Goal: Task Accomplishment & Management: Manage account settings

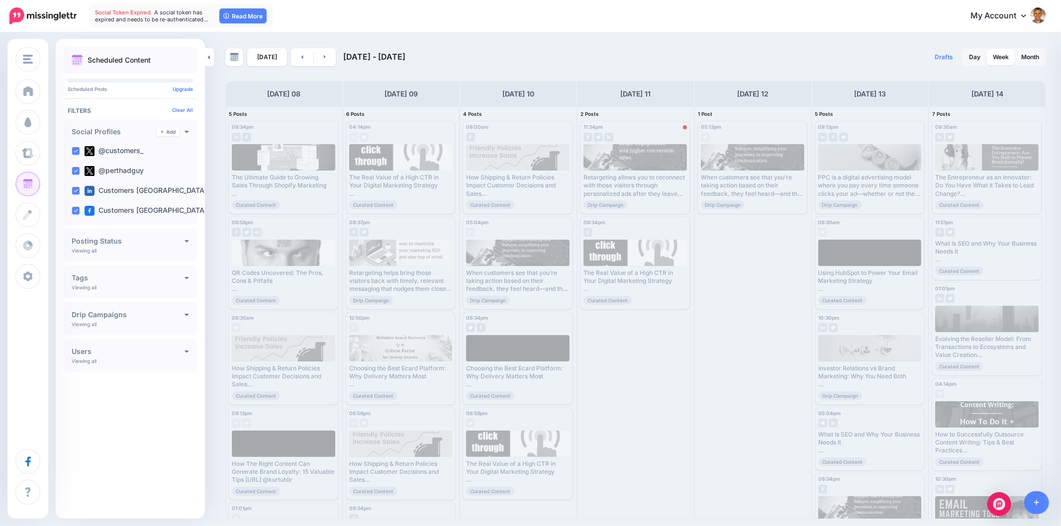
drag, startPoint x: 816, startPoint y: 50, endPoint x: 1057, endPoint y: 114, distance: 249.1
click at [816, 50] on div "Drafts 0 Day Week Month" at bounding box center [840, 57] width 410 height 18
drag, startPoint x: 120, startPoint y: 207, endPoint x: 106, endPoint y: 210, distance: 13.7
click at [103, 211] on label "Customers Australia pa…" at bounding box center [154, 211] width 139 height 10
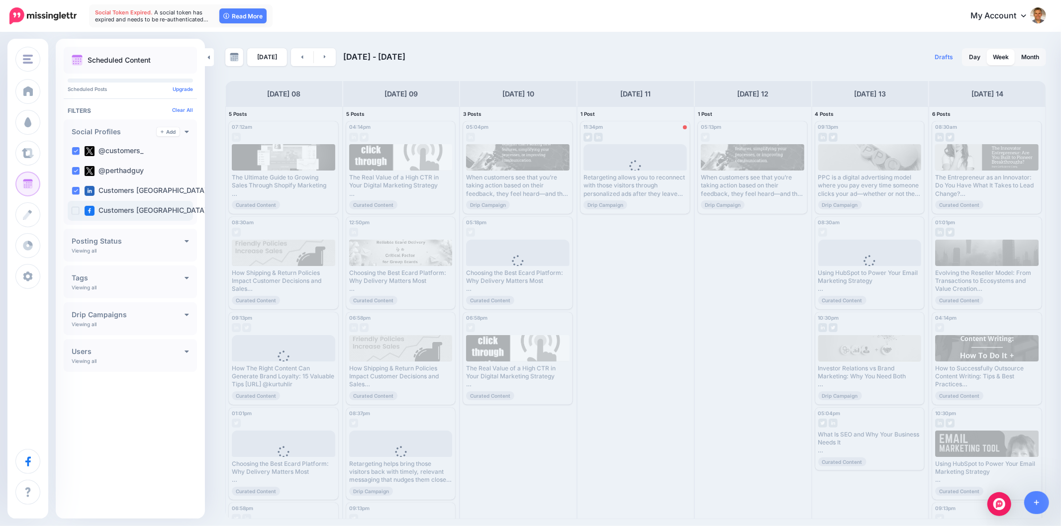
click at [75, 209] on ins at bounding box center [76, 211] width 8 height 8
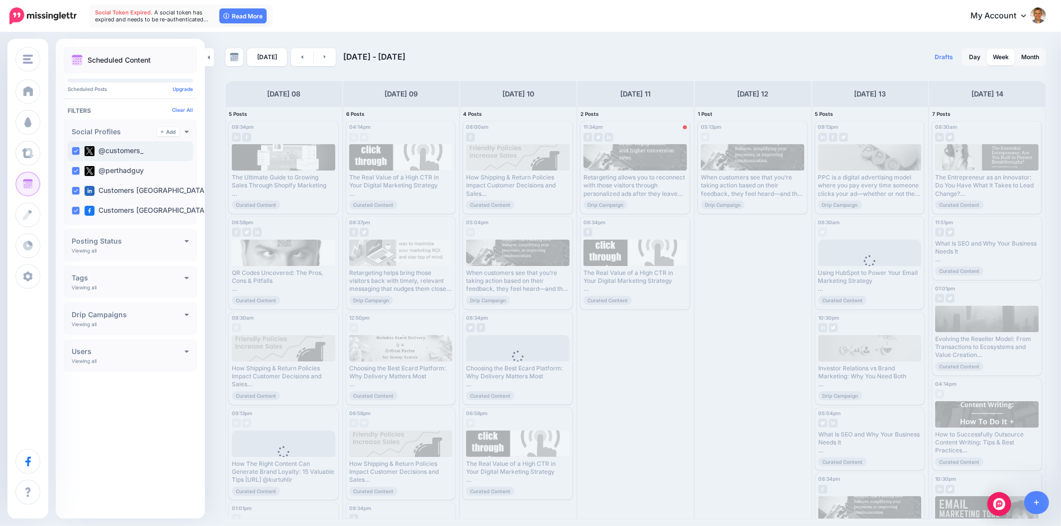
click at [75, 151] on ins at bounding box center [76, 151] width 8 height 8
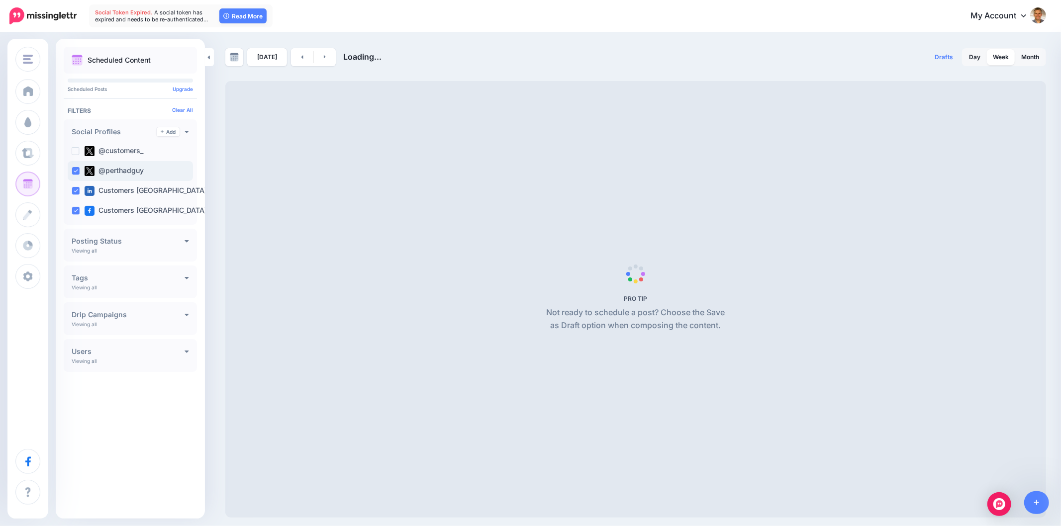
click at [73, 171] on ins at bounding box center [76, 171] width 8 height 8
click at [76, 187] on ins at bounding box center [76, 191] width 8 height 8
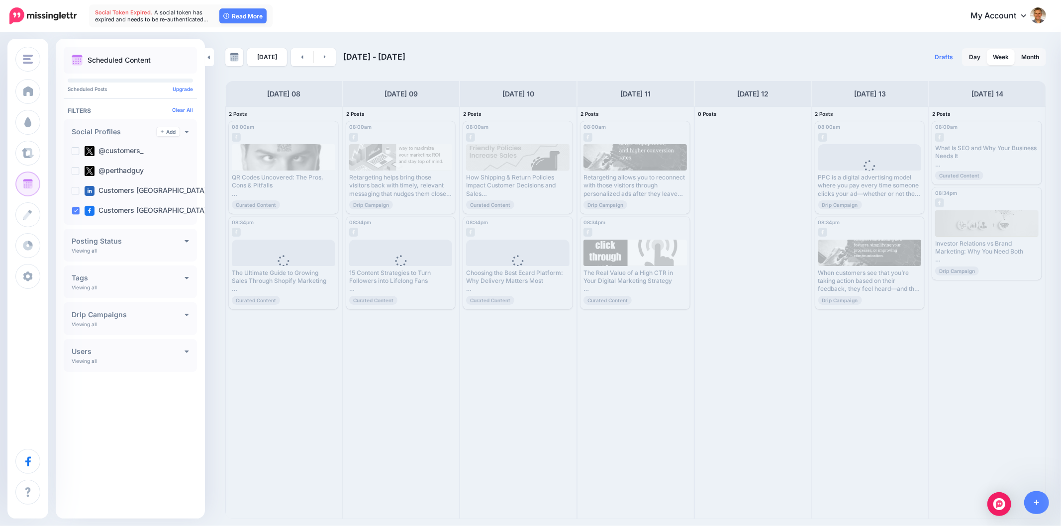
click at [582, 50] on div "Today Sep 08 - Sep 15, 2025" at bounding box center [430, 57] width 410 height 18
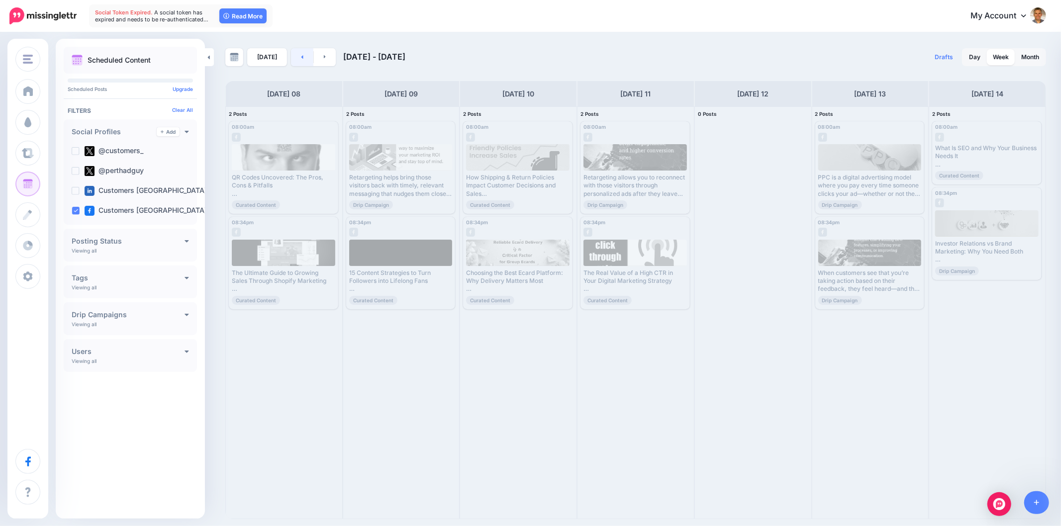
click at [302, 56] on link at bounding box center [302, 57] width 22 height 18
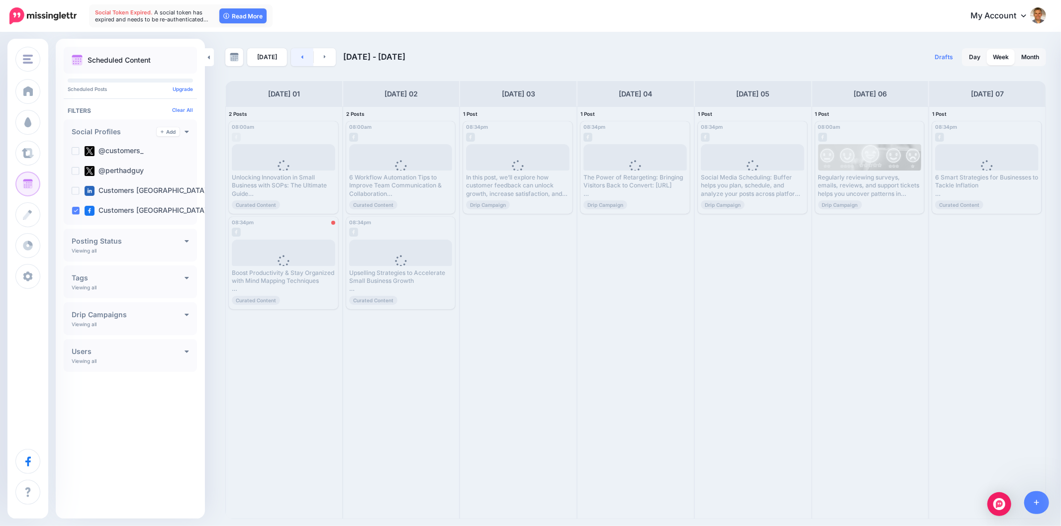
click at [301, 57] on link at bounding box center [302, 57] width 22 height 18
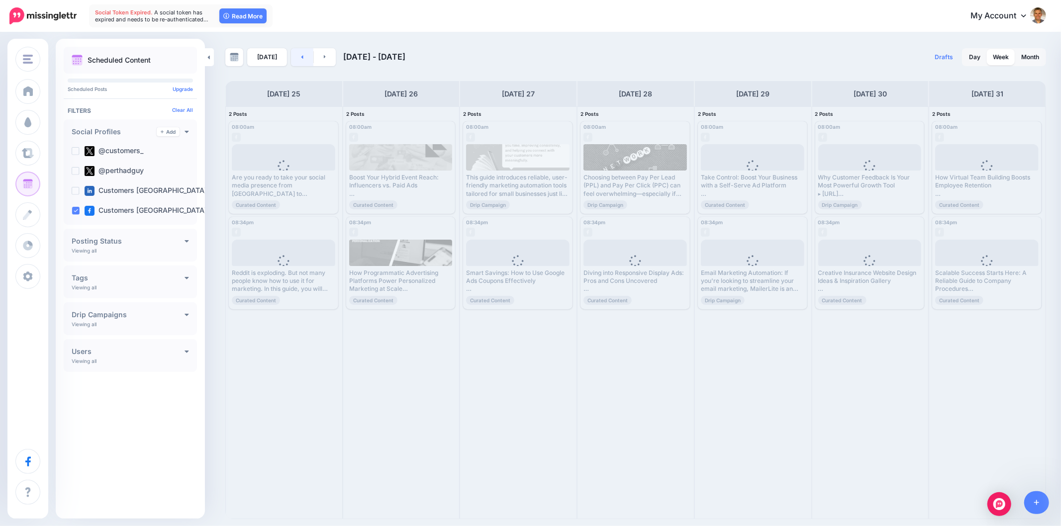
click at [301, 57] on icon at bounding box center [302, 57] width 2 height 6
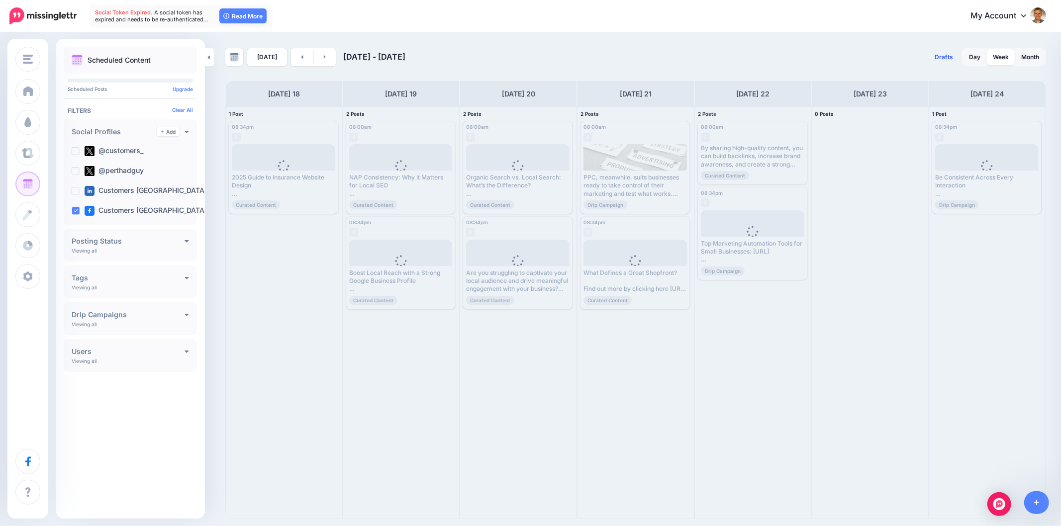
click at [943, 55] on span "Drafts" at bounding box center [943, 57] width 18 height 6
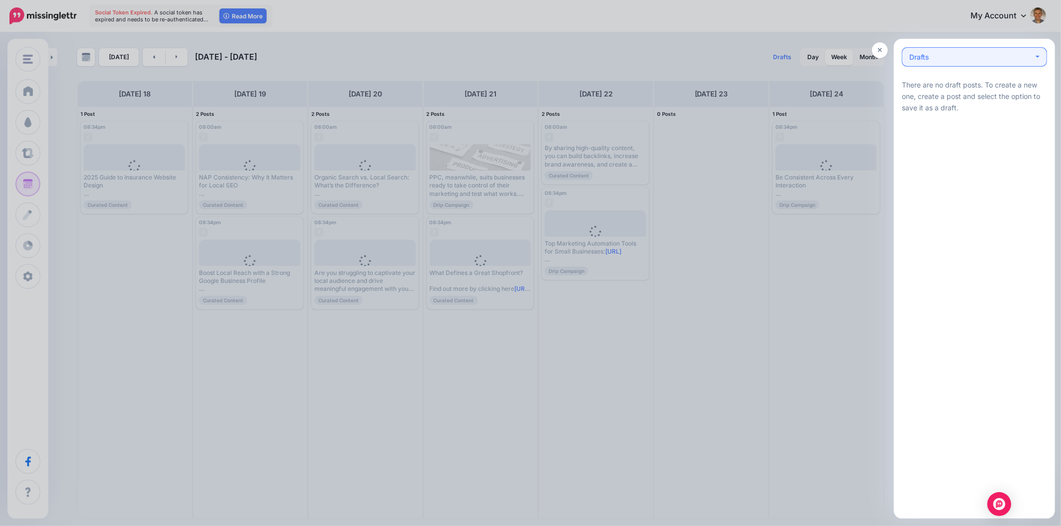
click at [1033, 56] on div "Drafts 0" at bounding box center [971, 57] width 124 height 12
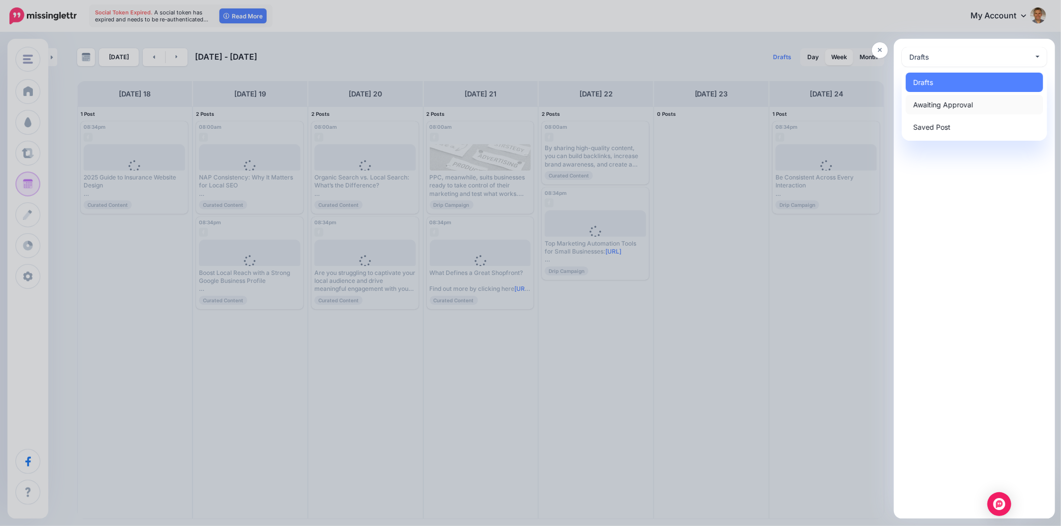
click at [1005, 100] on link "Awaiting Approval 0" at bounding box center [973, 104] width 137 height 19
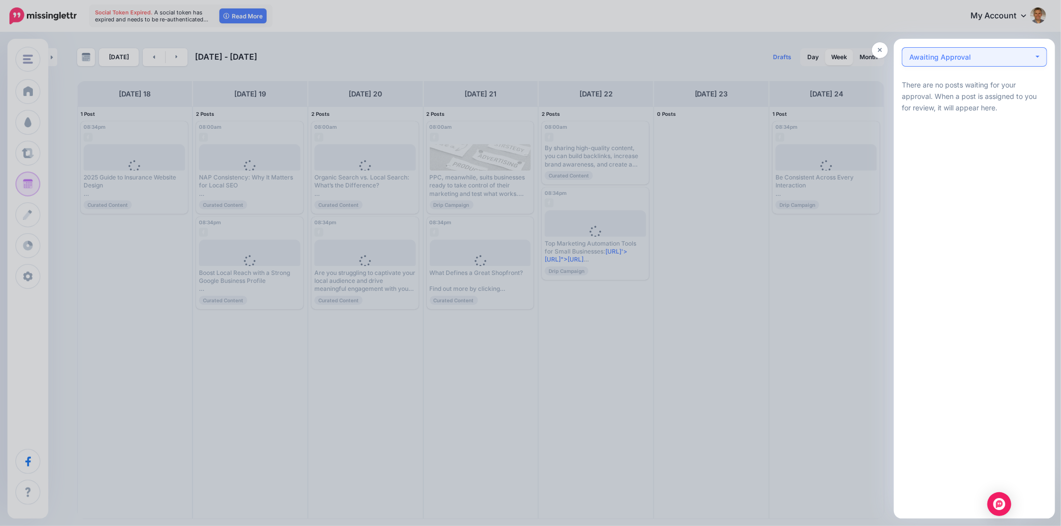
click at [1017, 64] on button "Awaiting Approval 0" at bounding box center [973, 56] width 145 height 19
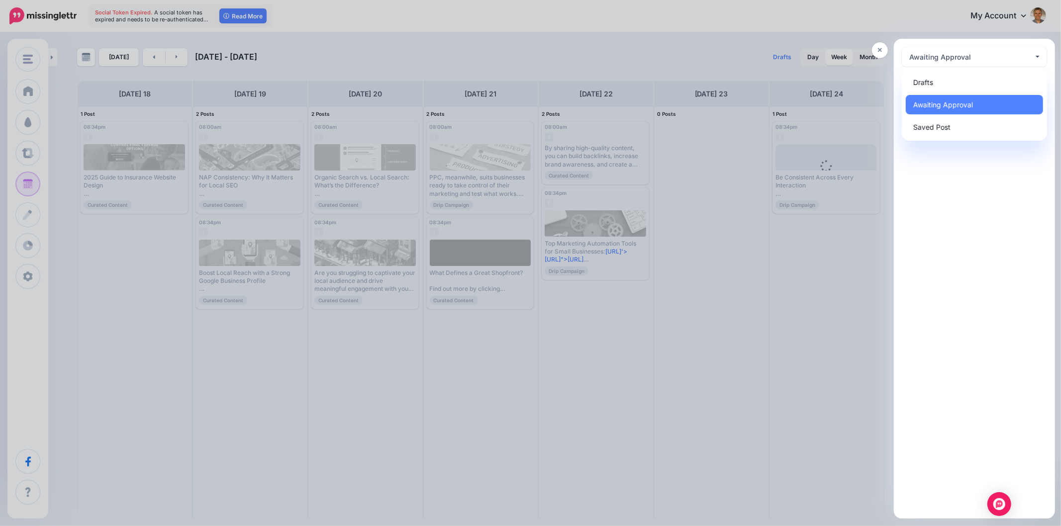
click at [906, 17] on div at bounding box center [530, 263] width 1061 height 526
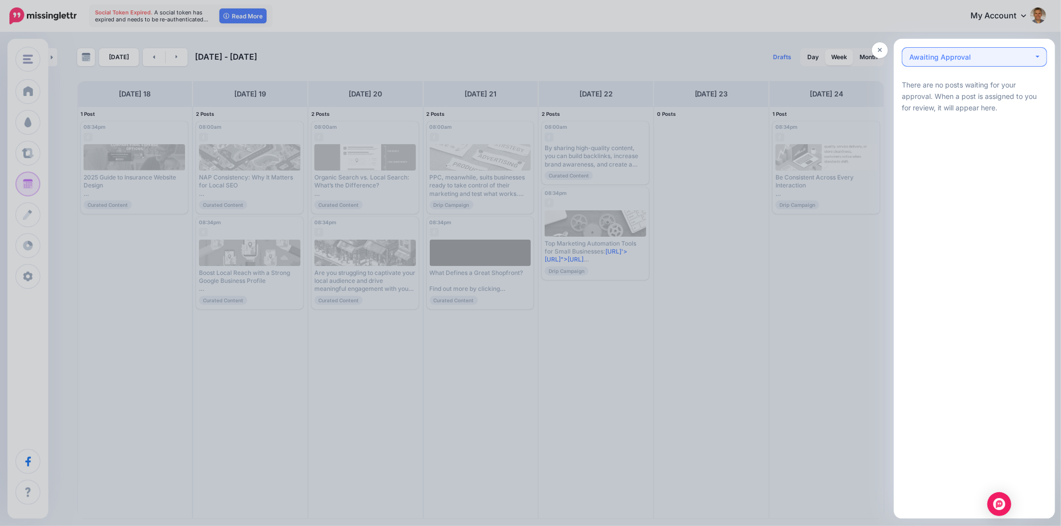
click at [1033, 55] on div "Awaiting Approval 0" at bounding box center [971, 57] width 124 height 12
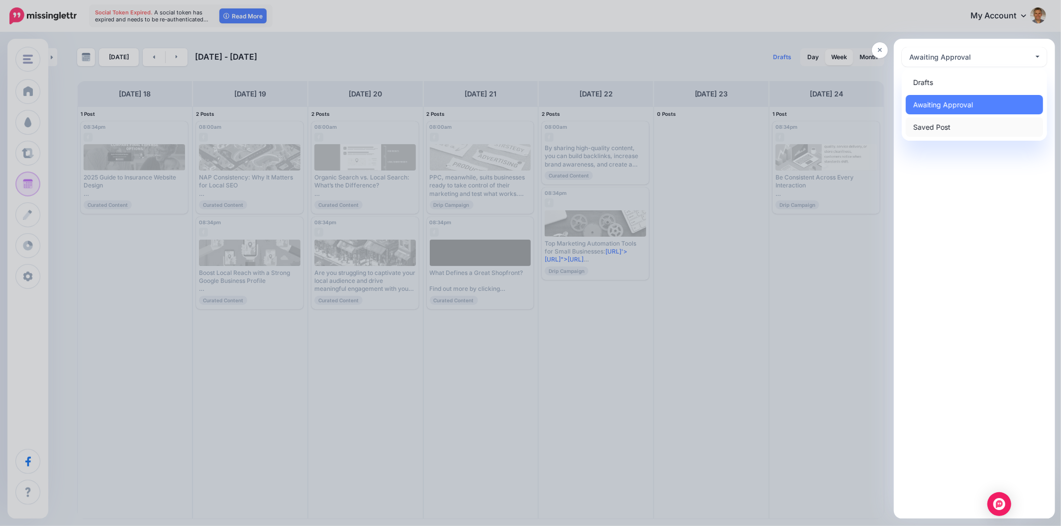
click at [971, 122] on link "Saved Post 0" at bounding box center [973, 126] width 137 height 19
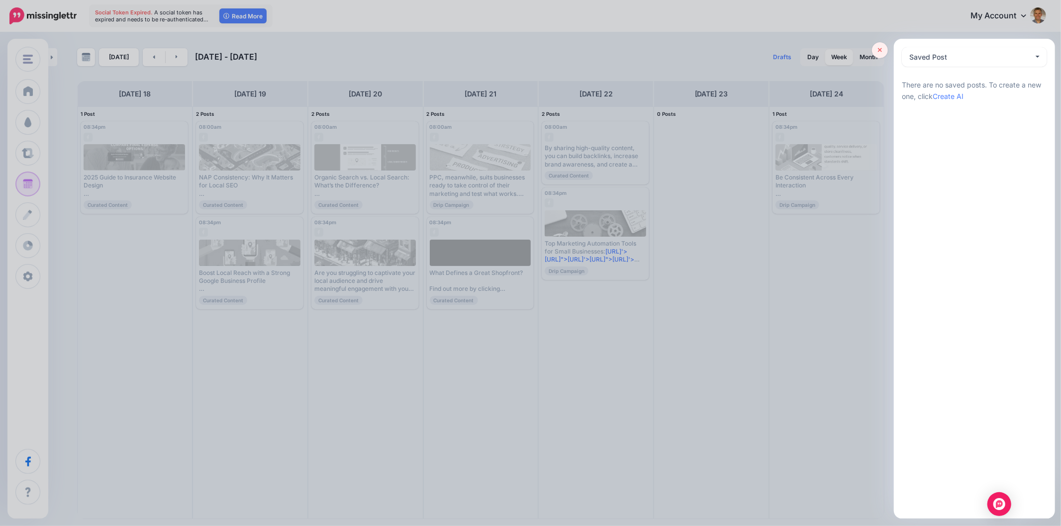
click at [883, 52] on link at bounding box center [880, 50] width 16 height 16
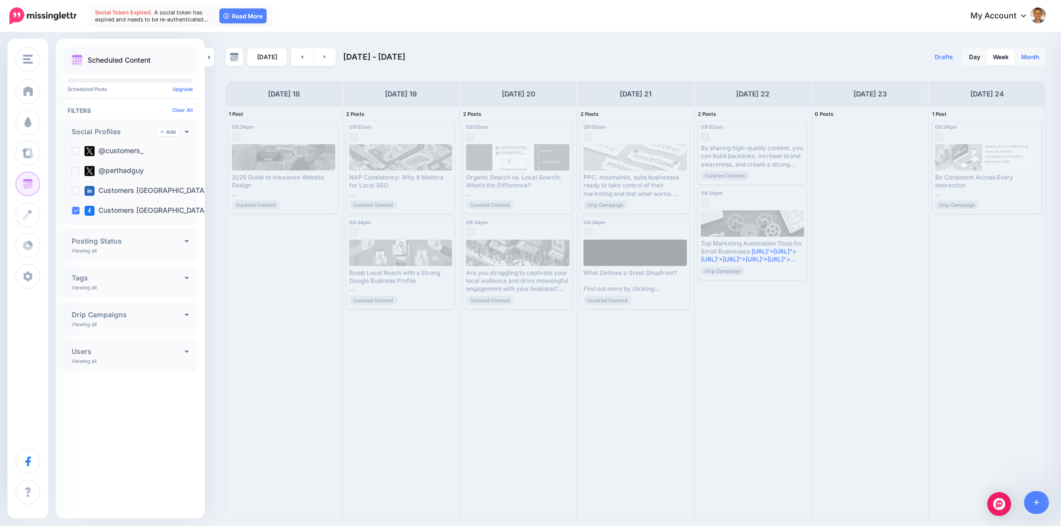
click at [1034, 60] on link "Month" at bounding box center [1030, 57] width 30 height 16
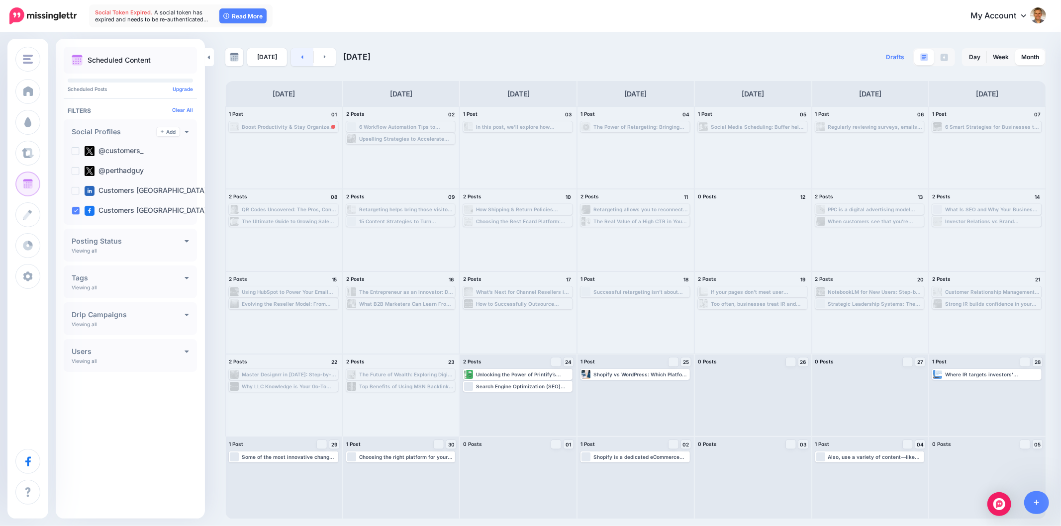
click at [297, 60] on link at bounding box center [302, 57] width 22 height 18
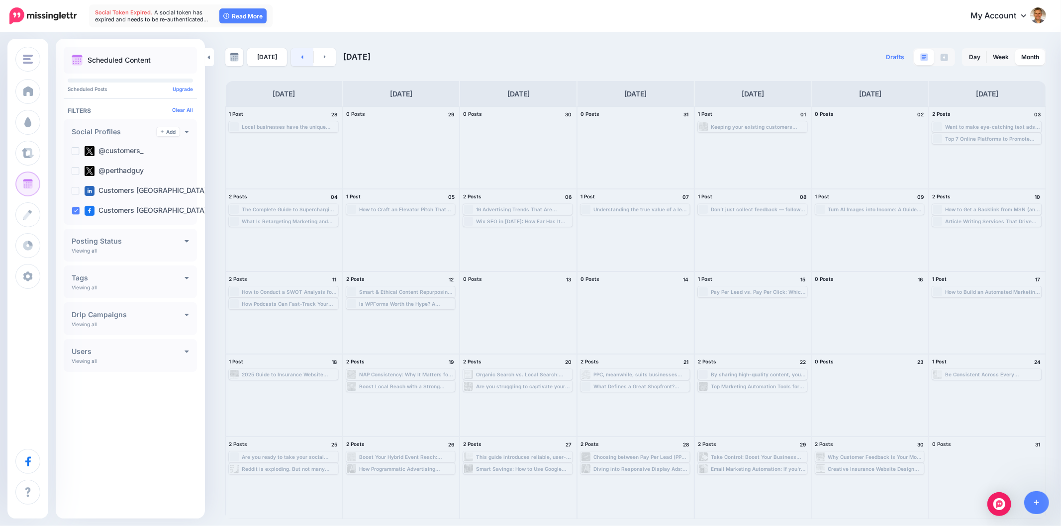
click at [302, 54] on link at bounding box center [302, 57] width 22 height 18
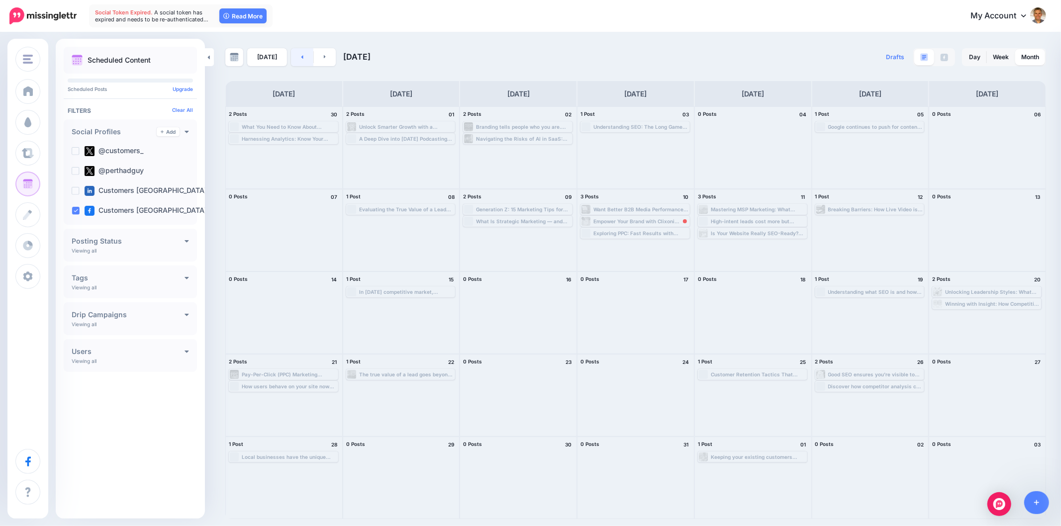
click at [301, 56] on icon at bounding box center [302, 56] width 2 height 3
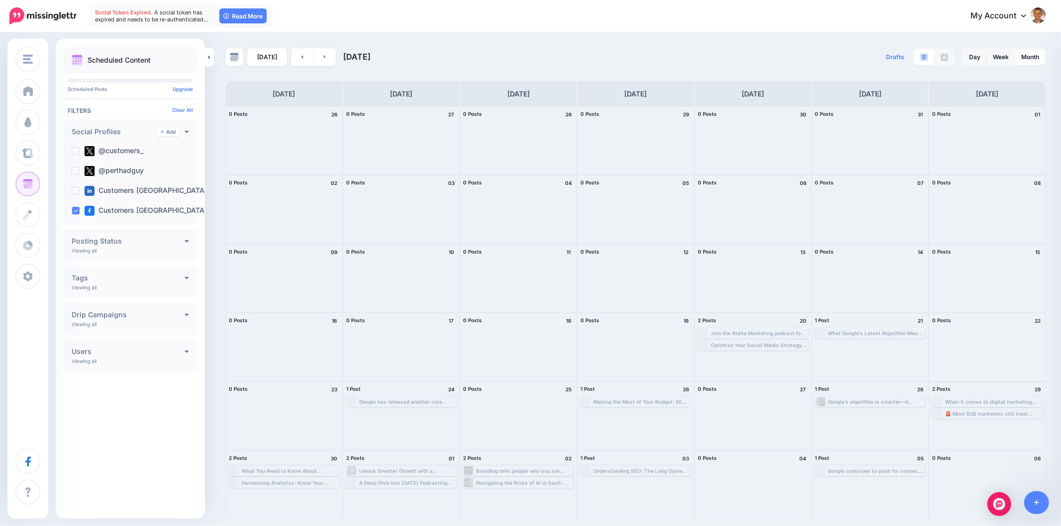
click at [947, 413] on div "🚨 Most B2B marketers still treat demand generation like lead gen. That’s a cost…" at bounding box center [993, 414] width 96 height 6
click at [1022, 412] on div "🚨 Most B2B marketers still treat demand generation like lead gen. That’s a cost…" at bounding box center [993, 414] width 96 height 6
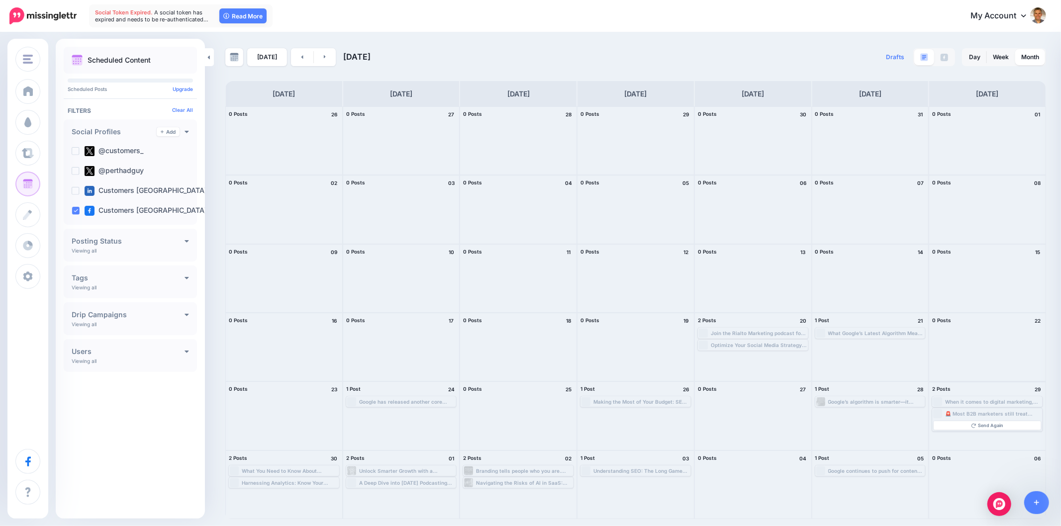
click at [993, 414] on div "🚨 Most B2B marketers still treat demand generation like lead gen. That’s a cost…" at bounding box center [993, 414] width 96 height 6
click at [297, 56] on link at bounding box center [302, 57] width 22 height 18
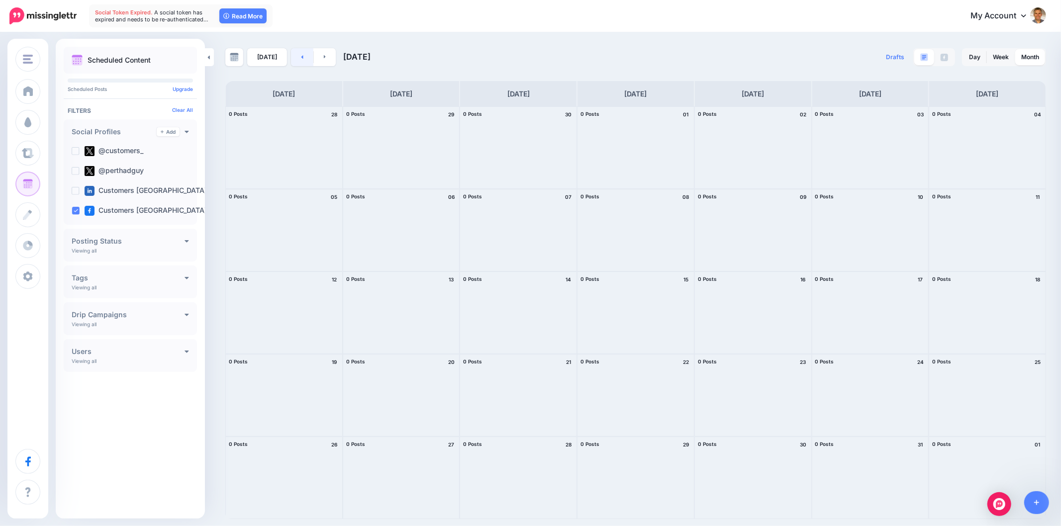
click at [297, 59] on link at bounding box center [302, 57] width 22 height 18
click at [326, 55] on link at bounding box center [325, 57] width 22 height 18
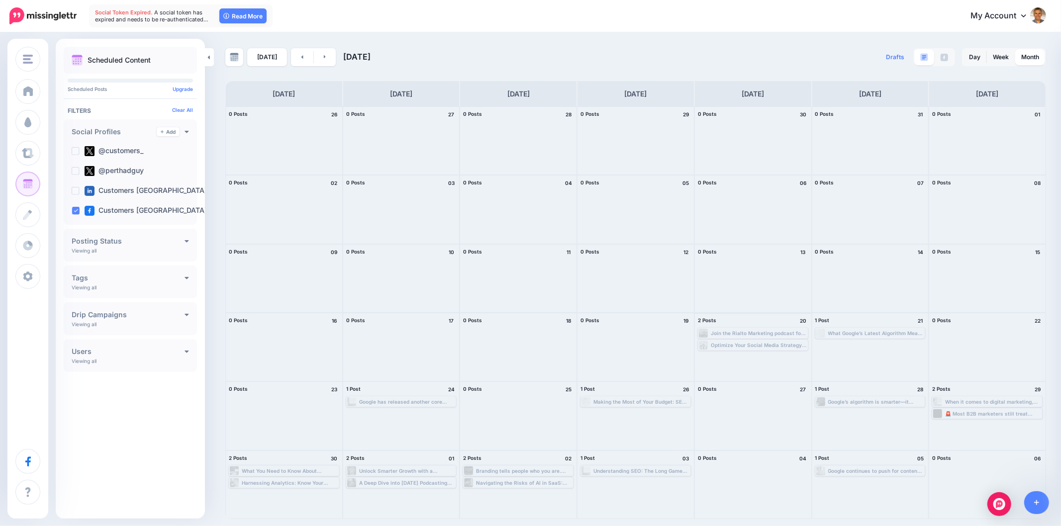
click at [727, 331] on div "Join the Rialto Marketing podcast for a #revenue acceleration interview with B2…" at bounding box center [759, 333] width 96 height 6
click at [316, 57] on link at bounding box center [325, 57] width 22 height 18
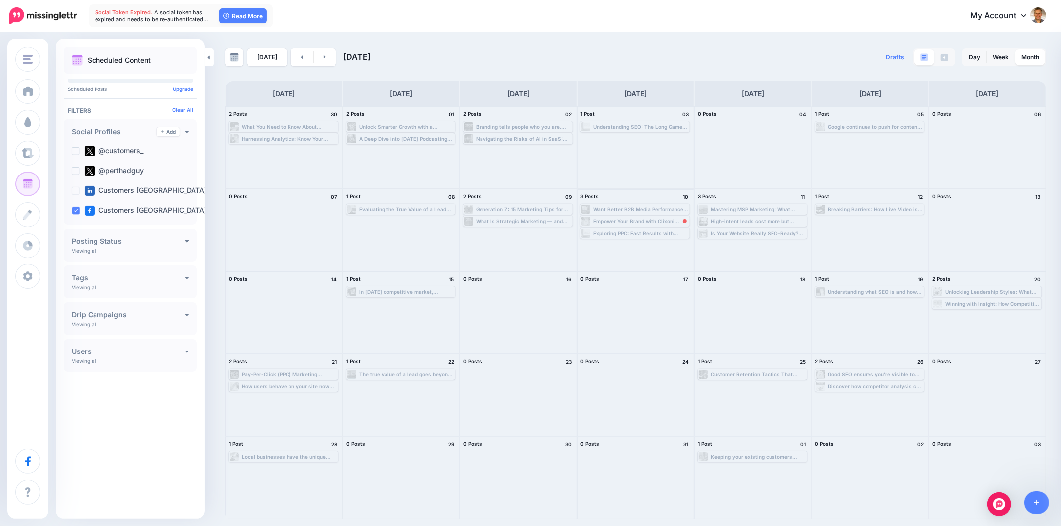
click at [669, 219] on div "Empower Your Brand with Clixoni Brand Builder Your brand isn’t just a logo. It’…" at bounding box center [640, 221] width 95 height 6
click at [657, 193] on div "3 Posts 10" at bounding box center [635, 196] width 116 height 15
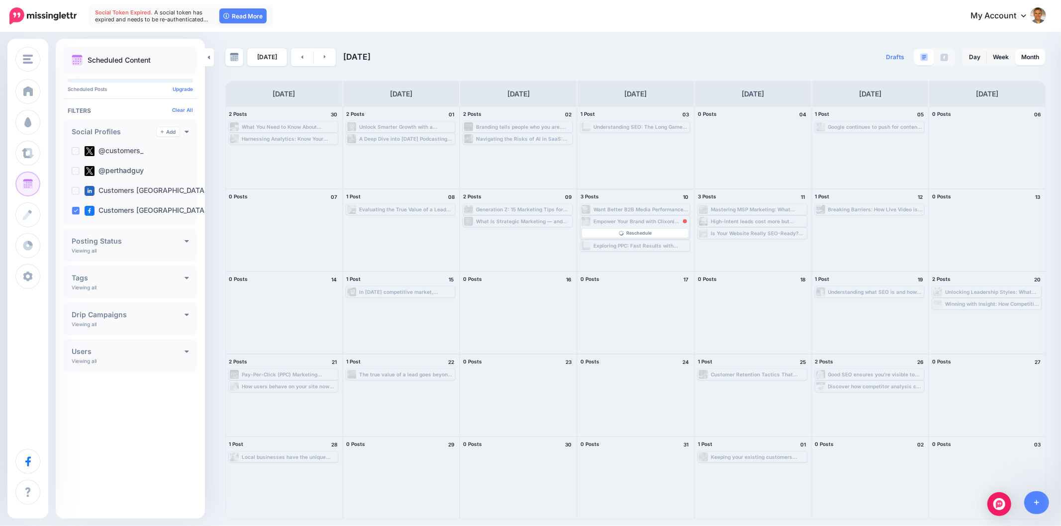
click at [685, 194] on h4 "10" at bounding box center [686, 196] width 10 height 9
click at [328, 56] on link at bounding box center [325, 57] width 22 height 18
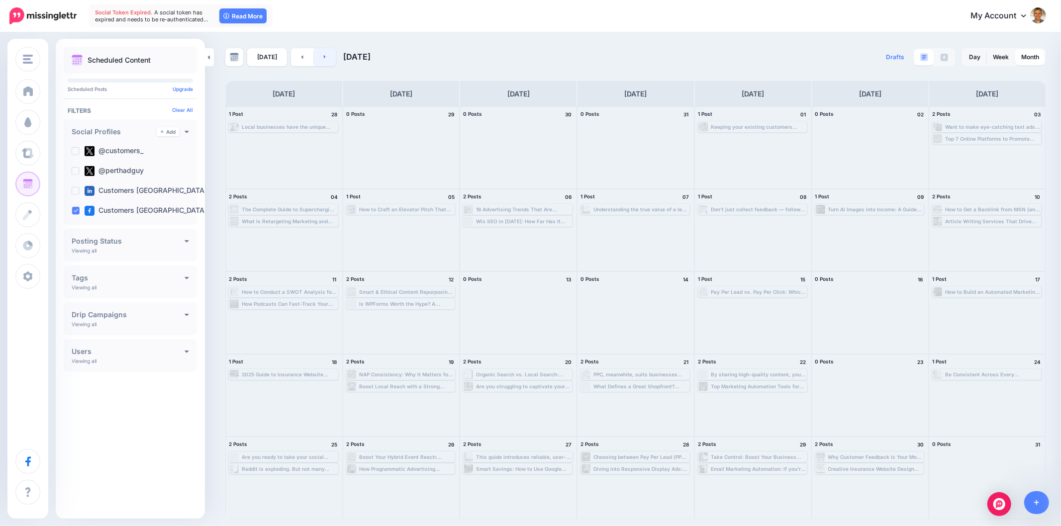
click at [320, 60] on link at bounding box center [325, 57] width 22 height 18
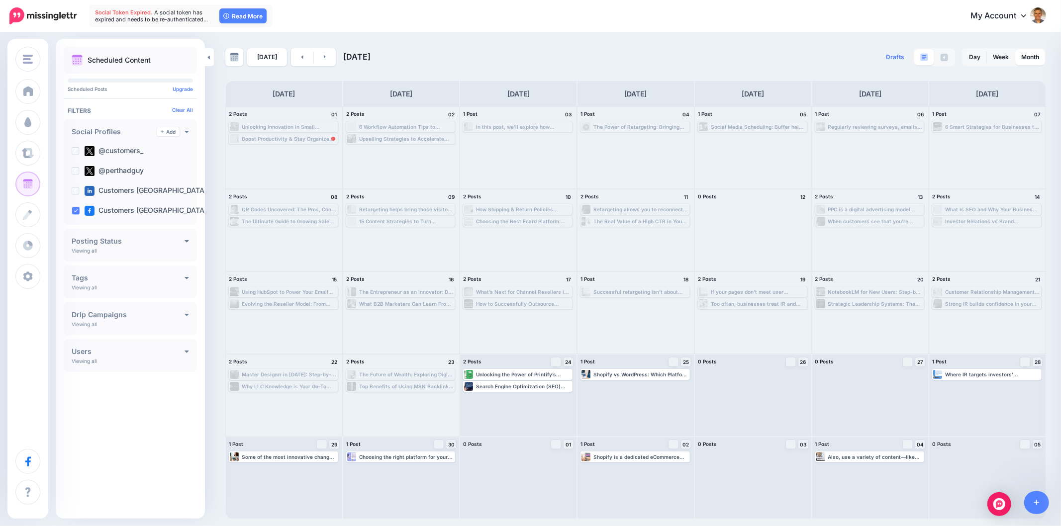
click at [315, 138] on div "Boost Productivity & Stay Organized with Mind Mapping Techniques Learn how to g…" at bounding box center [289, 139] width 95 height 6
click at [975, 57] on link "Day" at bounding box center [974, 57] width 23 height 16
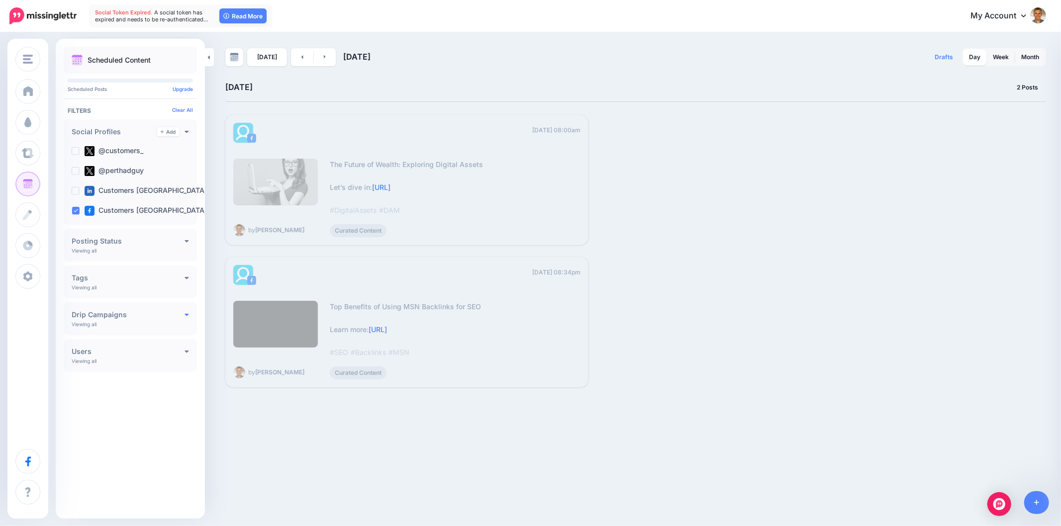
click at [186, 314] on icon at bounding box center [187, 315] width 4 height 2
click at [186, 354] on icon at bounding box center [186, 351] width 4 height 7
click at [190, 352] on div "Users Add Viewing all Rudy Labordus Shailesh Cauhan" at bounding box center [130, 372] width 133 height 66
click at [312, 448] on div "Customers Online Crowd Customers Add Workspace Dashboard Campaigns Curate Sched…" at bounding box center [530, 263] width 1061 height 526
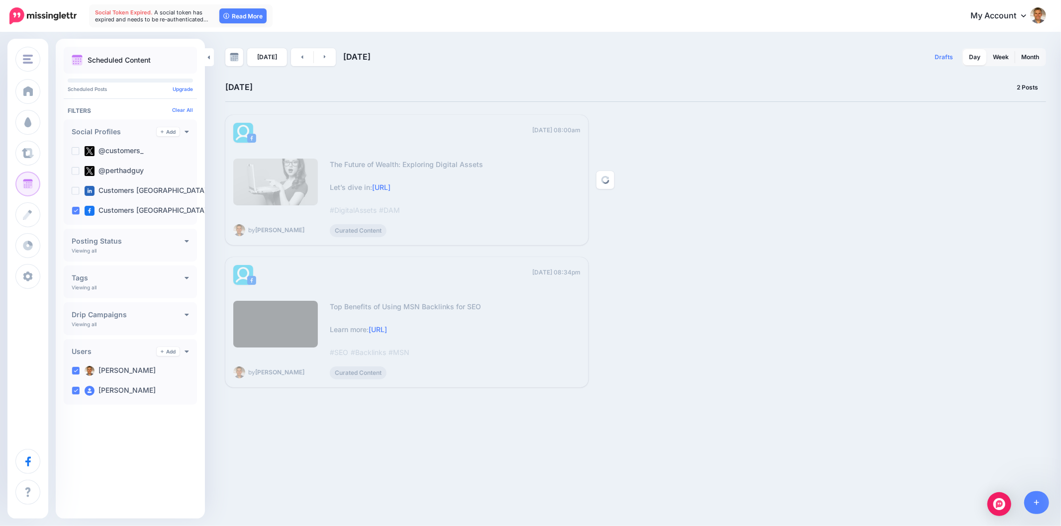
click at [383, 135] on ul at bounding box center [406, 133] width 347 height 20
click at [526, 123] on ul at bounding box center [406, 133] width 347 height 20
drag, startPoint x: 602, startPoint y: 177, endPoint x: 687, endPoint y: 98, distance: 115.8
click at [717, 104] on div "Sept. 23, 2025 2 Posts 08:00am Tue, September 23, 2025 08:00am" at bounding box center [635, 240] width 820 height 318
click at [230, 55] on img at bounding box center [234, 57] width 9 height 9
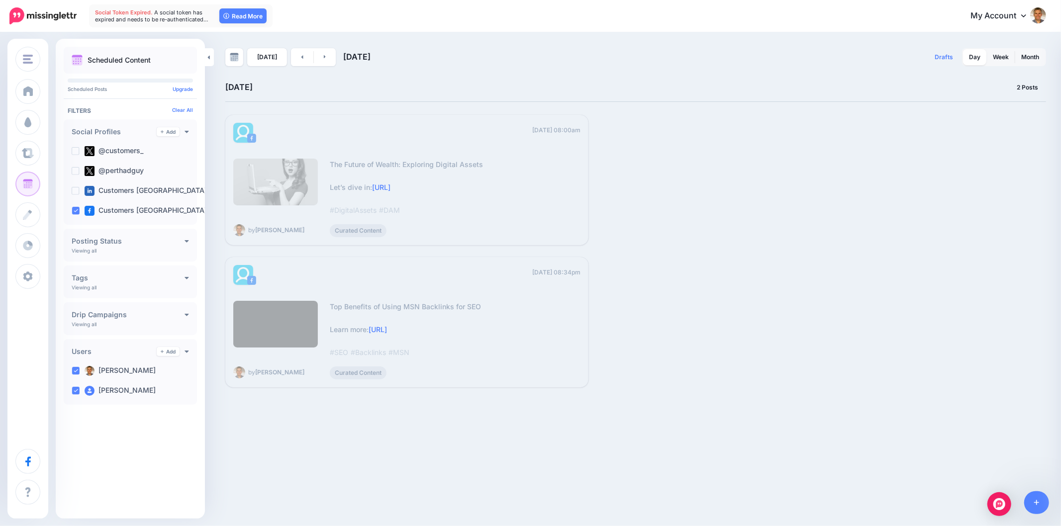
click at [479, 87] on div "Sept. 23, 2025" at bounding box center [430, 87] width 410 height 12
click at [299, 60] on link at bounding box center [302, 57] width 22 height 18
click at [577, 127] on ul at bounding box center [406, 133] width 347 height 20
click at [286, 326] on div at bounding box center [275, 324] width 85 height 47
click at [287, 325] on div at bounding box center [275, 324] width 85 height 47
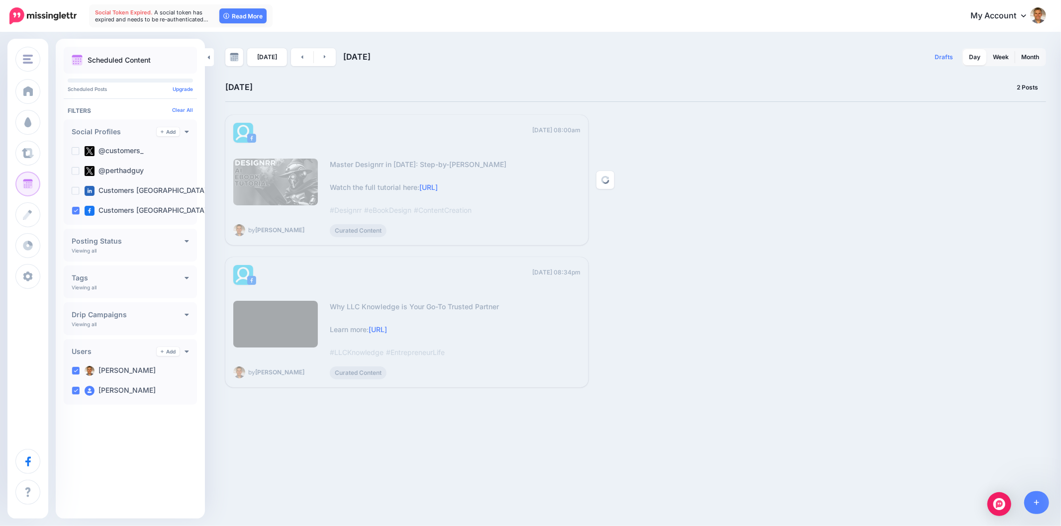
click at [369, 231] on span "Curated Content" at bounding box center [358, 230] width 57 height 13
click at [371, 195] on div "Master Designrr in 2025: Step-by-Step Guide Watch the full tutorial here: https…" at bounding box center [455, 187] width 251 height 57
click at [370, 180] on div "Master Designrr in 2025: Step-by-Step Guide Watch the full tutorial here: https…" at bounding box center [455, 187] width 251 height 57
click at [1025, 52] on link "Month" at bounding box center [1030, 57] width 30 height 16
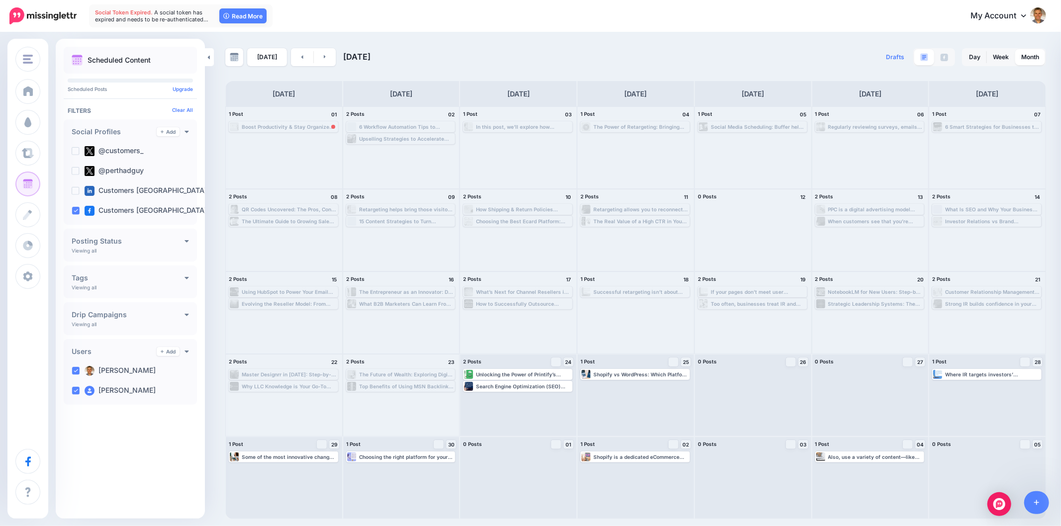
drag, startPoint x: 531, startPoint y: 373, endPoint x: 588, endPoint y: 61, distance: 317.5
click at [587, 57] on div "Today September 2025" at bounding box center [430, 57] width 410 height 18
click at [433, 373] on div "The Future of Wealth: Exploring Digital Assets Let’s dive in: https://lttr.ai/A…" at bounding box center [406, 374] width 95 height 6
click at [529, 376] on div "Unlocking the Power of Printify’s Print-on-Demand Platform Discover more▸ https…" at bounding box center [523, 374] width 95 height 6
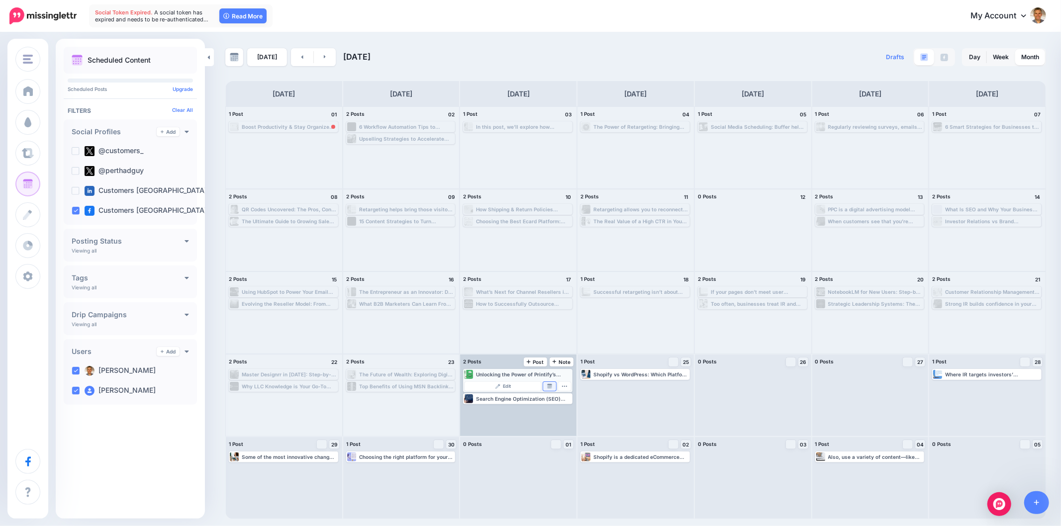
click at [552, 388] on img at bounding box center [549, 386] width 5 height 5
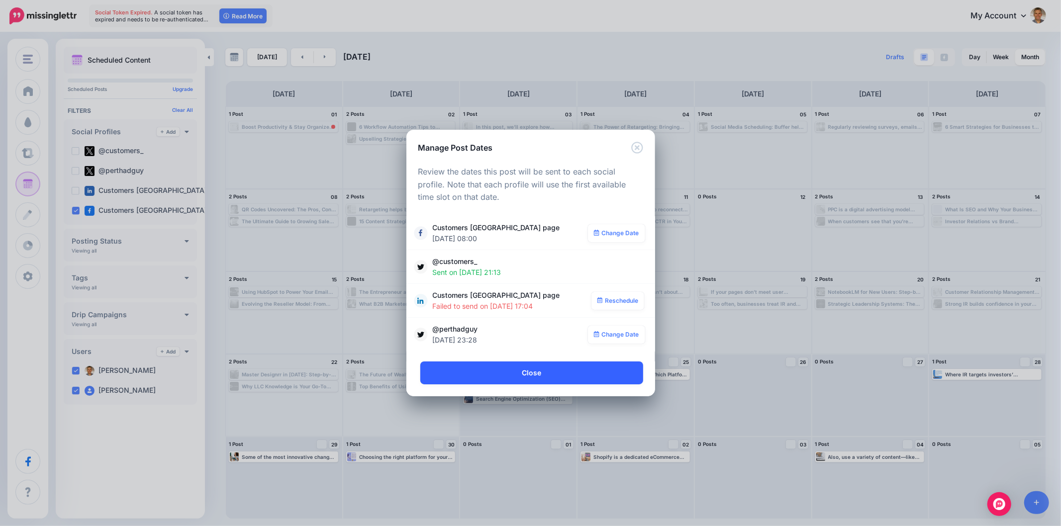
click at [541, 371] on link "Close" at bounding box center [531, 372] width 223 height 23
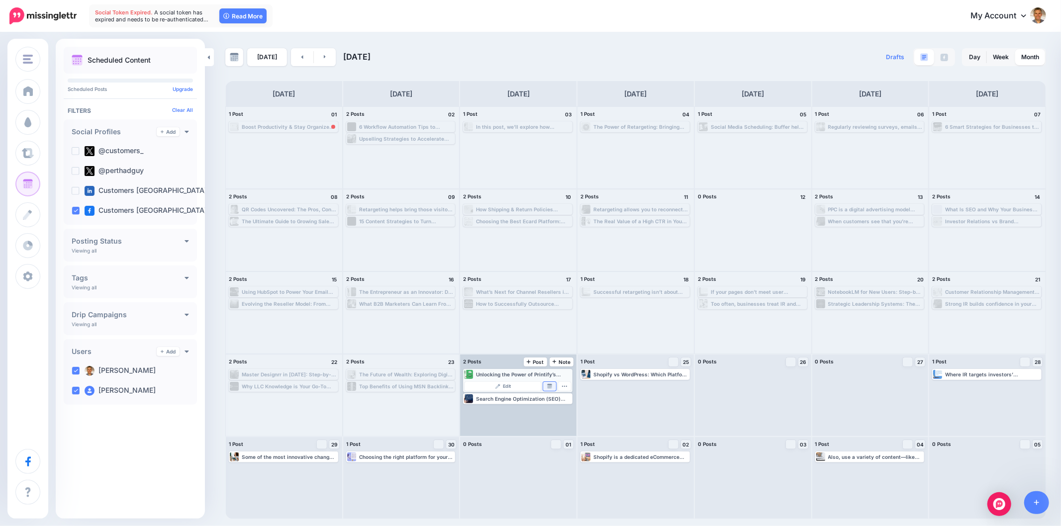
click at [549, 386] on img at bounding box center [549, 386] width 5 height 5
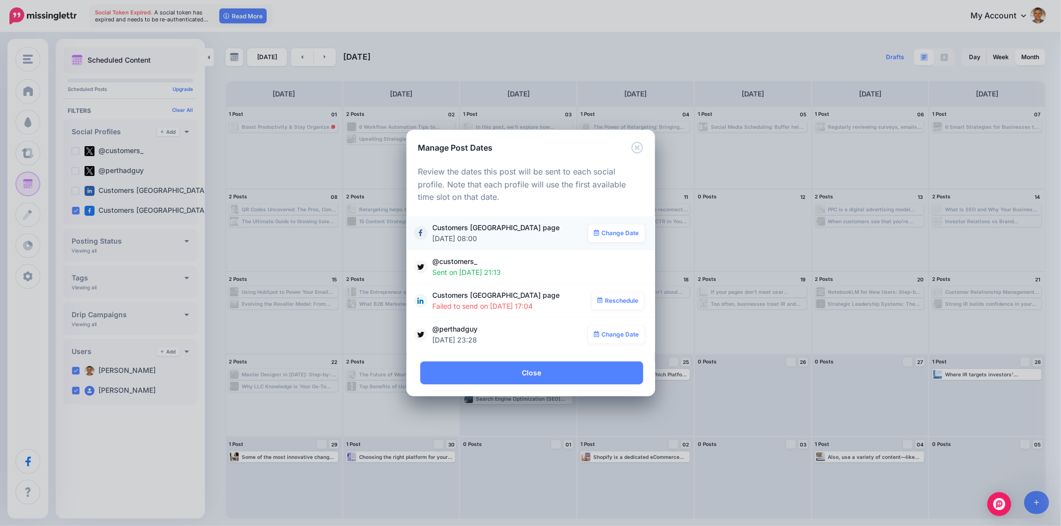
click at [510, 232] on span "Customers Australia page 24th Sep 08:00" at bounding box center [511, 233] width 156 height 22
click at [506, 232] on span "Customers Australia page 24th Sep 08:00" at bounding box center [511, 233] width 156 height 22
click at [527, 369] on link "Close" at bounding box center [531, 372] width 223 height 23
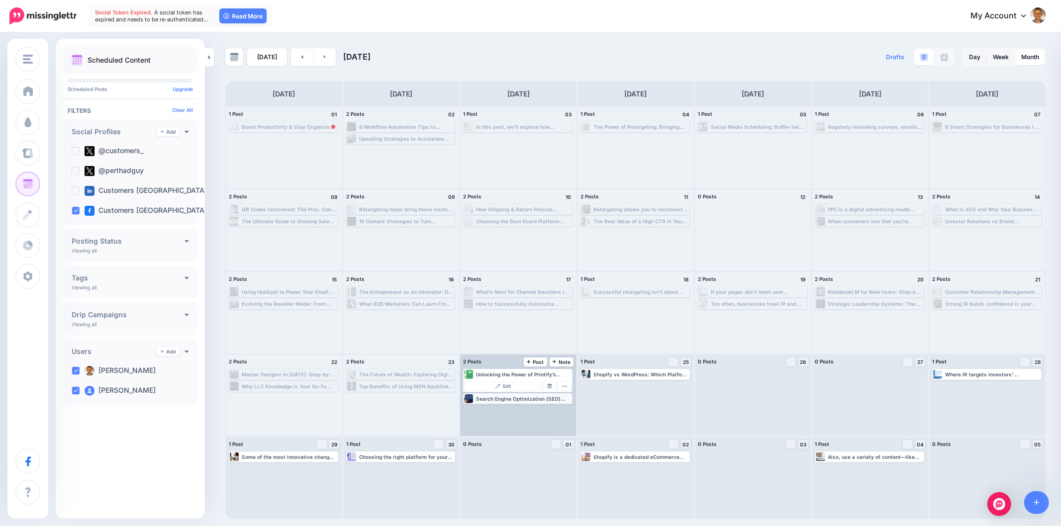
click at [562, 398] on div "Search Engine Optimization (SEO) focuses on improving your website’s visibility…" at bounding box center [523, 399] width 95 height 6
click at [551, 397] on img at bounding box center [549, 398] width 5 height 5
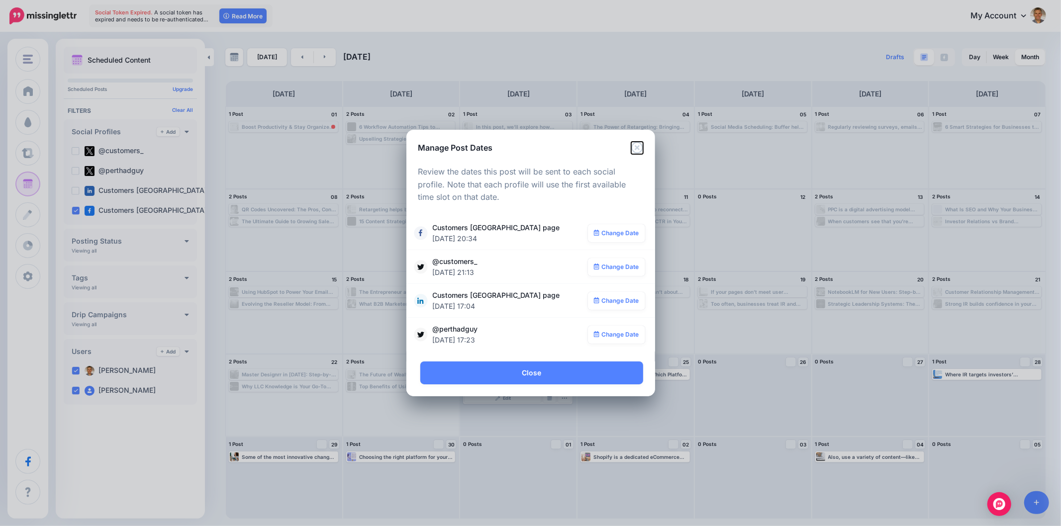
click at [637, 150] on icon "Close" at bounding box center [637, 148] width 12 height 12
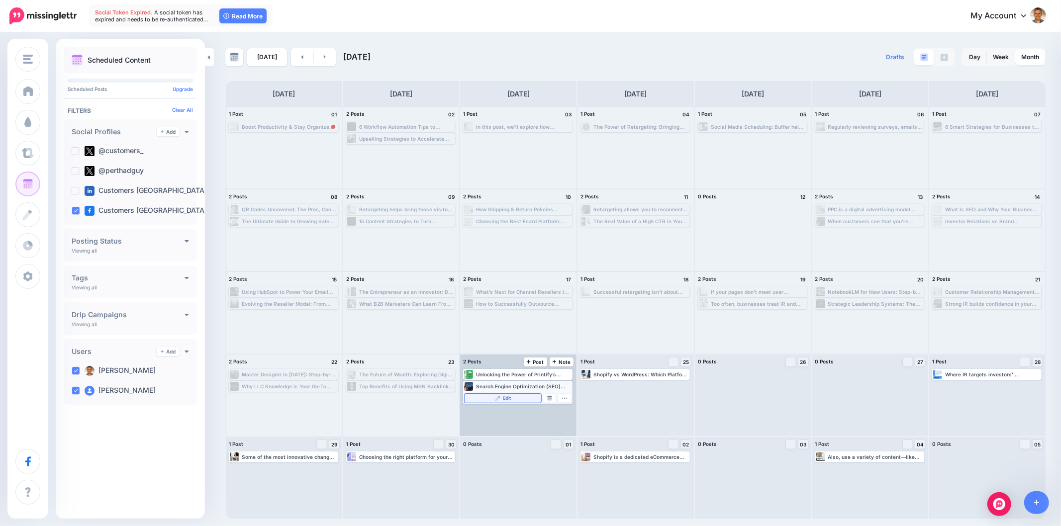
click at [498, 396] on img at bounding box center [497, 398] width 5 height 5
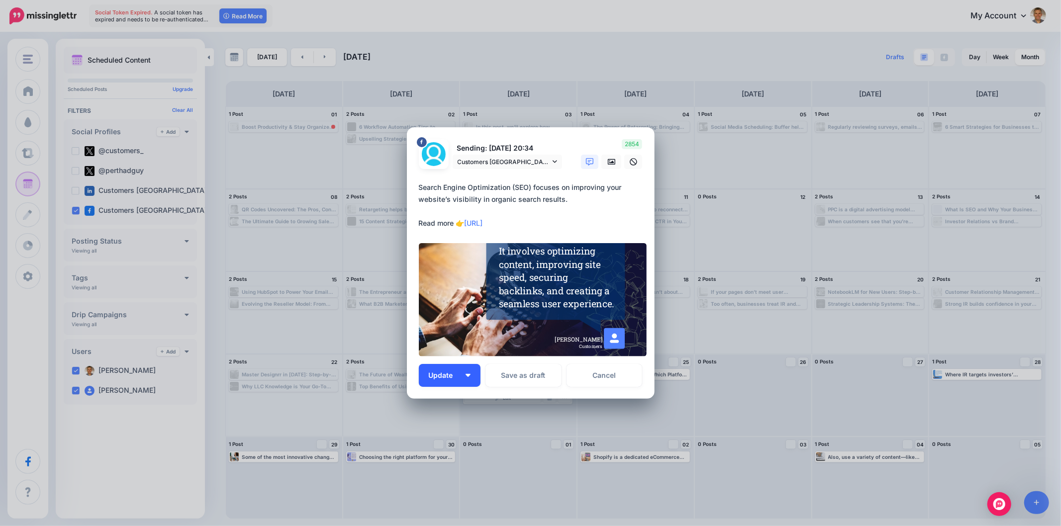
click at [466, 375] on img "button" at bounding box center [467, 375] width 5 height 3
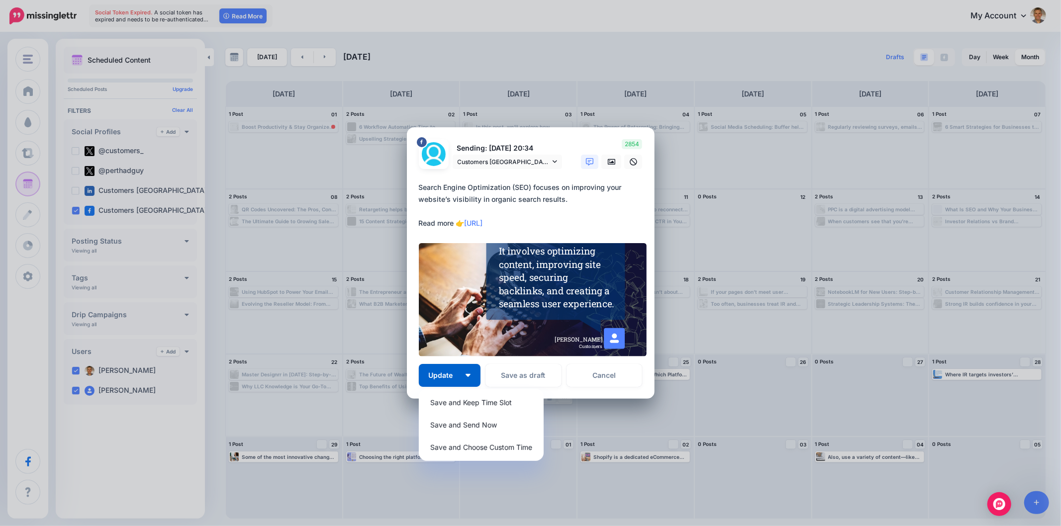
click at [600, 212] on textarea "**********" at bounding box center [533, 205] width 229 height 48
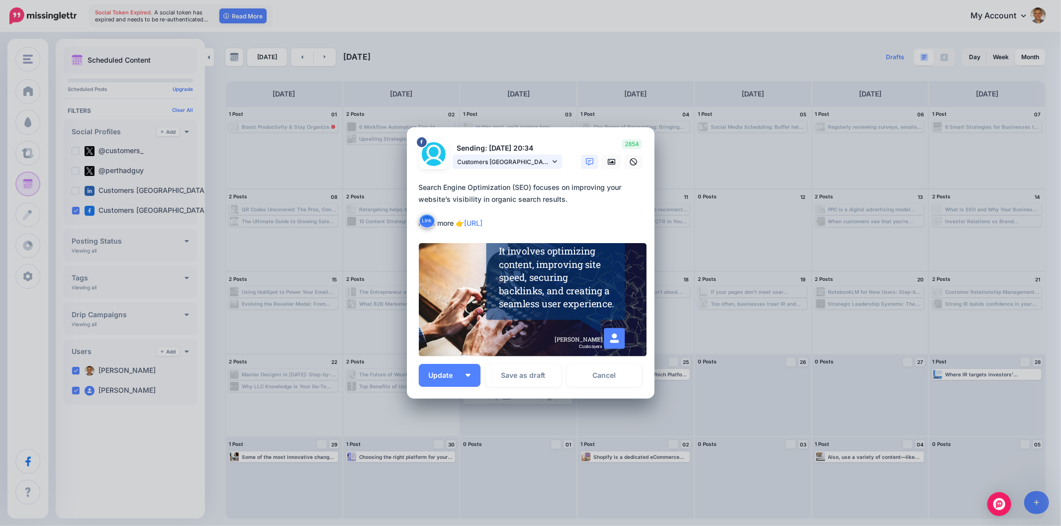
click at [554, 161] on icon at bounding box center [554, 161] width 4 height 7
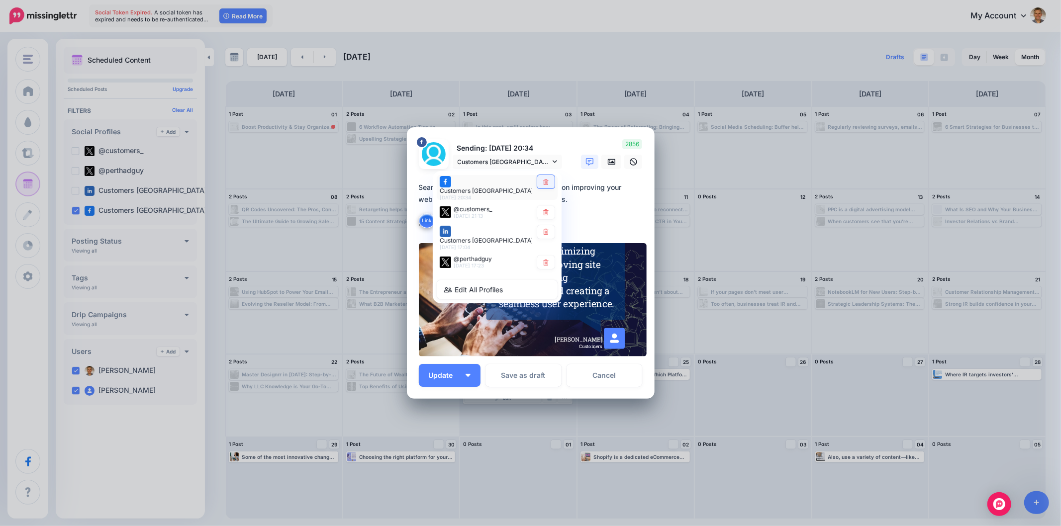
click at [547, 185] on icon at bounding box center [545, 182] width 7 height 6
type textarea "**********"
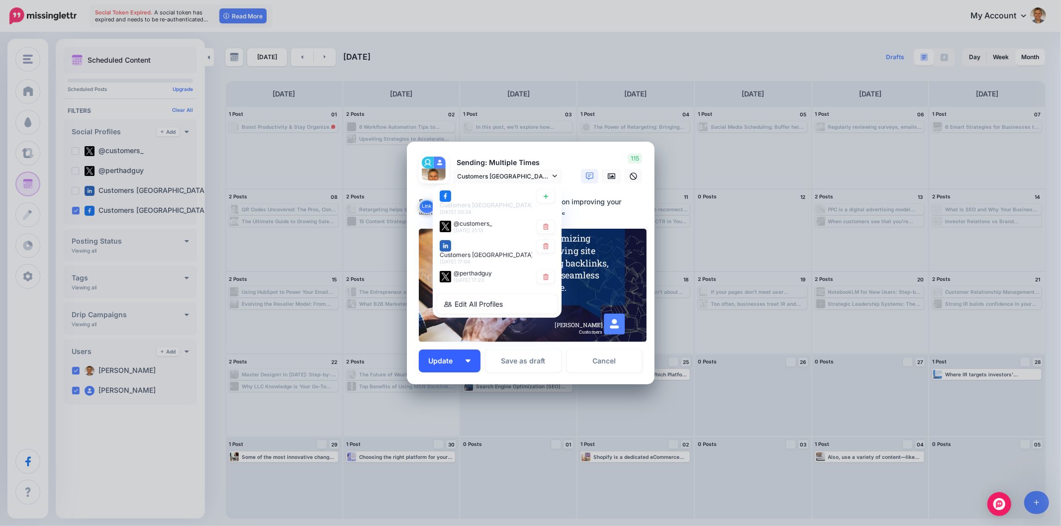
click at [454, 362] on span "Update" at bounding box center [445, 361] width 32 height 7
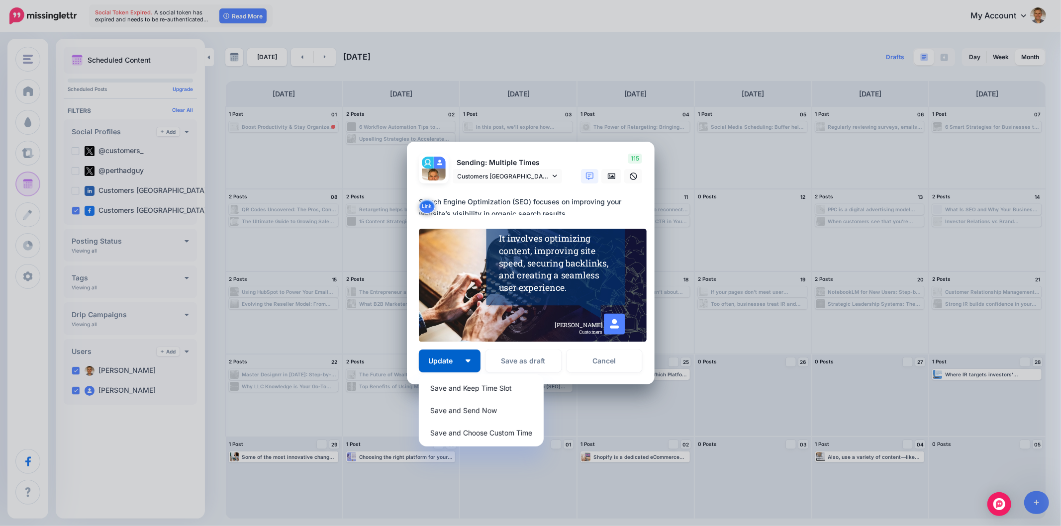
click at [590, 378] on div "Loading Sending: Multiple Times Customers Australia page" at bounding box center [531, 263] width 248 height 243
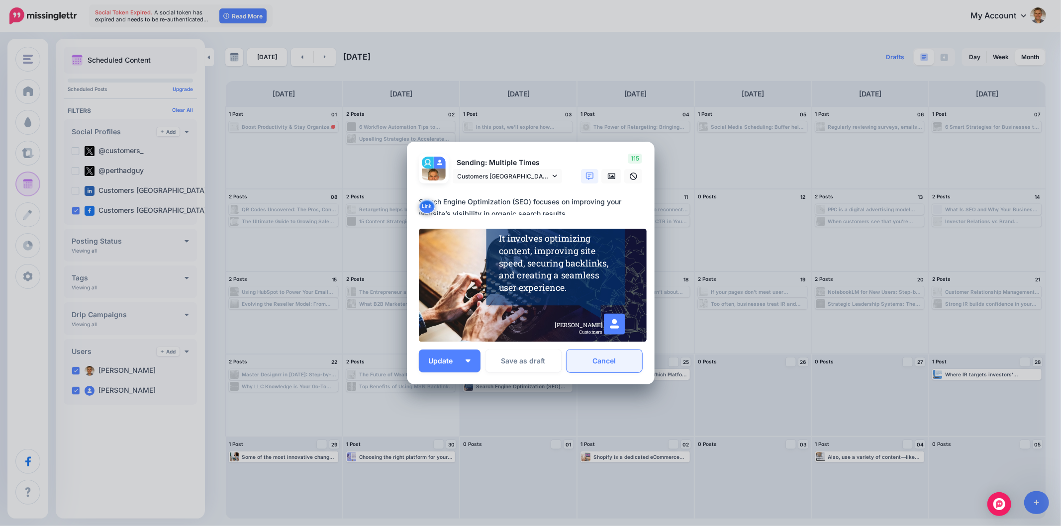
click at [614, 363] on link "Cancel" at bounding box center [604, 361] width 76 height 23
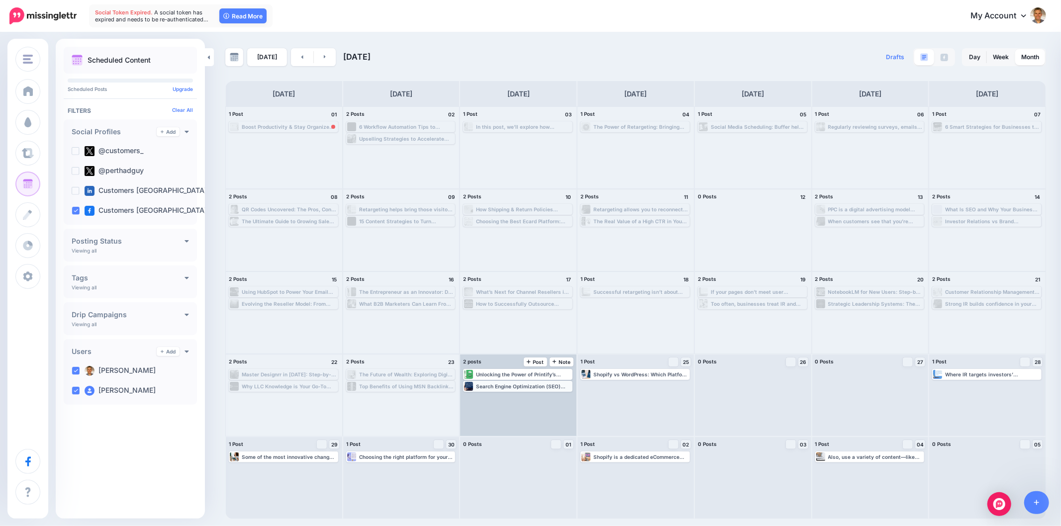
click at [553, 385] on div "Search Engine Optimization (SEO) focuses on improving your website’s visibility…" at bounding box center [523, 386] width 95 height 6
click at [505, 396] on span "Edit" at bounding box center [507, 398] width 8 height 5
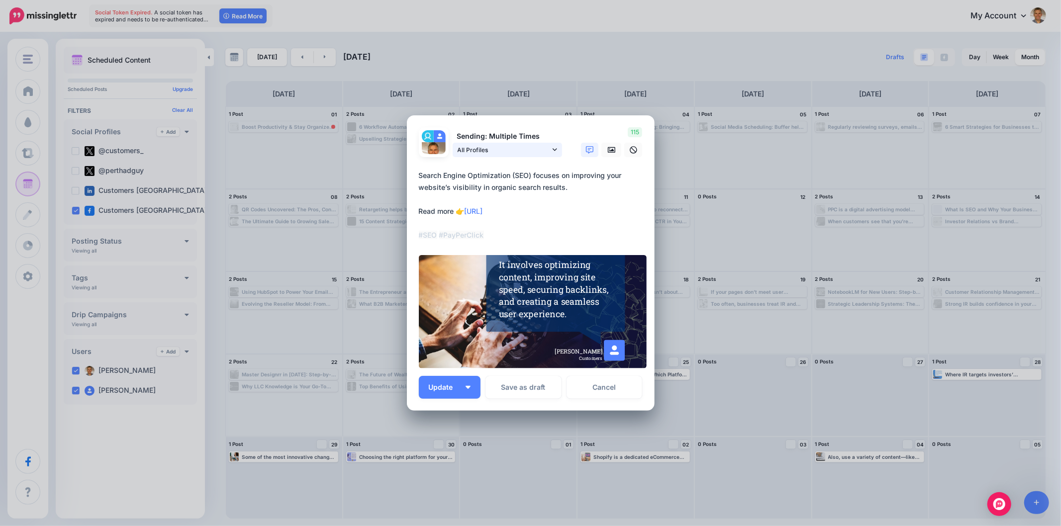
click at [557, 152] on link "All Profiles" at bounding box center [506, 150] width 109 height 14
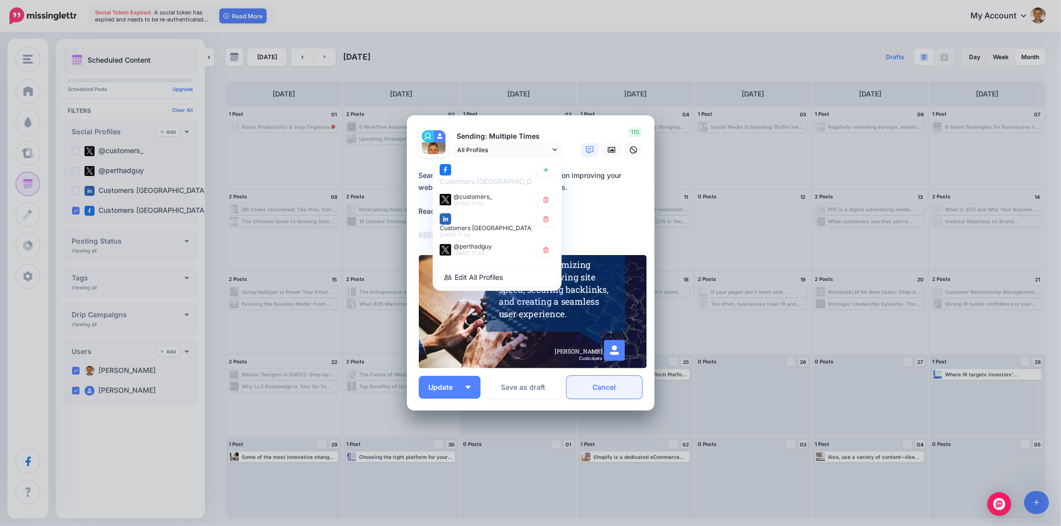
click at [613, 386] on link "Cancel" at bounding box center [604, 387] width 76 height 23
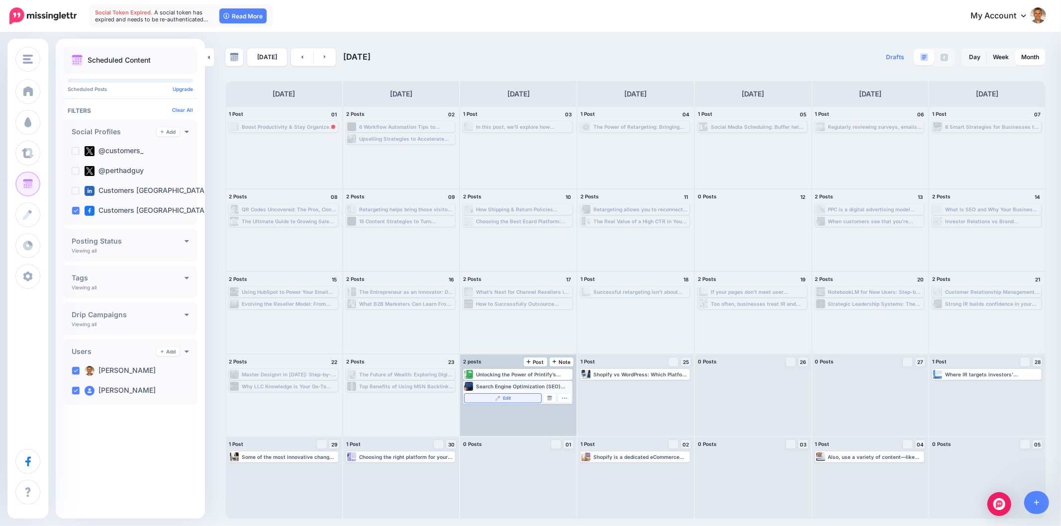
click at [507, 400] on span "Edit" at bounding box center [507, 398] width 8 height 5
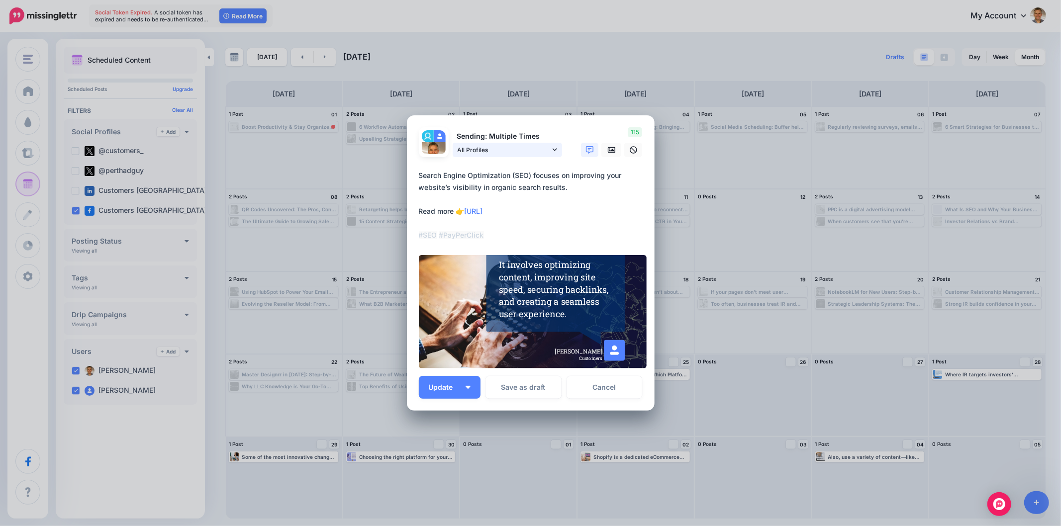
click at [555, 152] on icon at bounding box center [554, 149] width 4 height 7
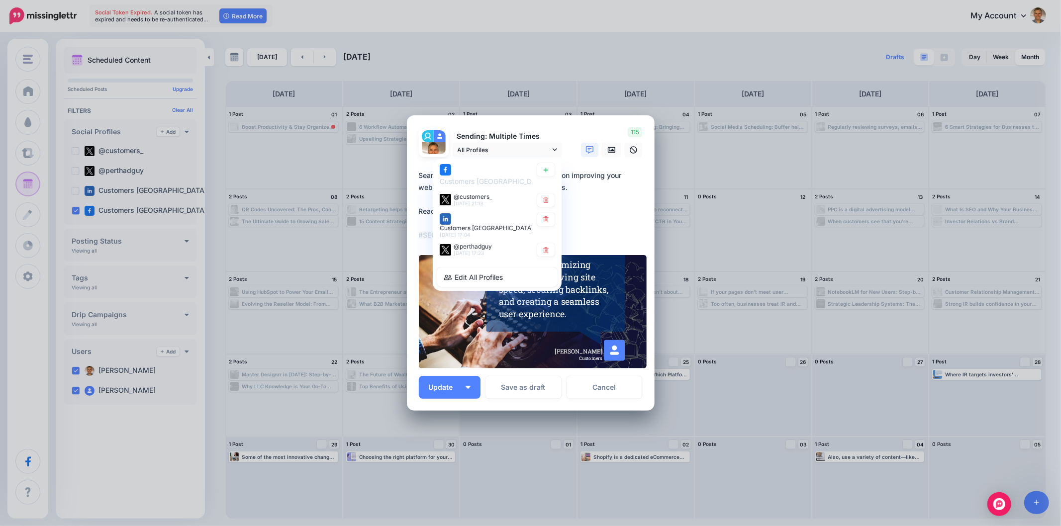
click at [623, 224] on textarea "**********" at bounding box center [533, 206] width 229 height 72
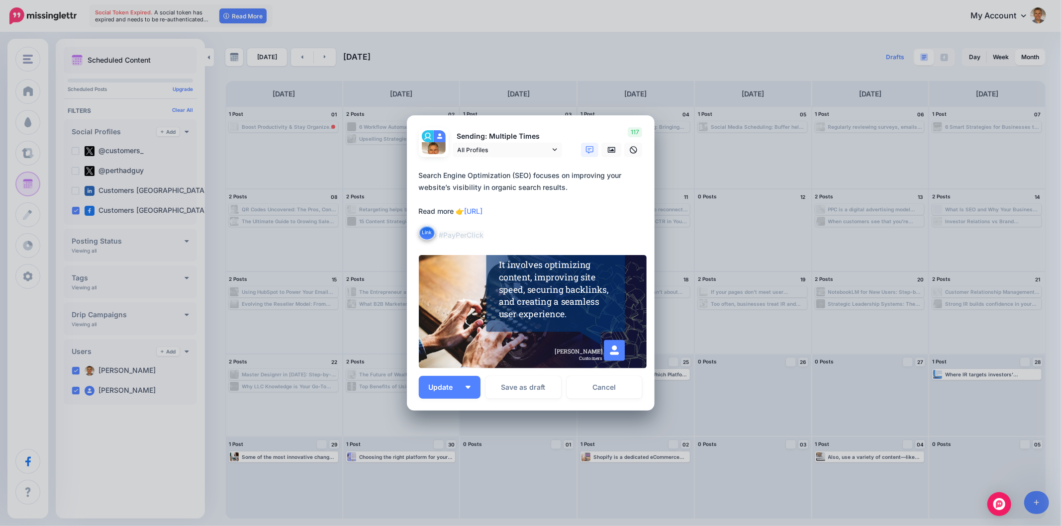
click at [742, 50] on div "Edit Post Loading Sending: Multiple Times All Profiles" at bounding box center [530, 263] width 1061 height 526
click at [605, 389] on link "Cancel" at bounding box center [604, 387] width 76 height 23
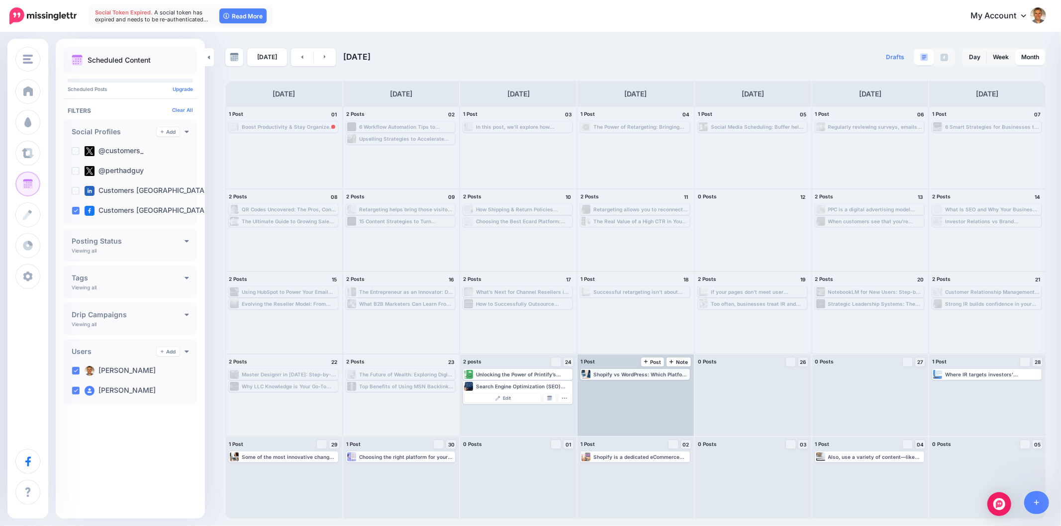
click at [637, 374] on div "Shopify vs WordPress: Which Platform is Right for Your Business? Read more▸ htt…" at bounding box center [640, 374] width 95 height 6
click at [622, 387] on span "Edit" at bounding box center [624, 386] width 8 height 5
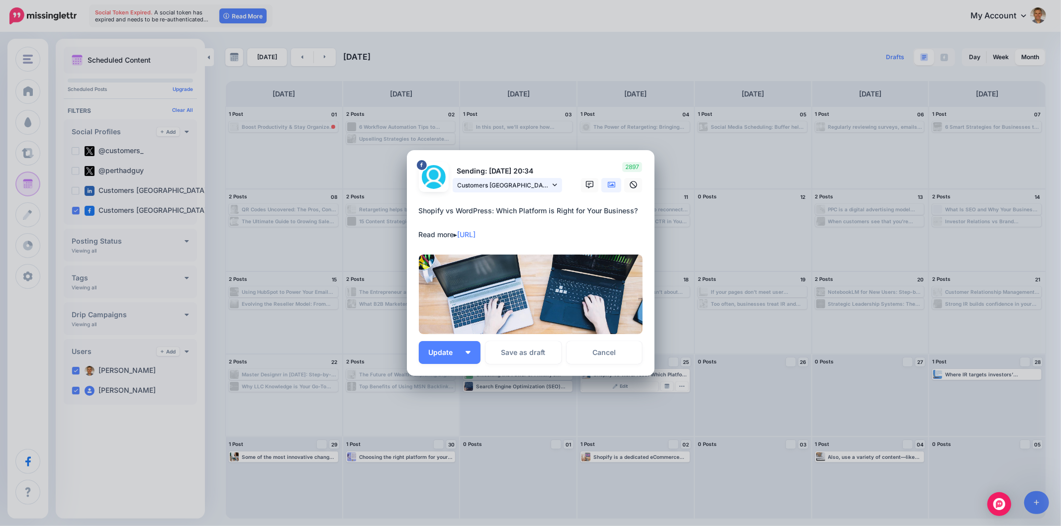
click at [555, 184] on icon at bounding box center [554, 184] width 4 height 2
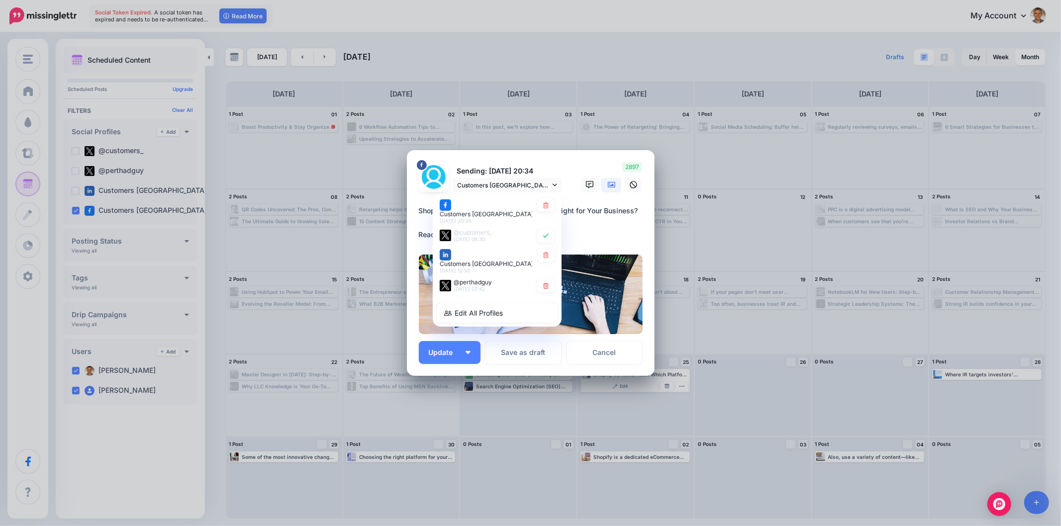
click at [582, 168] on div "2897" at bounding box center [610, 177] width 80 height 30
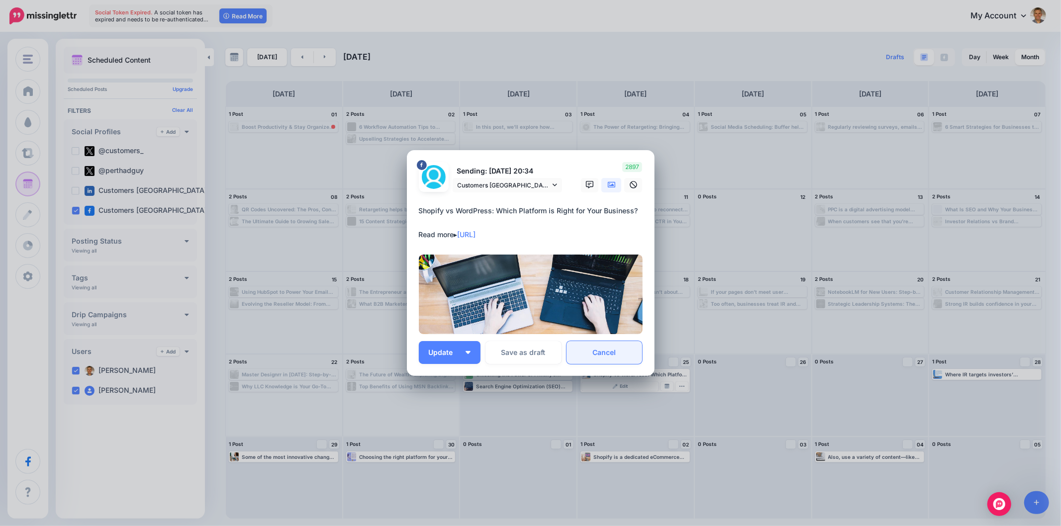
click at [599, 348] on link "Cancel" at bounding box center [604, 352] width 76 height 23
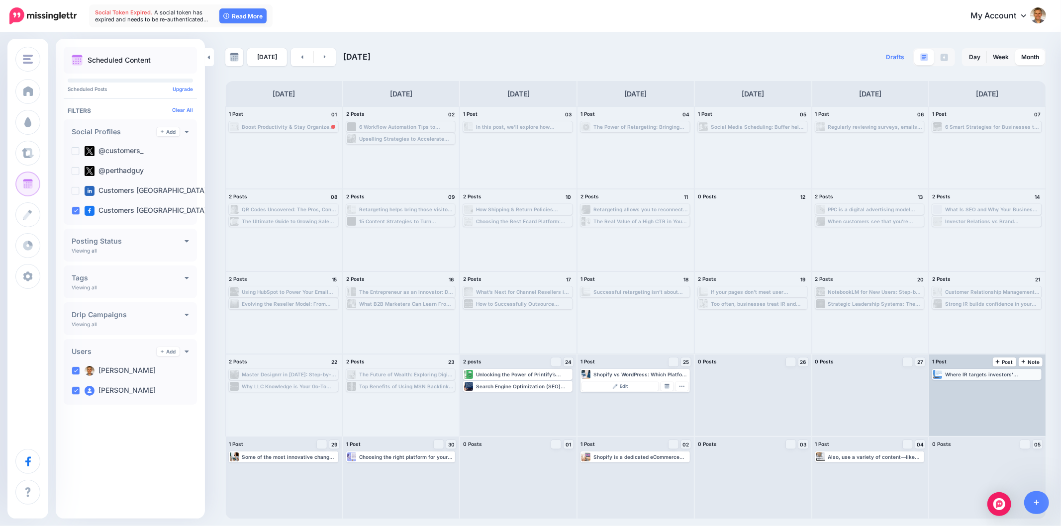
click at [952, 370] on div "Where IR targets investors’ confidence, brand marketing targets consumer trust …" at bounding box center [986, 374] width 107 height 9
click at [978, 387] on span "Edit" at bounding box center [976, 386] width 8 height 5
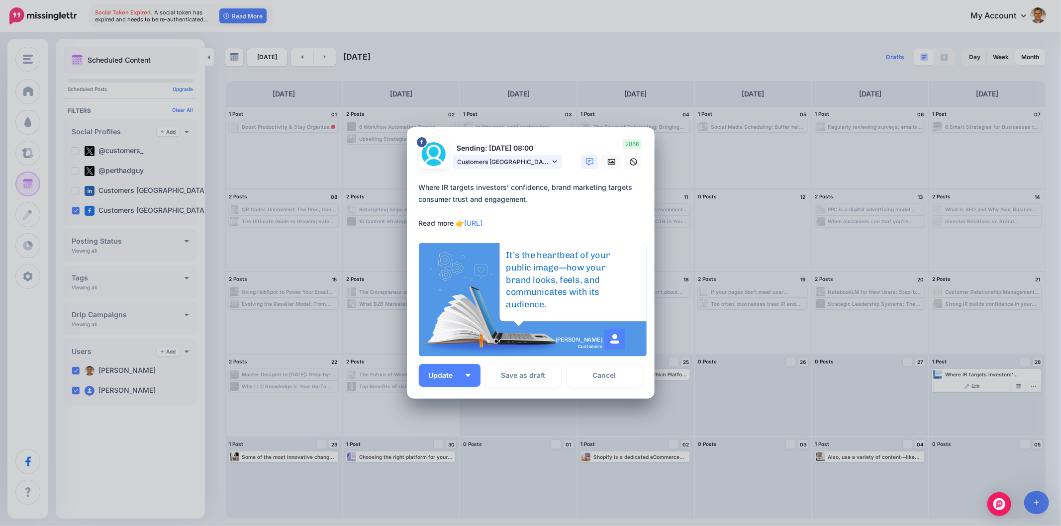
click at [555, 158] on icon at bounding box center [554, 161] width 4 height 7
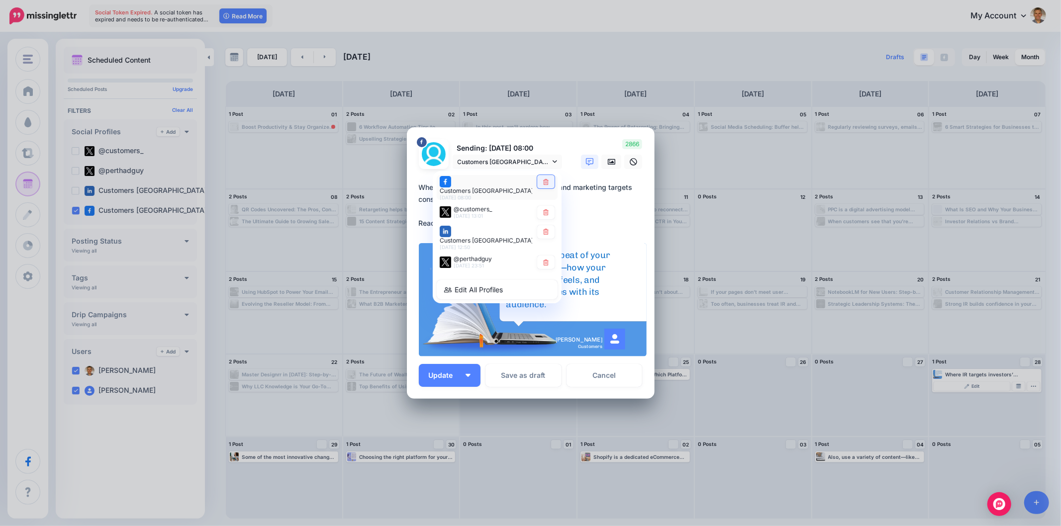
drag, startPoint x: 548, startPoint y: 185, endPoint x: 553, endPoint y: 189, distance: 6.8
click at [547, 185] on icon at bounding box center [545, 182] width 7 height 6
type textarea "**********"
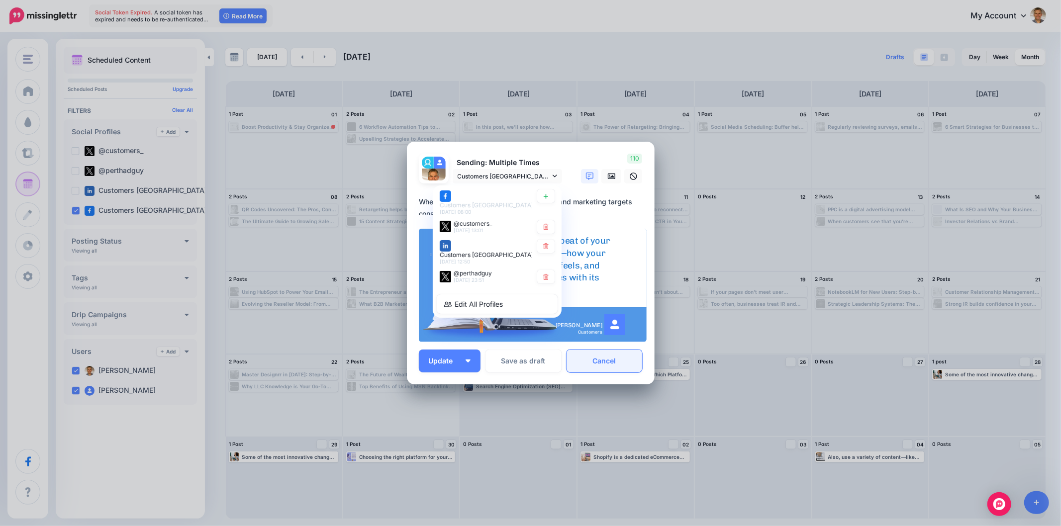
click at [609, 365] on link "Cancel" at bounding box center [604, 361] width 76 height 23
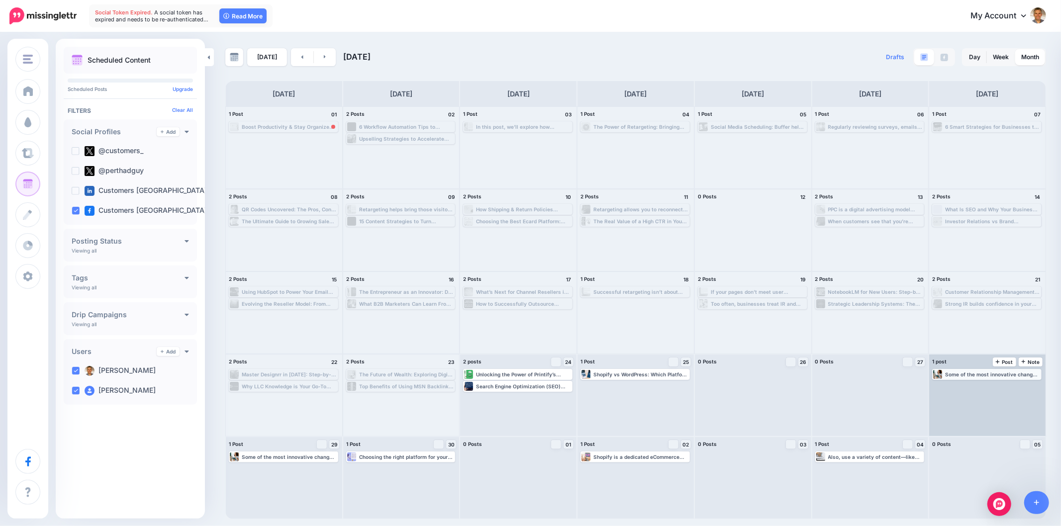
click at [979, 372] on div "Some of the most innovative changes in business come from listening to users. R…" at bounding box center [992, 374] width 95 height 6
click at [967, 384] on img at bounding box center [966, 386] width 5 height 5
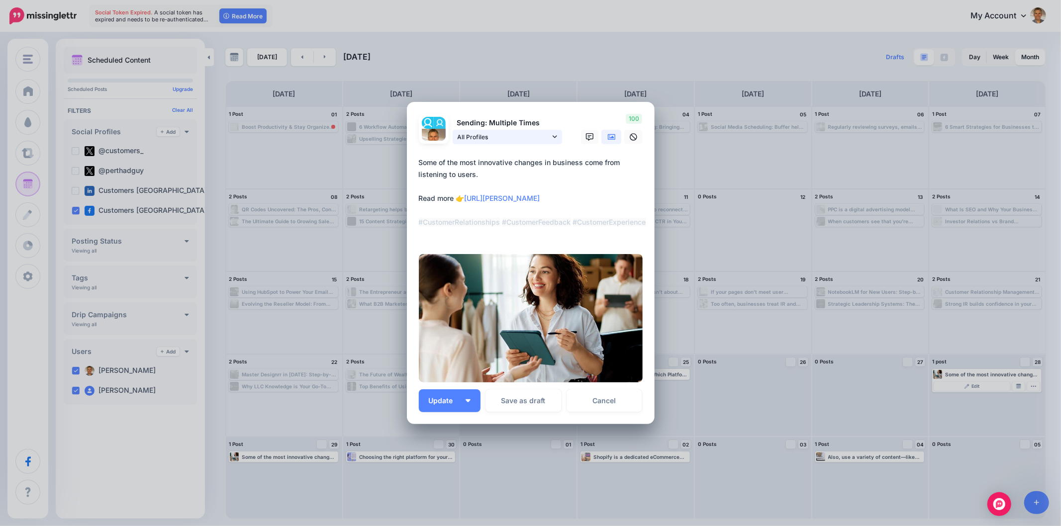
click at [552, 136] on icon at bounding box center [554, 136] width 4 height 7
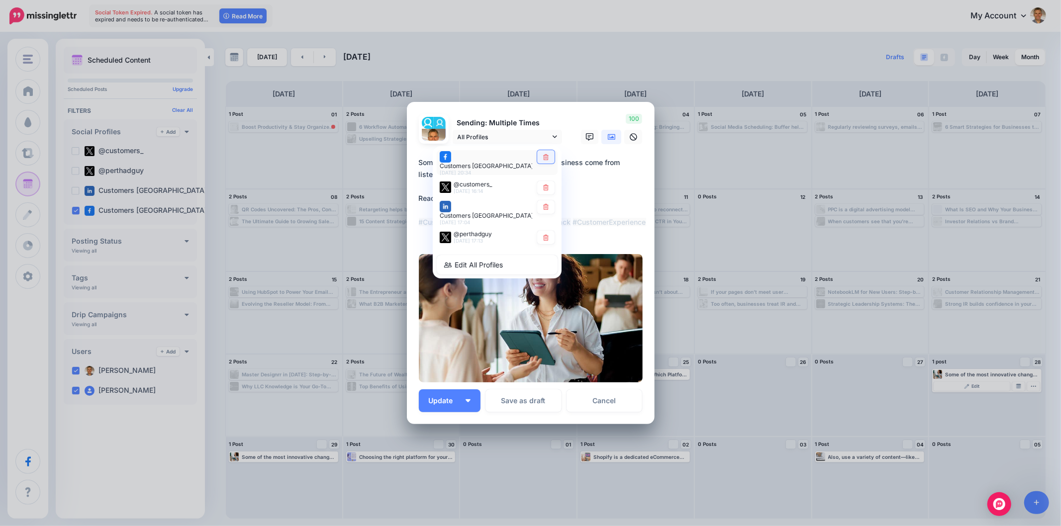
click at [543, 158] on icon at bounding box center [545, 157] width 5 height 6
type textarea "**********"
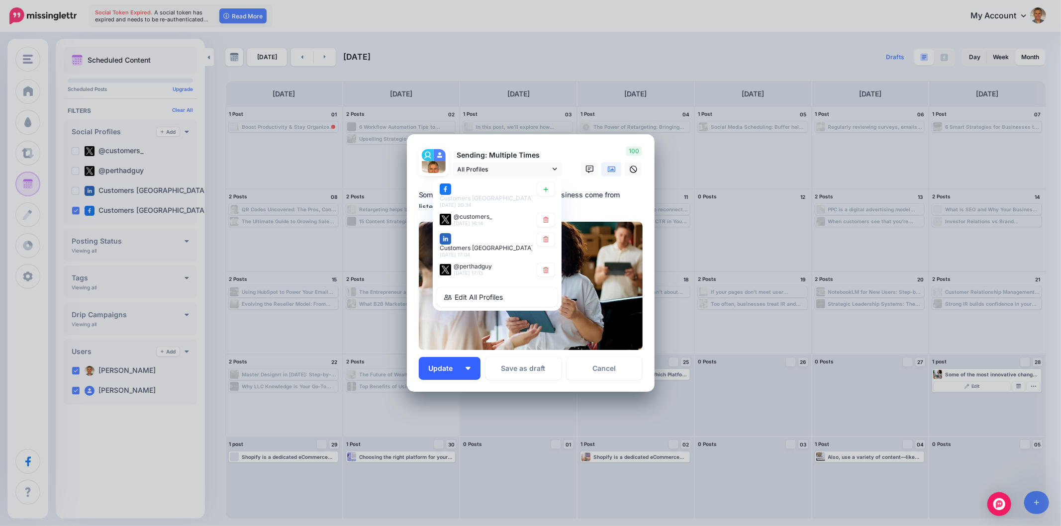
click at [459, 368] on span "Update" at bounding box center [445, 368] width 32 height 7
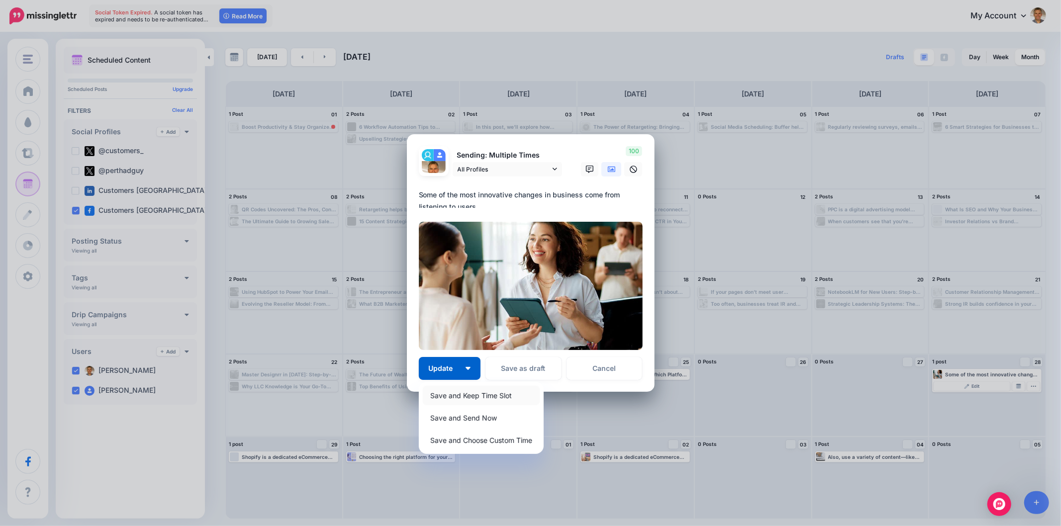
click at [531, 391] on link "Save and Keep Time Slot" at bounding box center [481, 395] width 117 height 19
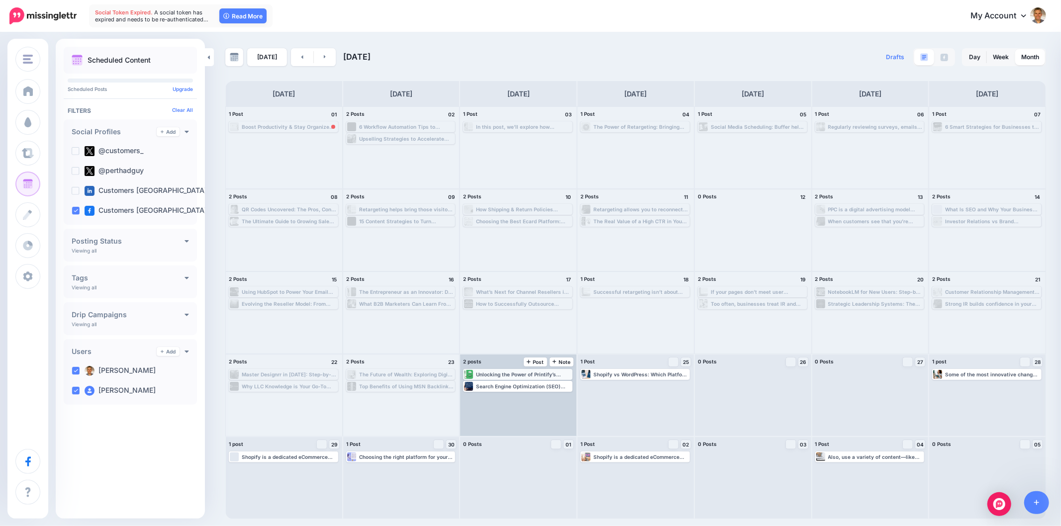
click at [527, 372] on div "Unlocking the Power of Printify’s Print-on-Demand Platform Discover more▸ https…" at bounding box center [523, 374] width 95 height 6
click at [511, 388] on link "Edit" at bounding box center [502, 386] width 77 height 9
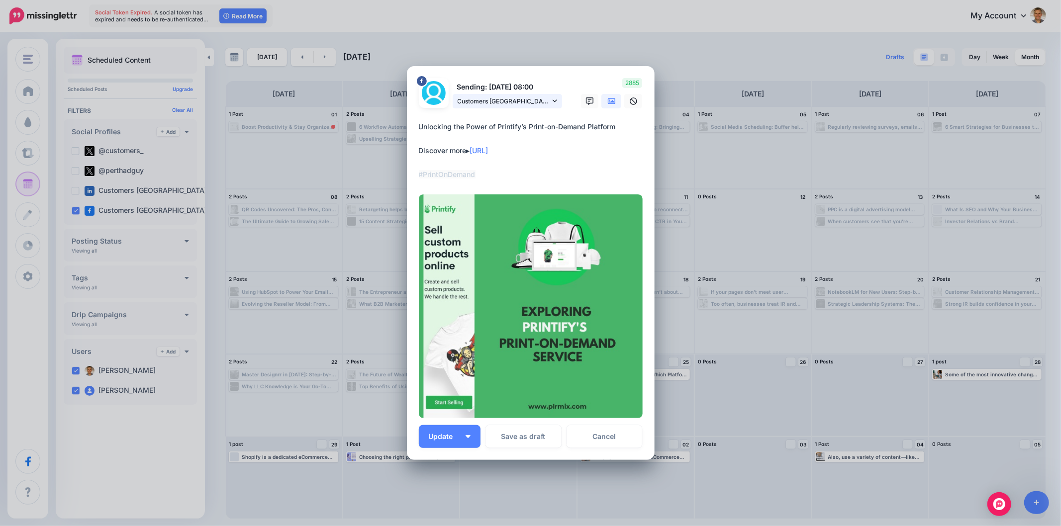
click at [552, 102] on icon at bounding box center [554, 100] width 4 height 7
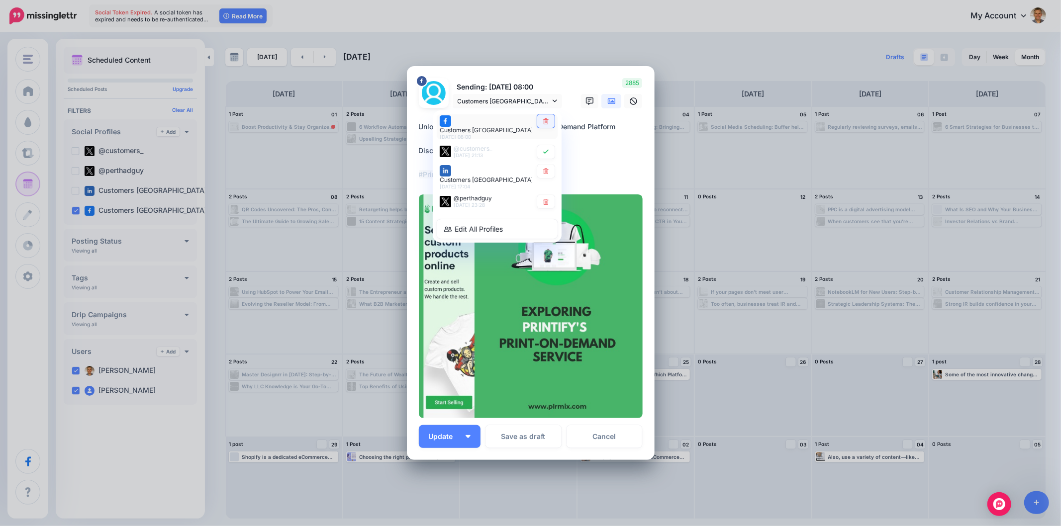
click at [540, 120] on link at bounding box center [545, 120] width 17 height 13
click at [446, 439] on div "Loading Sending: Multiple Times Customers Australia page" at bounding box center [531, 263] width 248 height 394
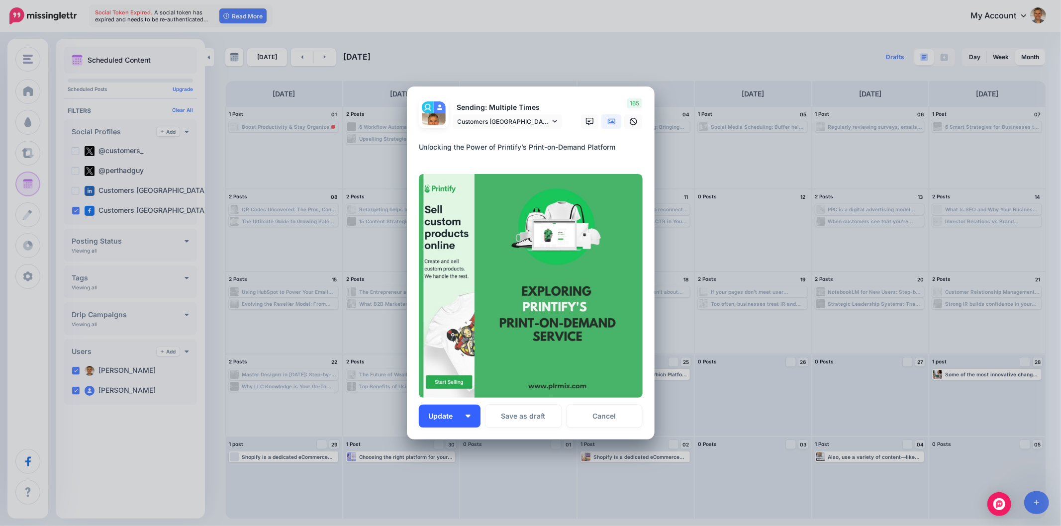
click at [464, 414] on button "Update" at bounding box center [450, 416] width 62 height 23
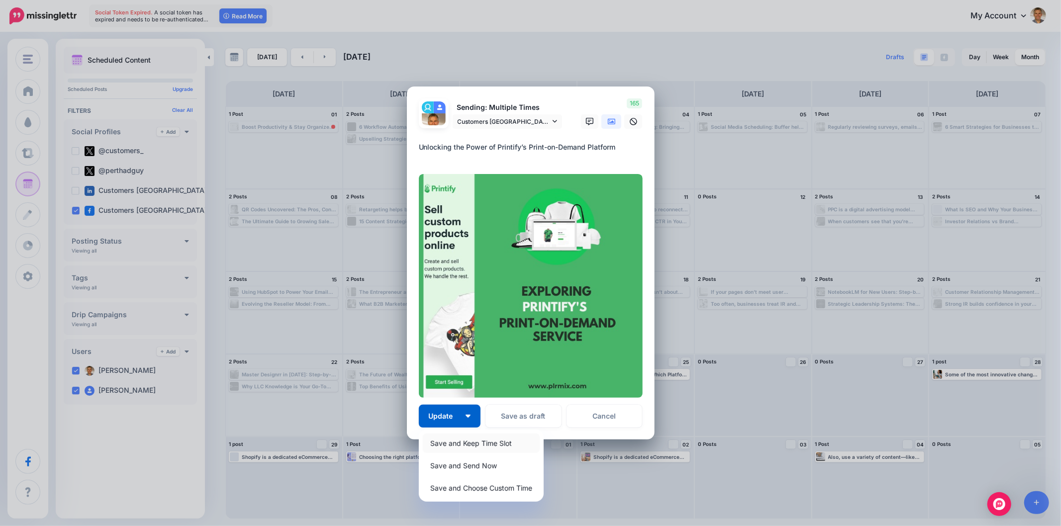
click at [458, 443] on link "Save and Keep Time Slot" at bounding box center [481, 443] width 117 height 19
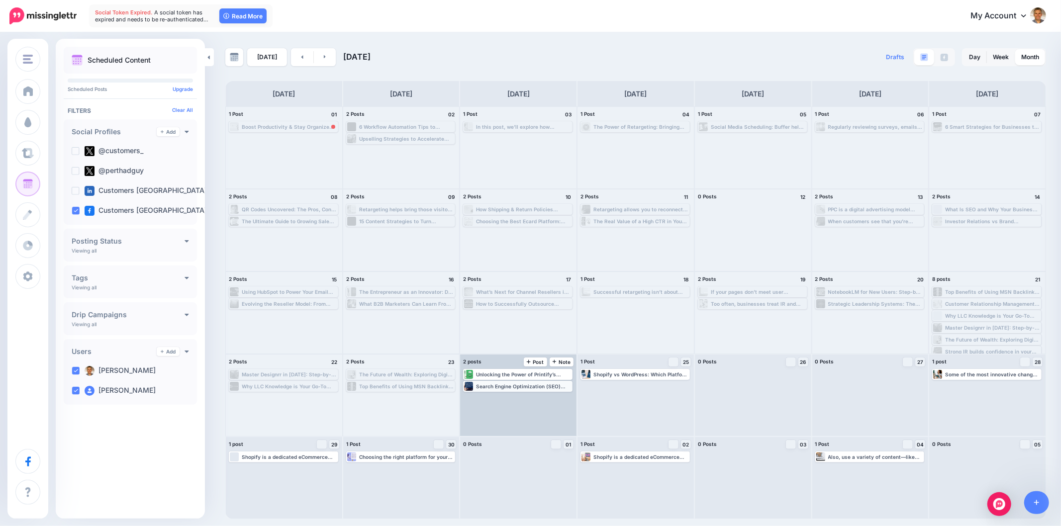
click at [565, 388] on div "Search Engine Optimization (SEO) focuses on improving your website’s visibility…" at bounding box center [523, 386] width 95 height 6
click at [510, 400] on span "Edit" at bounding box center [507, 398] width 8 height 5
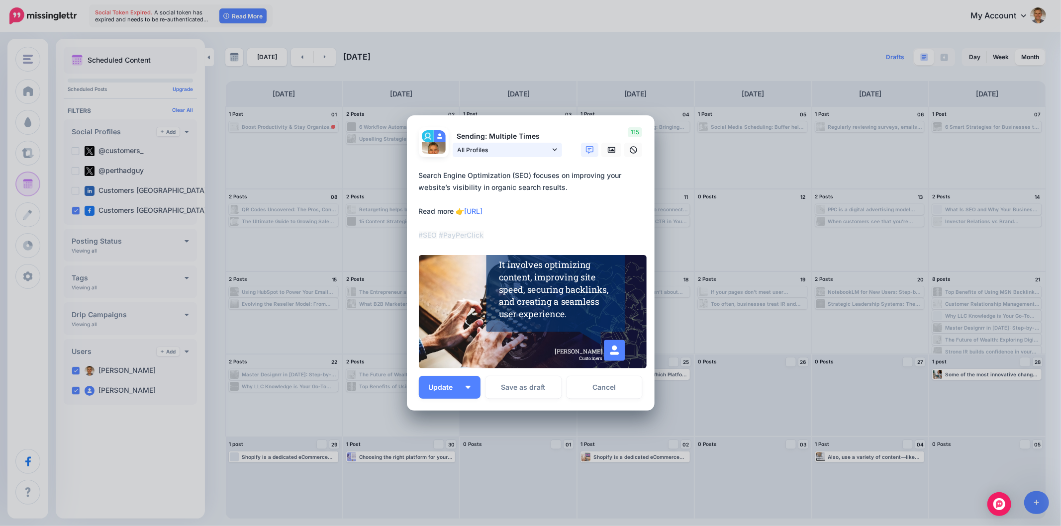
click at [555, 152] on icon at bounding box center [554, 149] width 4 height 7
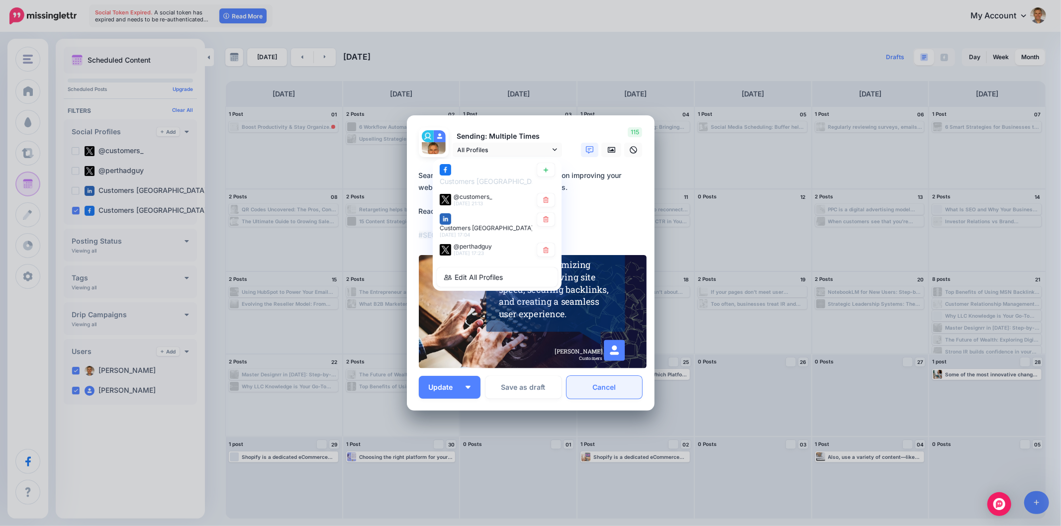
click at [609, 385] on link "Cancel" at bounding box center [604, 387] width 76 height 23
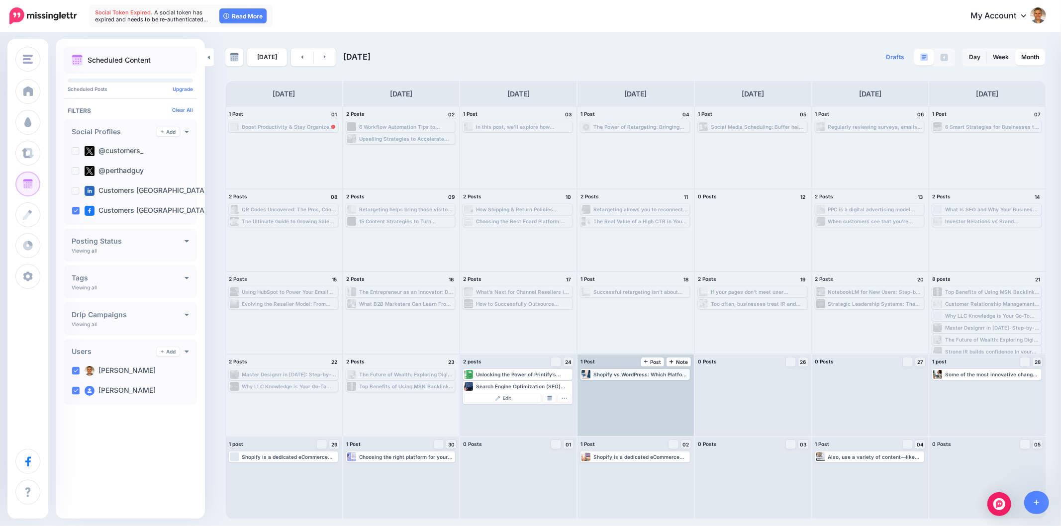
click at [652, 375] on div "Shopify vs WordPress: Which Platform is Right for Your Business? Read more▸ htt…" at bounding box center [640, 374] width 95 height 6
click at [621, 385] on span "Edit" at bounding box center [624, 386] width 8 height 5
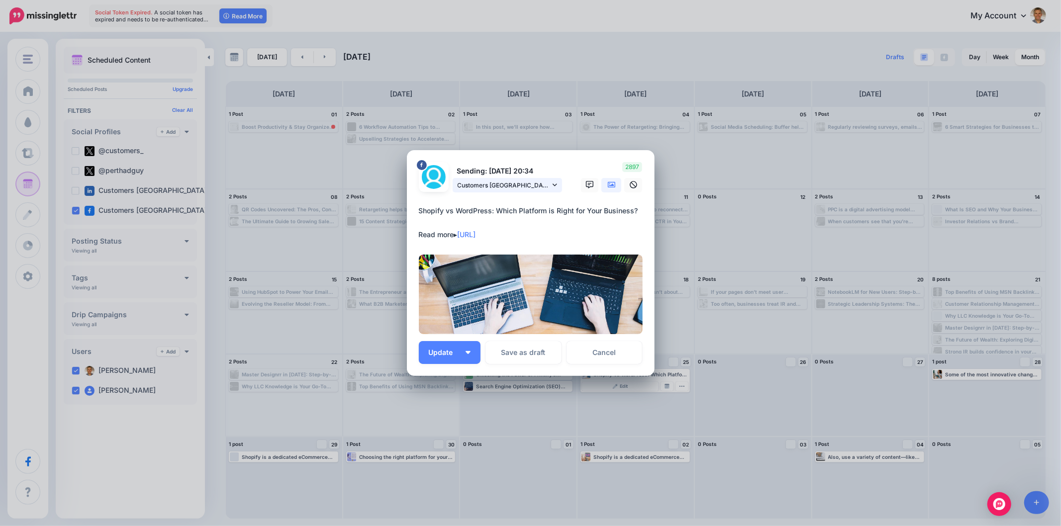
click at [555, 184] on icon at bounding box center [554, 184] width 4 height 2
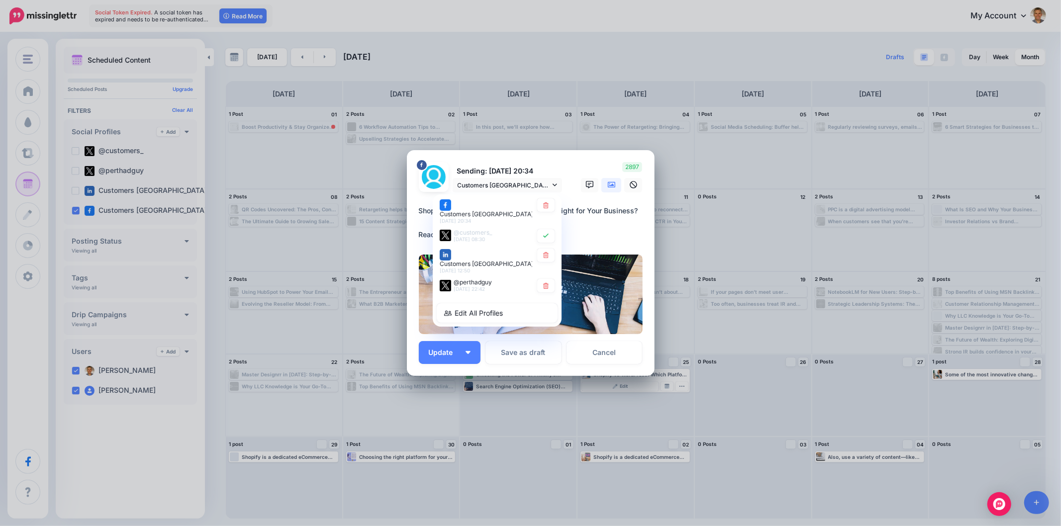
click at [585, 170] on div "2897" at bounding box center [610, 177] width 80 height 30
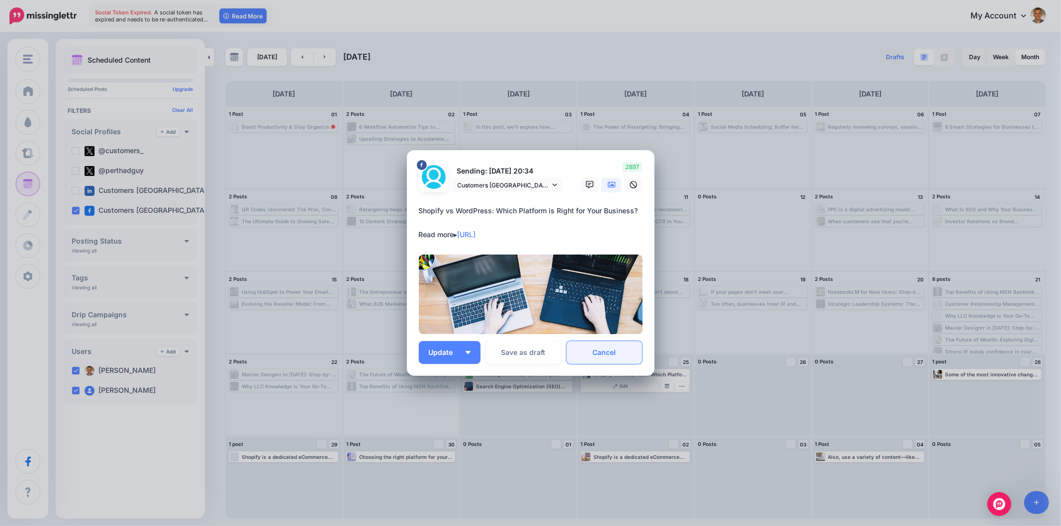
click at [619, 357] on link "Cancel" at bounding box center [604, 352] width 76 height 23
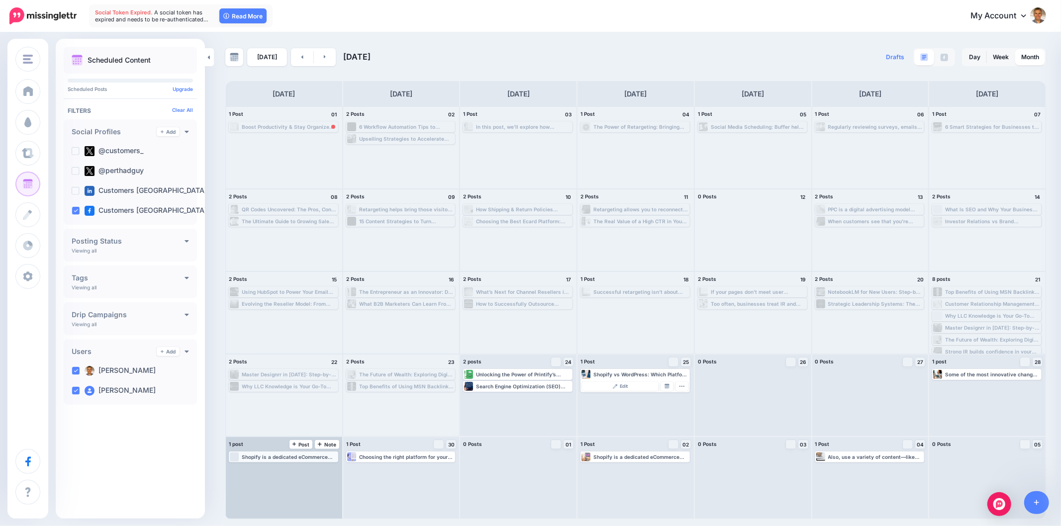
click at [296, 454] on div "Shopify is a dedicated eCommerce platform designed to help you sell products on…" at bounding box center [289, 457] width 95 height 6
click at [279, 468] on link "Edit" at bounding box center [268, 468] width 77 height 9
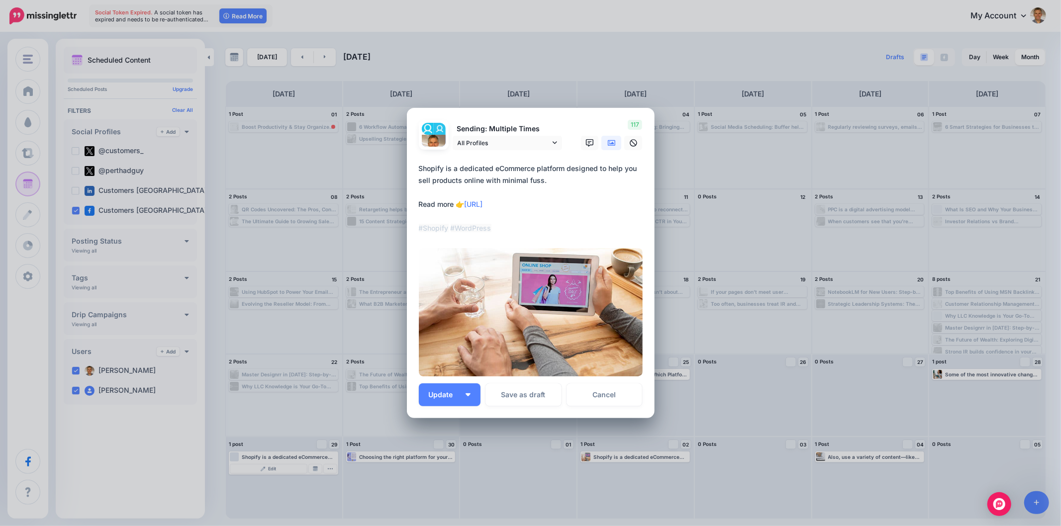
click at [553, 204] on textarea "**********" at bounding box center [533, 199] width 229 height 72
click at [554, 141] on icon at bounding box center [554, 142] width 4 height 7
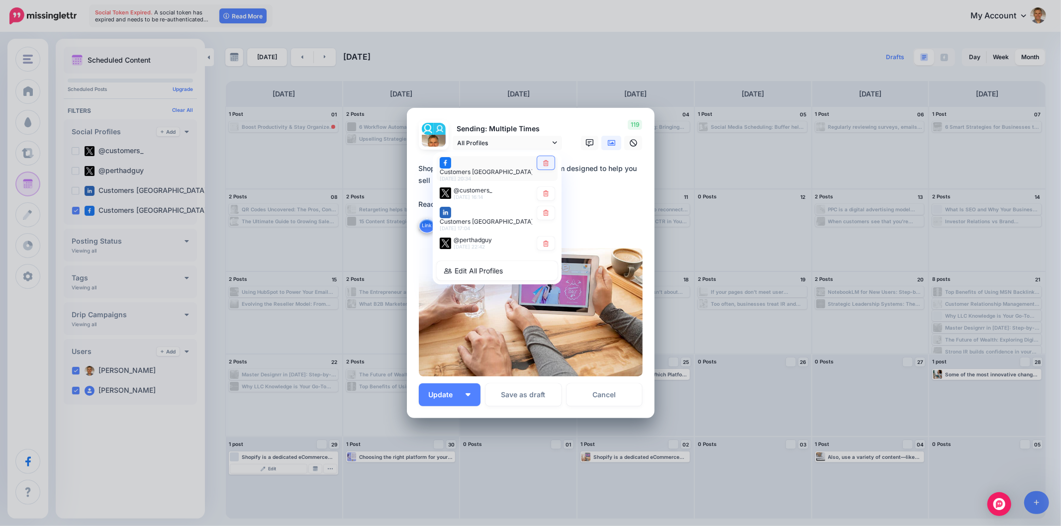
click at [546, 161] on link at bounding box center [545, 162] width 17 height 13
click at [469, 394] on img "button" at bounding box center [467, 394] width 5 height 3
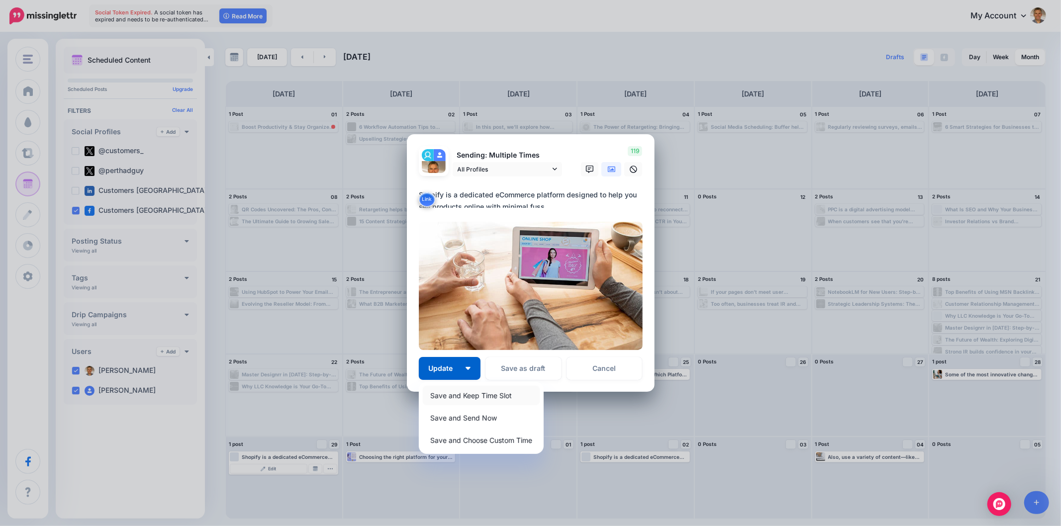
click at [463, 395] on link "Save and Keep Time Slot" at bounding box center [481, 395] width 117 height 19
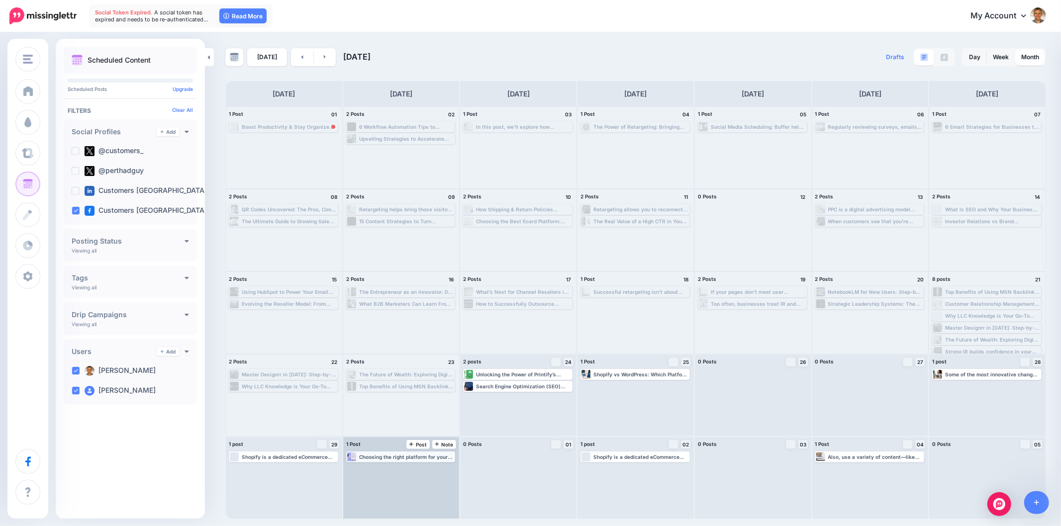
click at [433, 455] on div "Choosing the right platform for your business website is a crucial step – and o…" at bounding box center [406, 457] width 95 height 6
click at [395, 466] on link "Edit" at bounding box center [386, 468] width 77 height 9
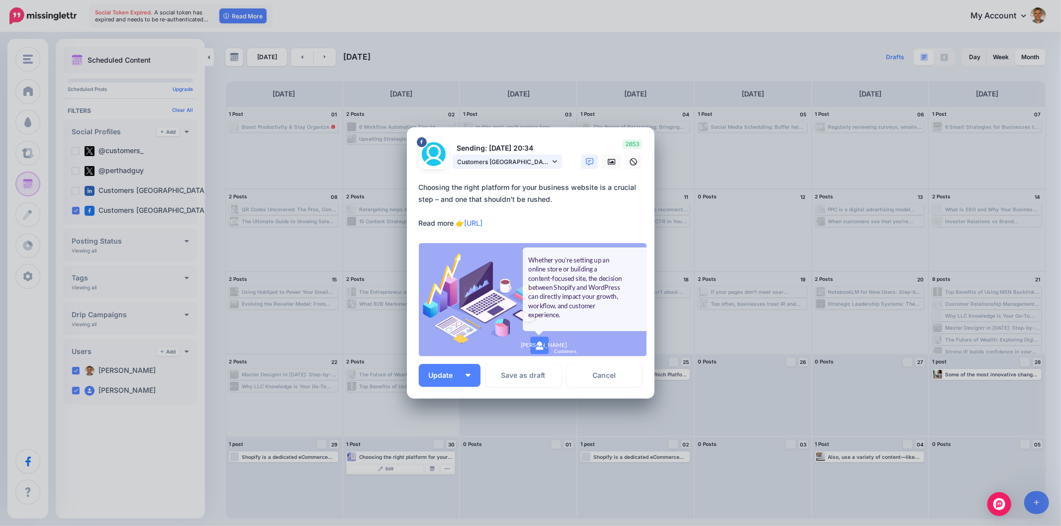
click at [558, 162] on link "Customers Australia page" at bounding box center [506, 162] width 109 height 14
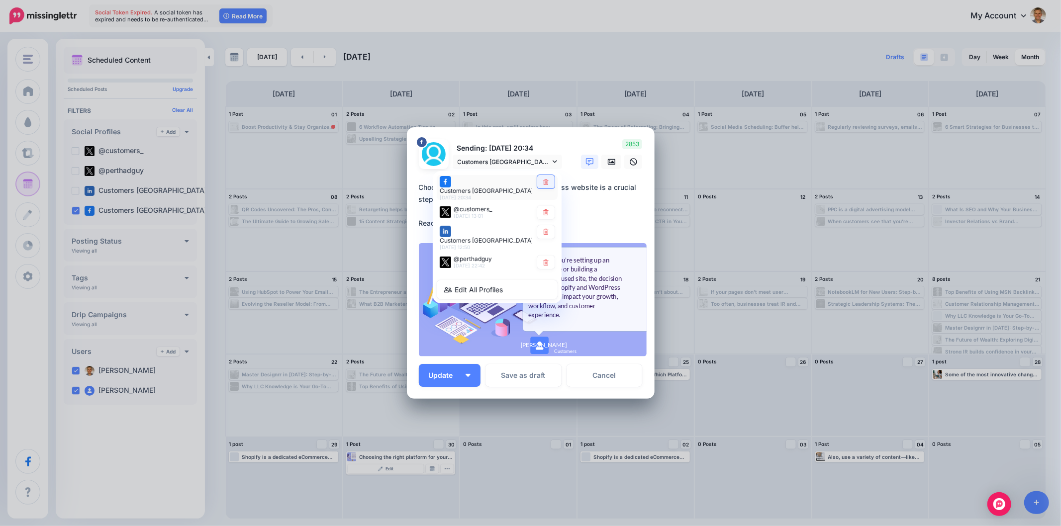
click at [547, 185] on icon at bounding box center [545, 182] width 5 height 6
type textarea "**********"
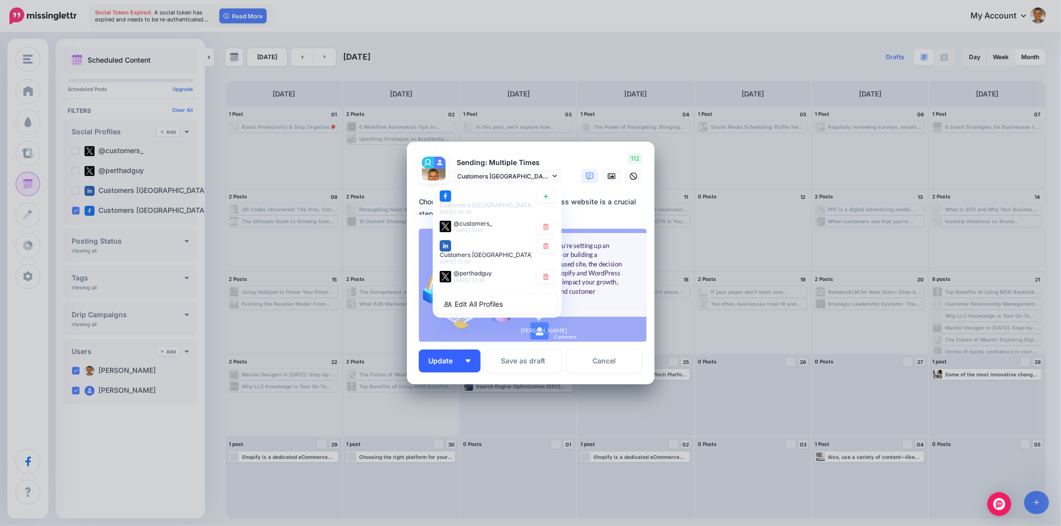
click at [469, 366] on button "Update" at bounding box center [450, 361] width 62 height 23
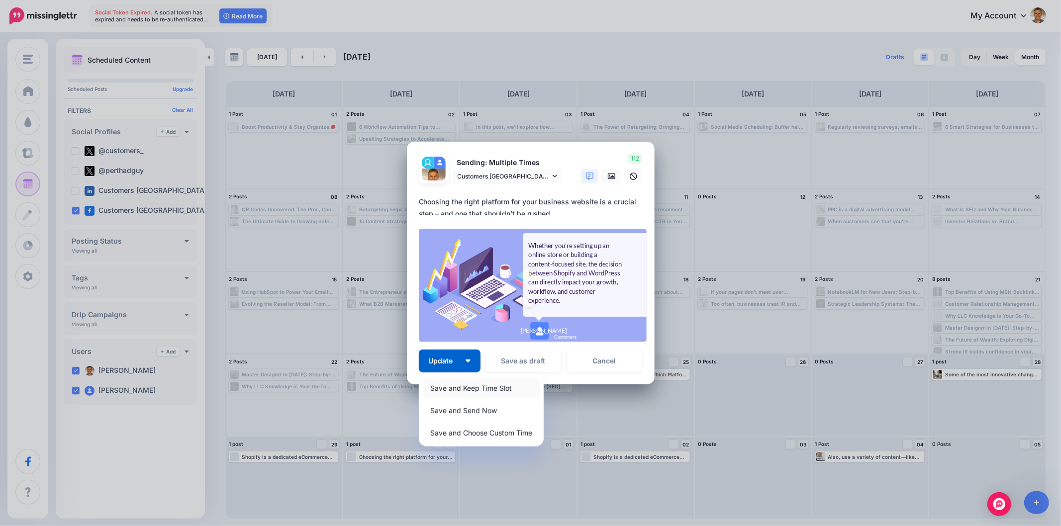
click at [466, 387] on link "Save and Keep Time Slot" at bounding box center [481, 387] width 117 height 19
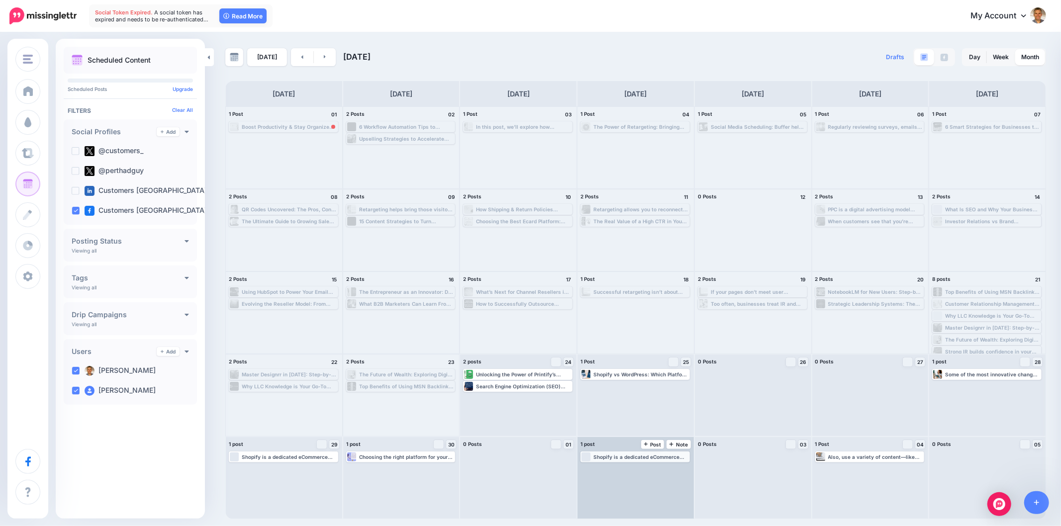
click at [629, 456] on div "Shopify is a dedicated eCommerce platform designed to help you sell products on…" at bounding box center [640, 457] width 95 height 6
click at [623, 469] on span "Edit" at bounding box center [624, 468] width 8 height 5
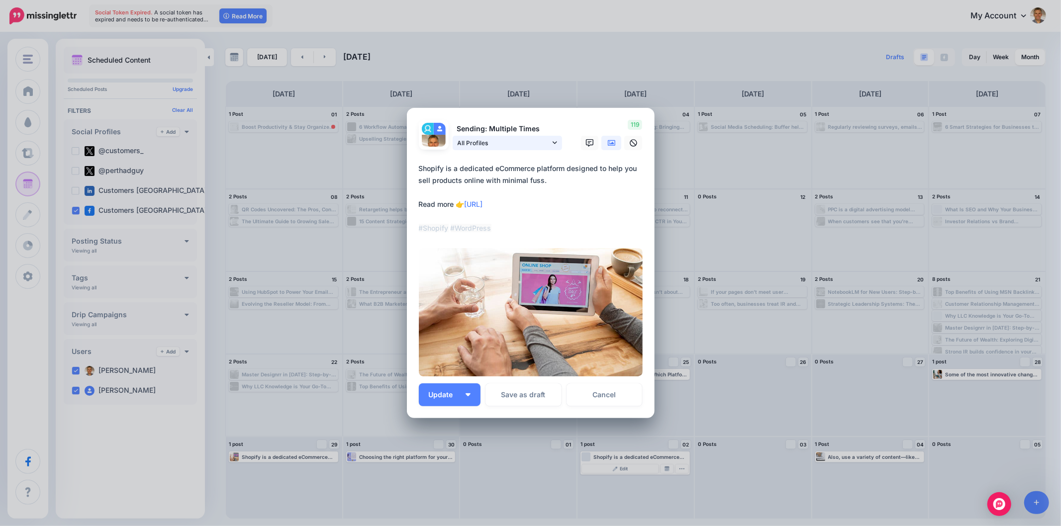
click at [553, 141] on icon at bounding box center [554, 142] width 4 height 7
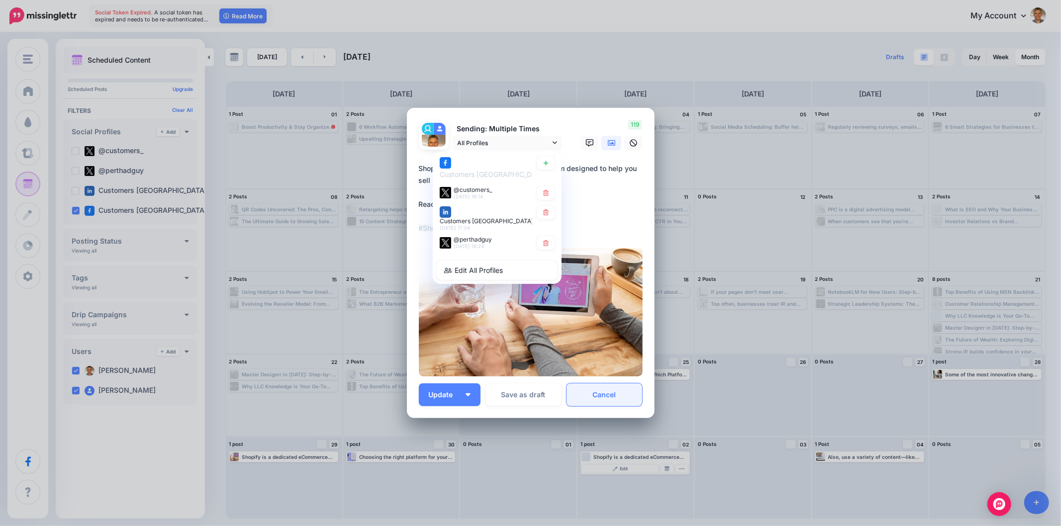
click at [612, 399] on link "Cancel" at bounding box center [604, 394] width 76 height 23
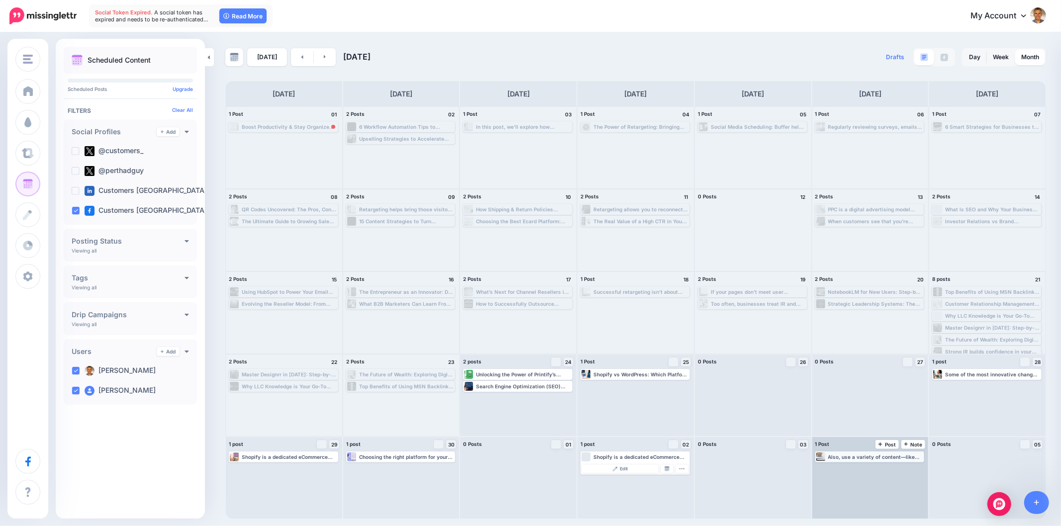
click at [875, 455] on div "Also, use a variety of content—like testimonials, limited-time offers, or educa…" at bounding box center [875, 457] width 95 height 6
click at [868, 470] on link "Edit" at bounding box center [854, 468] width 77 height 9
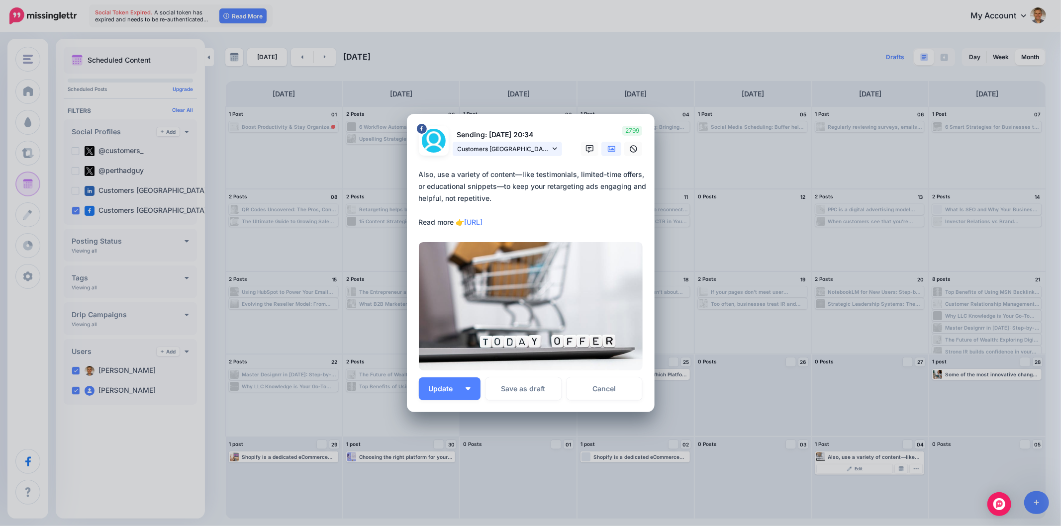
click at [559, 151] on link "Customers Australia page" at bounding box center [506, 149] width 109 height 14
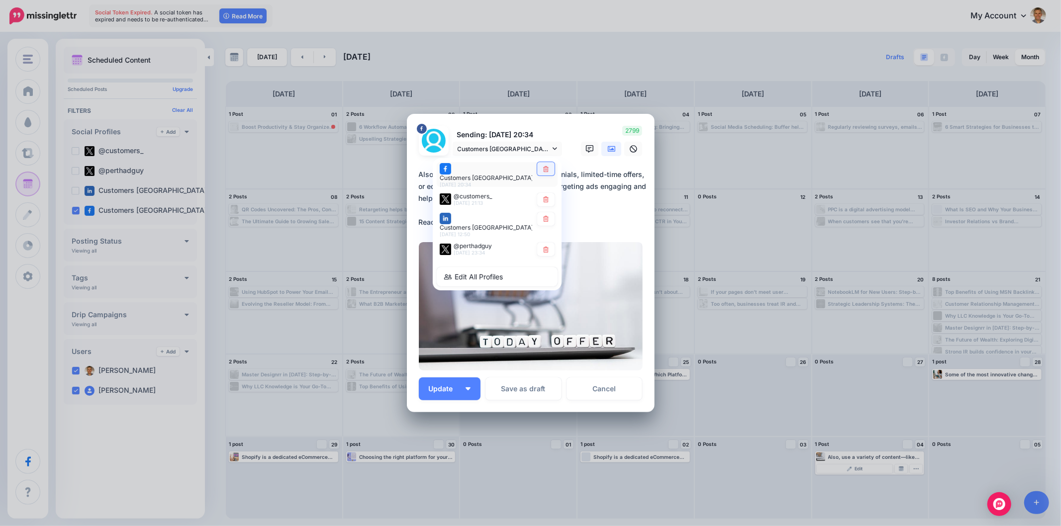
click at [544, 172] on icon at bounding box center [545, 169] width 7 height 6
type textarea "**********"
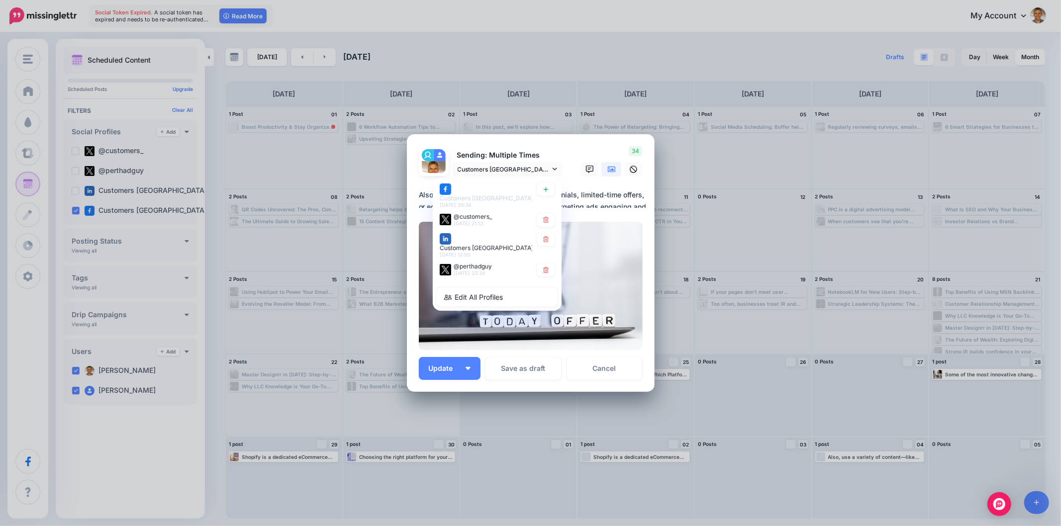
click at [460, 398] on div "***** 13 : 57 00 01 02 03 04 05 06 07 08 09 10 11 12 13 14 15 16 17 18 19 20 21…" at bounding box center [531, 446] width 248 height 108
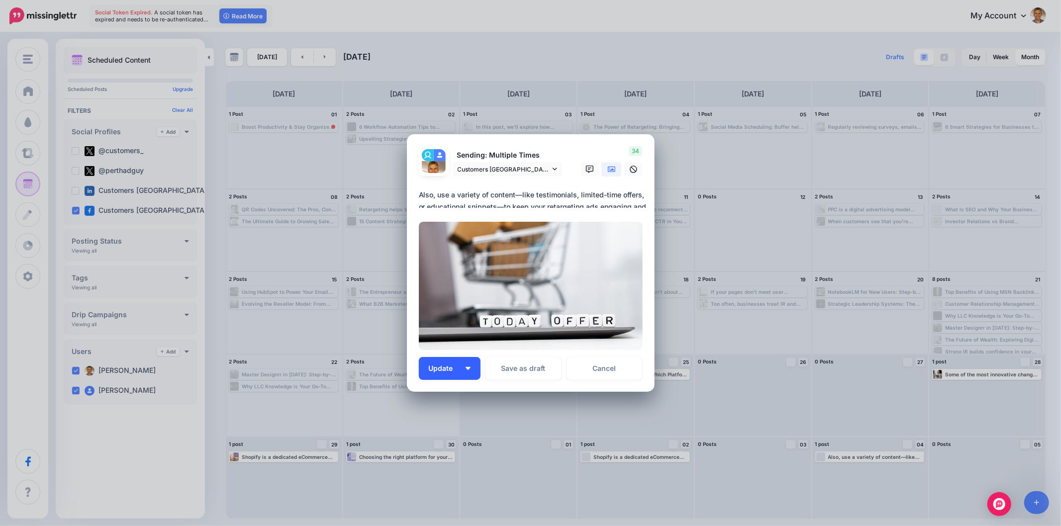
click at [470, 376] on button "Update" at bounding box center [450, 368] width 62 height 23
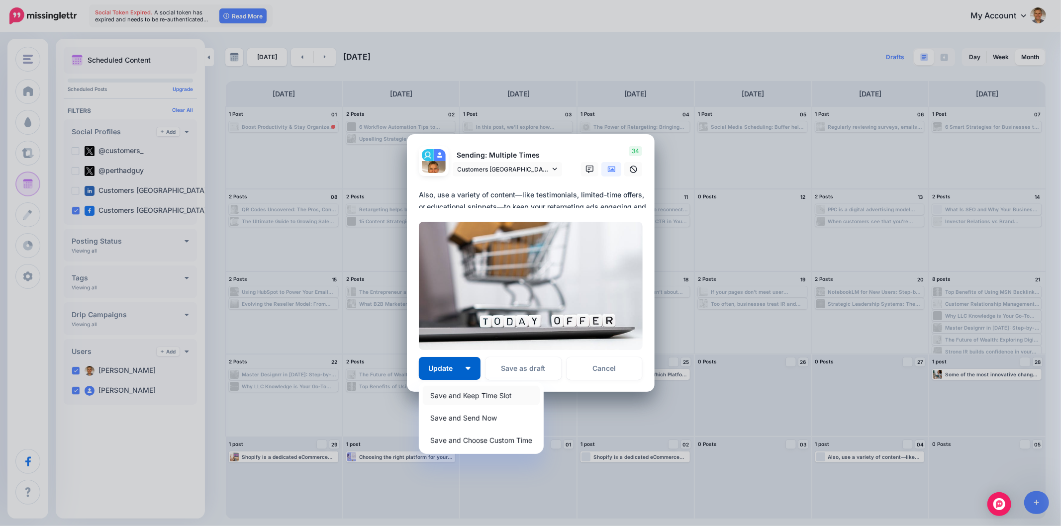
click at [461, 392] on link "Save and Keep Time Slot" at bounding box center [481, 395] width 117 height 19
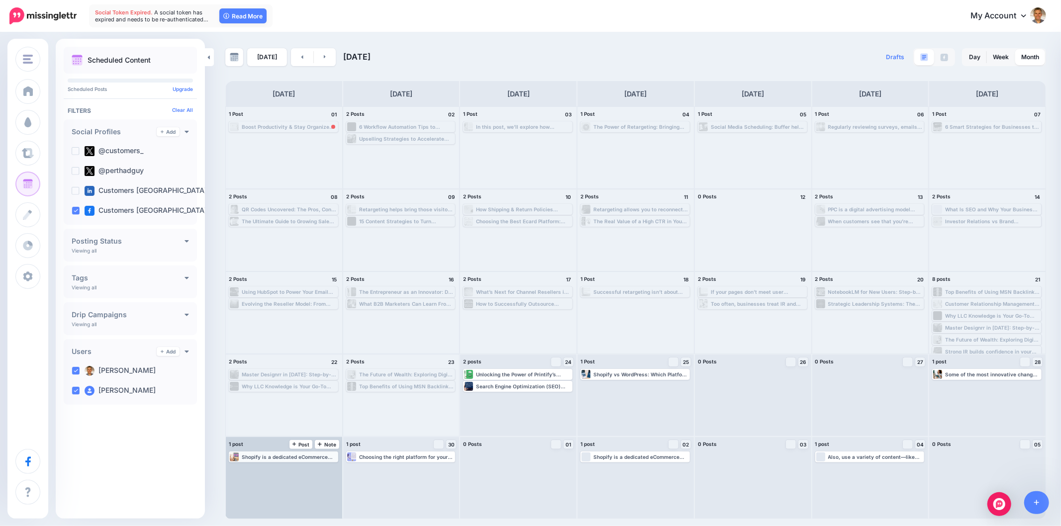
click at [326, 459] on div "Shopify is a dedicated eCommerce platform designed to help you sell products on…" at bounding box center [289, 457] width 95 height 6
click at [281, 463] on div "Edit Manage Dates Assign to User Delete Post" at bounding box center [283, 467] width 107 height 12
click at [272, 468] on span "Edit" at bounding box center [272, 468] width 8 height 5
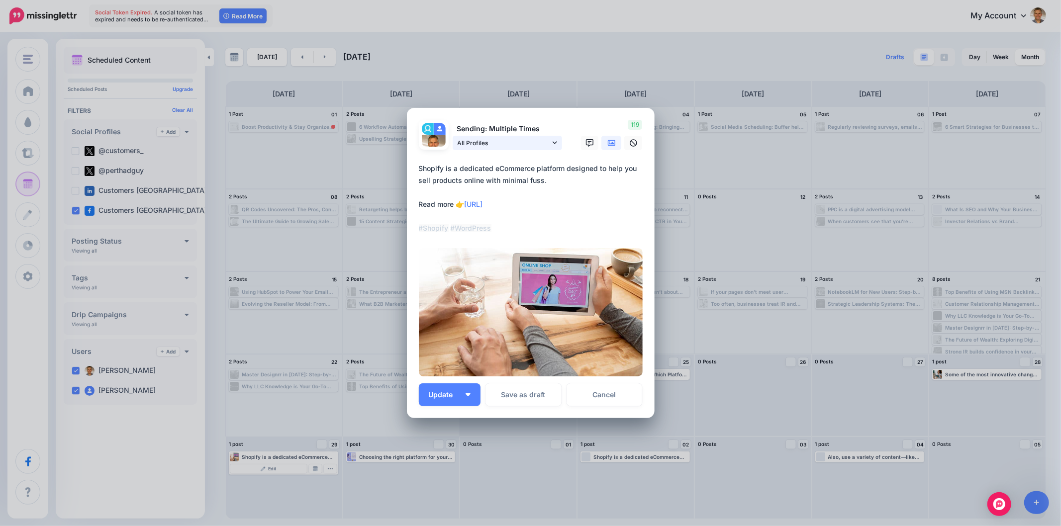
click at [555, 145] on icon at bounding box center [554, 142] width 4 height 7
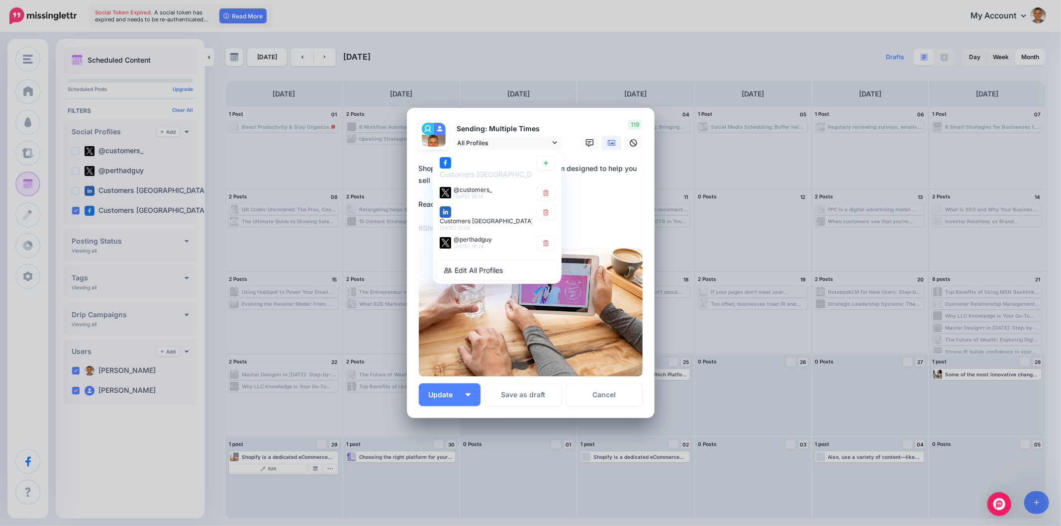
click at [570, 121] on div "119" at bounding box center [610, 135] width 80 height 30
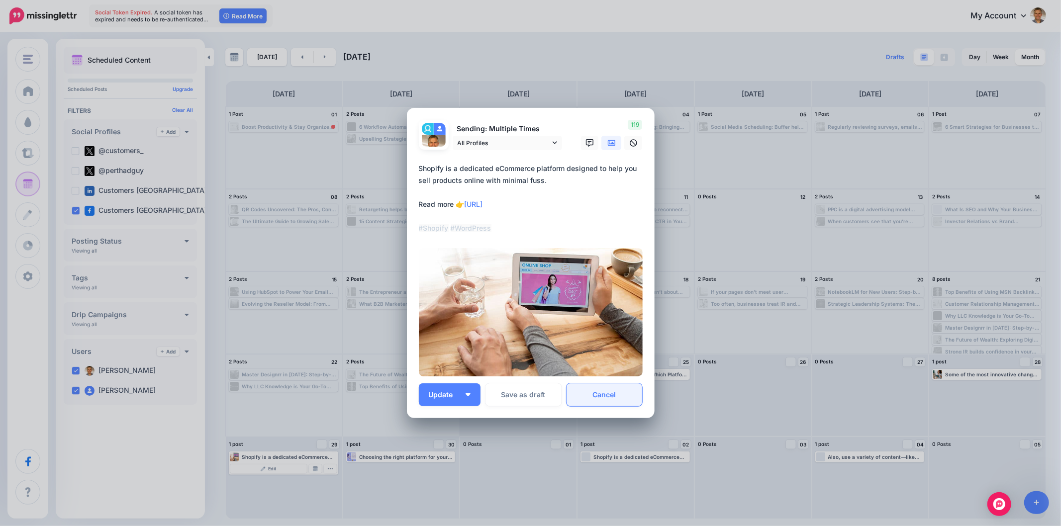
click at [617, 399] on link "Cancel" at bounding box center [604, 394] width 76 height 23
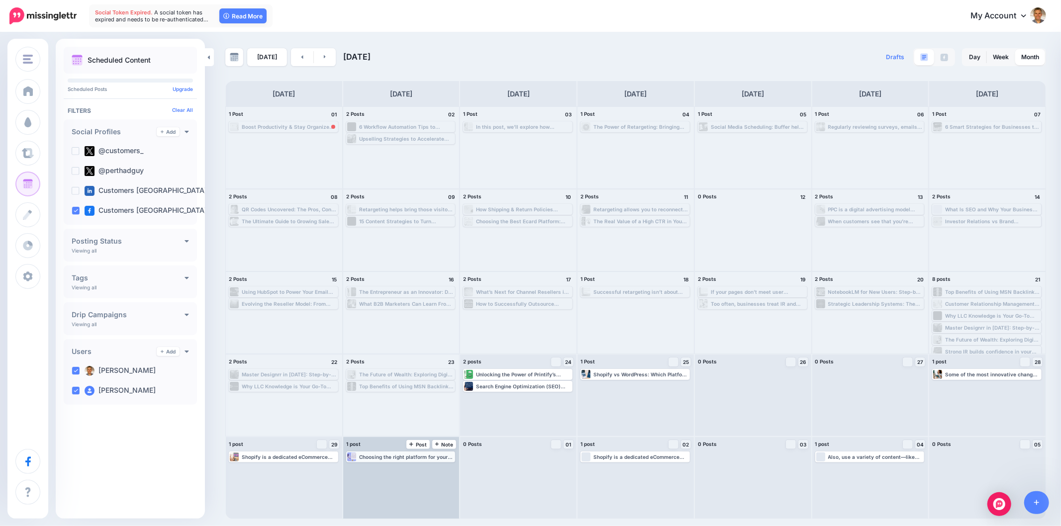
click at [435, 458] on div "Choosing the right platform for your business website is a crucial step – and o…" at bounding box center [406, 457] width 95 height 6
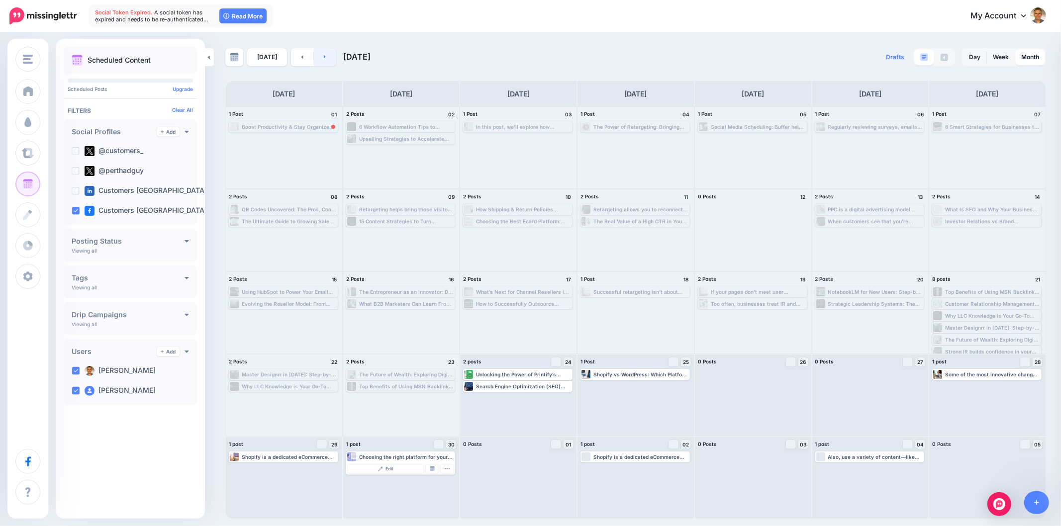
click at [325, 58] on link at bounding box center [325, 57] width 22 height 18
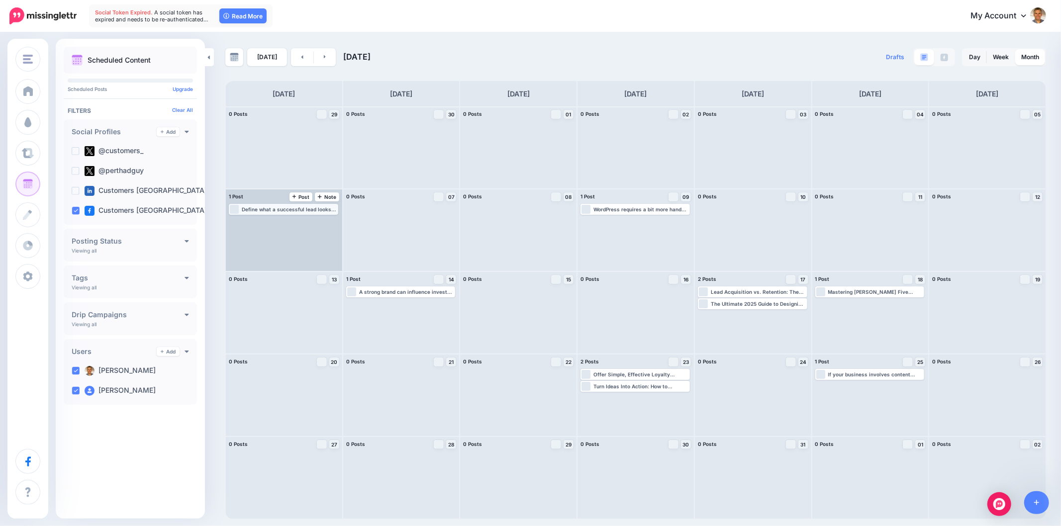
click at [329, 210] on div "Define what a successful lead looks like and outline the metrics you’ll use to …" at bounding box center [289, 209] width 95 height 6
click at [279, 220] on link "Edit" at bounding box center [268, 221] width 77 height 9
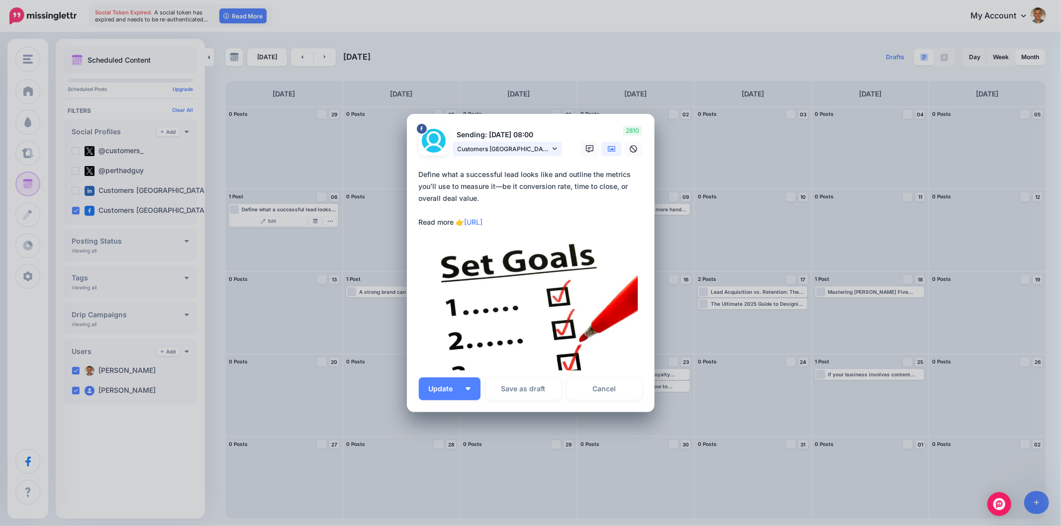
click at [556, 145] on link "Customers Australia page" at bounding box center [506, 149] width 109 height 14
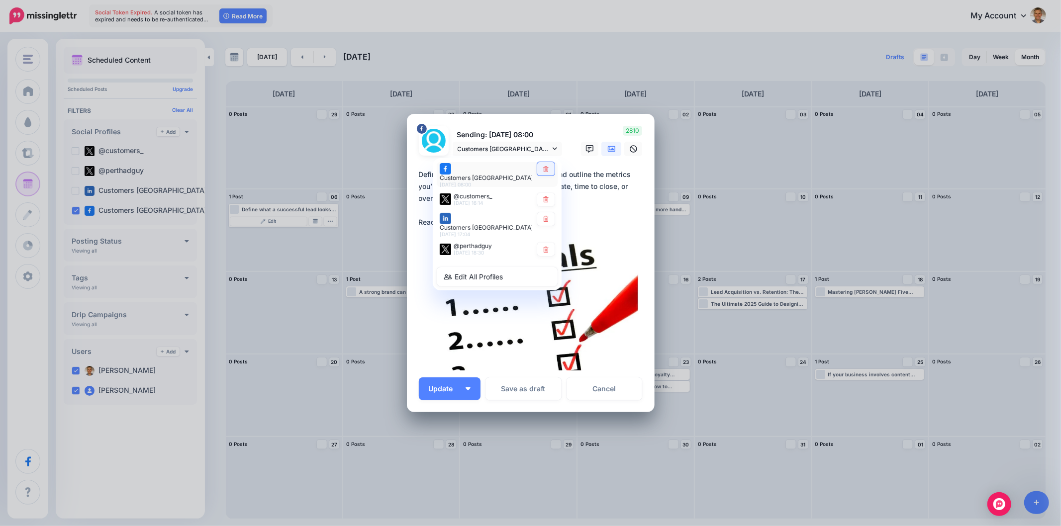
click at [546, 172] on icon at bounding box center [545, 169] width 5 height 6
type textarea "**********"
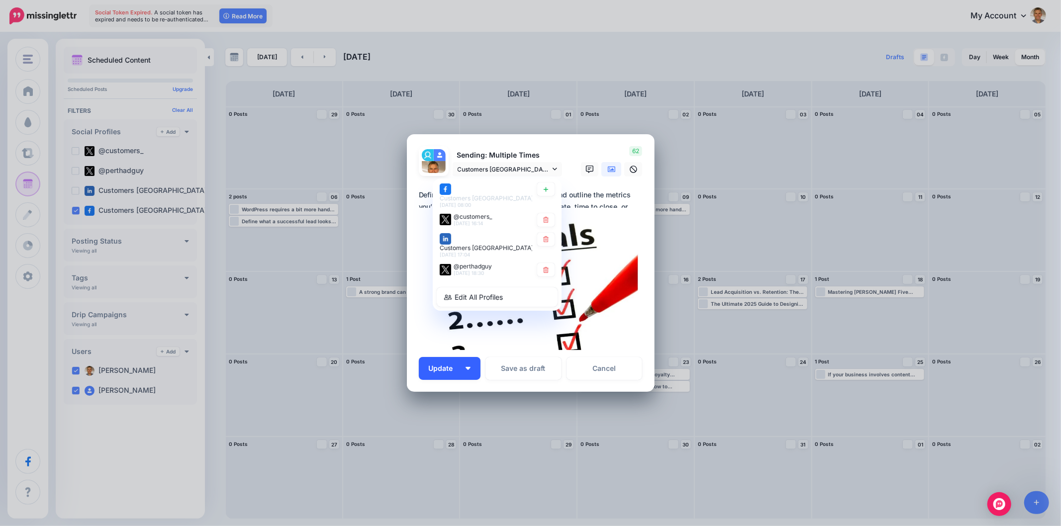
click at [470, 368] on img "button" at bounding box center [467, 368] width 5 height 3
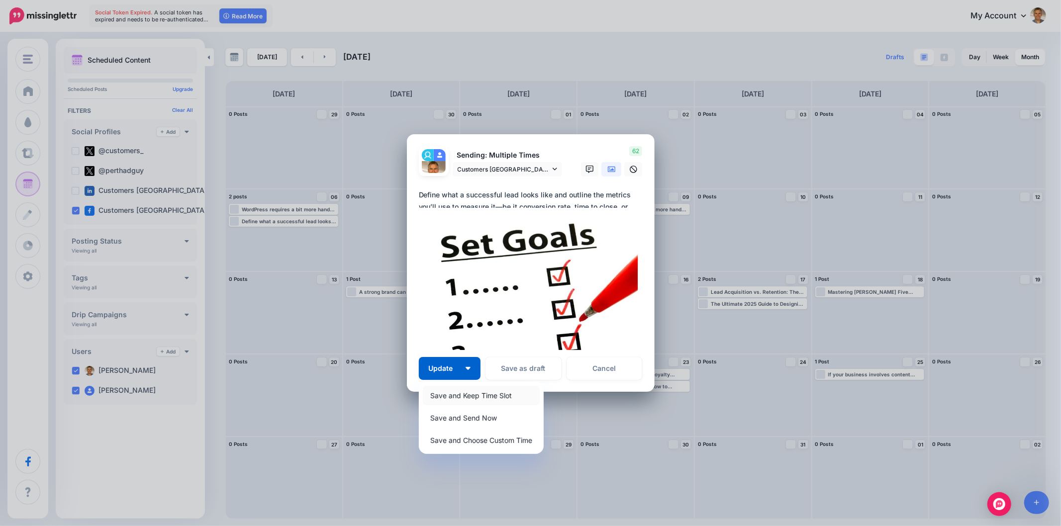
click at [454, 396] on link "Save and Keep Time Slot" at bounding box center [481, 395] width 117 height 19
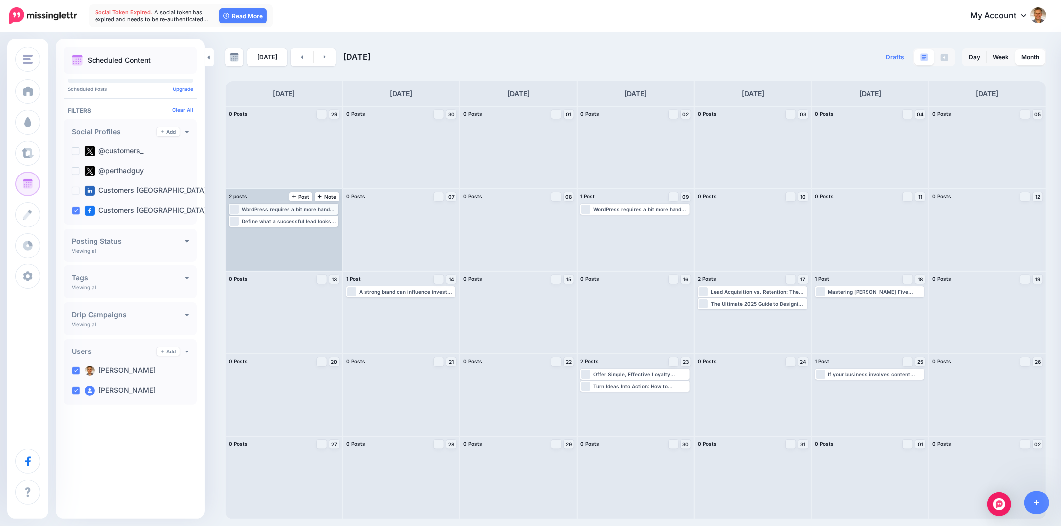
click at [302, 207] on div "WordPress requires a bit more hands-on work, especially if you’re adding an onl…" at bounding box center [289, 209] width 95 height 6
click at [268, 219] on span "Edit" at bounding box center [272, 221] width 8 height 5
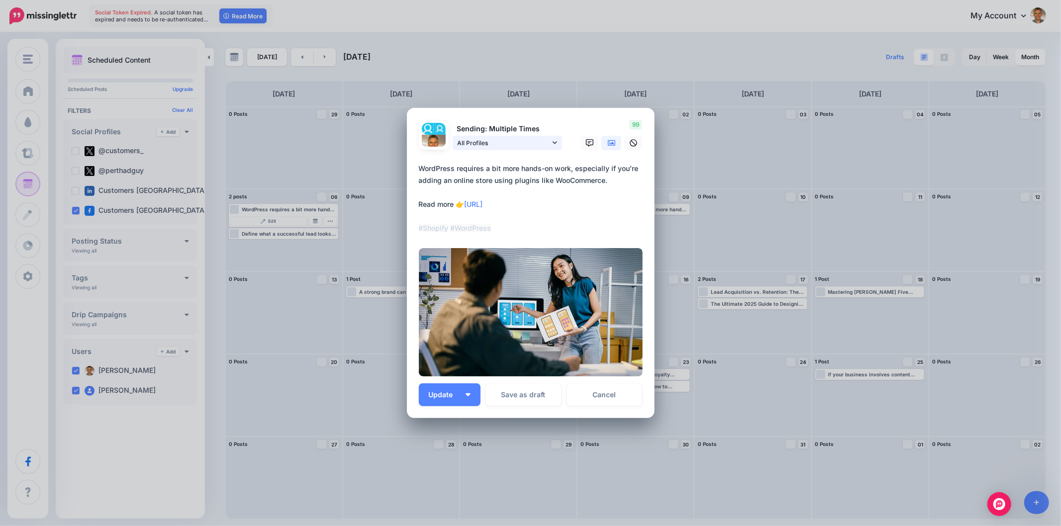
click at [554, 146] on icon at bounding box center [554, 142] width 4 height 7
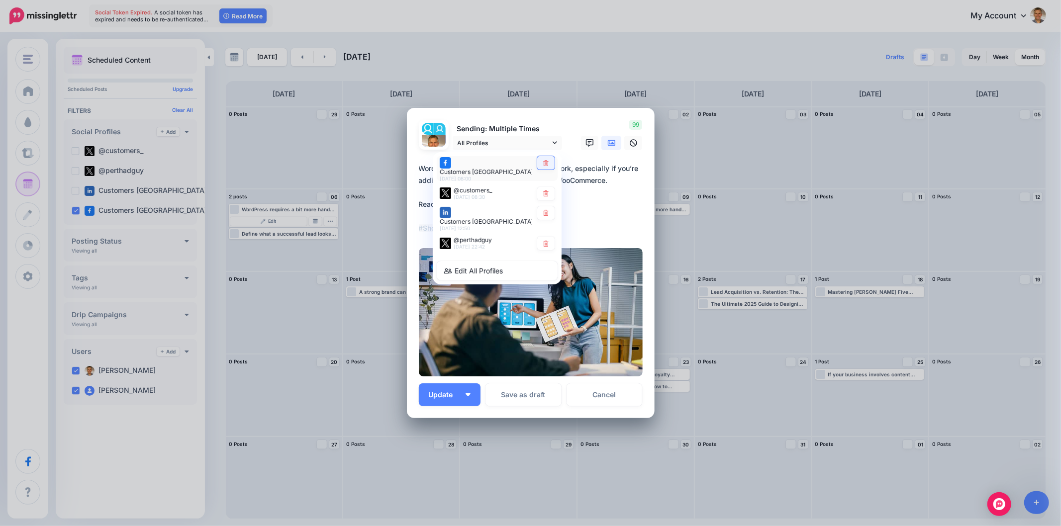
click at [544, 166] on icon at bounding box center [545, 163] width 7 height 6
type textarea "**********"
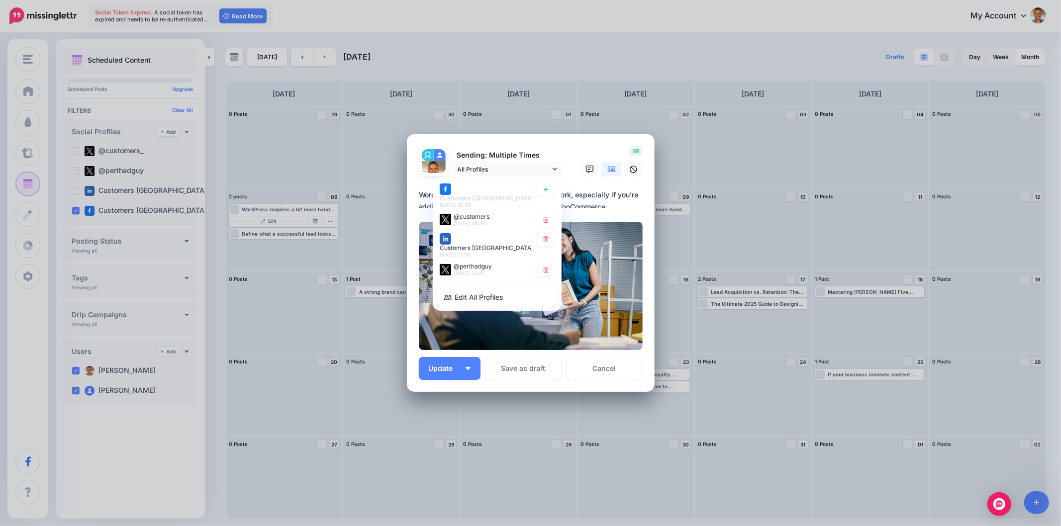
click at [470, 395] on div "***** 13 : 58 00 01 02 03 04 05 06 07 08 09 10 11 12 13 14 15 16 17 18 19 20 21…" at bounding box center [531, 446] width 248 height 108
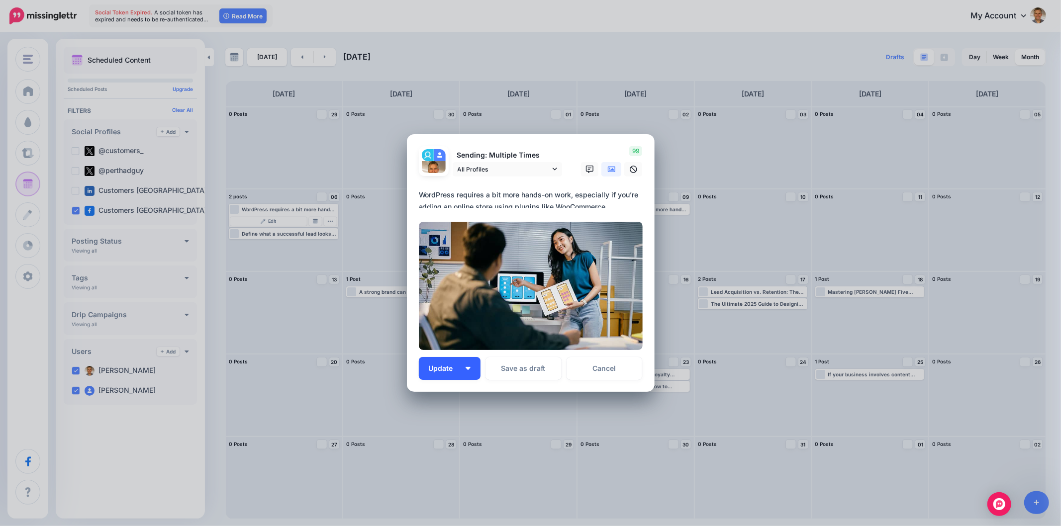
click at [467, 368] on img "button" at bounding box center [467, 368] width 5 height 3
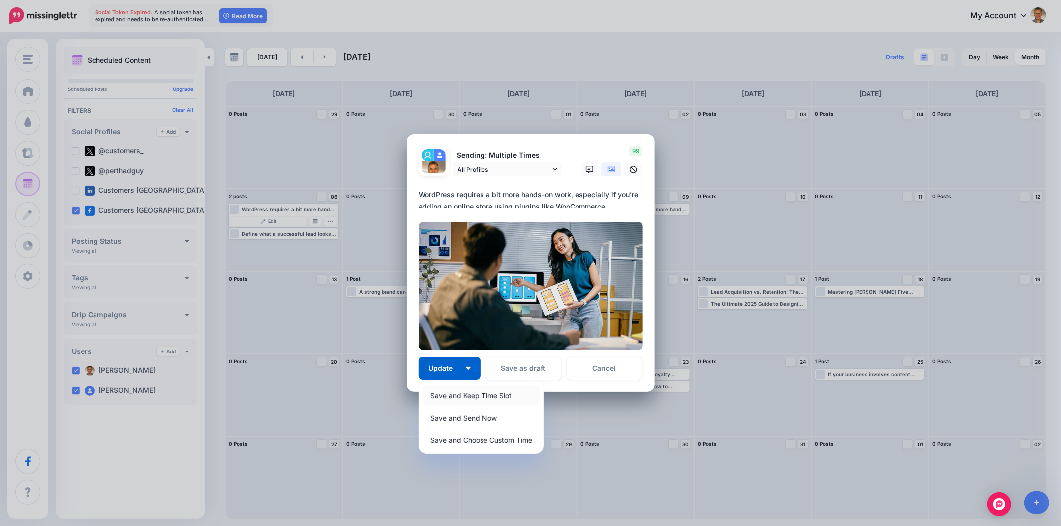
click at [449, 399] on link "Save and Keep Time Slot" at bounding box center [481, 395] width 117 height 19
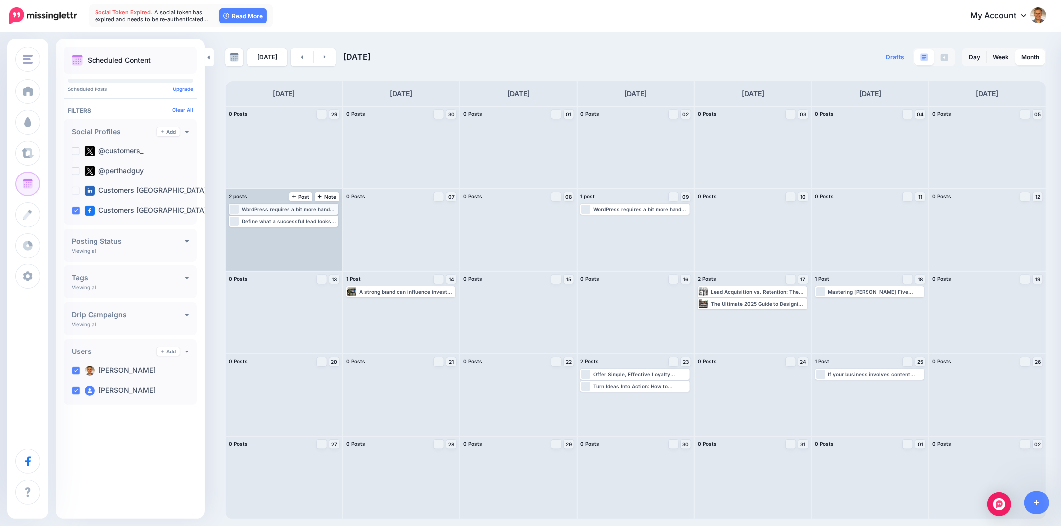
click at [265, 208] on div "WordPress requires a bit more hands-on work, especially if you’re adding an onl…" at bounding box center [289, 209] width 95 height 6
click at [272, 220] on span "Edit" at bounding box center [272, 221] width 8 height 5
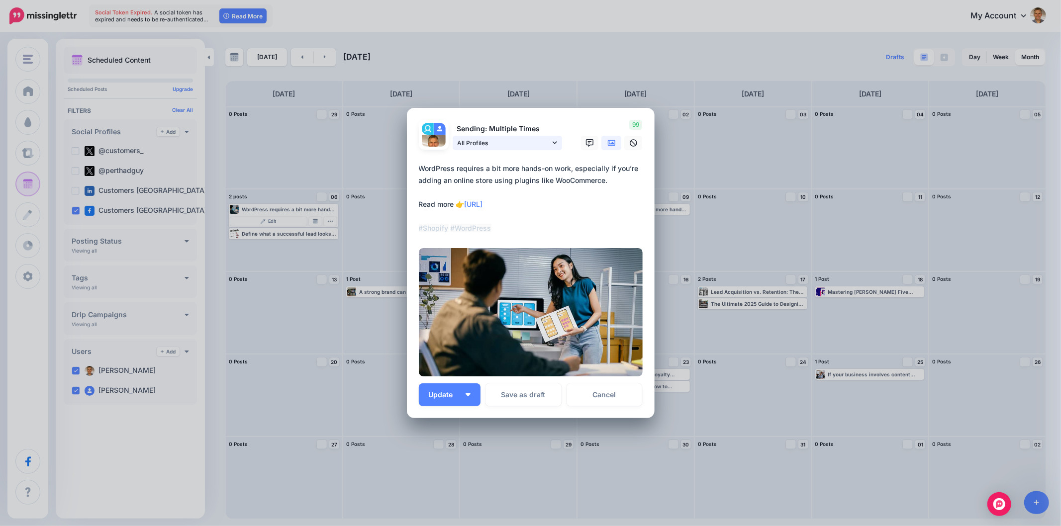
click at [556, 136] on link "All Profiles" at bounding box center [506, 143] width 109 height 14
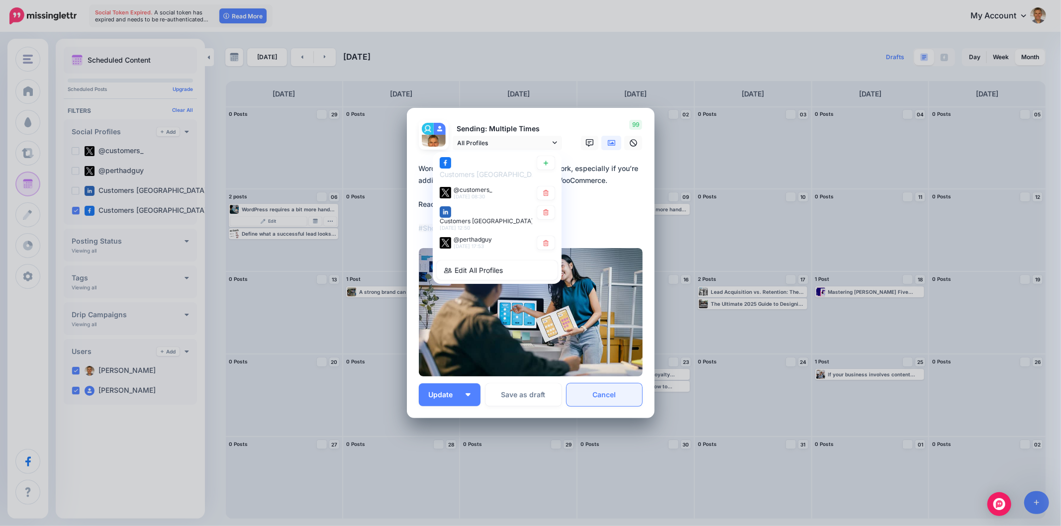
click at [608, 399] on link "Cancel" at bounding box center [604, 394] width 76 height 23
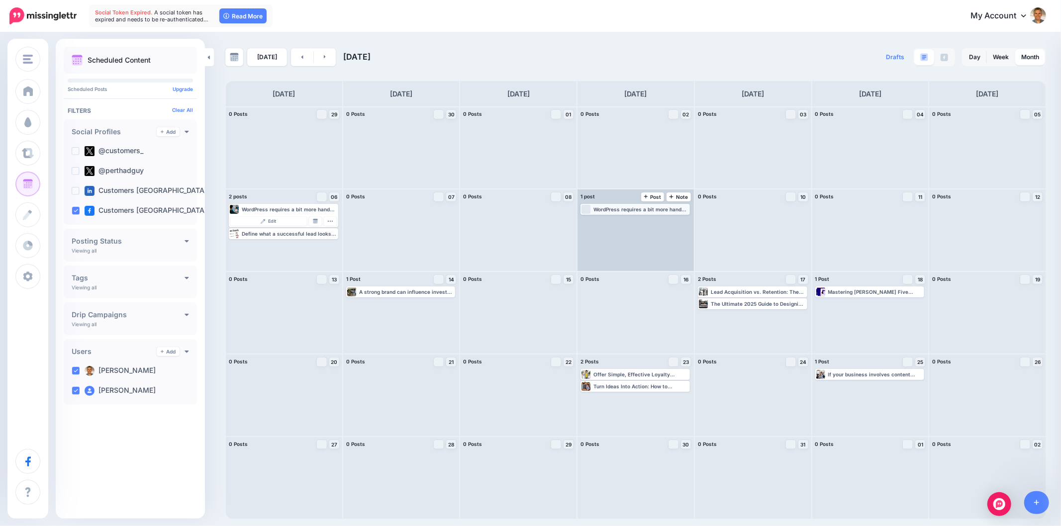
click at [637, 210] on div "WordPress requires a bit more hands-on work, especially if you’re adding an onl…" at bounding box center [640, 209] width 95 height 6
click at [628, 217] on link "Edit" at bounding box center [620, 221] width 77 height 9
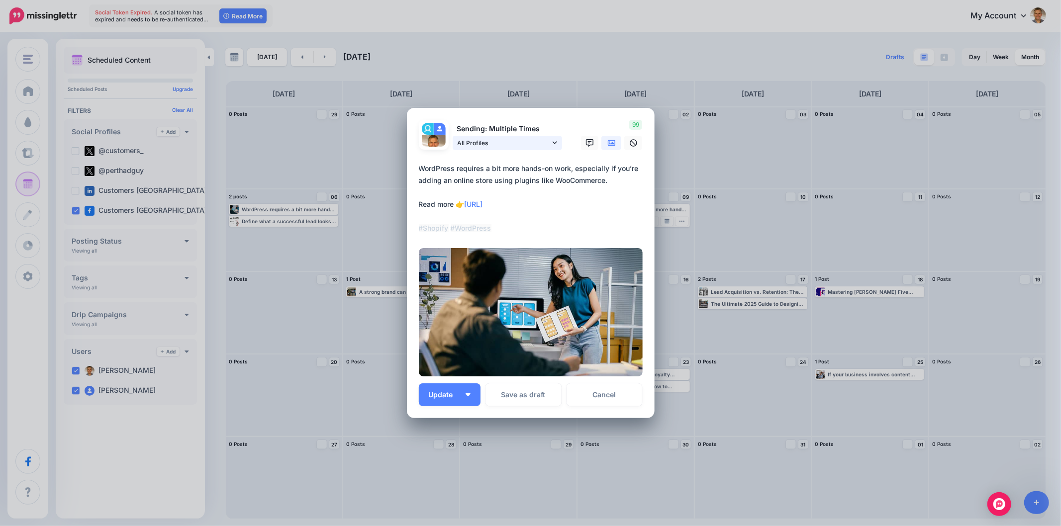
click at [553, 145] on icon at bounding box center [554, 142] width 4 height 7
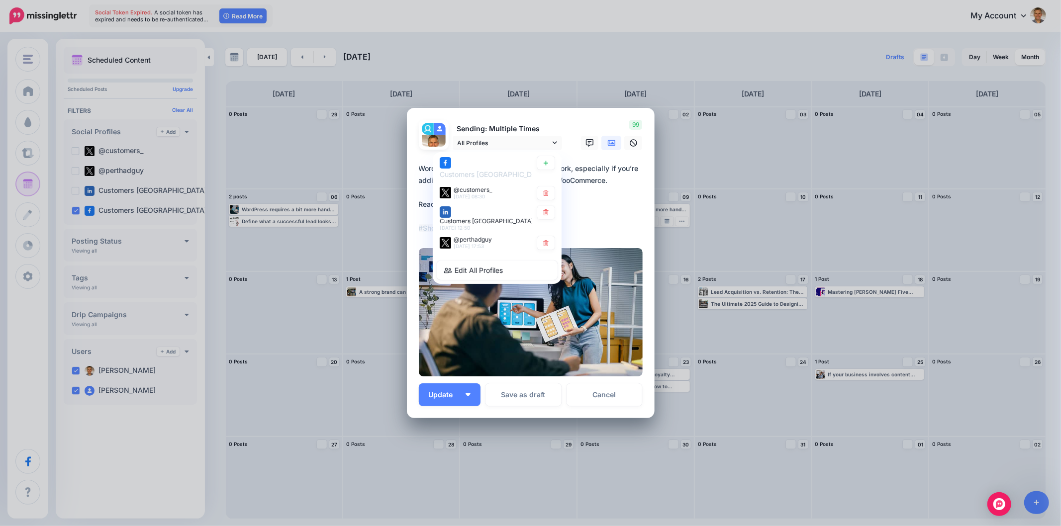
click at [598, 211] on textarea "**********" at bounding box center [533, 199] width 229 height 72
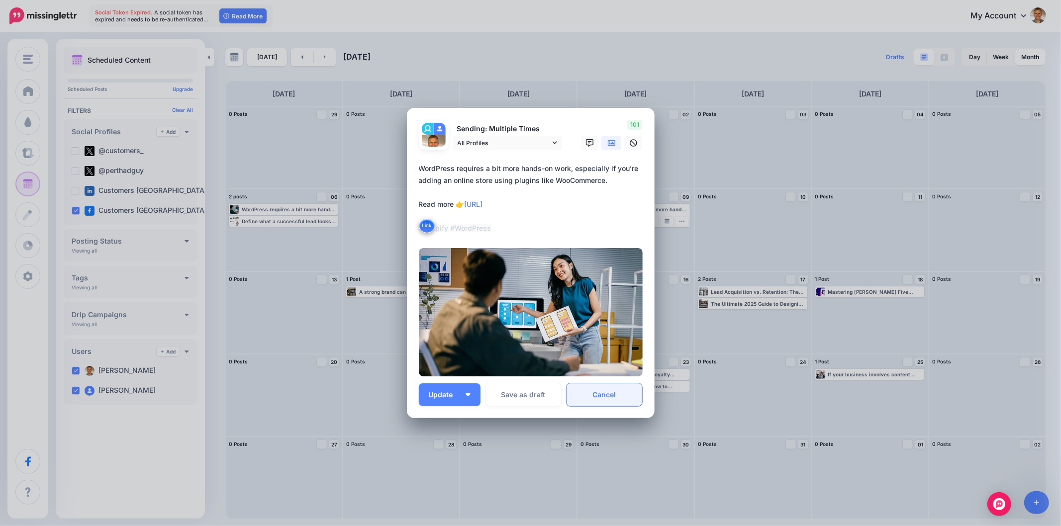
click at [620, 394] on link "Cancel" at bounding box center [604, 394] width 76 height 23
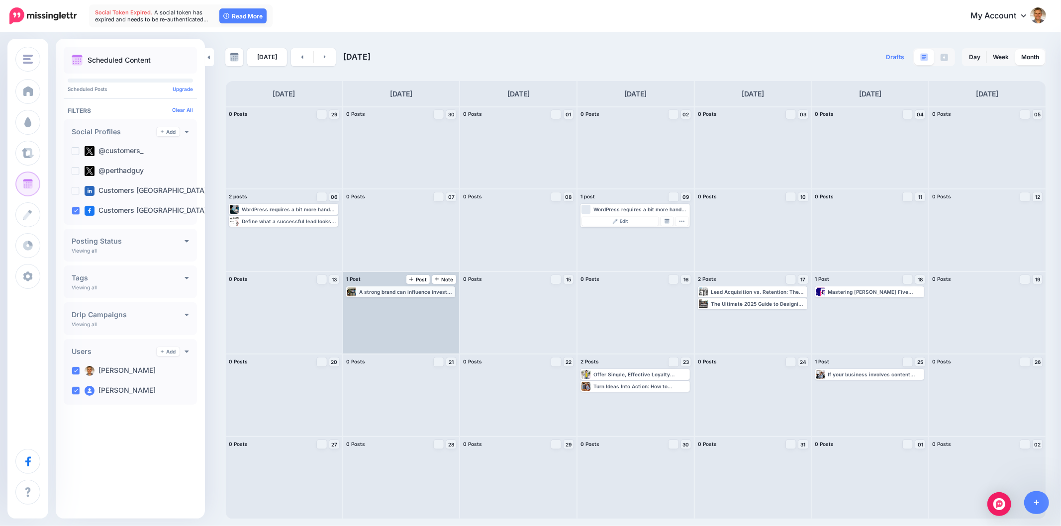
click at [389, 289] on div "A strong brand can influence investor sentiment. Read more 👉 https://lttr.ai/Aj…" at bounding box center [406, 292] width 95 height 6
click at [409, 297] on div "Edit Manage Dates Assign to User Delete Post" at bounding box center [400, 302] width 107 height 12
click at [394, 304] on link "Edit" at bounding box center [386, 303] width 77 height 9
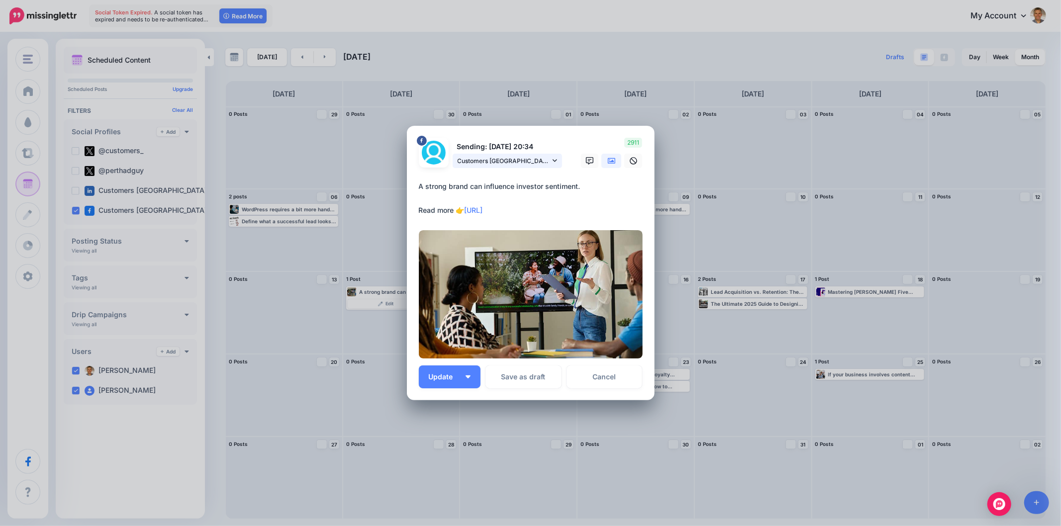
click at [552, 158] on icon at bounding box center [554, 160] width 4 height 7
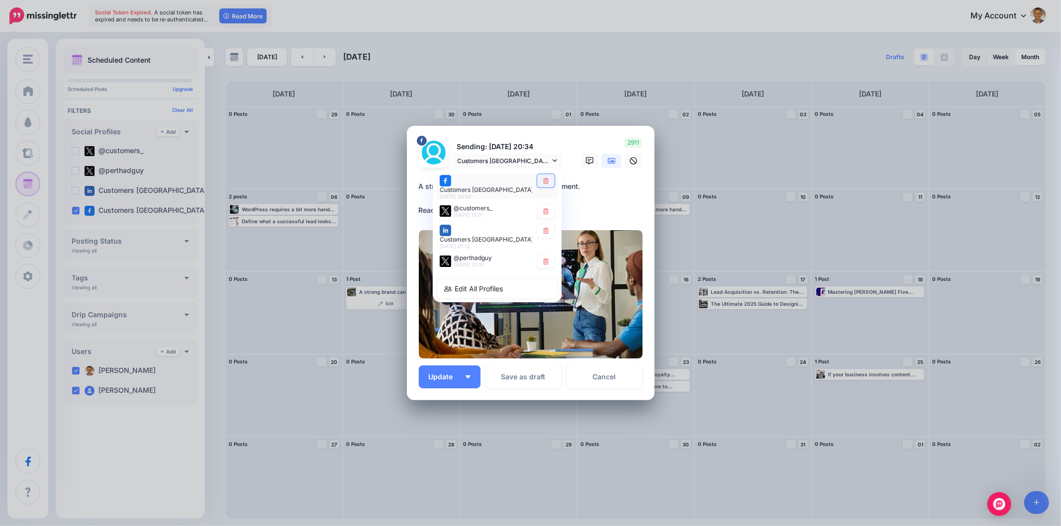
click at [546, 180] on link at bounding box center [545, 180] width 17 height 13
type textarea "**********"
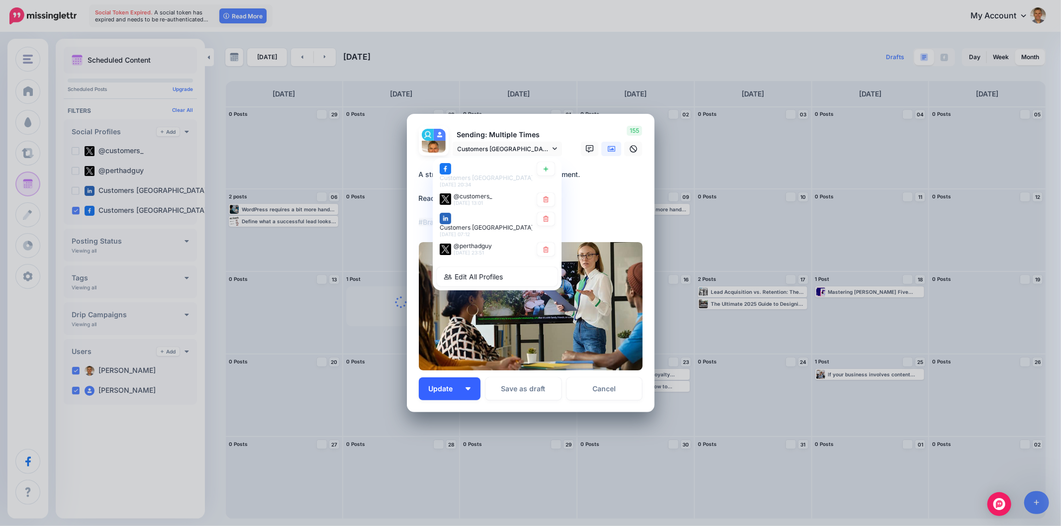
click at [462, 371] on div "Sending: Multiple Times Customers Australia page" at bounding box center [531, 263] width 224 height 274
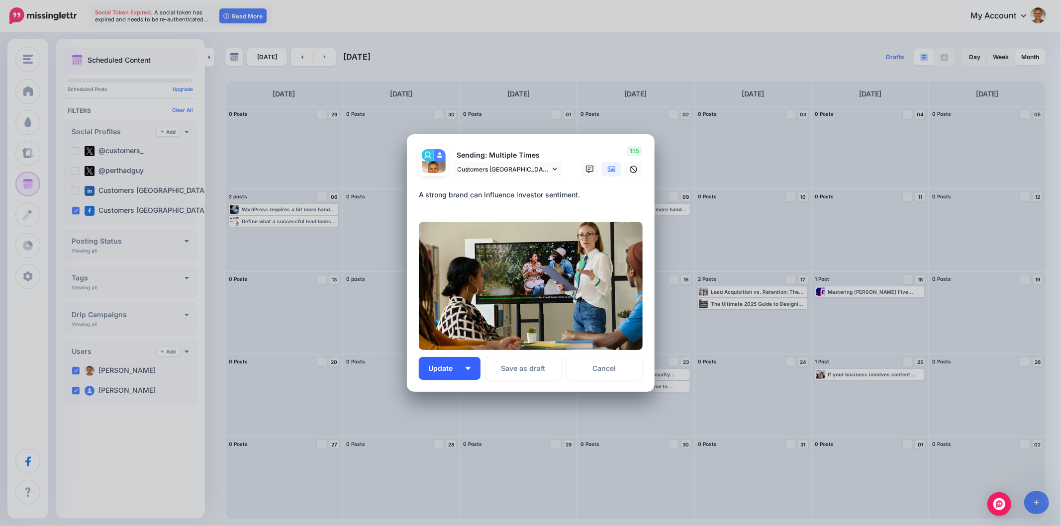
click at [464, 369] on button "Update" at bounding box center [450, 368] width 62 height 23
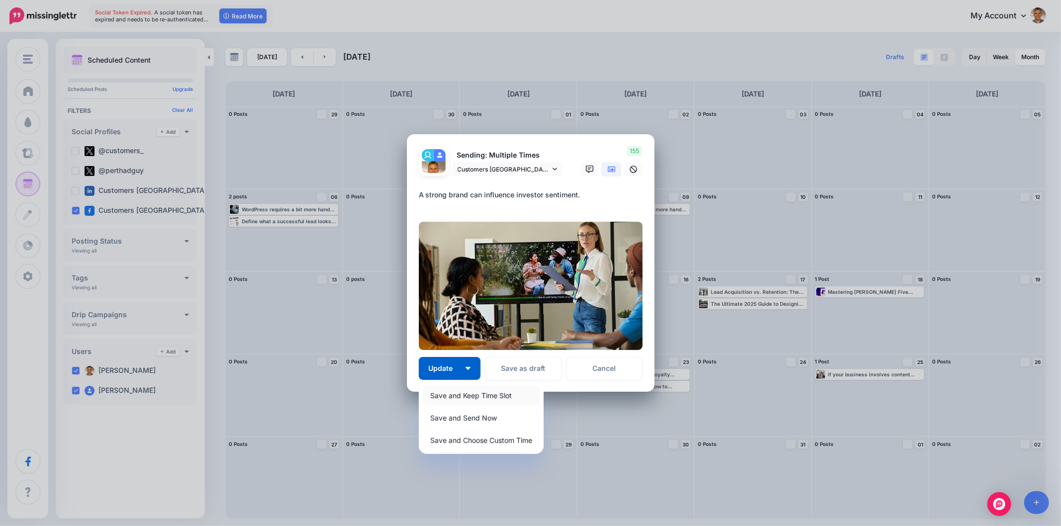
click at [460, 397] on link "Save and Keep Time Slot" at bounding box center [481, 395] width 117 height 19
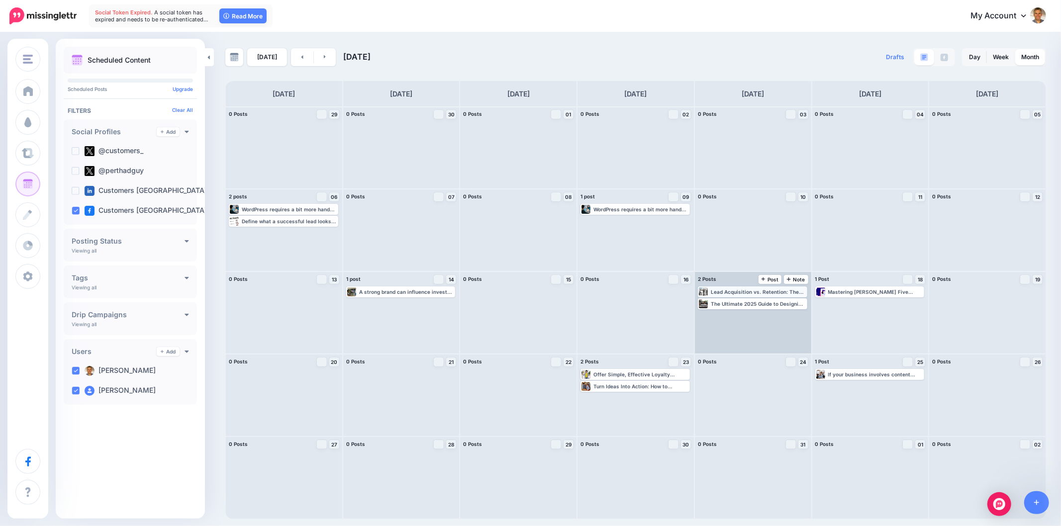
click at [765, 289] on div "Lead Acquisition vs. Retention: The Ultimate Playbook for Sustainable Business …" at bounding box center [758, 292] width 95 height 6
click at [743, 304] on span "Edit" at bounding box center [741, 303] width 8 height 5
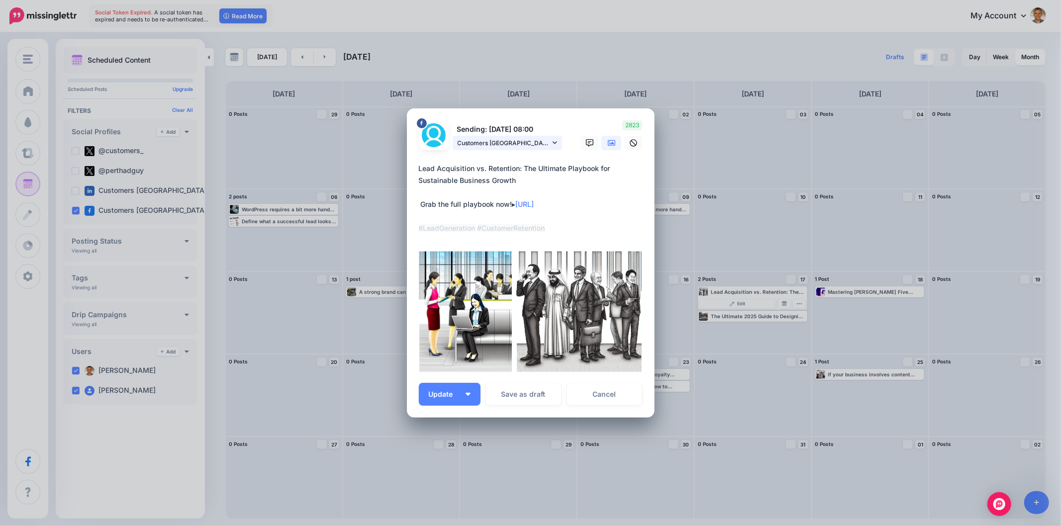
click at [555, 202] on form "Sending: 17th Oct 08:00 Customers Australia page Customers Australia page 17th …" at bounding box center [531, 248] width 224 height 256
click at [555, 142] on icon at bounding box center [554, 142] width 4 height 7
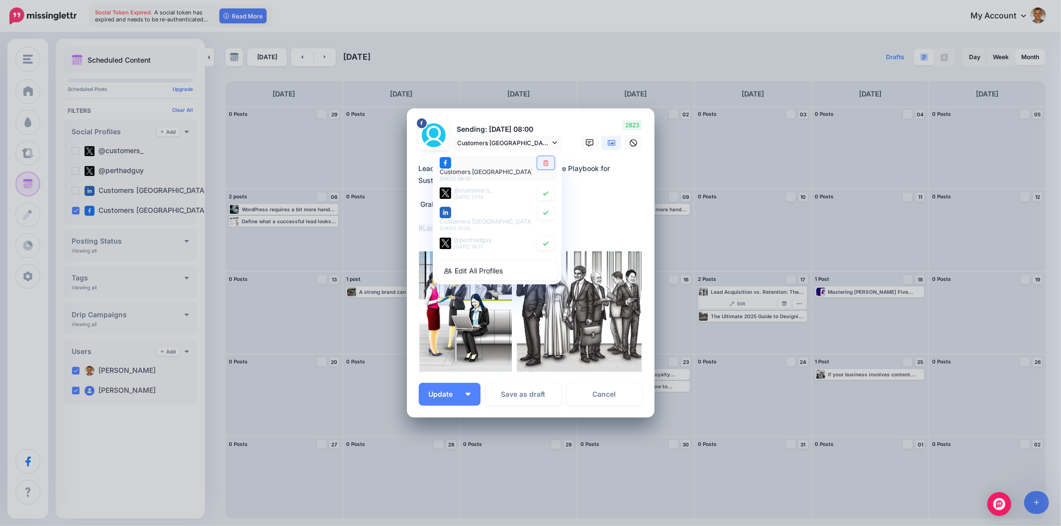
click at [547, 166] on icon at bounding box center [545, 163] width 5 height 6
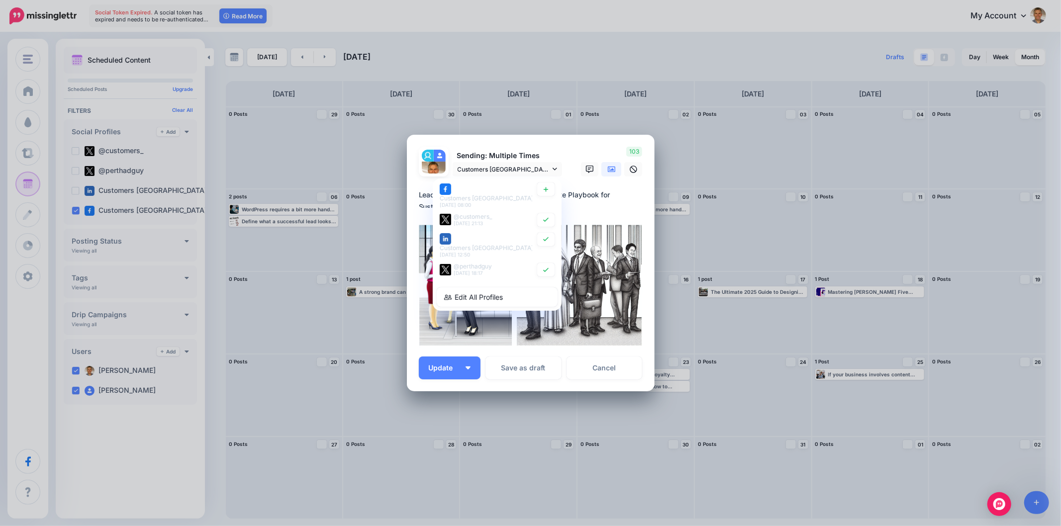
click at [464, 397] on div "***** 13 : 59 00 01 02 03 04 05 06 07 08 09 10 11 12 13 14 15 16 17 18 19 20 21…" at bounding box center [531, 445] width 248 height 108
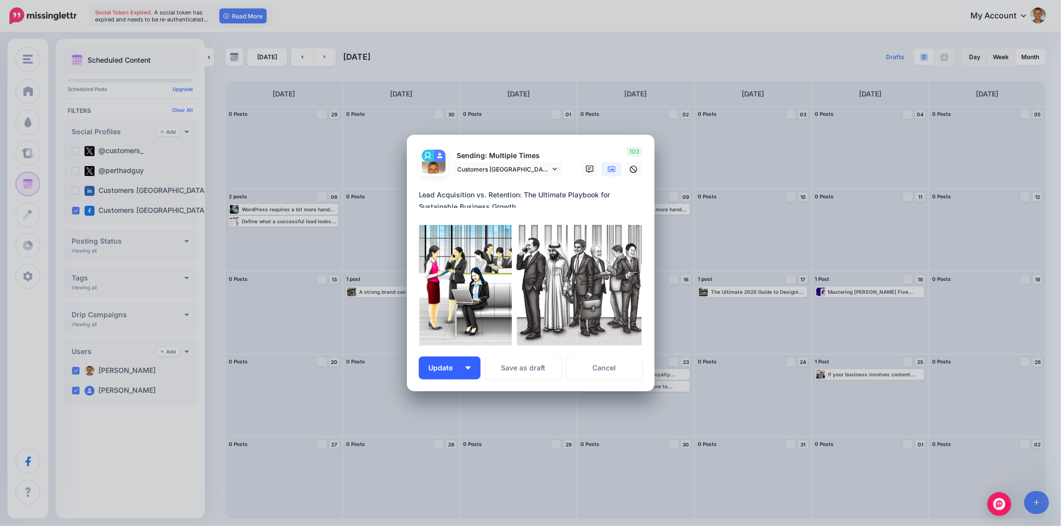
click at [471, 378] on button "Update" at bounding box center [450, 368] width 62 height 23
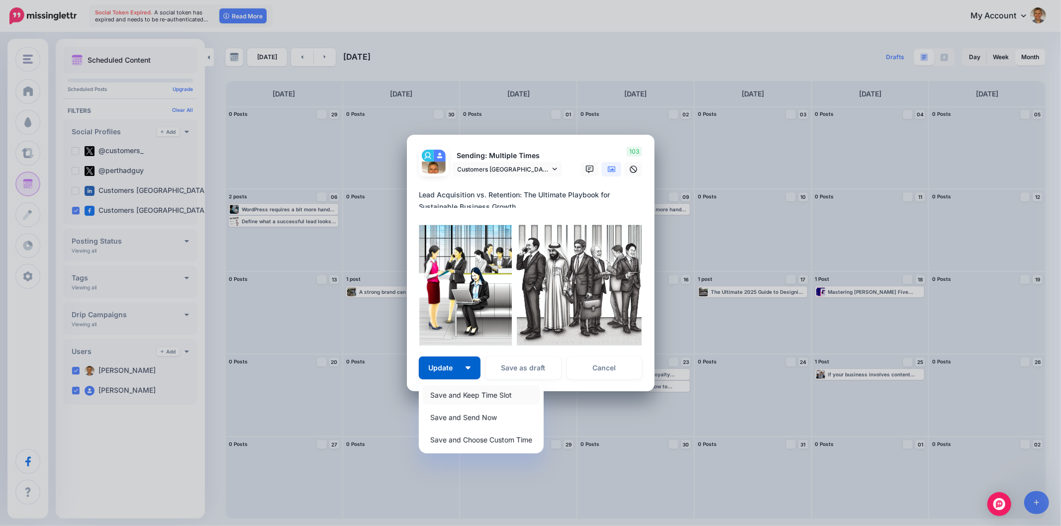
click at [461, 393] on link "Save and Keep Time Slot" at bounding box center [481, 394] width 117 height 19
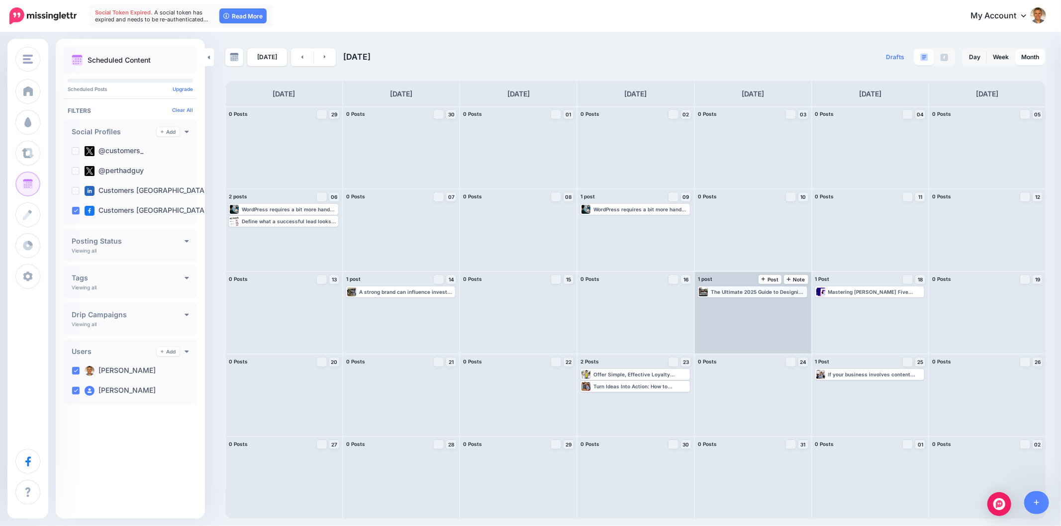
click at [746, 291] on div "The Ultimate 2025 Guide to Designing High-Converting Insurance Websites Check o…" at bounding box center [758, 292] width 95 height 6
click at [749, 306] on link "Edit" at bounding box center [737, 303] width 77 height 9
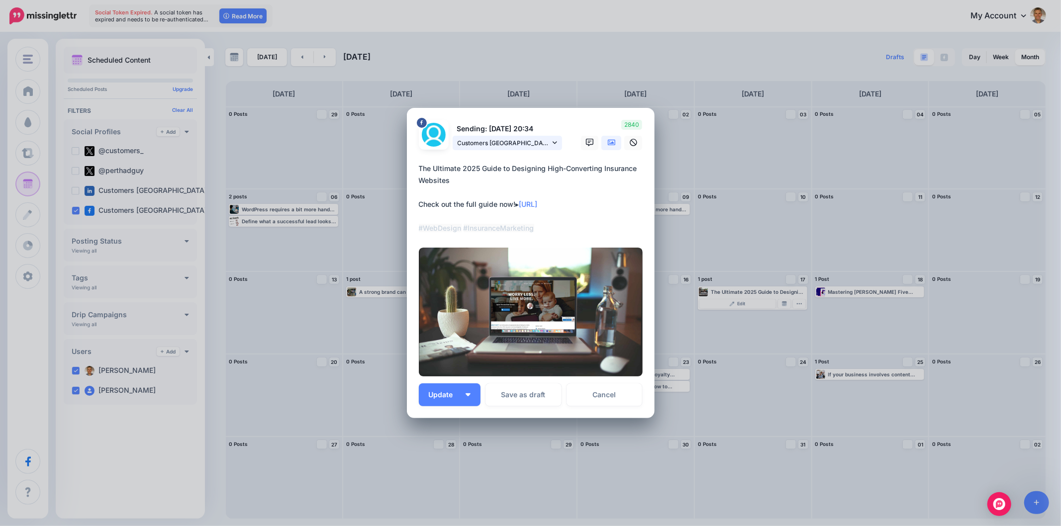
click at [554, 142] on icon at bounding box center [554, 142] width 4 height 7
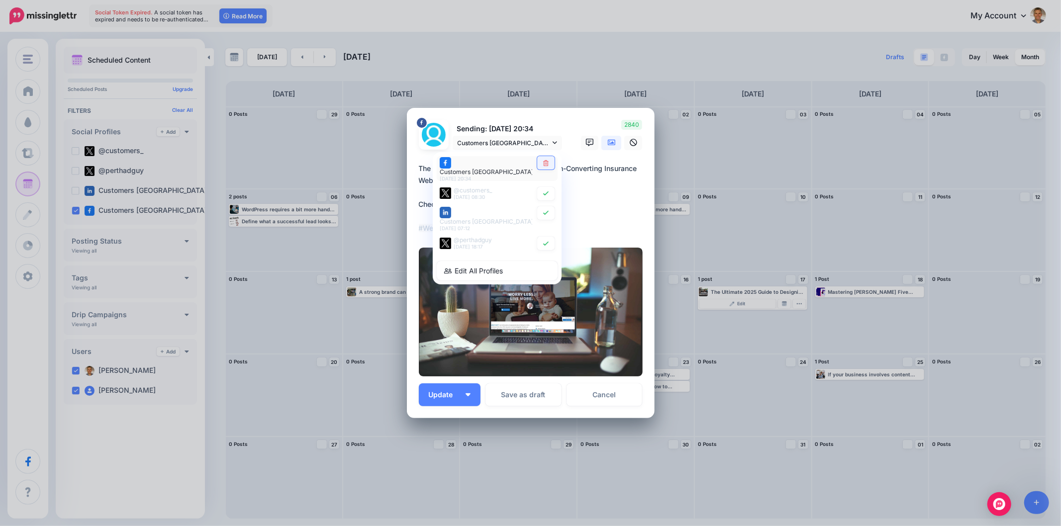
click at [544, 165] on icon at bounding box center [545, 163] width 5 height 6
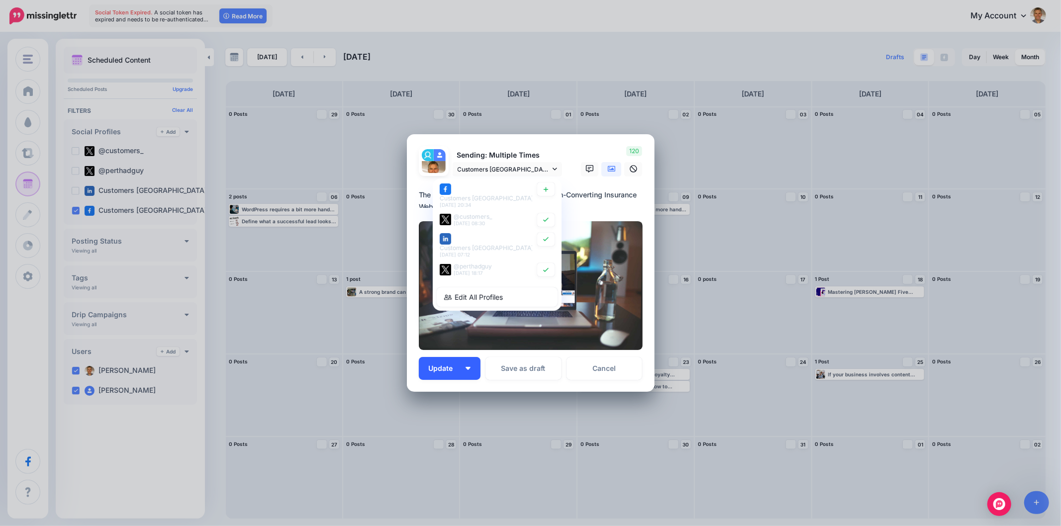
click at [471, 396] on div "***** 13 : 59 00 01 02 03 04 05 06 07 08 09 10 11 12 13 14 15 16 17 18 19 20 21…" at bounding box center [531, 446] width 248 height 108
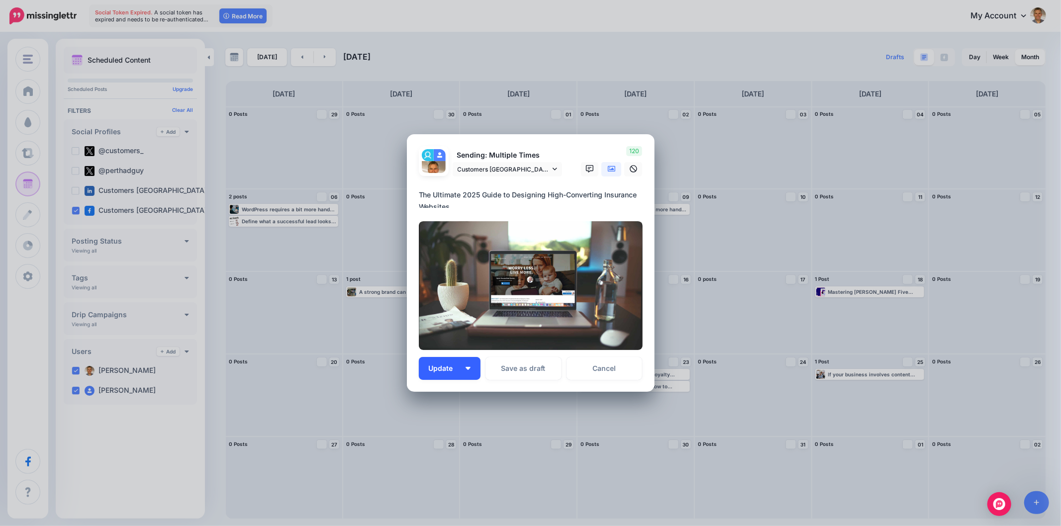
click at [471, 367] on button "Update" at bounding box center [450, 368] width 62 height 23
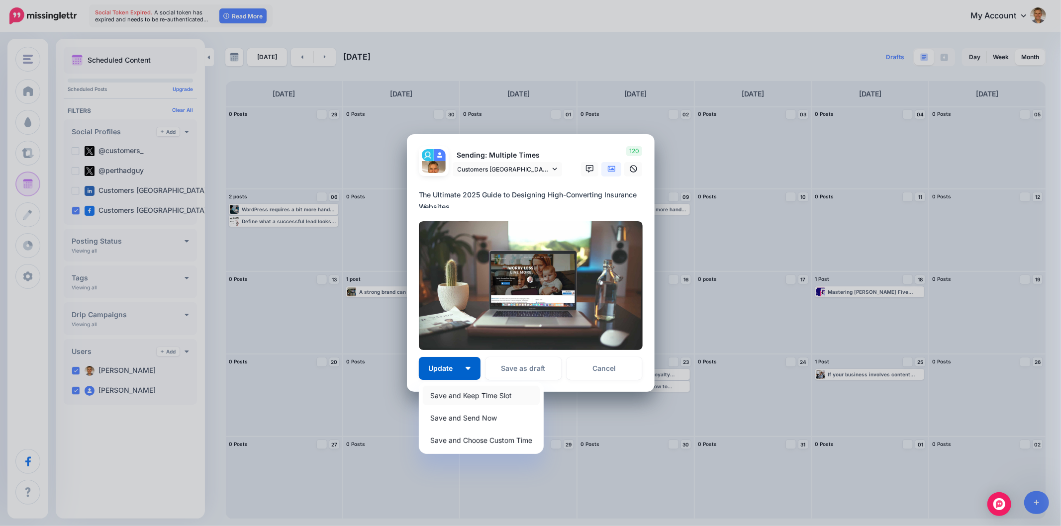
click at [451, 396] on link "Save and Keep Time Slot" at bounding box center [481, 395] width 117 height 19
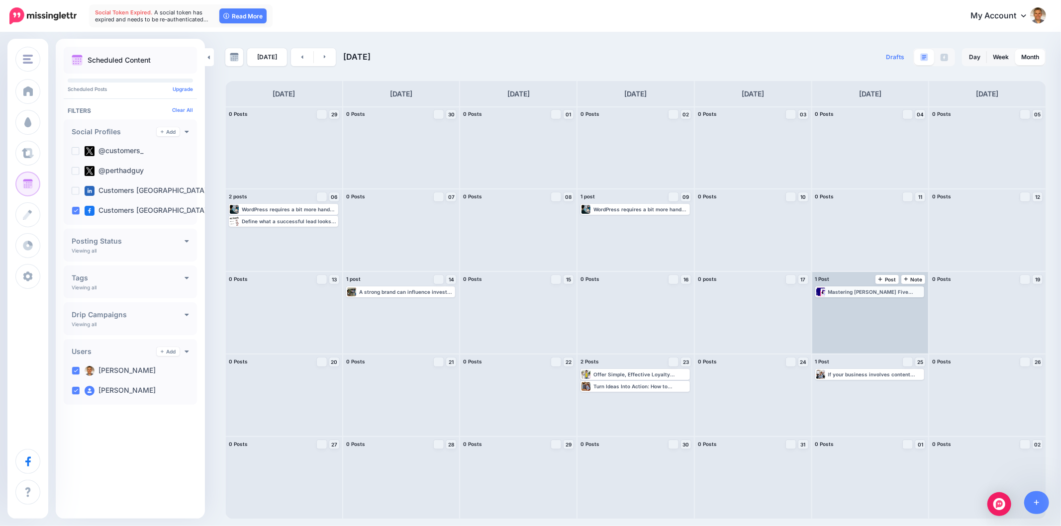
click at [866, 293] on div "Mastering Porter’s Five Forces: A Strategic Edge for Business Success In this g…" at bounding box center [875, 292] width 95 height 6
click at [863, 305] on link "Edit" at bounding box center [854, 303] width 77 height 9
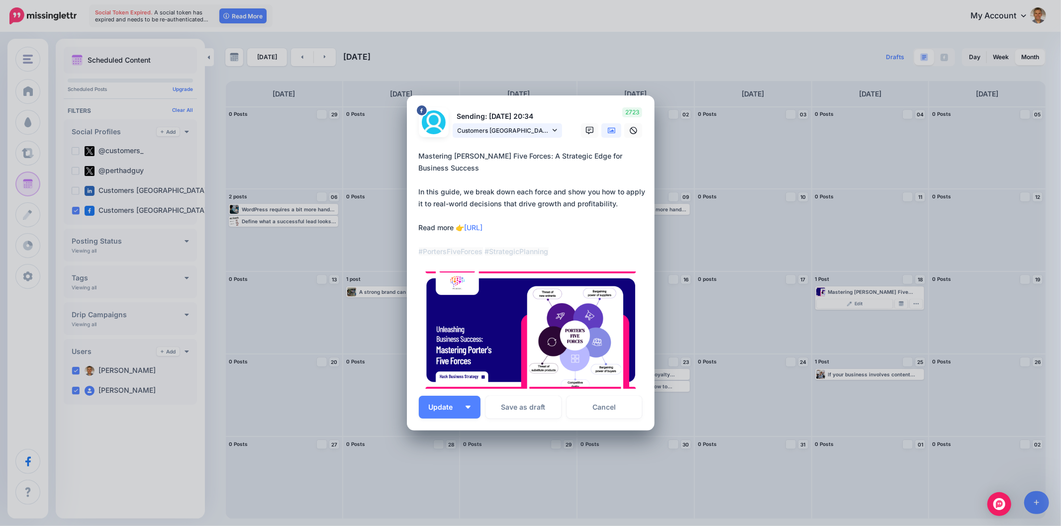
click at [557, 138] on link "Customers Australia page" at bounding box center [506, 130] width 109 height 14
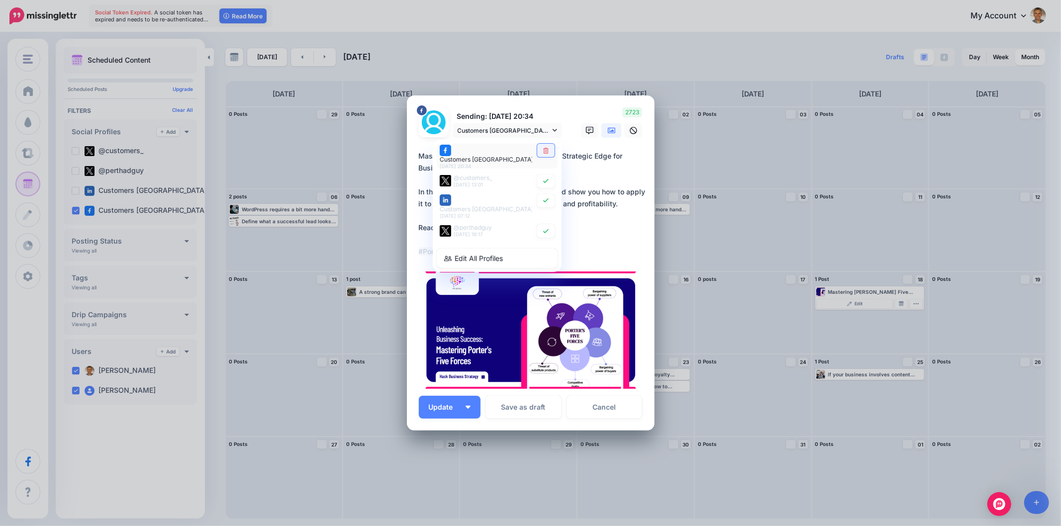
click at [544, 154] on icon at bounding box center [545, 151] width 7 height 6
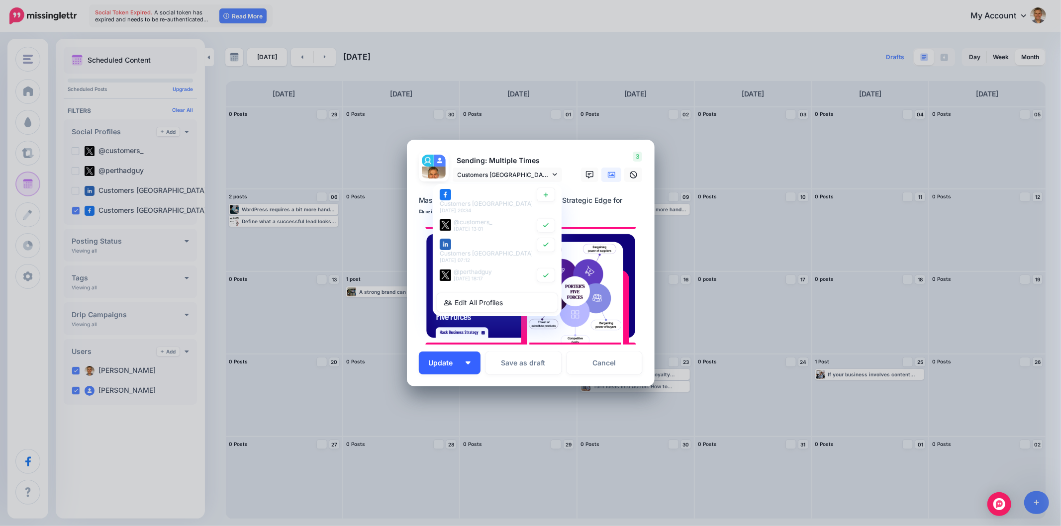
click at [471, 365] on button "Update" at bounding box center [450, 363] width 62 height 23
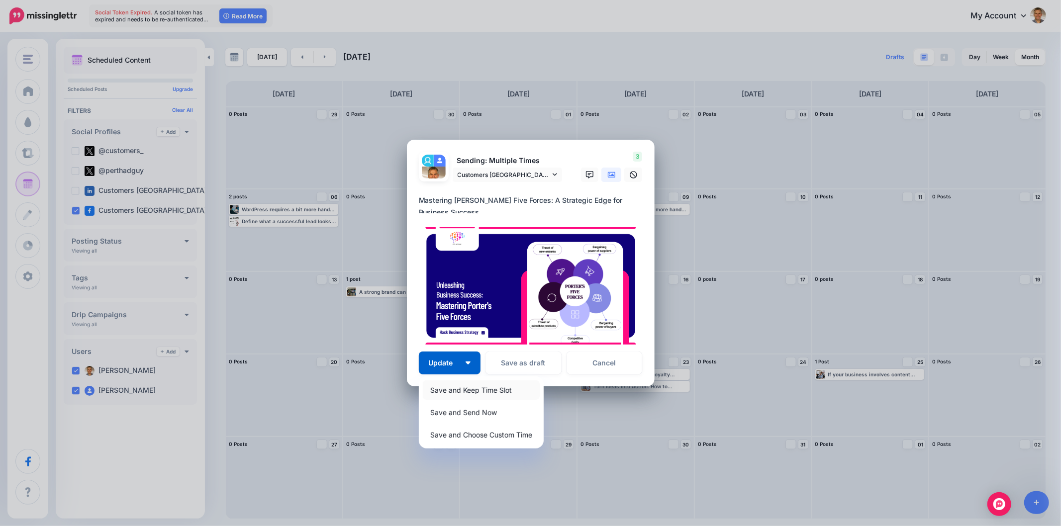
click at [464, 389] on link "Save and Keep Time Slot" at bounding box center [481, 389] width 117 height 19
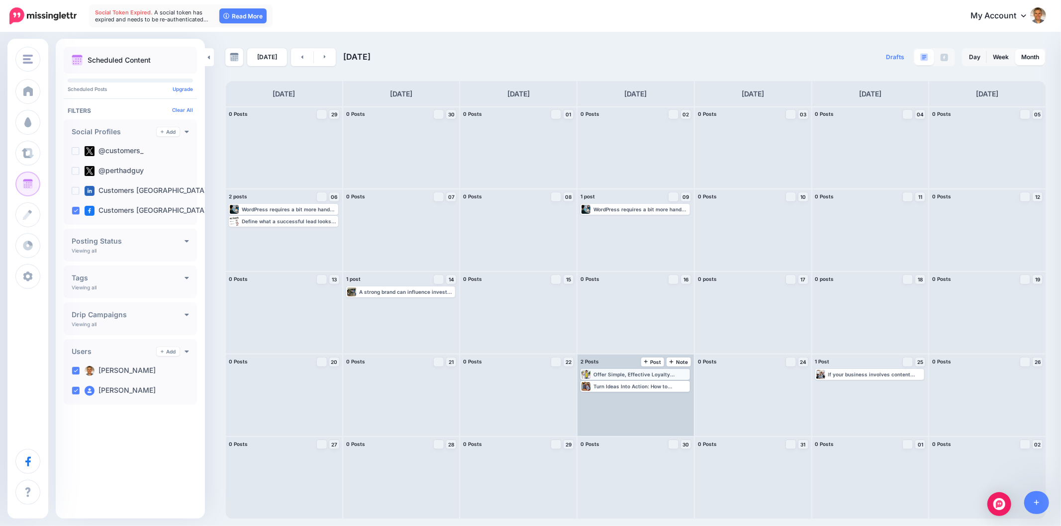
click at [617, 372] on div "Offer Simple, Effective Loyalty Rewards Read more 👉 https://lttr.ai/AjGLd #Cust…" at bounding box center [640, 374] width 95 height 6
click at [621, 384] on span "Edit" at bounding box center [624, 386] width 8 height 5
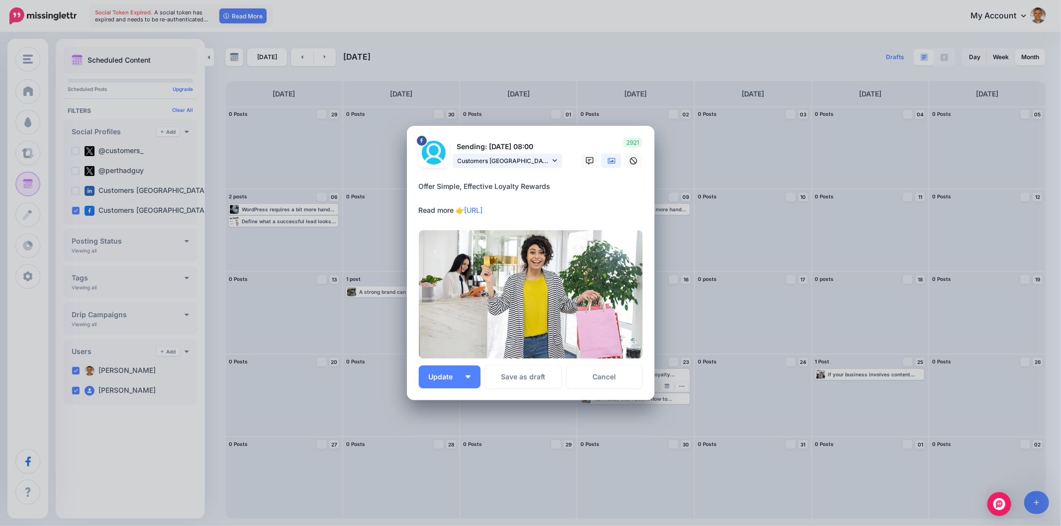
click at [549, 162] on span "Customers Australia page" at bounding box center [503, 161] width 92 height 10
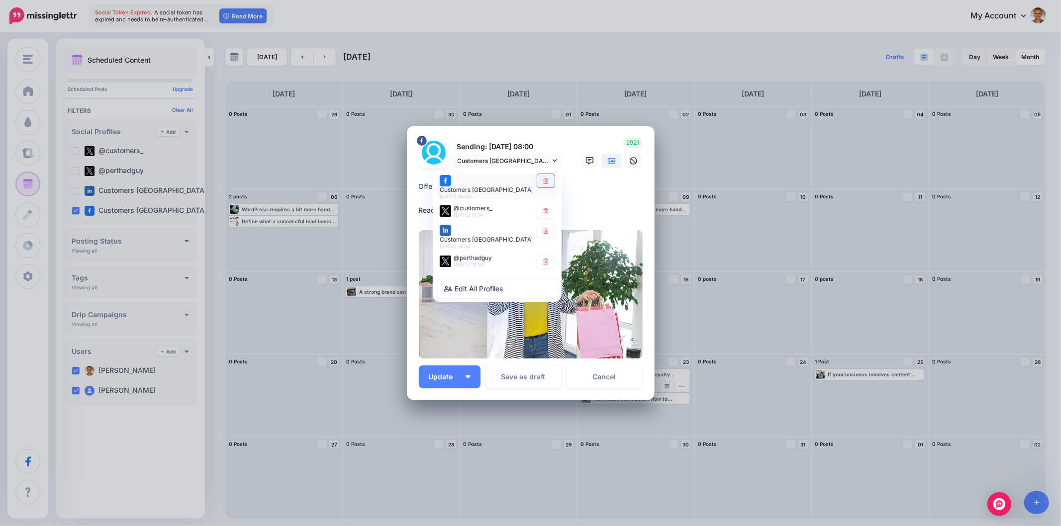
click at [548, 182] on icon at bounding box center [545, 181] width 7 height 6
type textarea "**********"
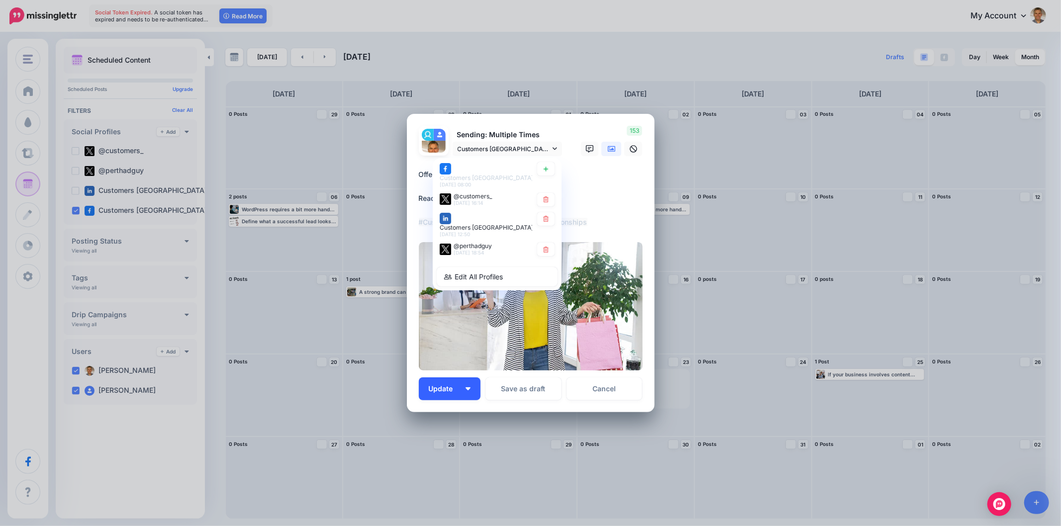
click at [469, 389] on img "button" at bounding box center [467, 388] width 5 height 3
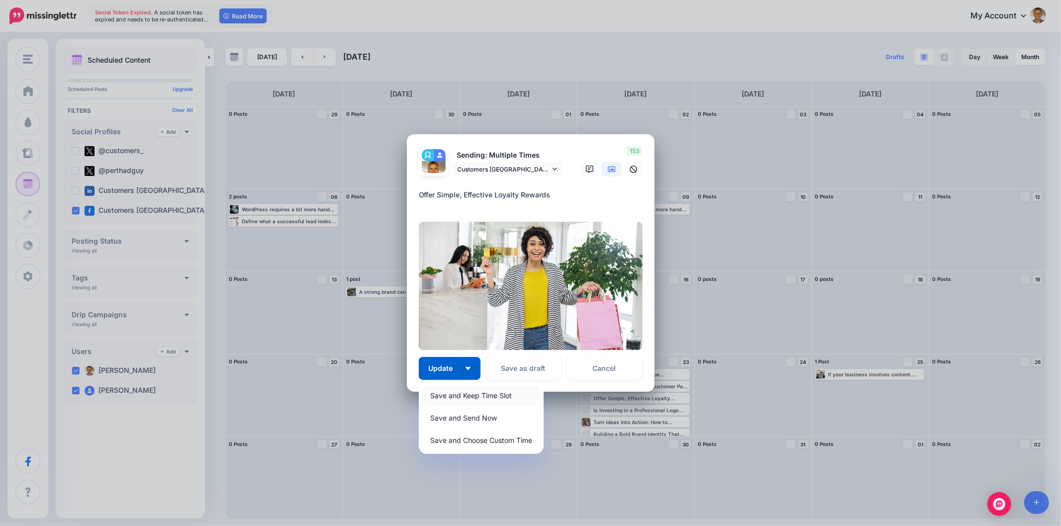
click at [479, 394] on link "Save and Keep Time Slot" at bounding box center [481, 395] width 117 height 19
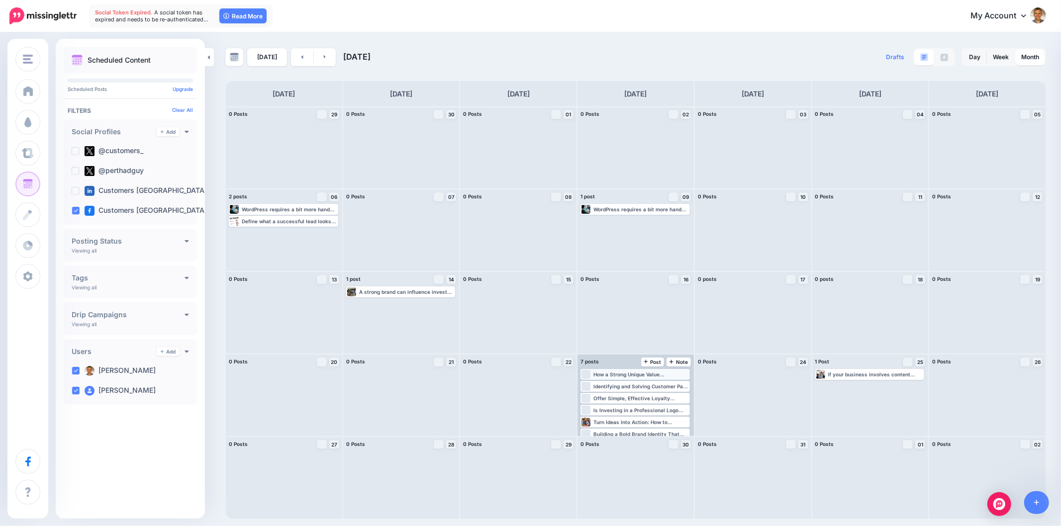
click at [635, 374] on div "How a Strong Unique Value Proposition Can Set Your Business Apart It’s not just…" at bounding box center [640, 374] width 95 height 6
click at [622, 385] on span "Edit" at bounding box center [624, 386] width 8 height 5
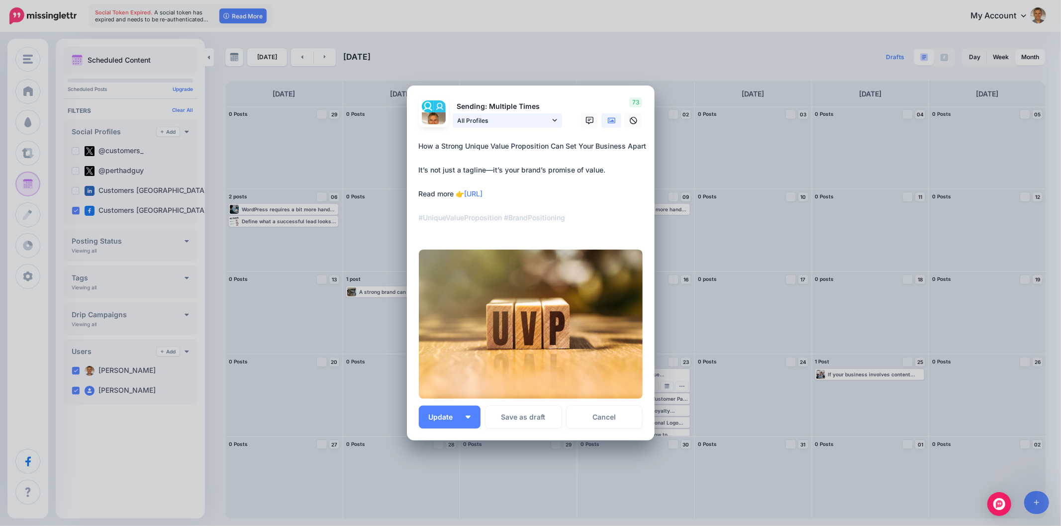
click at [552, 124] on icon at bounding box center [554, 120] width 4 height 7
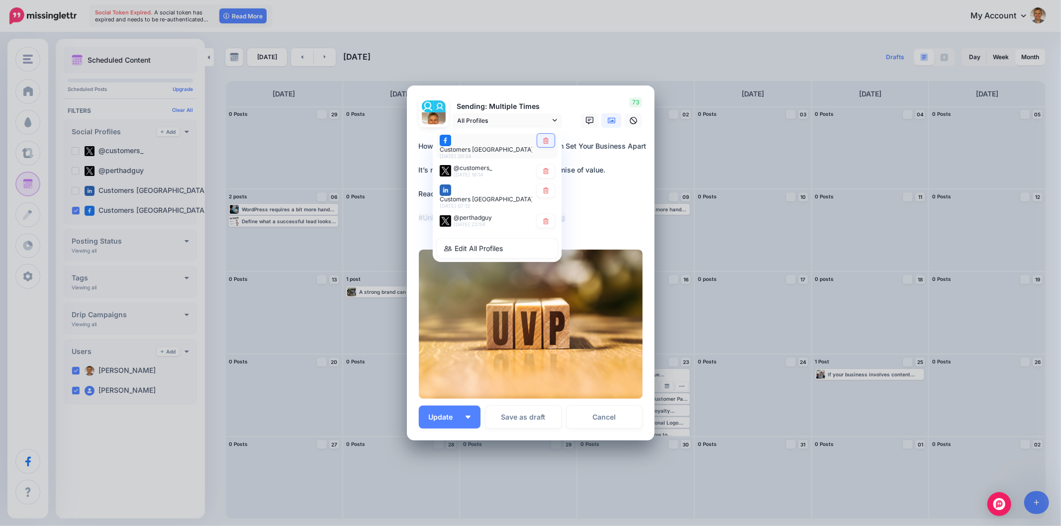
click at [543, 143] on icon at bounding box center [545, 140] width 5 height 6
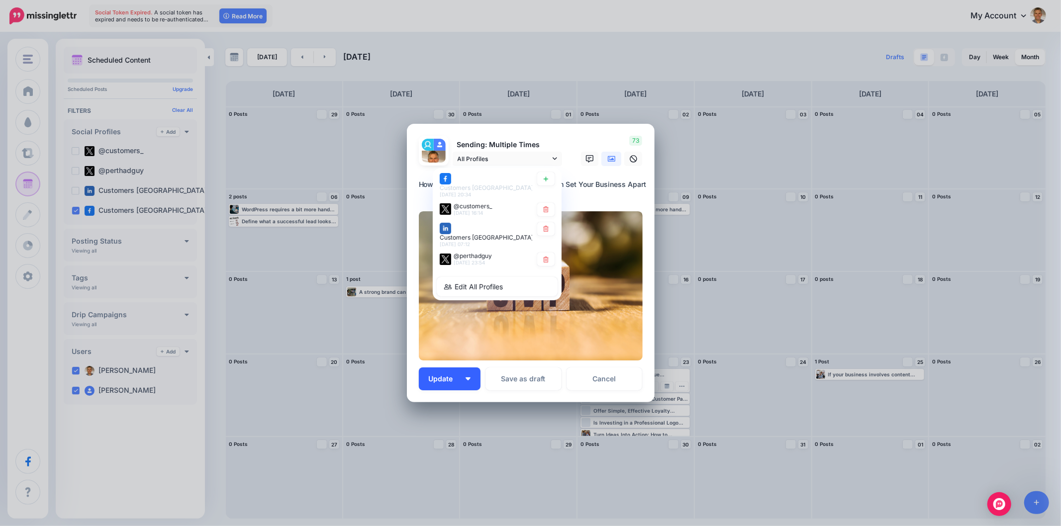
click at [465, 383] on button "Update" at bounding box center [450, 378] width 62 height 23
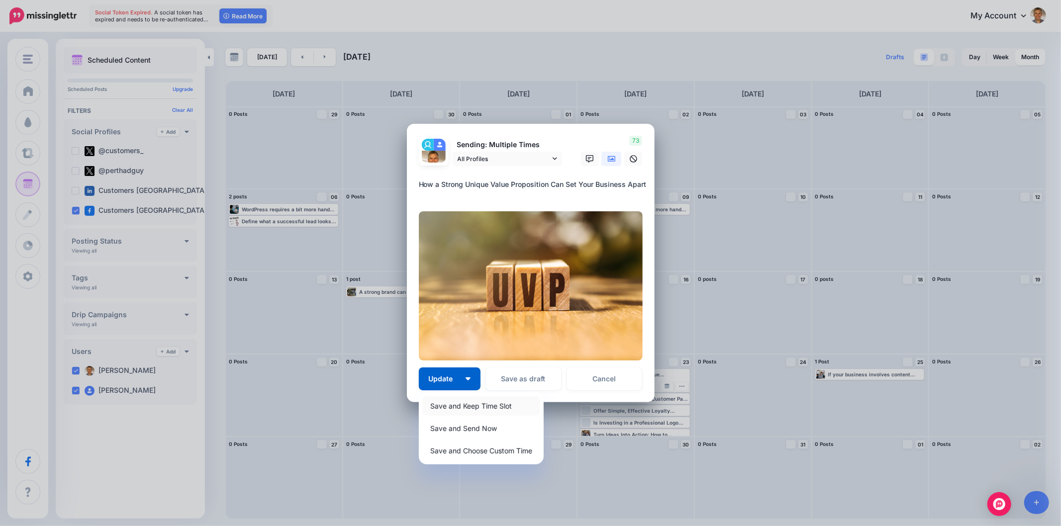
click at [467, 401] on link "Save and Keep Time Slot" at bounding box center [481, 405] width 117 height 19
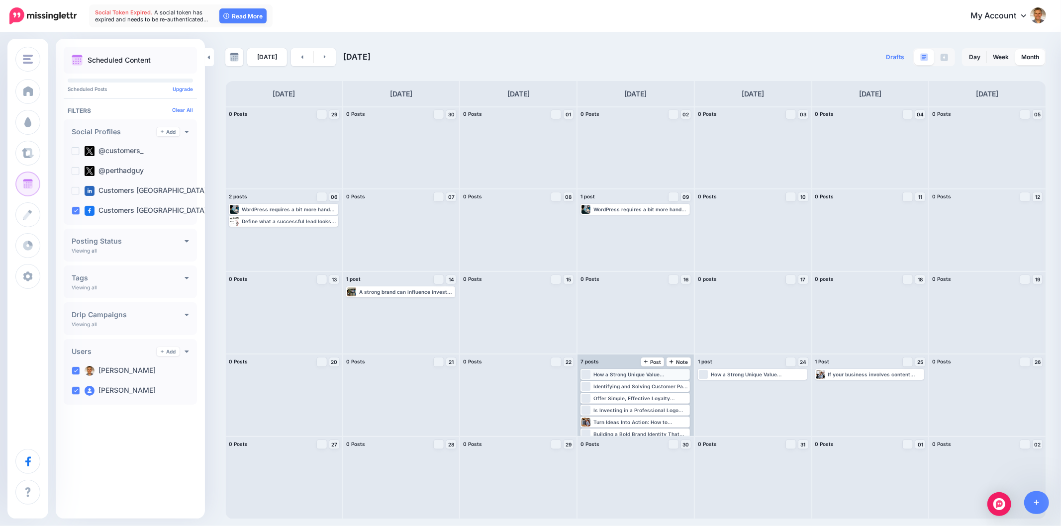
click at [649, 373] on div "How a Strong Unique Value Proposition Can Set Your Business Apart It’s not just…" at bounding box center [640, 374] width 95 height 6
click at [619, 381] on div "Edit Manage Dates Assign to User Delete Post" at bounding box center [634, 385] width 107 height 12
click at [625, 386] on span "Edit" at bounding box center [624, 386] width 8 height 5
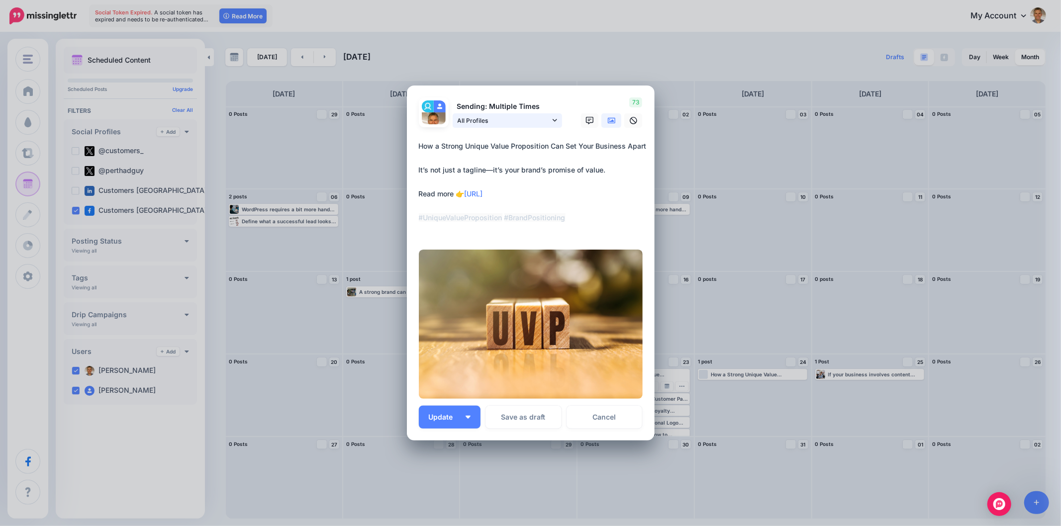
click at [553, 117] on link "All Profiles" at bounding box center [506, 120] width 109 height 14
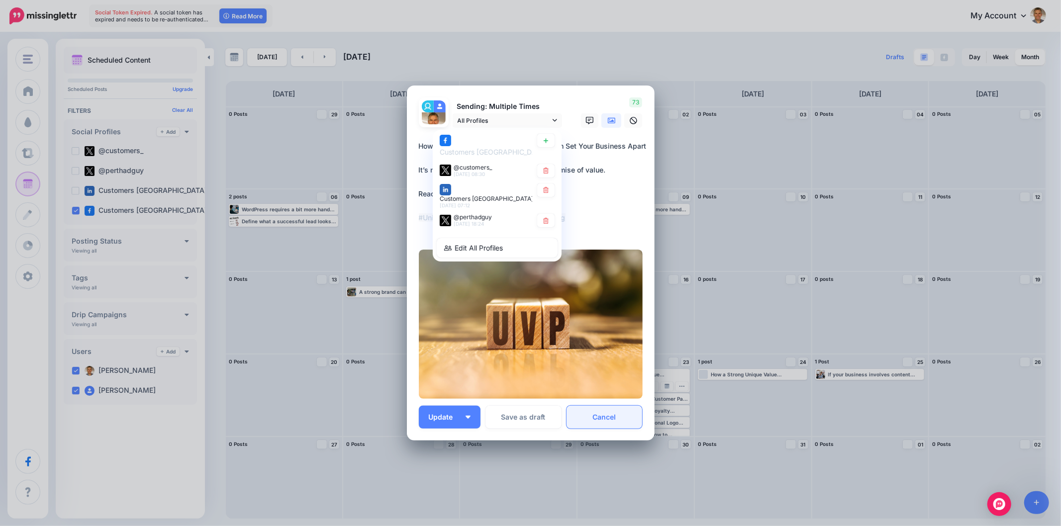
click at [617, 419] on link "Cancel" at bounding box center [604, 417] width 76 height 23
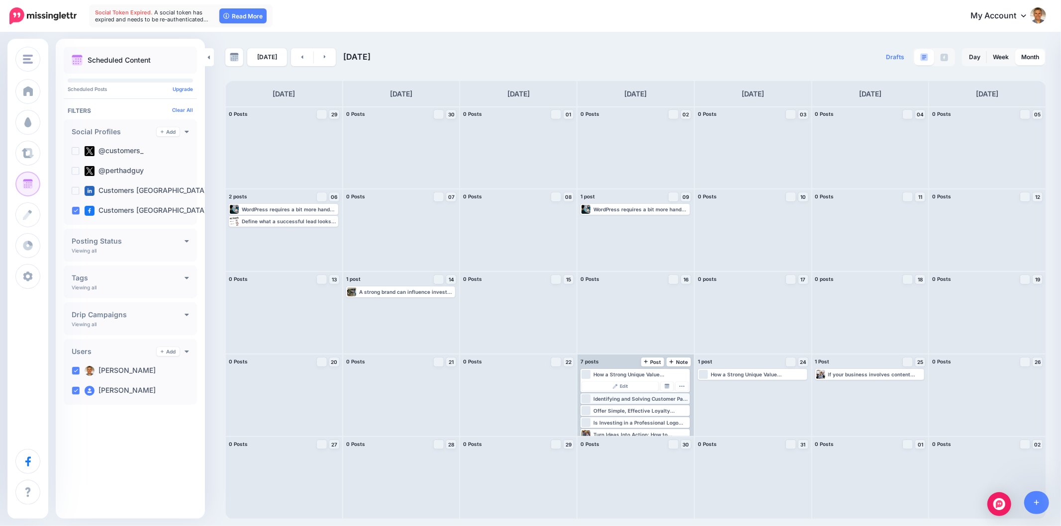
click at [629, 400] on div "Identifying and Solving Customer Pain Points That Actually Matter Here’s how to…" at bounding box center [640, 399] width 95 height 6
click at [630, 399] on link "Edit" at bounding box center [620, 398] width 77 height 9
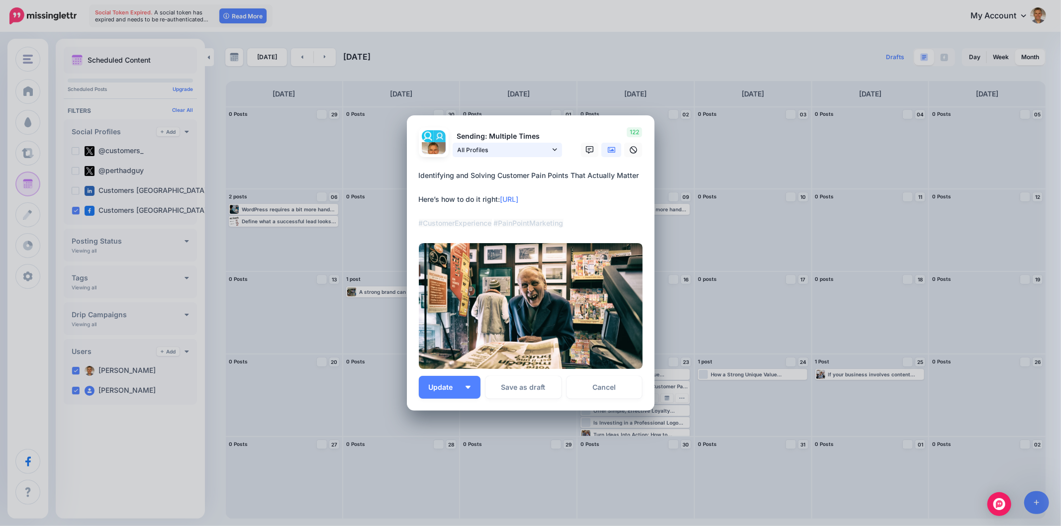
click at [557, 157] on link "All Profiles" at bounding box center [506, 150] width 109 height 14
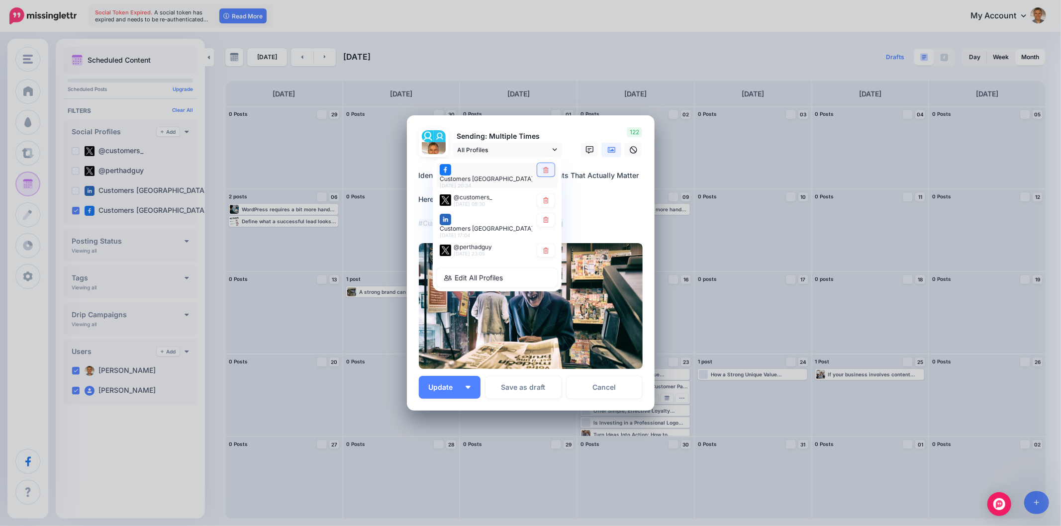
click at [549, 176] on link at bounding box center [545, 169] width 17 height 13
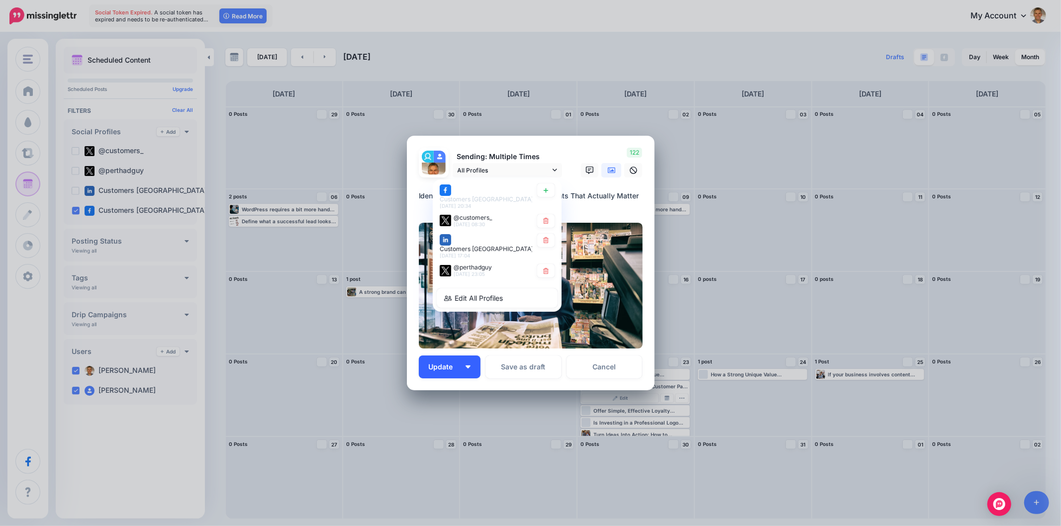
click at [468, 363] on button "Update" at bounding box center [450, 367] width 62 height 23
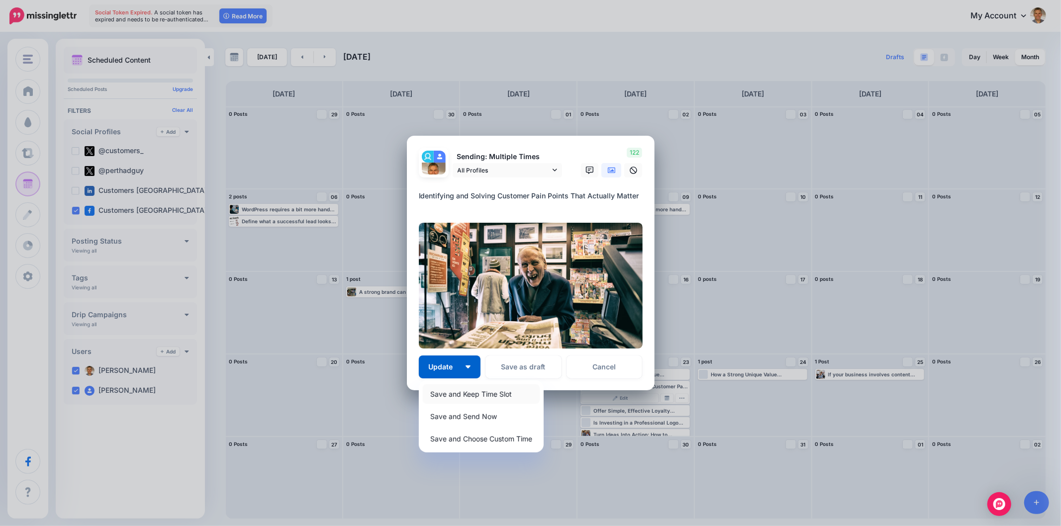
click at [465, 389] on link "Save and Keep Time Slot" at bounding box center [481, 393] width 117 height 19
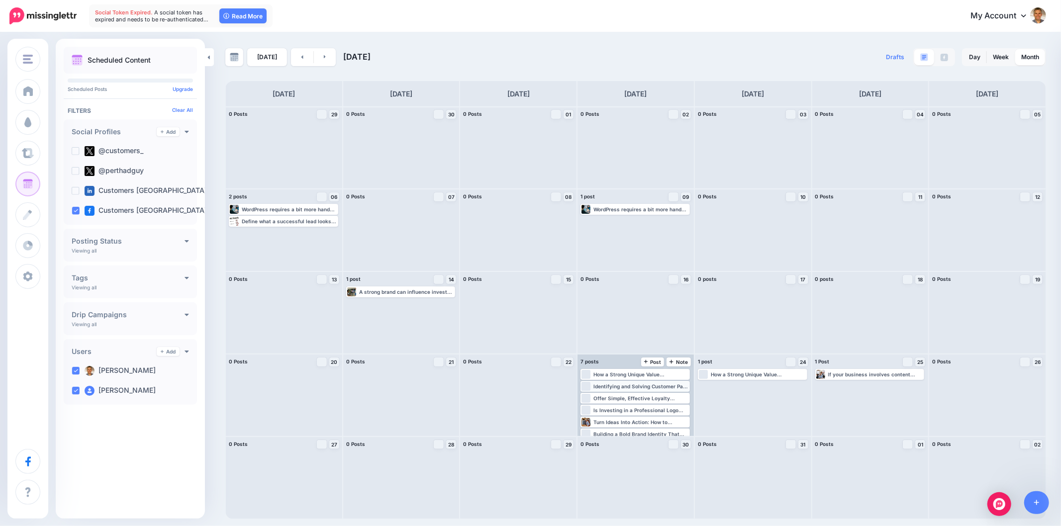
click at [652, 387] on div "Identifying and Solving Customer Pain Points That Actually Matter Here’s how to…" at bounding box center [640, 386] width 95 height 6
click at [648, 384] on div "Identifying and Solving Customer Pain Points That Actually Matter Here’s how to…" at bounding box center [640, 386] width 95 height 6
click at [623, 396] on span "Edit" at bounding box center [624, 398] width 8 height 5
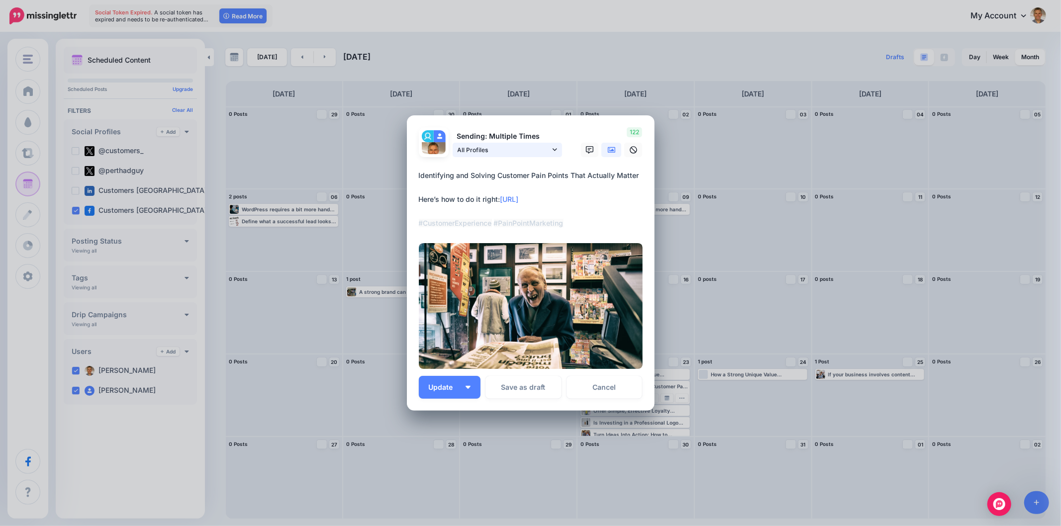
click at [557, 147] on link "All Profiles" at bounding box center [506, 150] width 109 height 14
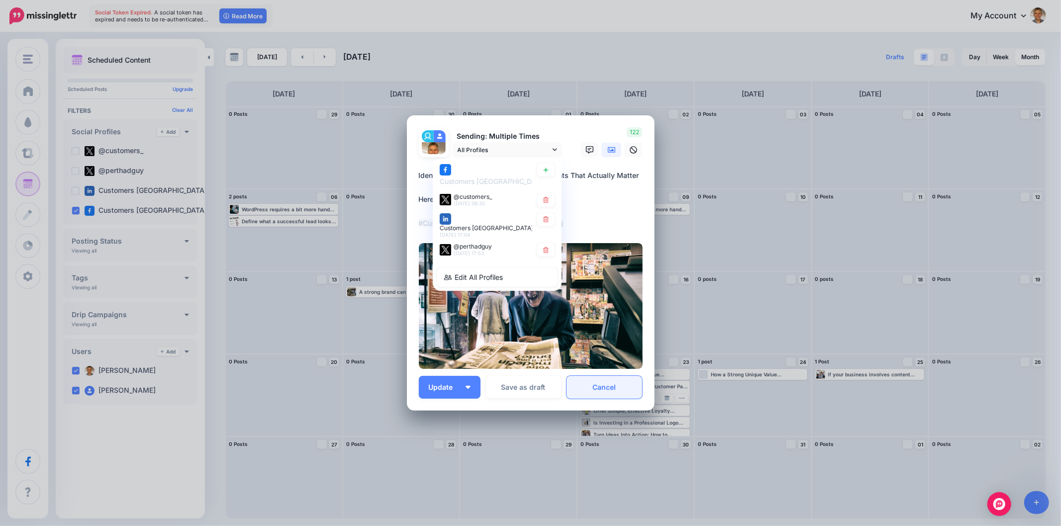
click at [609, 382] on link "Cancel" at bounding box center [604, 387] width 76 height 23
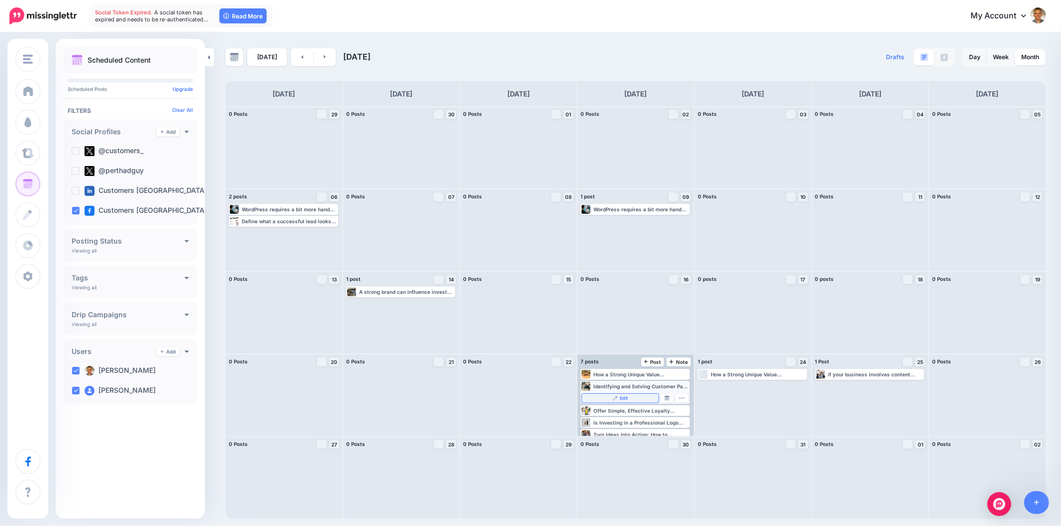
click at [639, 400] on link "Edit" at bounding box center [620, 398] width 77 height 9
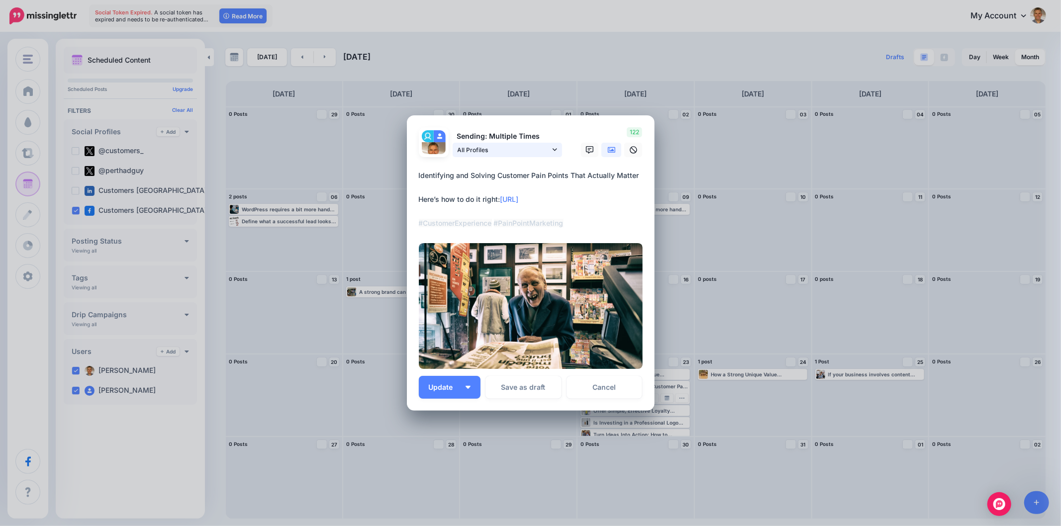
click at [553, 154] on link "All Profiles" at bounding box center [506, 150] width 109 height 14
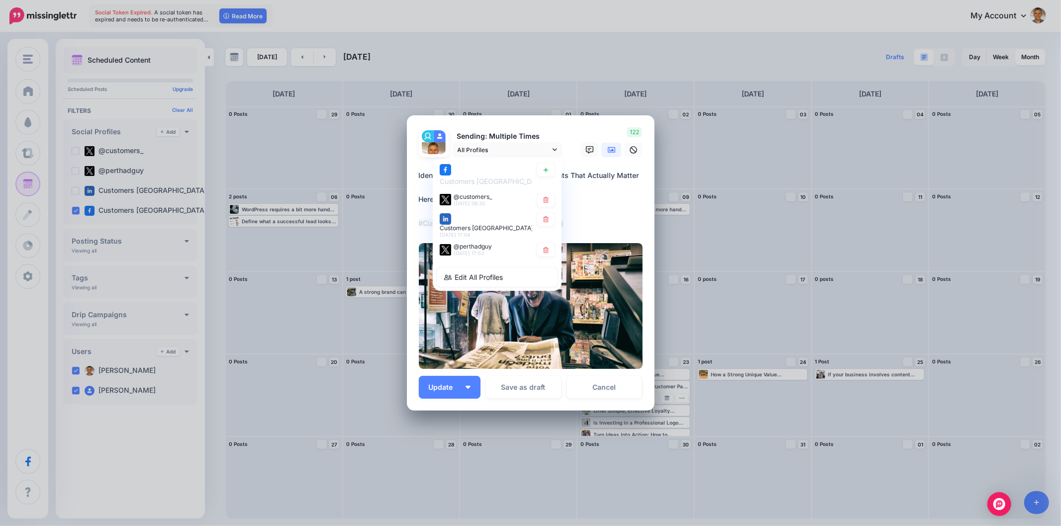
click at [598, 211] on textarea "**********" at bounding box center [533, 200] width 229 height 60
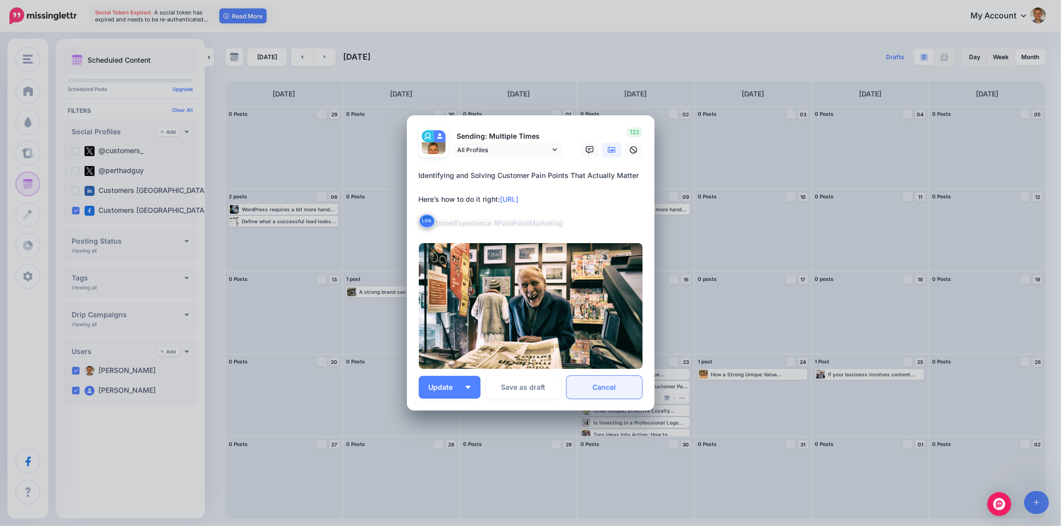
click at [615, 385] on link "Cancel" at bounding box center [604, 387] width 76 height 23
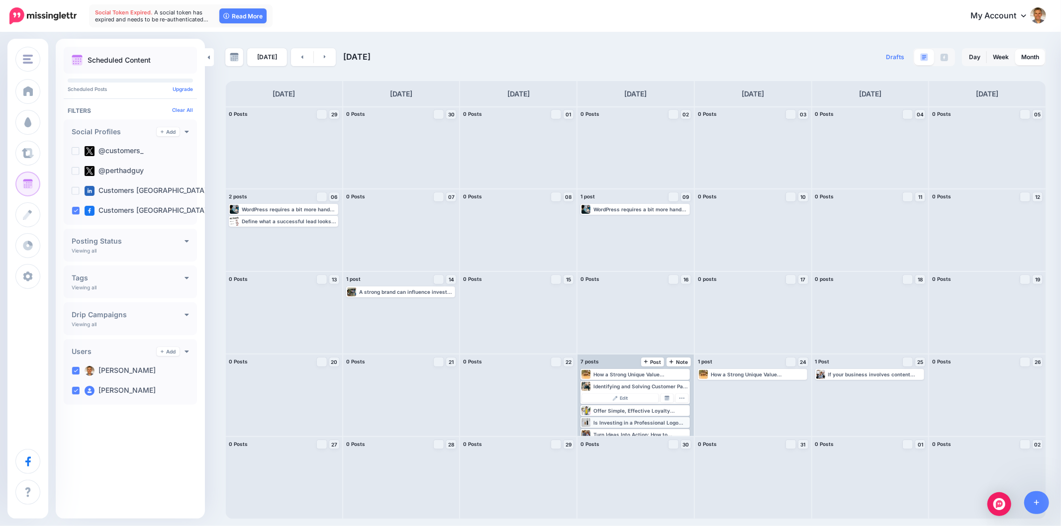
click at [633, 421] on div "Is Investing in a Professional Logo Worth It? Your logo is often your first imp…" at bounding box center [640, 423] width 95 height 6
click at [627, 421] on span "Edit" at bounding box center [624, 422] width 8 height 5
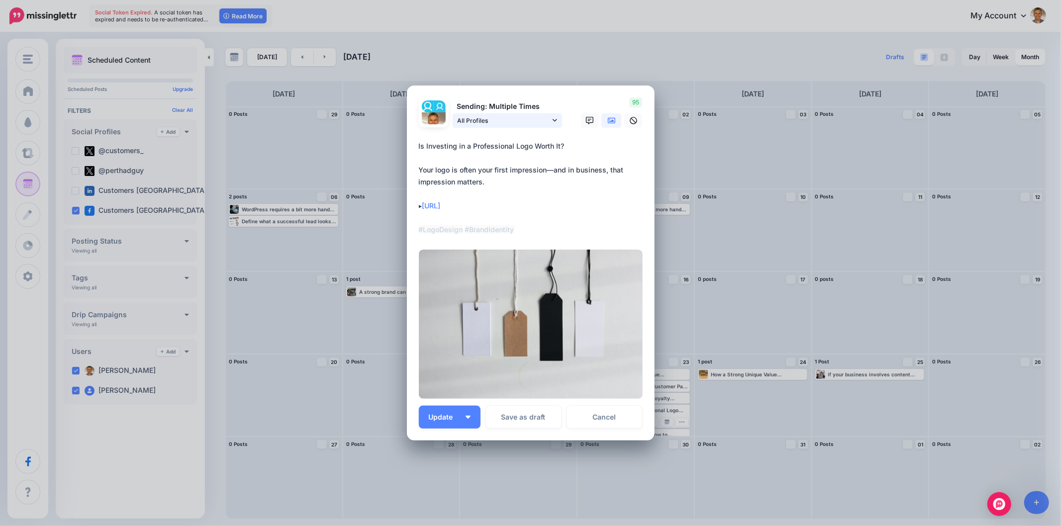
click at [552, 120] on icon at bounding box center [554, 120] width 4 height 7
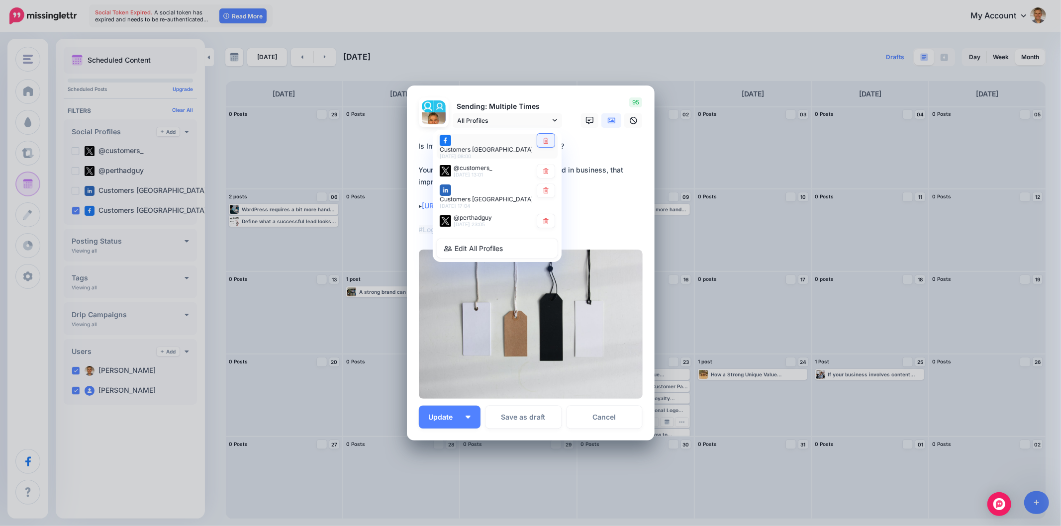
click at [542, 143] on icon at bounding box center [545, 140] width 7 height 6
click at [465, 419] on div "Sending: Multiple Times All Profiles 21st Jul 08:00" at bounding box center [531, 262] width 224 height 331
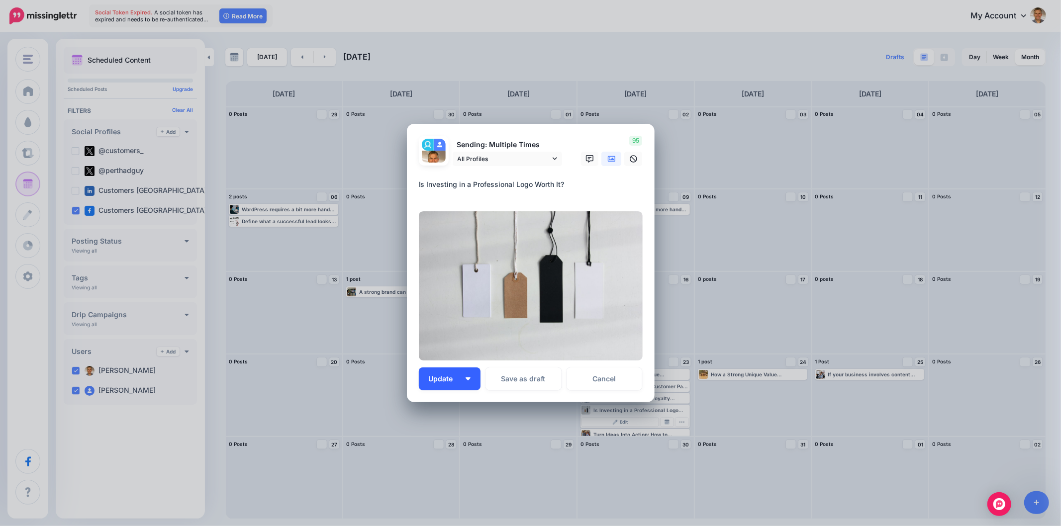
click at [466, 379] on img "button" at bounding box center [467, 378] width 5 height 3
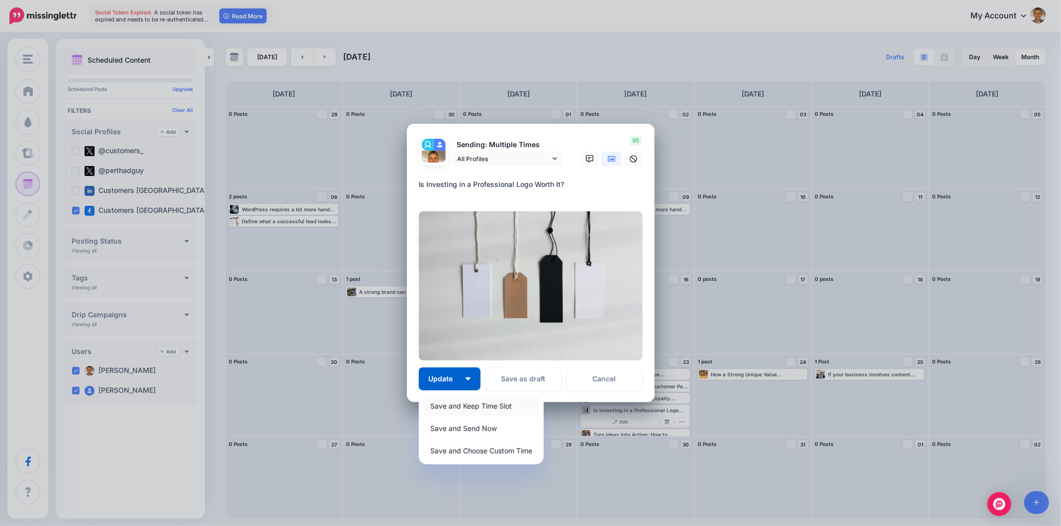
click at [460, 408] on link "Save and Keep Time Slot" at bounding box center [481, 405] width 117 height 19
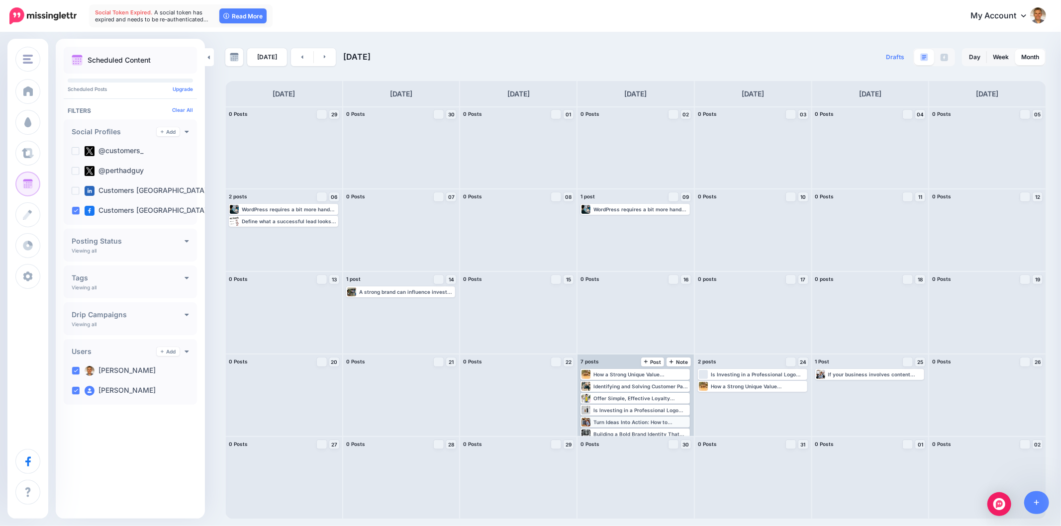
click at [648, 419] on div "Turn Ideas Into Action: How to Effectively Document Your Business Vision Here’s…" at bounding box center [634, 422] width 107 height 9
click at [621, 432] on span "Edit" at bounding box center [624, 434] width 8 height 5
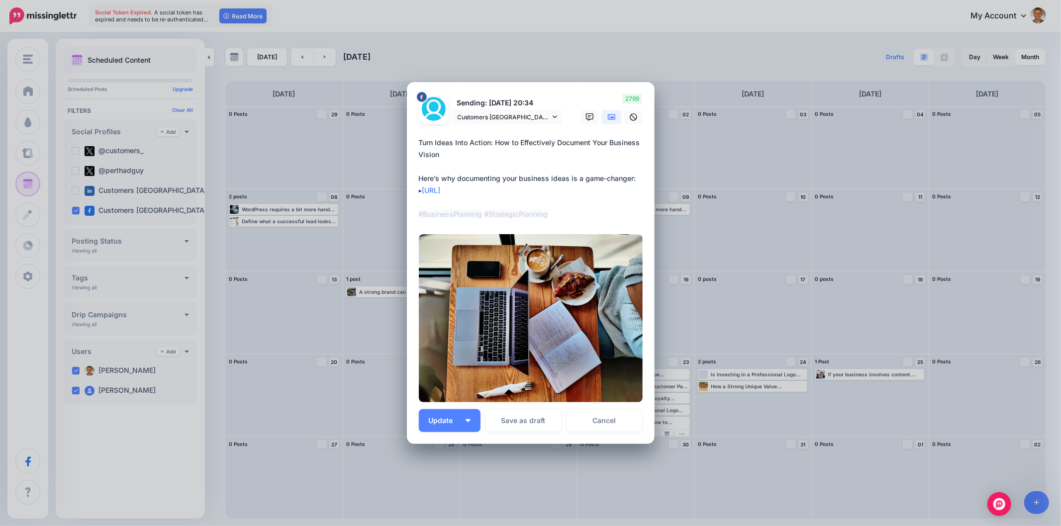
click at [550, 195] on textarea "**********" at bounding box center [533, 179] width 229 height 84
click at [552, 120] on icon at bounding box center [554, 116] width 4 height 7
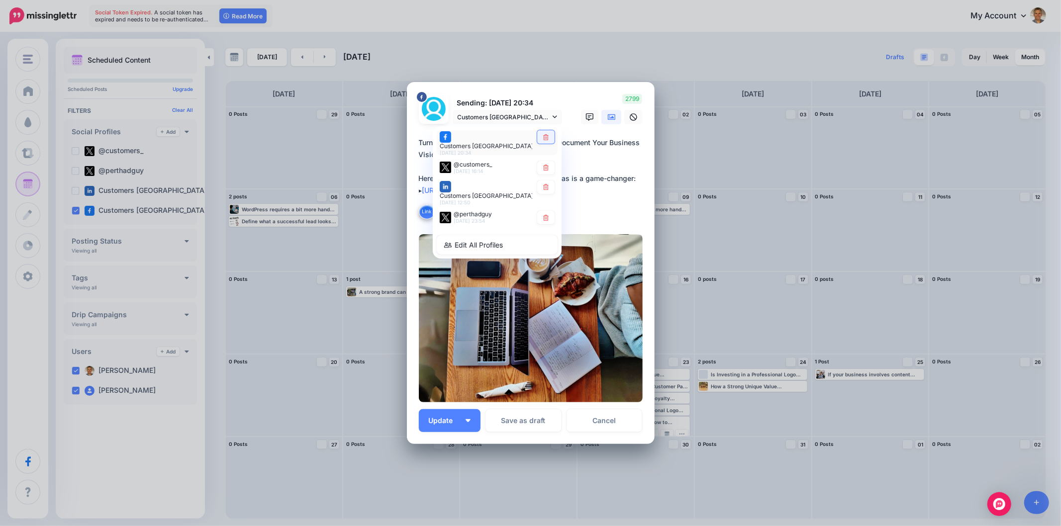
click at [544, 135] on link at bounding box center [545, 136] width 17 height 13
type textarea "**********"
click at [465, 415] on div "Sending: Multiple Times Customers Australia page" at bounding box center [531, 263] width 224 height 338
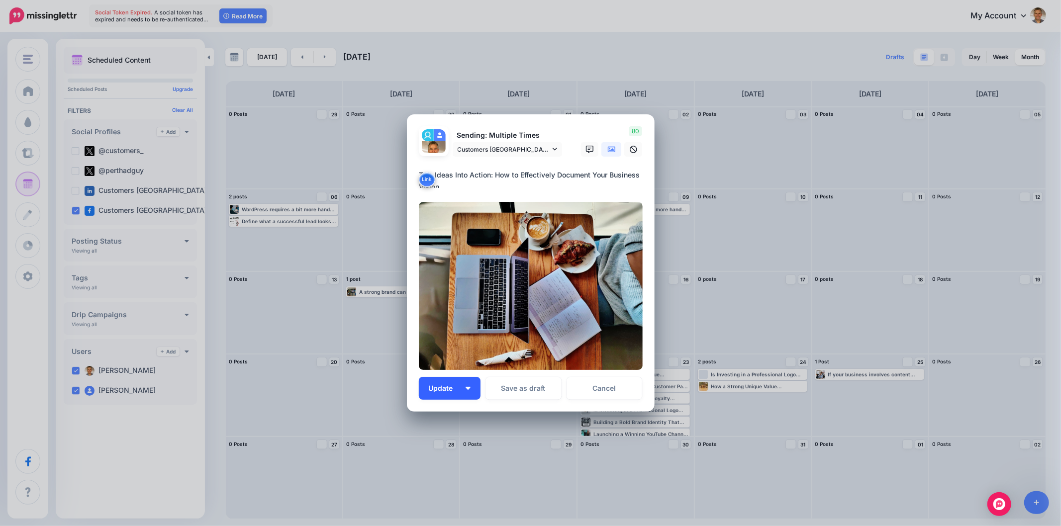
click at [468, 396] on button "Update" at bounding box center [450, 388] width 62 height 23
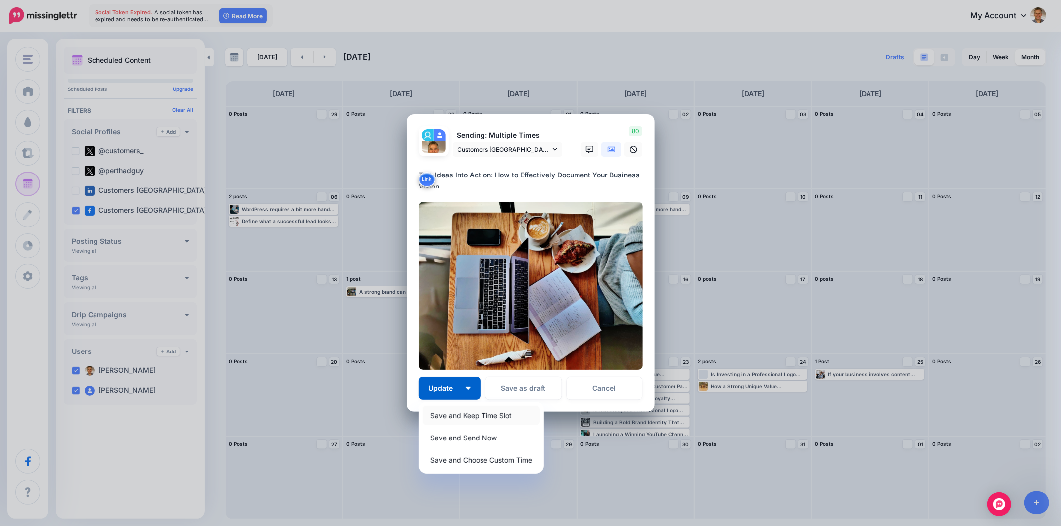
click at [464, 415] on link "Save and Keep Time Slot" at bounding box center [481, 415] width 117 height 19
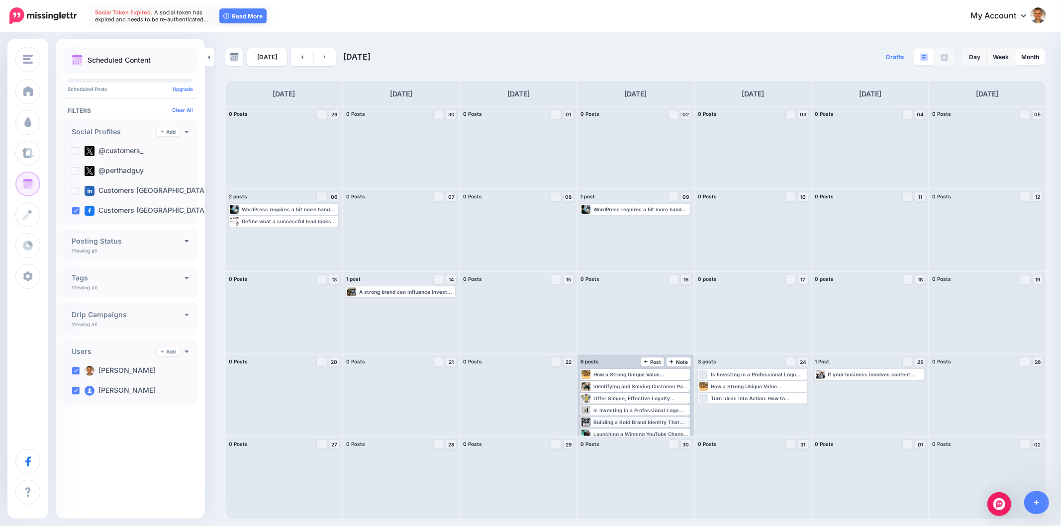
click at [667, 421] on div "Building a Bold Brand Identity That Sets You Apart Your brand identity isn’t ju…" at bounding box center [640, 422] width 95 height 6
click at [629, 431] on link "Edit" at bounding box center [620, 434] width 77 height 9
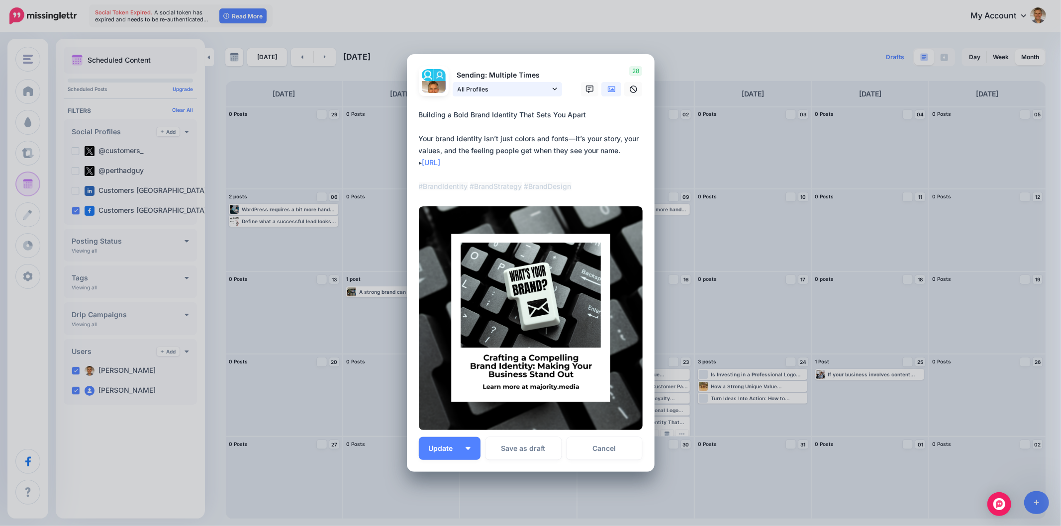
click at [550, 96] on link "All Profiles" at bounding box center [506, 89] width 109 height 14
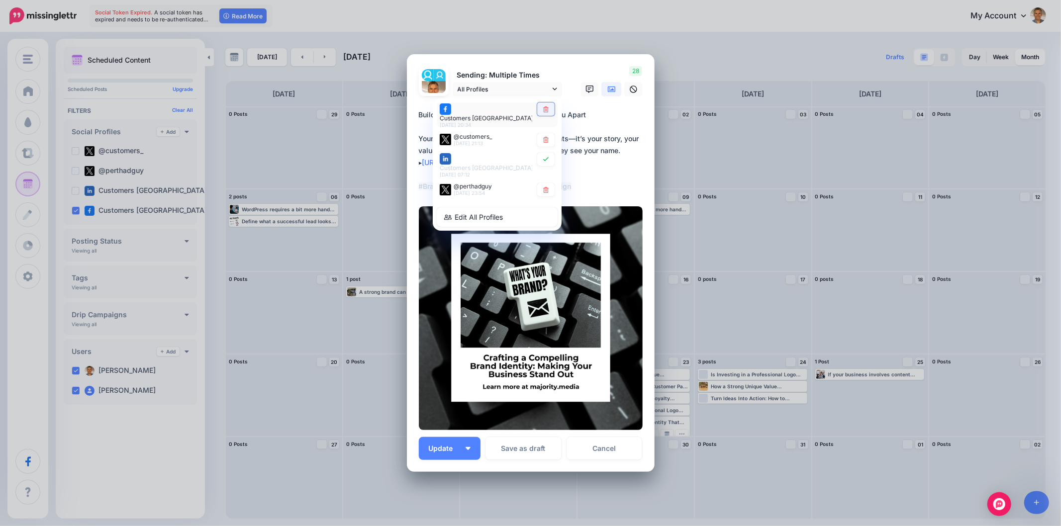
click at [544, 224] on img at bounding box center [531, 318] width 224 height 224
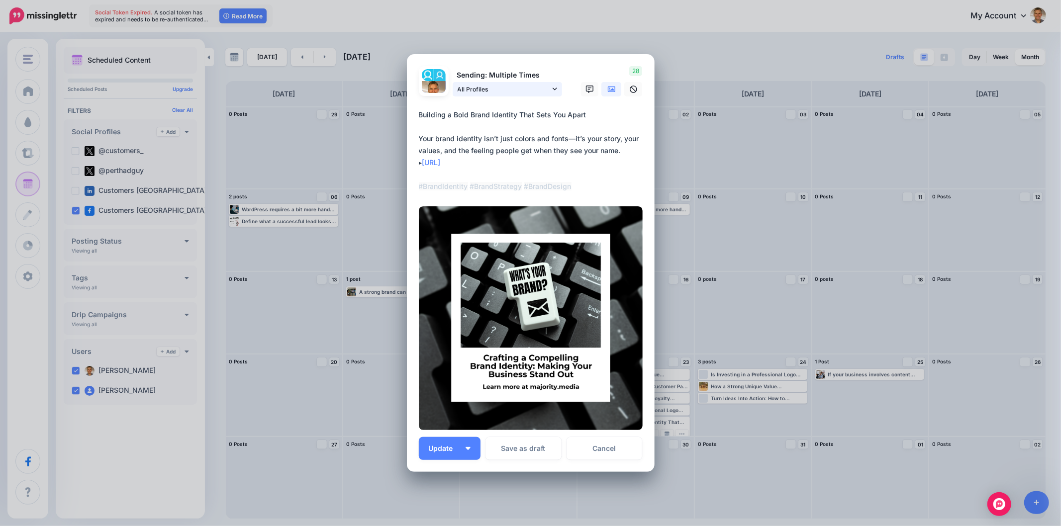
click at [552, 92] on icon at bounding box center [554, 89] width 4 height 7
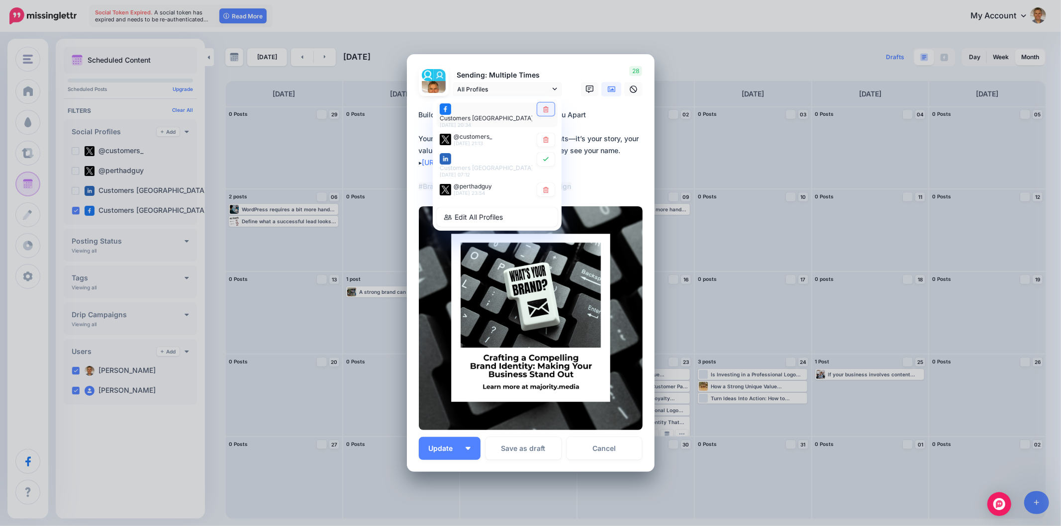
click at [542, 112] on icon at bounding box center [545, 109] width 7 height 6
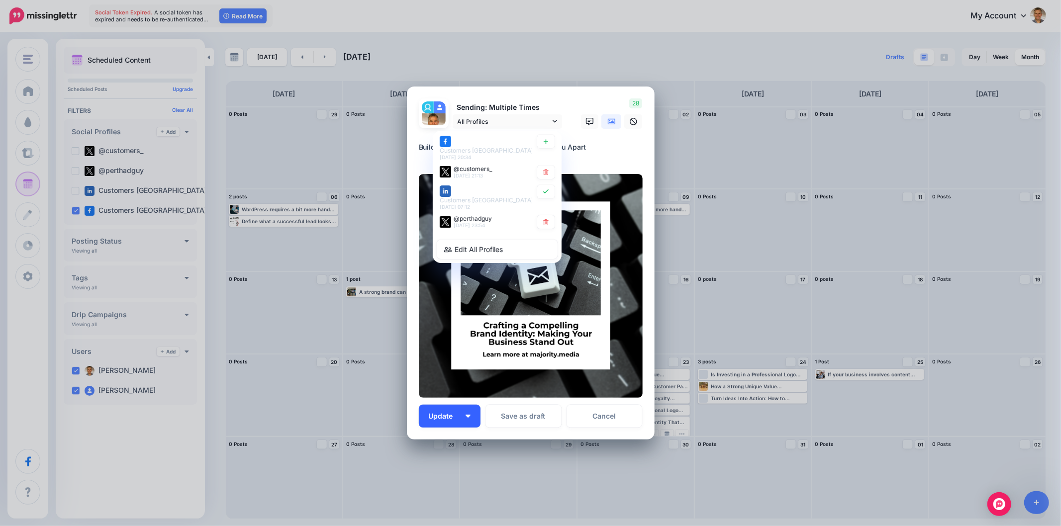
click at [469, 418] on button "Update" at bounding box center [450, 416] width 62 height 23
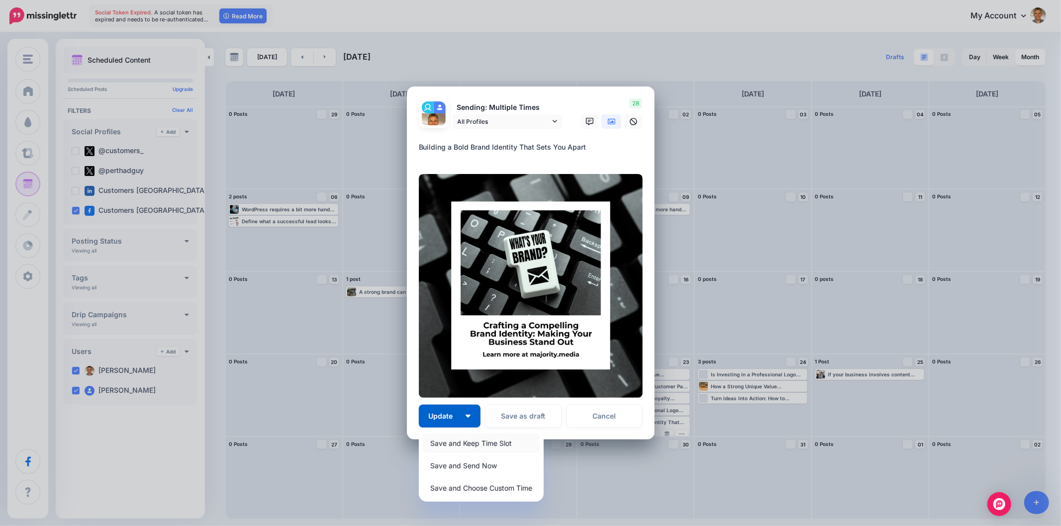
click at [466, 437] on link "Save and Keep Time Slot" at bounding box center [481, 443] width 117 height 19
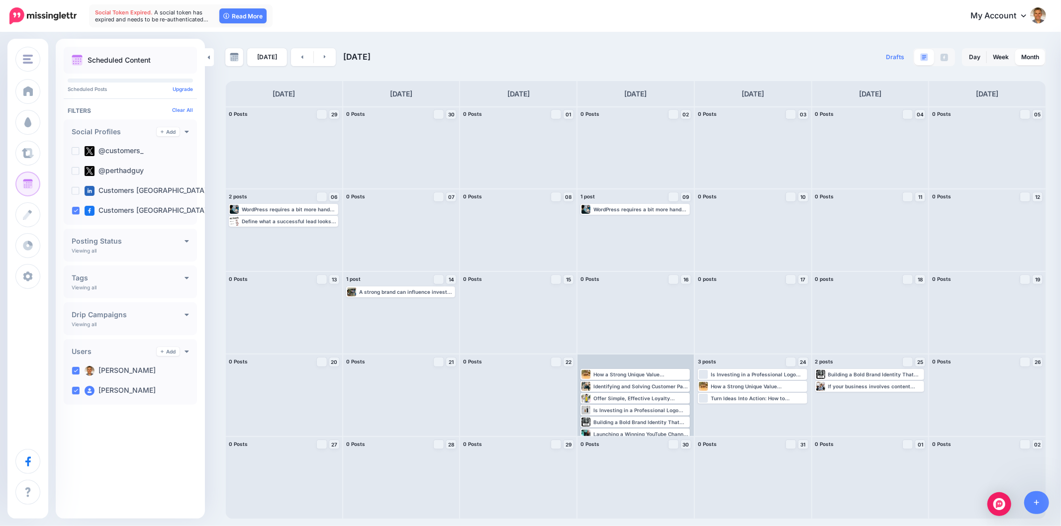
scroll to position [7, 0]
click at [649, 427] on div "Launching a Winning YouTube Channel in 2025: What You Need to Know Here’s how t…" at bounding box center [640, 427] width 95 height 6
click at [652, 424] on div "Launching a Winning YouTube Channel in 2025: What You Need to Know Here’s how t…" at bounding box center [640, 427] width 95 height 6
click at [669, 427] on div "Launching a Winning YouTube Channel in 2025: What You Need to Know Here’s how t…" at bounding box center [640, 427] width 95 height 6
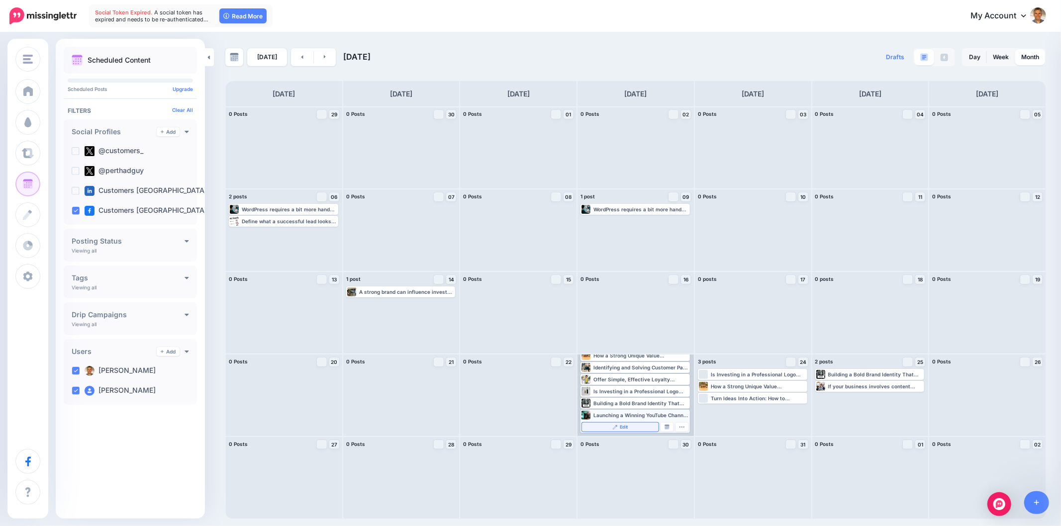
click at [629, 423] on link "Edit" at bounding box center [620, 427] width 77 height 9
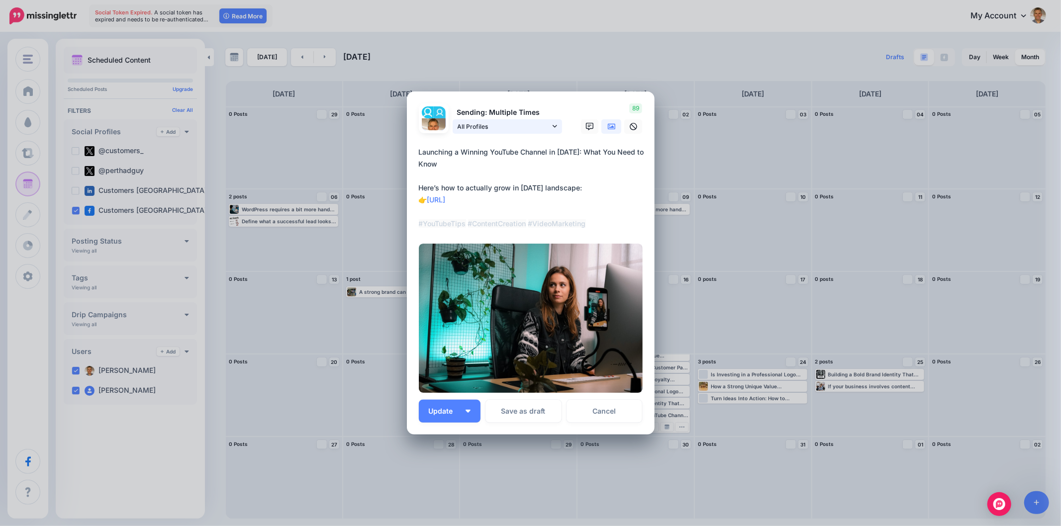
click at [555, 202] on textarea "**********" at bounding box center [533, 188] width 229 height 84
click at [550, 131] on link "All Profiles" at bounding box center [506, 126] width 109 height 14
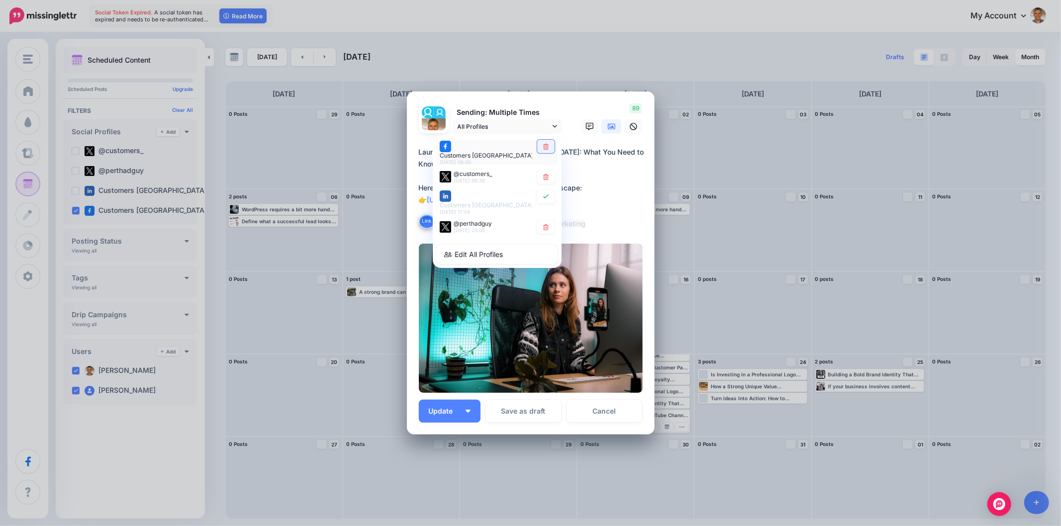
click at [547, 147] on link at bounding box center [545, 146] width 17 height 13
click at [470, 413] on button "Update" at bounding box center [450, 411] width 62 height 23
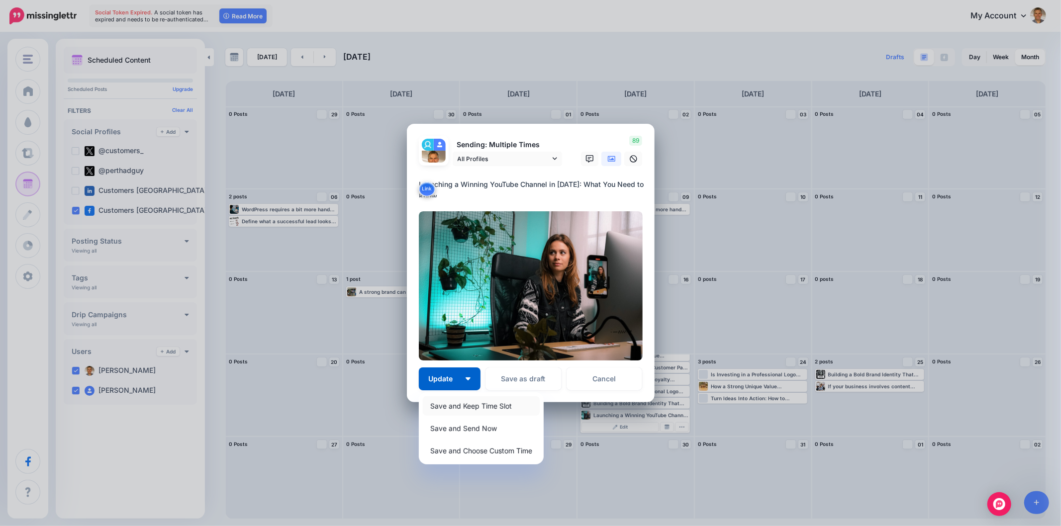
click at [466, 411] on link "Save and Keep Time Slot" at bounding box center [481, 405] width 117 height 19
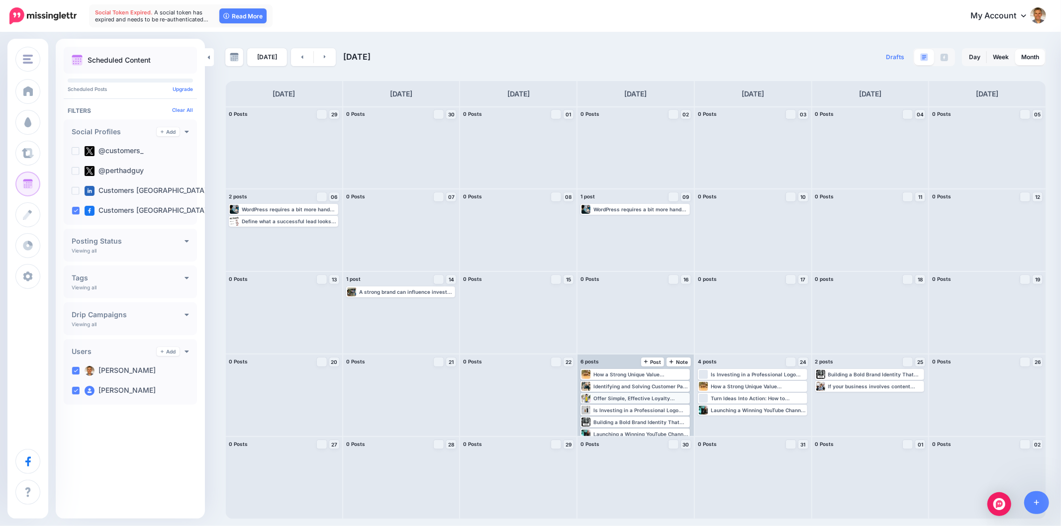
scroll to position [7, 0]
click at [752, 370] on div "Loading Is Investing in a Professional Logo Worth It? Your logo is often your f…" at bounding box center [752, 374] width 107 height 9
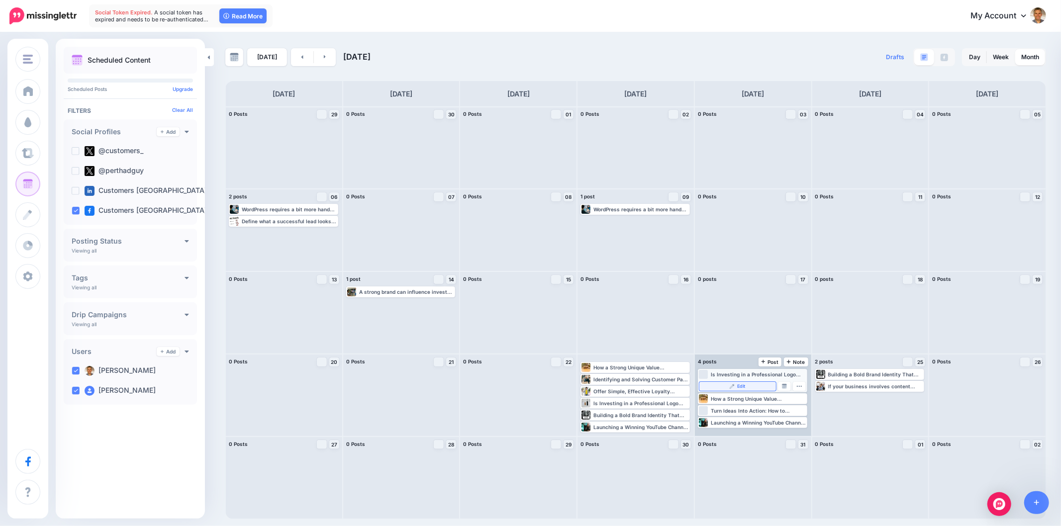
click at [746, 389] on link "Edit" at bounding box center [737, 386] width 77 height 9
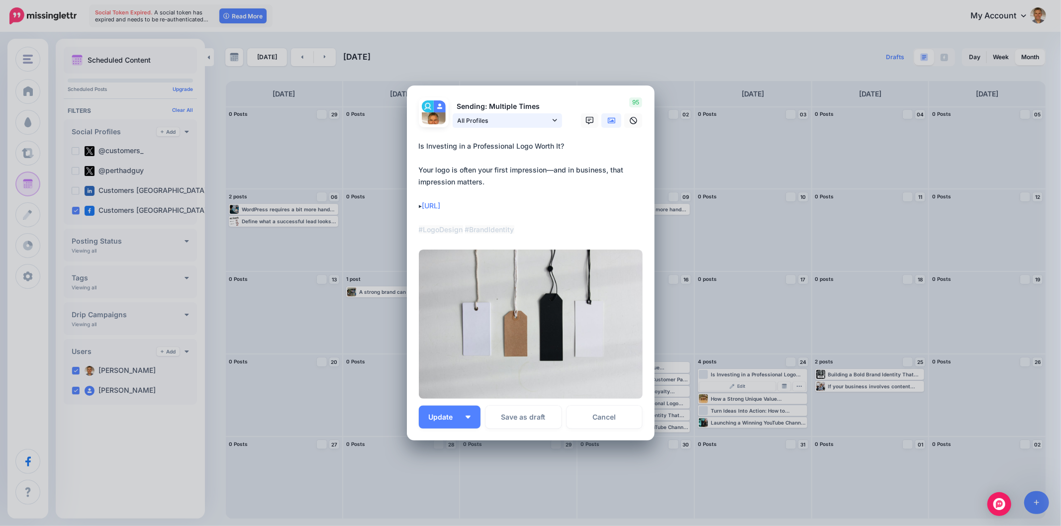
click at [552, 121] on icon at bounding box center [554, 120] width 4 height 2
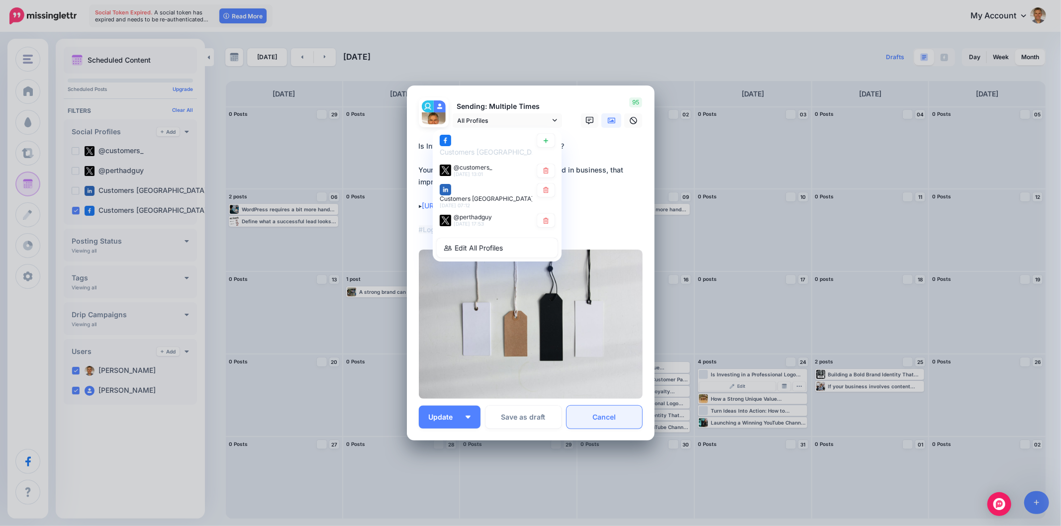
click at [616, 424] on link "Cancel" at bounding box center [604, 417] width 76 height 23
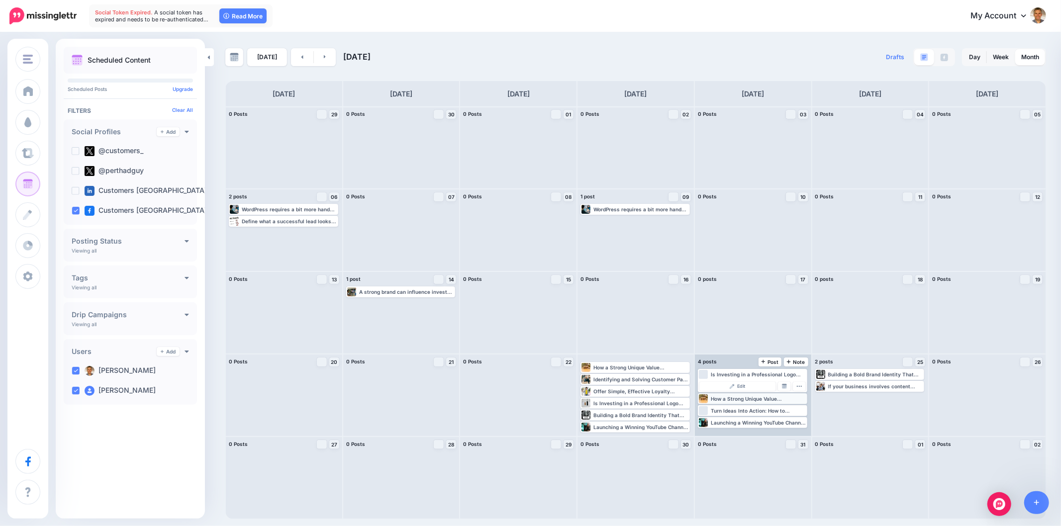
click at [748, 396] on div "How a Strong Unique Value Proposition Can Set Your Business Apart It’s not just…" at bounding box center [758, 399] width 95 height 6
click at [738, 399] on span "Edit" at bounding box center [741, 398] width 8 height 5
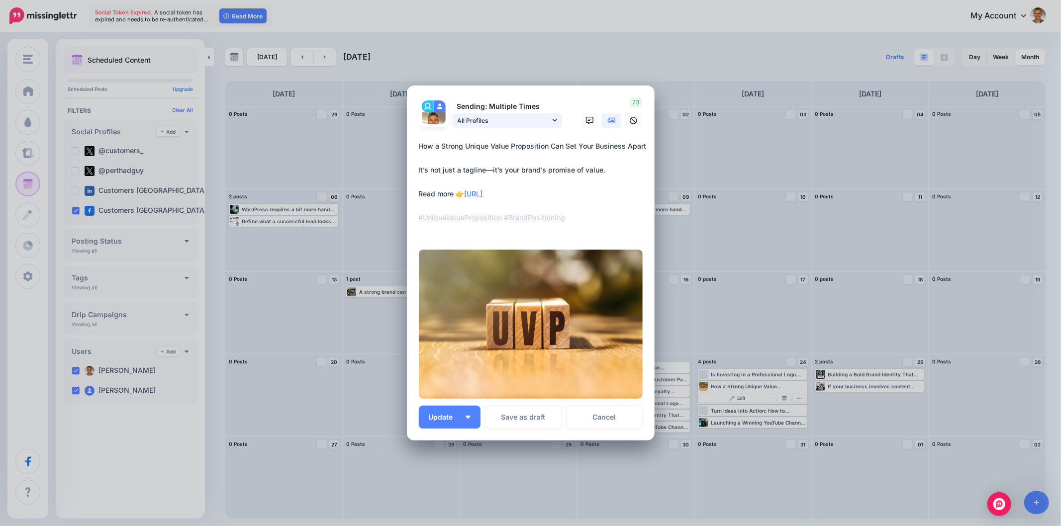
click at [547, 118] on link "All Profiles" at bounding box center [506, 120] width 109 height 14
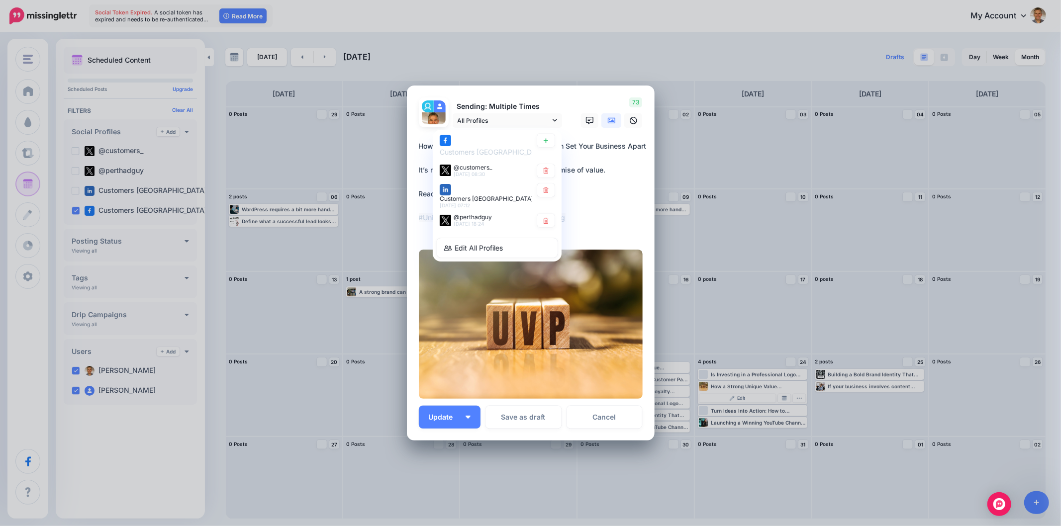
click at [584, 110] on div "73" at bounding box center [610, 112] width 80 height 30
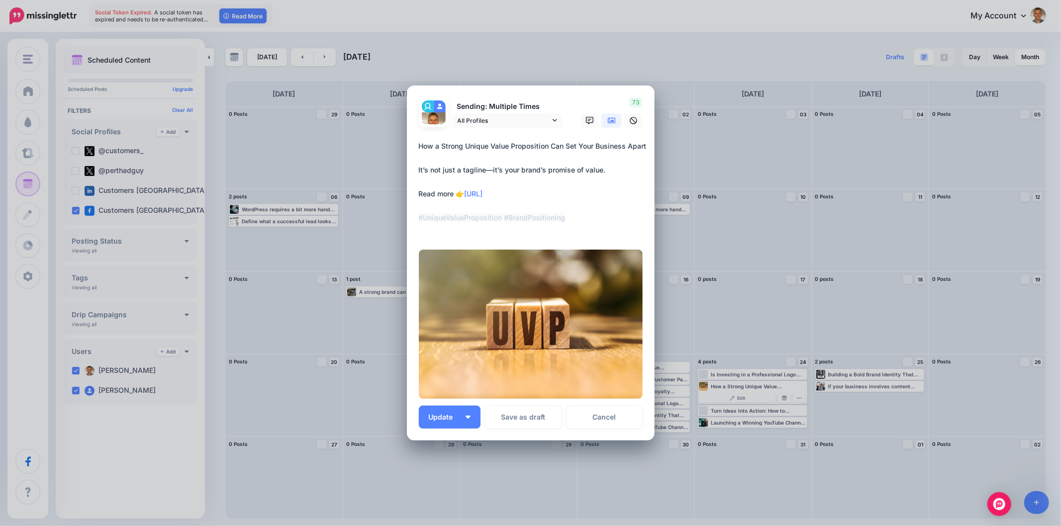
click at [602, 420] on link "Cancel" at bounding box center [604, 417] width 76 height 23
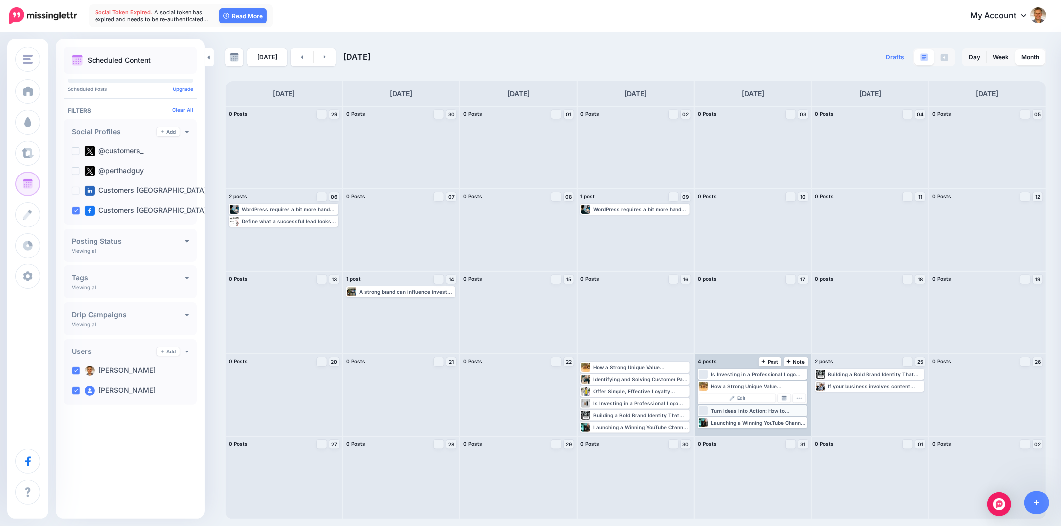
click at [756, 410] on div "Turn Ideas Into Action: How to Effectively Document Your Business Vision Here’s…" at bounding box center [758, 411] width 95 height 6
click at [744, 409] on span "Edit" at bounding box center [741, 410] width 8 height 5
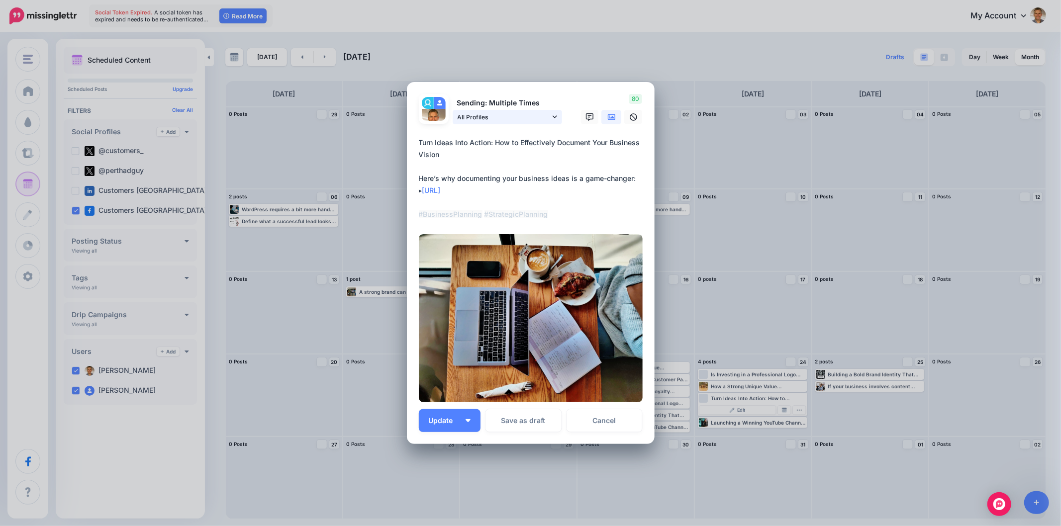
click at [554, 119] on link "All Profiles" at bounding box center [506, 117] width 109 height 14
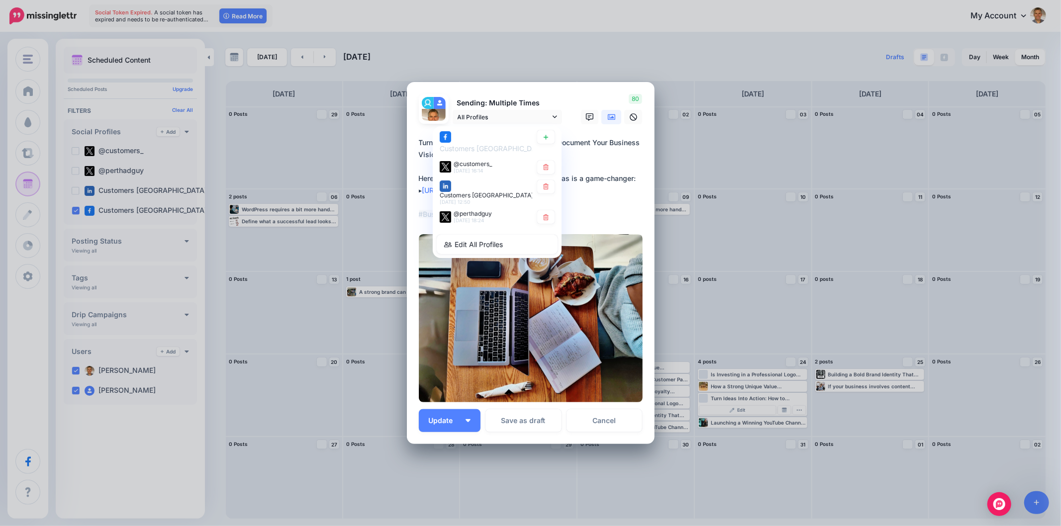
click at [562, 100] on div "Sending: Multiple Times All Profiles Customers Australia page @customers_" at bounding box center [490, 109] width 159 height 30
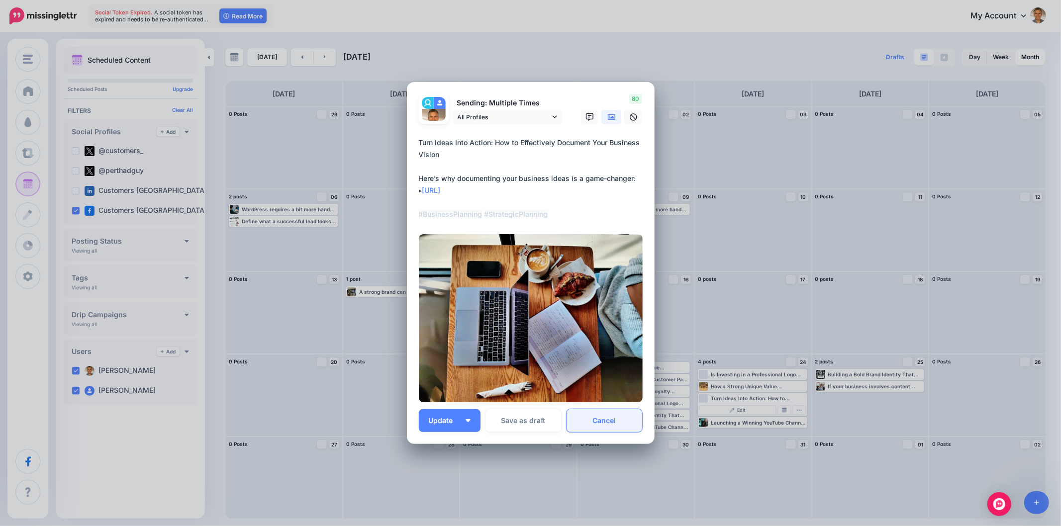
click at [602, 420] on link "Cancel" at bounding box center [604, 420] width 76 height 23
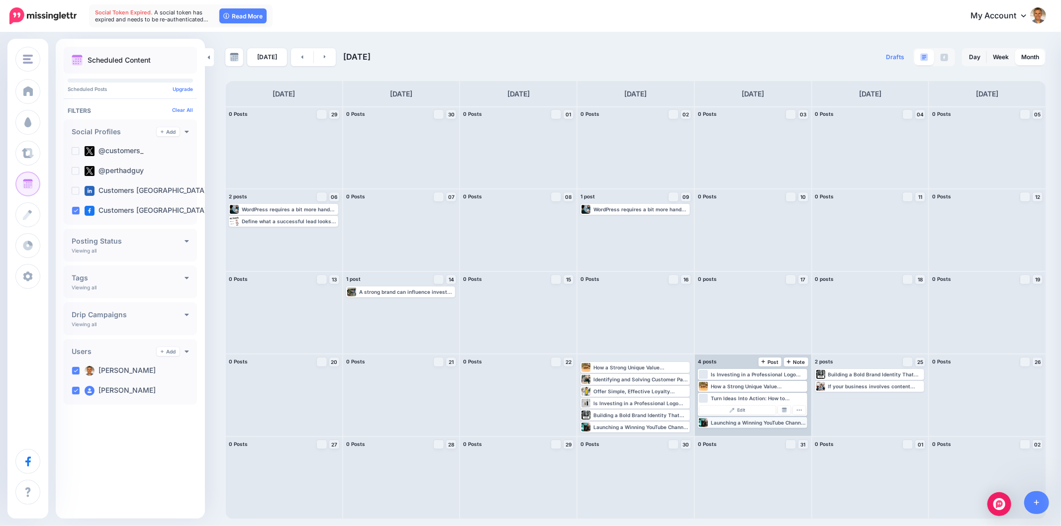
click at [753, 419] on div "Launching a Winning YouTube Channel in 2025: What You Need to Know Here’s how t…" at bounding box center [752, 422] width 107 height 9
click at [753, 419] on link "Edit" at bounding box center [737, 422] width 77 height 9
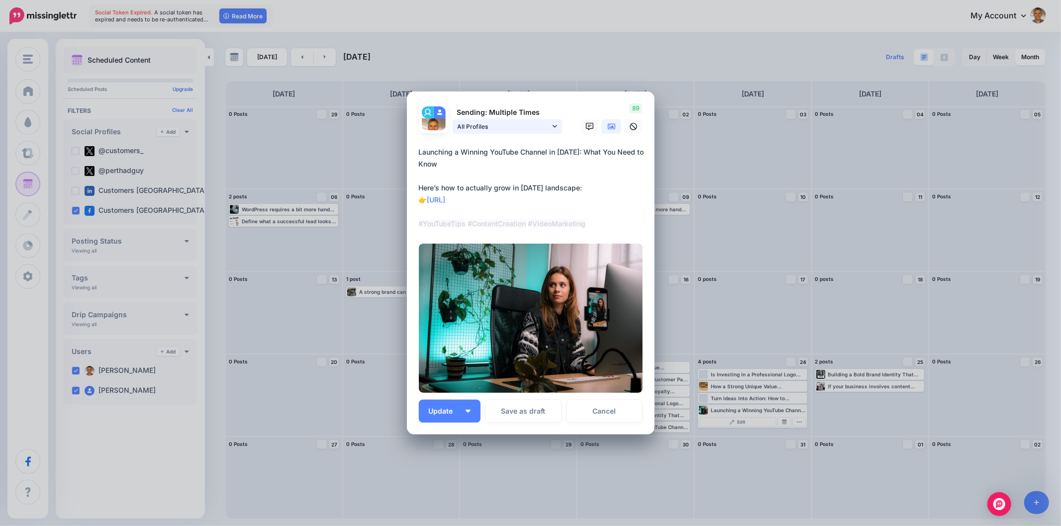
click at [552, 123] on icon at bounding box center [554, 126] width 4 height 7
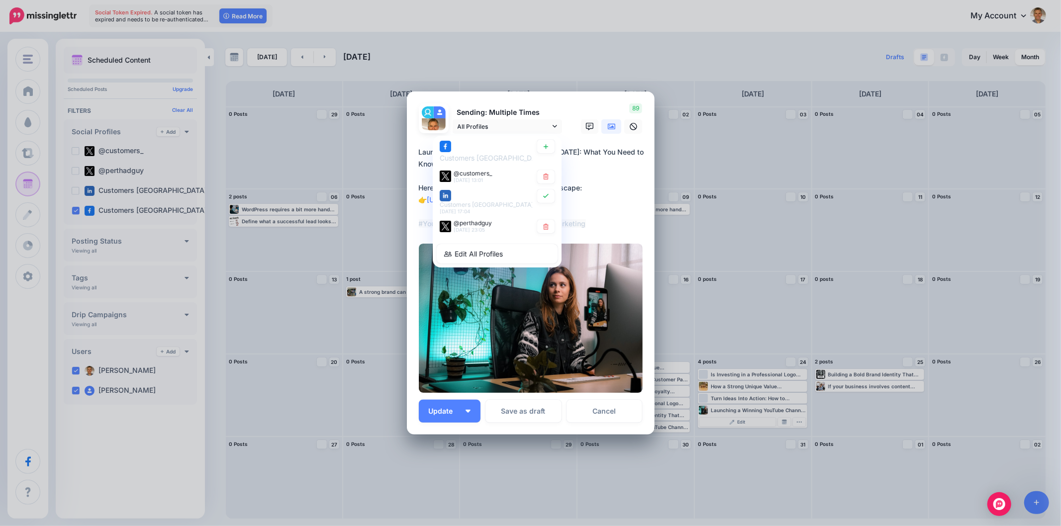
click at [564, 110] on div "Sending: Multiple Times All Profiles Customers Australia page @customers_" at bounding box center [490, 118] width 159 height 30
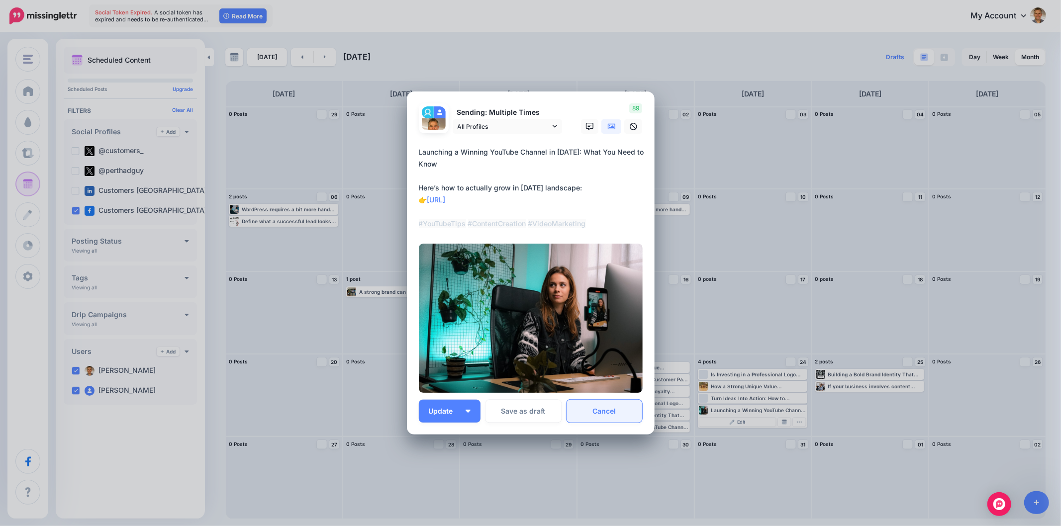
click at [619, 413] on link "Cancel" at bounding box center [604, 411] width 76 height 23
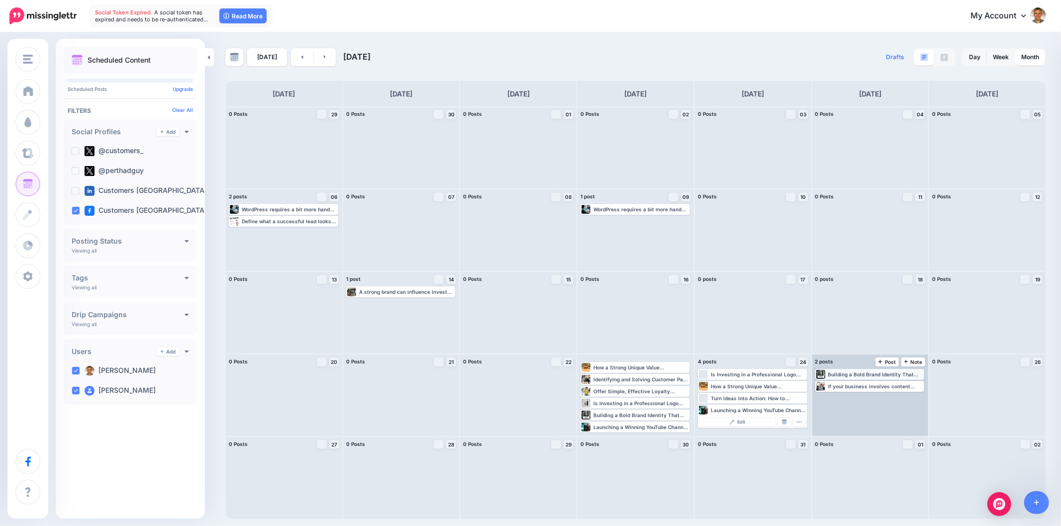
click at [864, 372] on div "Building a Bold Brand Identity That Sets You Apart Your brand identity isn’t ju…" at bounding box center [875, 374] width 95 height 6
click at [861, 384] on span "Edit" at bounding box center [858, 386] width 8 height 5
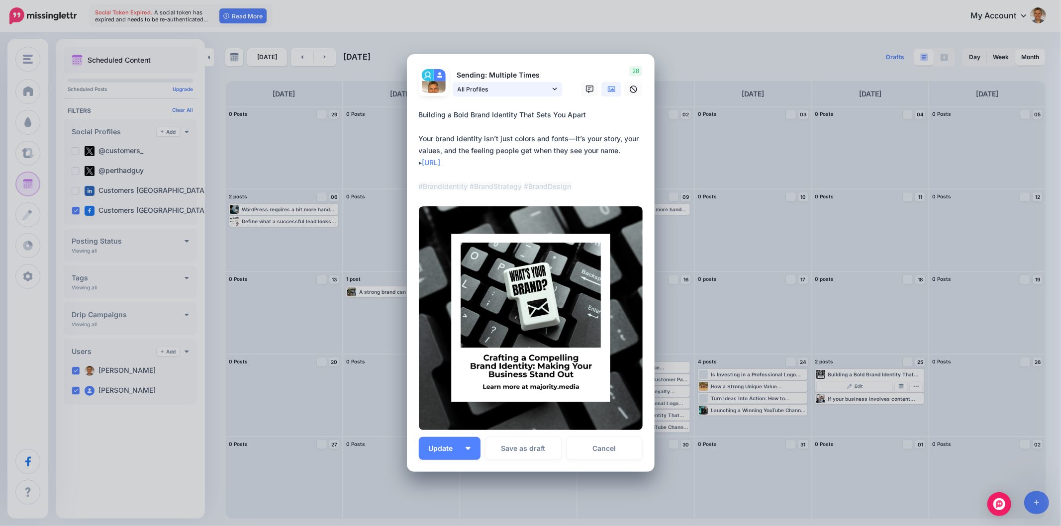
click at [547, 90] on link "All Profiles" at bounding box center [506, 89] width 109 height 14
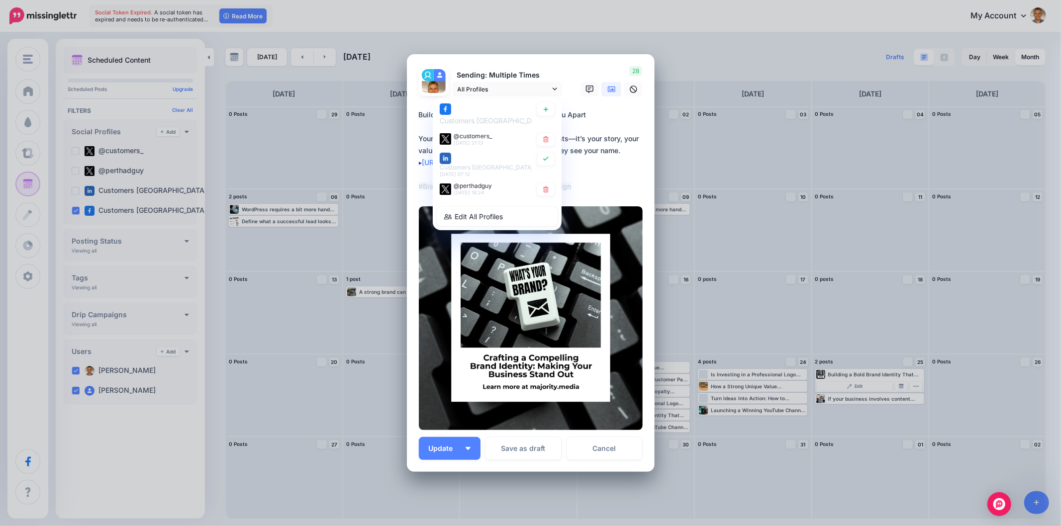
click at [576, 73] on div "28" at bounding box center [610, 81] width 80 height 30
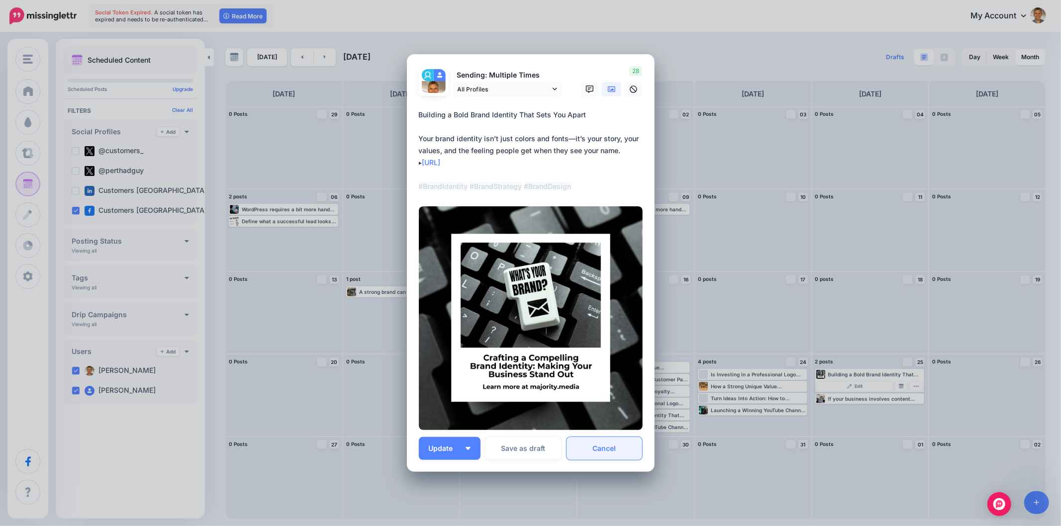
click at [609, 448] on link "Cancel" at bounding box center [604, 448] width 76 height 23
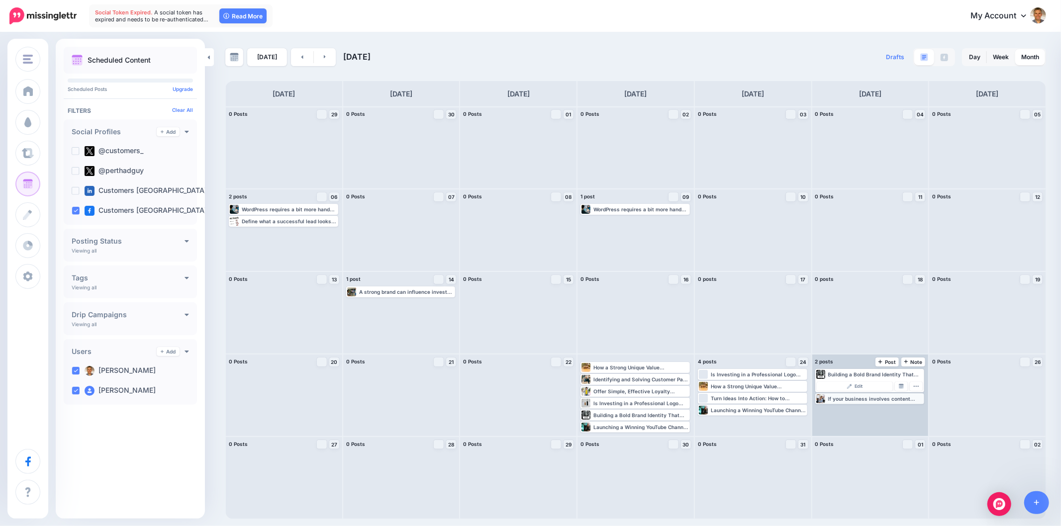
click at [874, 400] on div "If your business involves content marketing, blogging, or unique site functiona…" at bounding box center [875, 399] width 95 height 6
click at [874, 395] on link "Edit" at bounding box center [854, 398] width 77 height 9
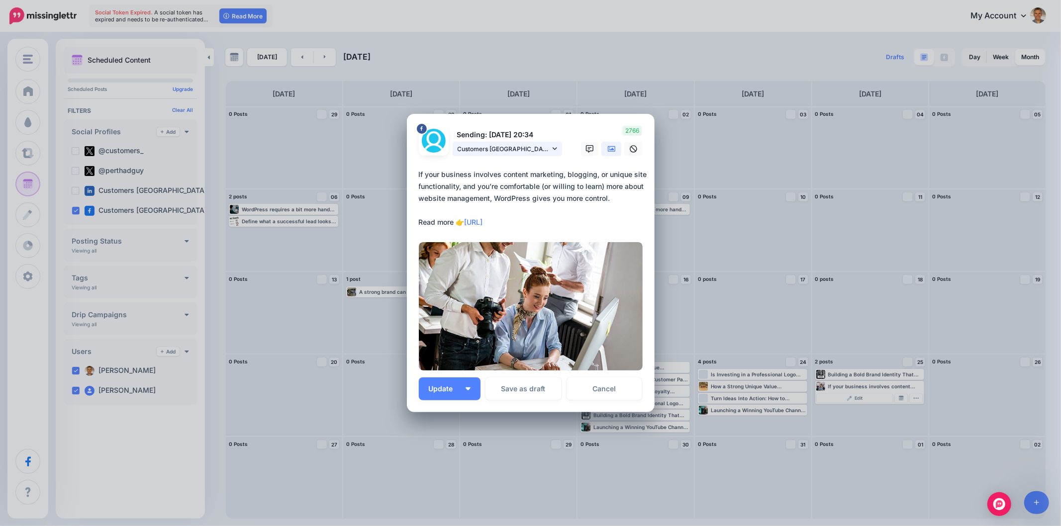
click at [558, 145] on link "Customers Australia page" at bounding box center [506, 149] width 109 height 14
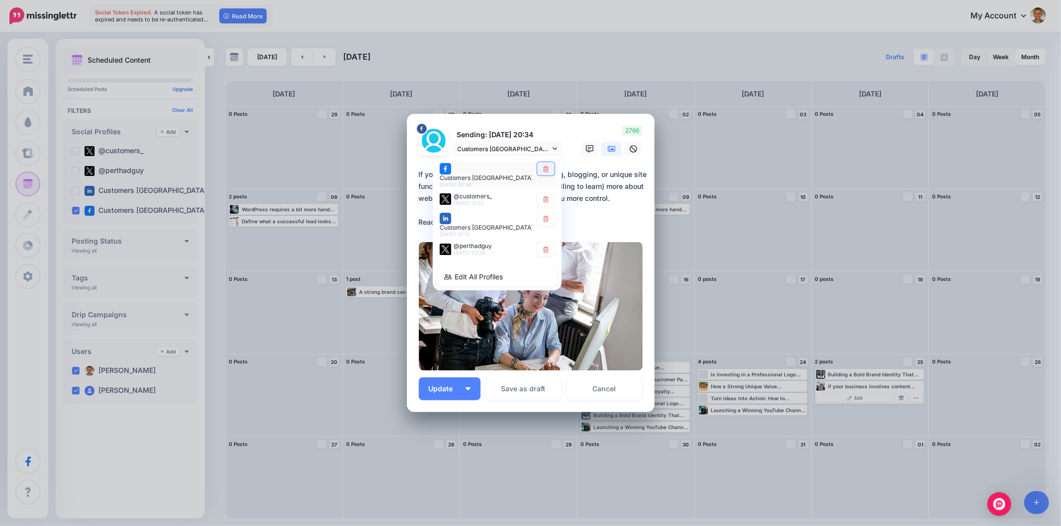
click at [548, 176] on link at bounding box center [545, 168] width 17 height 13
type textarea "**********"
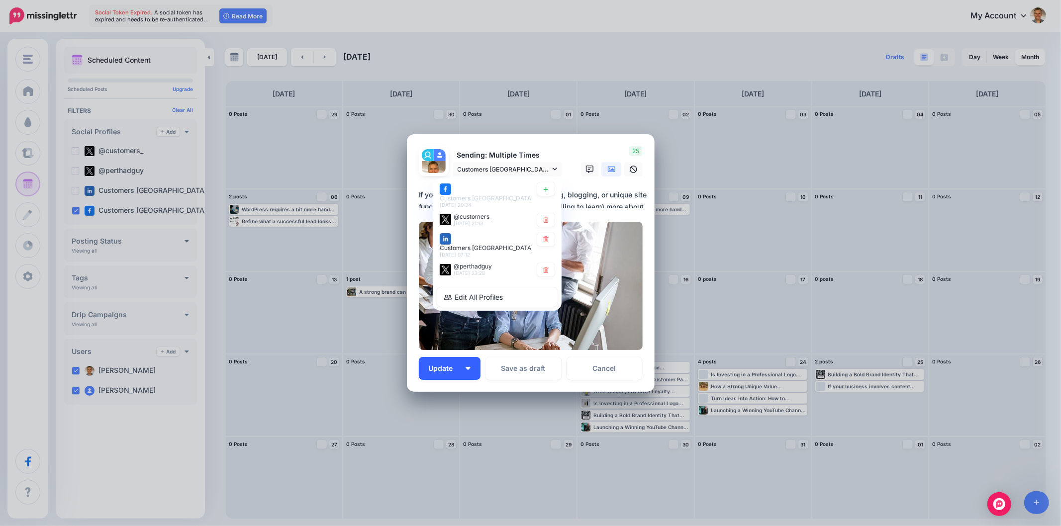
click at [473, 372] on button "Update" at bounding box center [450, 368] width 62 height 23
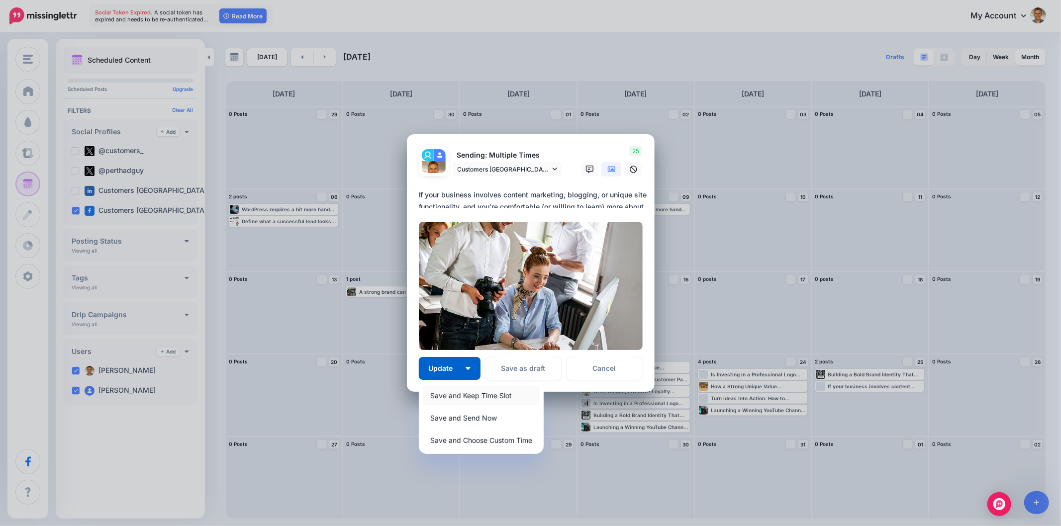
click at [464, 400] on link "Save and Keep Time Slot" at bounding box center [481, 395] width 117 height 19
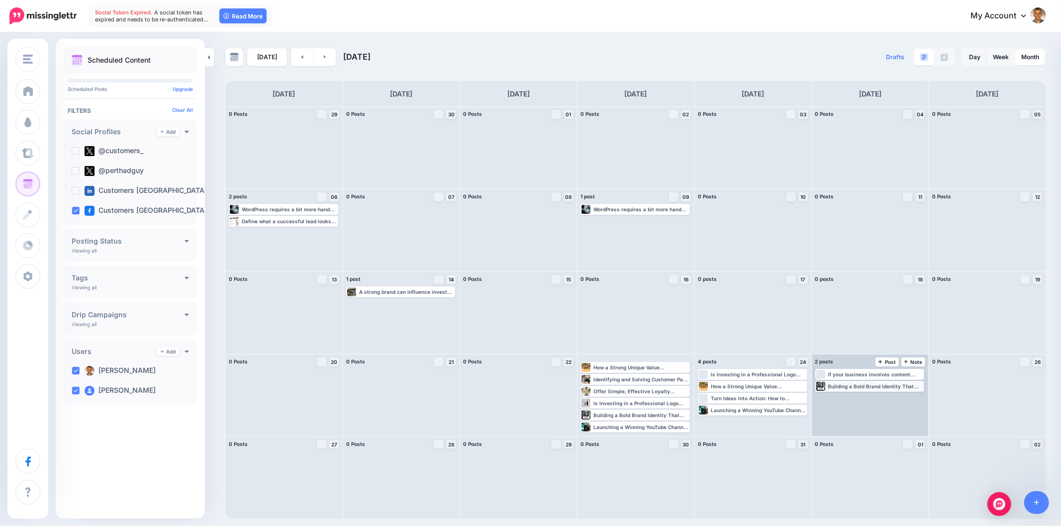
click at [890, 385] on div "Building a Bold Brand Identity That Sets You Apart Your brand identity isn’t ju…" at bounding box center [875, 386] width 95 height 6
click at [860, 400] on div "Loading If your business involves content marketing, blogging, or unique site f…" at bounding box center [870, 396] width 116 height 82
click at [864, 385] on div "Building a Bold Brand Identity That Sets You Apart Your brand identity isn’t ju…" at bounding box center [875, 386] width 95 height 6
click at [855, 399] on span "Edit" at bounding box center [858, 398] width 8 height 5
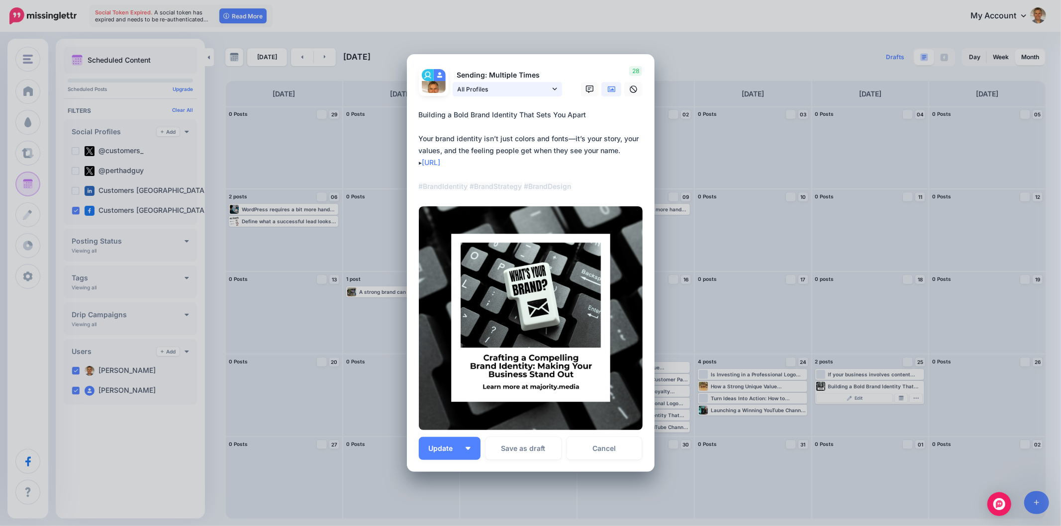
click at [552, 90] on icon at bounding box center [554, 89] width 4 height 7
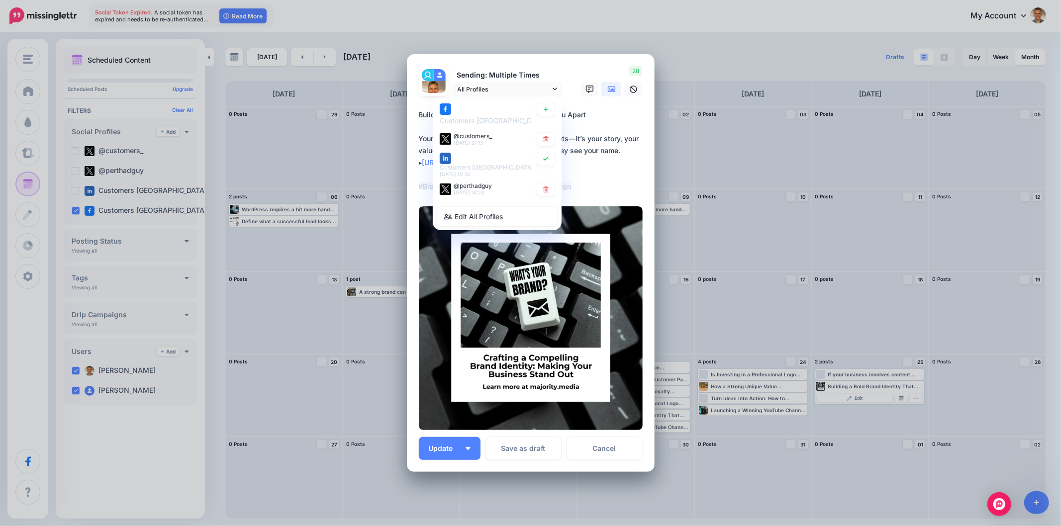
click at [573, 63] on div "Loading Sending: Multiple Times All Profiles" at bounding box center [531, 263] width 248 height 418
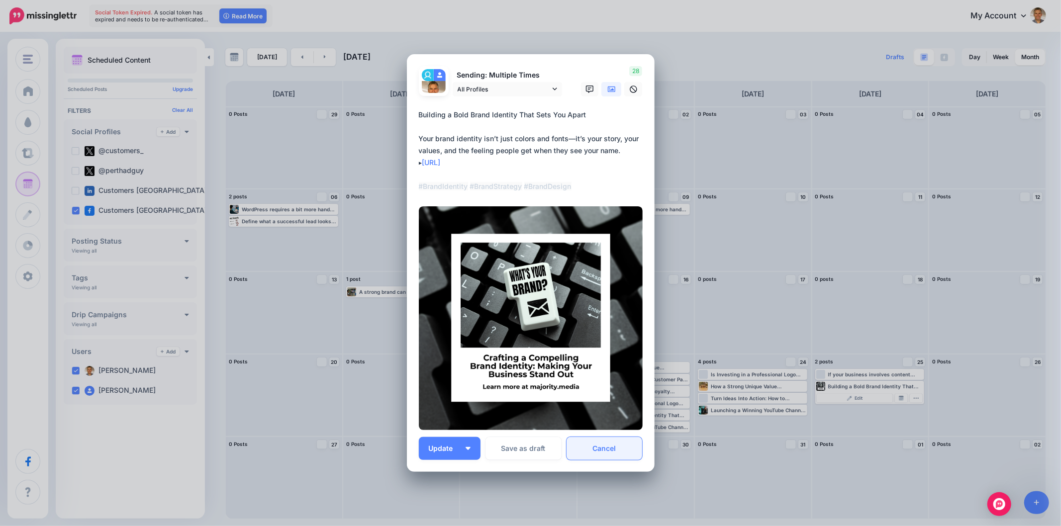
click at [596, 446] on link "Cancel" at bounding box center [604, 448] width 76 height 23
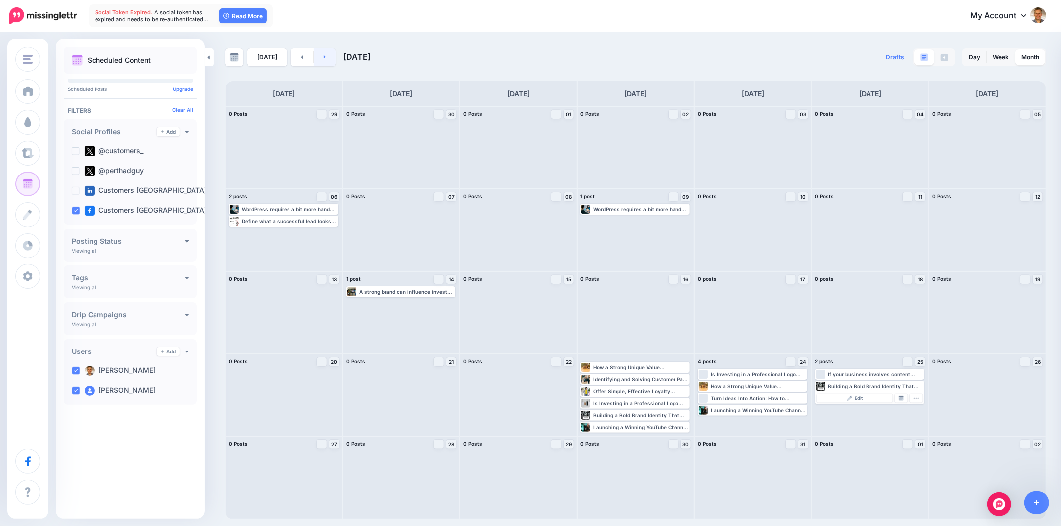
click at [324, 61] on link at bounding box center [325, 57] width 22 height 18
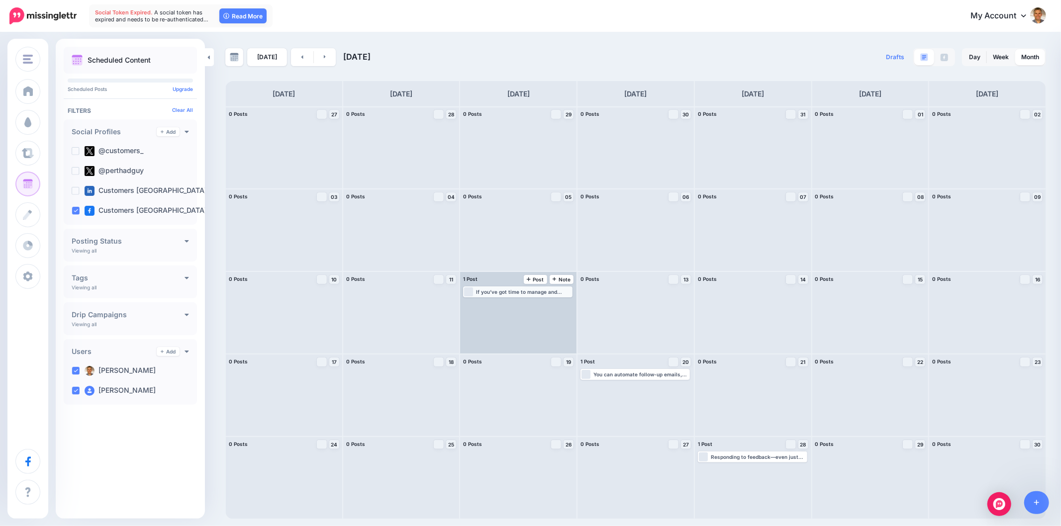
click at [523, 295] on div "Loading If you’ve got time to manage and optimize ads, PPC offers speed and con…" at bounding box center [517, 291] width 107 height 9
click at [503, 305] on span "Edit" at bounding box center [507, 303] width 8 height 5
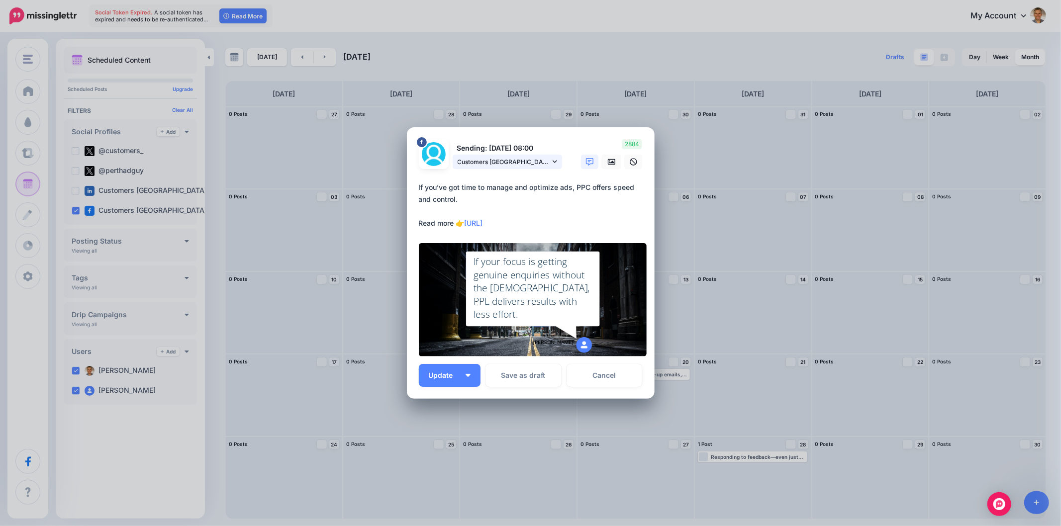
click at [557, 161] on link "Customers Australia page" at bounding box center [506, 162] width 109 height 14
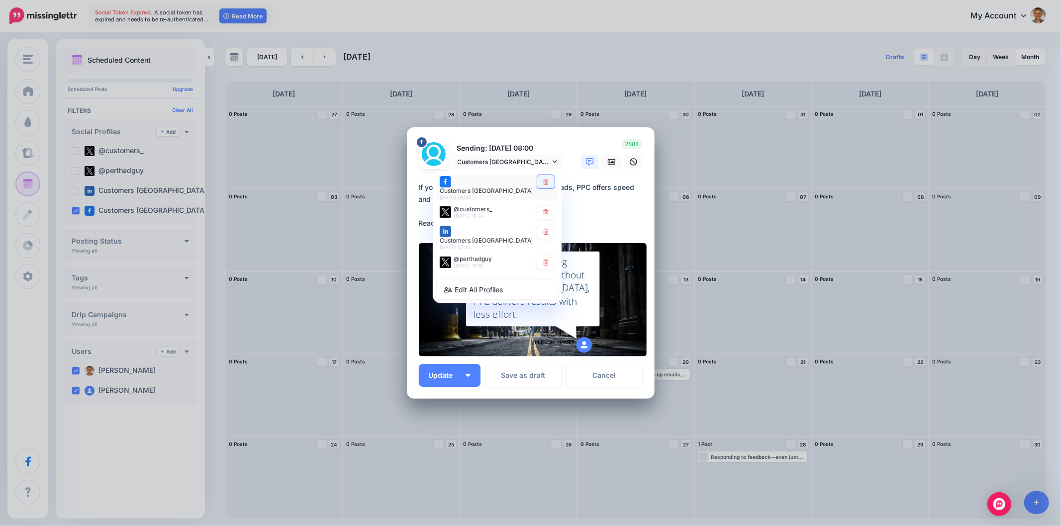
click at [549, 185] on link at bounding box center [545, 181] width 17 height 13
type textarea "**********"
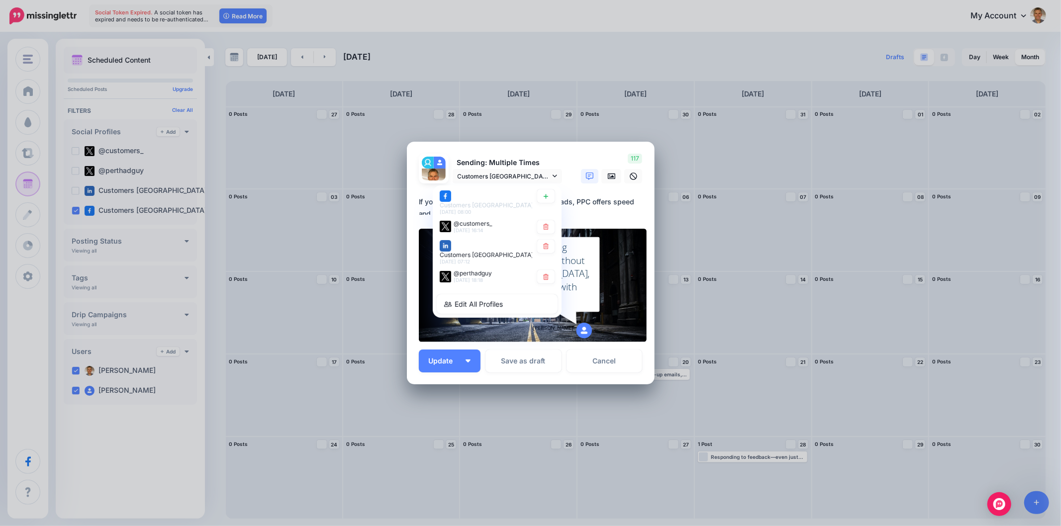
click at [585, 154] on div "117" at bounding box center [610, 169] width 80 height 30
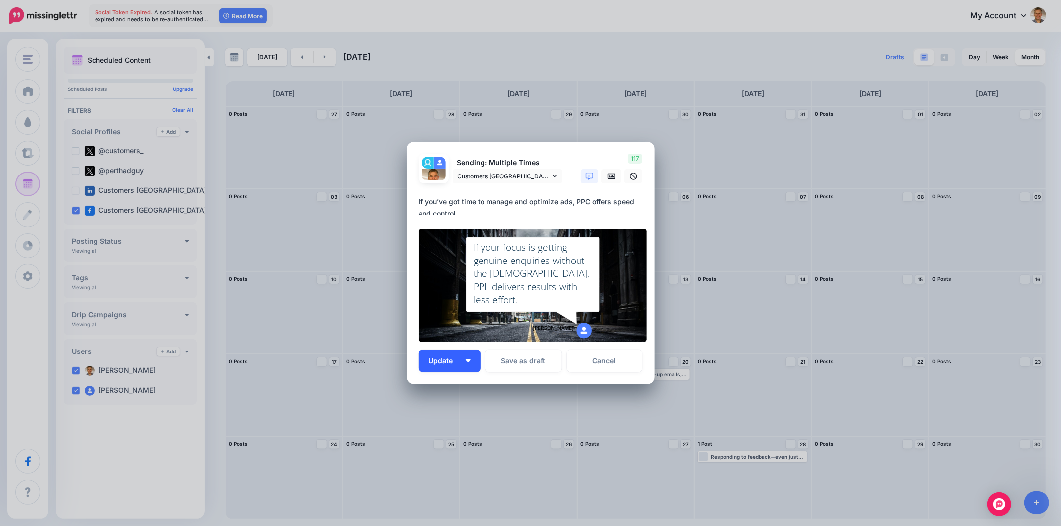
click at [466, 359] on img "button" at bounding box center [467, 360] width 5 height 3
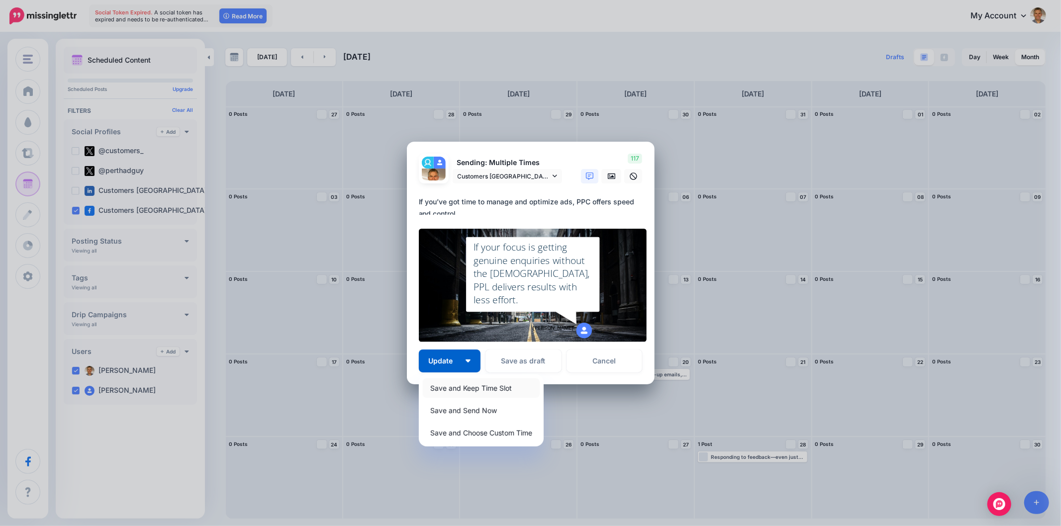
click at [456, 385] on link "Save and Keep Time Slot" at bounding box center [481, 387] width 117 height 19
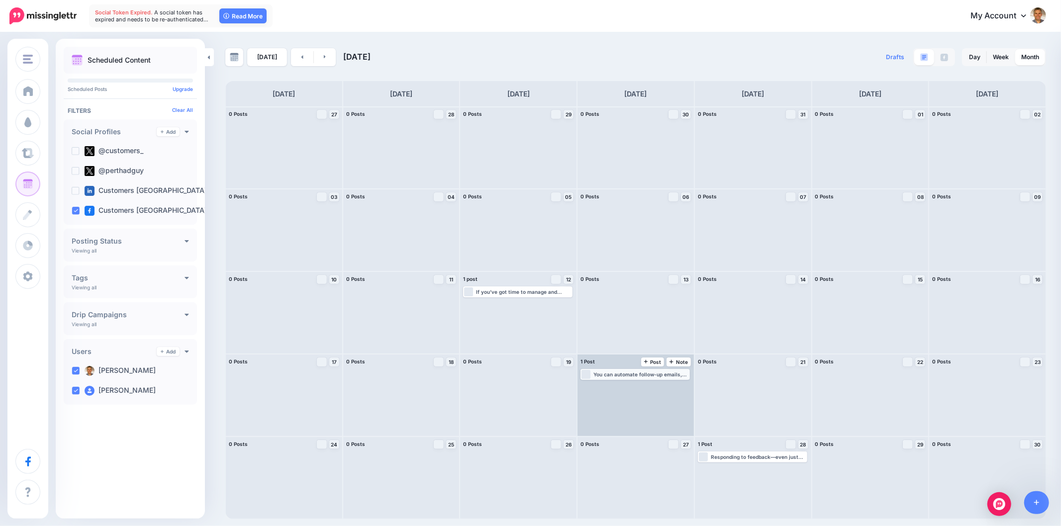
click at [622, 373] on div "You can automate follow-up emails, assign leads, and track customer interaction…" at bounding box center [640, 374] width 95 height 6
click at [624, 380] on div "Edit Manage Dates Assign to User Delete Post" at bounding box center [634, 385] width 107 height 12
click at [618, 386] on link "Edit" at bounding box center [620, 386] width 77 height 9
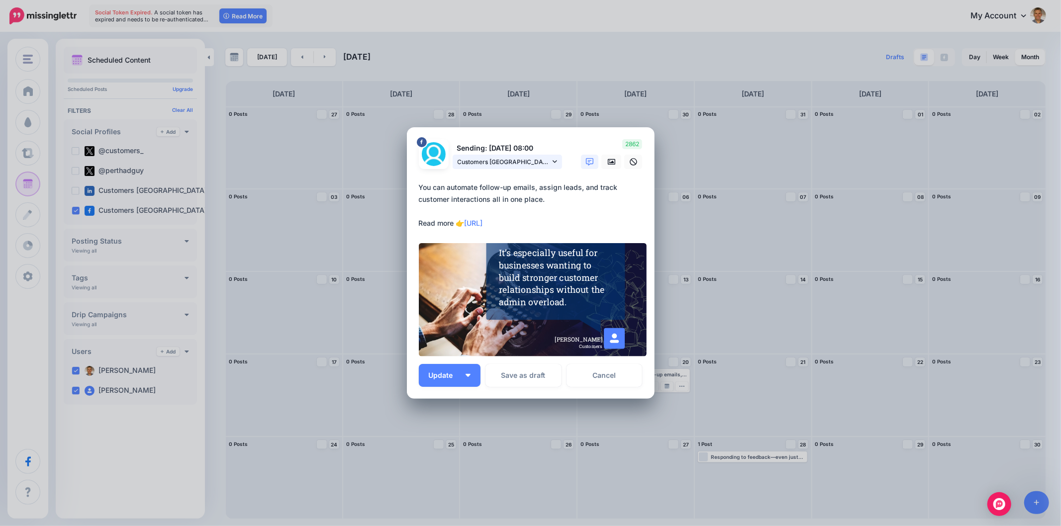
click at [555, 165] on link "Customers Australia page" at bounding box center [506, 162] width 109 height 14
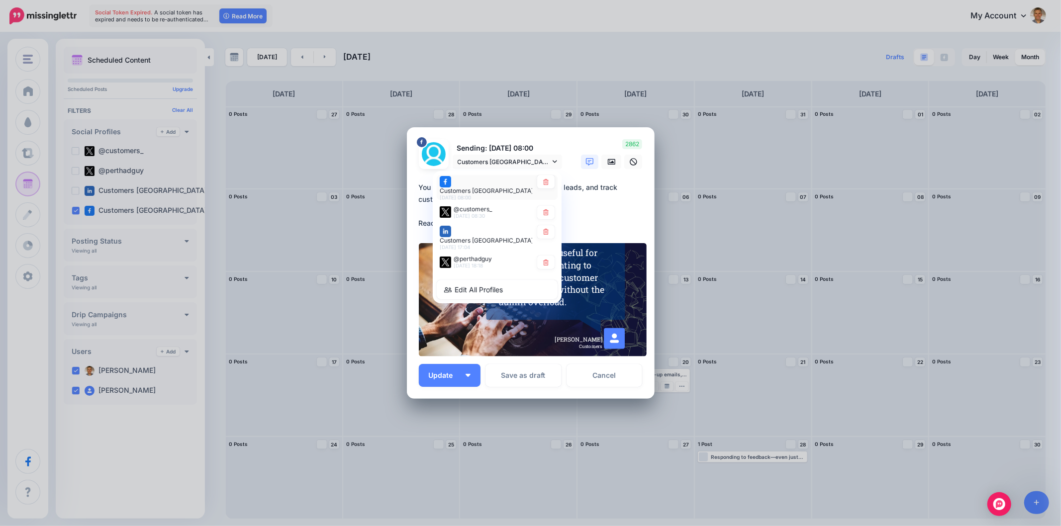
click at [525, 187] on span "Customers Australia page" at bounding box center [494, 190] width 109 height 7
type textarea "**********"
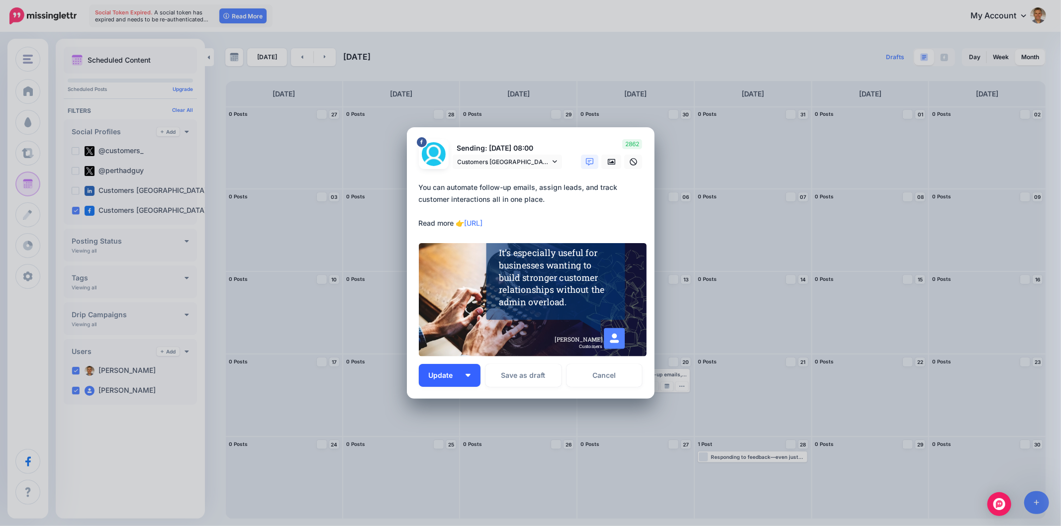
click at [465, 377] on button "Update" at bounding box center [450, 375] width 62 height 23
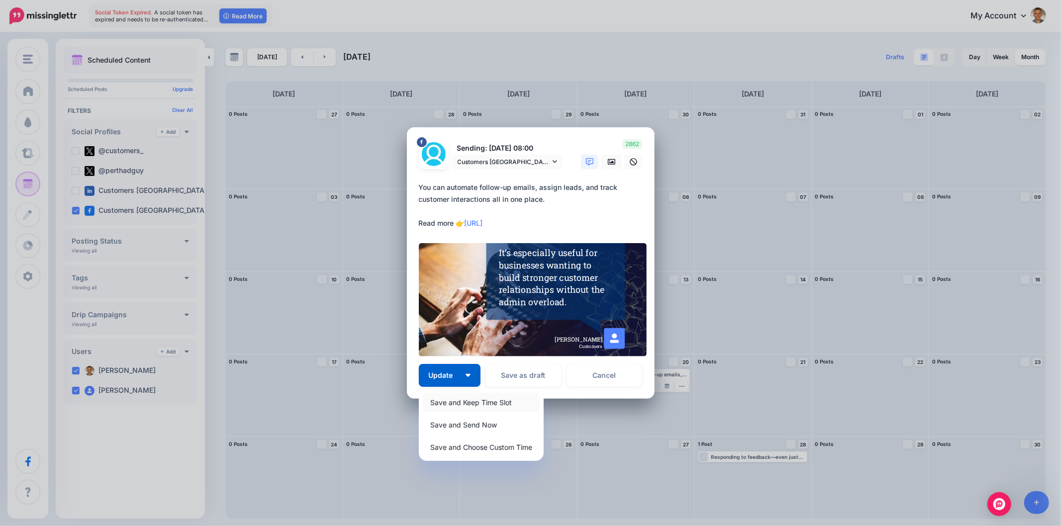
click at [454, 403] on link "Save and Keep Time Slot" at bounding box center [481, 402] width 117 height 19
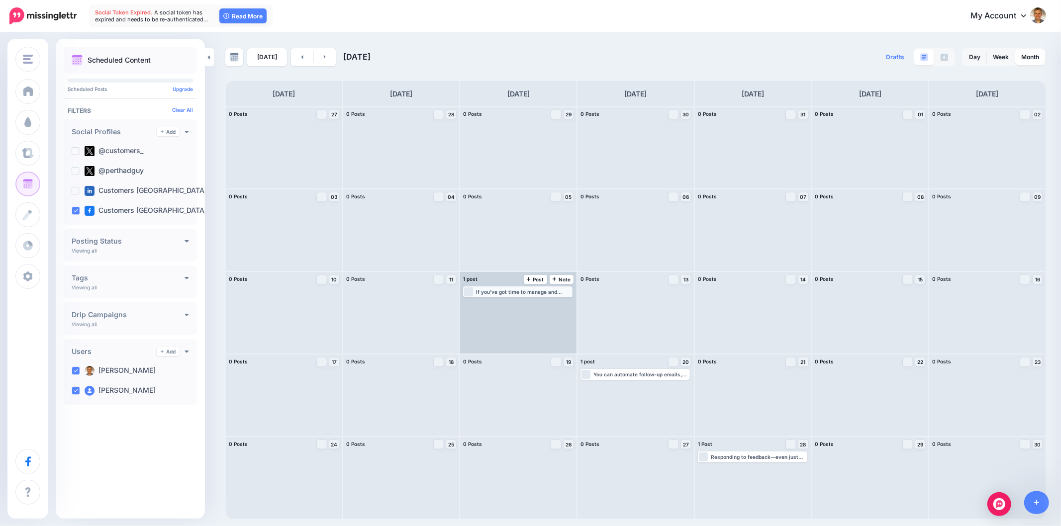
click at [524, 292] on div "If you’ve got time to manage and optimize ads, PPC offers speed and control. Re…" at bounding box center [523, 292] width 95 height 6
click at [526, 306] on link "Edit" at bounding box center [502, 303] width 77 height 9
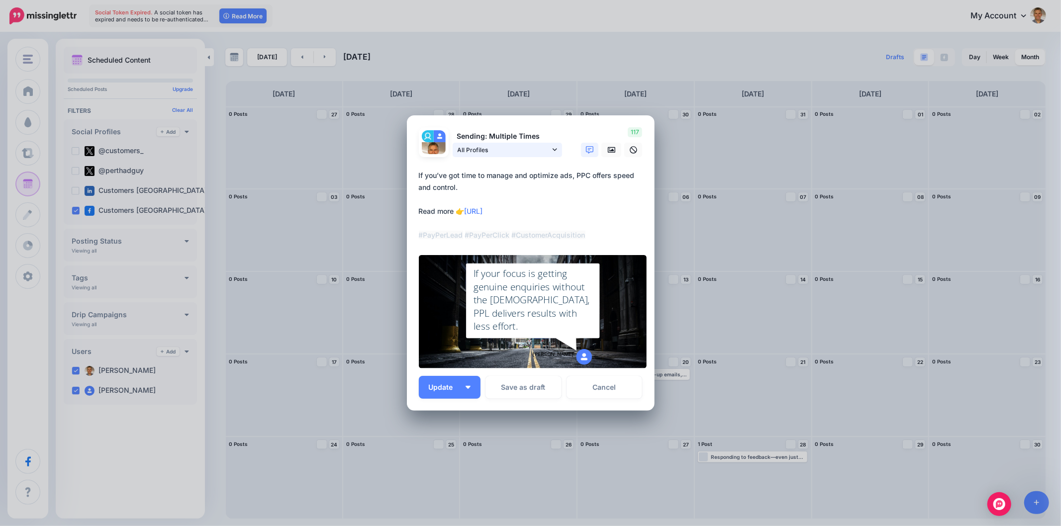
click at [553, 148] on icon at bounding box center [554, 149] width 4 height 7
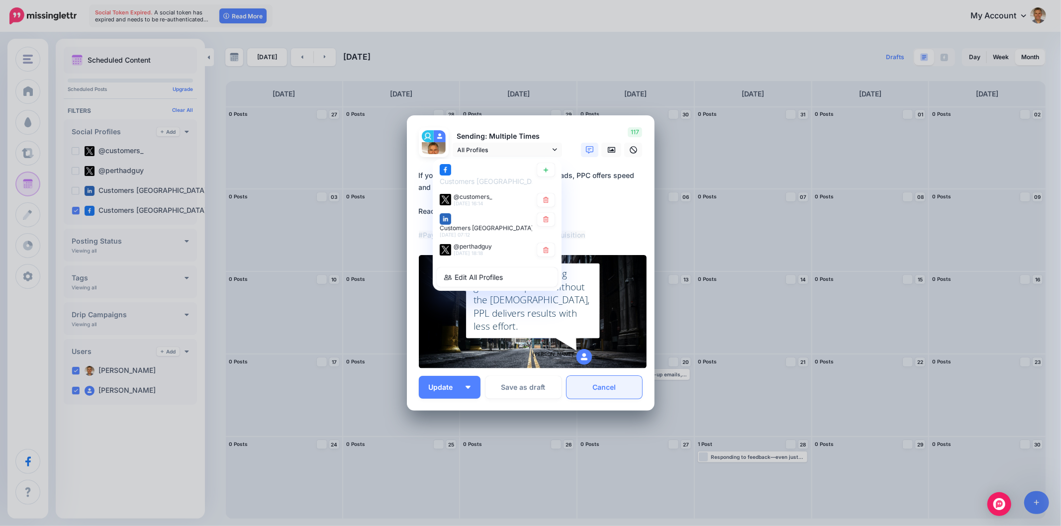
click at [604, 393] on link "Cancel" at bounding box center [604, 387] width 76 height 23
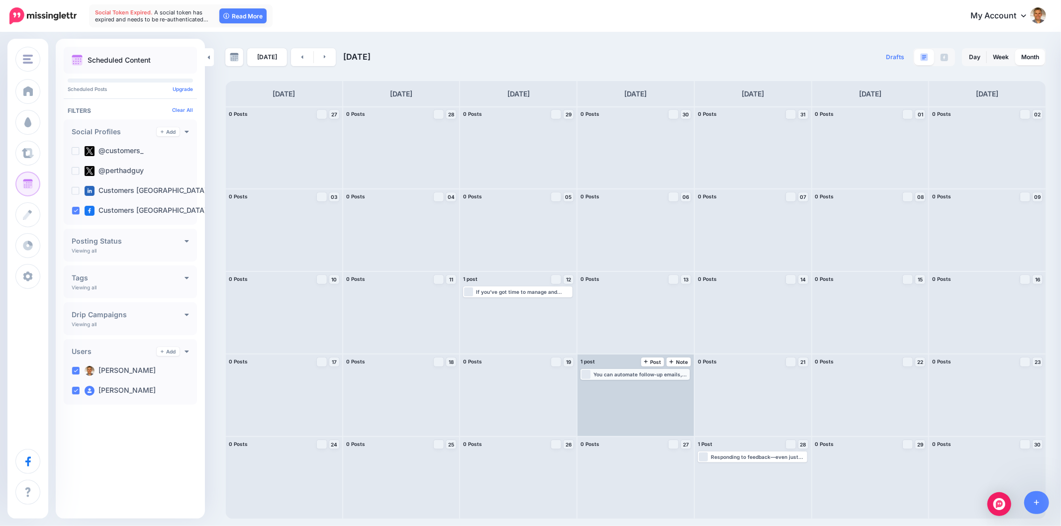
click at [625, 375] on div "You can automate follow-up emails, assign leads, and track customer interaction…" at bounding box center [640, 374] width 95 height 6
click at [625, 386] on span "Edit" at bounding box center [624, 386] width 8 height 5
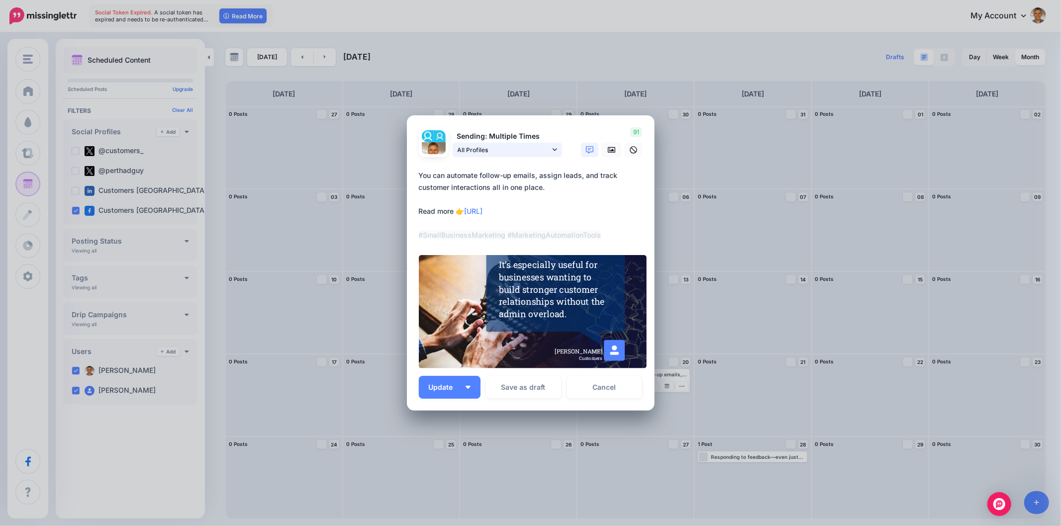
click at [549, 152] on span "All Profiles" at bounding box center [503, 150] width 92 height 10
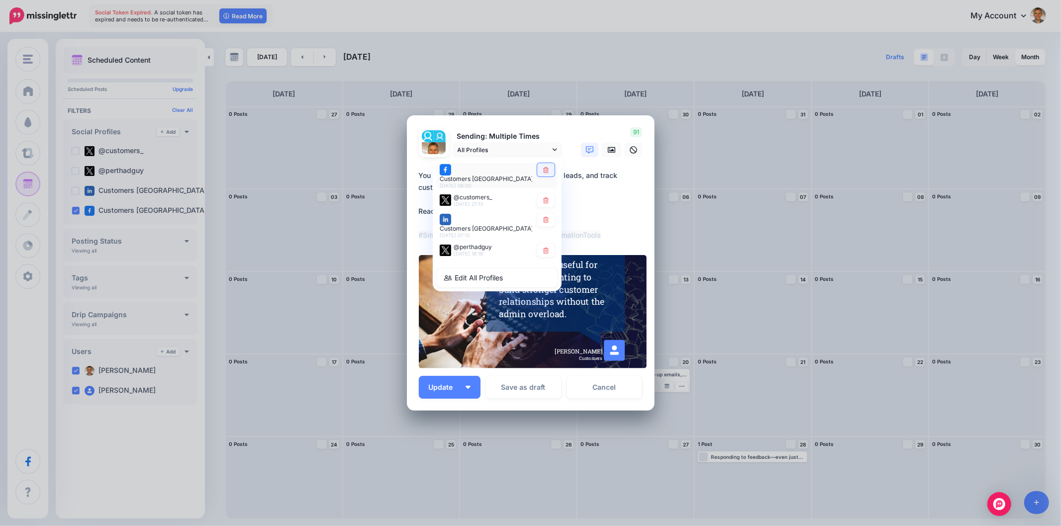
click at [551, 176] on link at bounding box center [545, 169] width 17 height 13
type textarea "**********"
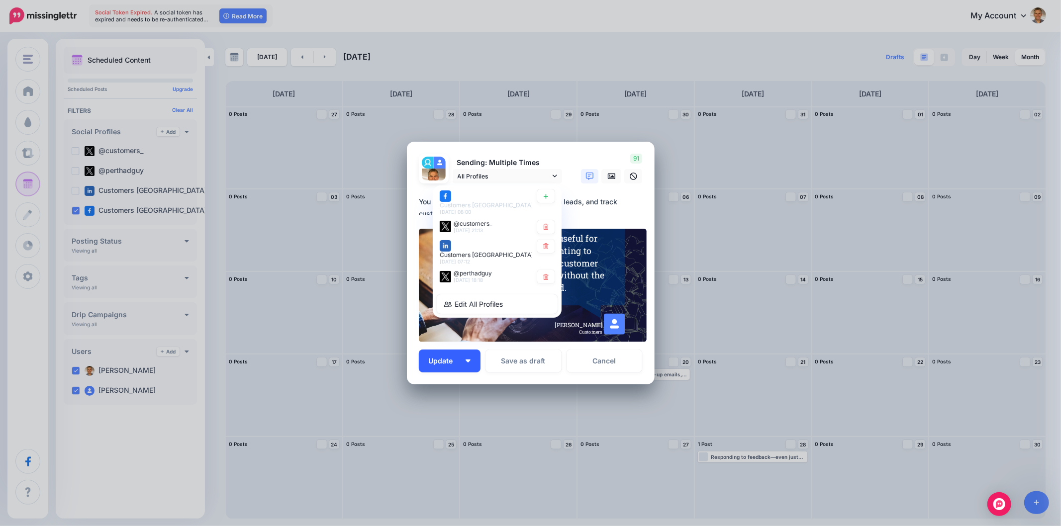
click at [474, 362] on button "Update" at bounding box center [450, 361] width 62 height 23
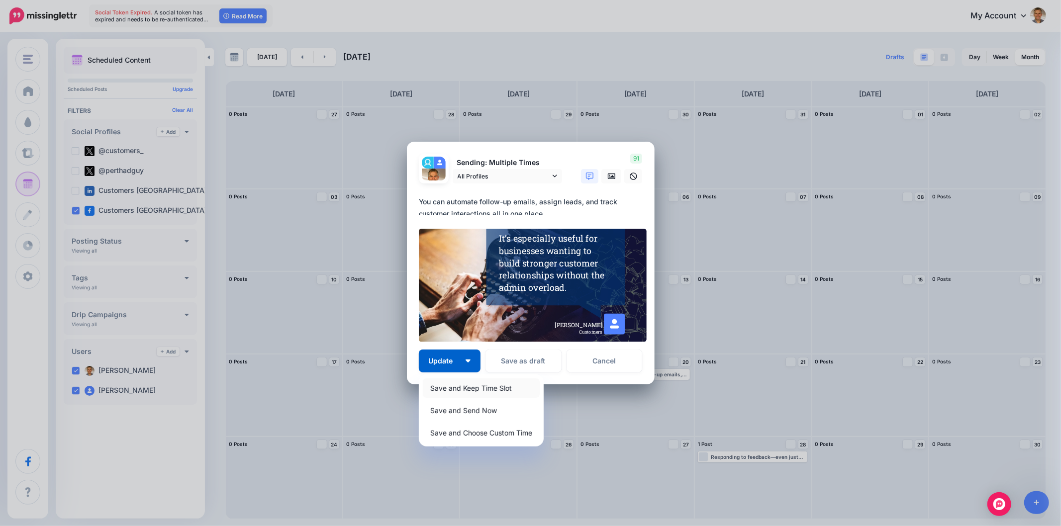
click at [481, 388] on link "Save and Keep Time Slot" at bounding box center [481, 387] width 117 height 19
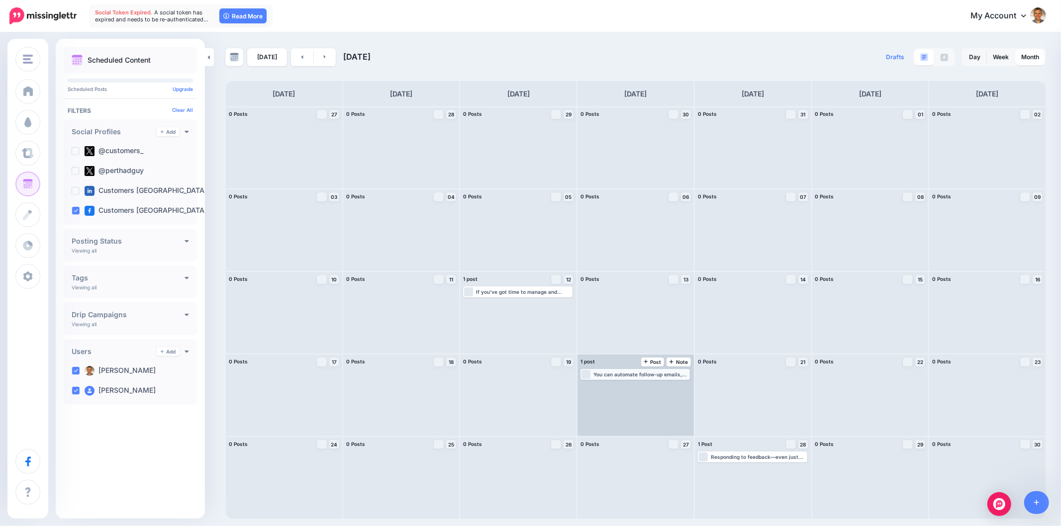
click at [638, 374] on div "You can automate follow-up emails, assign leads, and track customer interaction…" at bounding box center [640, 374] width 95 height 6
click at [638, 376] on div "You can automate follow-up emails, assign leads, and track customer interaction…" at bounding box center [640, 374] width 95 height 6
click at [633, 386] on link "Edit" at bounding box center [620, 386] width 77 height 9
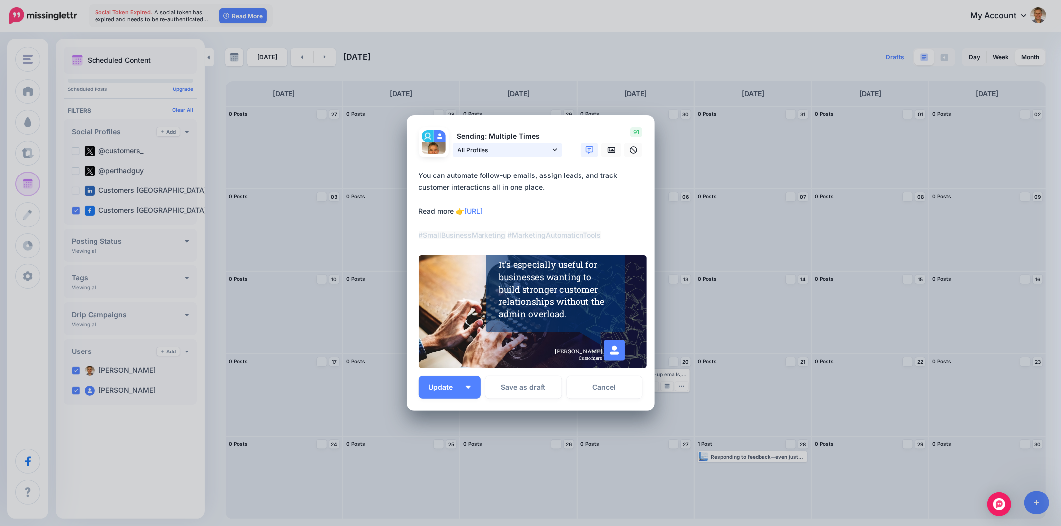
click at [552, 146] on icon at bounding box center [554, 149] width 4 height 7
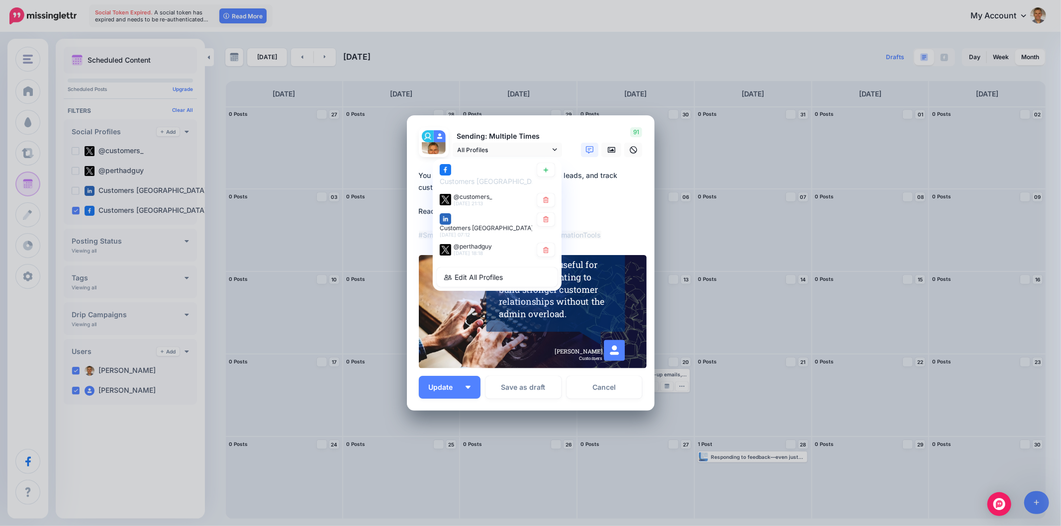
click at [615, 247] on form "Sending: Multiple Times All Profiles" at bounding box center [531, 248] width 224 height 242
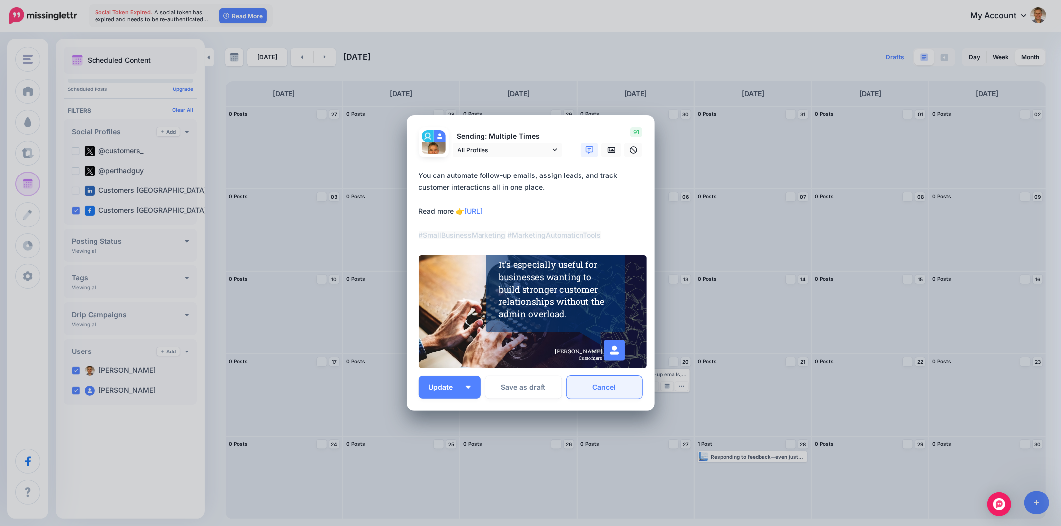
click at [612, 388] on link "Cancel" at bounding box center [604, 387] width 76 height 23
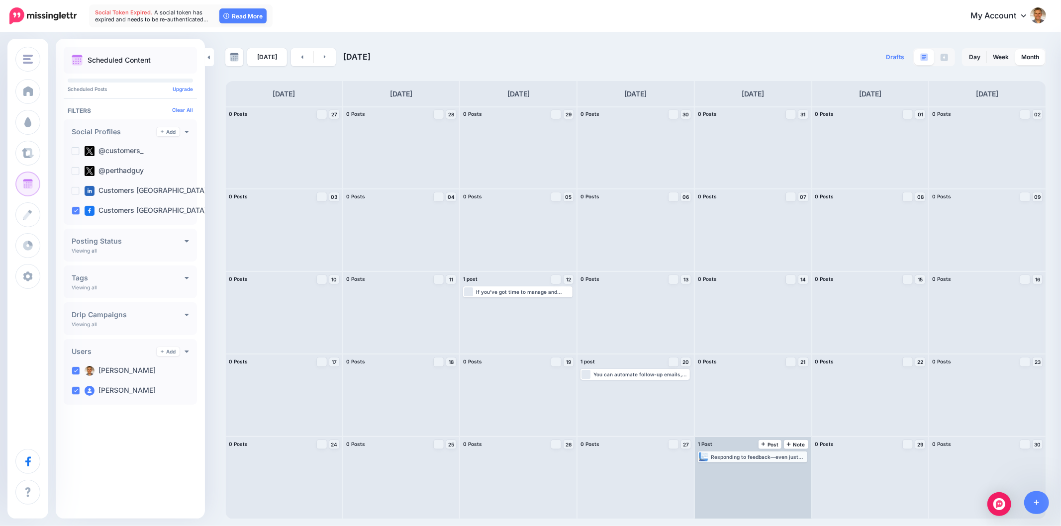
click at [740, 458] on div "Responding to feedback—even just acknowledging it—shows customers you care abou…" at bounding box center [758, 457] width 95 height 6
click at [737, 466] on span "Edit" at bounding box center [741, 468] width 8 height 5
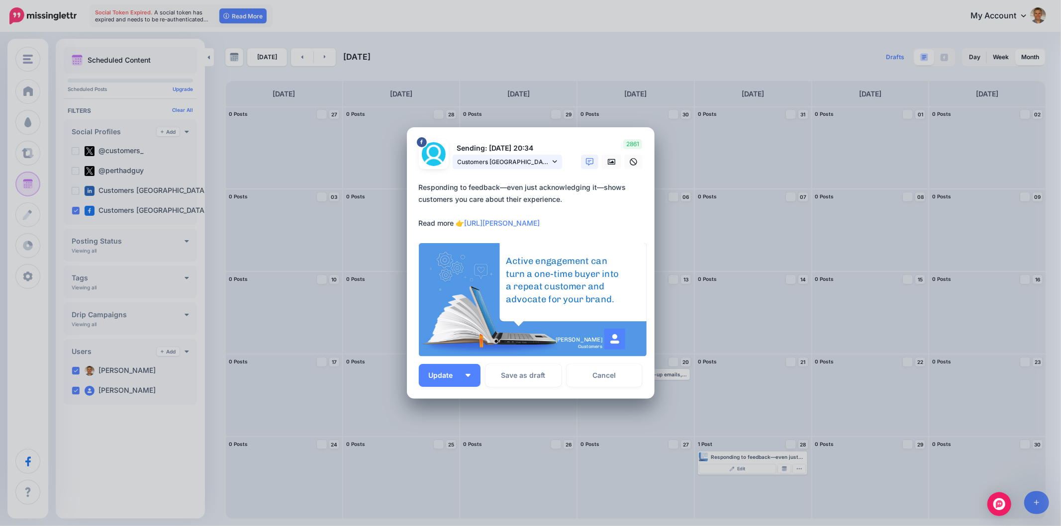
click at [557, 163] on link "Customers Australia page" at bounding box center [506, 162] width 109 height 14
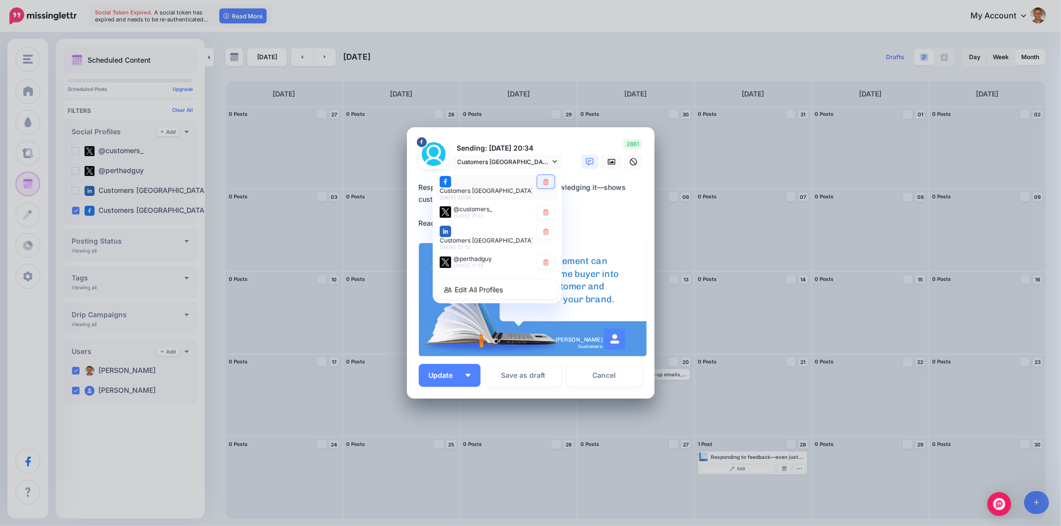
click at [539, 183] on link at bounding box center [545, 181] width 17 height 13
type textarea "**********"
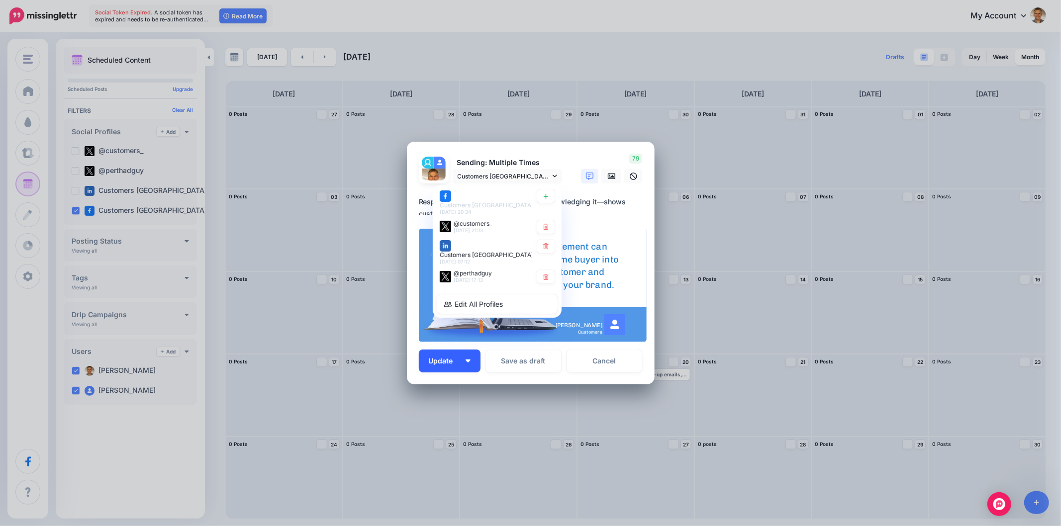
click at [468, 362] on img "button" at bounding box center [467, 360] width 5 height 3
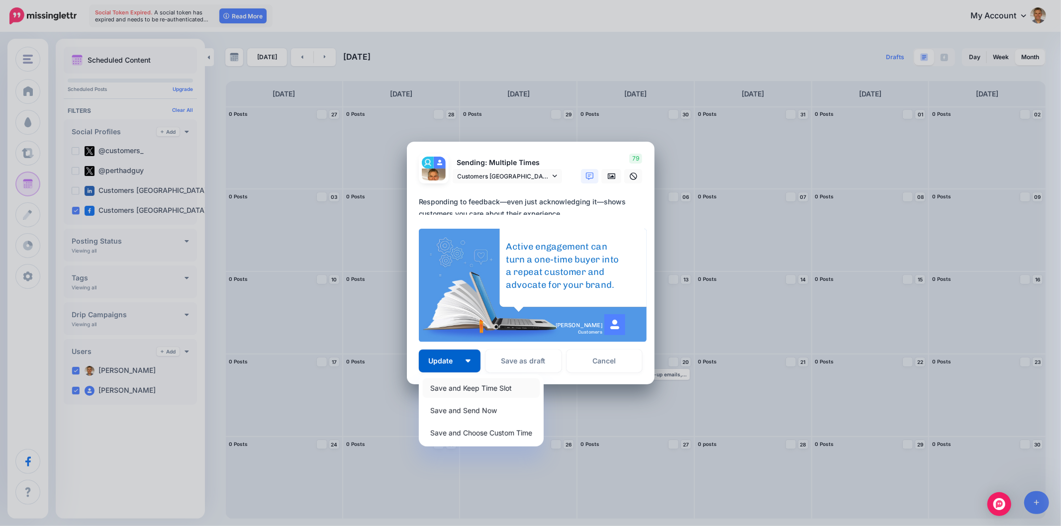
click at [455, 385] on link "Save and Keep Time Slot" at bounding box center [481, 387] width 117 height 19
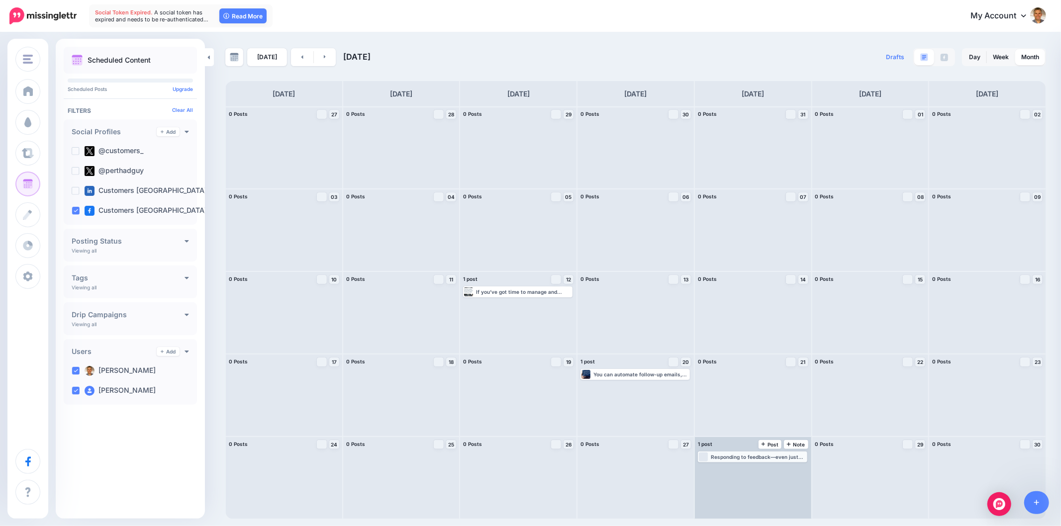
click at [747, 456] on div "Responding to feedback—even just acknowledging it—shows customers you care abou…" at bounding box center [758, 457] width 95 height 6
click at [746, 470] on link "Edit" at bounding box center [737, 468] width 77 height 9
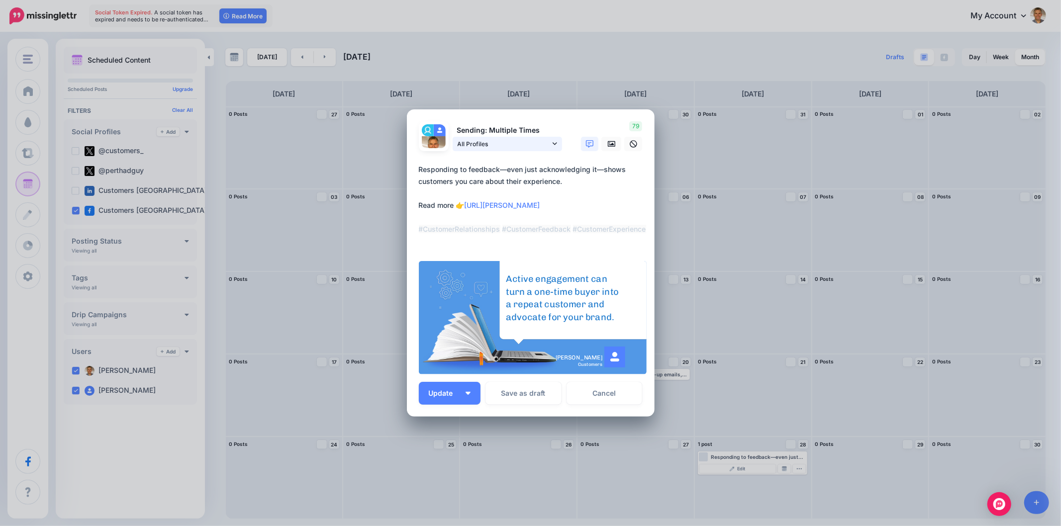
click at [557, 145] on link "All Profiles" at bounding box center [506, 144] width 109 height 14
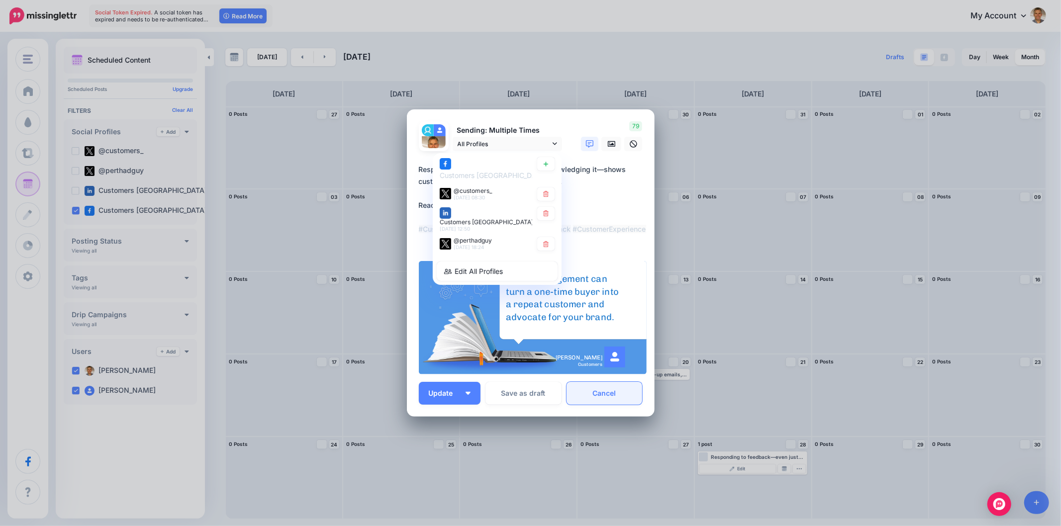
click at [629, 396] on link "Cancel" at bounding box center [604, 393] width 76 height 23
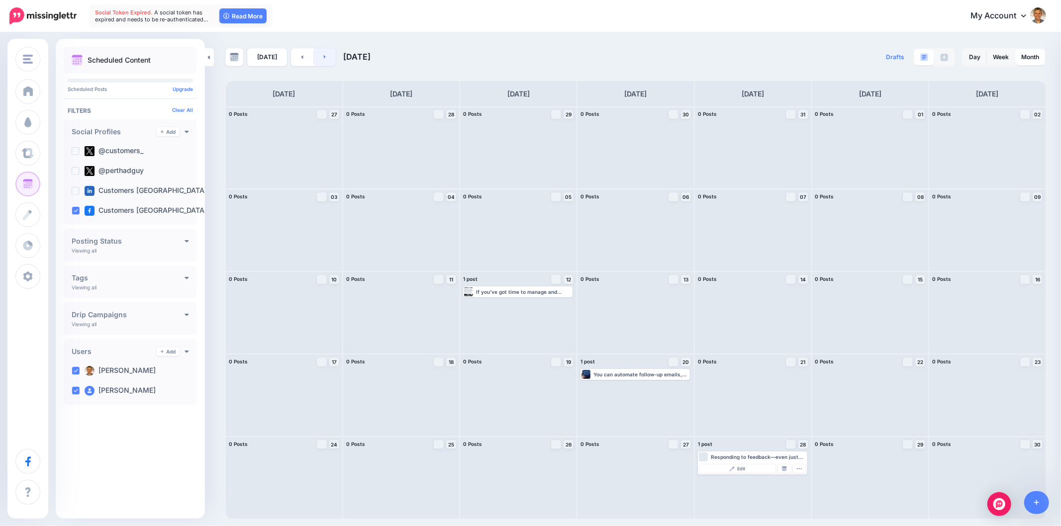
click at [327, 52] on link at bounding box center [325, 57] width 22 height 18
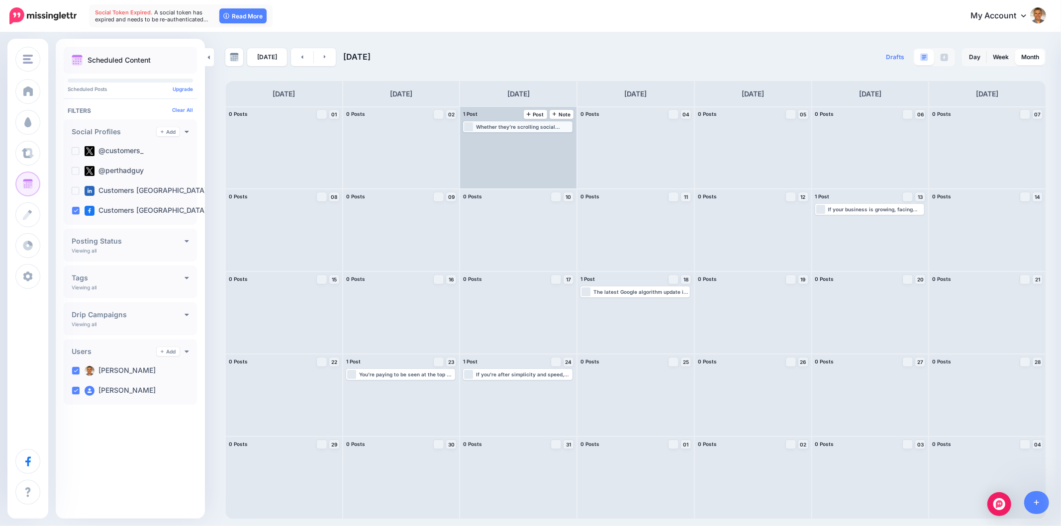
click at [493, 124] on div "Whether they’re scrolling social media or reading the news, your business reapp…" at bounding box center [523, 127] width 95 height 6
click at [505, 136] on span "Edit" at bounding box center [507, 138] width 8 height 5
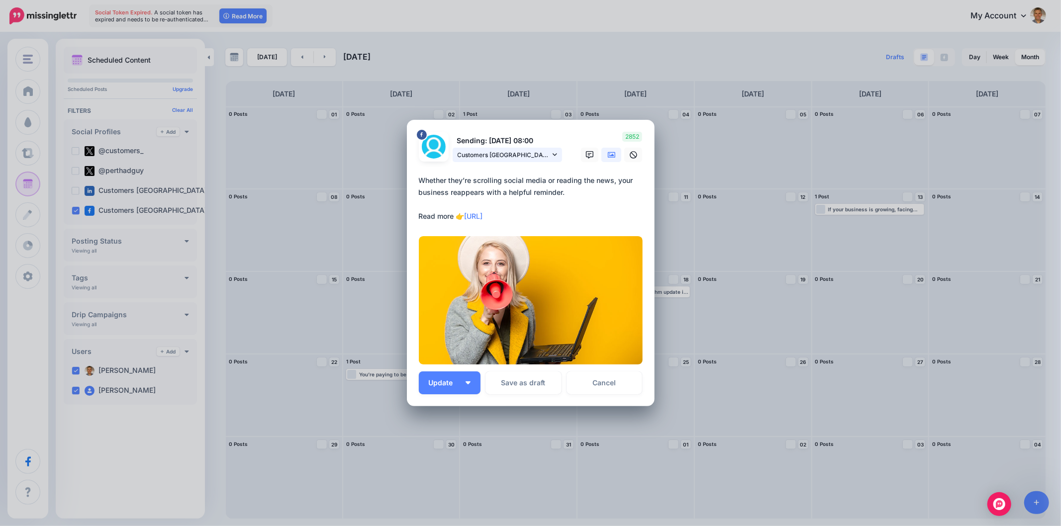
click at [554, 156] on icon at bounding box center [554, 154] width 4 height 7
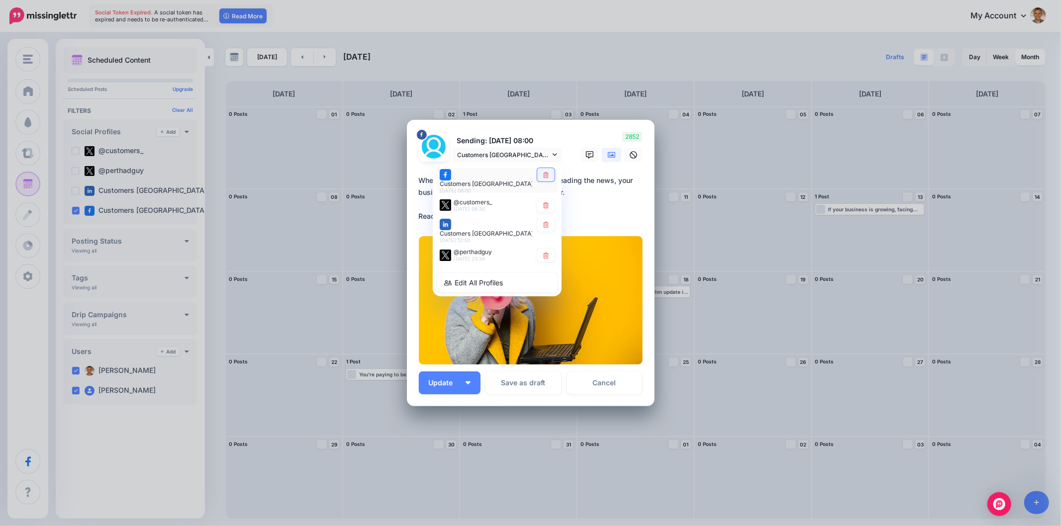
click at [545, 178] on icon at bounding box center [545, 175] width 7 height 6
type textarea "**********"
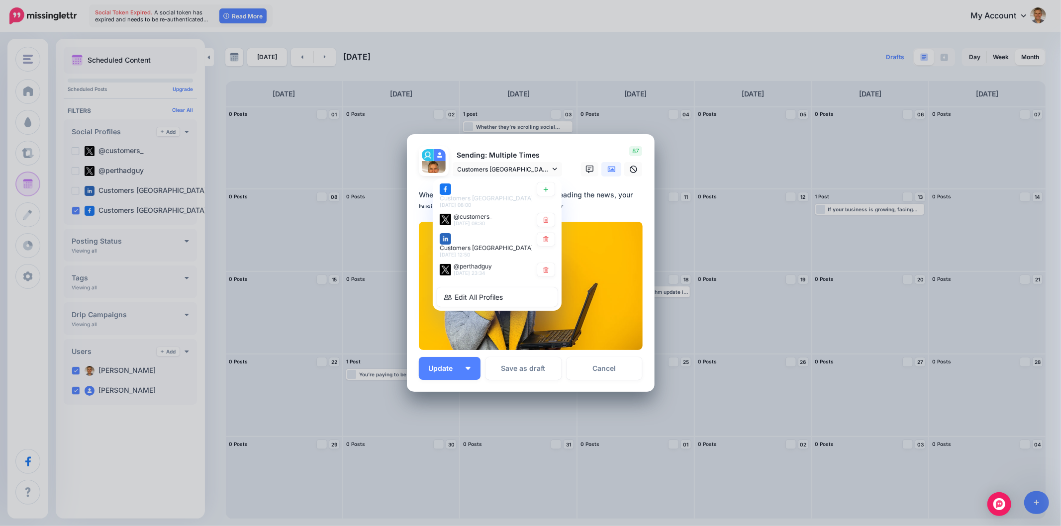
click at [587, 151] on div "87" at bounding box center [610, 161] width 80 height 30
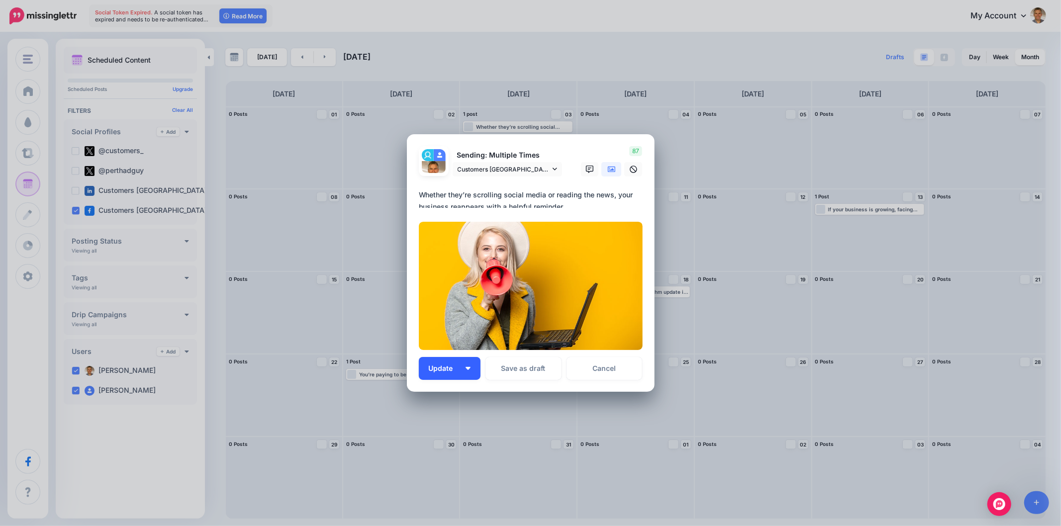
click at [473, 371] on button "Update" at bounding box center [450, 368] width 62 height 23
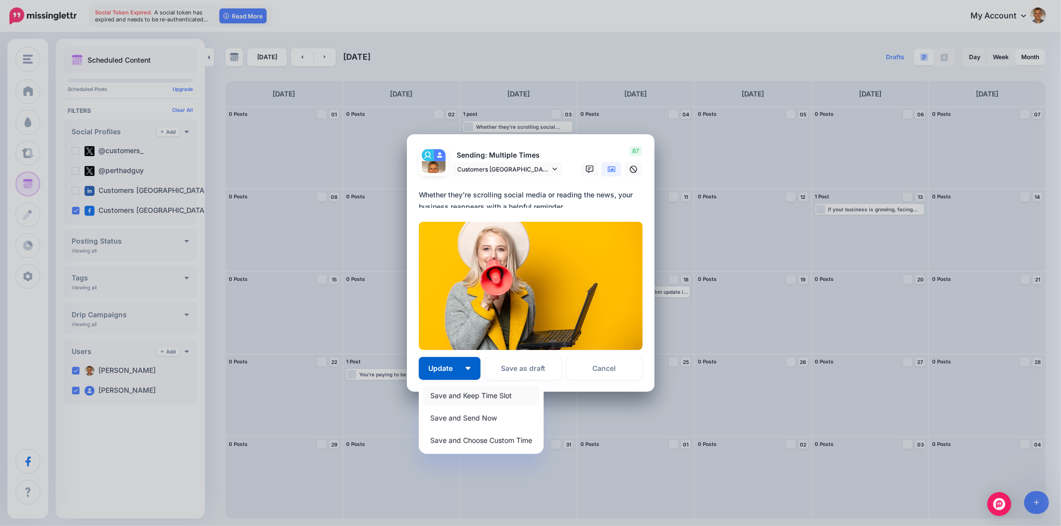
click at [475, 392] on link "Save and Keep Time Slot" at bounding box center [481, 395] width 117 height 19
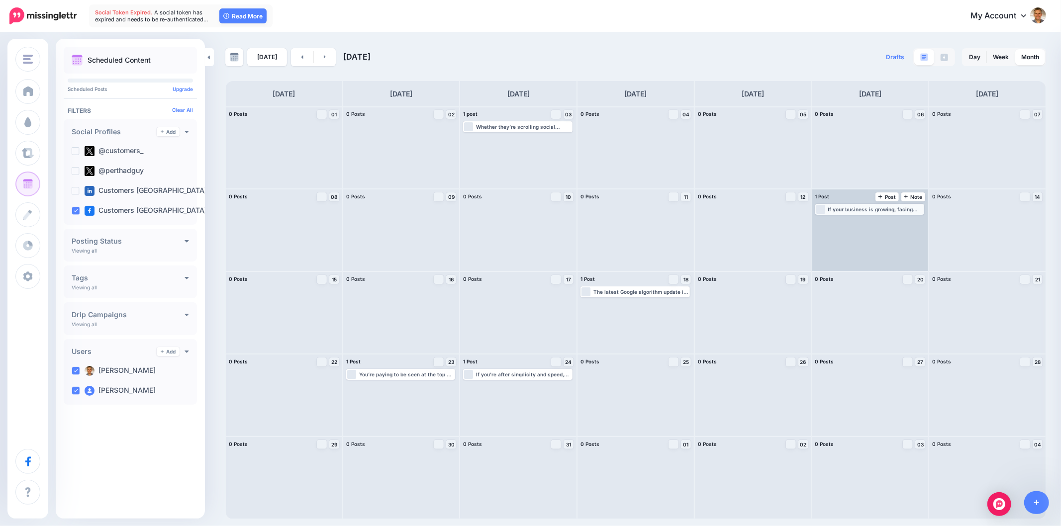
click at [863, 209] on div "If your business is growing, facing increased scrutiny, or planning for public …" at bounding box center [875, 209] width 95 height 6
click at [849, 221] on img at bounding box center [849, 221] width 5 height 5
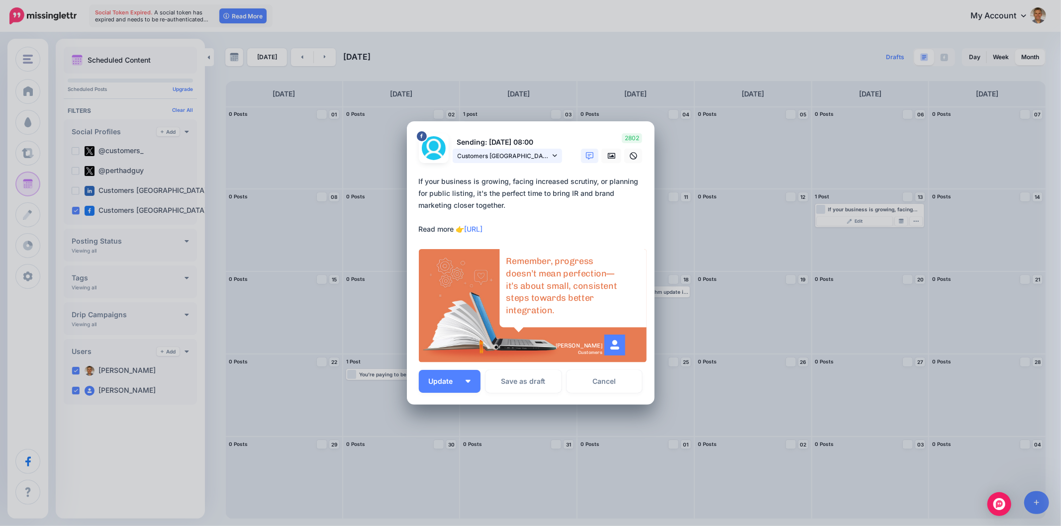
click at [556, 158] on icon at bounding box center [554, 155] width 4 height 7
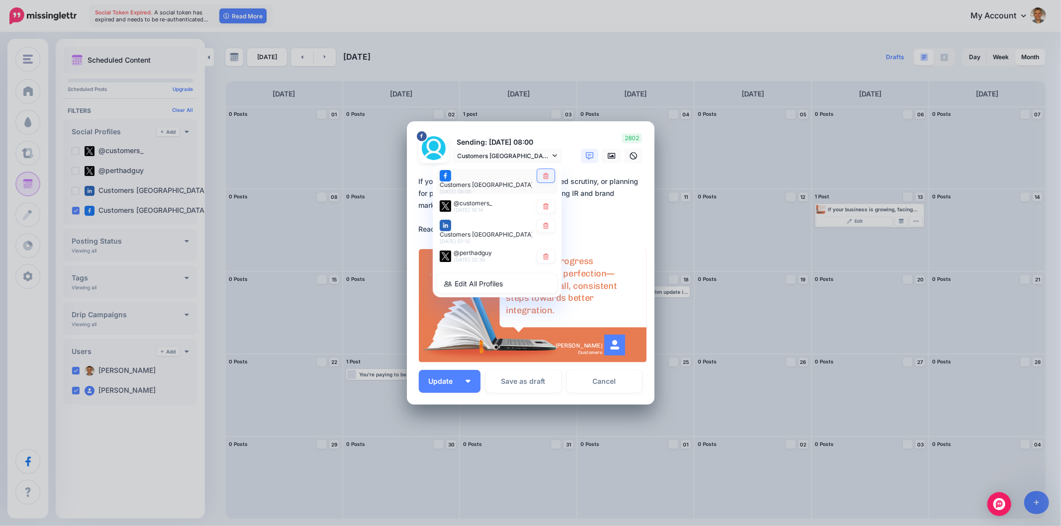
click at [548, 177] on icon at bounding box center [545, 176] width 7 height 6
type textarea "**********"
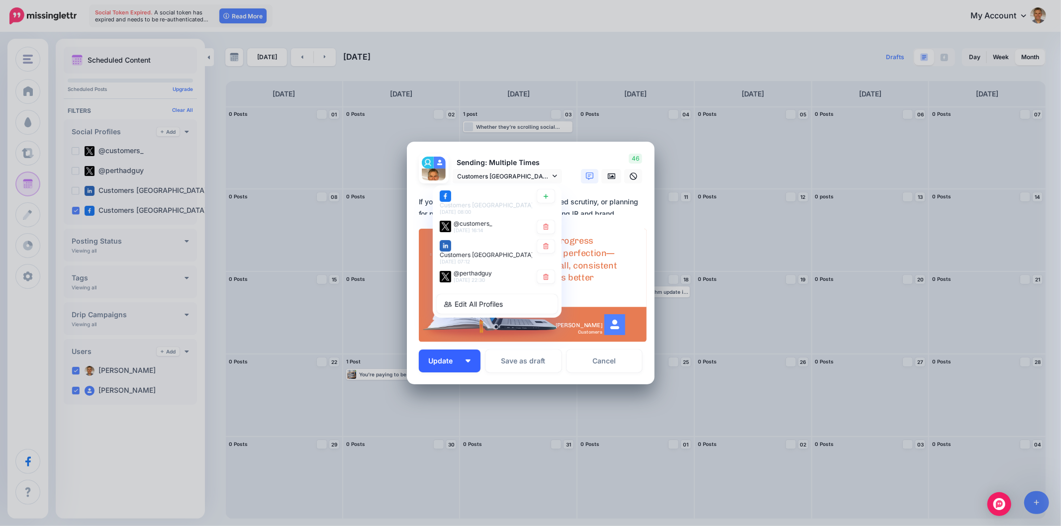
click at [469, 364] on button "Update" at bounding box center [450, 361] width 62 height 23
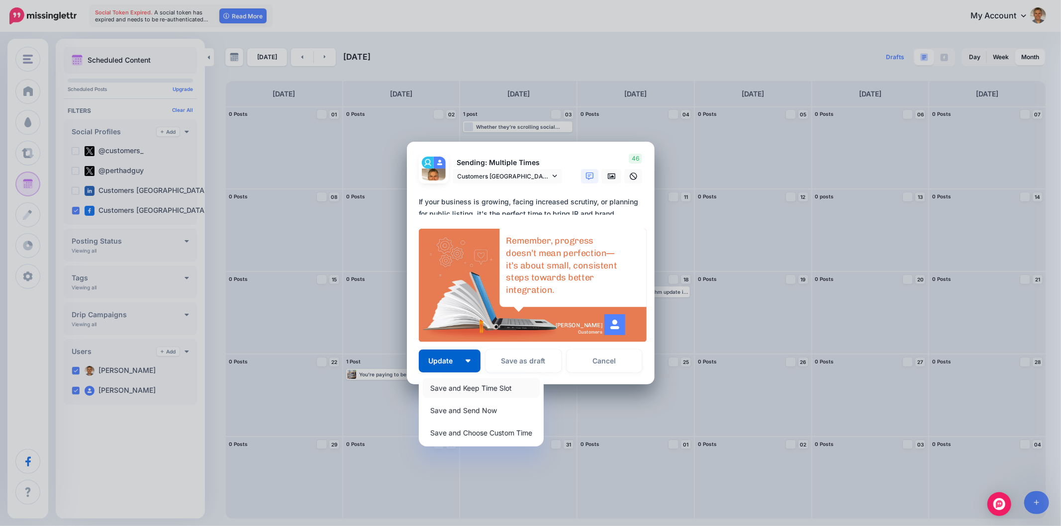
click at [466, 384] on link "Save and Keep Time Slot" at bounding box center [481, 387] width 117 height 19
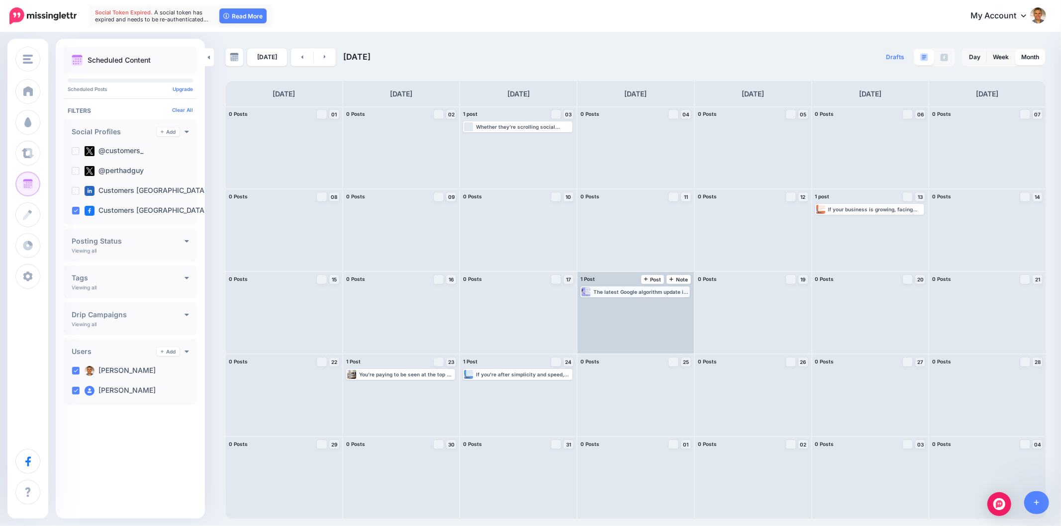
click at [635, 292] on div "The latest Google algorithm update is not something to fear—it’s a nudge toward…" at bounding box center [640, 292] width 95 height 6
click at [641, 303] on link "Edit" at bounding box center [620, 303] width 77 height 9
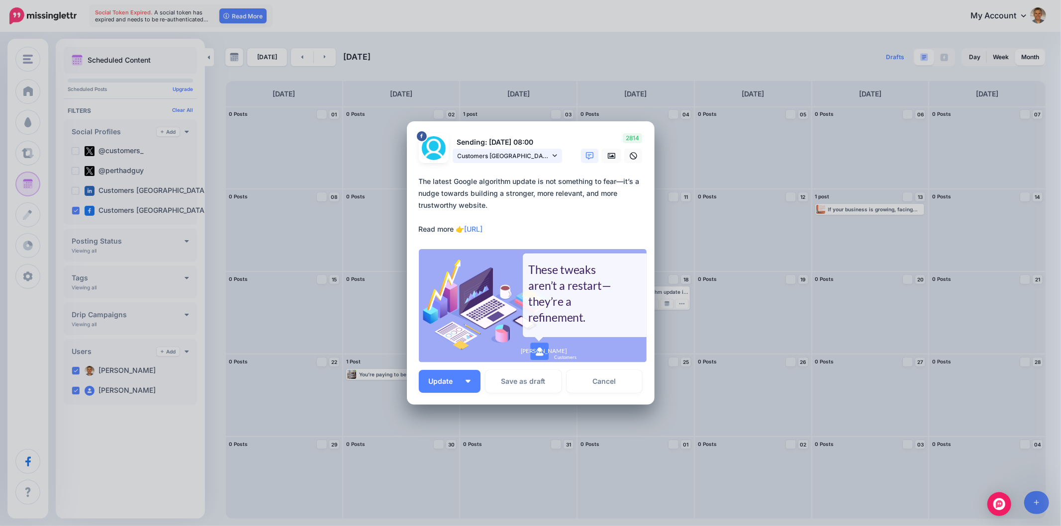
click at [554, 155] on icon at bounding box center [554, 155] width 4 height 7
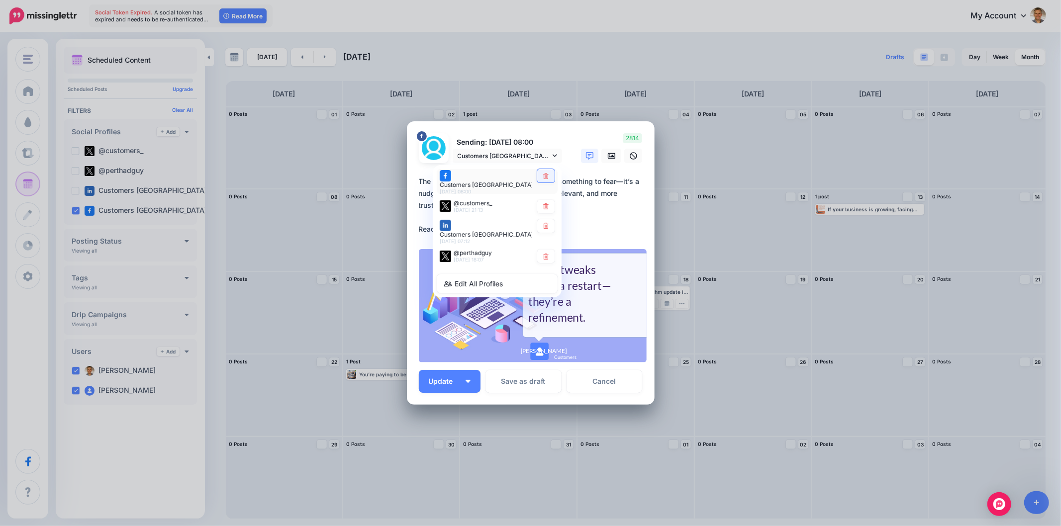
click at [548, 179] on icon at bounding box center [545, 176] width 7 height 6
type textarea "**********"
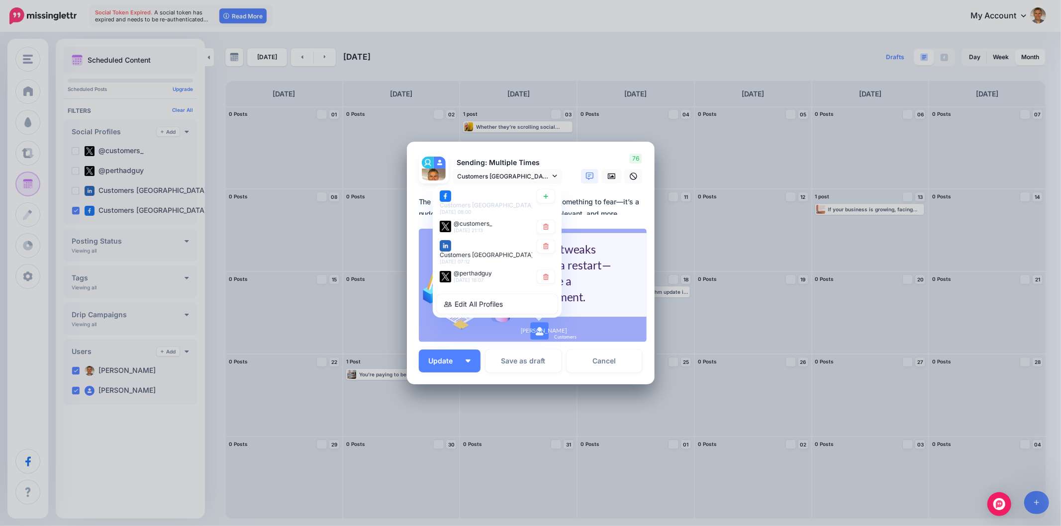
click at [458, 396] on td at bounding box center [470, 410] width 32 height 28
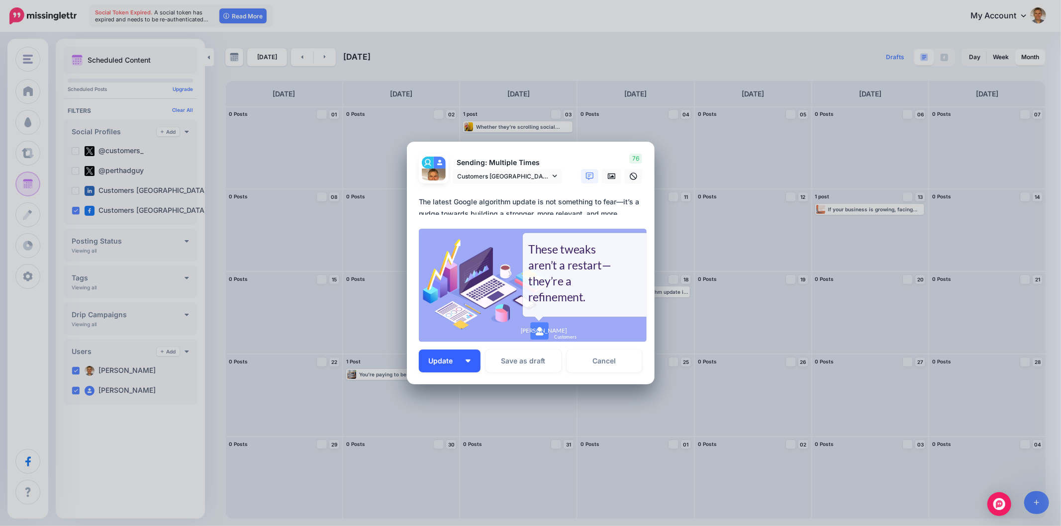
click at [464, 365] on button "Update" at bounding box center [450, 361] width 62 height 23
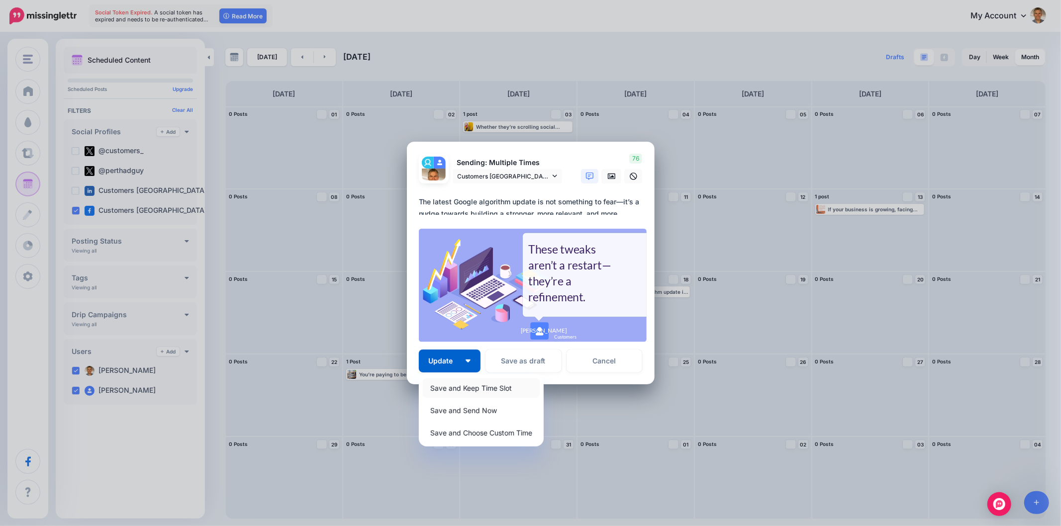
click at [458, 388] on link "Save and Keep Time Slot" at bounding box center [481, 387] width 117 height 19
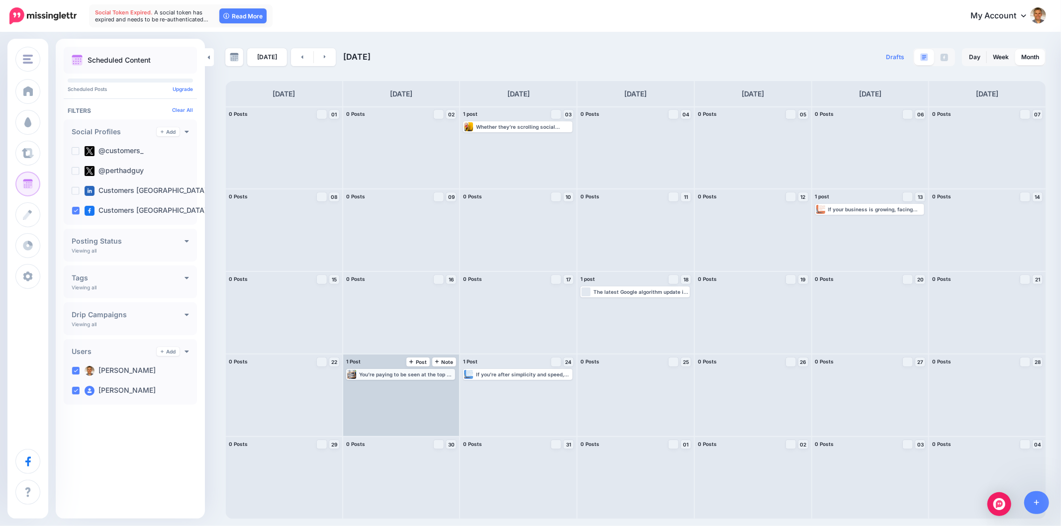
click at [400, 376] on div "You’re paying to be seen at the top of search results for chosen keywords. Read…" at bounding box center [406, 374] width 95 height 6
click at [388, 385] on span "Edit" at bounding box center [389, 386] width 8 height 5
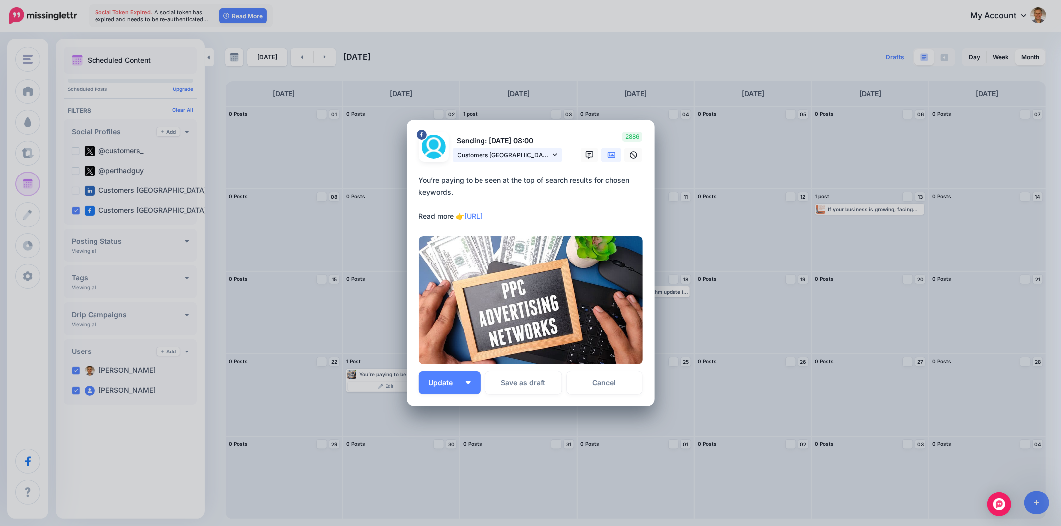
click at [555, 156] on icon at bounding box center [554, 154] width 4 height 7
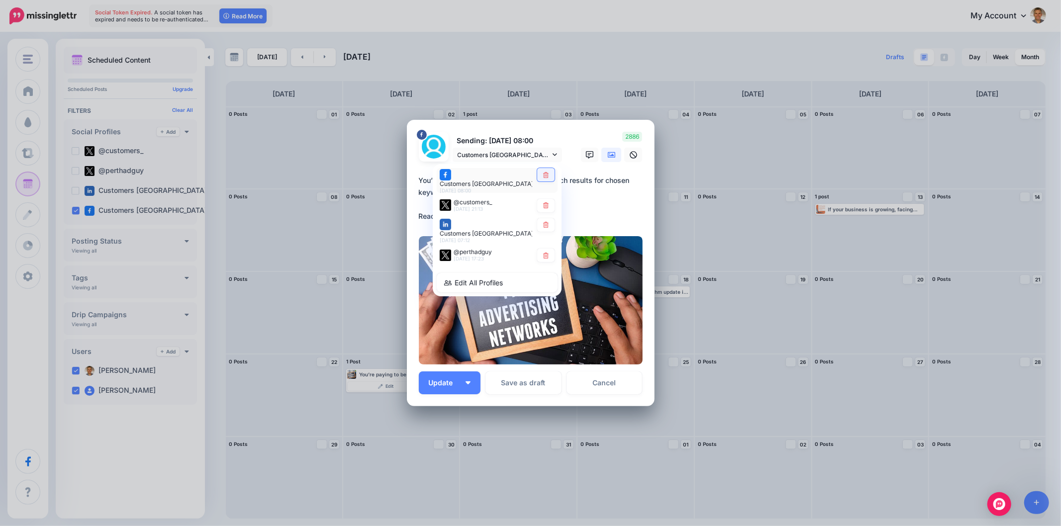
click at [552, 179] on link at bounding box center [545, 174] width 17 height 13
type textarea "**********"
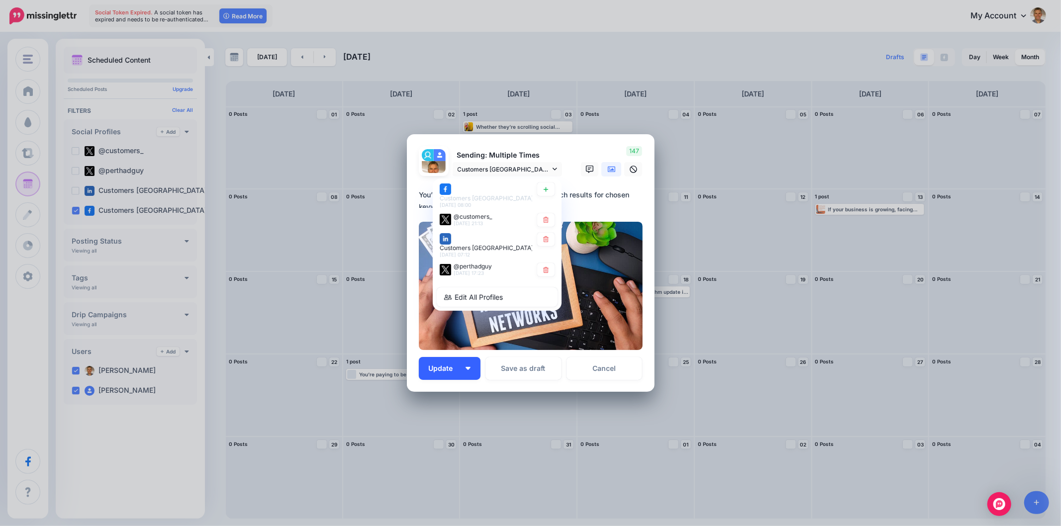
click at [475, 369] on button "Update" at bounding box center [450, 368] width 62 height 23
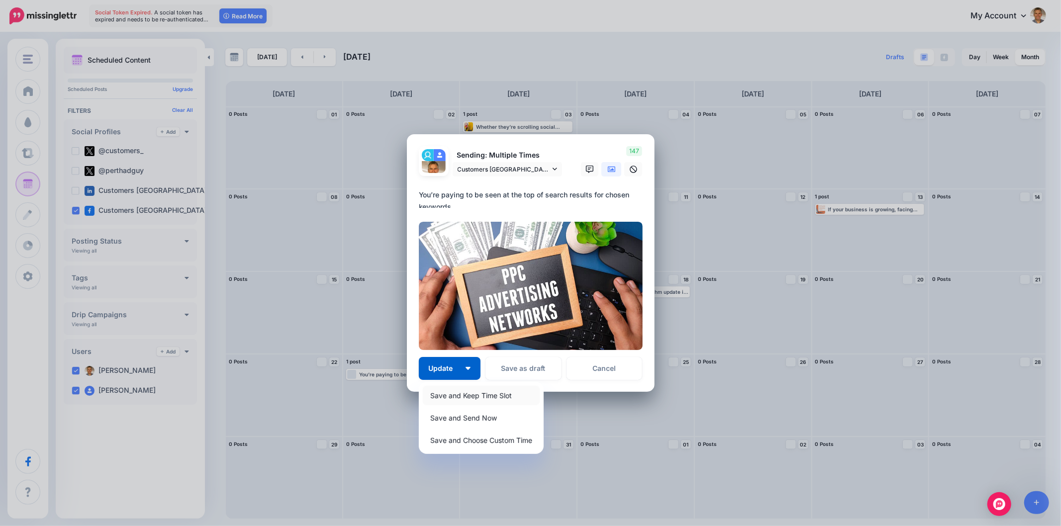
click at [462, 397] on link "Save and Keep Time Slot" at bounding box center [481, 395] width 117 height 19
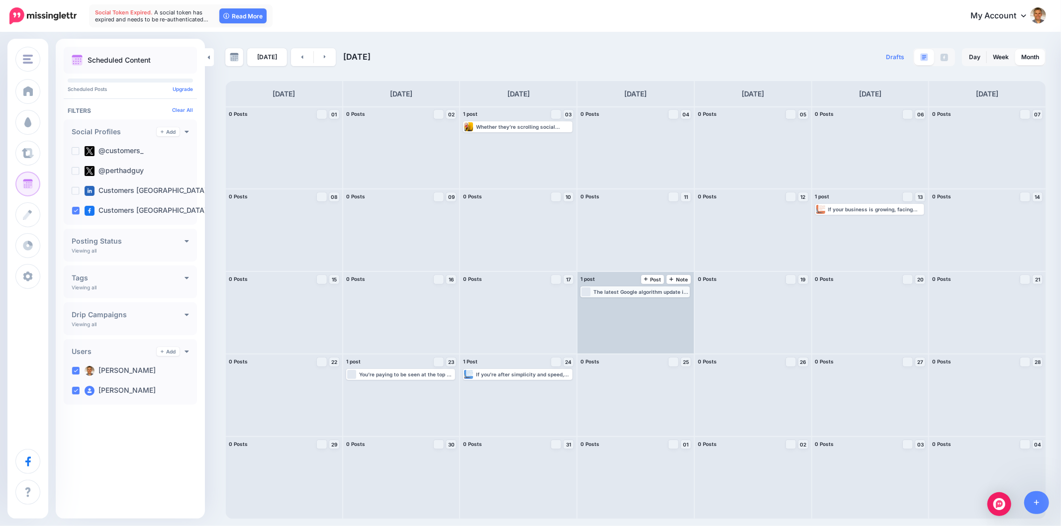
click at [633, 289] on div "The latest Google algorithm update is not something to fear—it’s a nudge toward…" at bounding box center [640, 292] width 95 height 6
click at [635, 304] on link "Edit" at bounding box center [620, 303] width 77 height 9
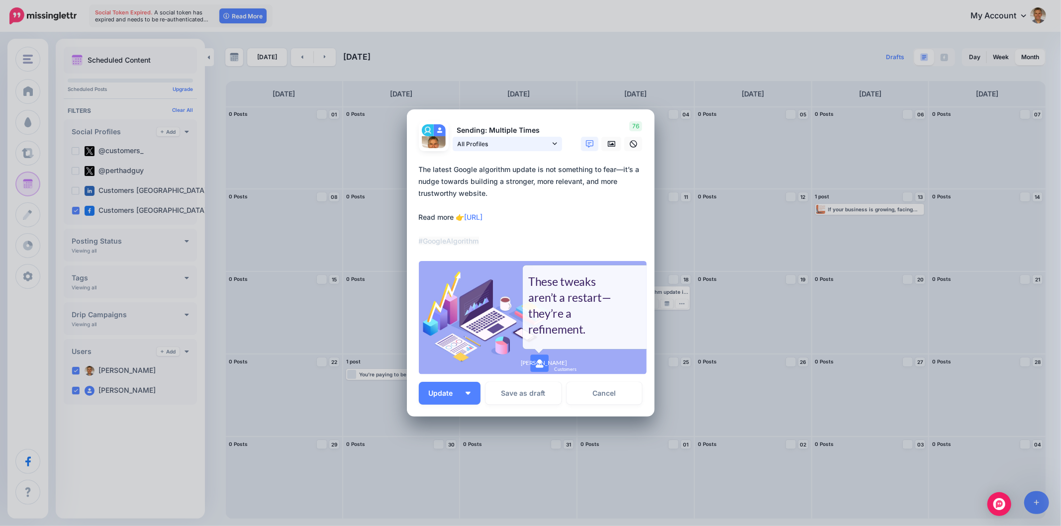
click at [552, 143] on icon at bounding box center [554, 143] width 4 height 7
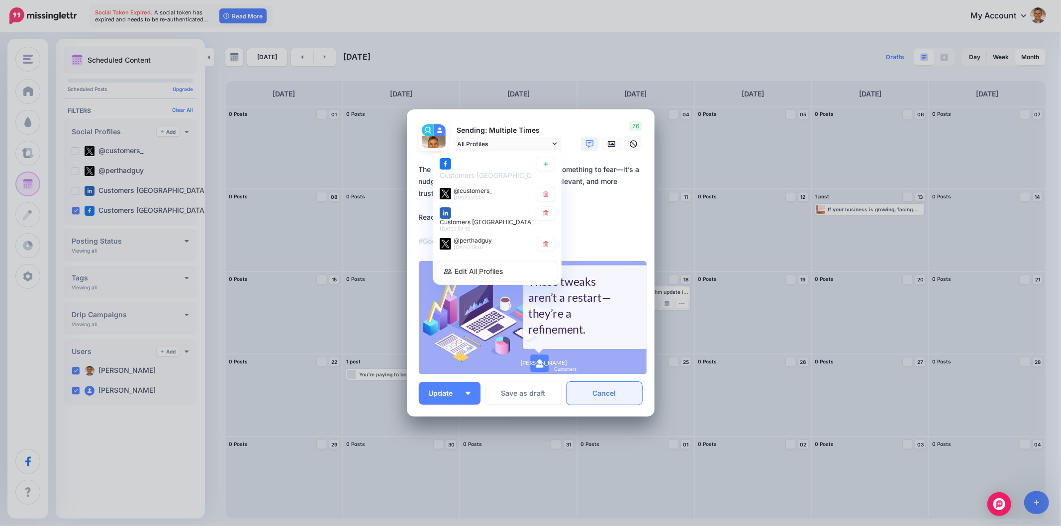
click at [603, 394] on link "Cancel" at bounding box center [604, 393] width 76 height 23
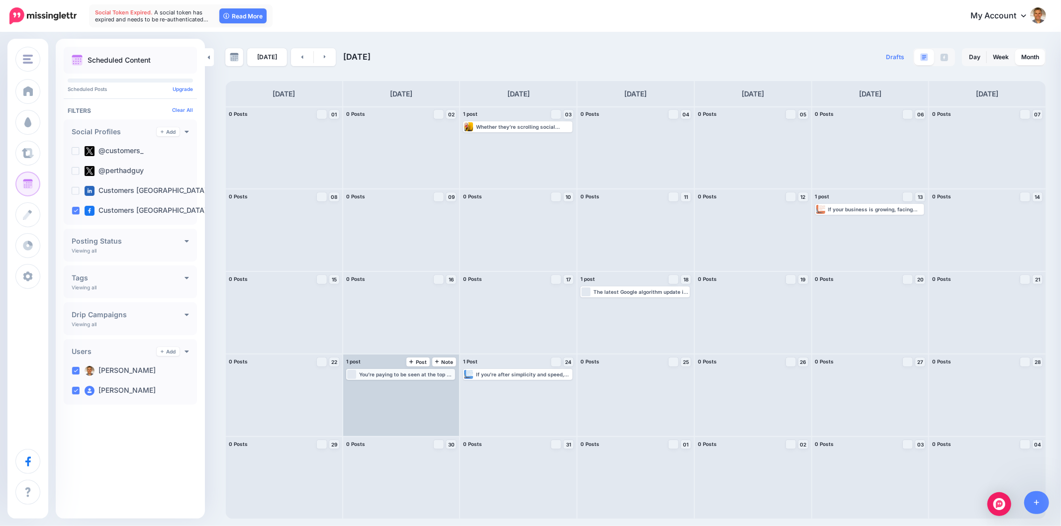
click at [404, 375] on div "You’re paying to be seen at the top of search results for chosen keywords. Read…" at bounding box center [406, 374] width 95 height 6
click at [410, 386] on link "Edit" at bounding box center [386, 386] width 77 height 9
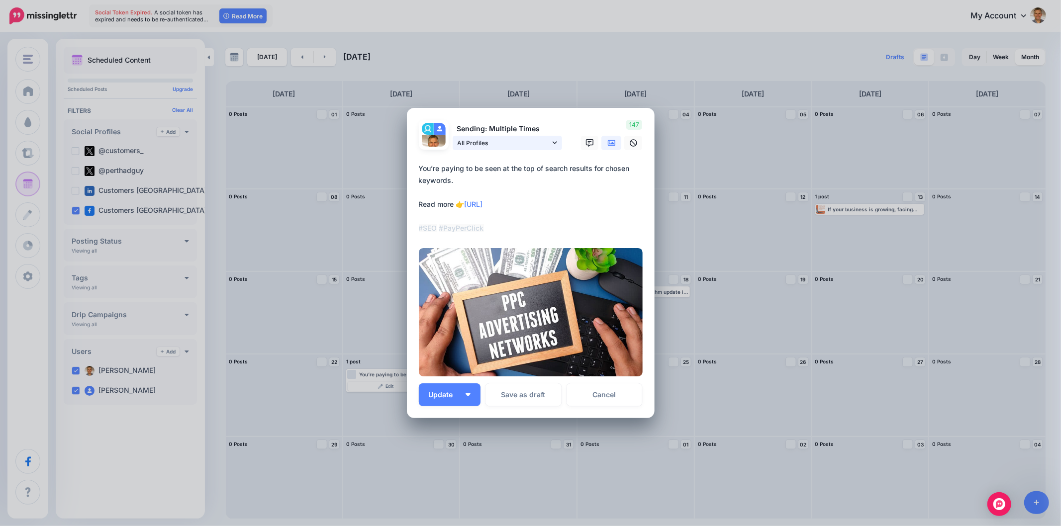
click at [554, 142] on icon at bounding box center [554, 142] width 4 height 7
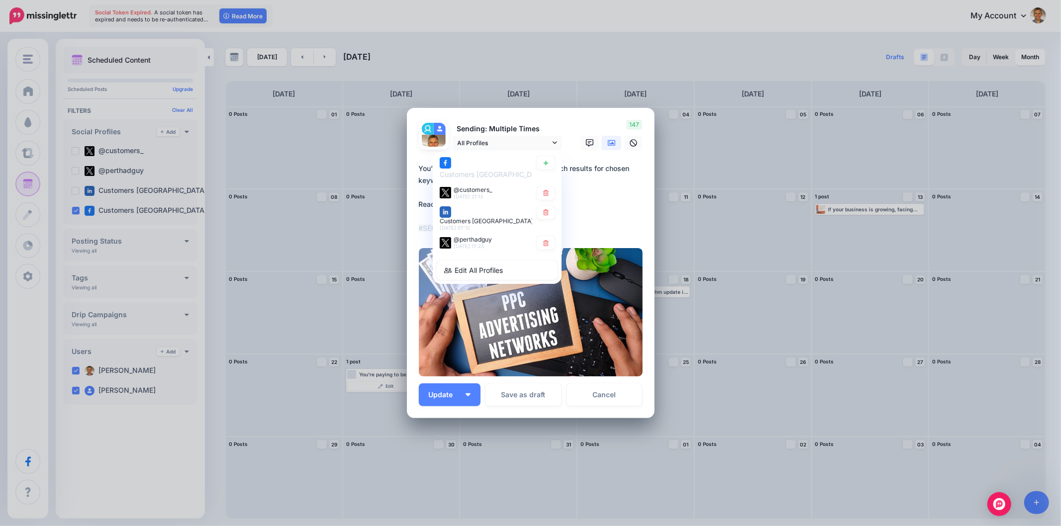
click at [564, 125] on div "Sending: Multiple Times All Profiles Customers Australia page @customers_" at bounding box center [490, 135] width 159 height 30
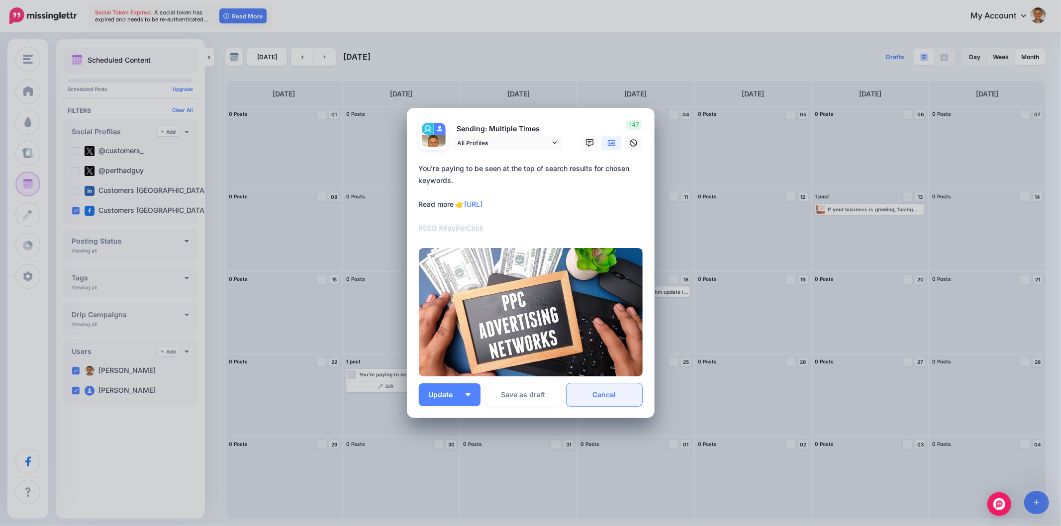
click at [620, 391] on link "Cancel" at bounding box center [604, 394] width 76 height 23
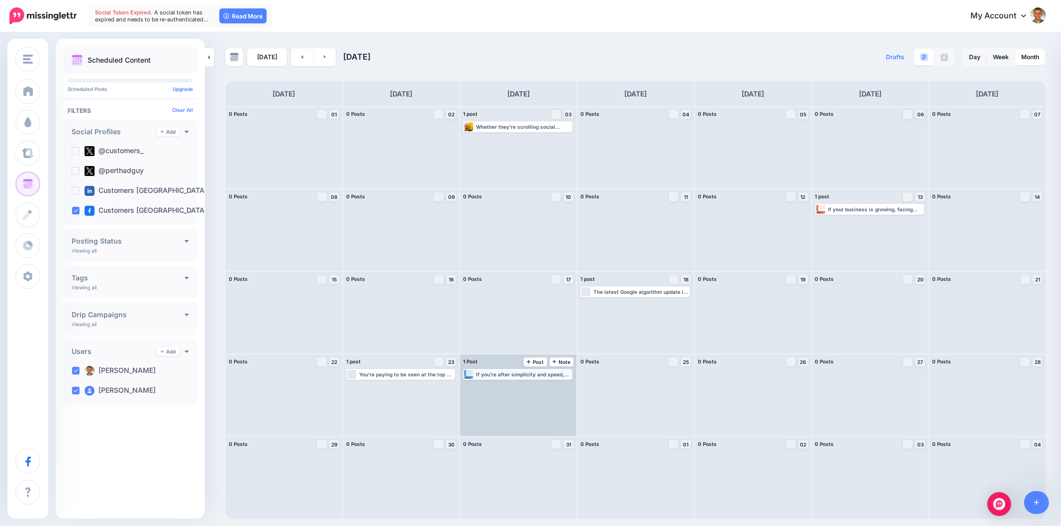
click at [530, 375] on div "If you're after simplicity and speed, Shopify offers a streamlined setup. Read …" at bounding box center [523, 374] width 95 height 6
click at [506, 382] on link "Edit" at bounding box center [502, 386] width 77 height 9
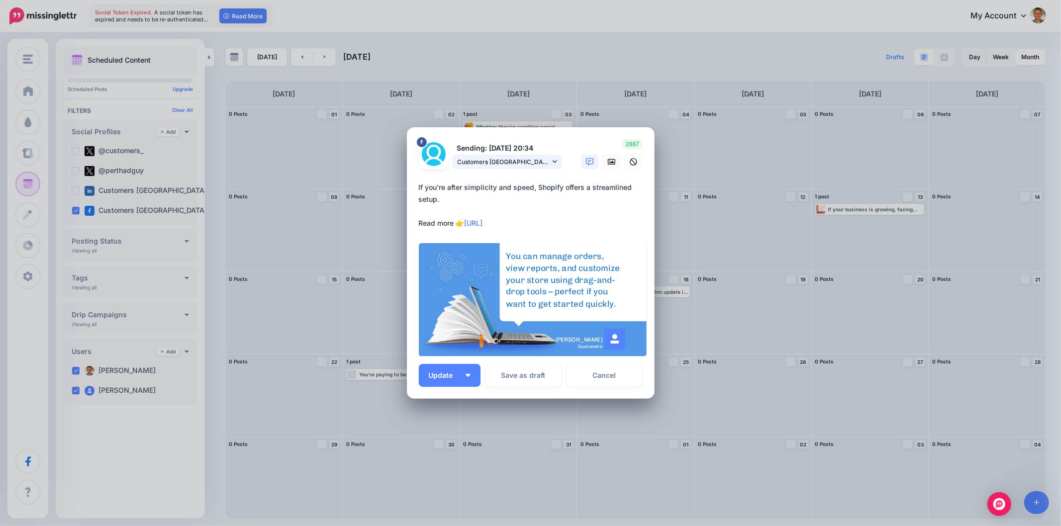
click at [549, 162] on span "Customers Australia page" at bounding box center [503, 162] width 92 height 10
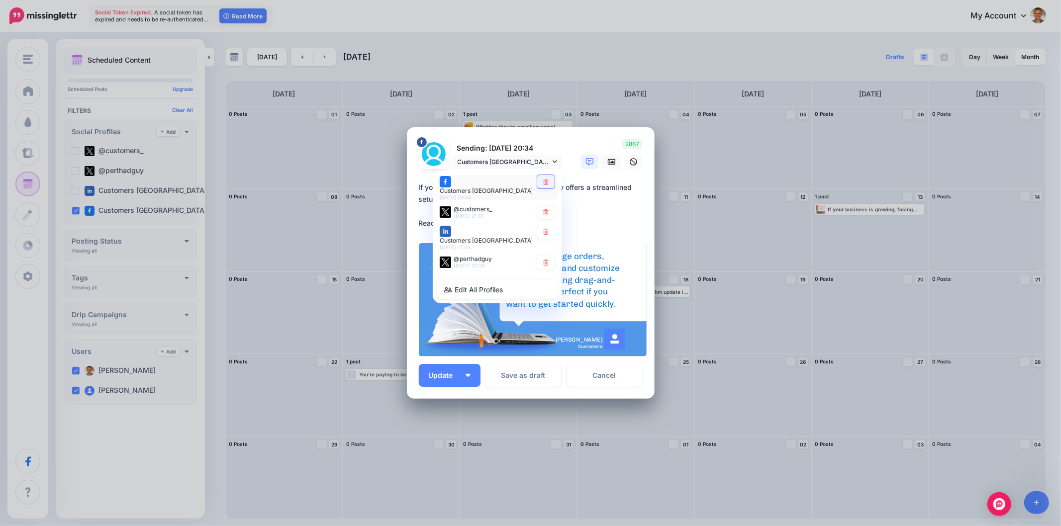
click at [542, 180] on link at bounding box center [545, 181] width 17 height 13
type textarea "**********"
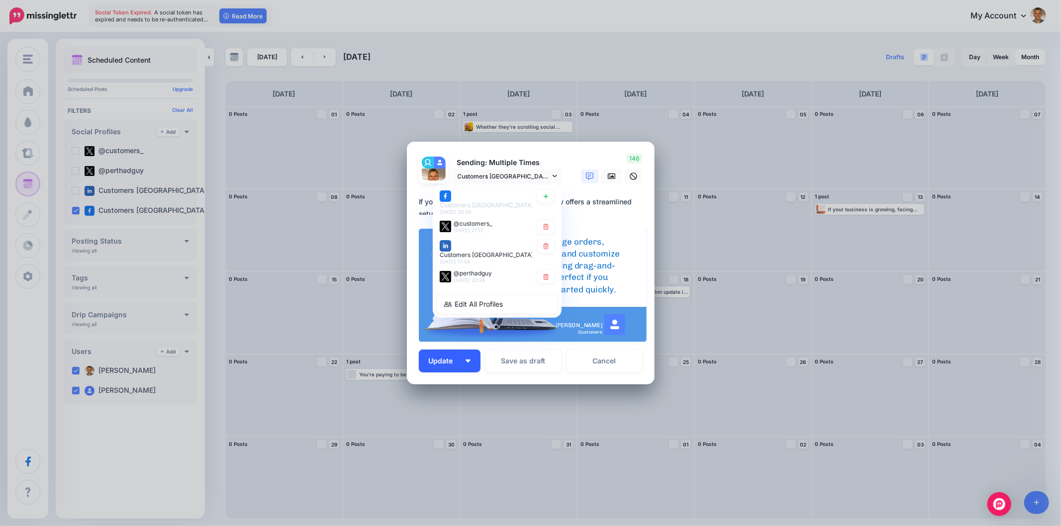
click at [465, 365] on button "Update" at bounding box center [450, 361] width 62 height 23
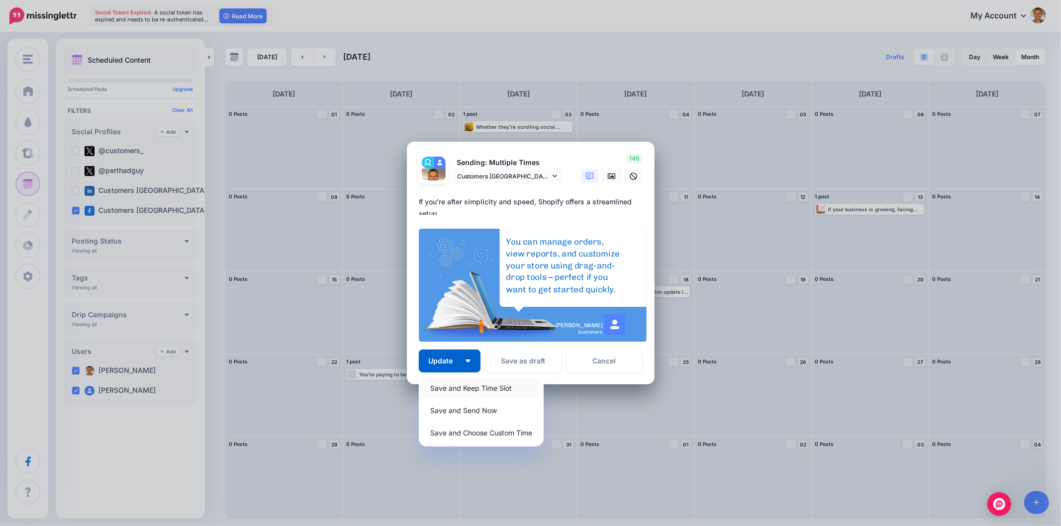
click at [459, 389] on link "Save and Keep Time Slot" at bounding box center [481, 387] width 117 height 19
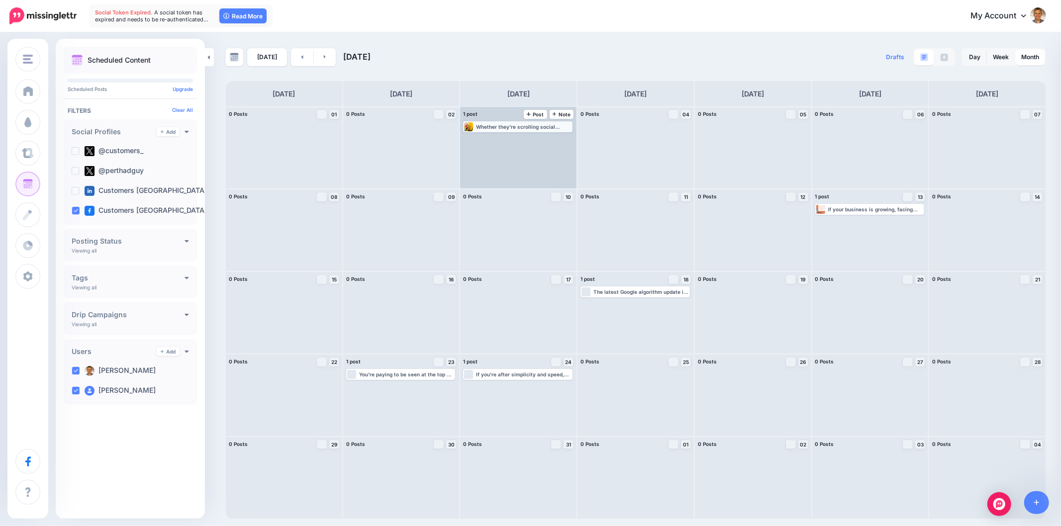
click at [557, 122] on div "Whether they’re scrolling social media or reading the news, your business reapp…" at bounding box center [517, 126] width 107 height 9
click at [504, 133] on div "Edit Manage Dates Assign to User Delete Post" at bounding box center [517, 137] width 107 height 12
click at [508, 139] on span "Edit" at bounding box center [507, 138] width 8 height 5
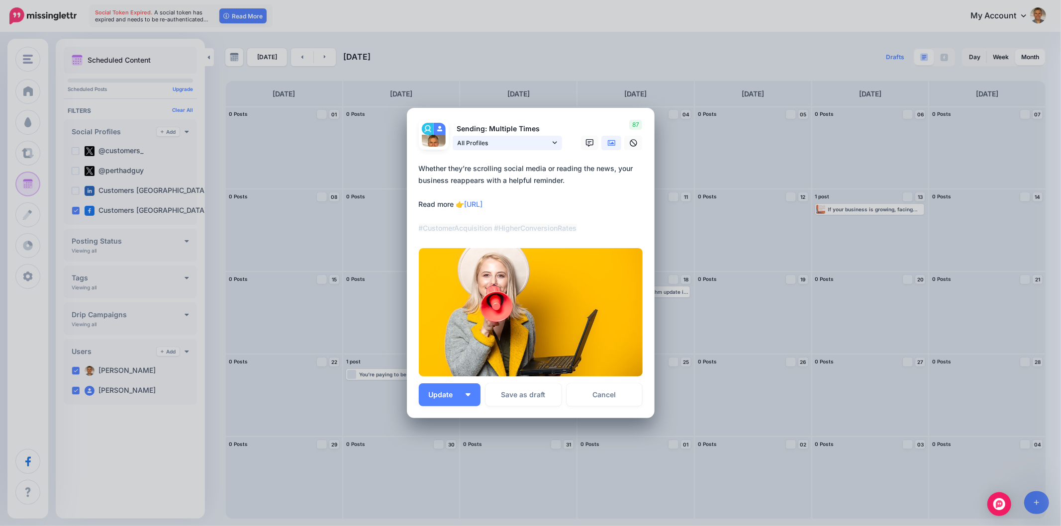
click at [555, 145] on icon at bounding box center [554, 142] width 4 height 7
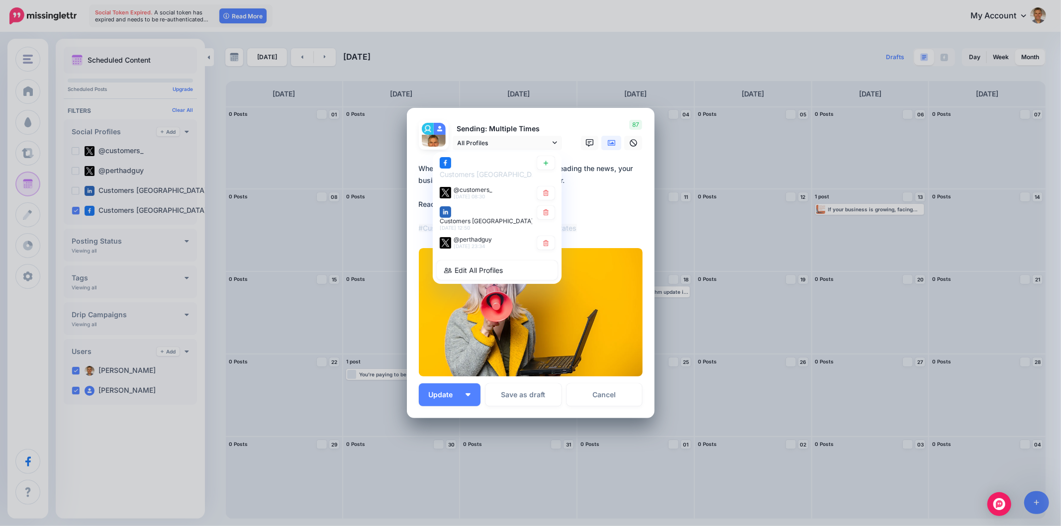
click at [600, 235] on div "**********" at bounding box center [531, 201] width 224 height 76
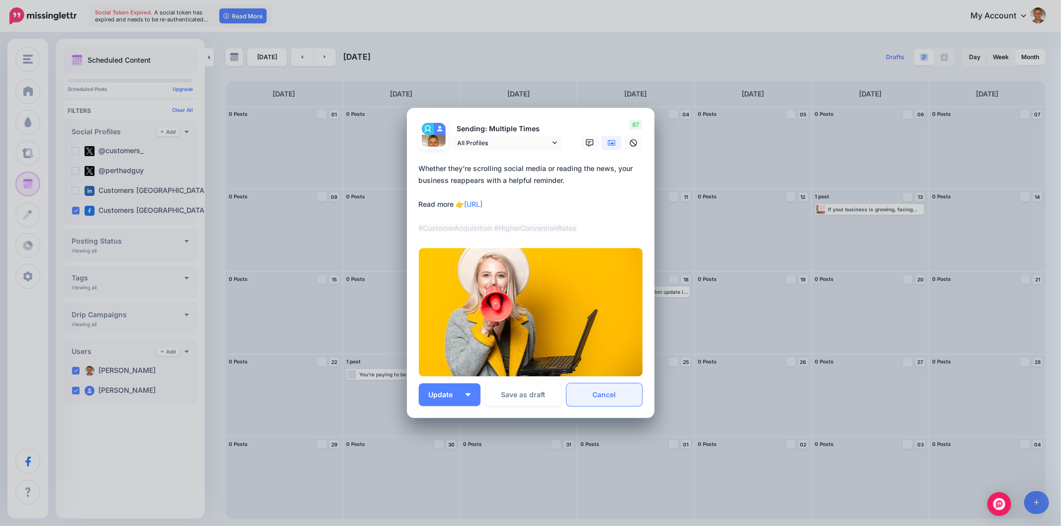
click at [615, 398] on link "Cancel" at bounding box center [604, 394] width 76 height 23
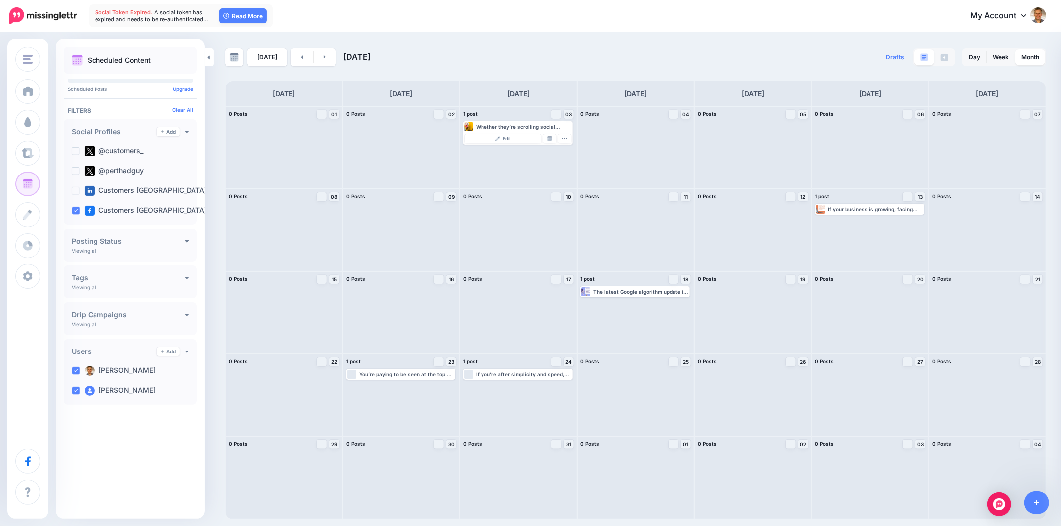
drag, startPoint x: 330, startPoint y: 60, endPoint x: 332, endPoint y: 66, distance: 6.8
click at [331, 60] on link at bounding box center [325, 57] width 22 height 18
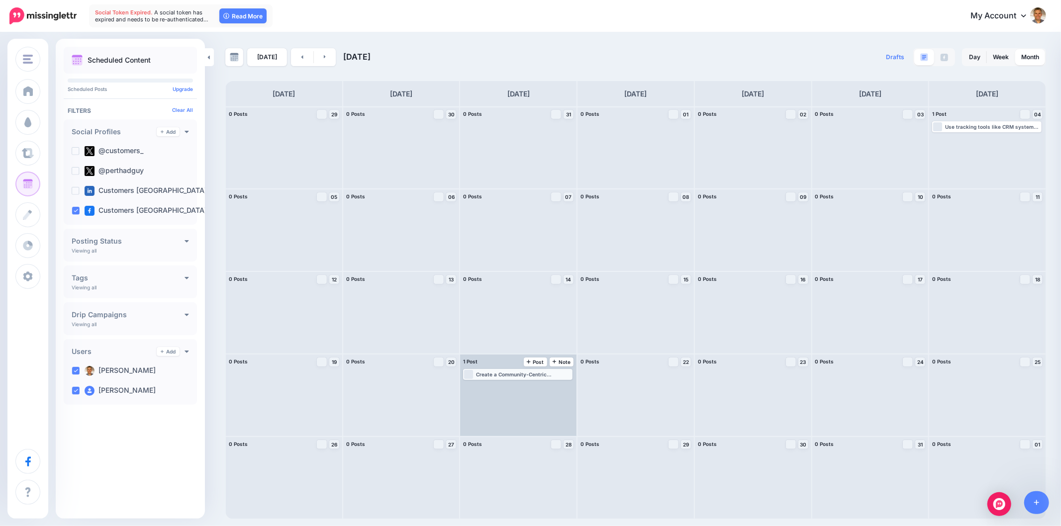
click at [500, 374] on div "Create a Community-Centric Experience Read more 👉 https://lttr.ai/AjGNd #Custom…" at bounding box center [523, 374] width 95 height 6
click at [499, 386] on img at bounding box center [497, 386] width 5 height 5
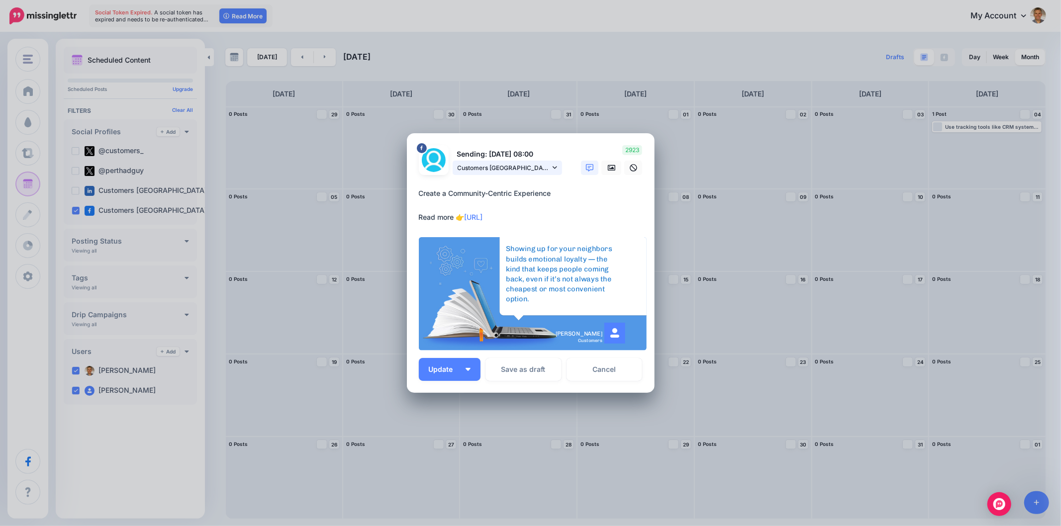
click at [555, 170] on icon at bounding box center [554, 167] width 4 height 7
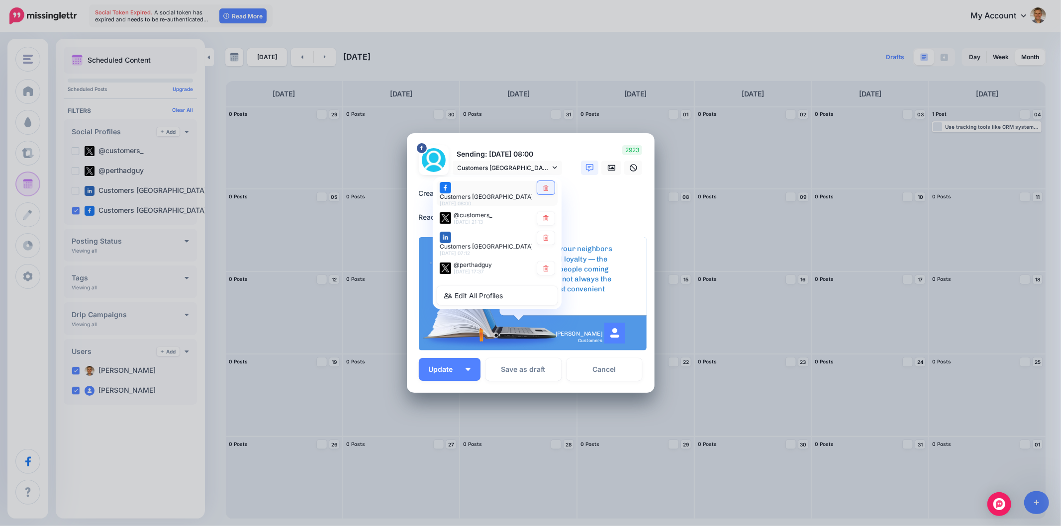
click at [539, 192] on link at bounding box center [545, 187] width 17 height 13
type textarea "**********"
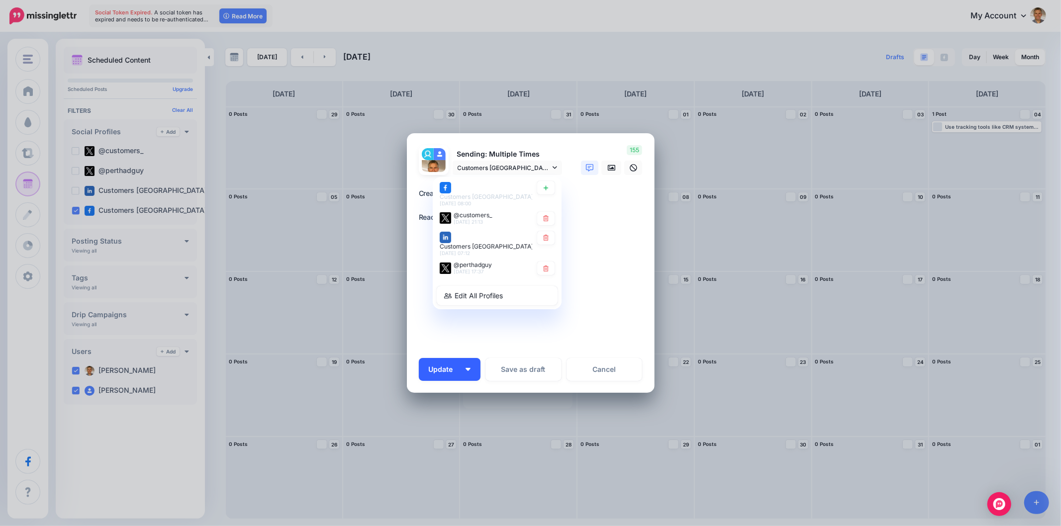
click at [469, 373] on button "Update" at bounding box center [450, 369] width 62 height 23
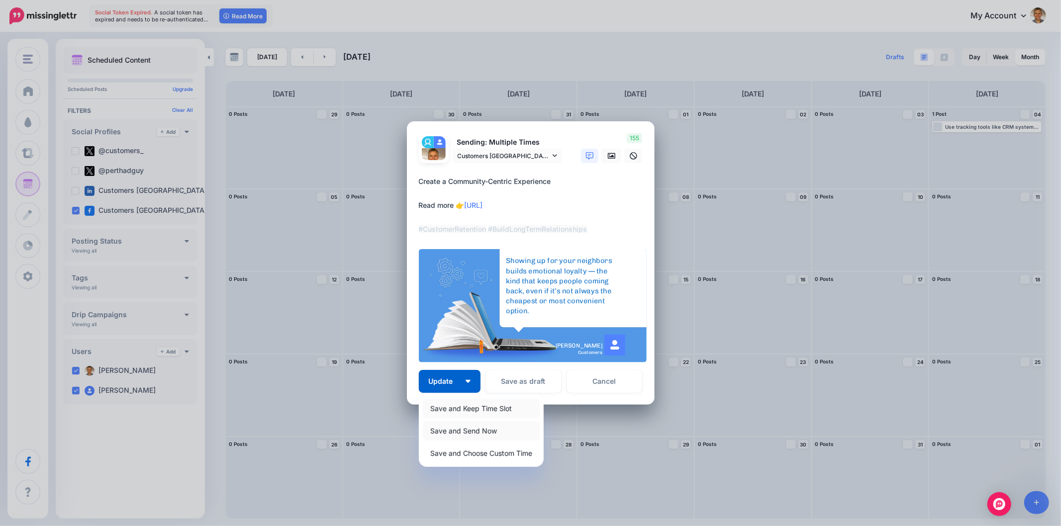
click at [476, 410] on link "Save and Keep Time Slot" at bounding box center [481, 408] width 117 height 19
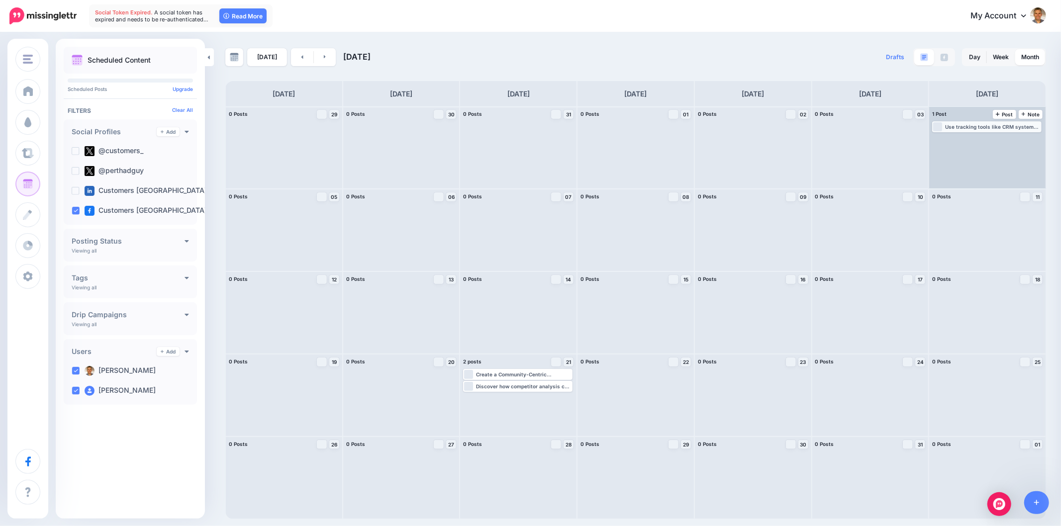
click at [971, 127] on div "Use tracking tools like CRM systems, analytics platforms, and reporting dashboa…" at bounding box center [992, 127] width 95 height 6
click at [978, 143] on div "Edit Manage Dates Assign to User Delete Post" at bounding box center [986, 137] width 107 height 12
click at [973, 140] on span "Edit" at bounding box center [976, 138] width 8 height 5
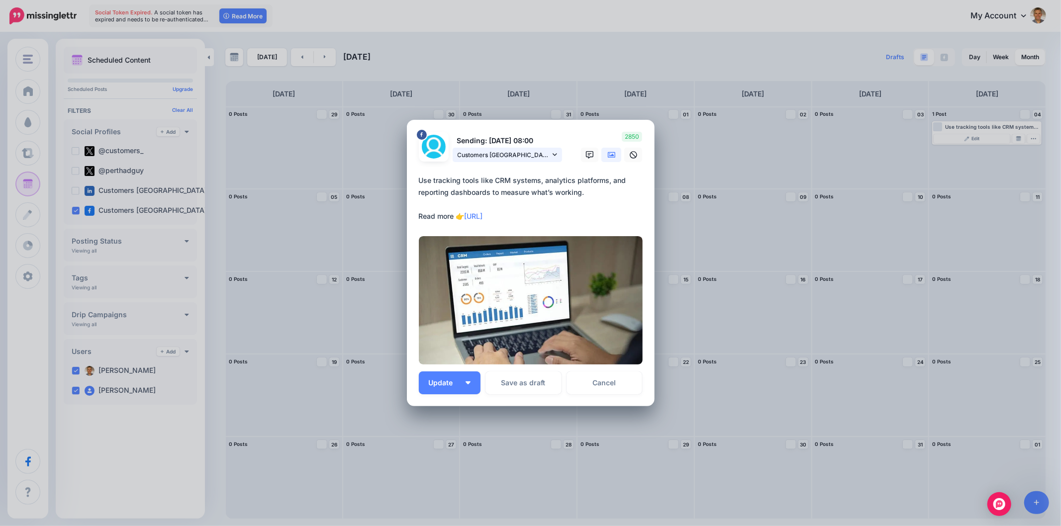
click at [560, 156] on link "Customers Australia page" at bounding box center [506, 155] width 109 height 14
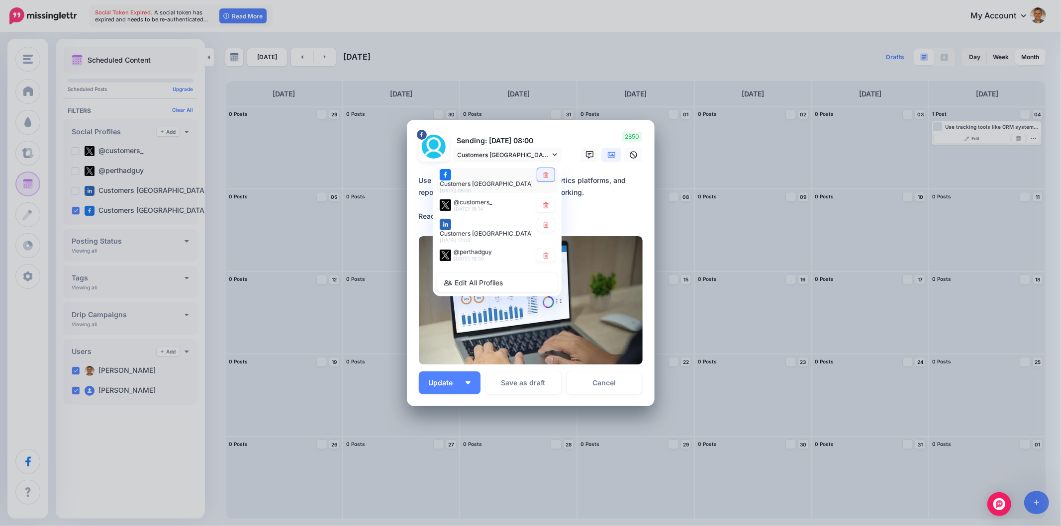
click at [554, 177] on link at bounding box center [545, 174] width 17 height 13
type textarea "**********"
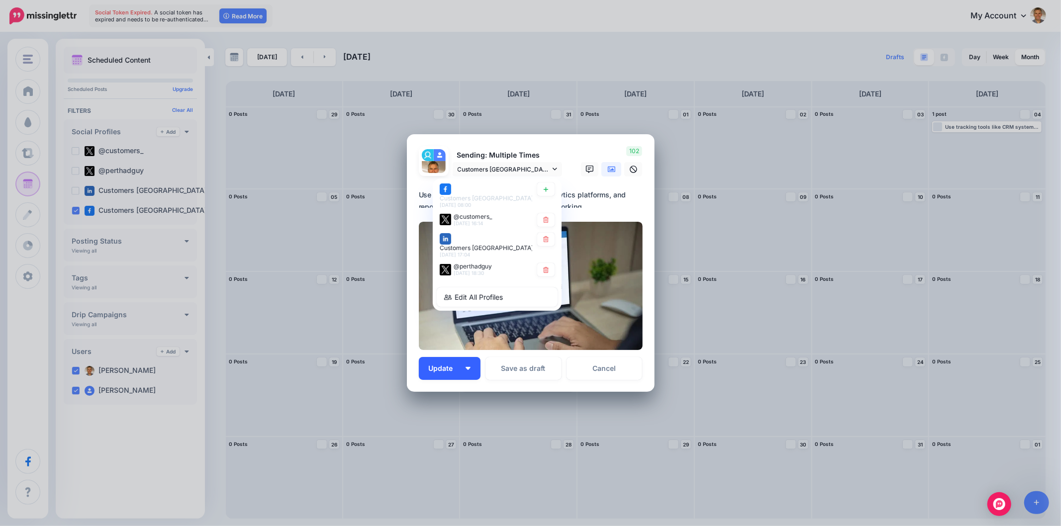
click at [470, 394] on div "***** 14 : 06 00 01 02 03 04 05 06 07 08 09 10 11 12 13 14 15 16 17 18 19 20 21…" at bounding box center [531, 446] width 248 height 108
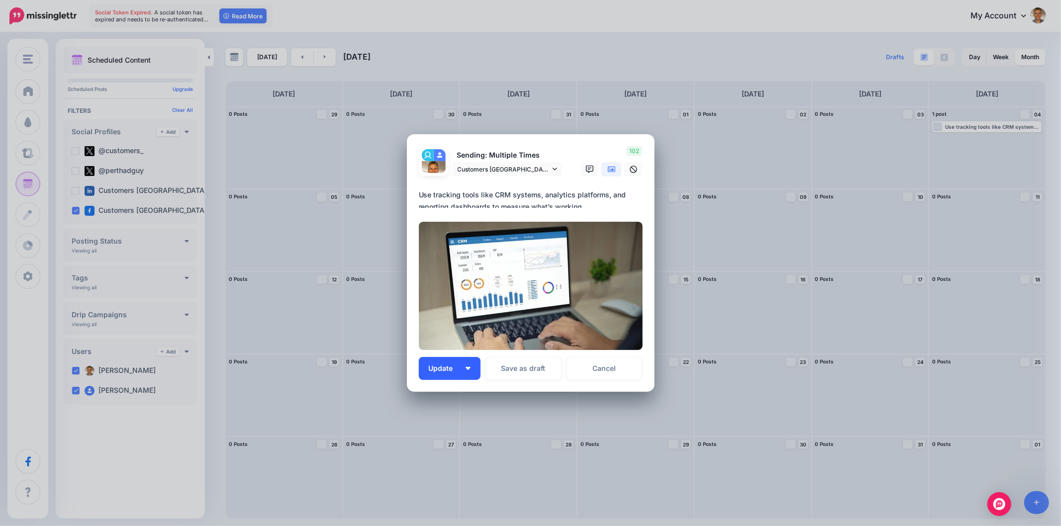
click at [469, 373] on button "Update" at bounding box center [450, 368] width 62 height 23
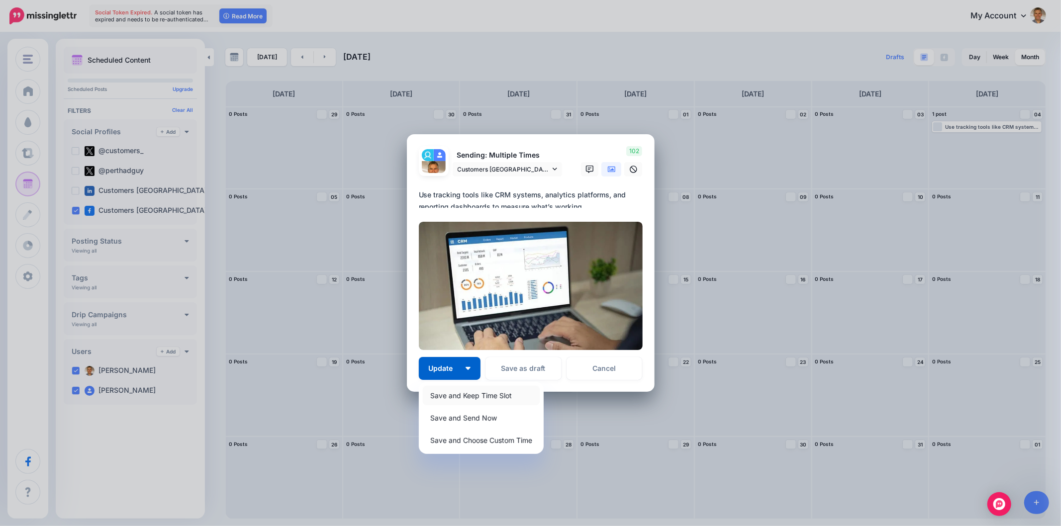
click at [462, 394] on link "Save and Keep Time Slot" at bounding box center [481, 395] width 117 height 19
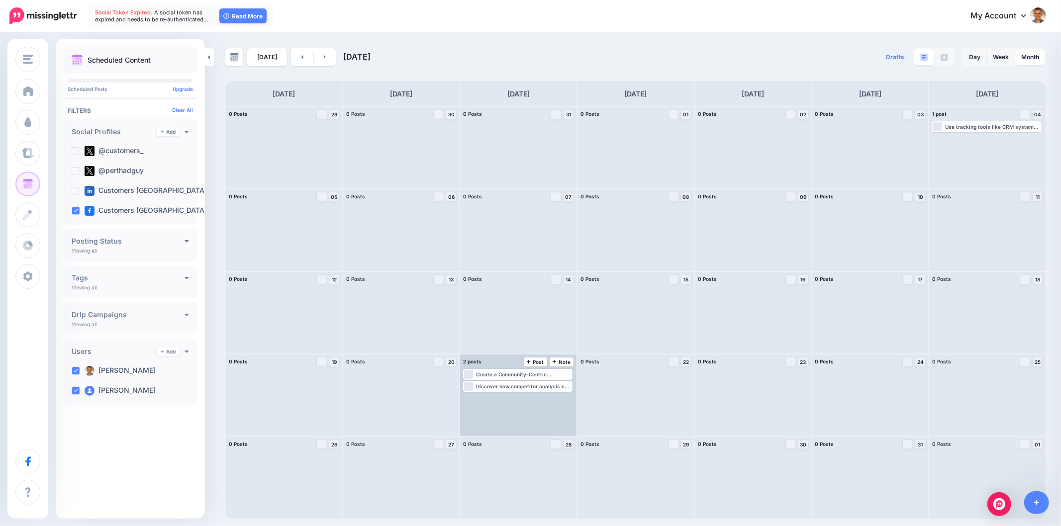
click at [520, 367] on div "2 posts 21 Note Post" at bounding box center [518, 362] width 116 height 15
click at [519, 370] on div "Loading Create a Community-Centric Experience Read more 👉 https://lttr.ai/Ag2SO…" at bounding box center [517, 374] width 107 height 9
click at [508, 387] on span "Edit" at bounding box center [507, 386] width 8 height 5
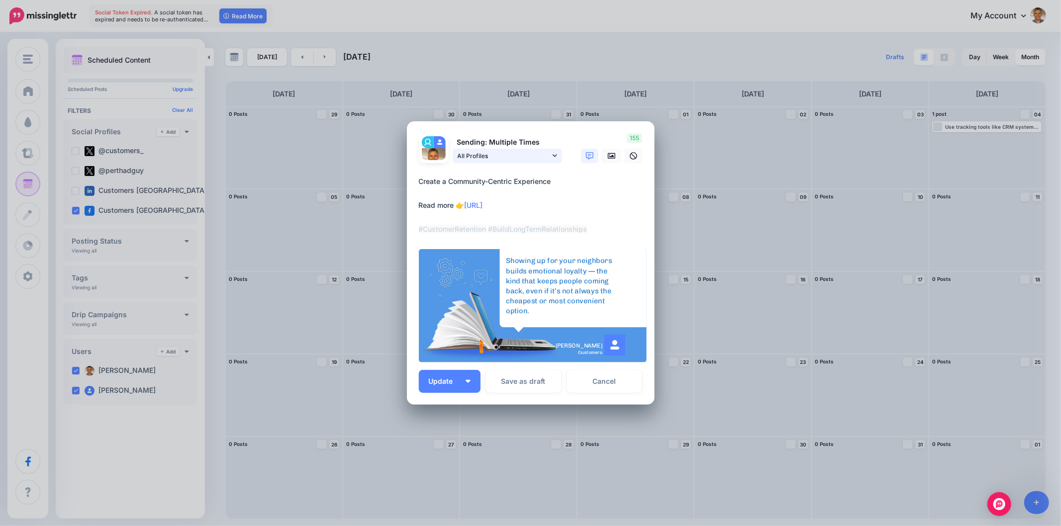
click at [554, 157] on icon at bounding box center [554, 155] width 4 height 7
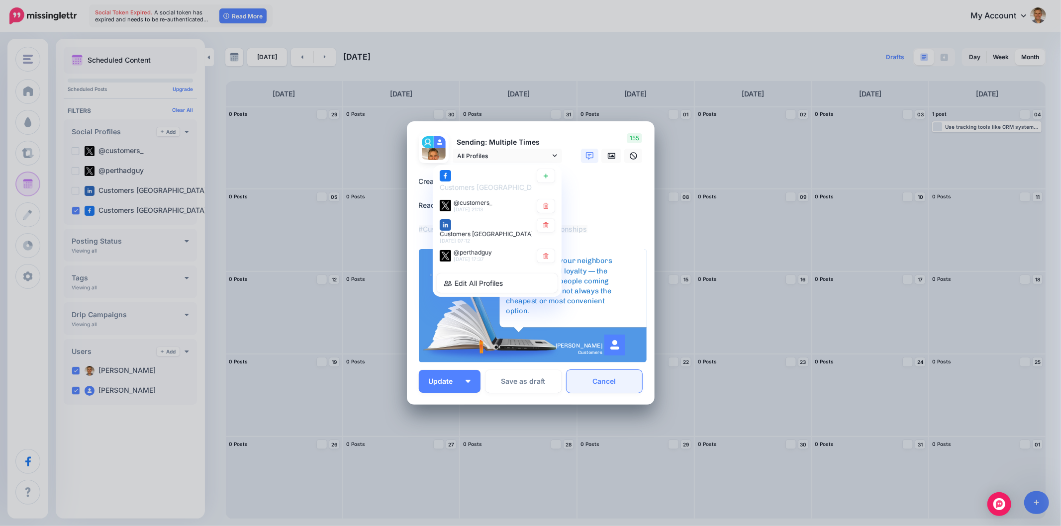
click at [617, 385] on link "Cancel" at bounding box center [604, 381] width 76 height 23
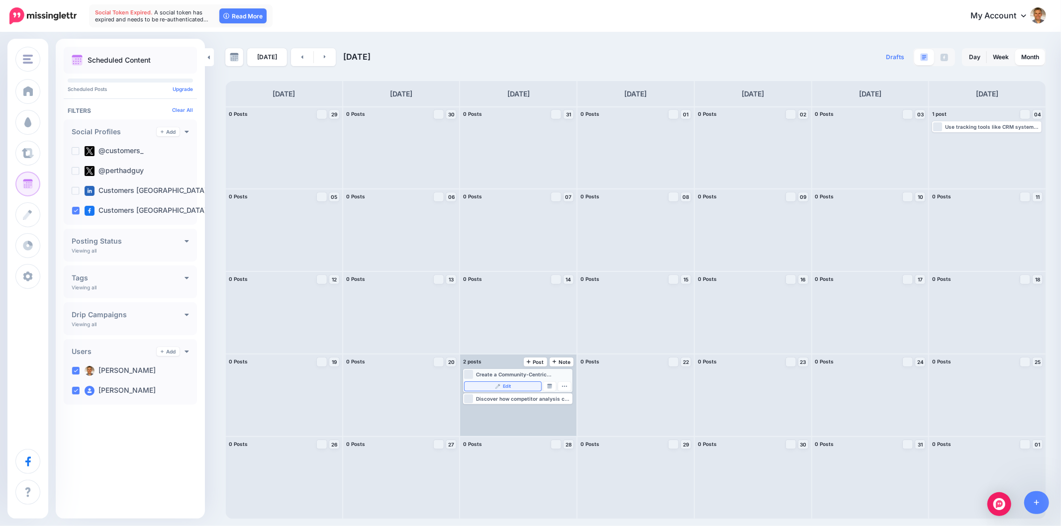
click at [526, 386] on link "Edit" at bounding box center [502, 386] width 77 height 9
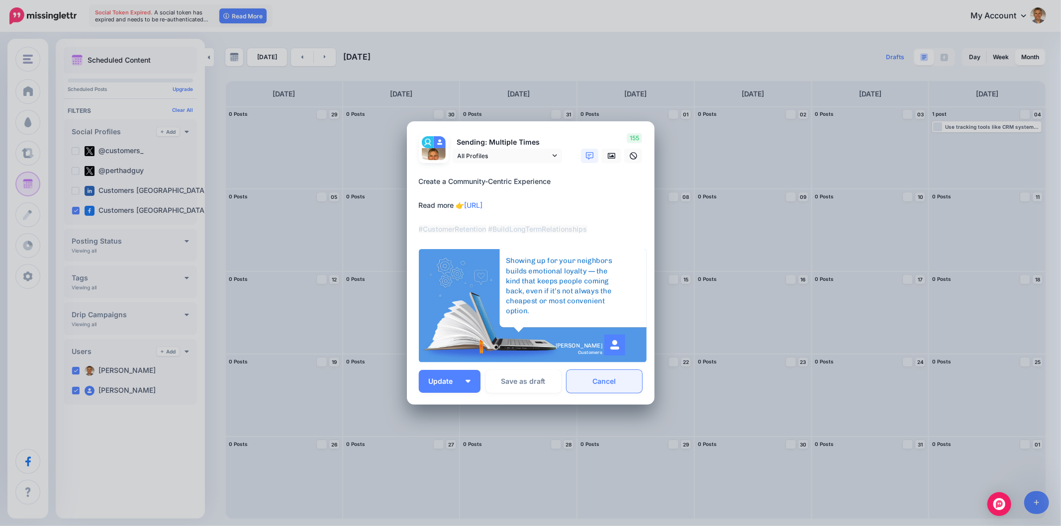
click at [601, 379] on link "Cancel" at bounding box center [604, 381] width 76 height 23
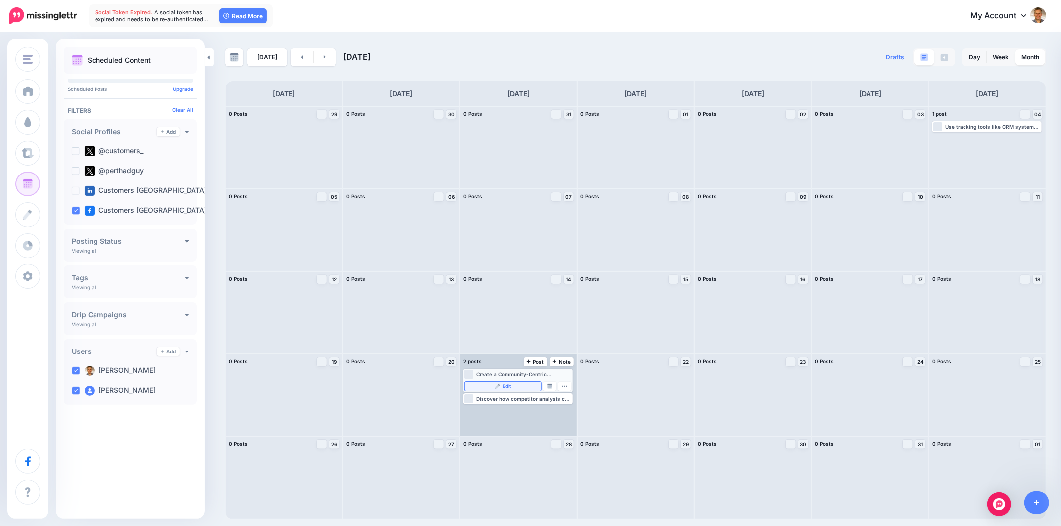
click at [521, 389] on link "Edit" at bounding box center [502, 386] width 77 height 9
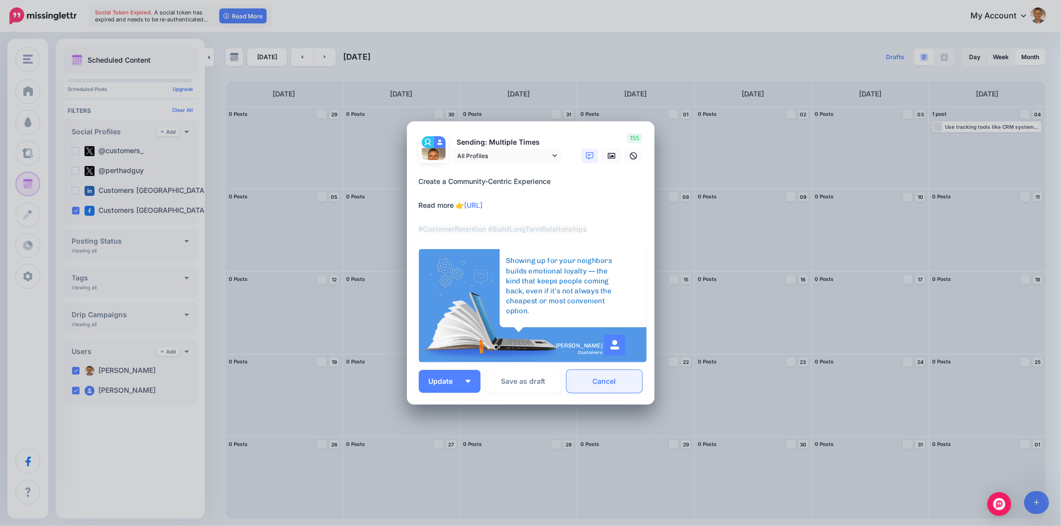
click at [608, 379] on link "Cancel" at bounding box center [604, 381] width 76 height 23
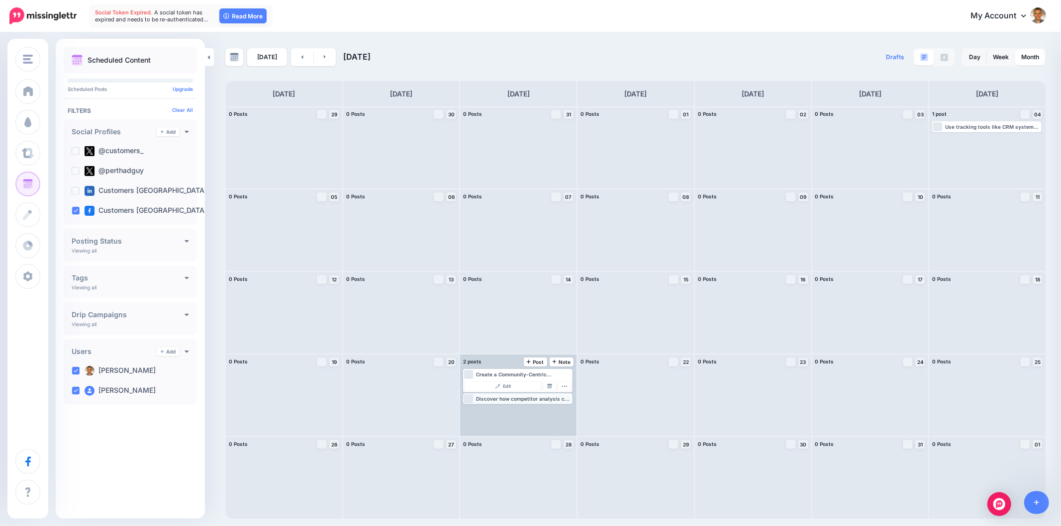
click at [531, 398] on div "Discover how competitor analysis can help you identify market trends and opport…" at bounding box center [523, 399] width 95 height 6
click at [518, 398] on link "Edit" at bounding box center [502, 398] width 77 height 9
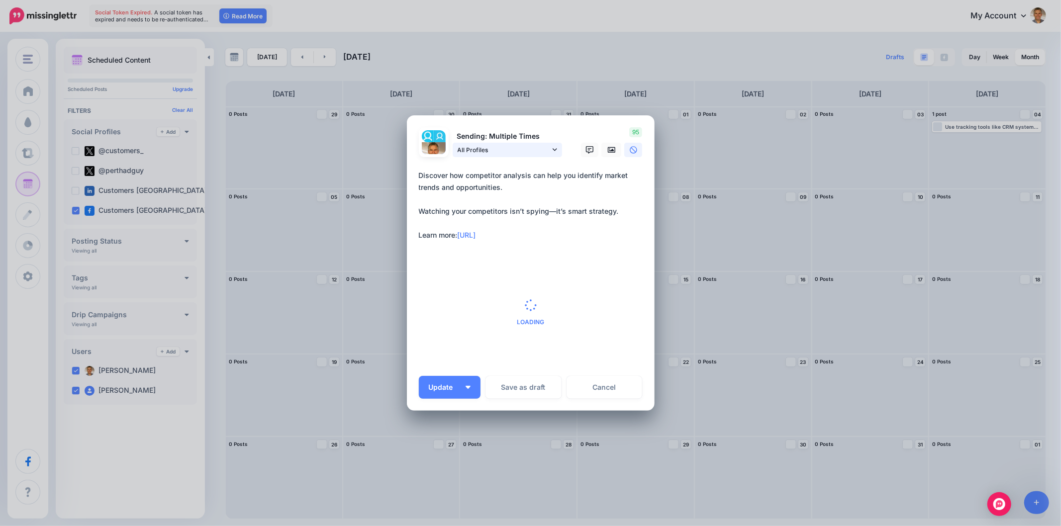
click at [557, 149] on link "All Profiles" at bounding box center [506, 150] width 109 height 14
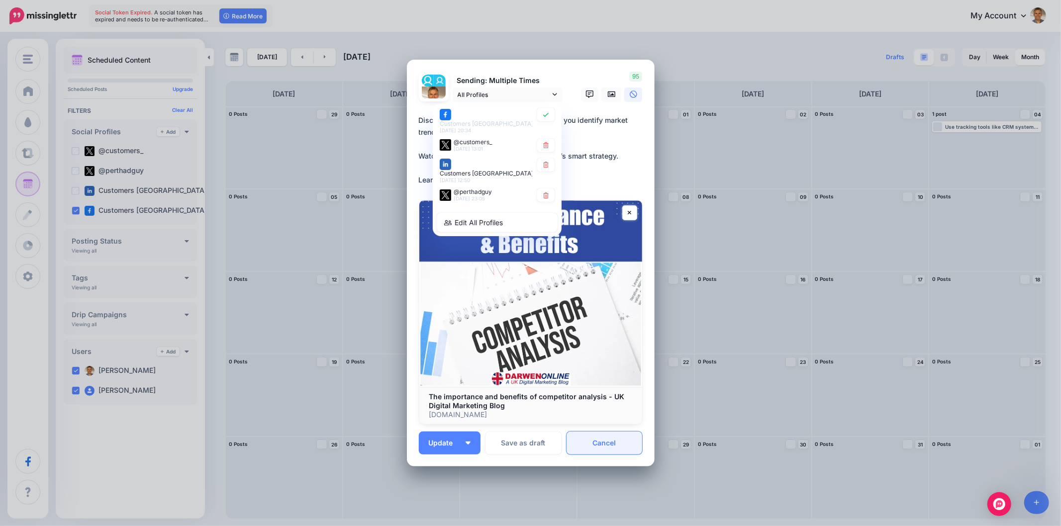
click at [598, 441] on link "Cancel" at bounding box center [604, 443] width 76 height 23
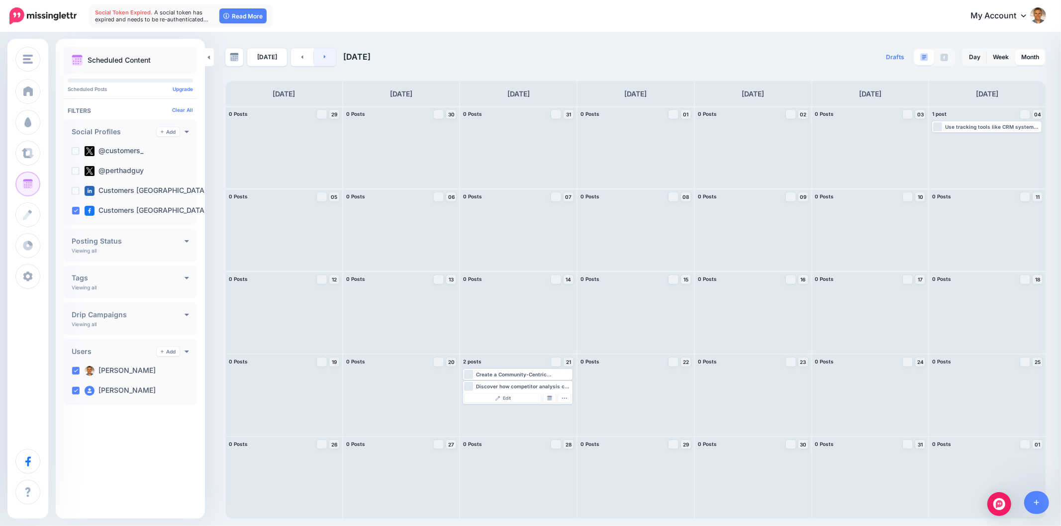
click at [323, 60] on link at bounding box center [325, 57] width 22 height 18
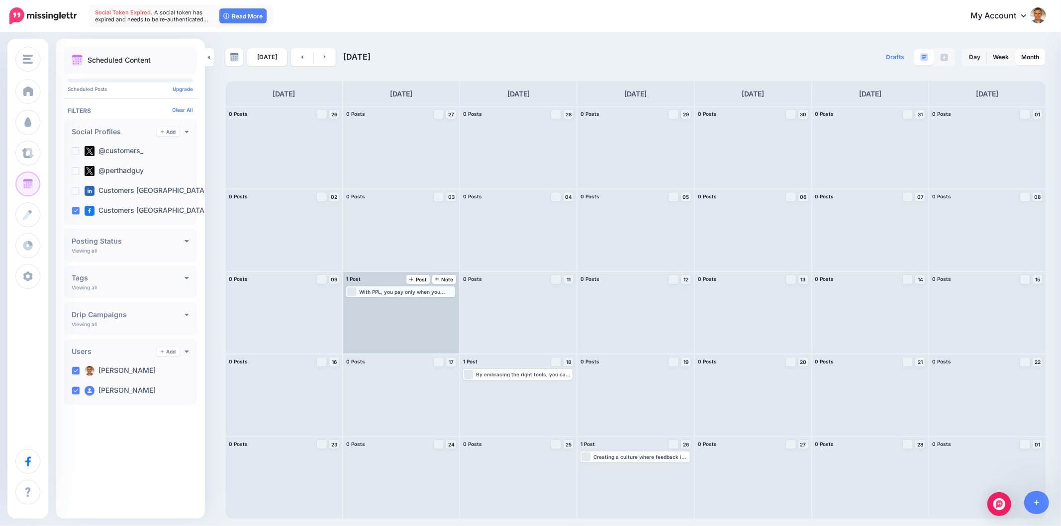
click at [378, 292] on div "With PPL, you pay only when you receive a lead—usually in the form of a phone c…" at bounding box center [406, 292] width 95 height 6
click at [385, 299] on link "Edit" at bounding box center [386, 303] width 77 height 9
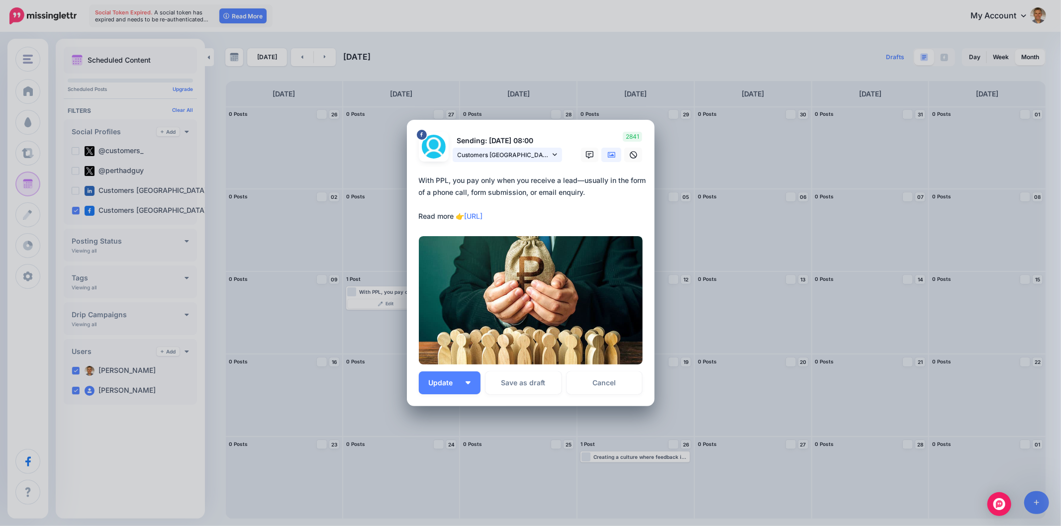
click at [555, 158] on icon at bounding box center [554, 154] width 4 height 7
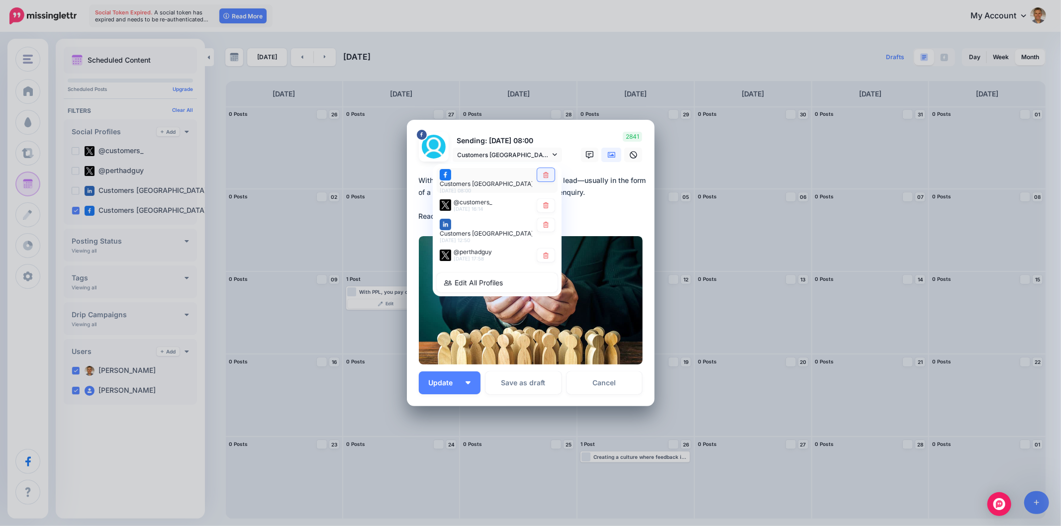
click at [549, 177] on icon at bounding box center [545, 175] width 7 height 6
type textarea "**********"
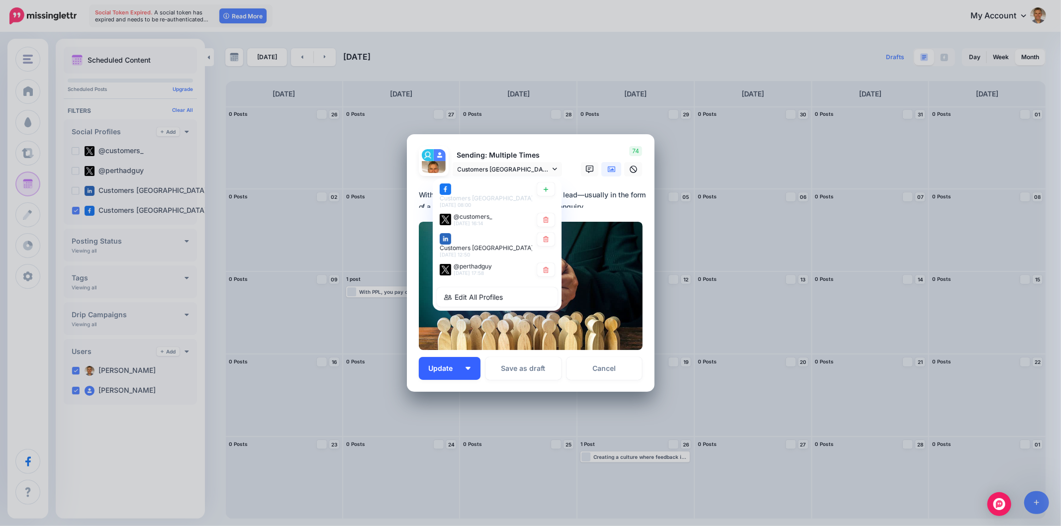
click at [471, 392] on div "***** 14 : 07 00 01 02 03 04 05 06 07 08 09 10 11 12 13 14 15 16 17 18 19 20 21…" at bounding box center [531, 446] width 248 height 108
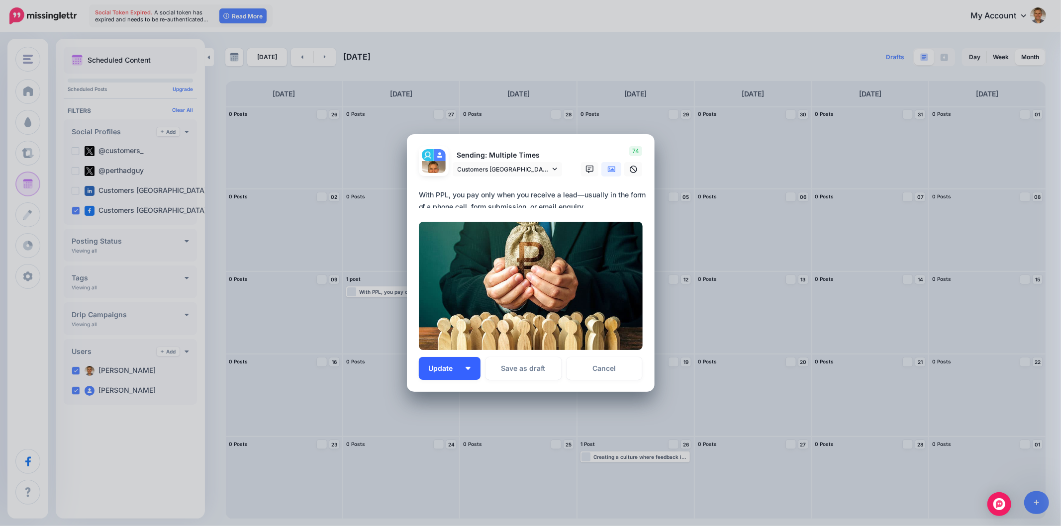
click at [478, 368] on button "Update" at bounding box center [450, 368] width 62 height 23
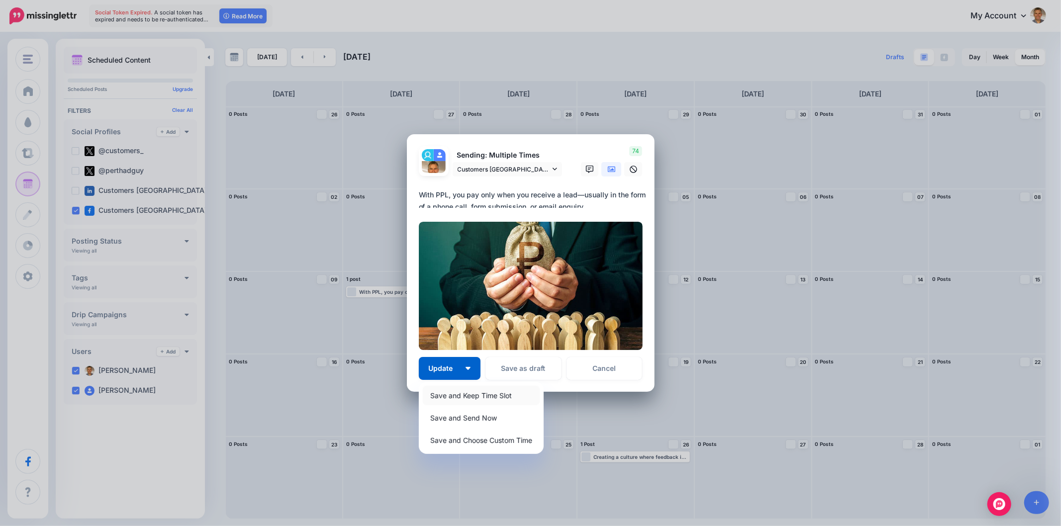
click at [465, 390] on link "Save and Keep Time Slot" at bounding box center [481, 395] width 117 height 19
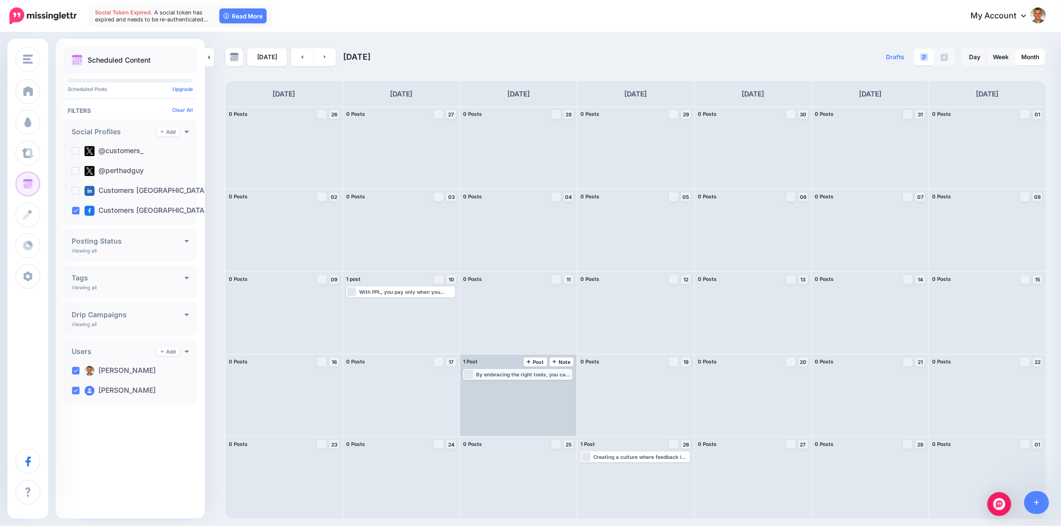
click at [538, 376] on div "By embracing the right tools, you can save time, simplify tasks, and focus on w…" at bounding box center [523, 374] width 95 height 6
click at [519, 384] on link "Edit" at bounding box center [502, 386] width 77 height 9
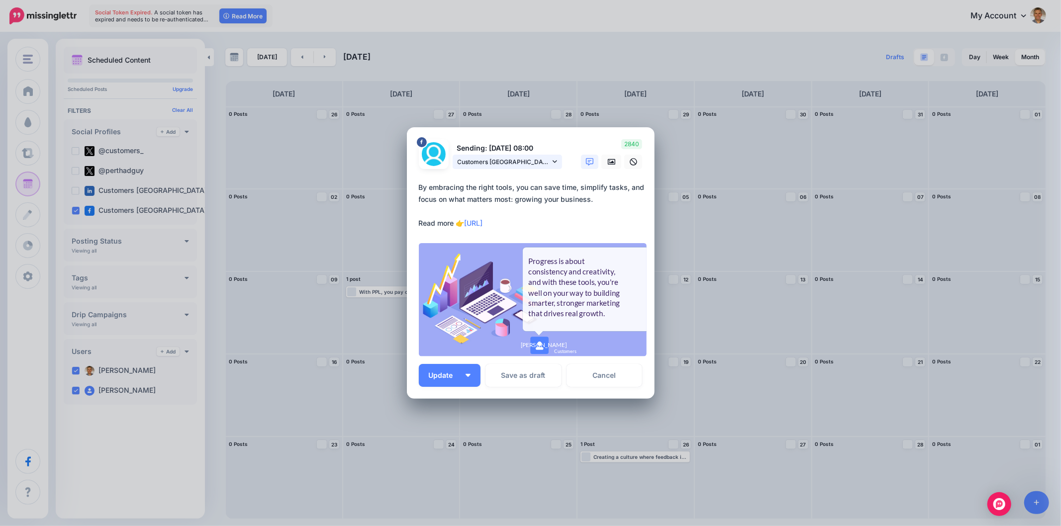
click at [554, 157] on link "Customers Australia page" at bounding box center [506, 162] width 109 height 14
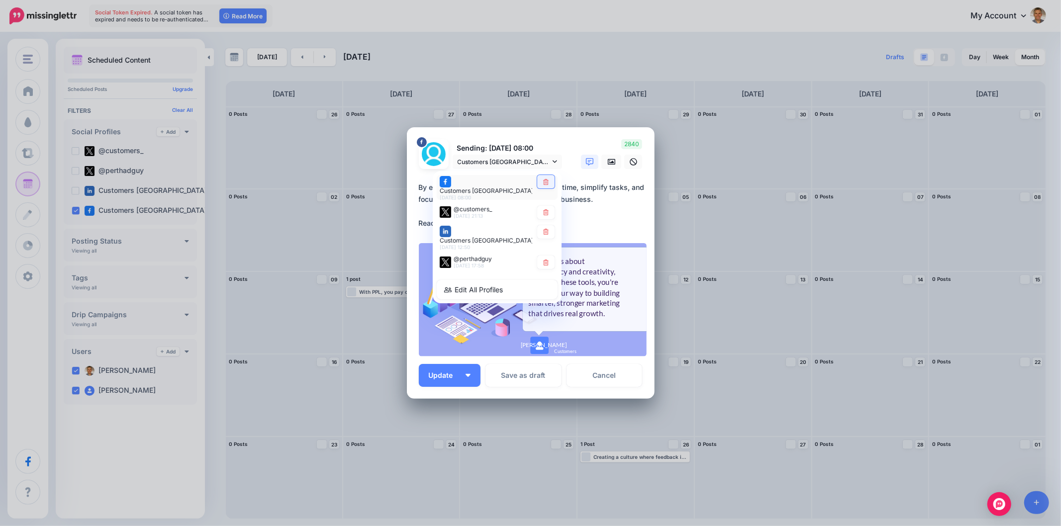
click at [545, 181] on link at bounding box center [545, 181] width 17 height 13
type textarea "**********"
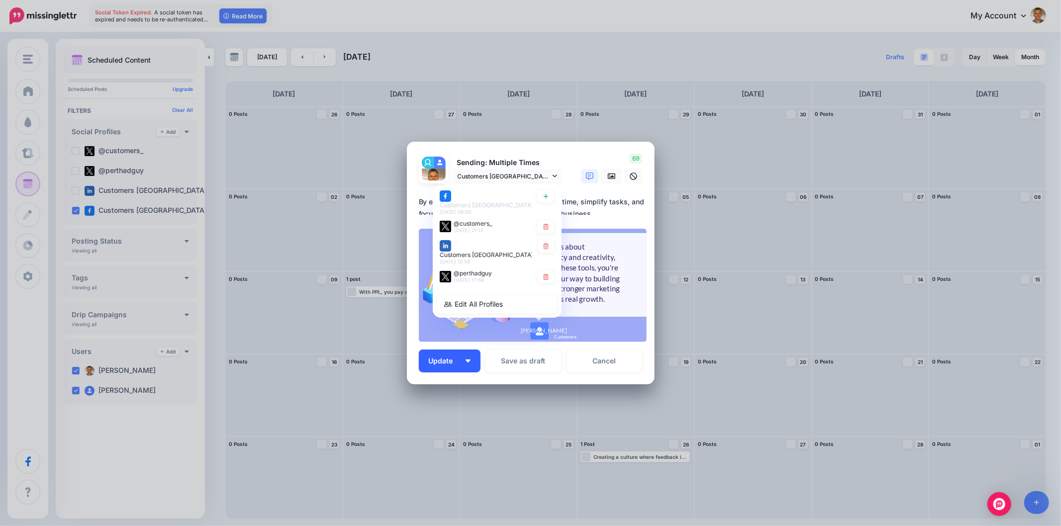
click at [470, 360] on button "Update" at bounding box center [450, 361] width 62 height 23
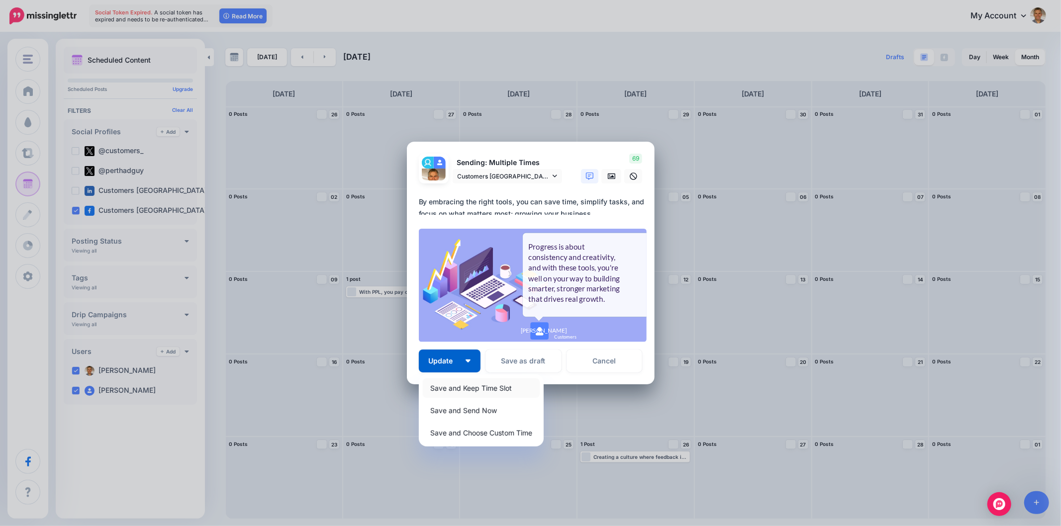
click at [462, 385] on link "Save and Keep Time Slot" at bounding box center [481, 387] width 117 height 19
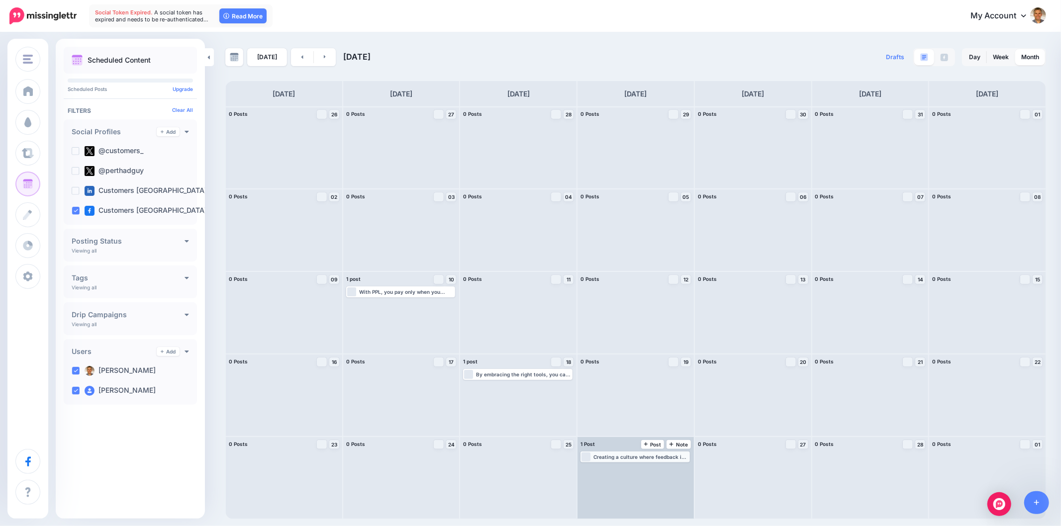
click at [643, 458] on div "Creating a culture where feedback is embraced fuels better decision-making and …" at bounding box center [640, 457] width 95 height 6
click at [634, 464] on div "Edit Manage Dates Assign to User Delete Post" at bounding box center [634, 467] width 107 height 12
click at [630, 465] on link "Edit" at bounding box center [620, 468] width 77 height 9
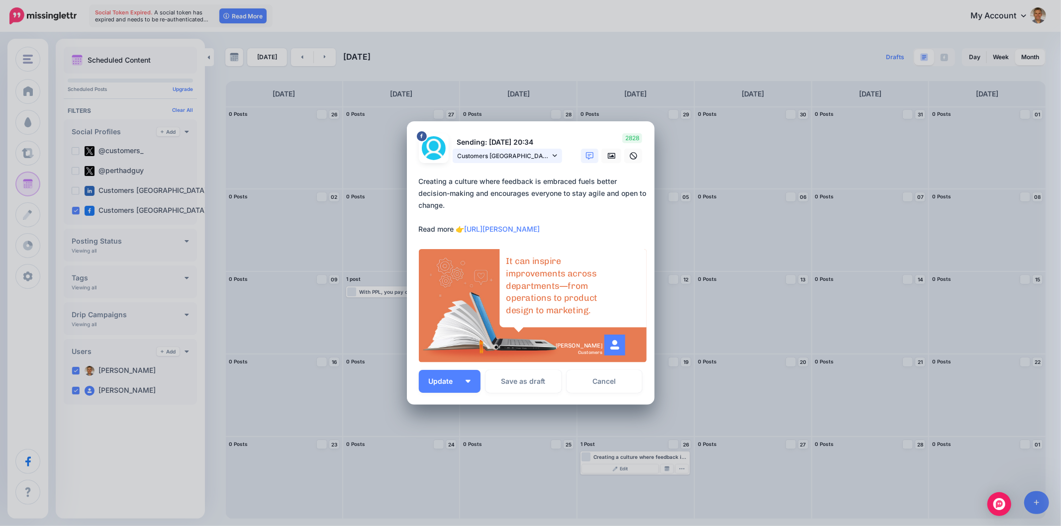
click at [557, 155] on link "Customers Australia page" at bounding box center [506, 156] width 109 height 14
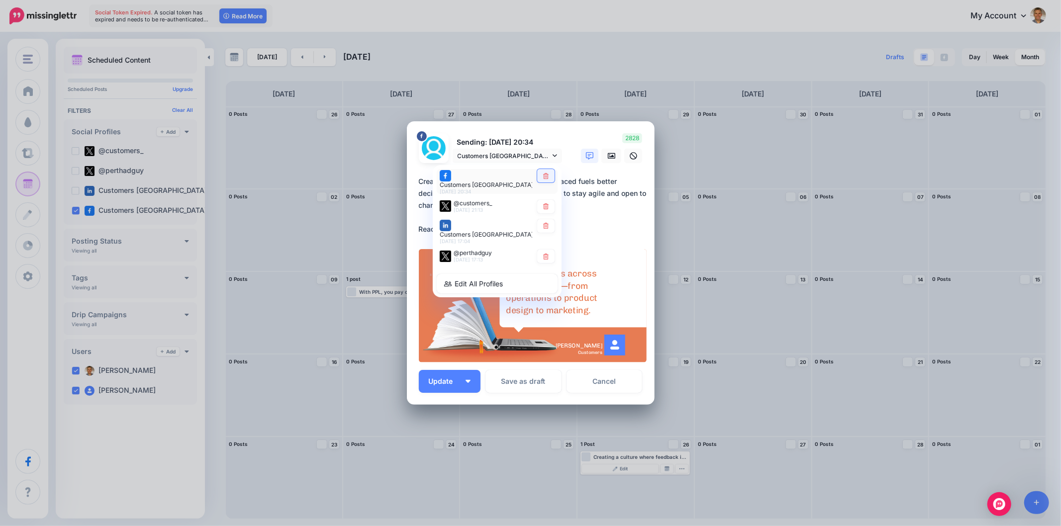
click at [545, 179] on icon at bounding box center [545, 176] width 5 height 6
type textarea "**********"
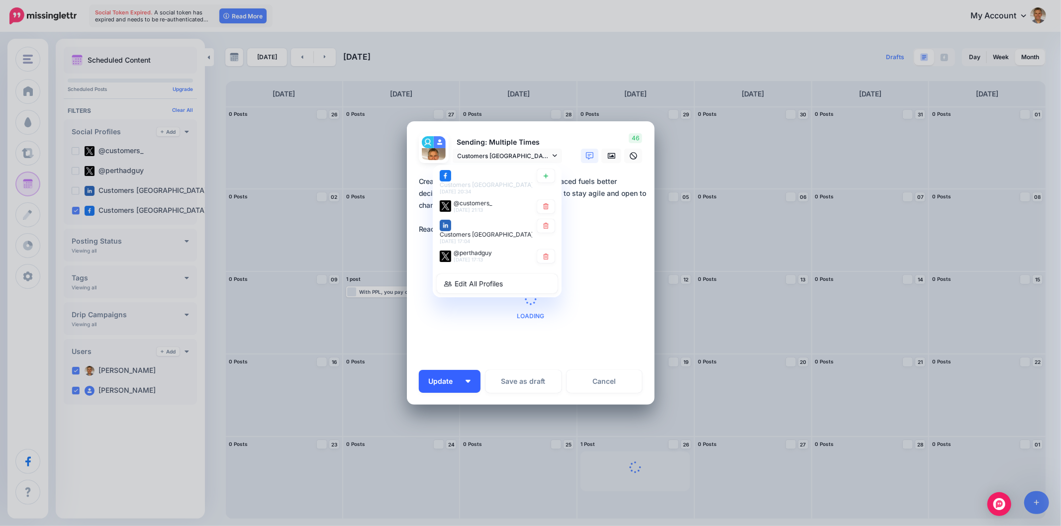
click at [465, 375] on div at bounding box center [531, 369] width 224 height 12
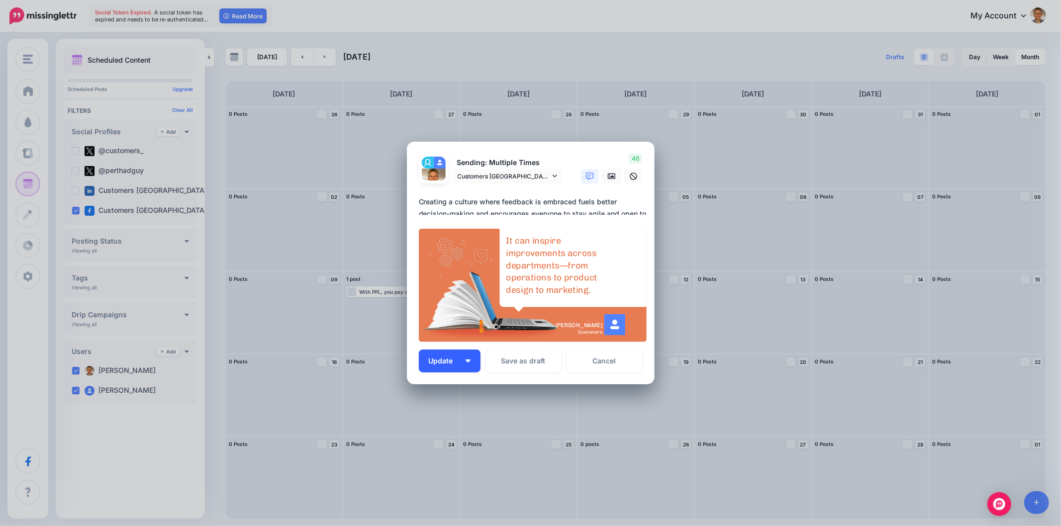
click at [469, 360] on img "button" at bounding box center [467, 360] width 5 height 3
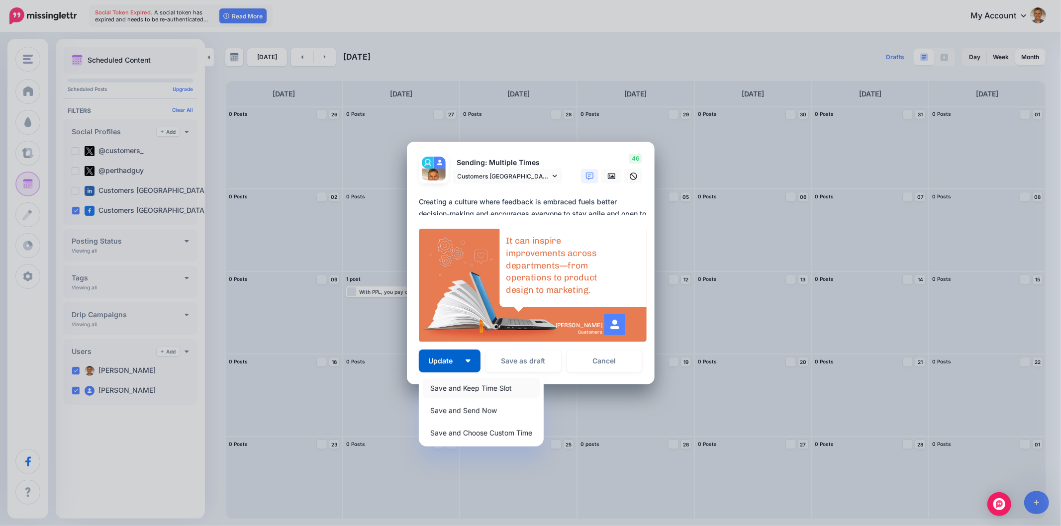
click at [450, 385] on link "Save and Keep Time Slot" at bounding box center [481, 387] width 117 height 19
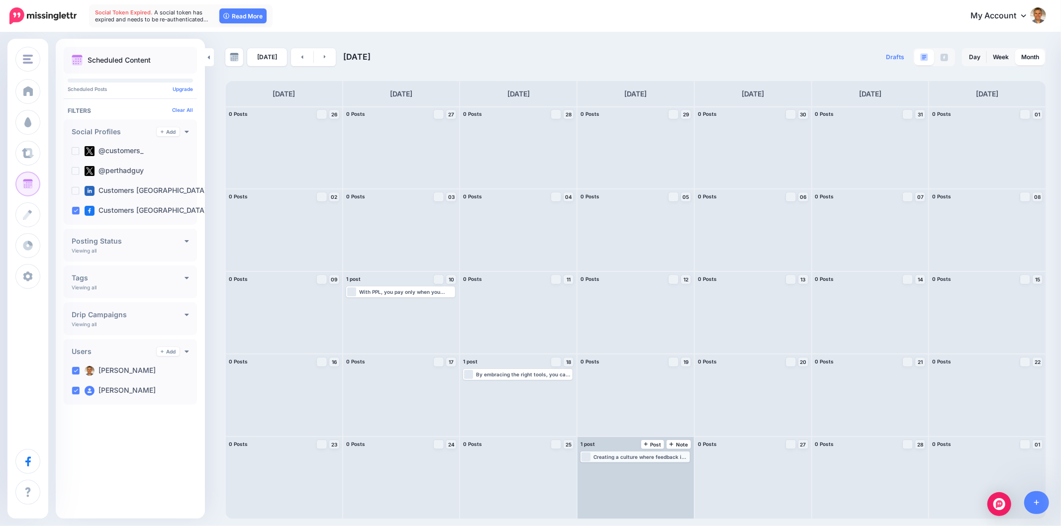
click at [605, 454] on div "Creating a culture where feedback is embraced fuels better decision-making and …" at bounding box center [640, 457] width 95 height 6
click at [630, 468] on link "Edit" at bounding box center [620, 468] width 77 height 9
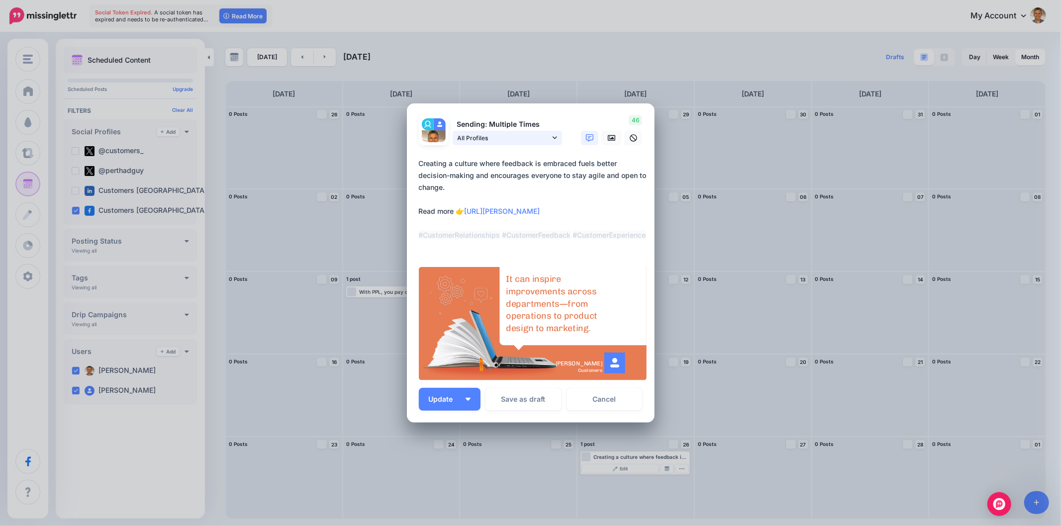
click at [545, 135] on link "All Profiles" at bounding box center [506, 138] width 109 height 14
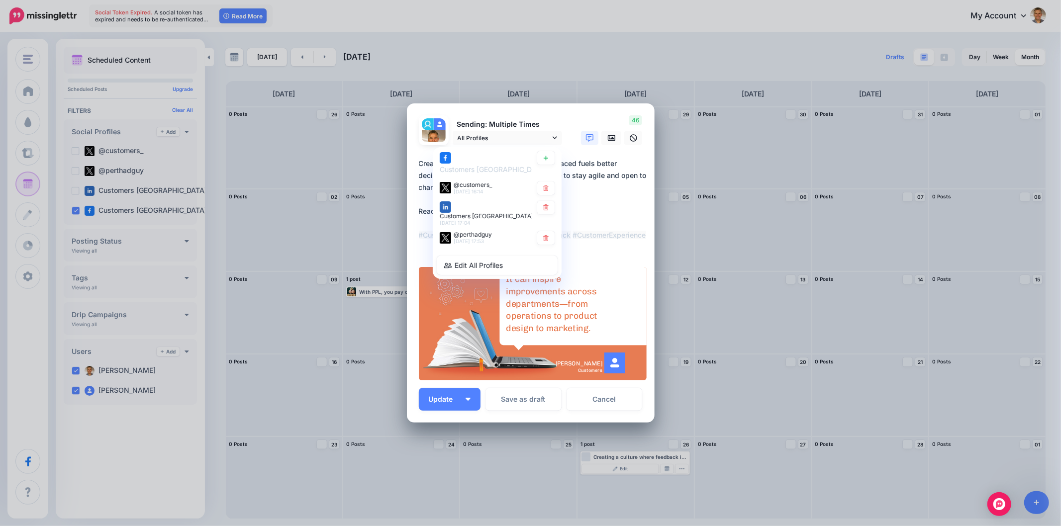
click at [621, 408] on link "Cancel" at bounding box center [604, 399] width 76 height 23
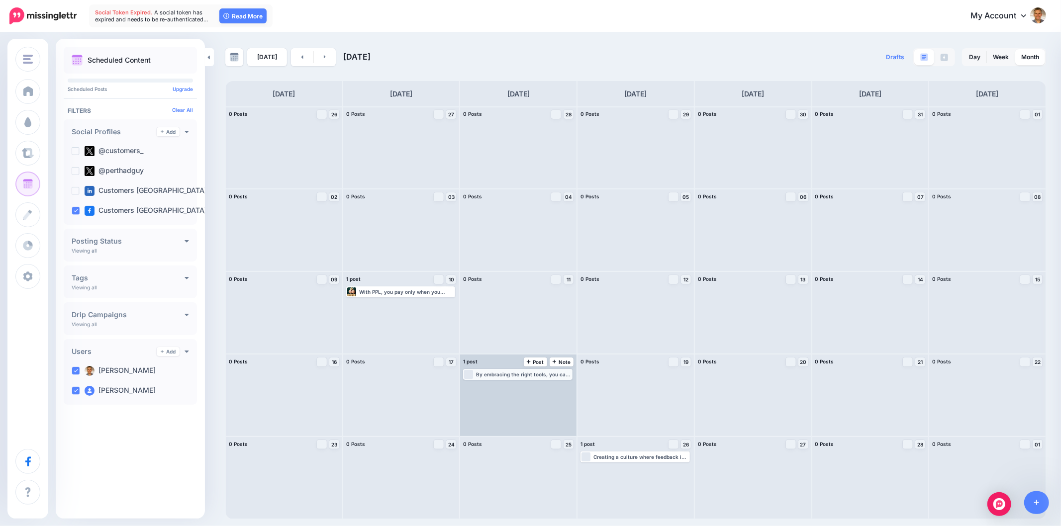
click at [533, 378] on div "Loading By embracing the right tools, you can save time, simplify tasks, and fo…" at bounding box center [517, 374] width 107 height 9
click at [519, 388] on link "Edit" at bounding box center [502, 386] width 77 height 9
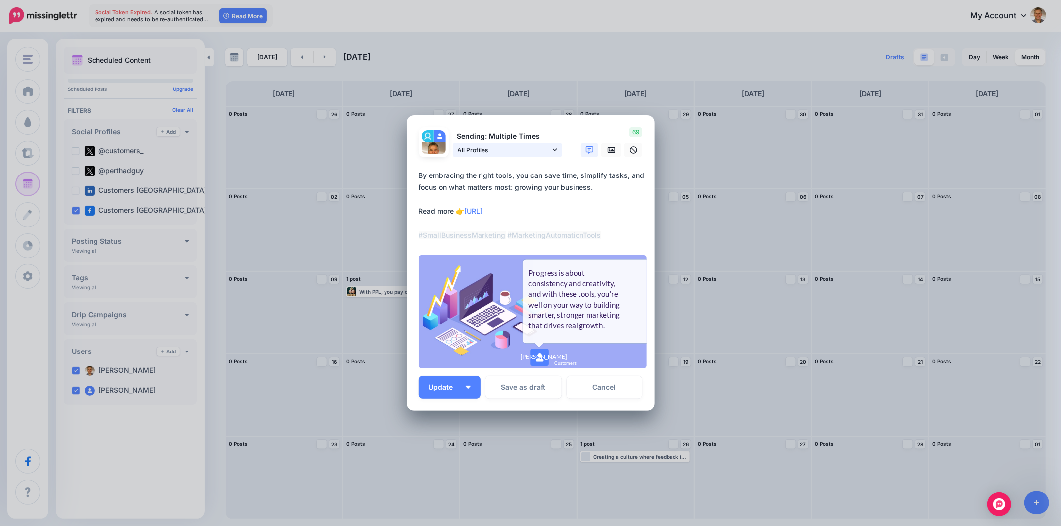
click at [549, 151] on span "All Profiles" at bounding box center [503, 150] width 92 height 10
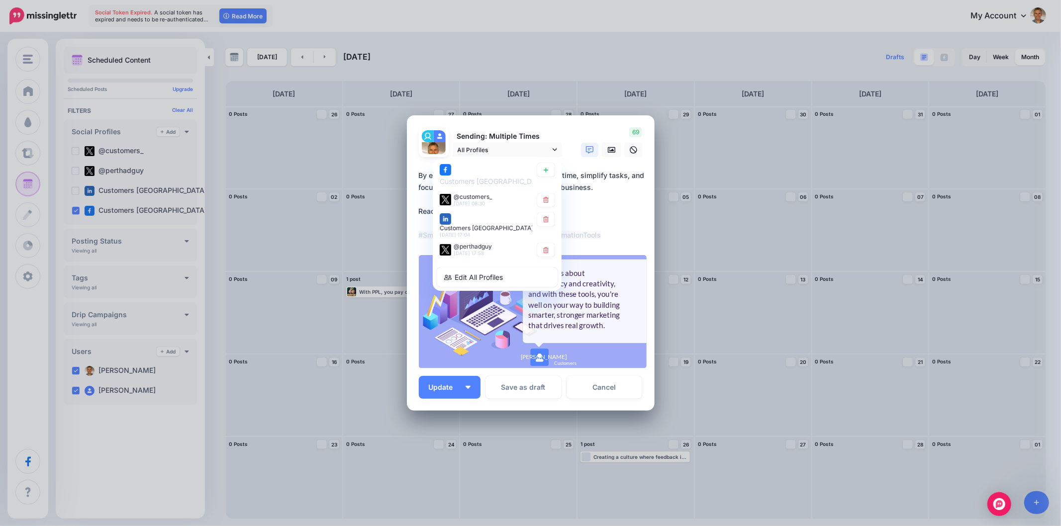
click at [623, 244] on div "**********" at bounding box center [531, 208] width 224 height 76
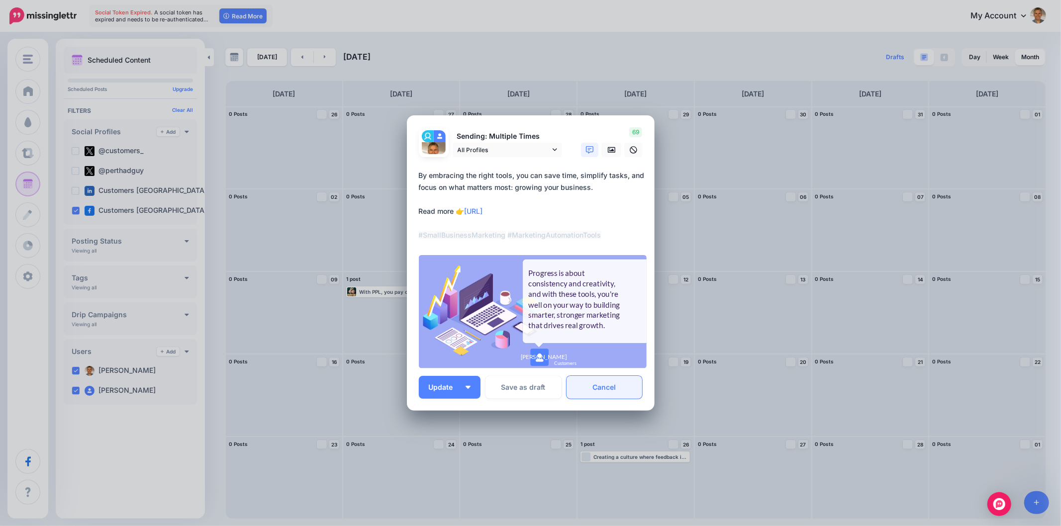
click at [612, 389] on link "Cancel" at bounding box center [604, 387] width 76 height 23
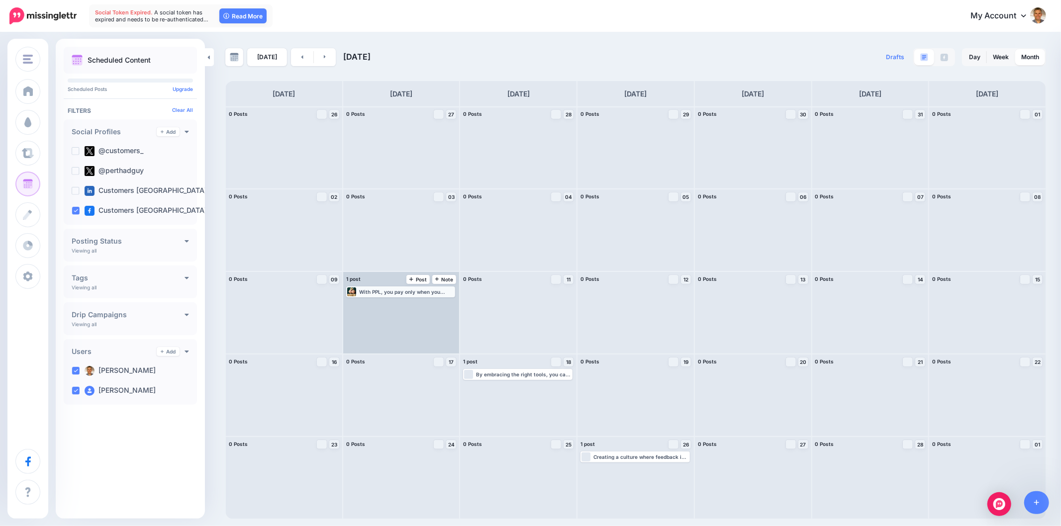
click at [406, 293] on div "With PPL, you pay only when you receive a lead—usually in the form of a phone c…" at bounding box center [406, 292] width 95 height 6
click at [412, 305] on link "Edit" at bounding box center [386, 303] width 77 height 9
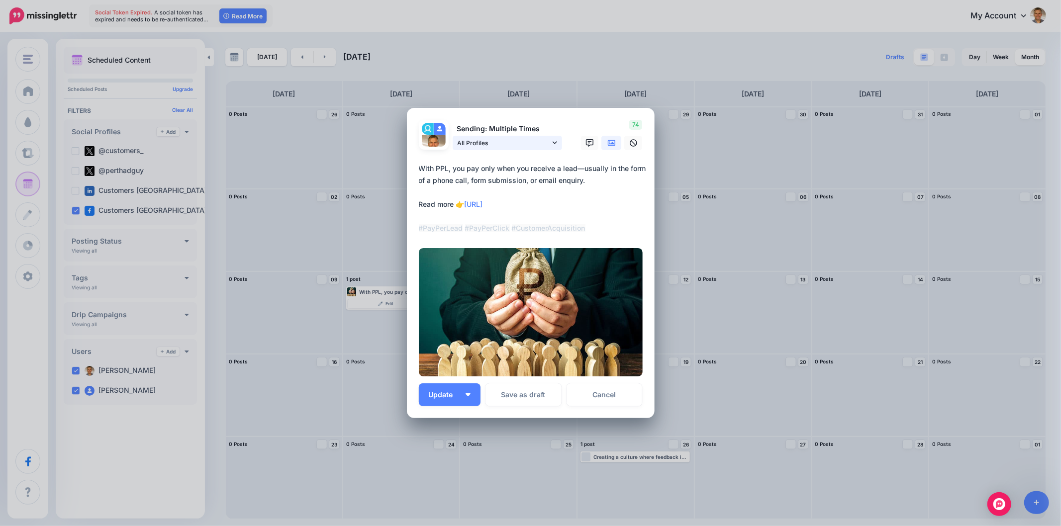
click at [549, 138] on span "All Profiles" at bounding box center [503, 143] width 92 height 10
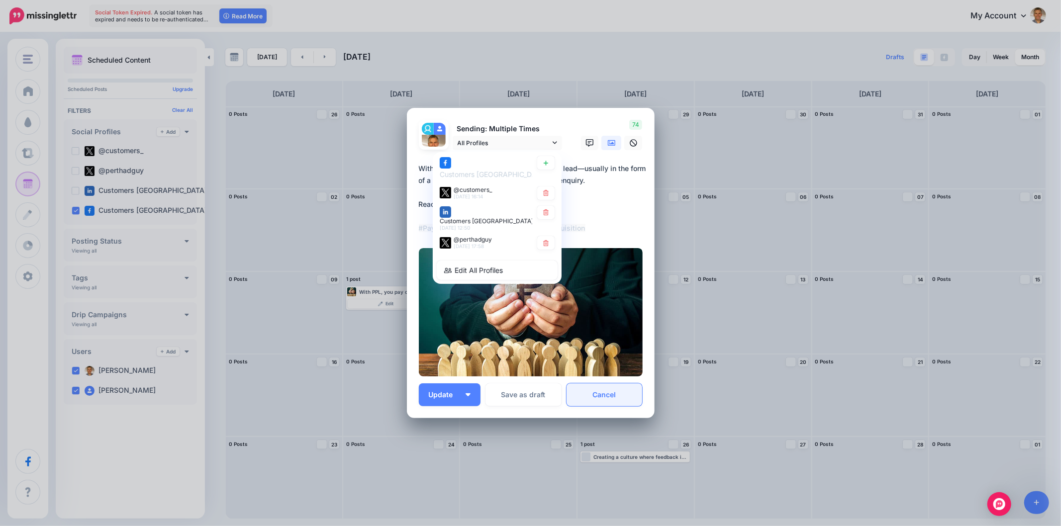
click at [608, 385] on link "Cancel" at bounding box center [604, 394] width 76 height 23
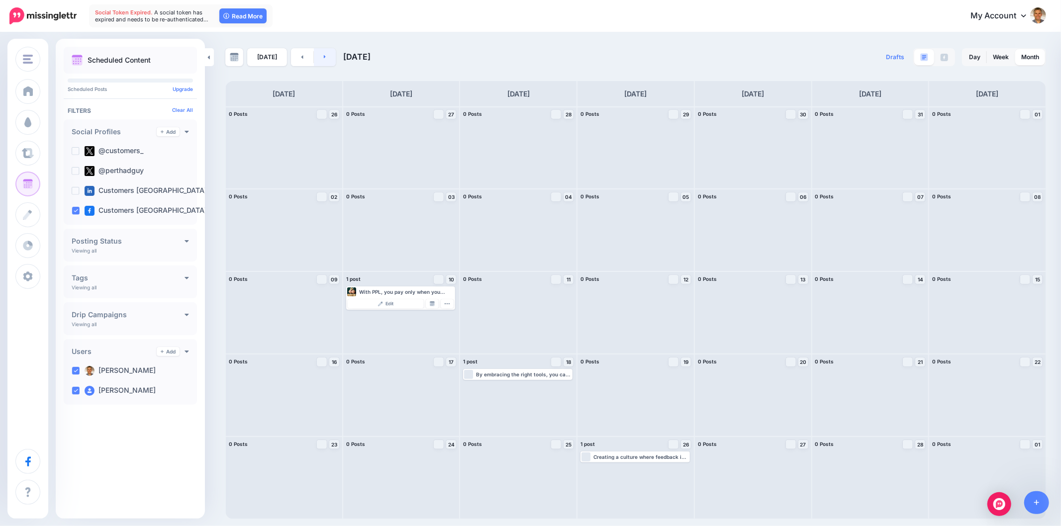
click at [331, 62] on link at bounding box center [325, 57] width 22 height 18
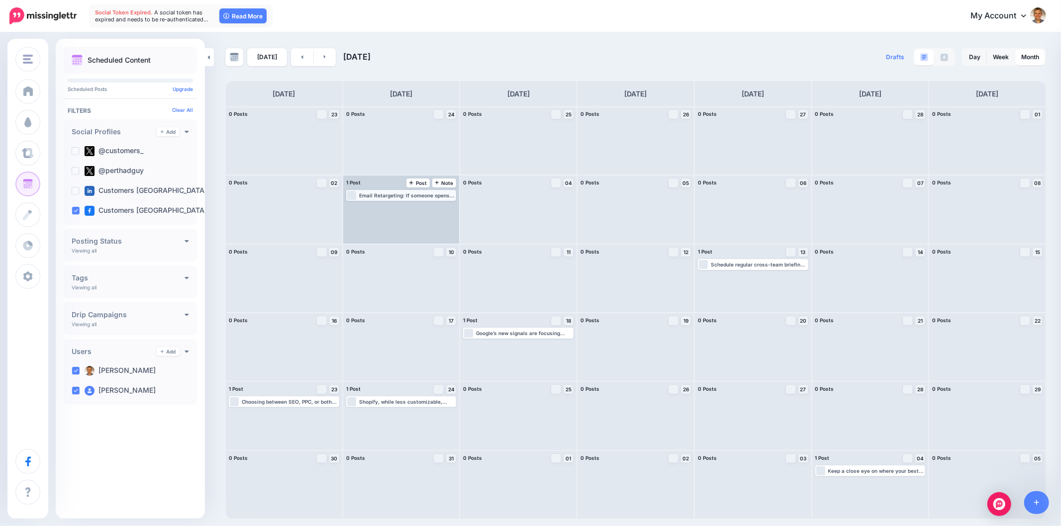
click at [391, 196] on div "Email Retargeting: If someone opens your email but doesn’t click through, you c…" at bounding box center [407, 195] width 96 height 6
click at [394, 210] on link "Edit" at bounding box center [387, 207] width 78 height 9
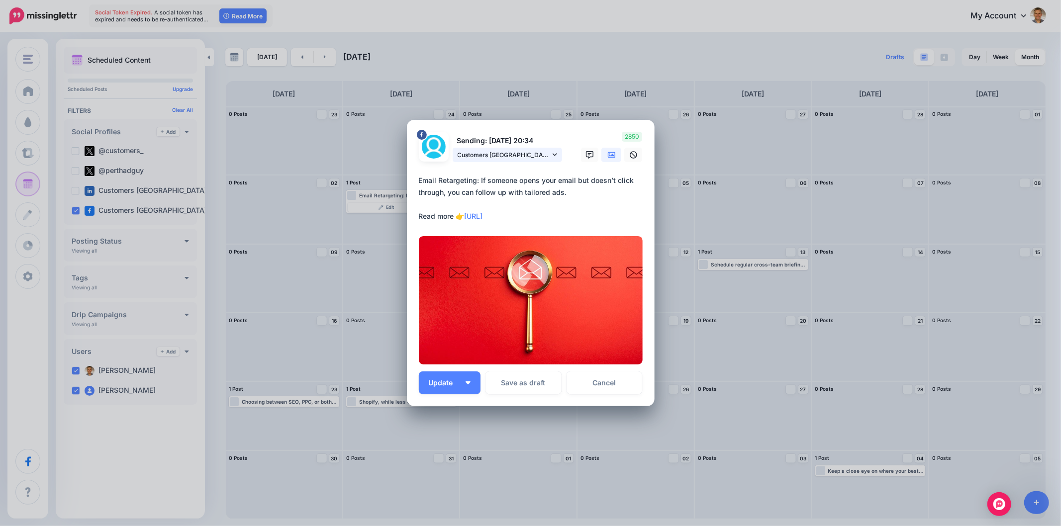
click at [559, 154] on link "Customers Australia page" at bounding box center [506, 155] width 109 height 14
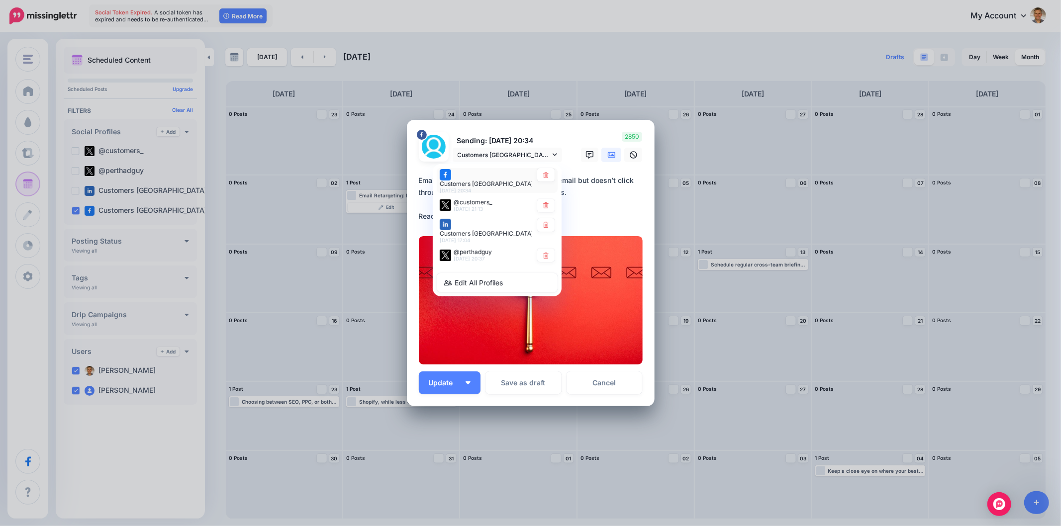
click at [521, 180] on span "Customers Australia page" at bounding box center [494, 183] width 109 height 7
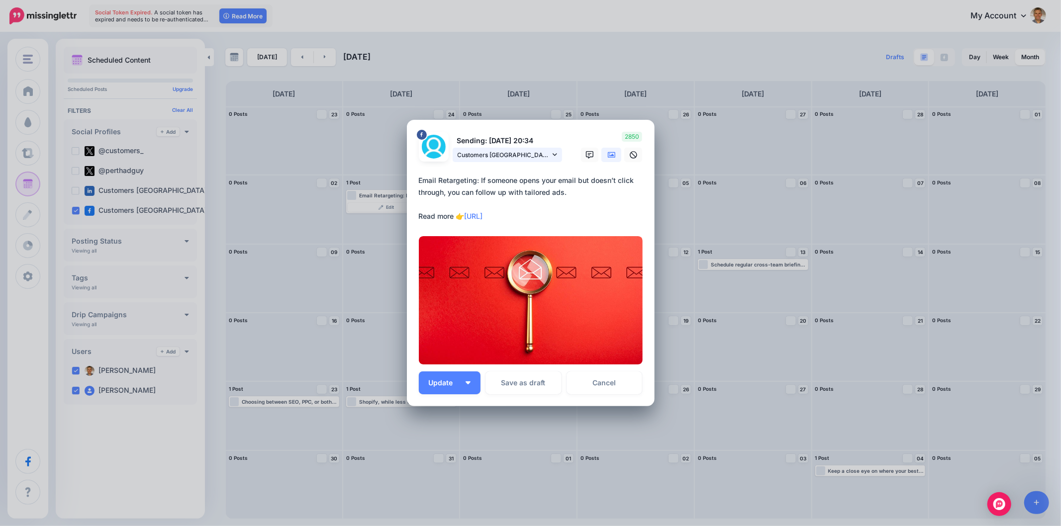
click at [554, 153] on icon at bounding box center [554, 154] width 4 height 7
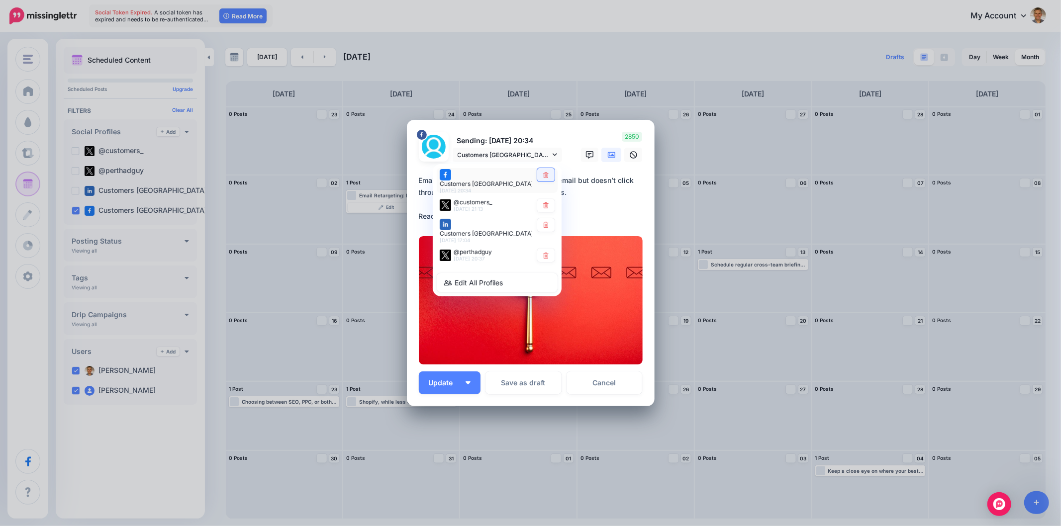
click at [549, 178] on icon at bounding box center [545, 175] width 7 height 6
type textarea "**********"
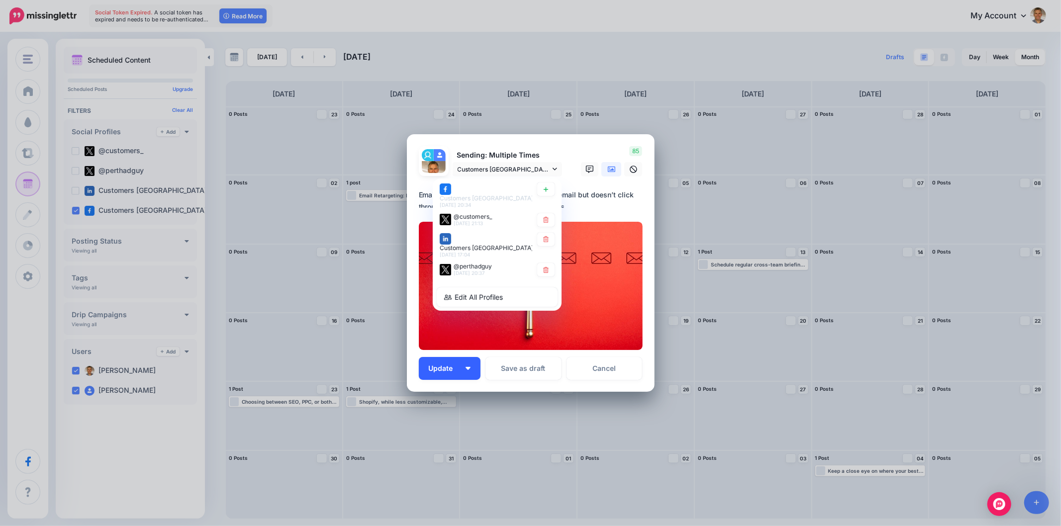
click at [465, 369] on img "button" at bounding box center [467, 368] width 5 height 3
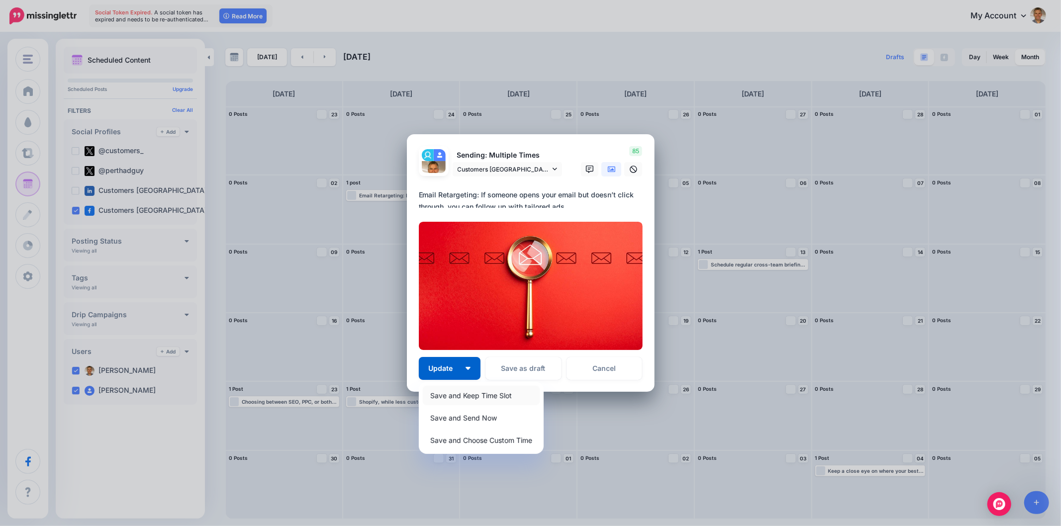
click at [458, 395] on link "Save and Keep Time Slot" at bounding box center [481, 395] width 117 height 19
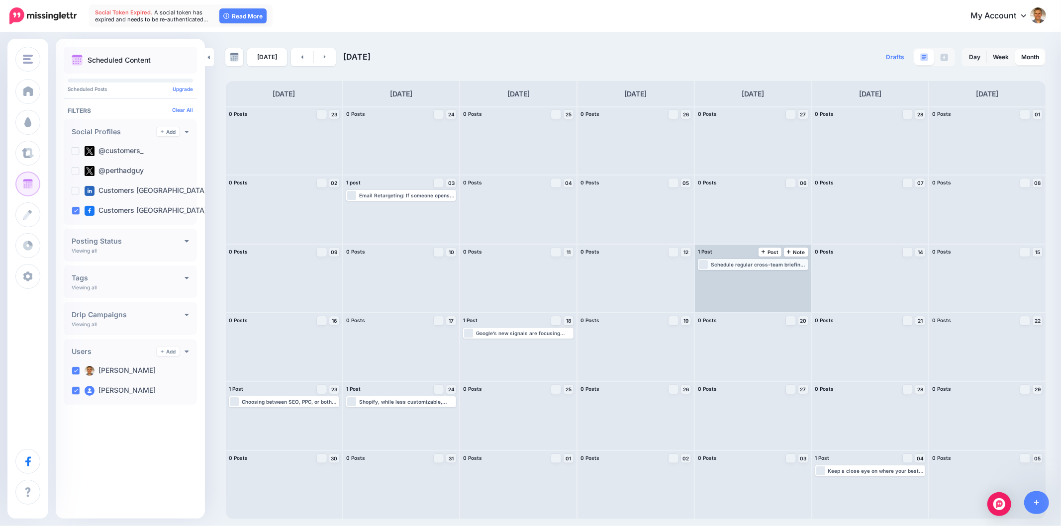
click at [775, 266] on div "Schedule regular cross-team briefings to align on timelines, goals, and key nar…" at bounding box center [759, 265] width 96 height 6
click at [743, 276] on span "Edit" at bounding box center [741, 276] width 8 height 5
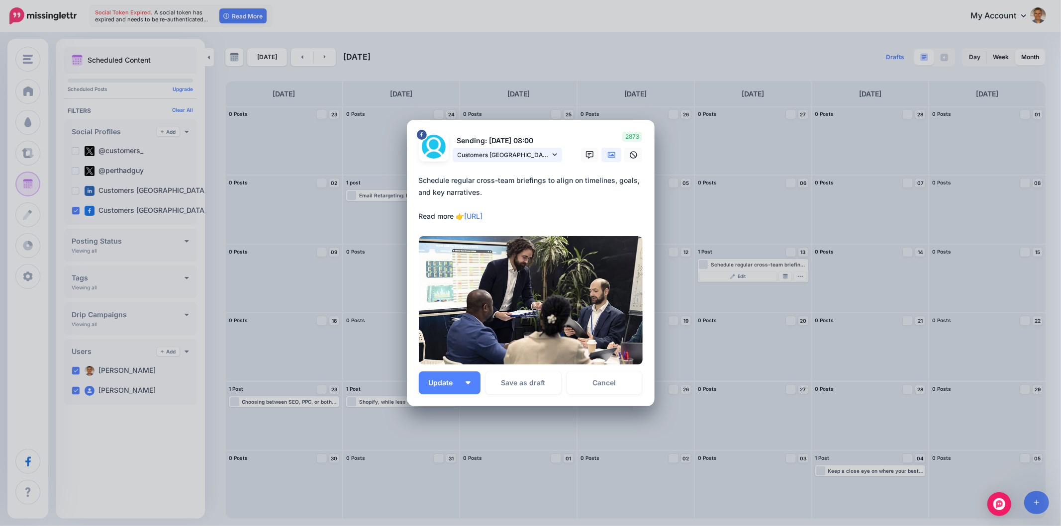
click at [559, 155] on link "Customers Australia page" at bounding box center [506, 155] width 109 height 14
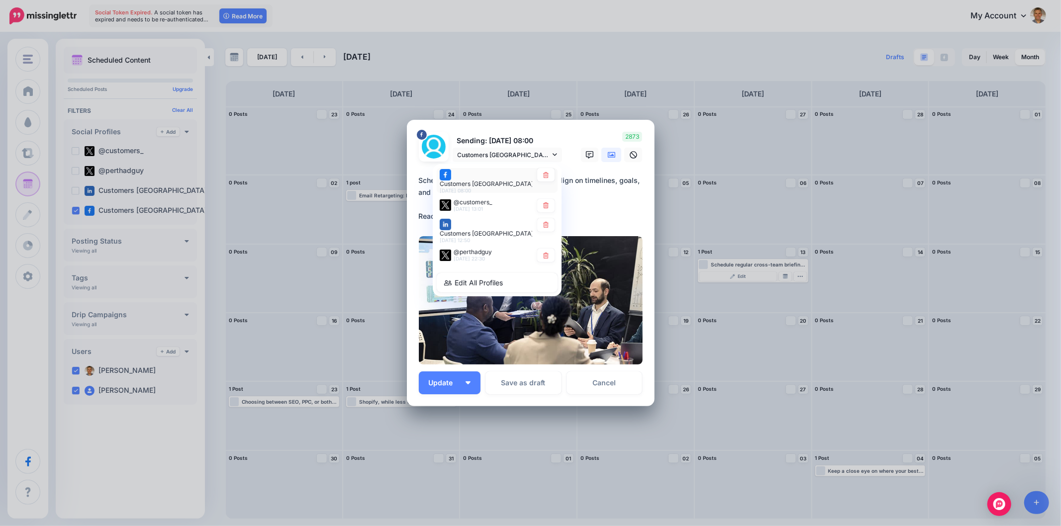
click at [549, 177] on icon at bounding box center [545, 175] width 7 height 6
type textarea "**********"
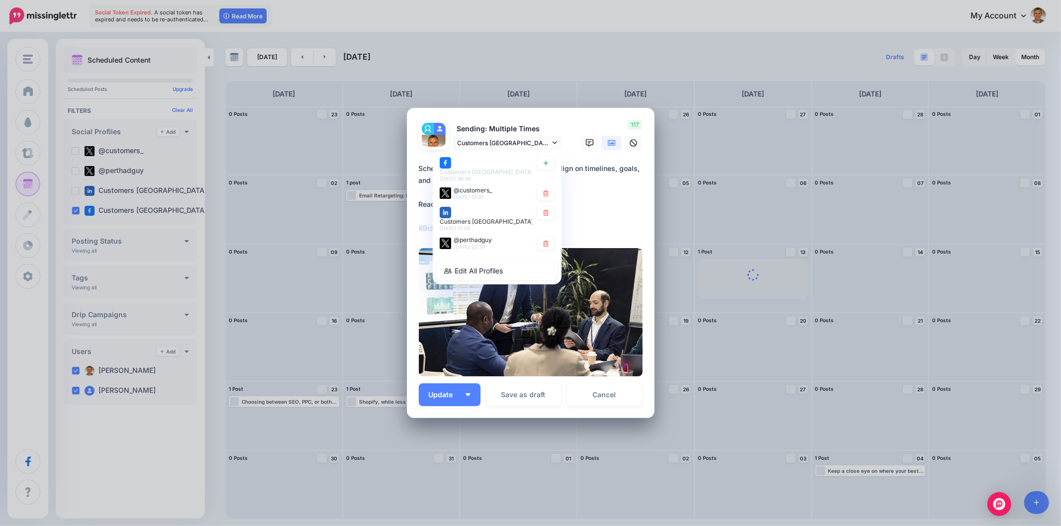
click at [472, 380] on div "Loading Sending: Multiple Times Customers Australia page" at bounding box center [531, 263] width 248 height 310
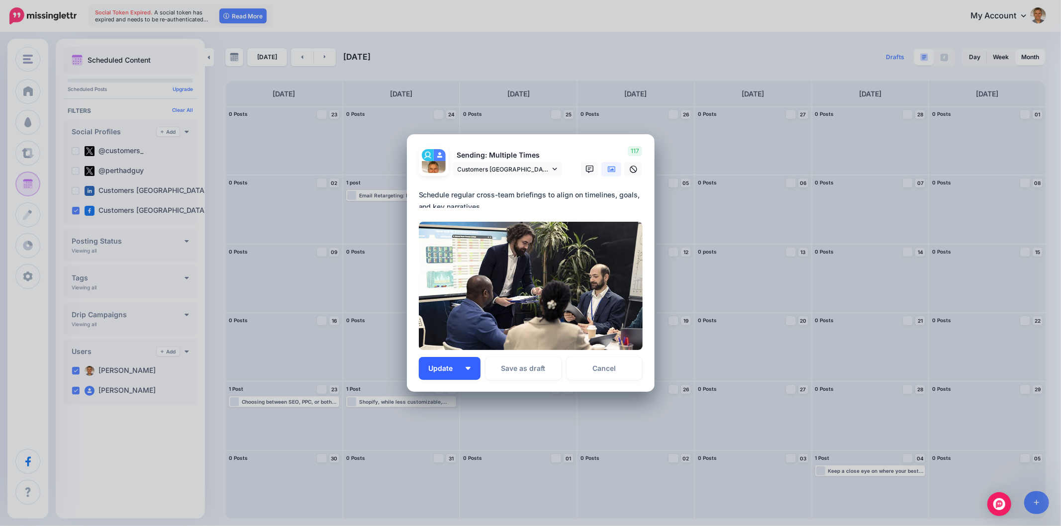
click at [471, 371] on button "Update" at bounding box center [450, 368] width 62 height 23
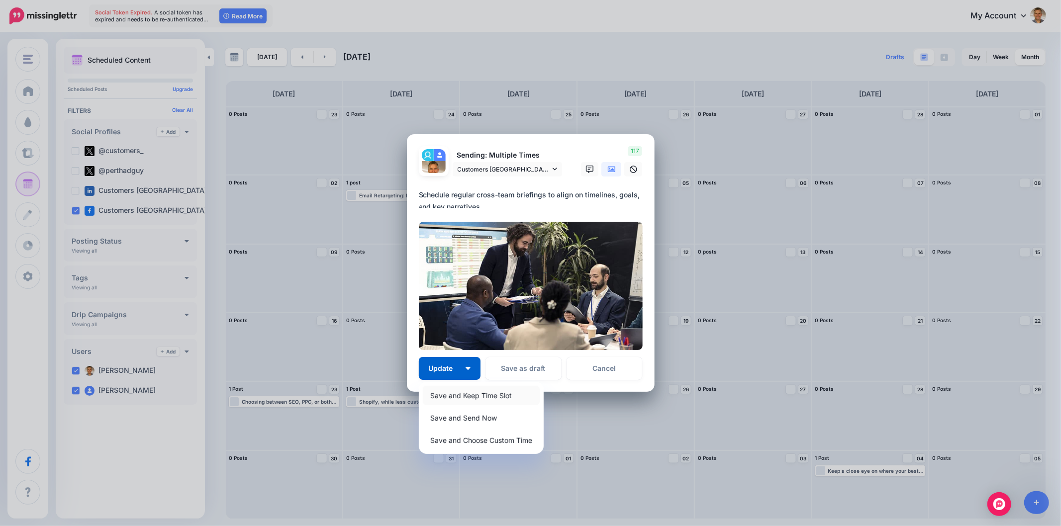
click at [465, 390] on link "Save and Keep Time Slot" at bounding box center [481, 395] width 117 height 19
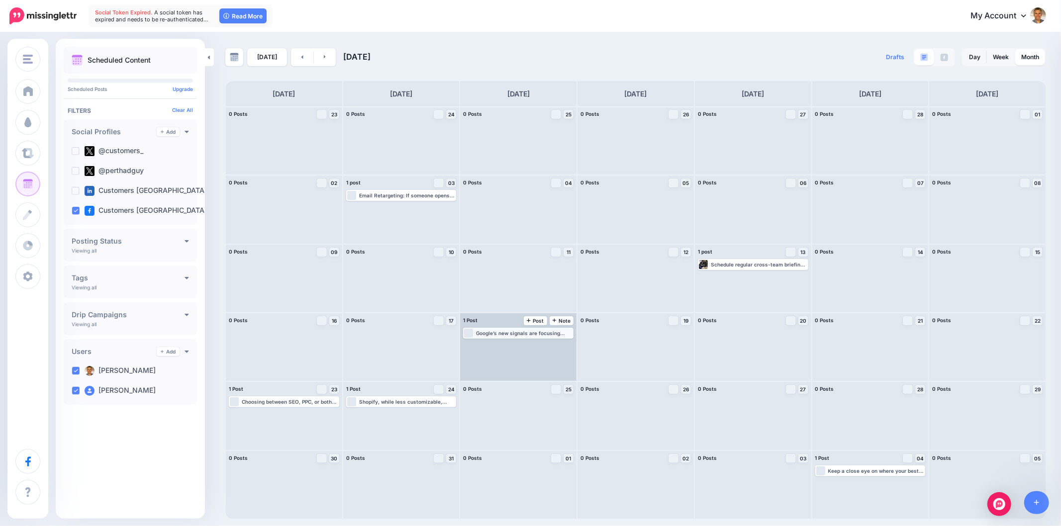
click at [553, 330] on div "Google’s new signals are focusing more on usefulness, freshness, and human-firs…" at bounding box center [524, 333] width 96 height 6
click at [521, 343] on link "Edit" at bounding box center [503, 345] width 78 height 9
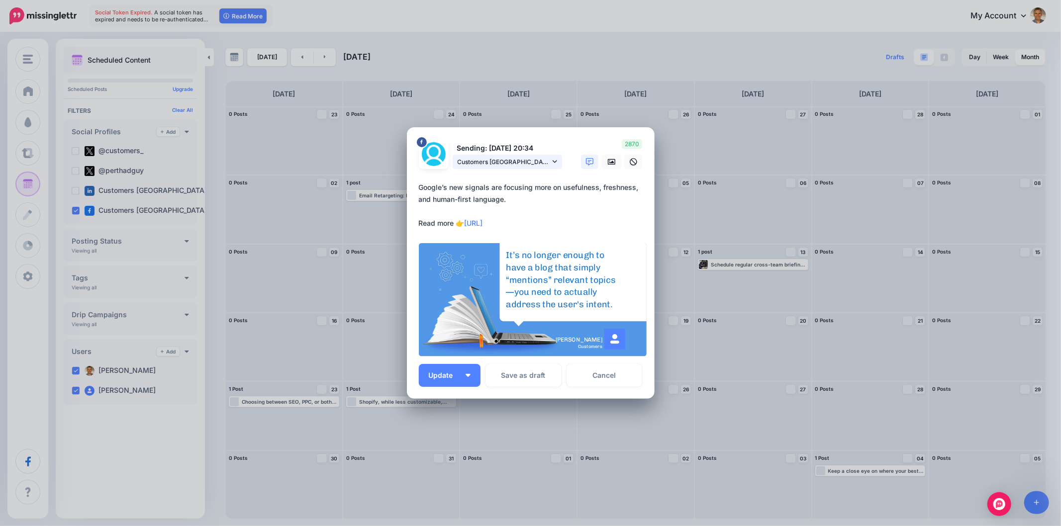
click at [554, 163] on icon at bounding box center [554, 162] width 4 height 2
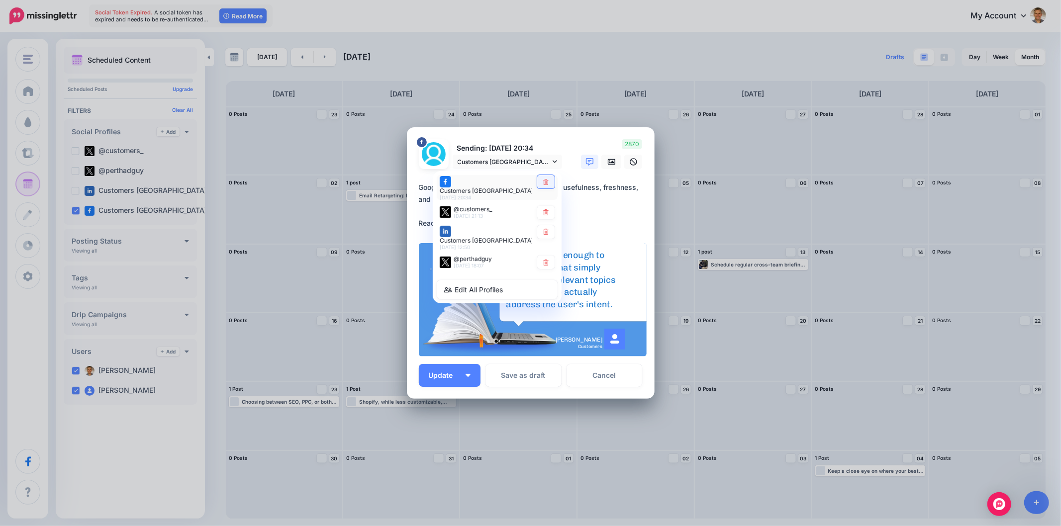
click at [550, 188] on link at bounding box center [545, 181] width 17 height 13
type textarea "**********"
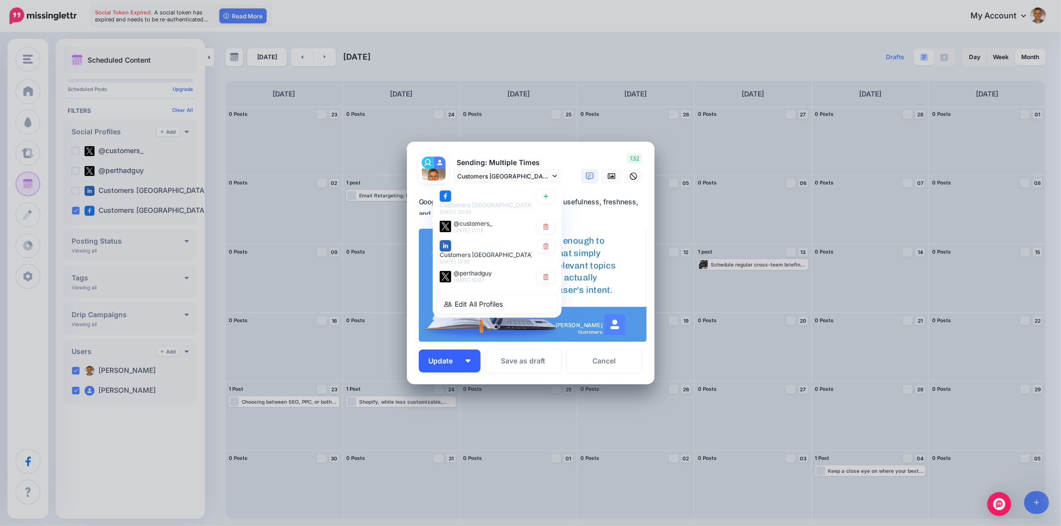
click at [472, 359] on button "Update" at bounding box center [450, 361] width 62 height 23
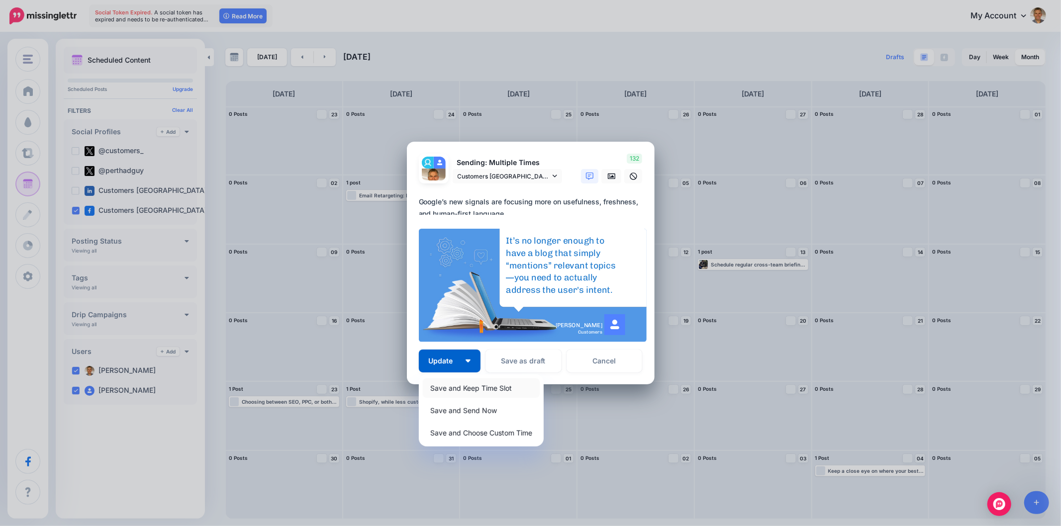
click at [457, 389] on link "Save and Keep Time Slot" at bounding box center [481, 387] width 117 height 19
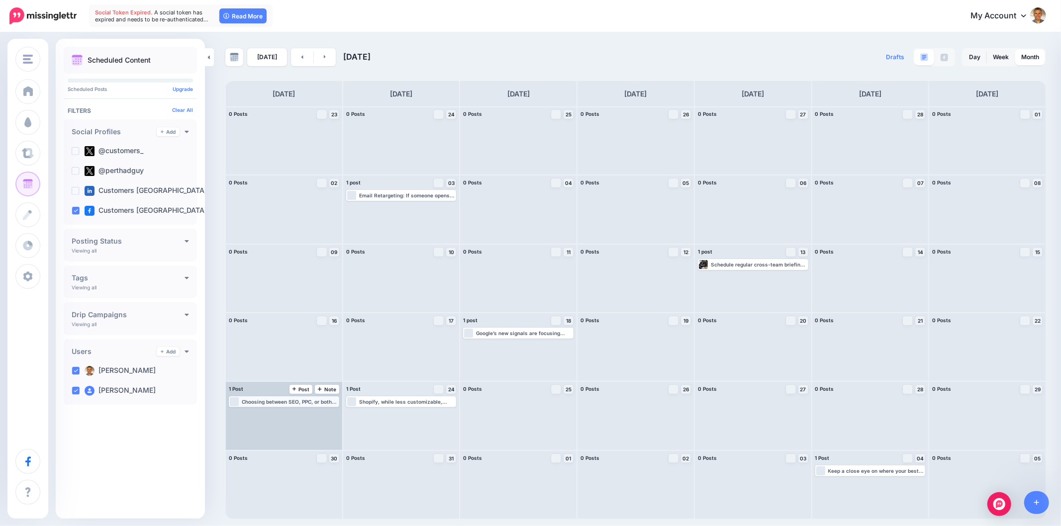
click at [291, 400] on div "Choosing between SEO, PPC, or both comes down to your goals, budget, and timeli…" at bounding box center [290, 402] width 96 height 6
click at [274, 411] on span "Edit" at bounding box center [273, 413] width 8 height 5
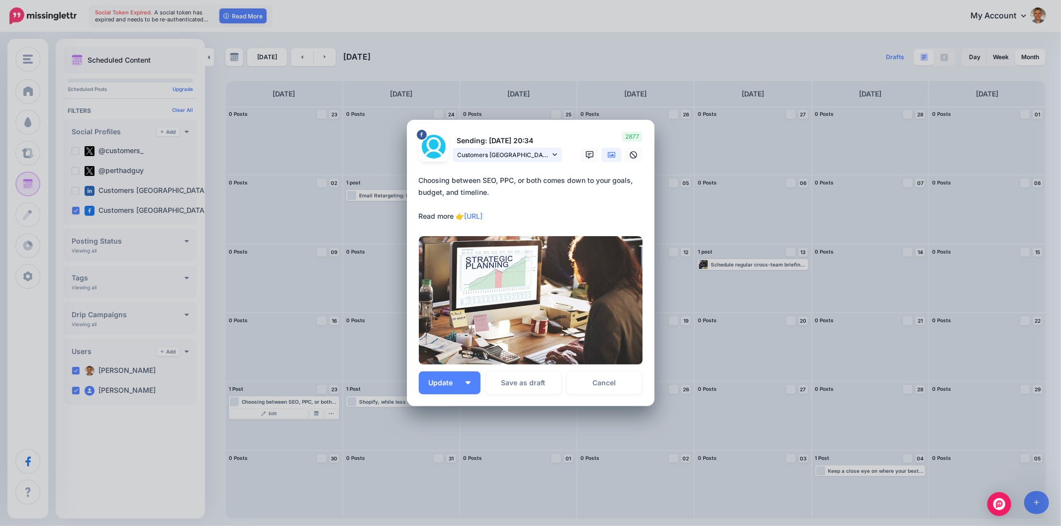
click at [554, 158] on icon at bounding box center [554, 154] width 4 height 7
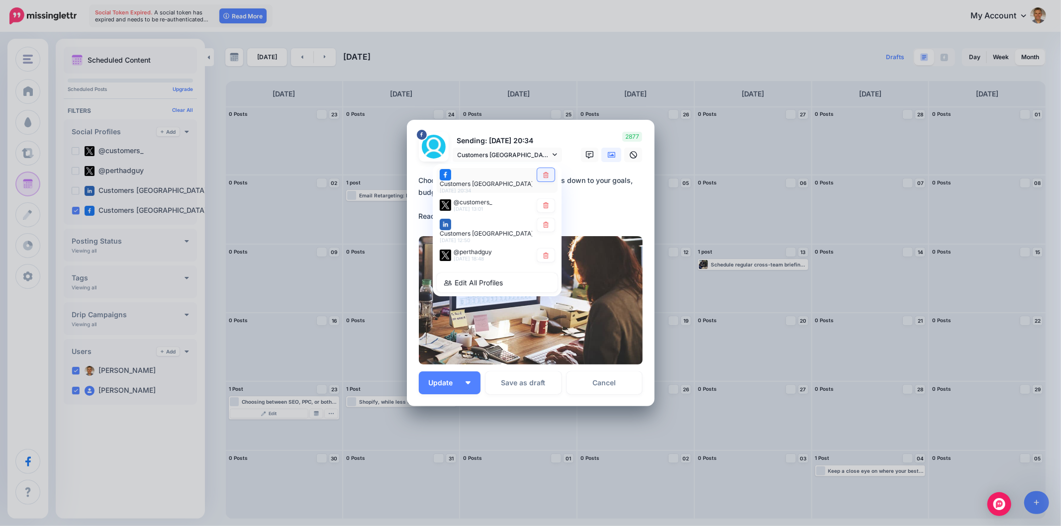
click at [546, 181] on link at bounding box center [545, 174] width 17 height 13
type textarea "**********"
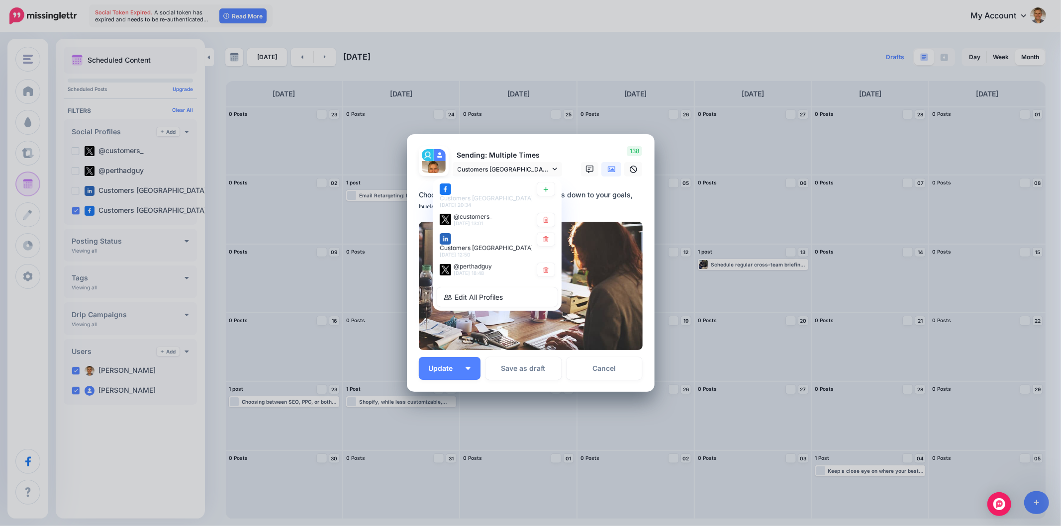
click at [598, 230] on img at bounding box center [531, 286] width 224 height 128
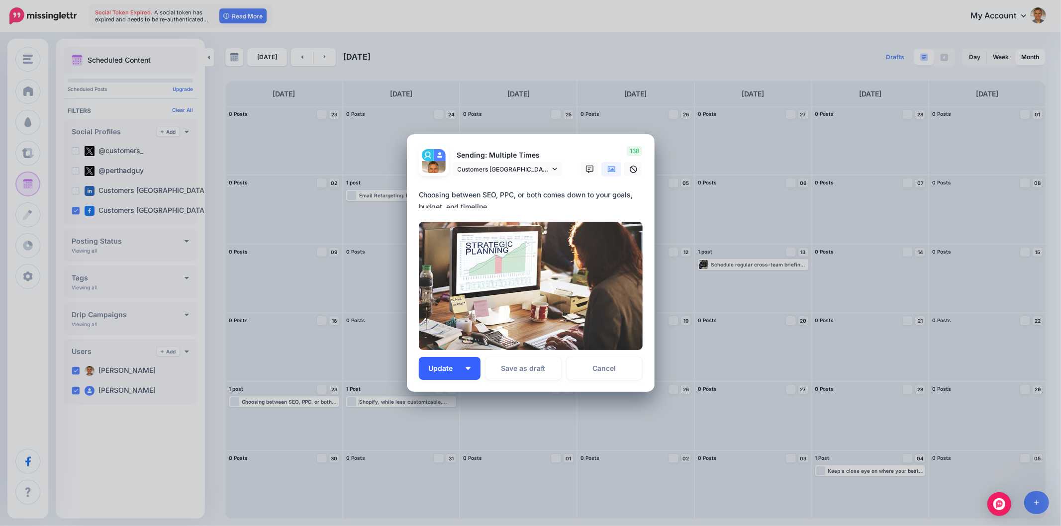
click at [468, 374] on button "Update" at bounding box center [450, 368] width 62 height 23
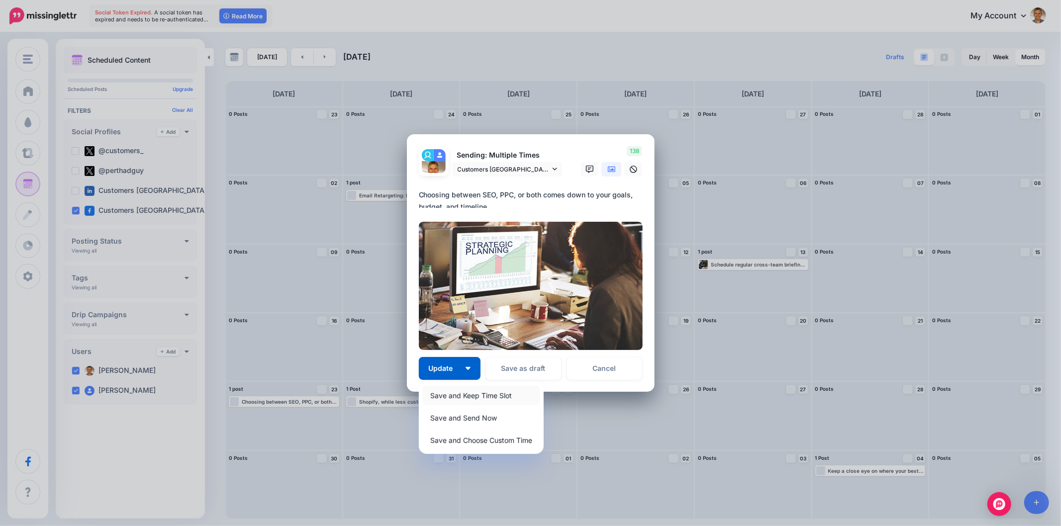
click at [456, 393] on link "Save and Keep Time Slot" at bounding box center [481, 395] width 117 height 19
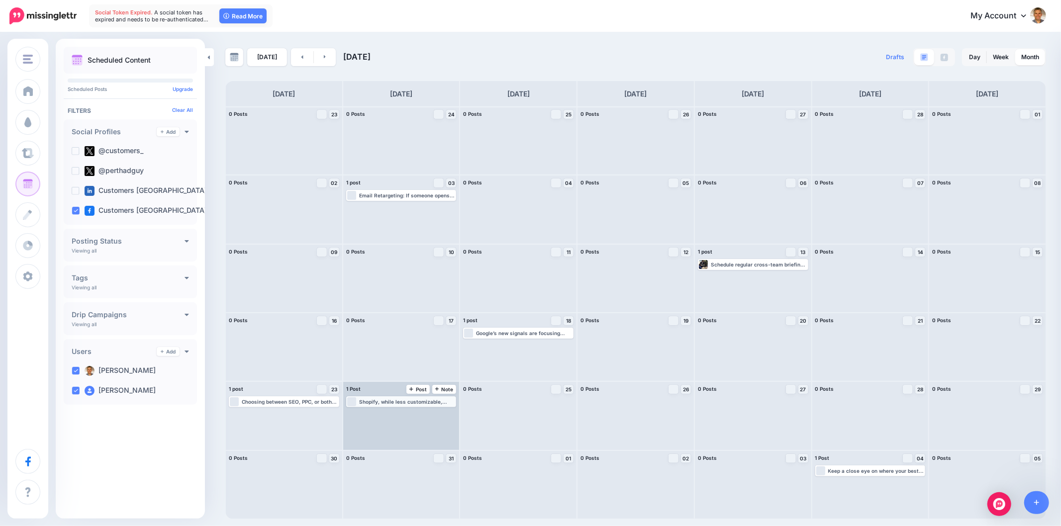
click at [416, 405] on div "Shopify, while less customizable, offers features built specifically for online…" at bounding box center [407, 402] width 96 height 6
click at [398, 411] on link "Edit" at bounding box center [387, 413] width 78 height 9
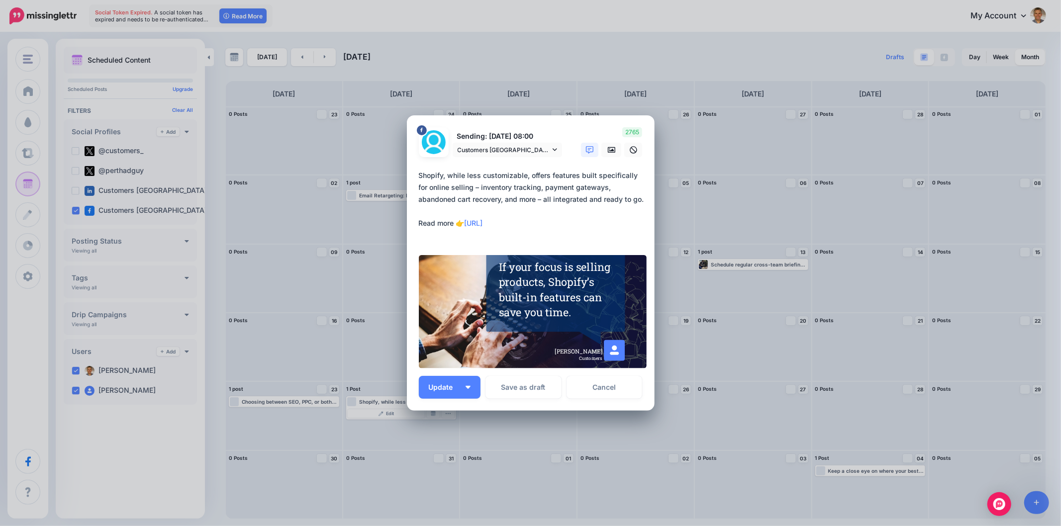
click at [558, 141] on p "Sending: 24th Mar 08:00" at bounding box center [506, 136] width 109 height 11
click at [551, 147] on link "Customers Australia page" at bounding box center [506, 150] width 109 height 14
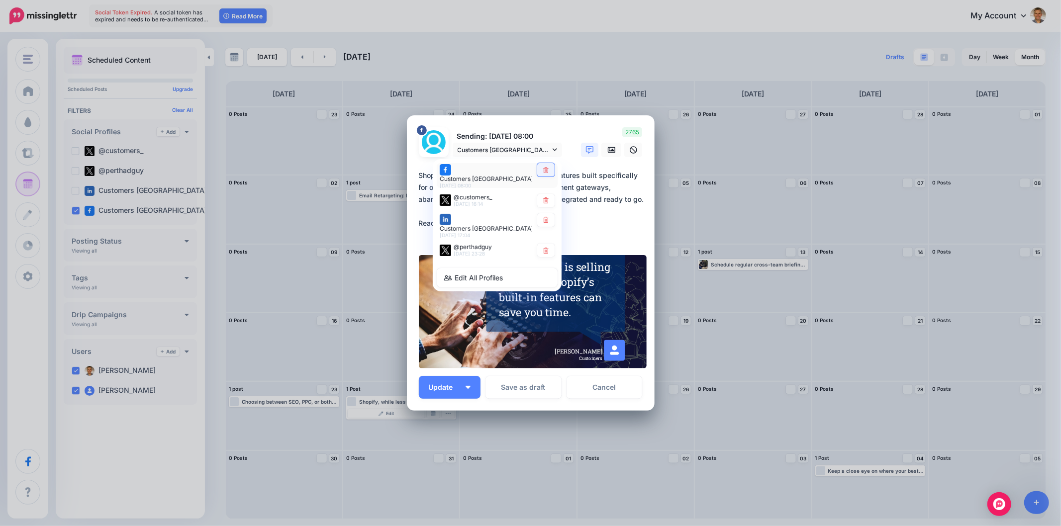
click at [548, 173] on icon at bounding box center [545, 170] width 7 height 6
type textarea "**********"
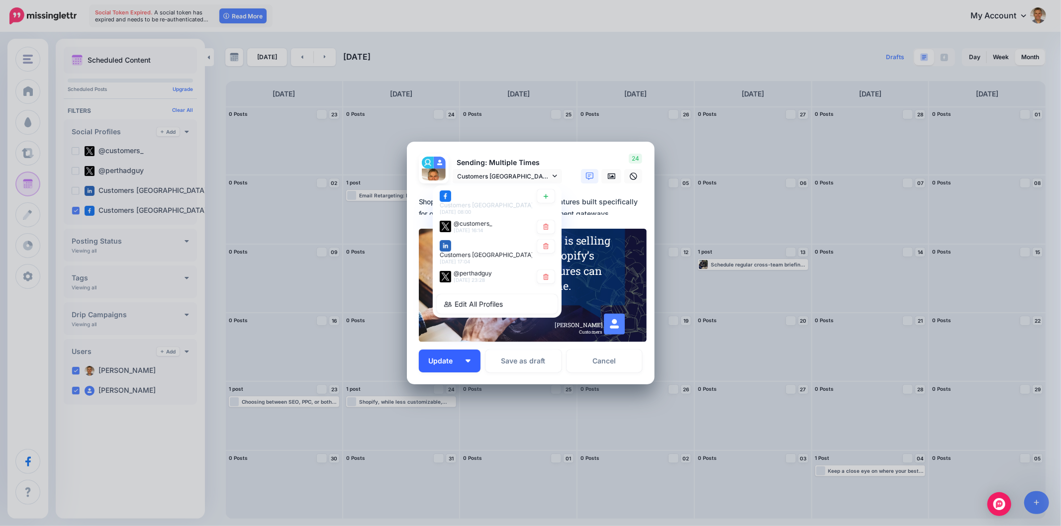
click at [464, 364] on button "Update" at bounding box center [450, 361] width 62 height 23
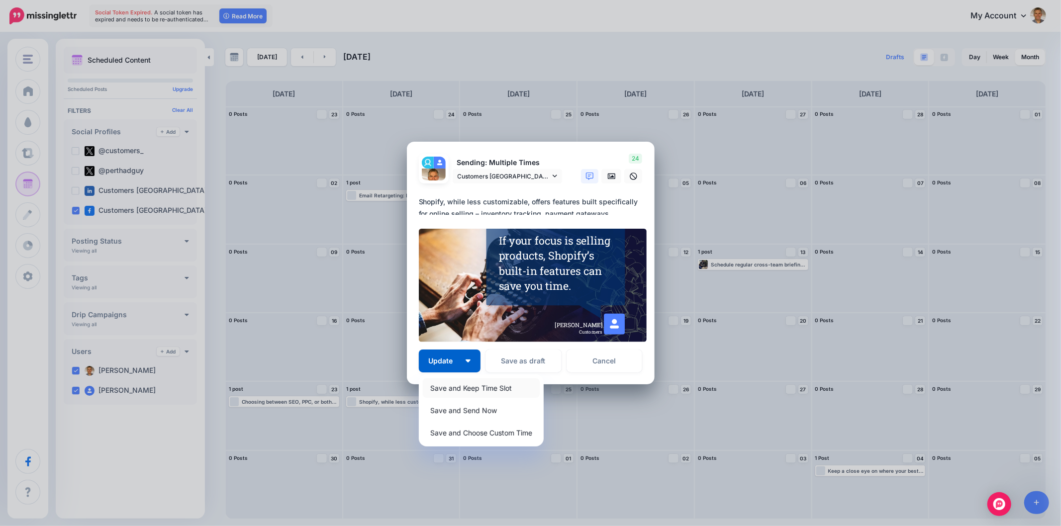
click at [458, 384] on link "Save and Keep Time Slot" at bounding box center [481, 387] width 117 height 19
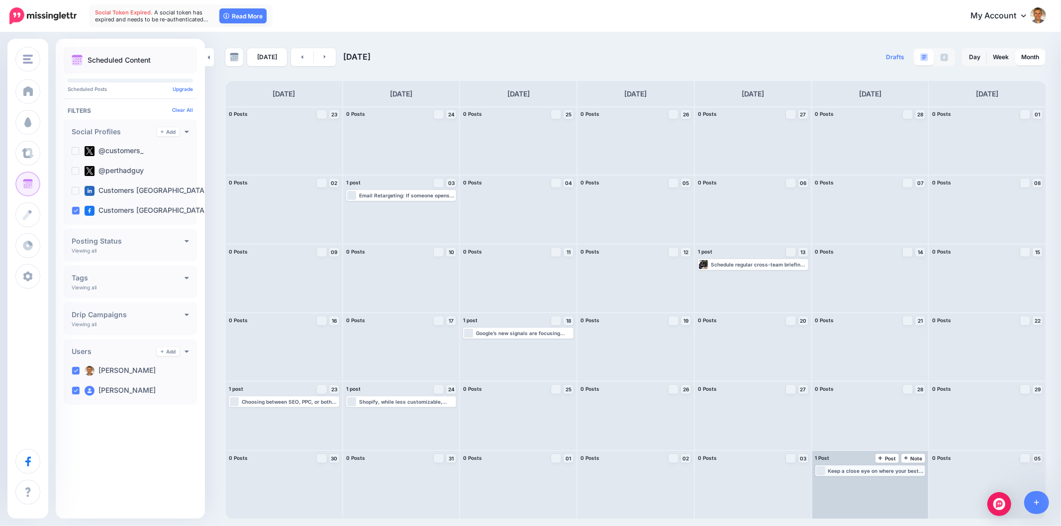
click at [837, 473] on div "Keep a close eye on where your best leads are coming from. Read more 👉 https://…" at bounding box center [876, 471] width 96 height 6
click at [863, 476] on div "Edit Manage Dates Assign to User Delete Post" at bounding box center [870, 481] width 108 height 12
click at [859, 484] on span "Edit" at bounding box center [859, 482] width 8 height 5
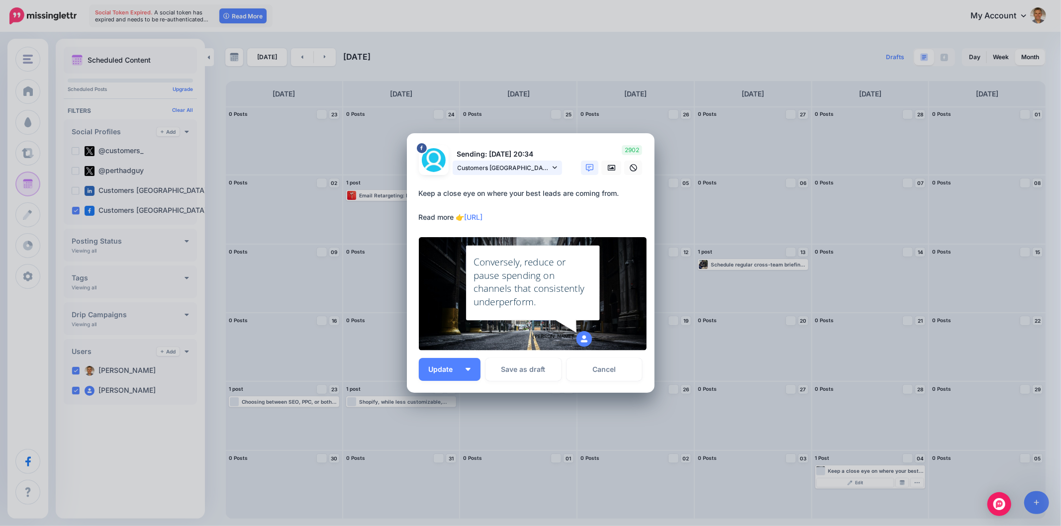
click at [555, 173] on link "Customers Australia page" at bounding box center [506, 168] width 109 height 14
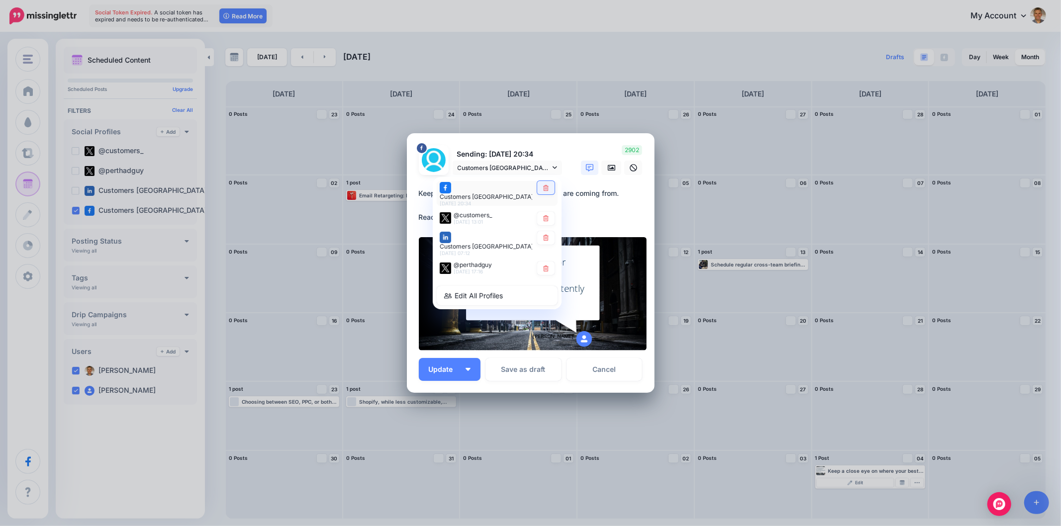
click at [543, 188] on icon at bounding box center [545, 188] width 7 height 6
type textarea "**********"
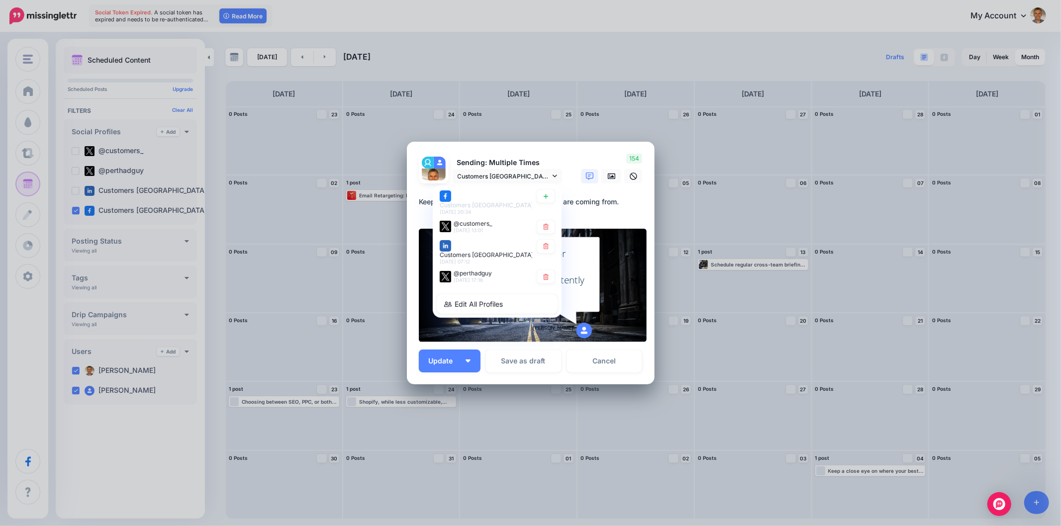
click at [470, 383] on div "Loading Sending: Multiple Times Customers Australia page 4th Apr 20:34" at bounding box center [531, 263] width 248 height 243
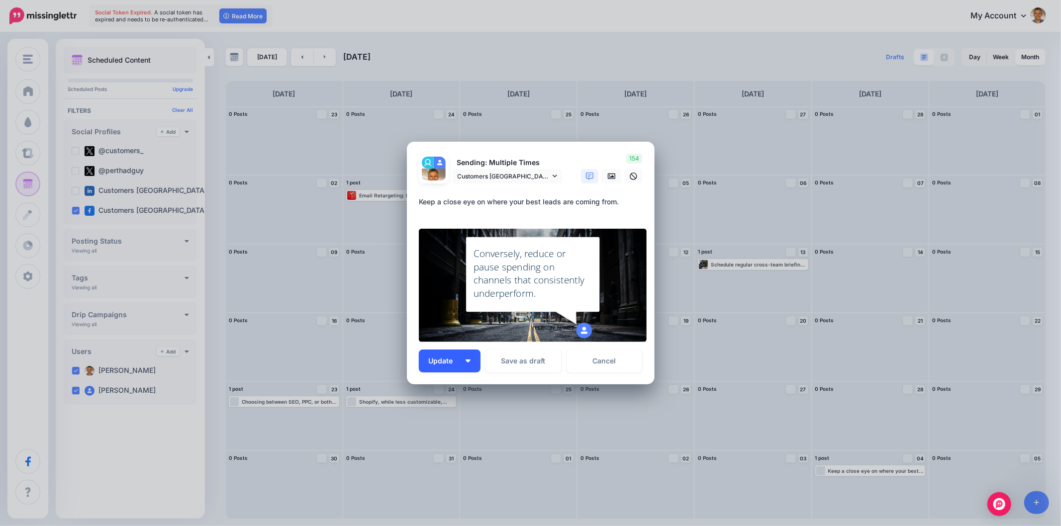
click at [474, 357] on button "Update" at bounding box center [450, 361] width 62 height 23
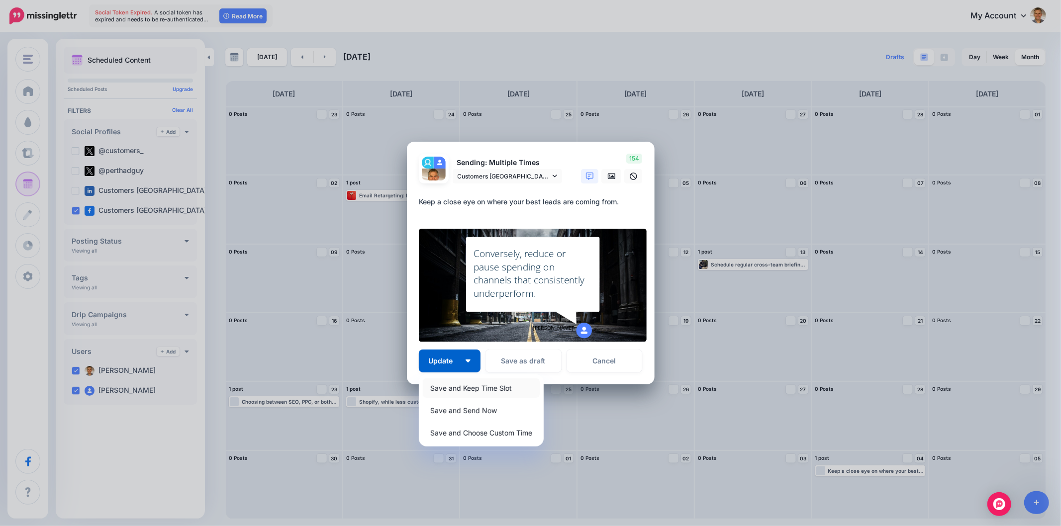
click at [468, 389] on link "Save and Keep Time Slot" at bounding box center [481, 387] width 117 height 19
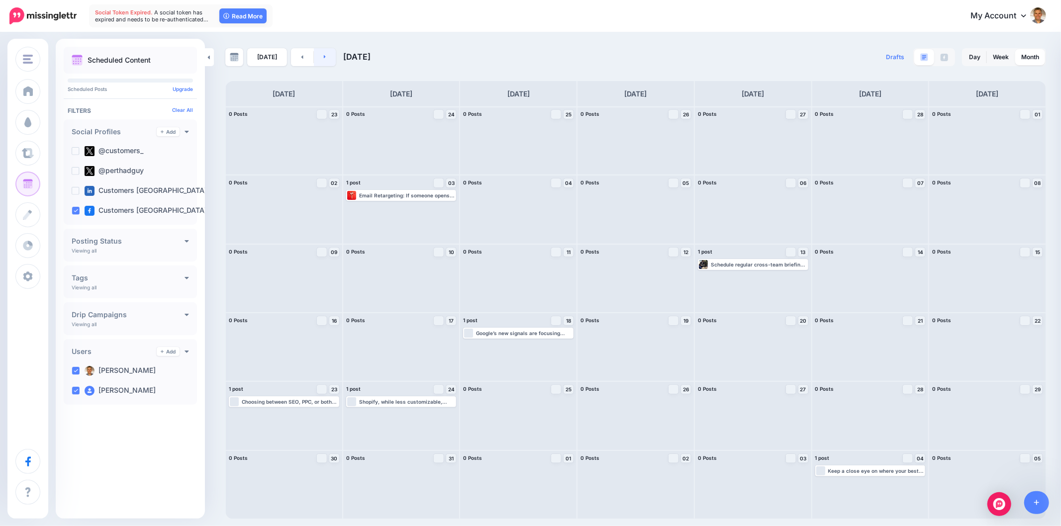
click at [320, 61] on link at bounding box center [325, 57] width 22 height 18
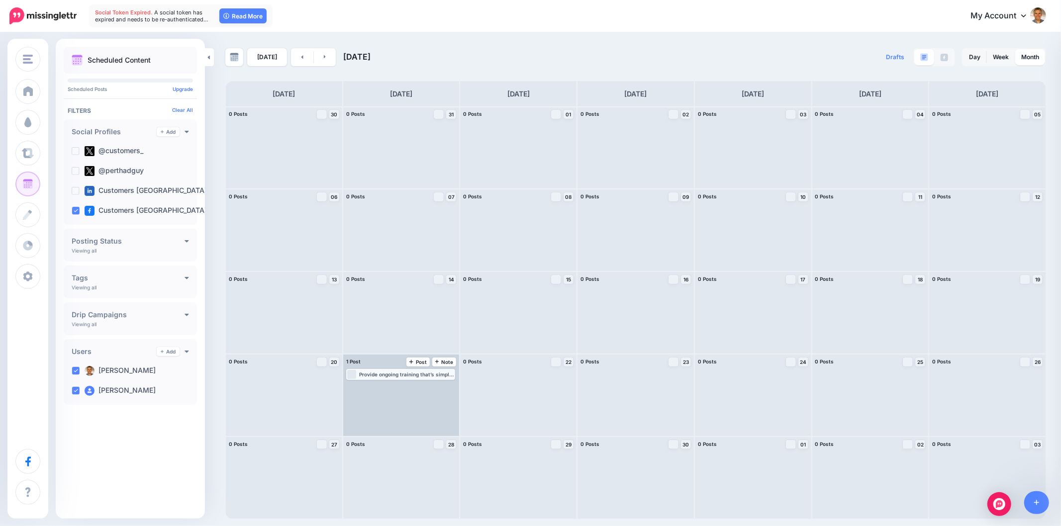
click at [416, 371] on div "Provide ongoing training that’s simple but meaningful — product knowledge, serv…" at bounding box center [406, 374] width 95 height 6
click at [396, 385] on link "Edit" at bounding box center [386, 386] width 77 height 9
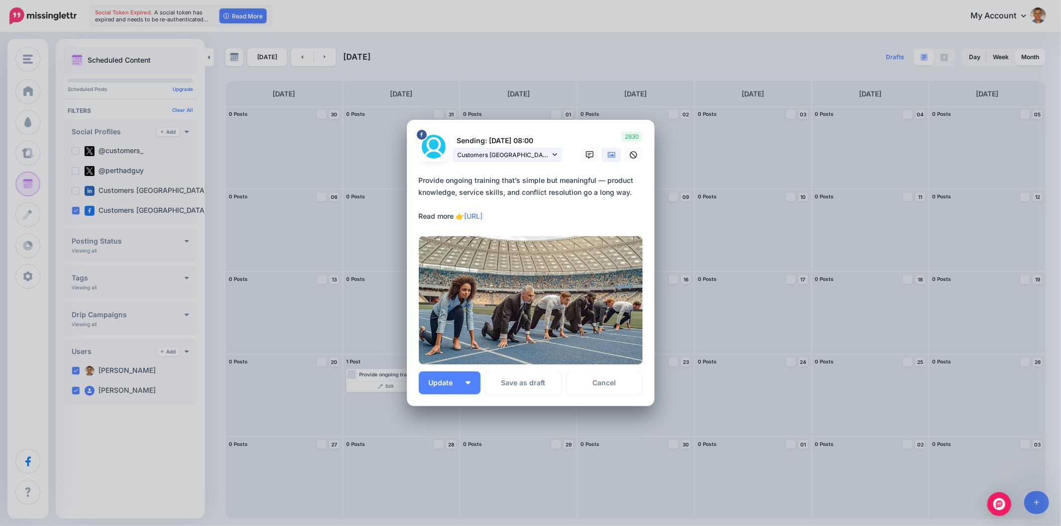
click at [556, 155] on icon at bounding box center [554, 154] width 4 height 7
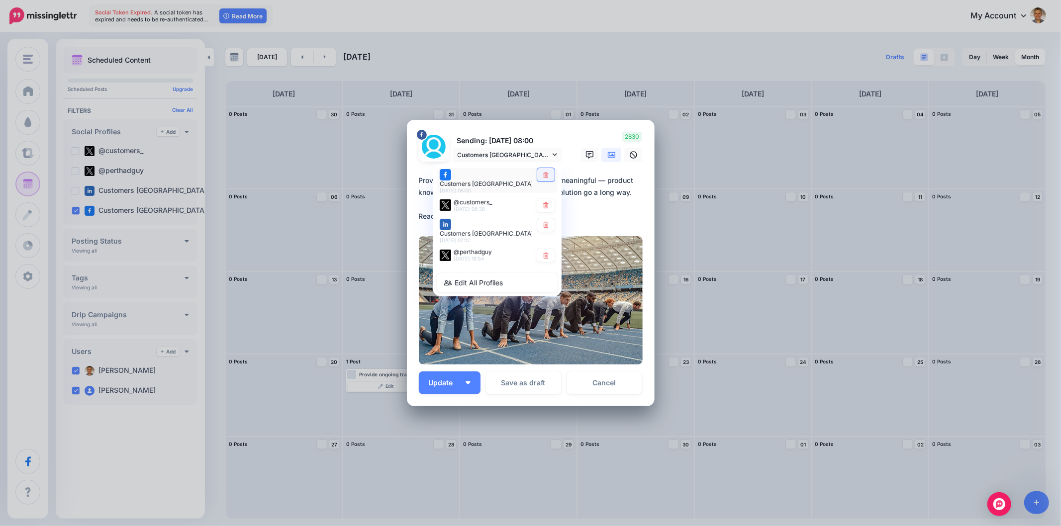
click at [548, 177] on icon at bounding box center [545, 175] width 7 height 6
type textarea "**********"
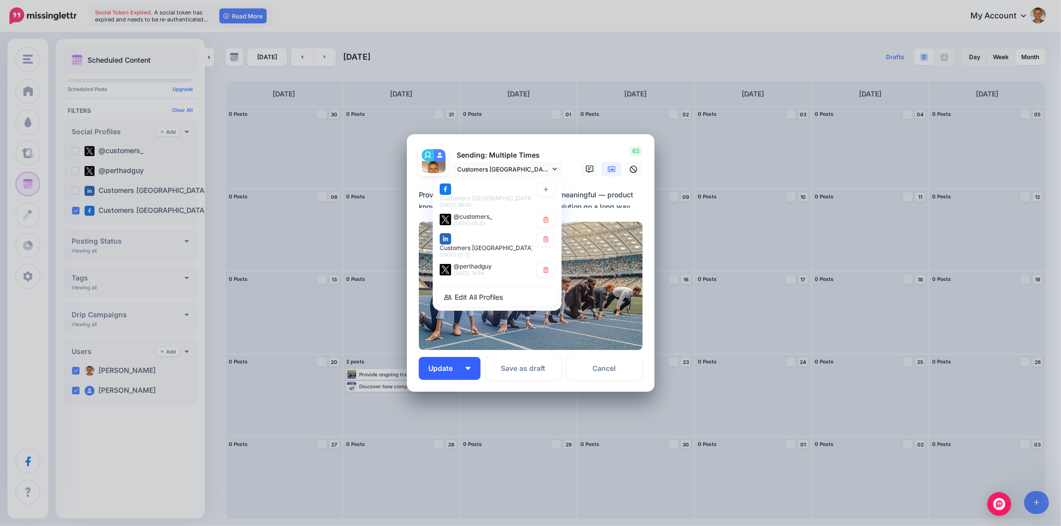
click at [467, 367] on img "button" at bounding box center [467, 368] width 5 height 3
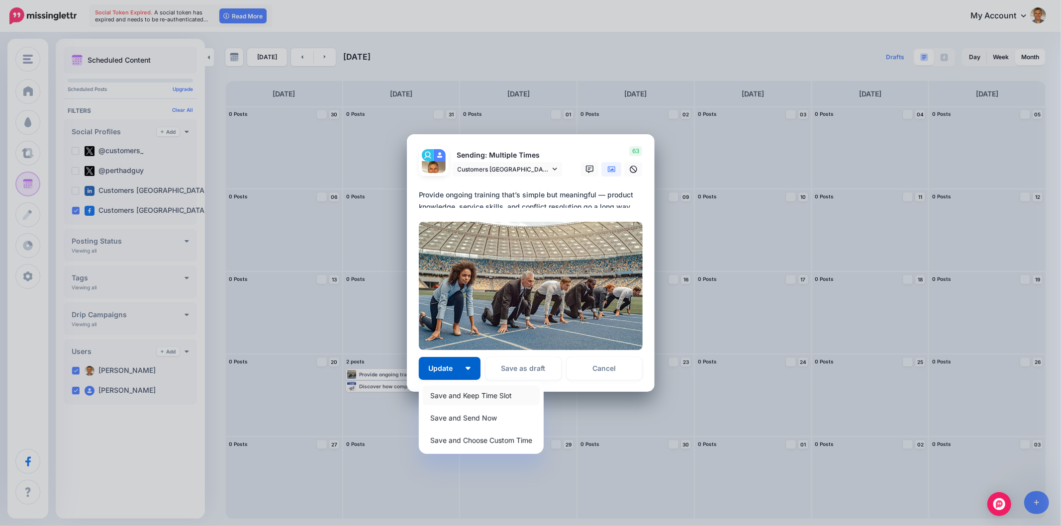
click at [466, 391] on link "Save and Keep Time Slot" at bounding box center [481, 395] width 117 height 19
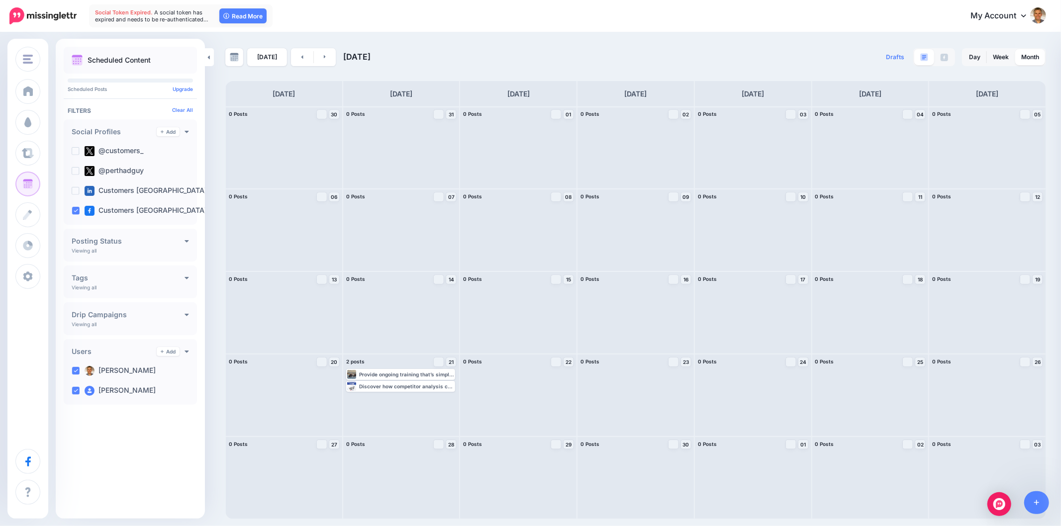
click at [410, 385] on div "Discover how competitor analysis can help you identify market trends and opport…" at bounding box center [406, 386] width 95 height 6
click at [390, 400] on div "Provide ongoing training that’s simple but meaningful — product knowledge, serv…" at bounding box center [401, 396] width 116 height 82
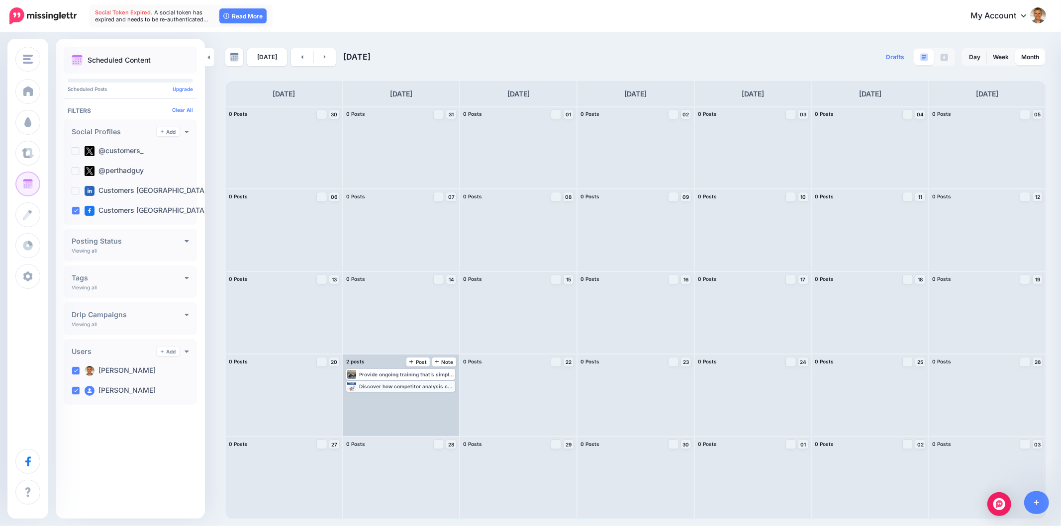
click at [412, 384] on div "Discover how competitor analysis can help you identify market trends and opport…" at bounding box center [406, 386] width 95 height 6
click at [390, 398] on span "Edit" at bounding box center [389, 398] width 8 height 5
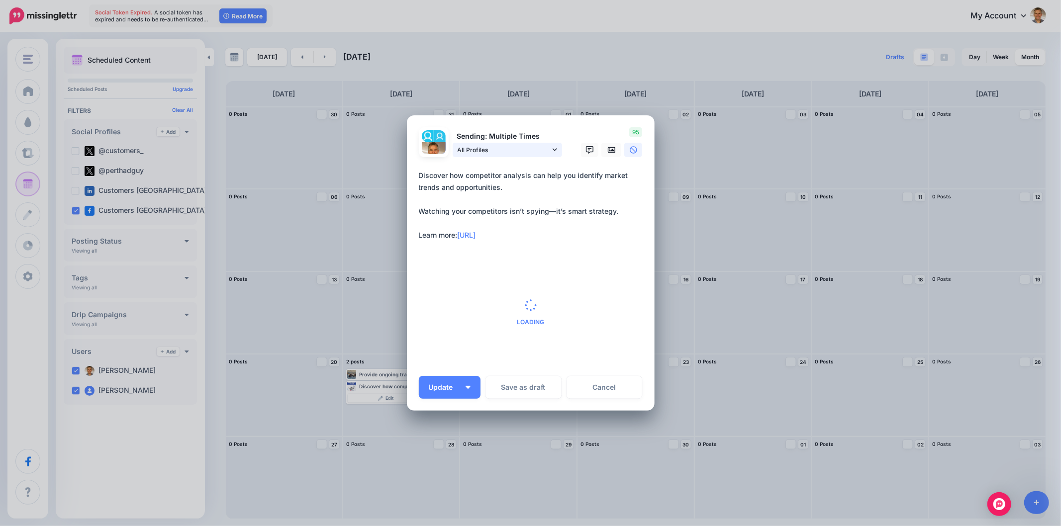
click at [557, 151] on link "All Profiles" at bounding box center [506, 150] width 109 height 14
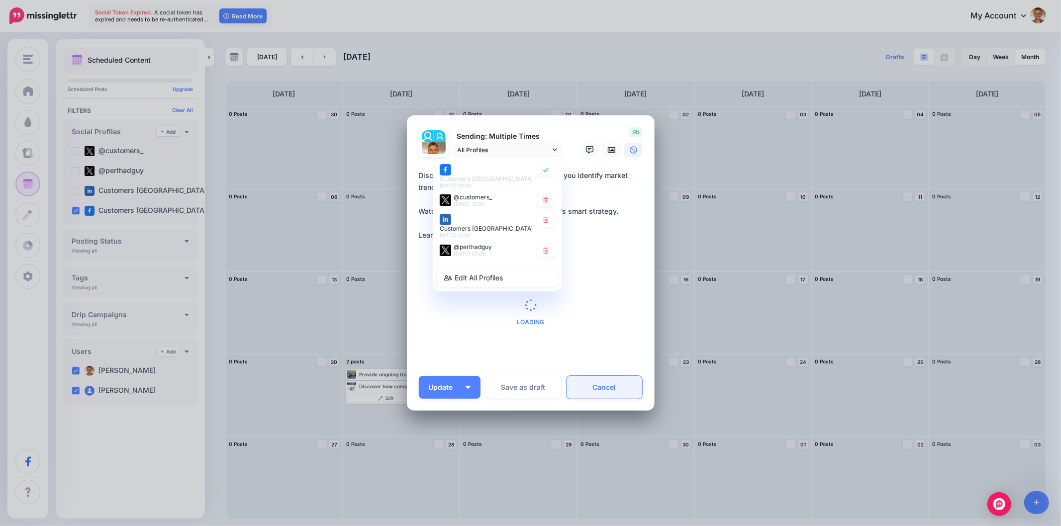
click at [616, 387] on link "Cancel" at bounding box center [604, 387] width 76 height 23
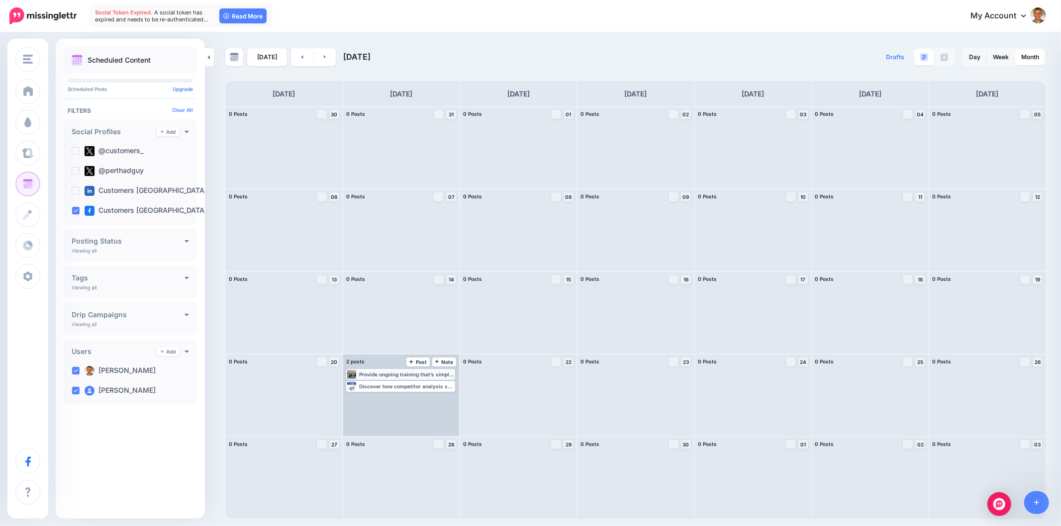
click at [418, 376] on div "Provide ongoing training that’s simple but meaningful — product knowledge, serv…" at bounding box center [406, 374] width 95 height 6
click at [396, 388] on link "Edit" at bounding box center [386, 386] width 77 height 9
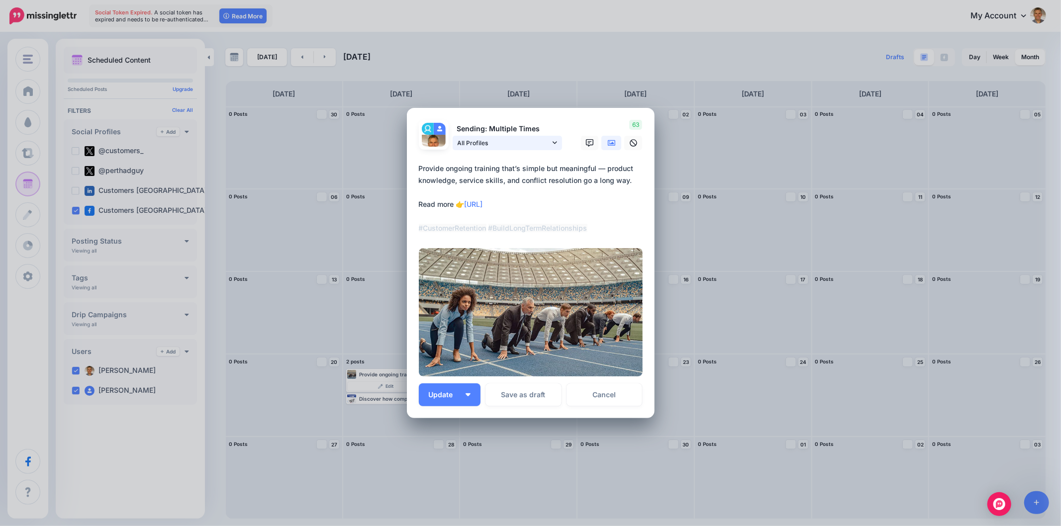
click at [548, 136] on div "Sending: Multiple Times All Profiles Customers Australia page @customers_" at bounding box center [490, 135] width 159 height 30
click at [553, 140] on icon at bounding box center [554, 142] width 4 height 7
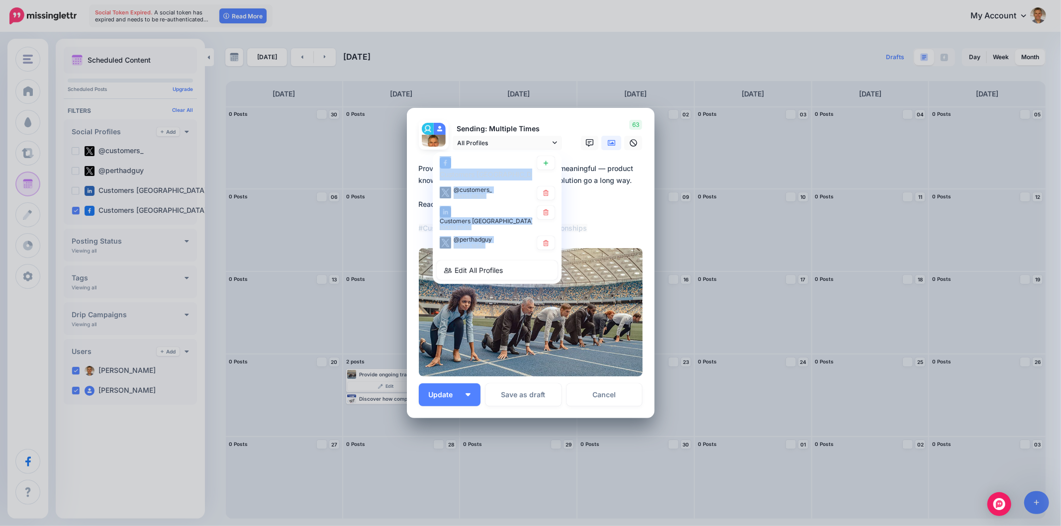
click at [568, 123] on div "Sending: Multiple Times All Profiles Customers Australia page @customers_" at bounding box center [490, 135] width 159 height 30
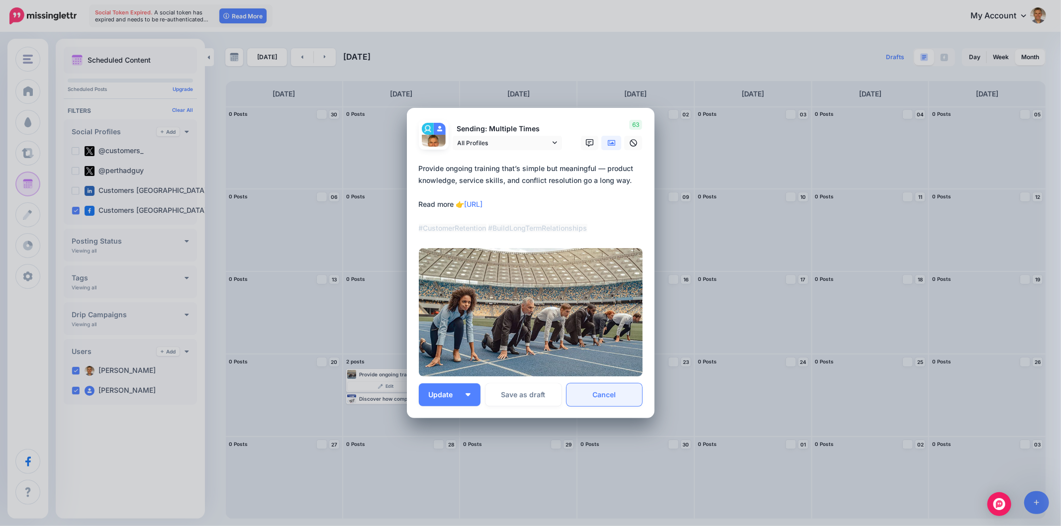
click at [612, 391] on link "Cancel" at bounding box center [604, 394] width 76 height 23
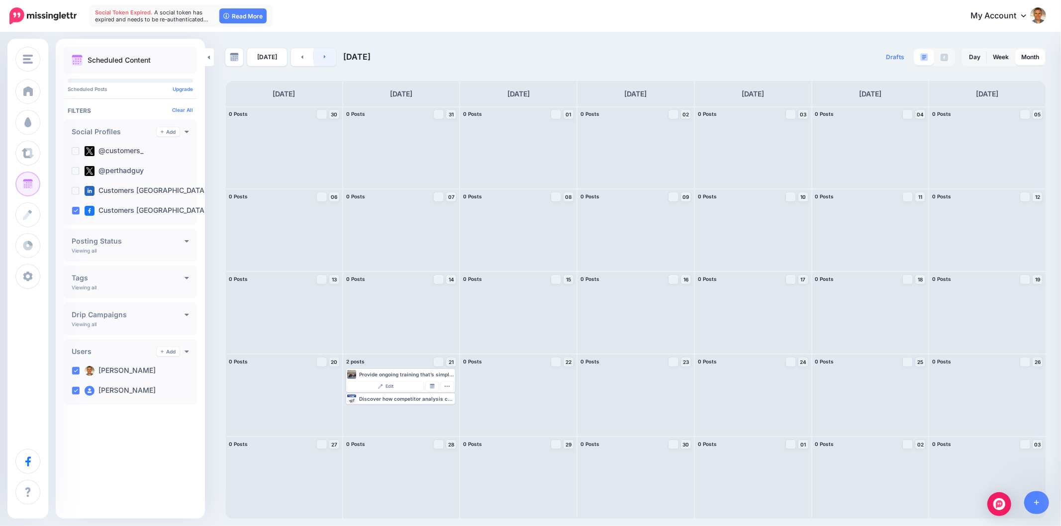
click at [326, 61] on link at bounding box center [325, 57] width 22 height 18
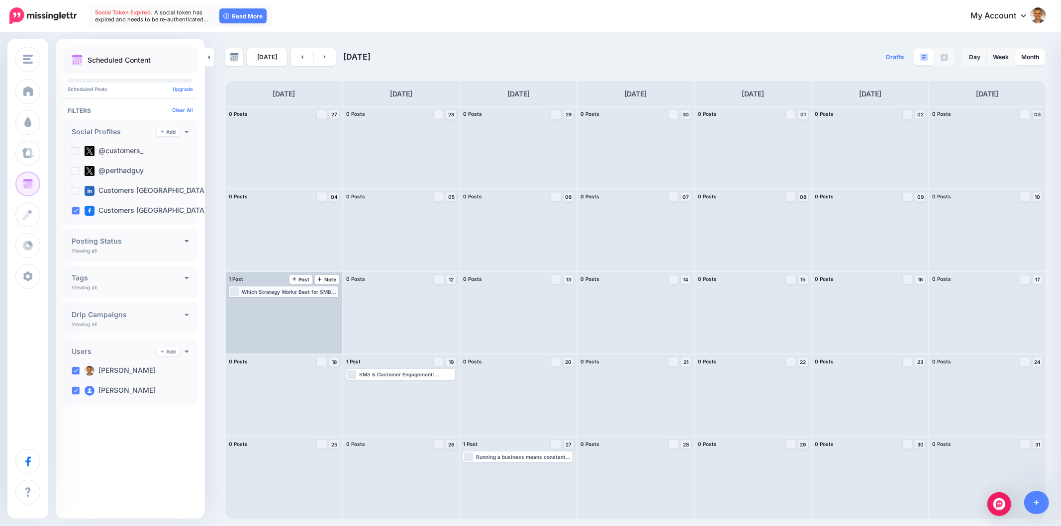
click at [275, 294] on div "Which Strategy Works Best for SMBs? Read more 👉 https://lttr.ai/AjGN7 #PayPerLe…" at bounding box center [289, 292] width 95 height 6
click at [279, 304] on link "Edit" at bounding box center [268, 303] width 77 height 9
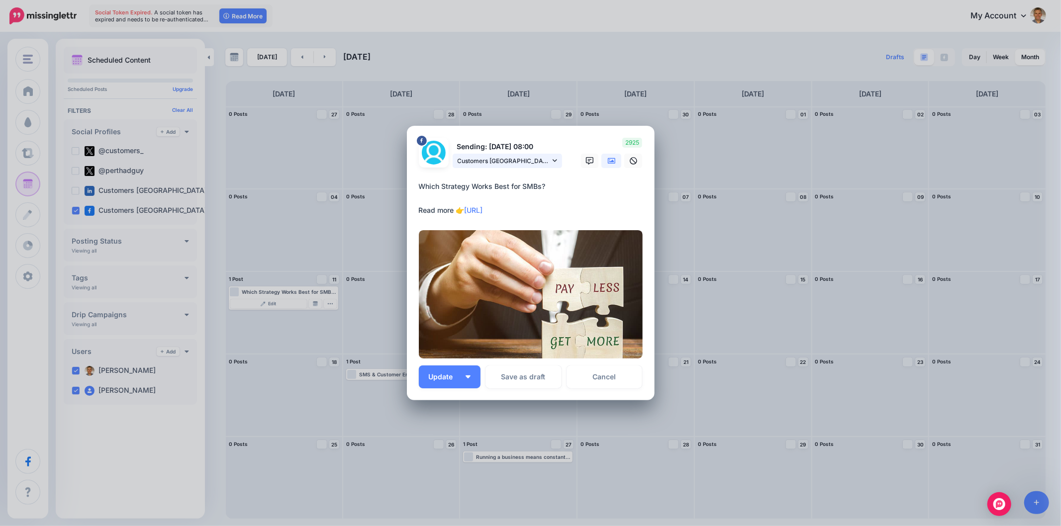
click at [554, 162] on icon at bounding box center [554, 160] width 4 height 7
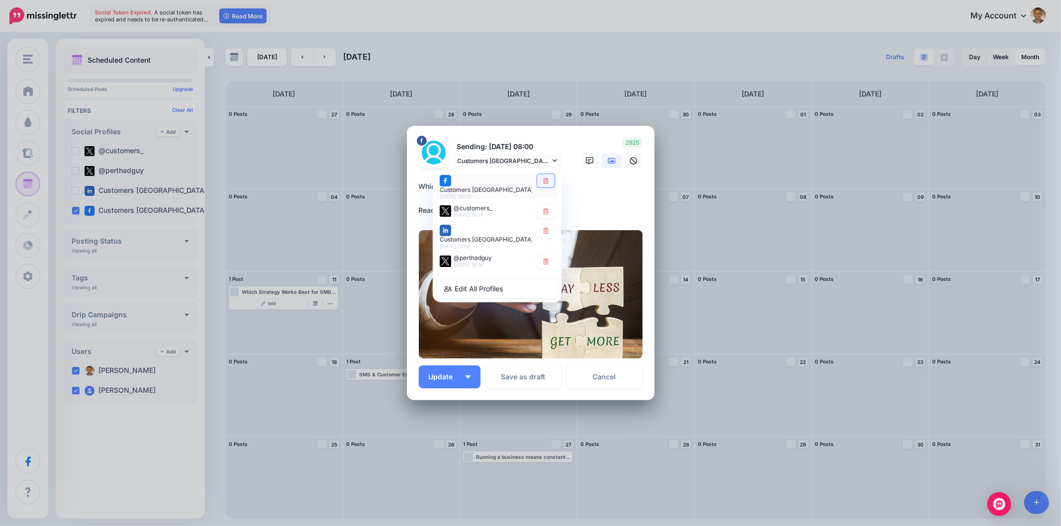
click at [542, 183] on icon at bounding box center [545, 181] width 7 height 6
type textarea "**********"
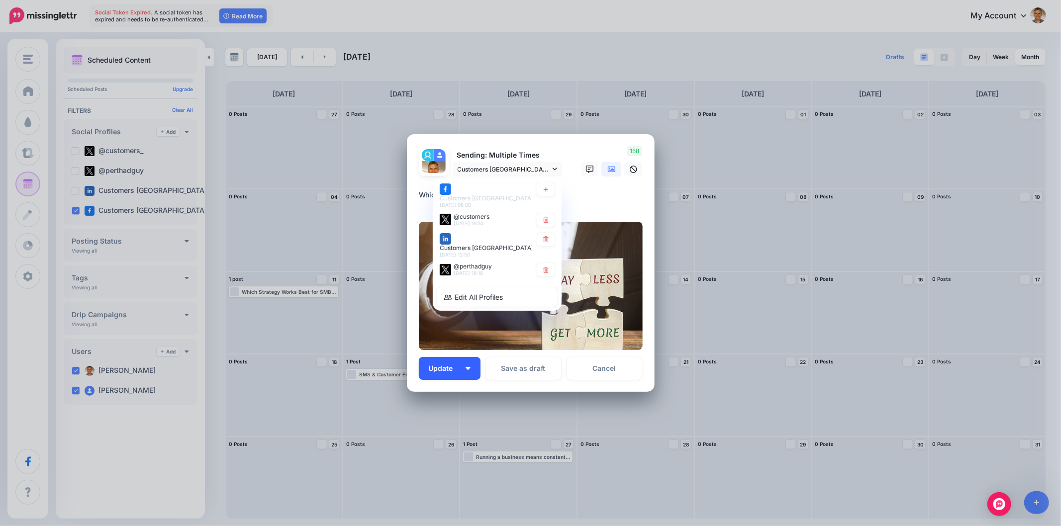
click at [469, 369] on img "button" at bounding box center [467, 368] width 5 height 3
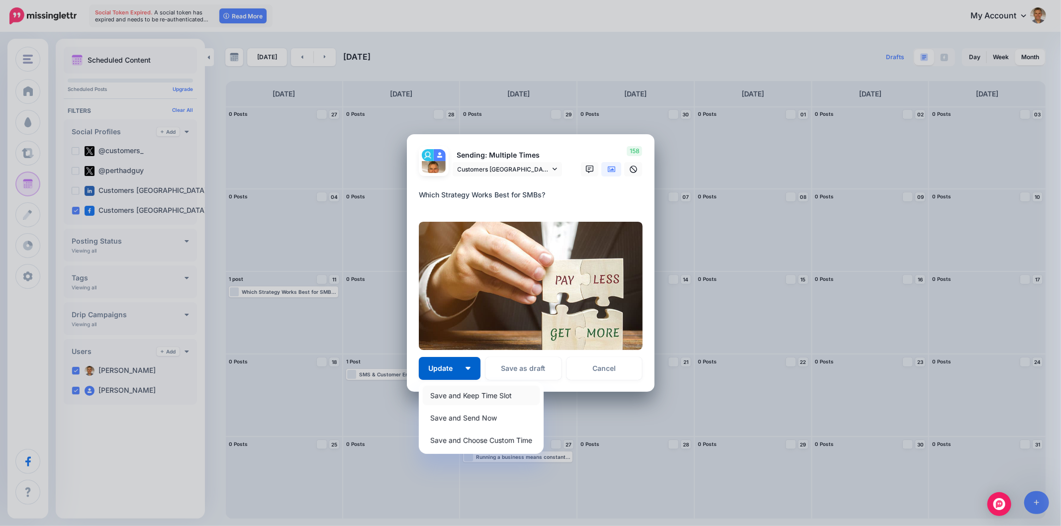
click at [456, 388] on link "Save and Keep Time Slot" at bounding box center [481, 395] width 117 height 19
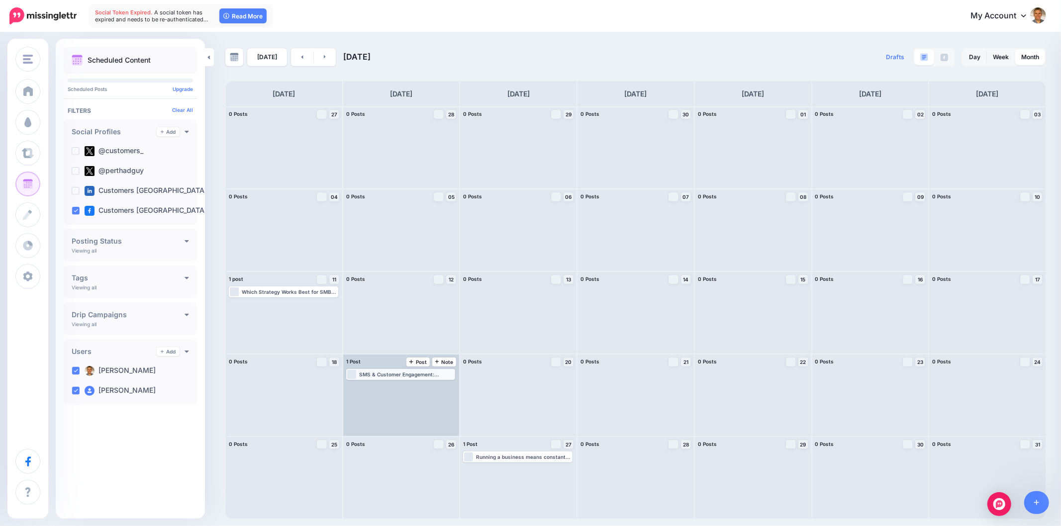
click at [450, 374] on div "SMS & Customer Engagement: ActiveCampaign combines email and SMS automation in …" at bounding box center [406, 374] width 95 height 6
click at [391, 386] on span "Edit" at bounding box center [389, 386] width 8 height 5
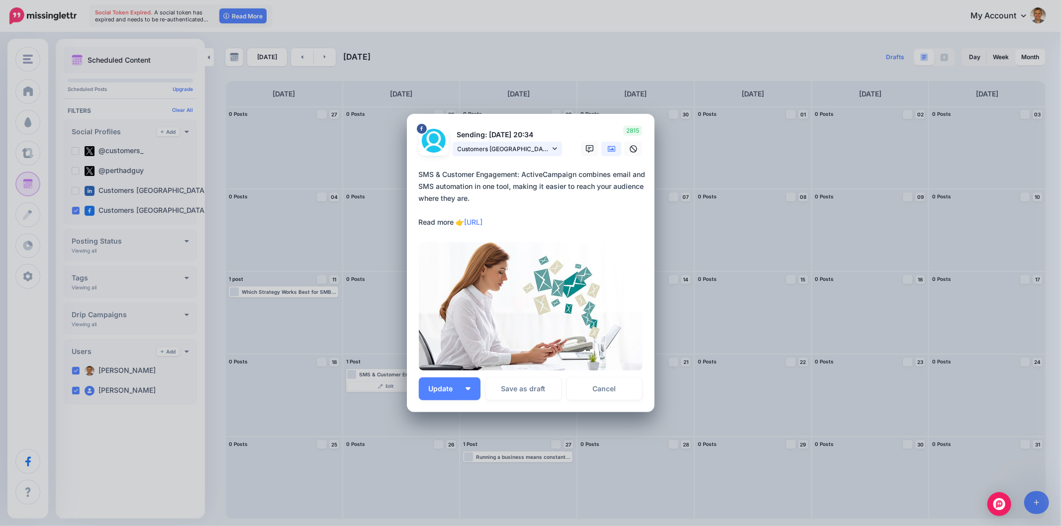
click at [554, 150] on icon at bounding box center [554, 148] width 4 height 2
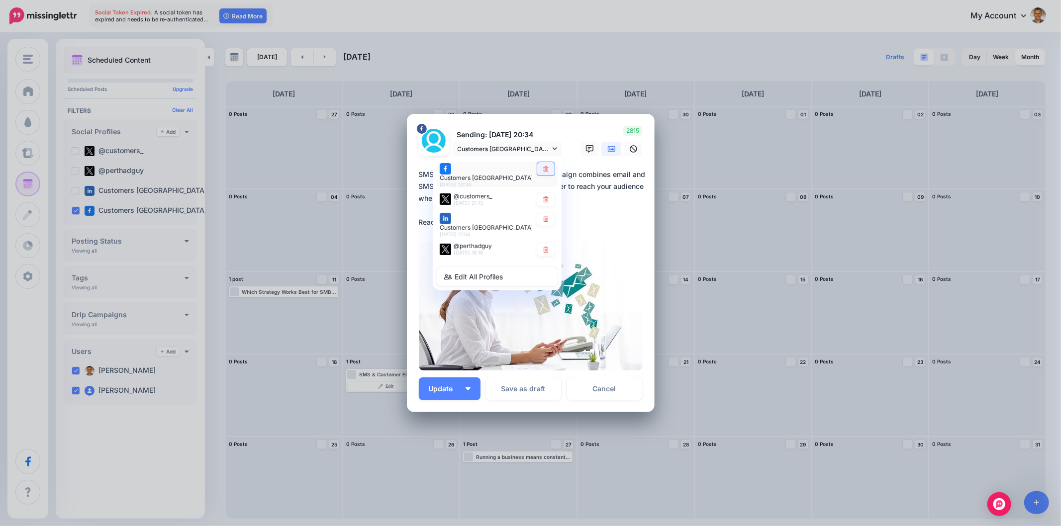
click at [542, 172] on icon at bounding box center [545, 169] width 7 height 6
type textarea "**********"
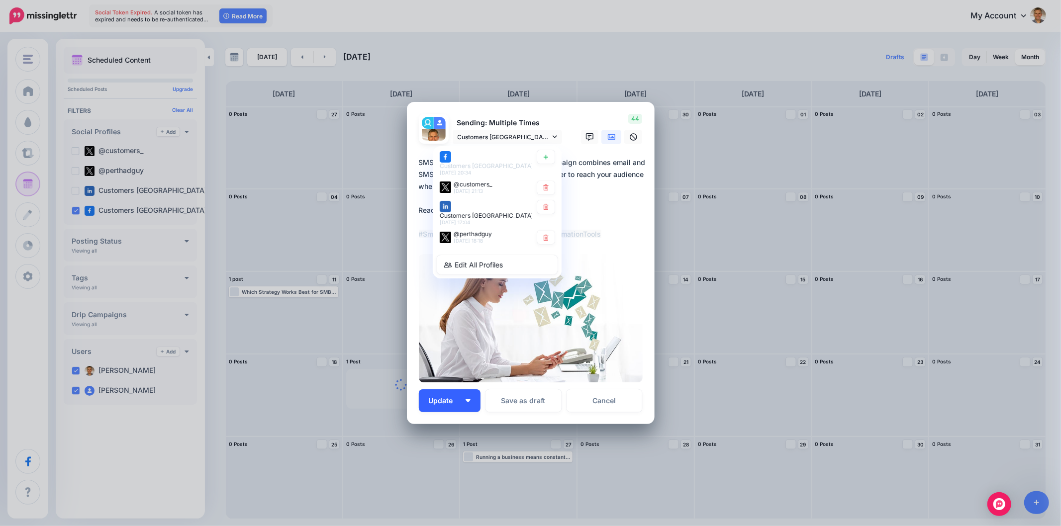
click at [463, 397] on button "Update" at bounding box center [450, 400] width 62 height 23
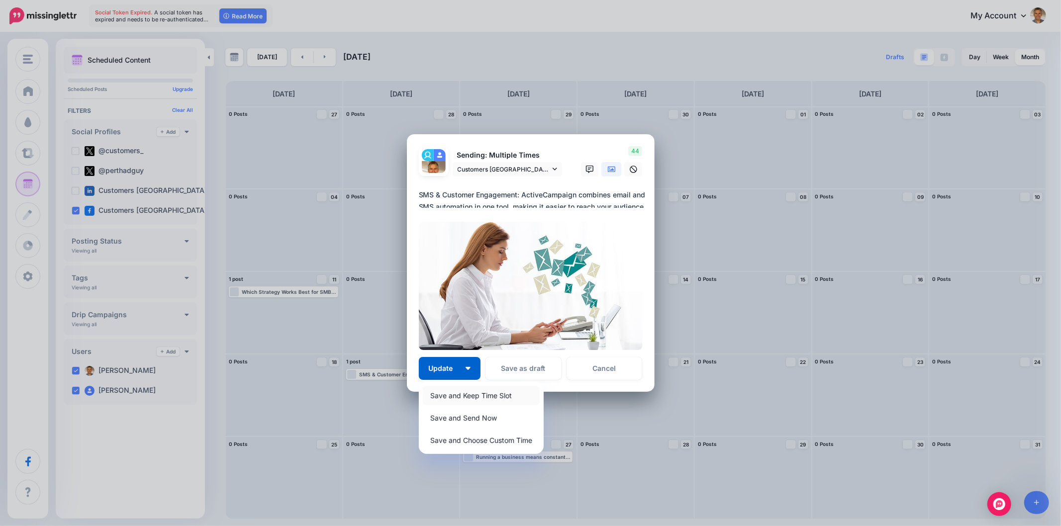
click at [468, 394] on link "Save and Keep Time Slot" at bounding box center [481, 395] width 117 height 19
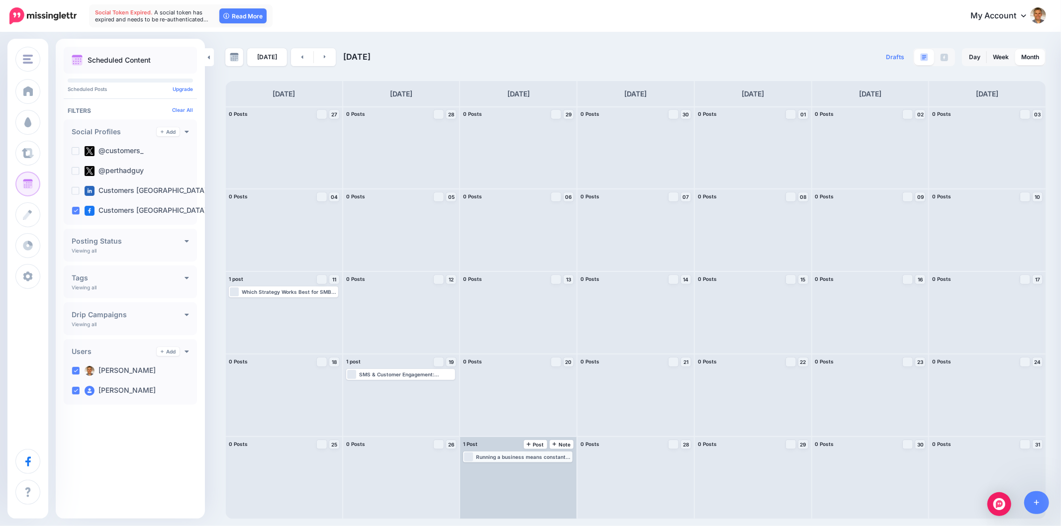
click at [542, 455] on div "Running a business means constantly evolving—and one of the best ways to do tha…" at bounding box center [523, 457] width 95 height 6
click at [511, 468] on link "Edit" at bounding box center [502, 468] width 77 height 9
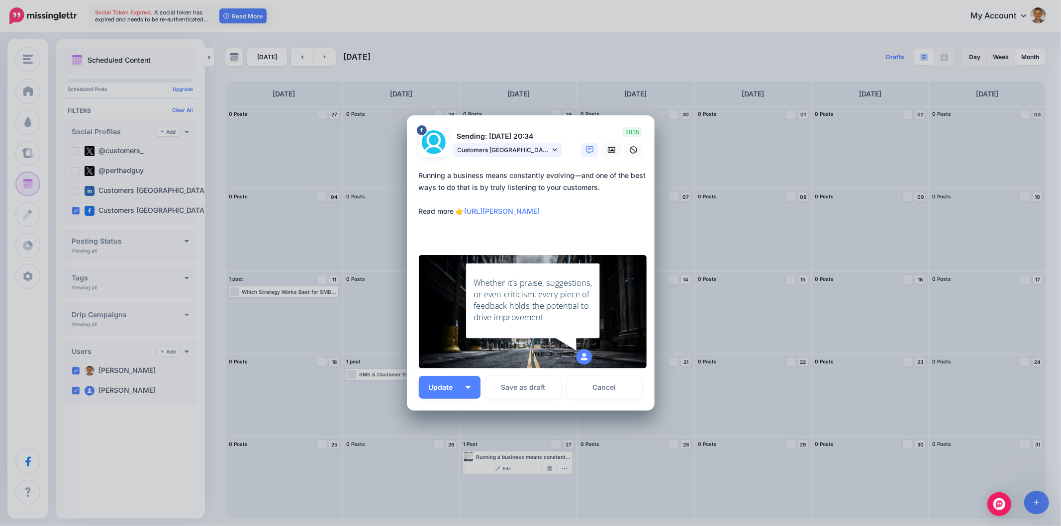
click at [558, 146] on link "Customers Australia page" at bounding box center [506, 150] width 109 height 14
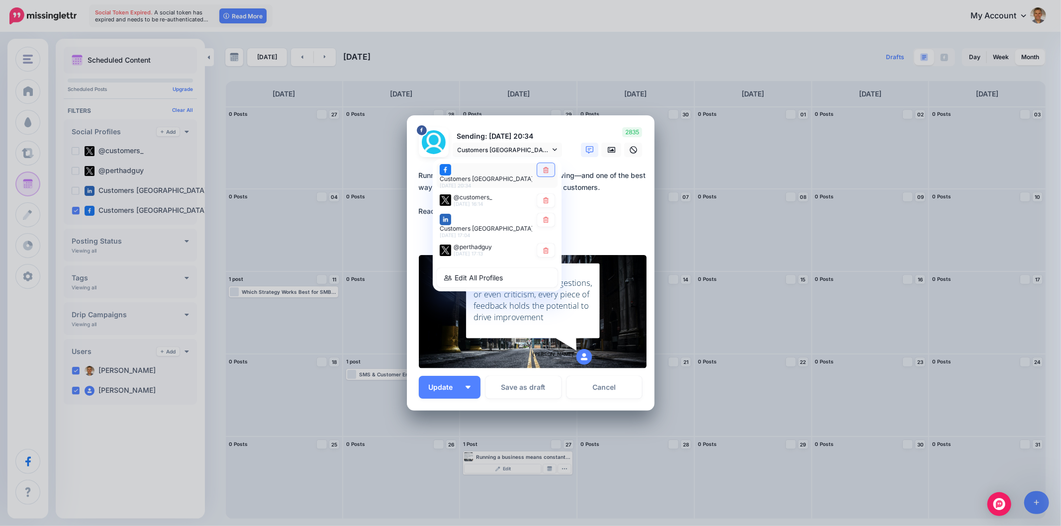
click at [540, 170] on link at bounding box center [545, 169] width 17 height 13
type textarea "**********"
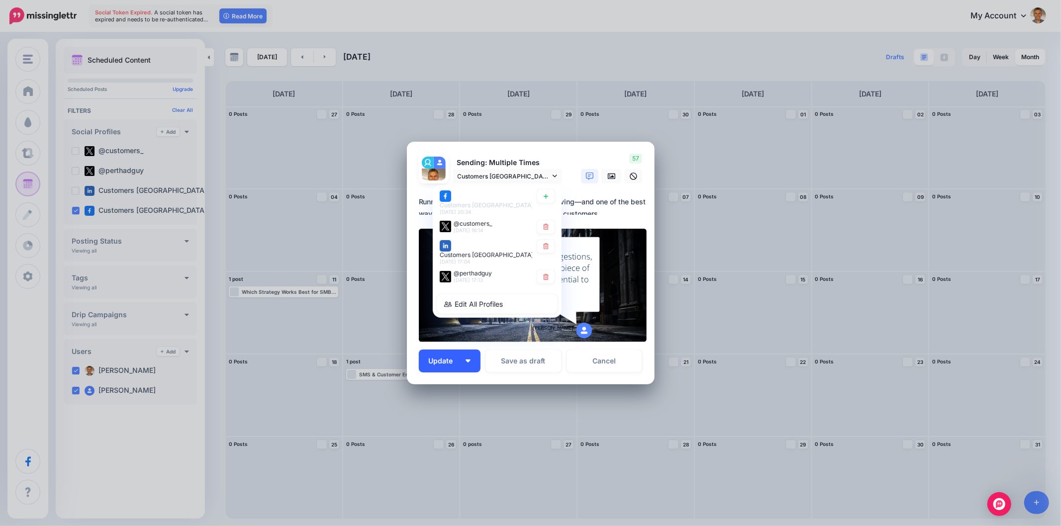
click at [465, 363] on button "Update" at bounding box center [450, 361] width 62 height 23
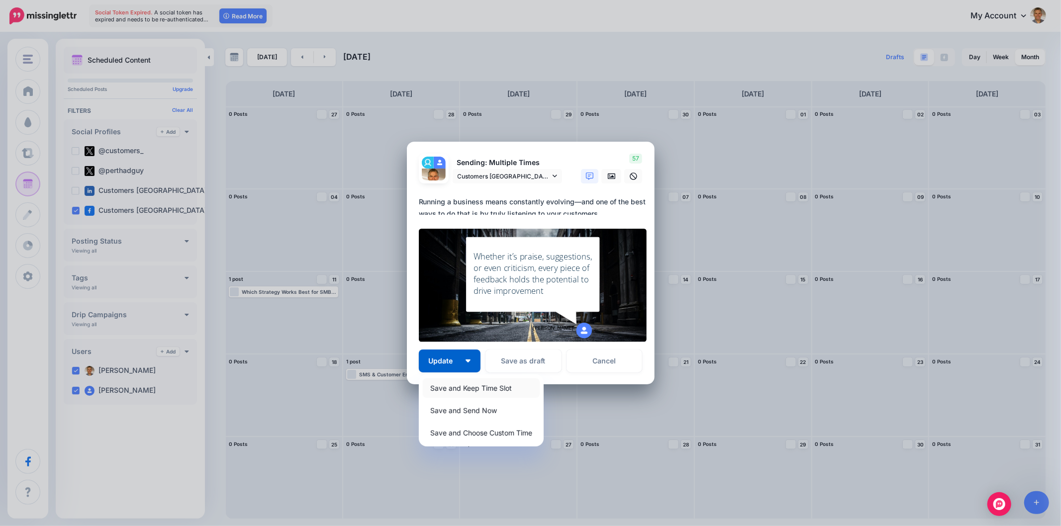
click at [462, 393] on link "Save and Keep Time Slot" at bounding box center [481, 387] width 117 height 19
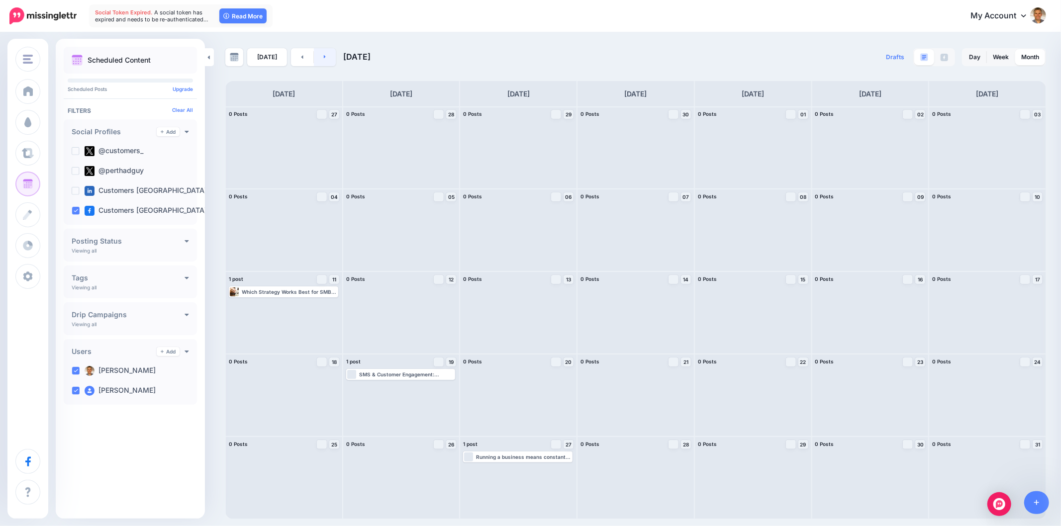
click at [323, 61] on link at bounding box center [325, 57] width 22 height 18
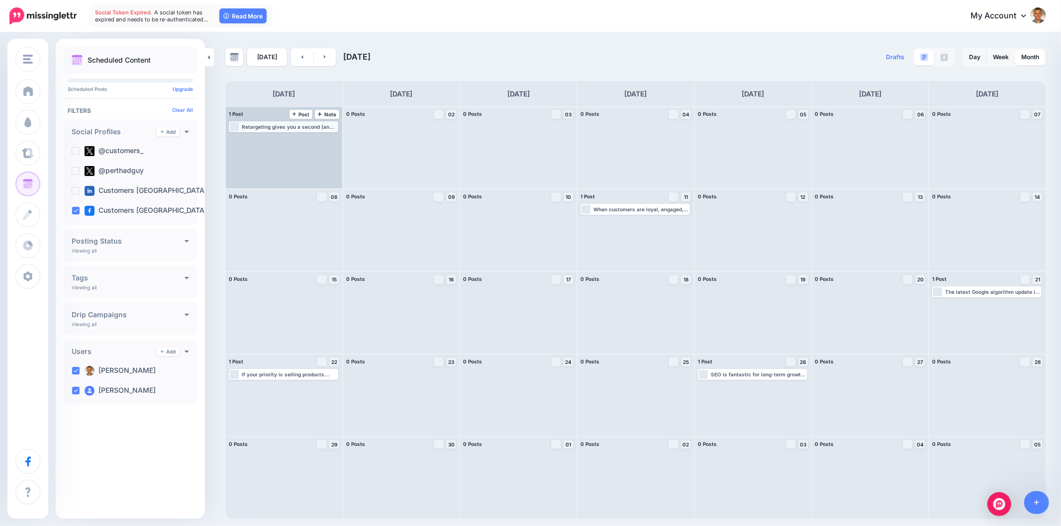
click at [282, 126] on div "Retargeting gives you a second (and sometimes third) chance to win over potenti…" at bounding box center [289, 127] width 95 height 6
click at [262, 139] on img at bounding box center [263, 138] width 5 height 5
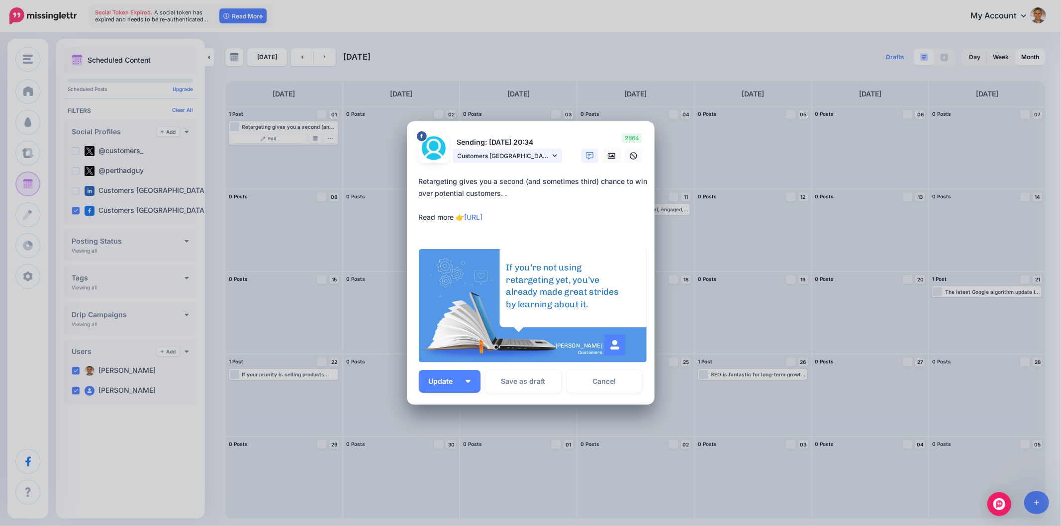
click at [559, 152] on link "Customers Australia page" at bounding box center [506, 156] width 109 height 14
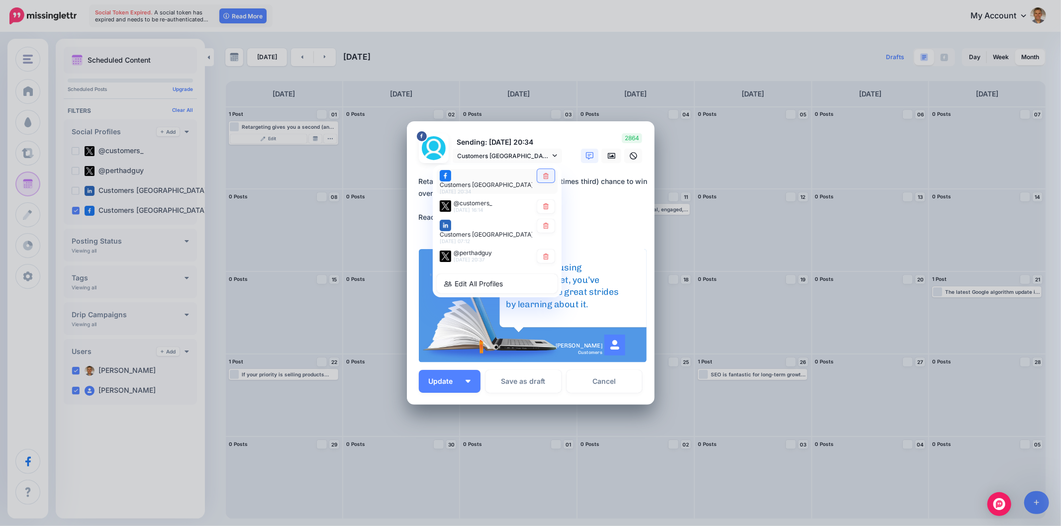
click at [548, 177] on icon at bounding box center [545, 176] width 7 height 6
type textarea "**********"
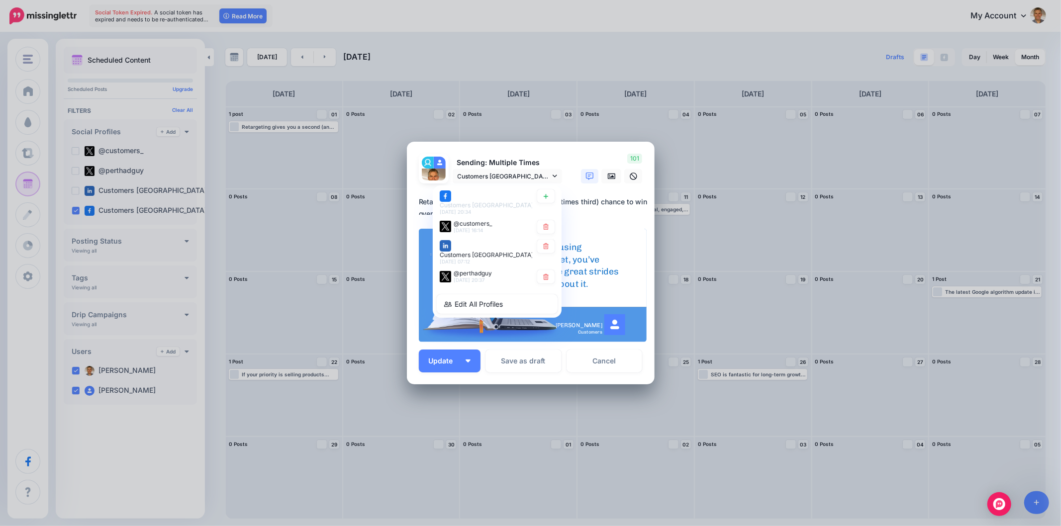
click at [467, 388] on div "***** 14 : 11 00 01 02 03 04 05 06 07 08 09 10 11 12 13 14 15 16 17 18 19 20 21…" at bounding box center [531, 438] width 248 height 108
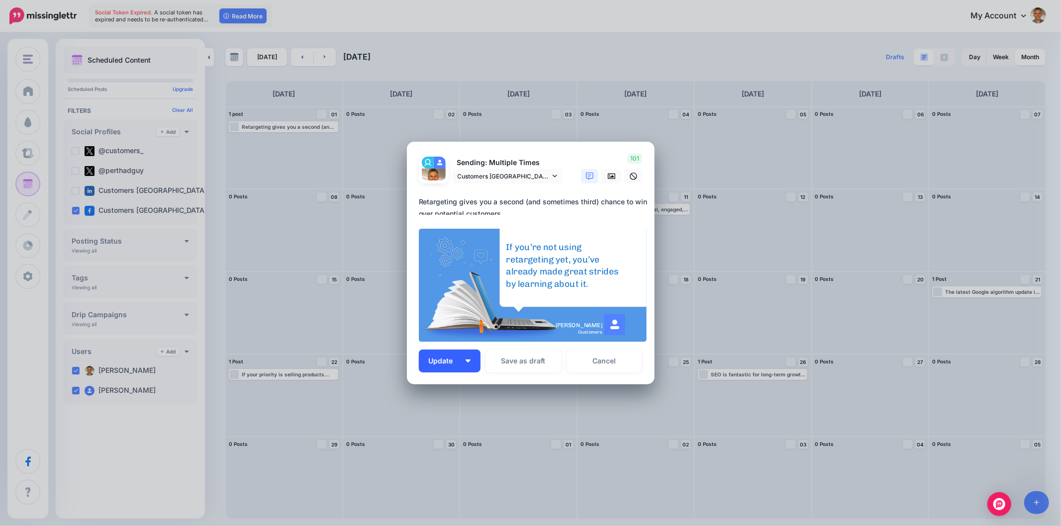
click at [462, 360] on button "Update" at bounding box center [450, 361] width 62 height 23
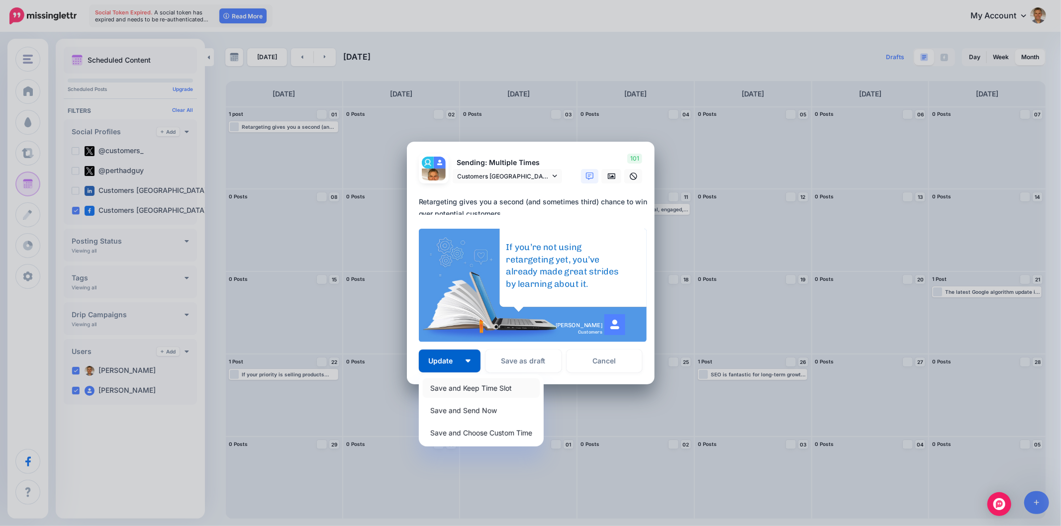
click at [452, 391] on link "Save and Keep Time Slot" at bounding box center [481, 387] width 117 height 19
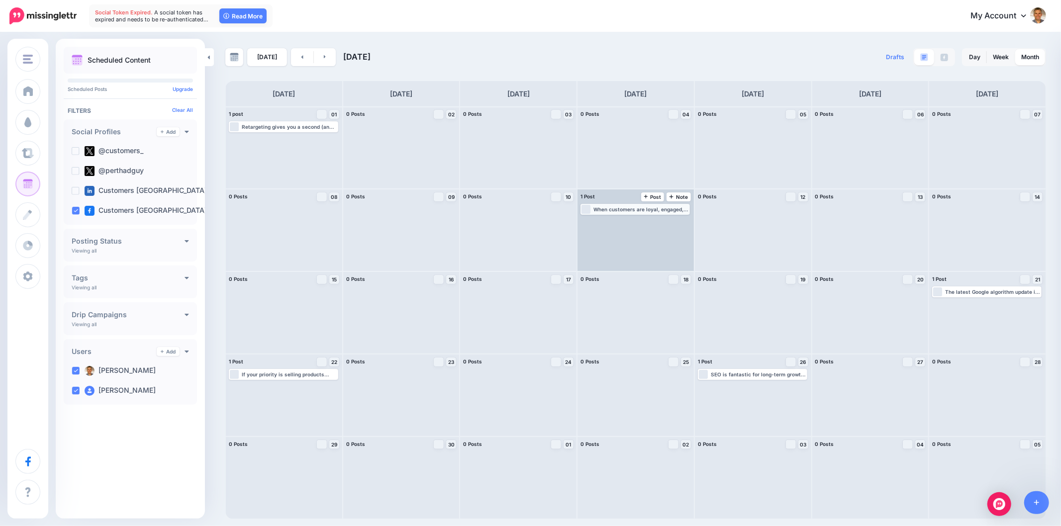
click at [654, 209] on div "When customers are loyal, engaged, and speaking positively about your business,…" at bounding box center [640, 209] width 95 height 6
click at [622, 220] on span "Edit" at bounding box center [624, 221] width 8 height 5
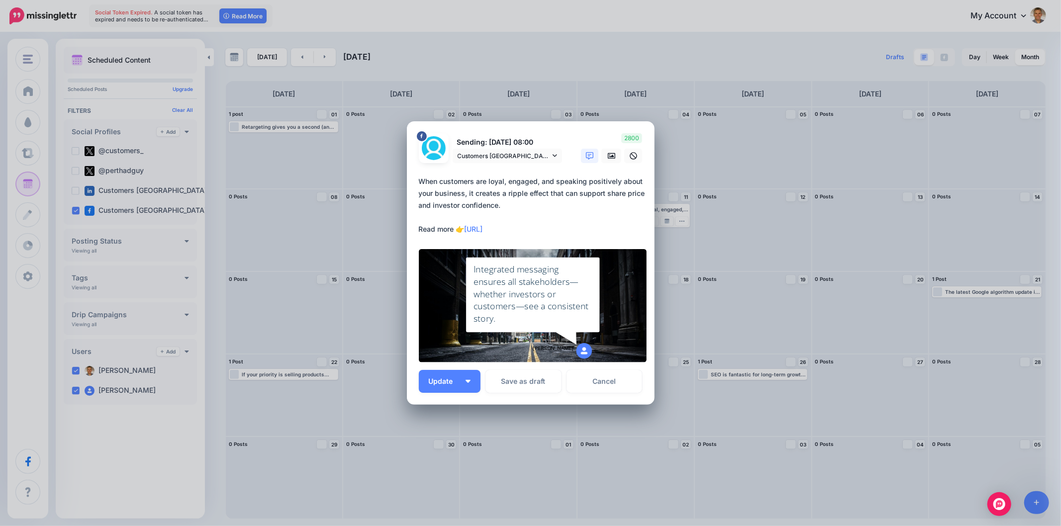
click at [563, 160] on div "Sending: 11th Jun 08:00 Customers Australia page Customers Australia page 11th …" at bounding box center [490, 148] width 159 height 30
click at [549, 150] on link "Customers Australia page" at bounding box center [506, 156] width 109 height 14
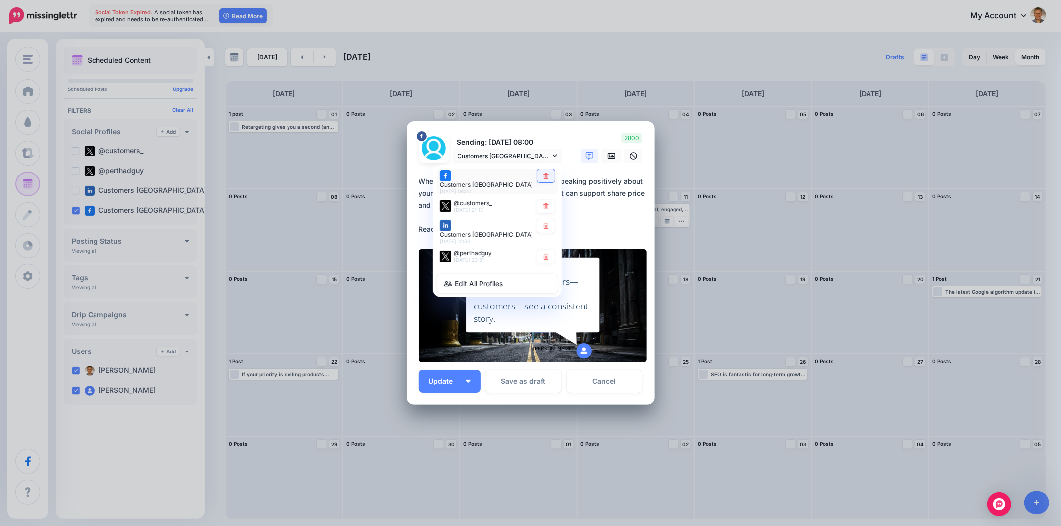
click at [544, 179] on icon at bounding box center [545, 176] width 7 height 6
type textarea "**********"
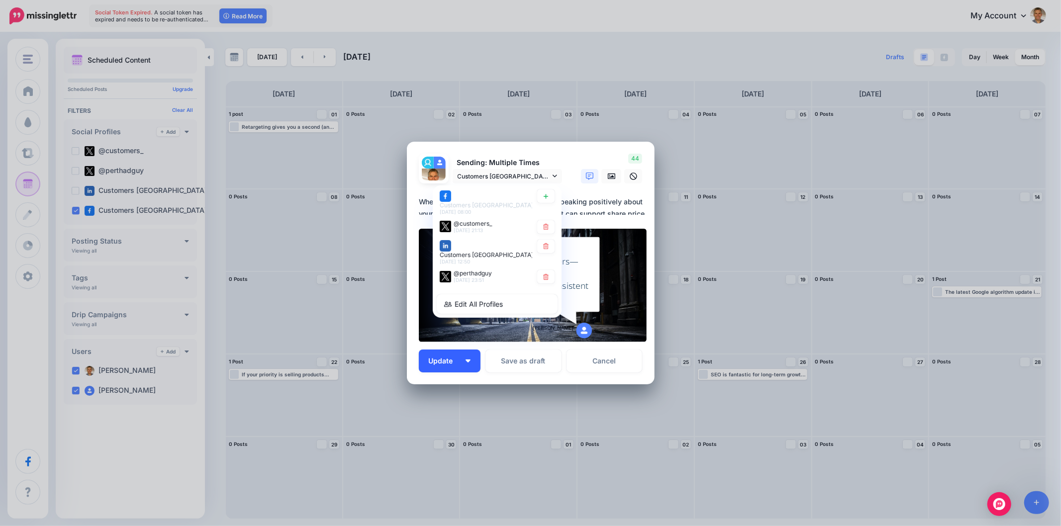
click at [468, 359] on img "button" at bounding box center [467, 360] width 5 height 3
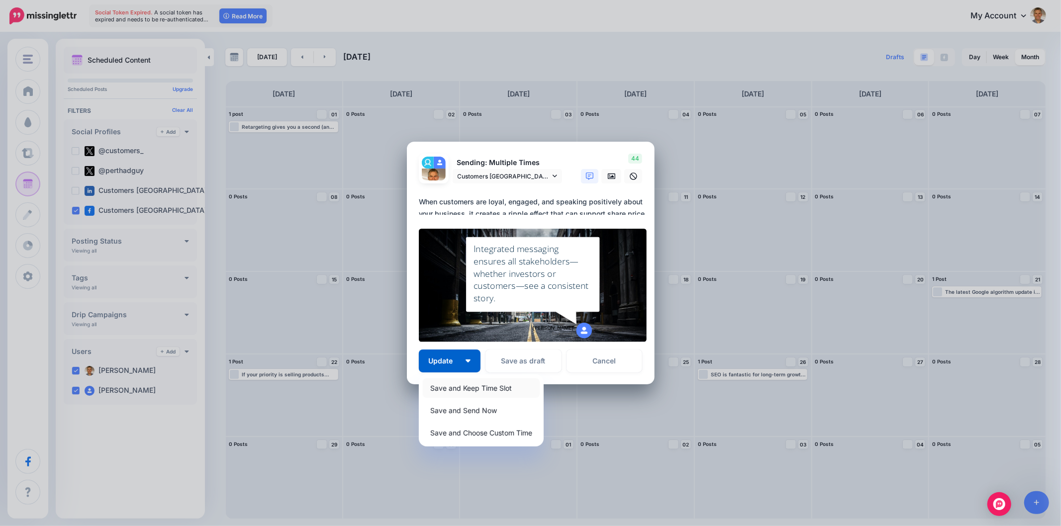
click at [454, 388] on link "Save and Keep Time Slot" at bounding box center [481, 387] width 117 height 19
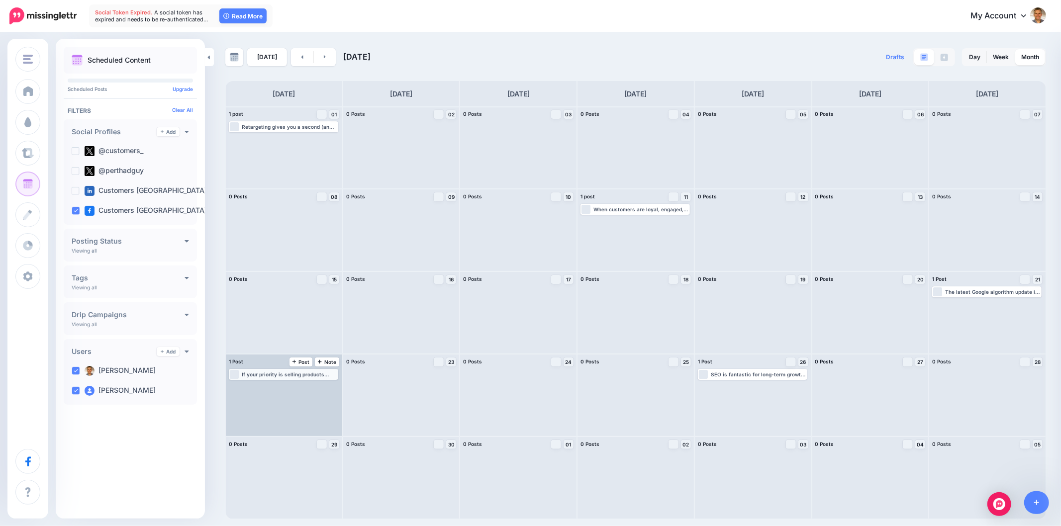
click at [310, 374] on div "If your priority is selling products online with ease and reliable support, Sho…" at bounding box center [289, 374] width 95 height 6
click at [273, 380] on div "Edit Manage Dates Assign to User Delete Post" at bounding box center [283, 385] width 107 height 12
click at [275, 386] on span "Edit" at bounding box center [272, 386] width 8 height 5
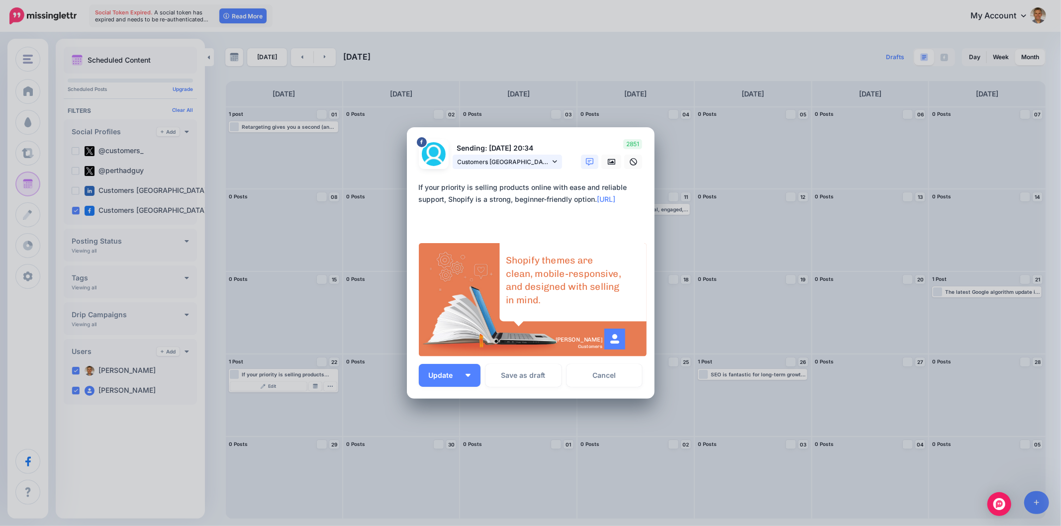
click at [550, 158] on link "Customers Australia page" at bounding box center [506, 162] width 109 height 14
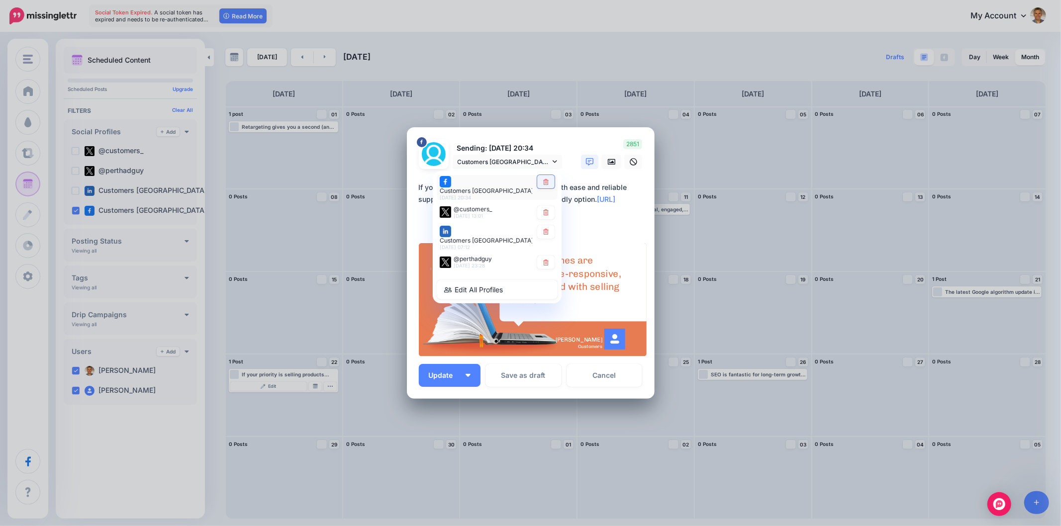
click at [546, 185] on icon at bounding box center [545, 182] width 5 height 6
type textarea "**********"
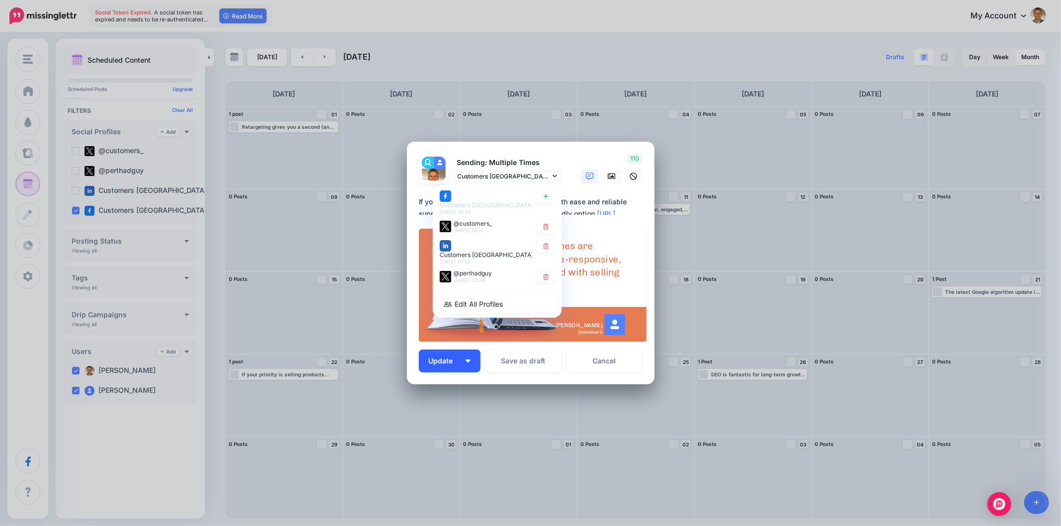
click at [470, 360] on img "button" at bounding box center [467, 360] width 5 height 3
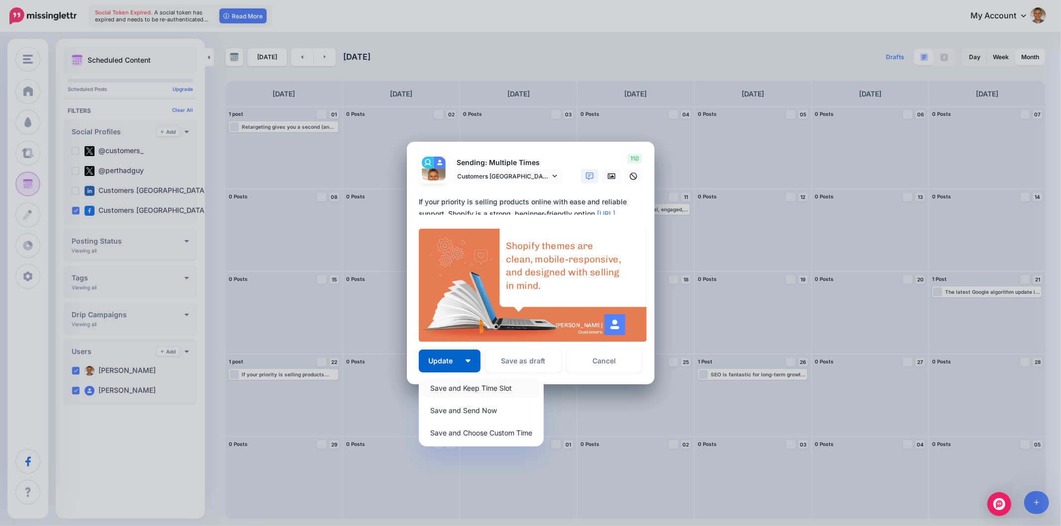
click at [461, 385] on link "Save and Keep Time Slot" at bounding box center [481, 387] width 117 height 19
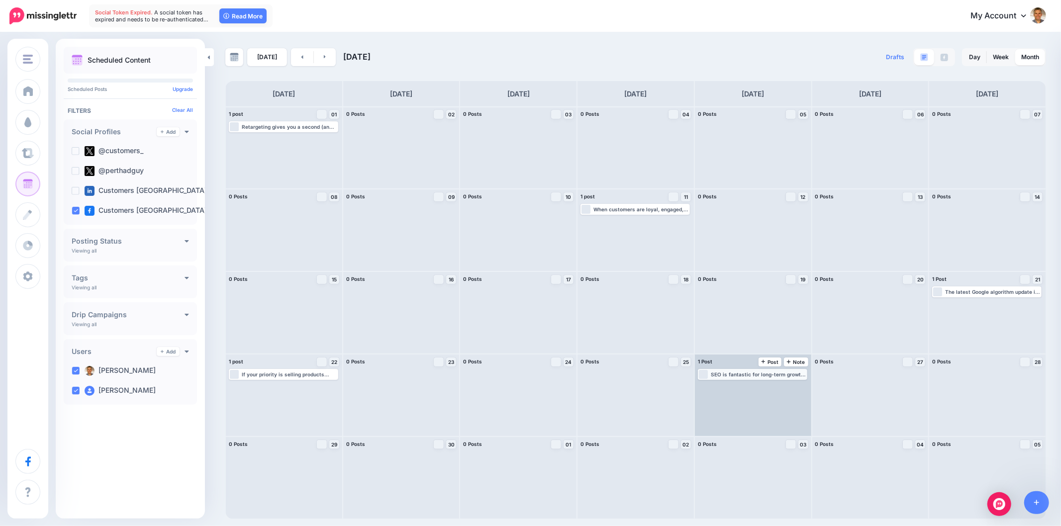
click at [778, 375] on div "SEO is fantastic for long-term growth and trust, while PPC delivers quick wins …" at bounding box center [758, 374] width 95 height 6
click at [747, 385] on link "Edit" at bounding box center [737, 386] width 77 height 9
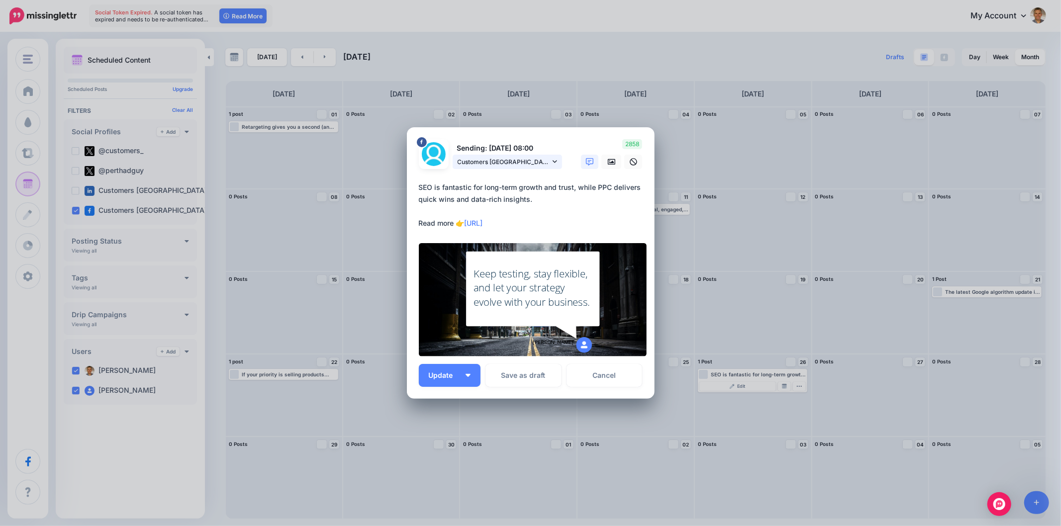
click at [554, 162] on icon at bounding box center [554, 161] width 4 height 7
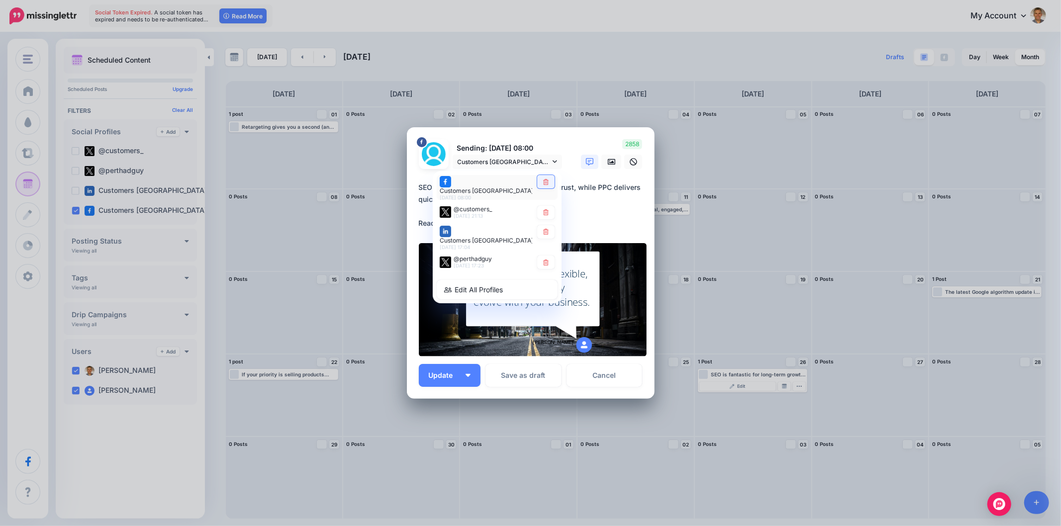
click at [547, 182] on icon at bounding box center [545, 182] width 7 height 6
type textarea "**********"
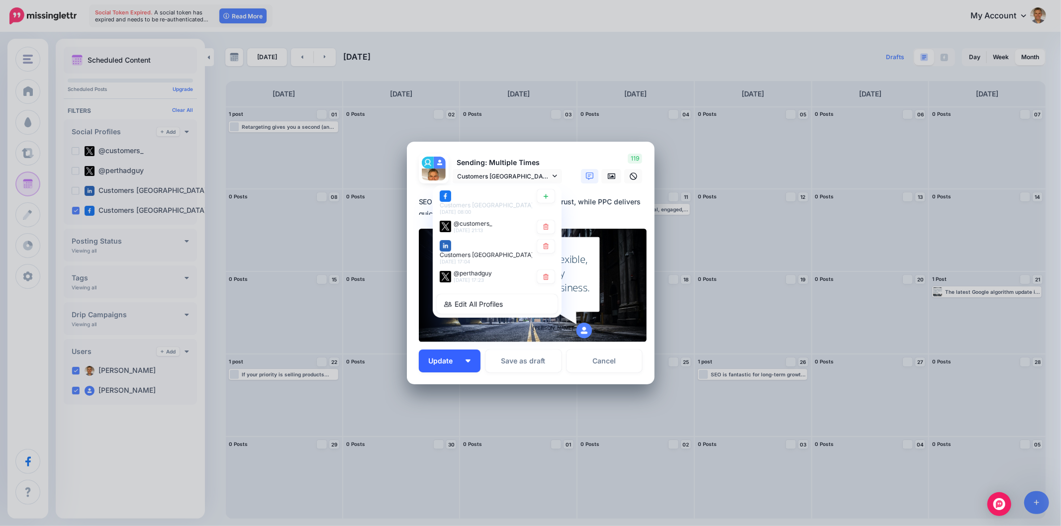
click at [469, 365] on button "Update" at bounding box center [450, 361] width 62 height 23
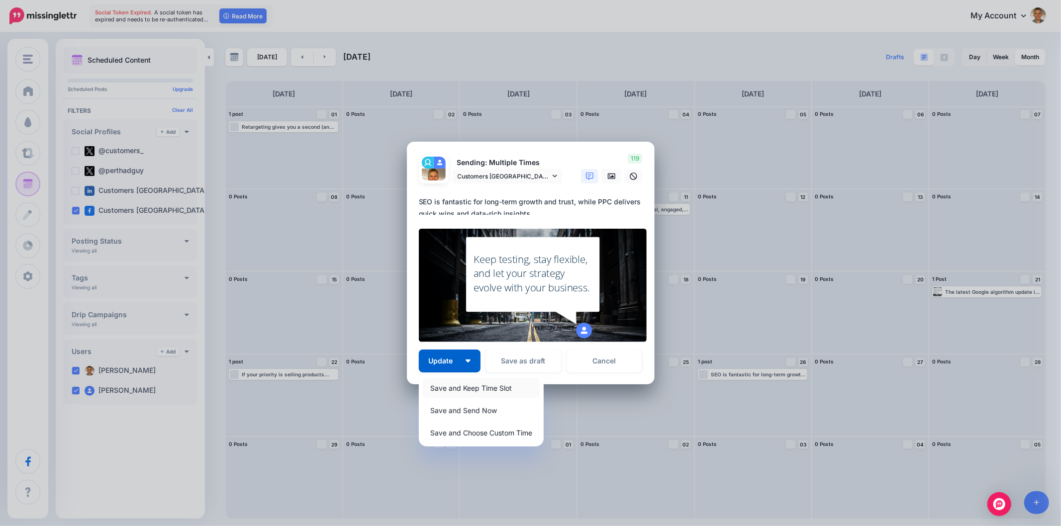
click at [460, 391] on link "Save and Keep Time Slot" at bounding box center [481, 387] width 117 height 19
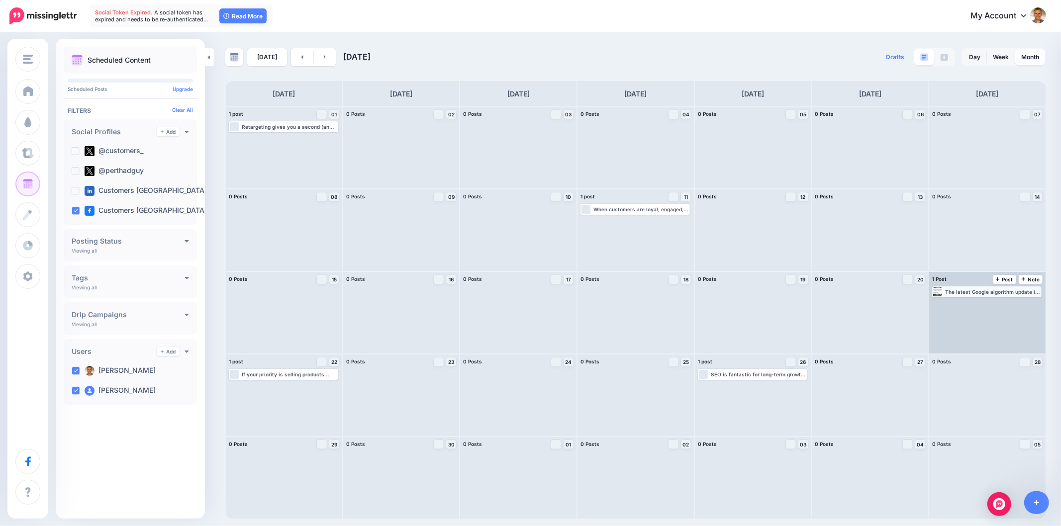
click at [997, 291] on div "The latest Google algorithm update is not something to fear—it’s a nudge toward…" at bounding box center [992, 292] width 95 height 6
click at [977, 306] on span "Edit" at bounding box center [976, 303] width 8 height 5
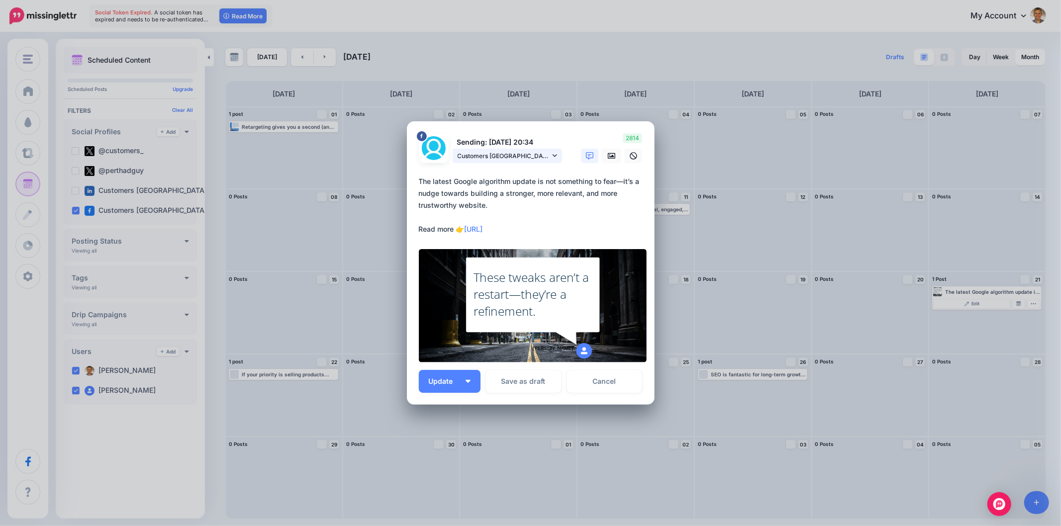
click at [553, 154] on icon at bounding box center [554, 155] width 4 height 7
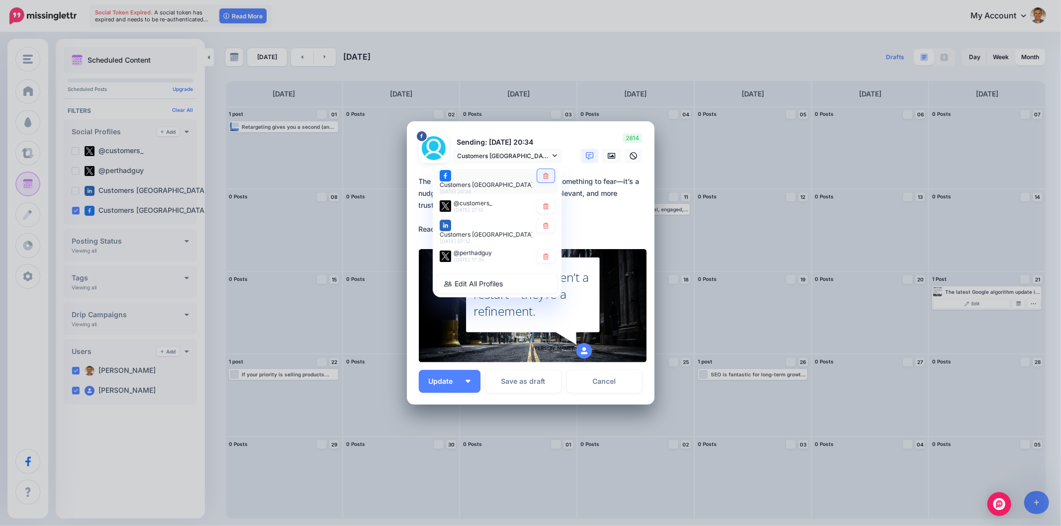
click at [544, 175] on link at bounding box center [545, 175] width 17 height 13
type textarea "**********"
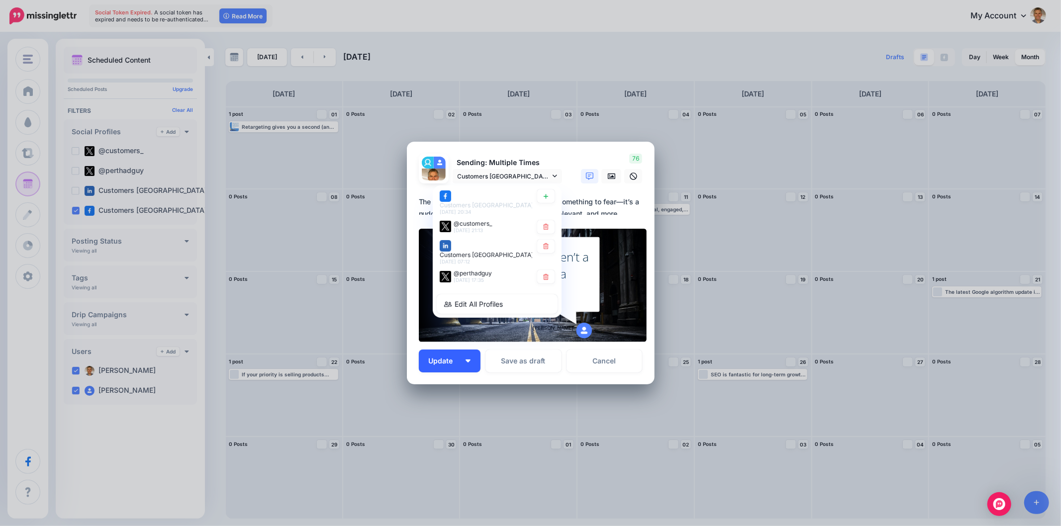
click at [471, 377] on div "Loading Sending: Multiple Times Customers Australia page" at bounding box center [531, 263] width 248 height 243
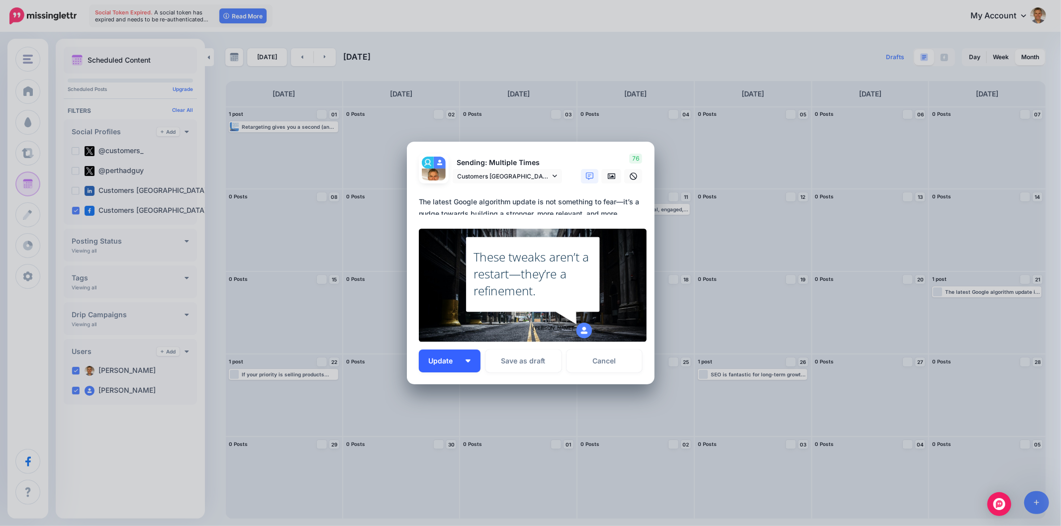
click at [469, 369] on button "Update" at bounding box center [450, 361] width 62 height 23
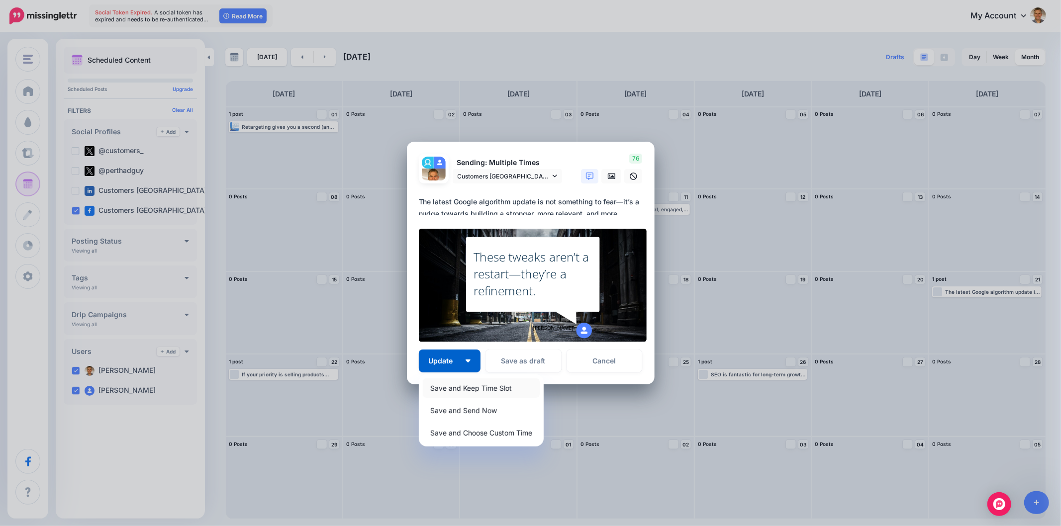
click at [466, 384] on link "Save and Keep Time Slot" at bounding box center [481, 387] width 117 height 19
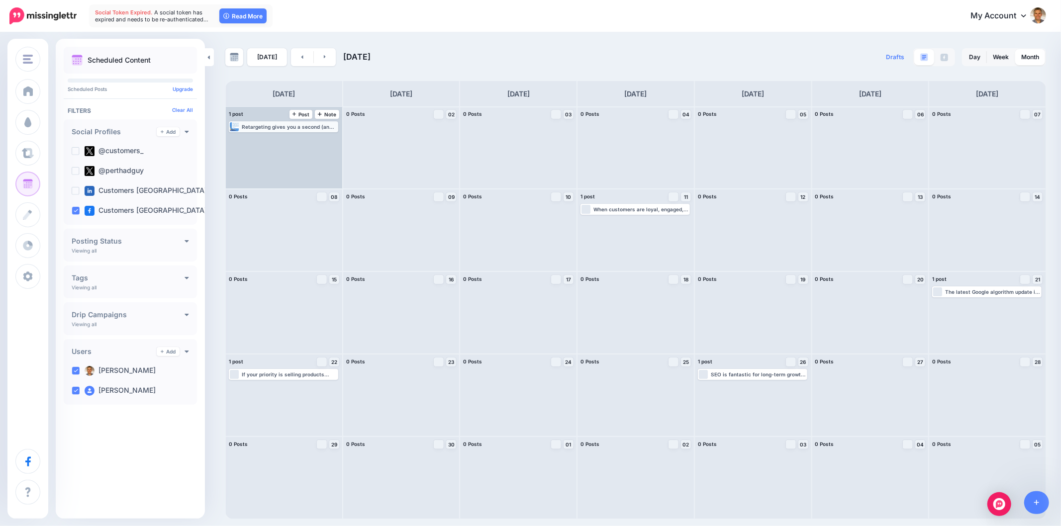
click at [267, 122] on div "Retargeting gives you a second (and sometimes third) chance to win over potenti…" at bounding box center [283, 126] width 107 height 9
click at [275, 136] on span "Edit" at bounding box center [272, 138] width 8 height 5
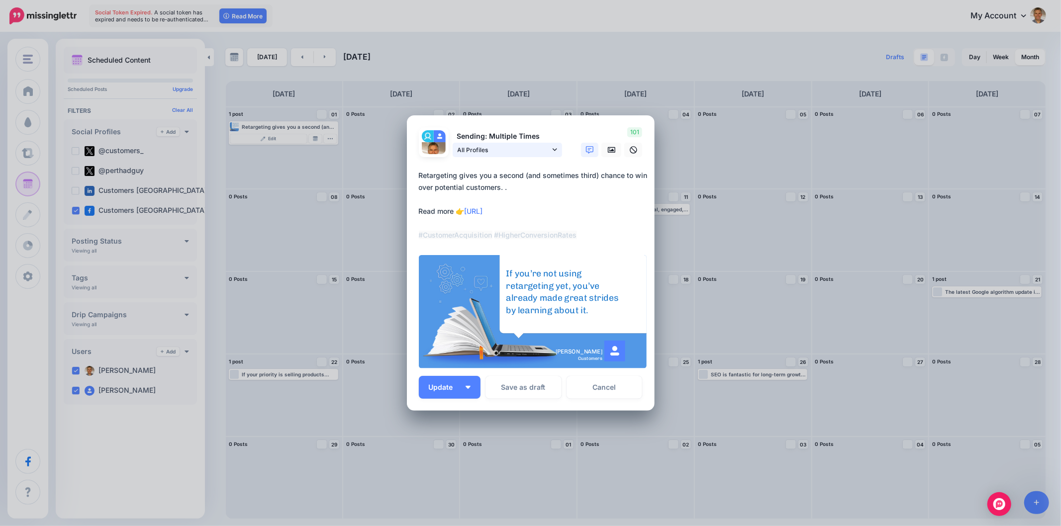
click at [559, 146] on link "All Profiles" at bounding box center [506, 150] width 109 height 14
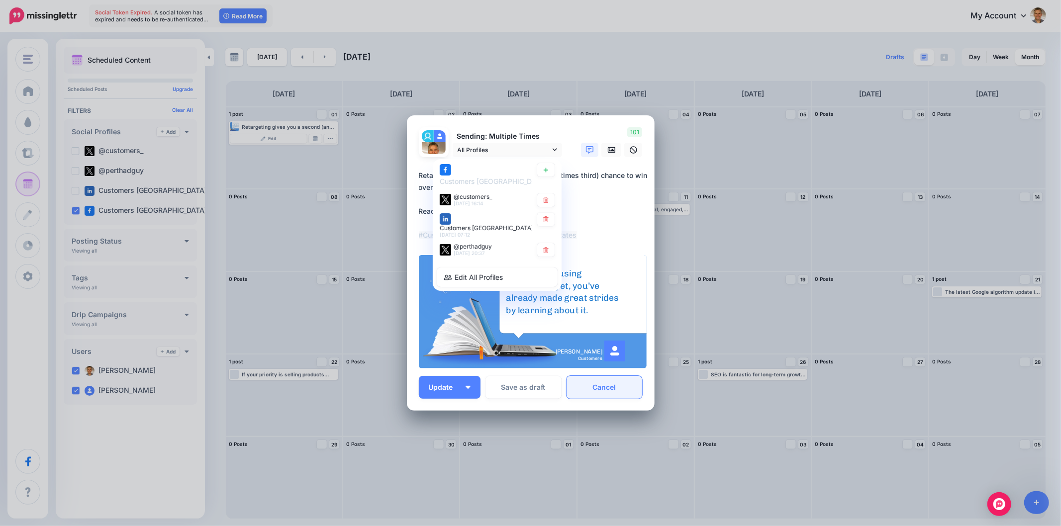
click at [635, 390] on link "Cancel" at bounding box center [604, 387] width 76 height 23
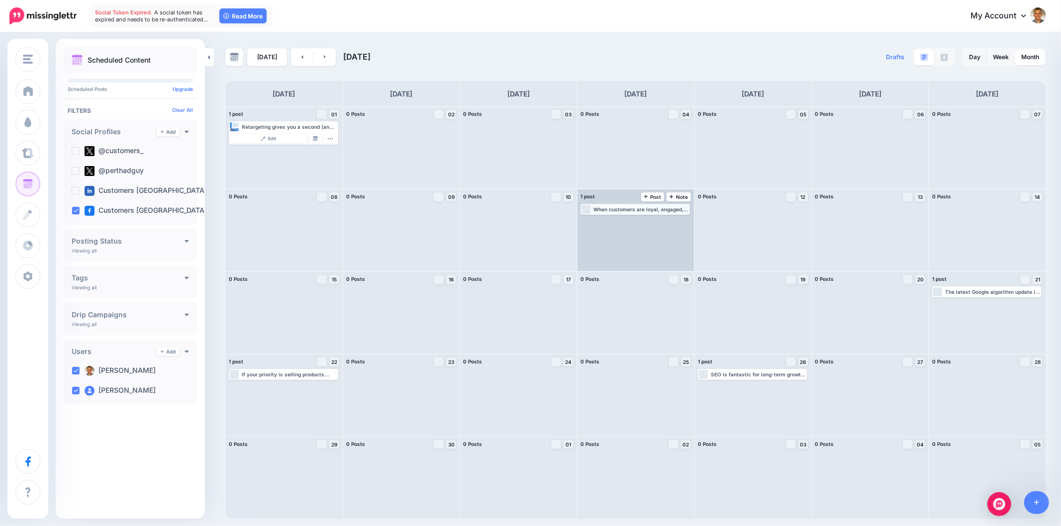
click at [656, 209] on div "When customers are loyal, engaged, and speaking positively about your business,…" at bounding box center [640, 209] width 95 height 6
click at [628, 220] on link "Edit" at bounding box center [620, 221] width 77 height 9
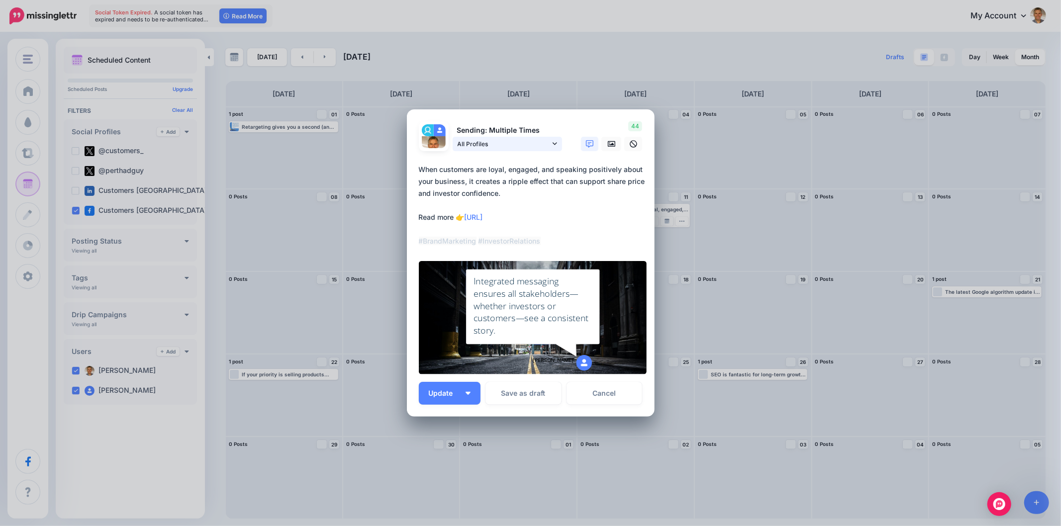
click at [555, 143] on icon at bounding box center [554, 143] width 4 height 7
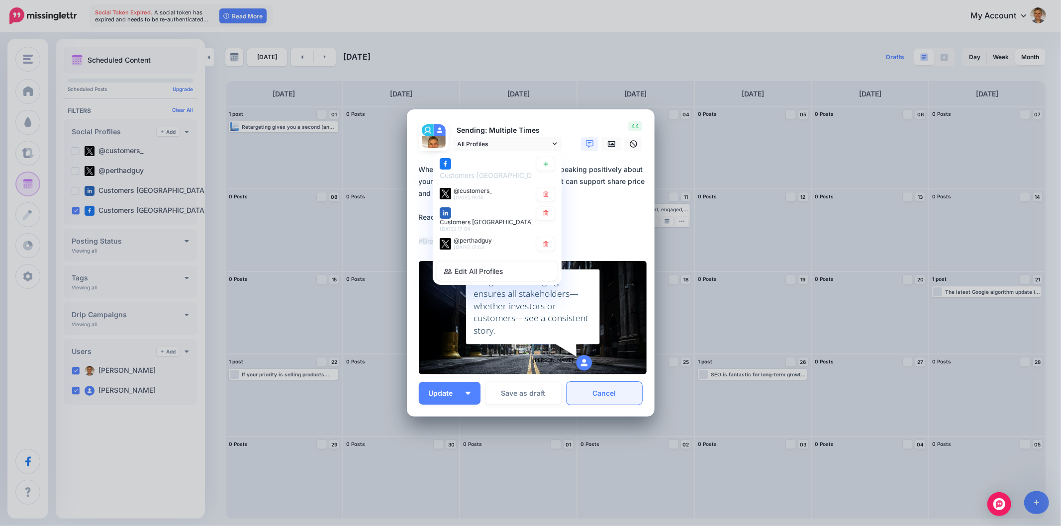
click at [595, 386] on link "Cancel" at bounding box center [604, 393] width 76 height 23
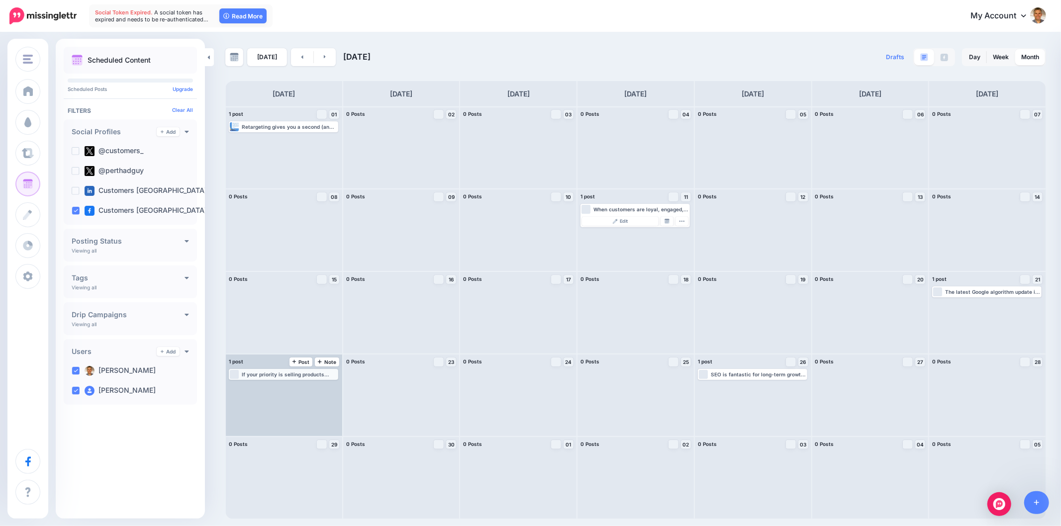
click at [283, 370] on div "Loading If your priority is selling products online with ease and reliable supp…" at bounding box center [283, 374] width 107 height 9
click at [281, 387] on link "Edit" at bounding box center [268, 386] width 77 height 9
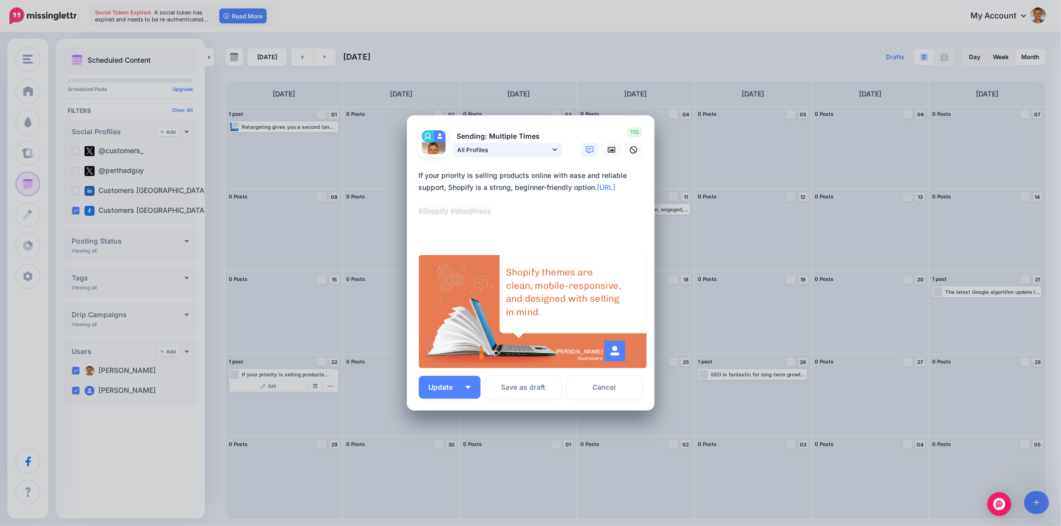
click at [552, 144] on link "All Profiles" at bounding box center [506, 150] width 109 height 14
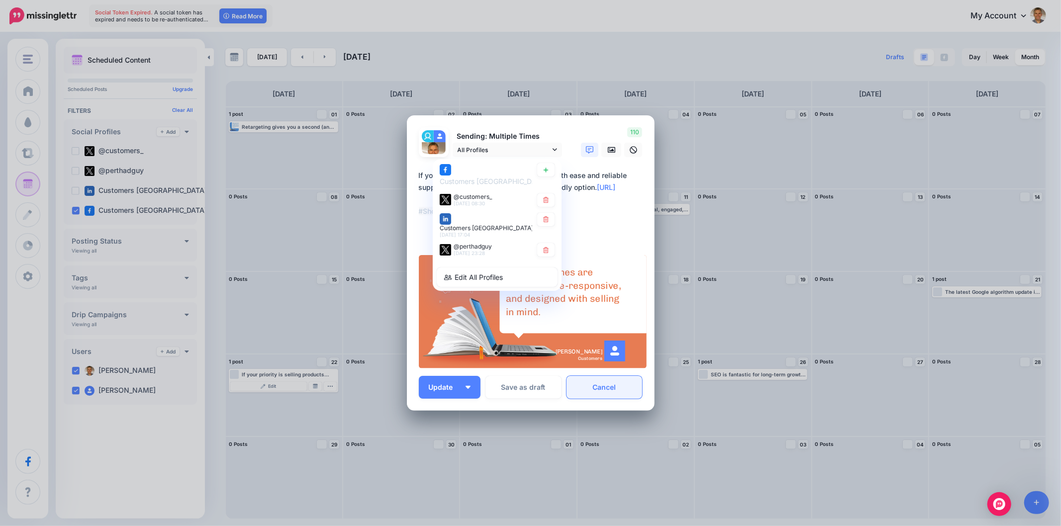
click at [615, 388] on link "Cancel" at bounding box center [604, 387] width 76 height 23
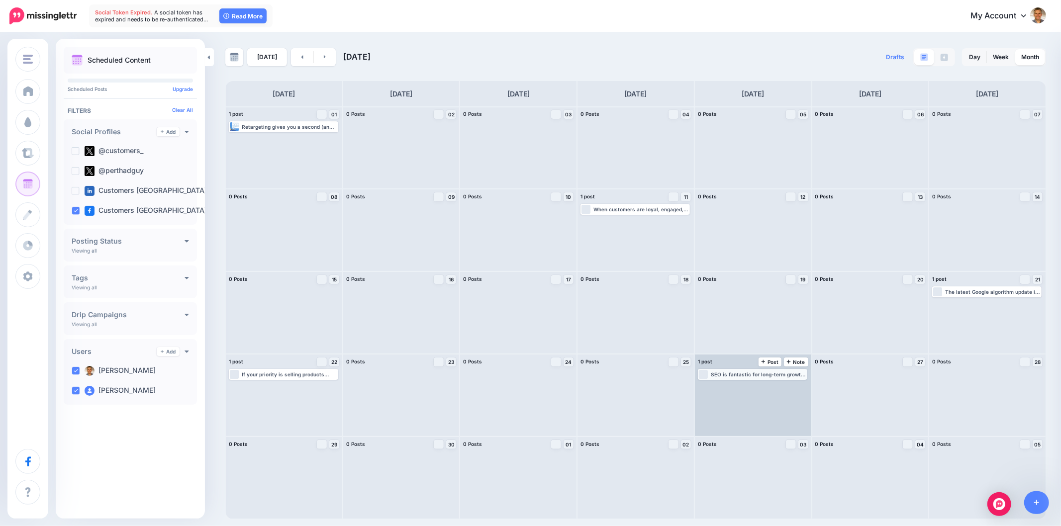
click at [762, 370] on div "Loading SEO is fantastic for long-term growth and trust, while PPC delivers qui…" at bounding box center [752, 374] width 107 height 9
click at [749, 380] on div "Edit Manage Dates Assign to User Delete Post" at bounding box center [752, 385] width 107 height 12
click at [732, 384] on img at bounding box center [731, 386] width 5 height 5
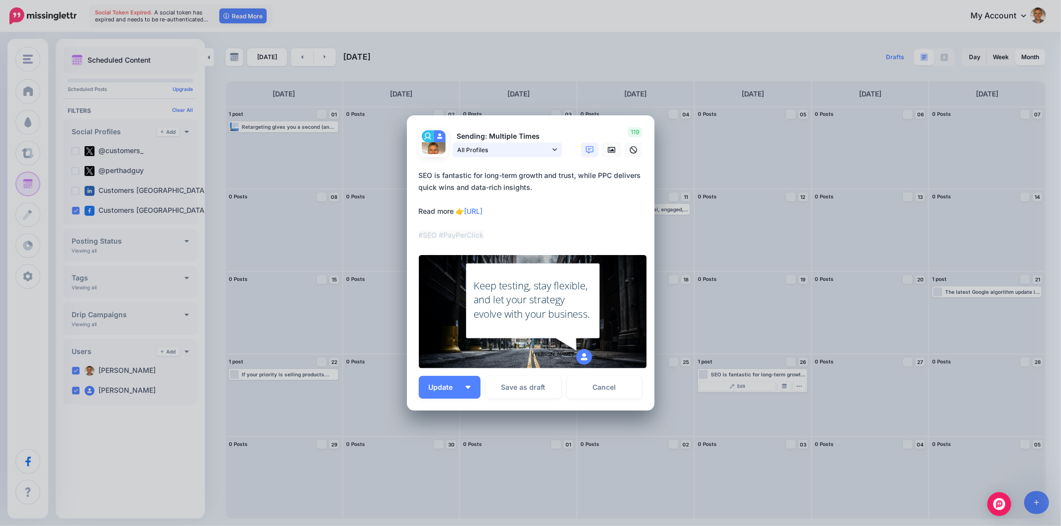
click at [553, 148] on icon at bounding box center [554, 149] width 4 height 7
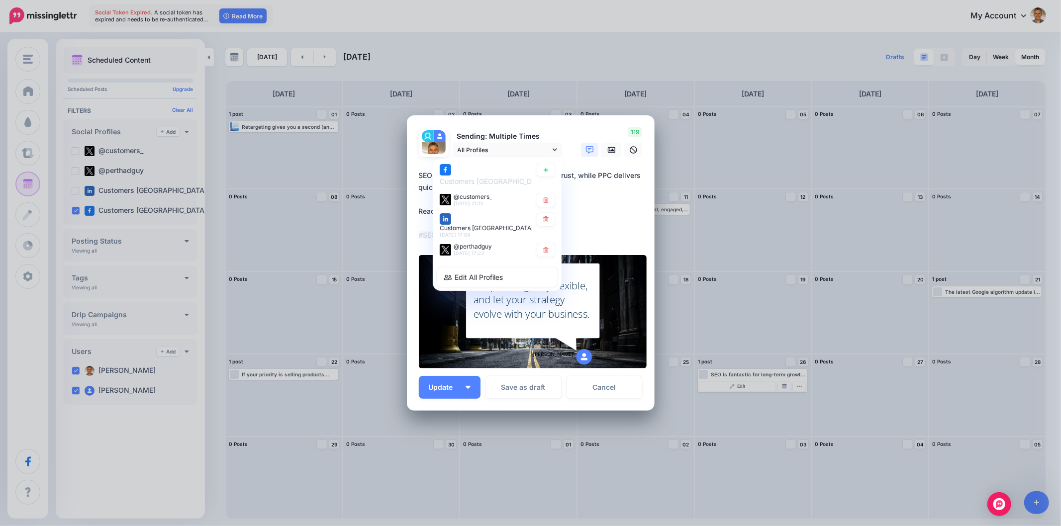
click at [574, 128] on div "119" at bounding box center [610, 142] width 80 height 30
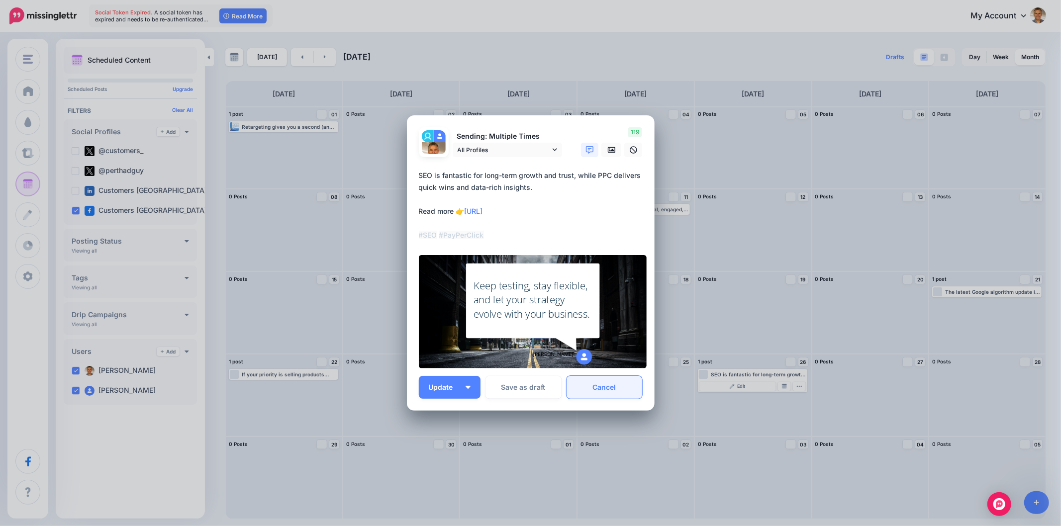
click at [619, 385] on link "Cancel" at bounding box center [604, 387] width 76 height 23
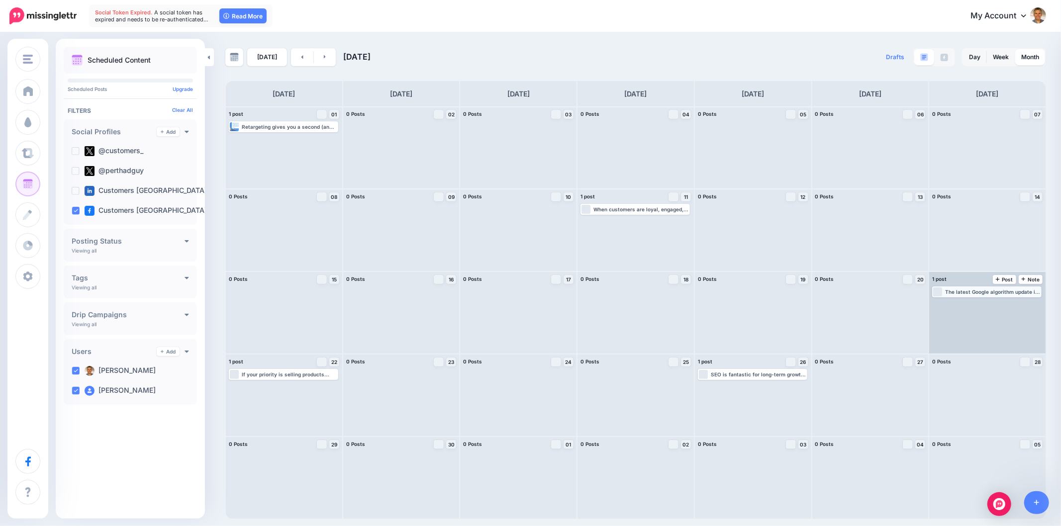
click at [1017, 291] on div "The latest Google algorithm update is not something to fear—it’s a nudge toward…" at bounding box center [992, 292] width 95 height 6
click at [954, 303] on link "Edit" at bounding box center [971, 303] width 77 height 9
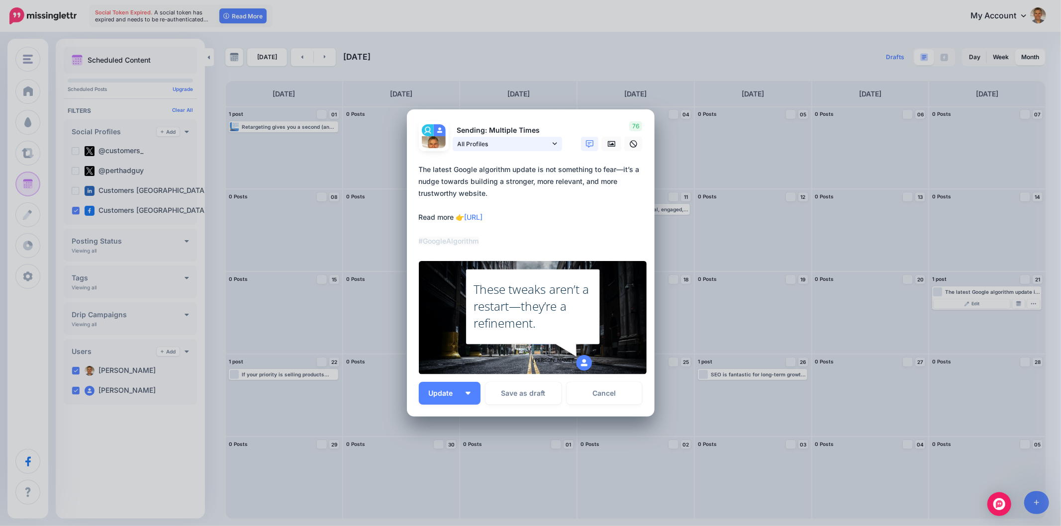
click at [552, 143] on icon at bounding box center [554, 143] width 4 height 7
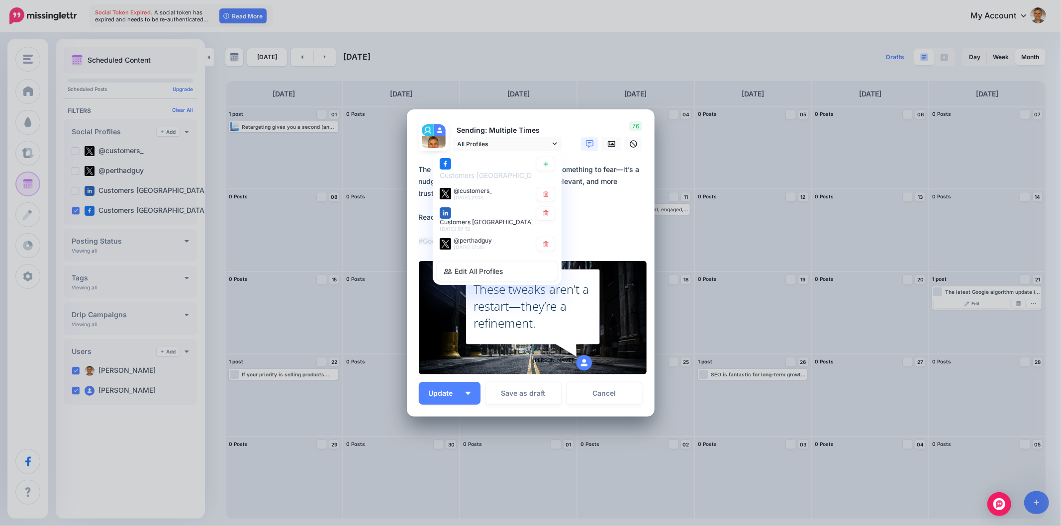
click at [565, 123] on div "Sending: Multiple Times All Profiles Customers Australia page @customers_" at bounding box center [490, 136] width 159 height 30
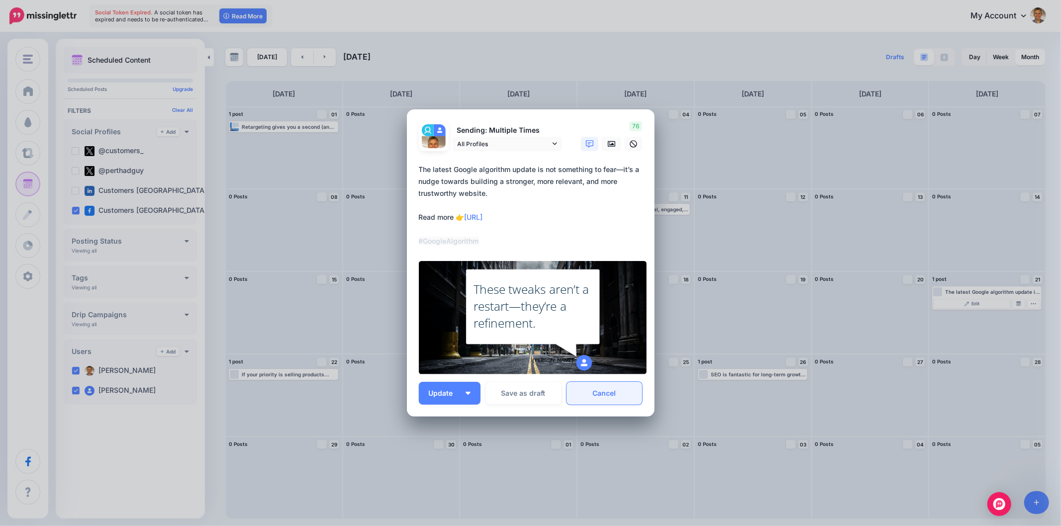
click at [620, 389] on link "Cancel" at bounding box center [604, 393] width 76 height 23
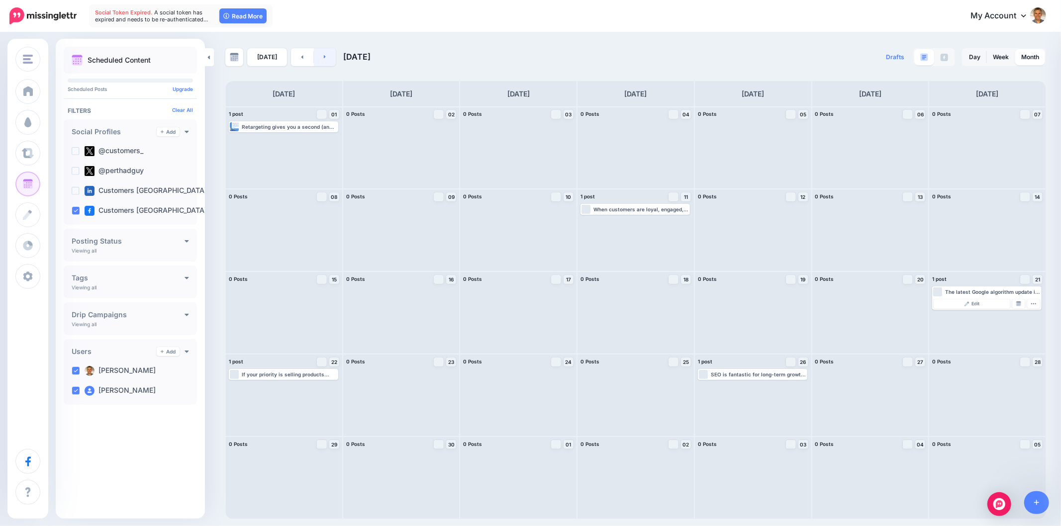
click at [326, 57] on link at bounding box center [325, 57] width 22 height 18
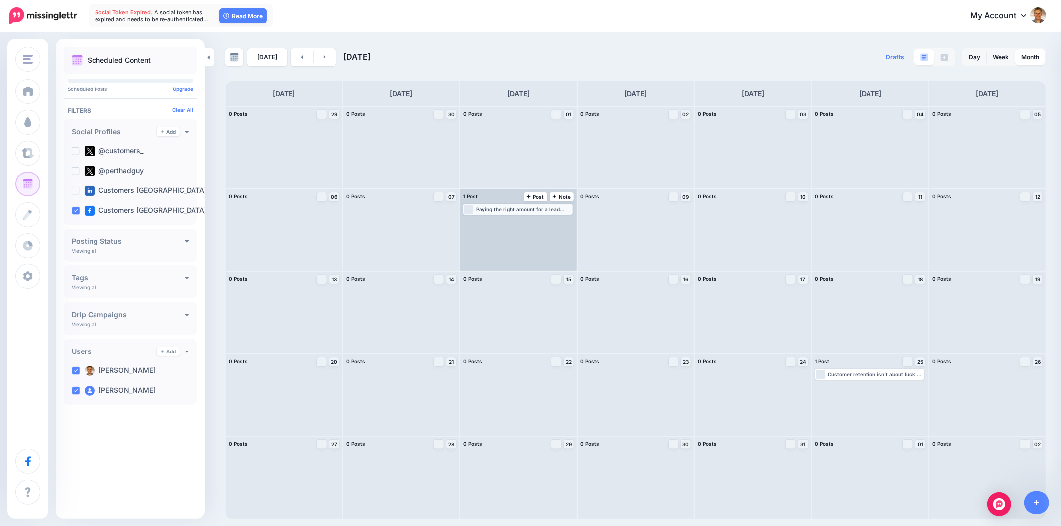
click at [509, 213] on div "Loading Paying the right amount for a lead isn’t just about cutting costs—it’s …" at bounding box center [517, 209] width 107 height 9
click at [519, 225] on link "Edit" at bounding box center [502, 221] width 77 height 9
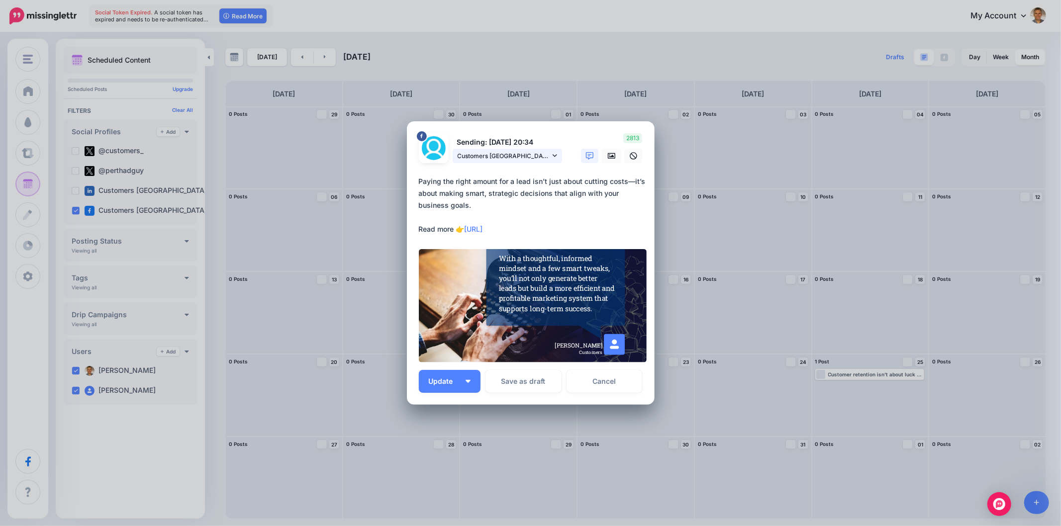
click at [557, 158] on link "Customers Australia page" at bounding box center [506, 156] width 109 height 14
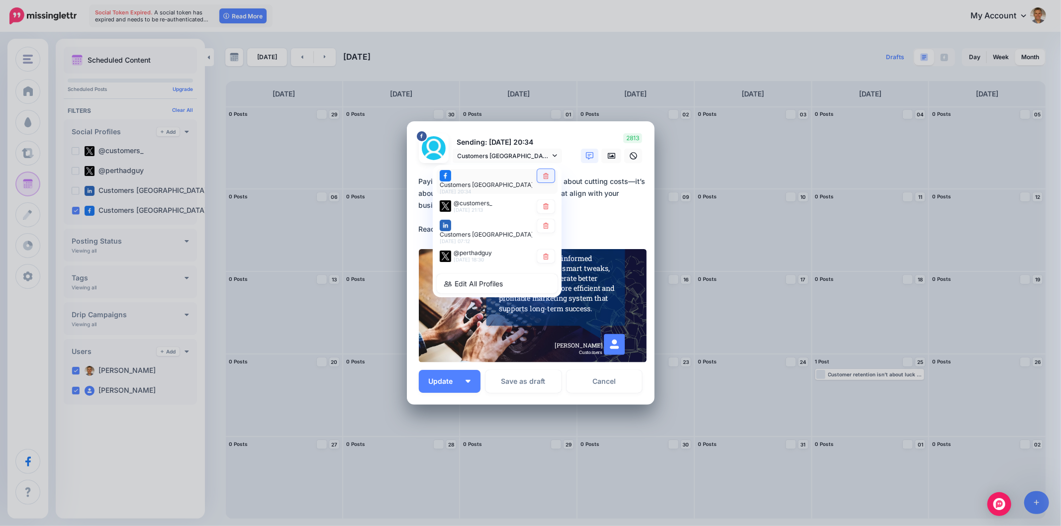
click at [550, 179] on link at bounding box center [545, 175] width 17 height 13
type textarea "**********"
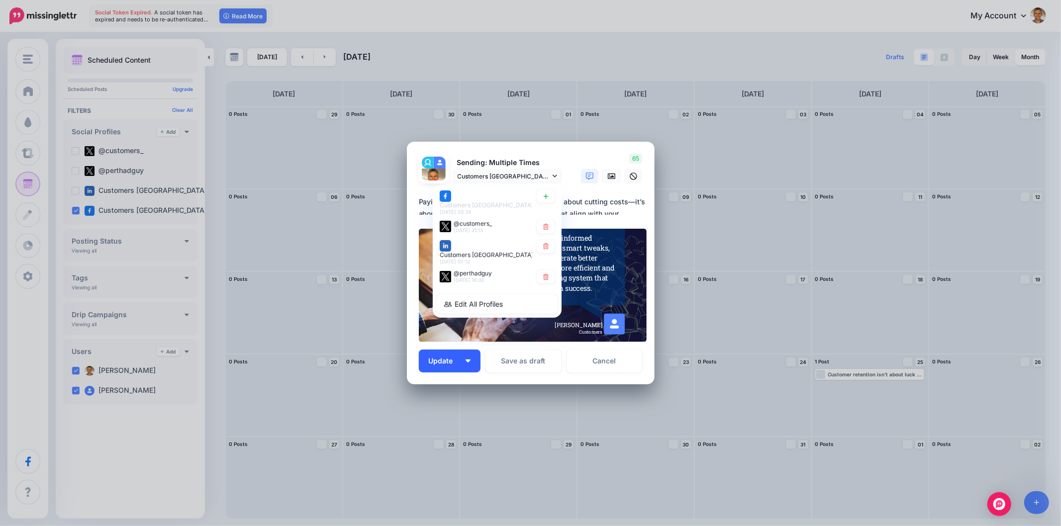
click at [468, 360] on img "button" at bounding box center [467, 360] width 5 height 3
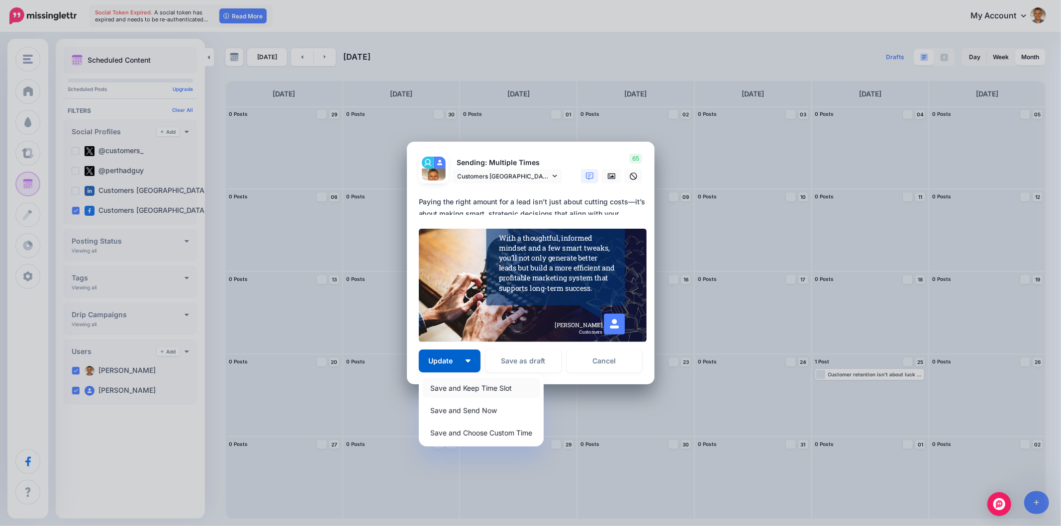
click at [452, 386] on link "Save and Keep Time Slot" at bounding box center [481, 387] width 117 height 19
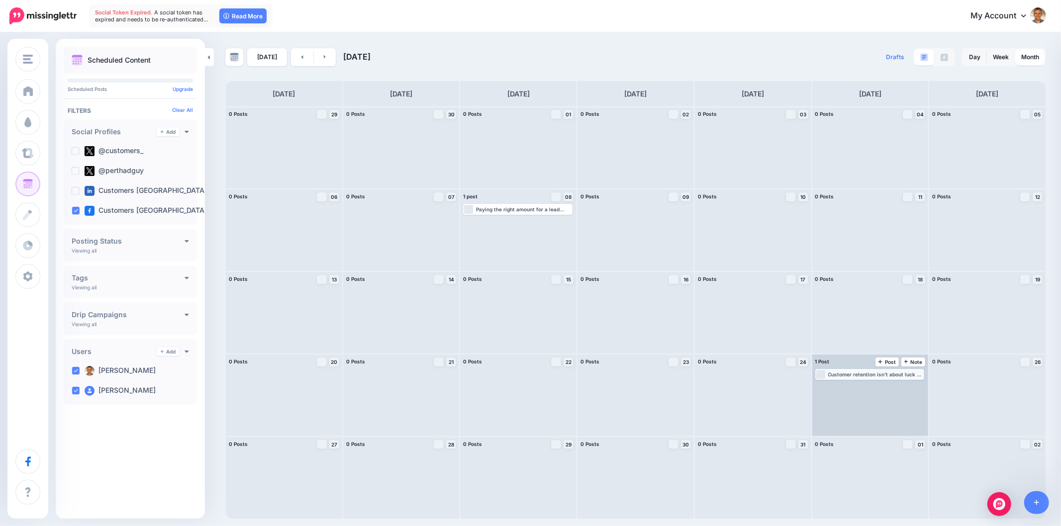
click at [884, 373] on div "Customer retention isn’t about luck — it’s about thoughtful, consistent action.…" at bounding box center [875, 374] width 95 height 6
click at [848, 383] on link "Edit" at bounding box center [854, 386] width 77 height 9
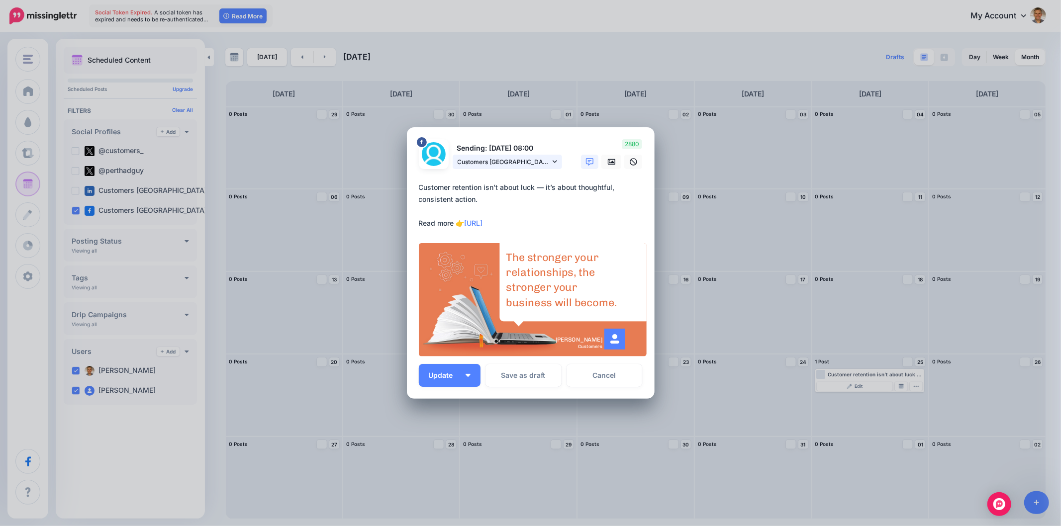
click at [554, 158] on icon at bounding box center [554, 161] width 4 height 7
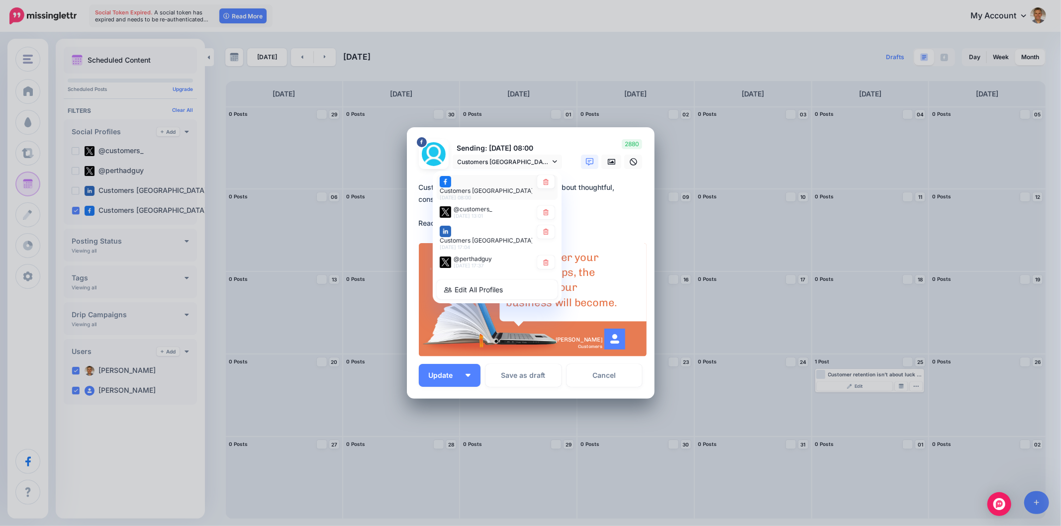
click at [544, 178] on div "Customers Australia page 25th Jul 08:00" at bounding box center [497, 187] width 121 height 25
type textarea "**********"
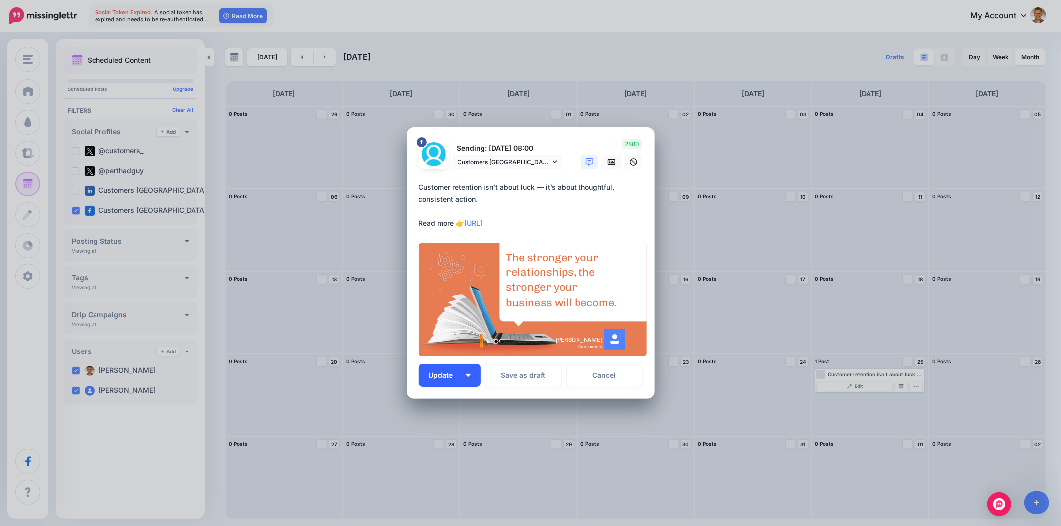
click at [473, 369] on button "Update" at bounding box center [450, 375] width 62 height 23
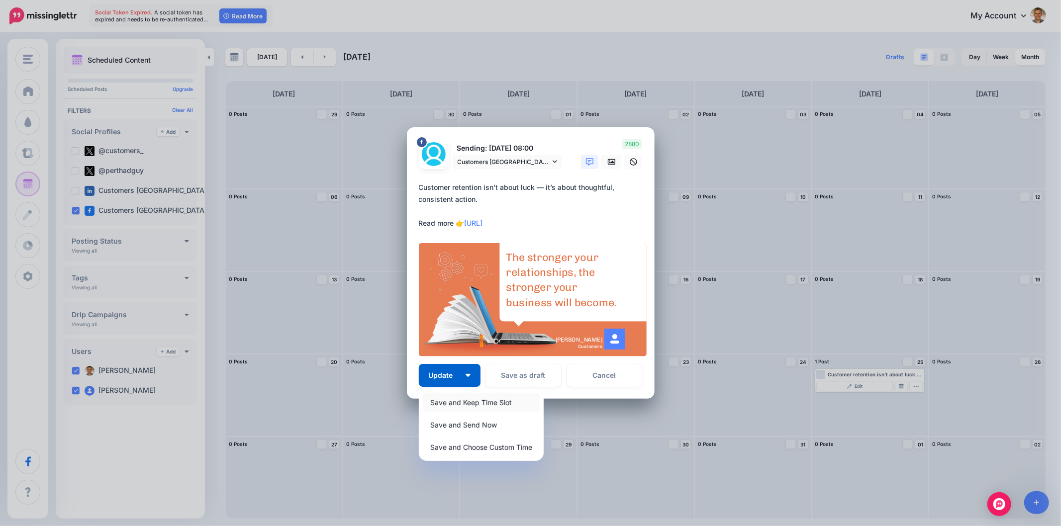
click at [466, 399] on link "Save and Keep Time Slot" at bounding box center [481, 402] width 117 height 19
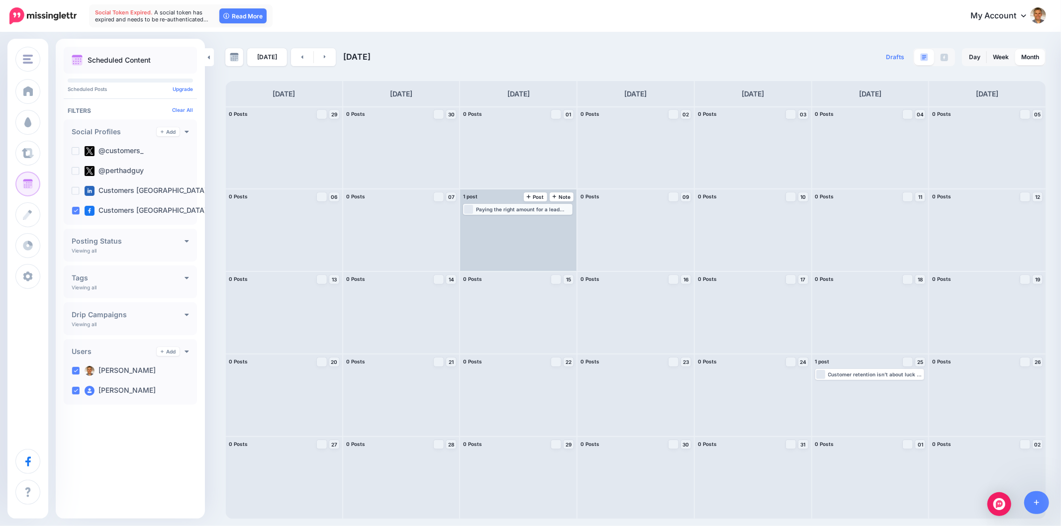
click at [514, 209] on div "Paying the right amount for a lead isn’t just about cutting costs—it’s about ma…" at bounding box center [523, 209] width 95 height 6
click at [518, 221] on link "Edit" at bounding box center [502, 221] width 77 height 9
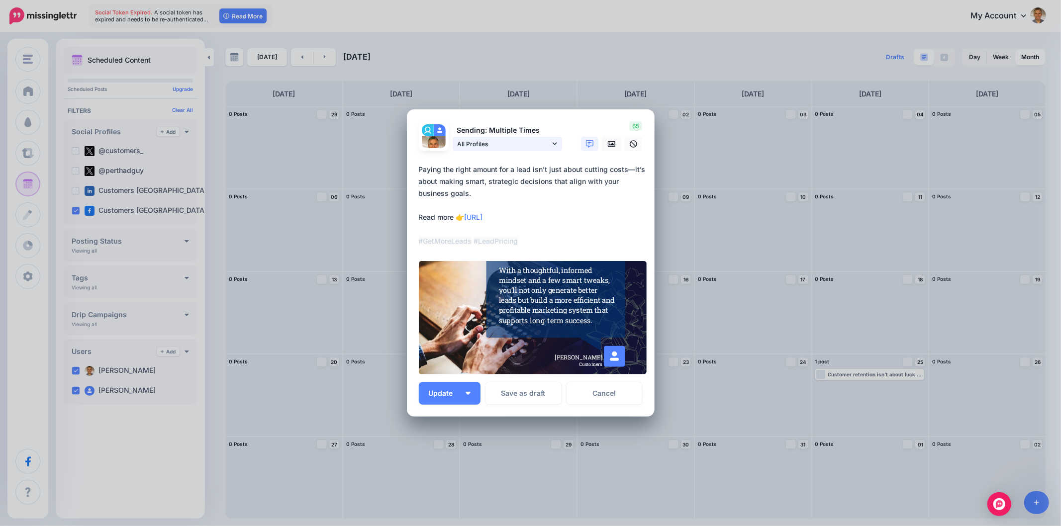
click at [553, 144] on icon at bounding box center [554, 144] width 4 height 2
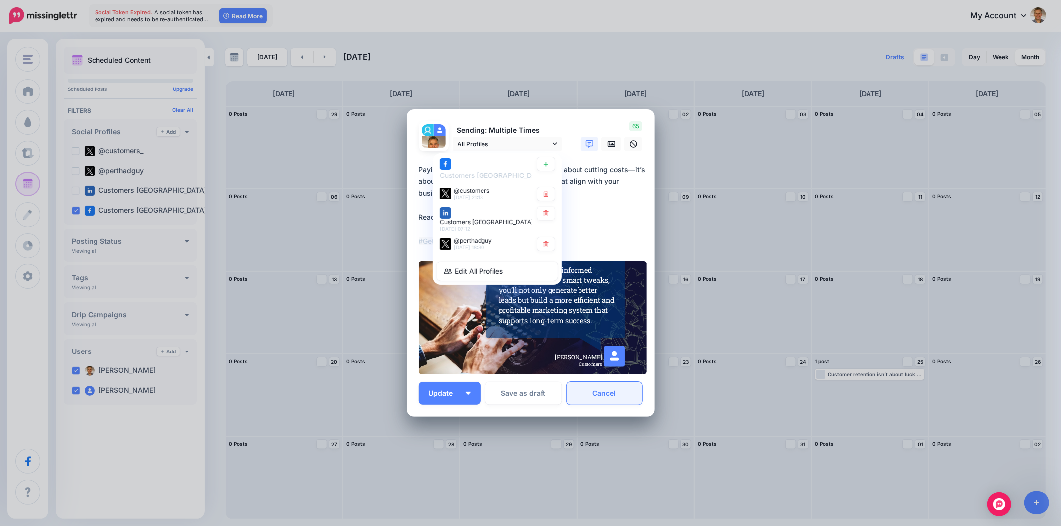
click at [620, 391] on link "Cancel" at bounding box center [604, 393] width 76 height 23
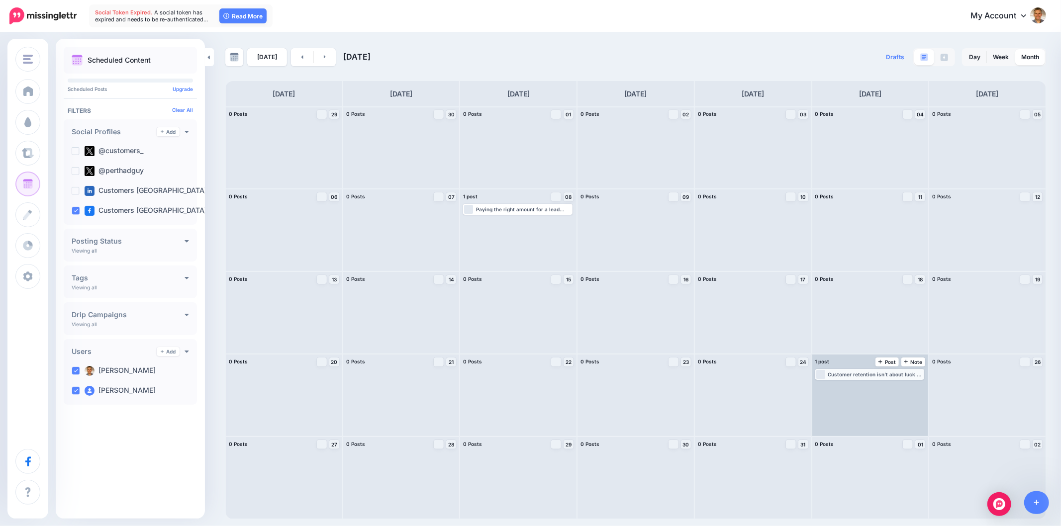
click at [867, 374] on div "Customer retention isn’t about luck — it’s about thoughtful, consistent action.…" at bounding box center [875, 374] width 95 height 6
click at [852, 385] on link "Edit" at bounding box center [854, 386] width 77 height 9
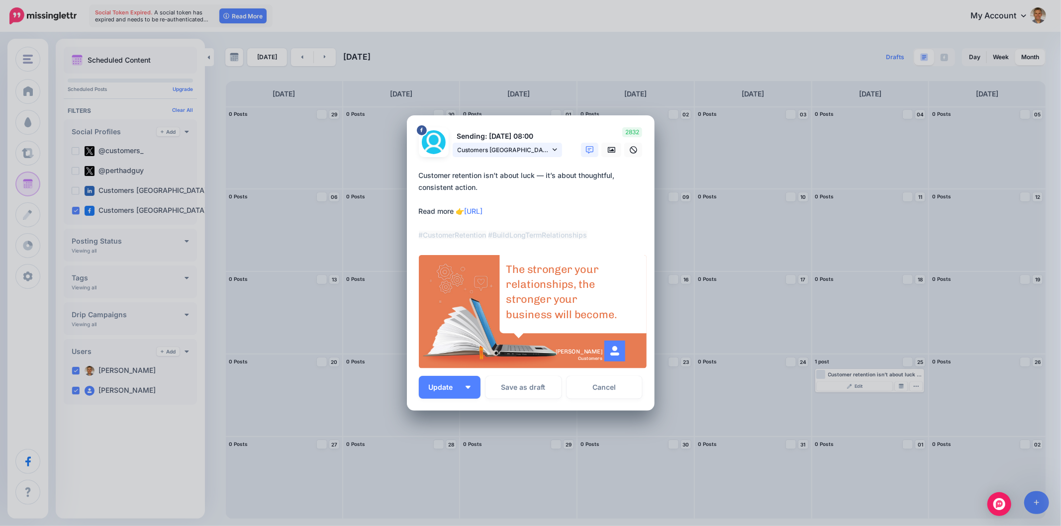
click at [553, 149] on icon at bounding box center [554, 150] width 4 height 2
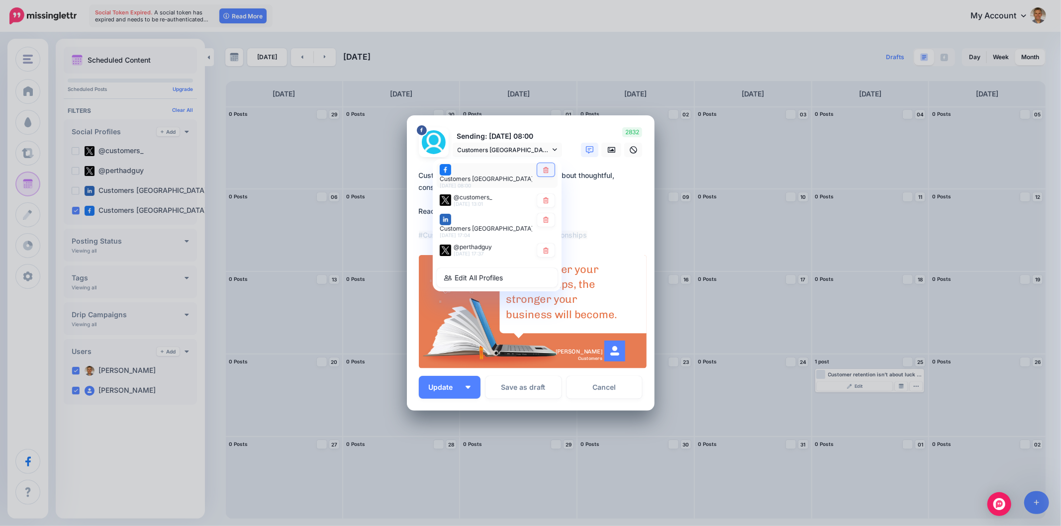
click at [546, 173] on icon at bounding box center [545, 170] width 5 height 6
type textarea "**********"
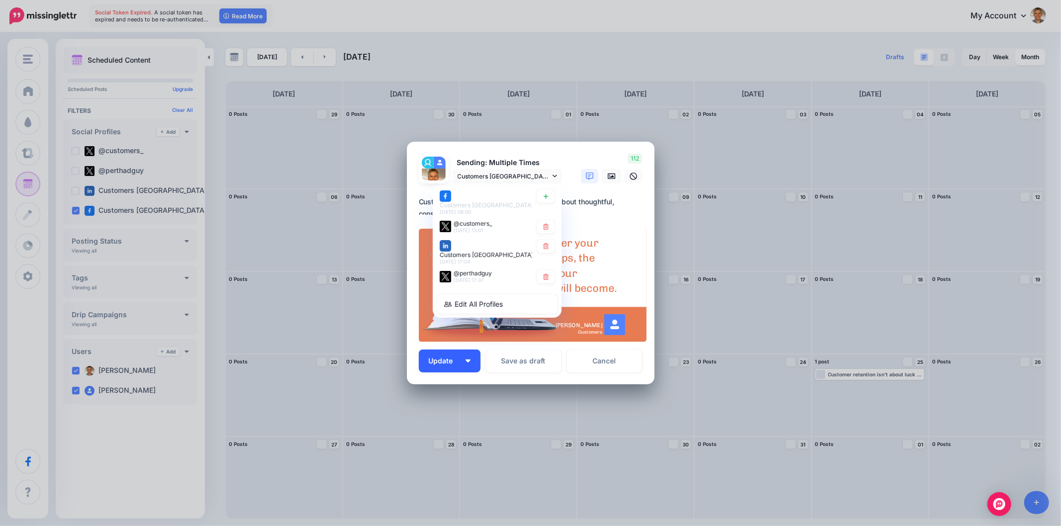
click at [471, 364] on button "Update" at bounding box center [450, 361] width 62 height 23
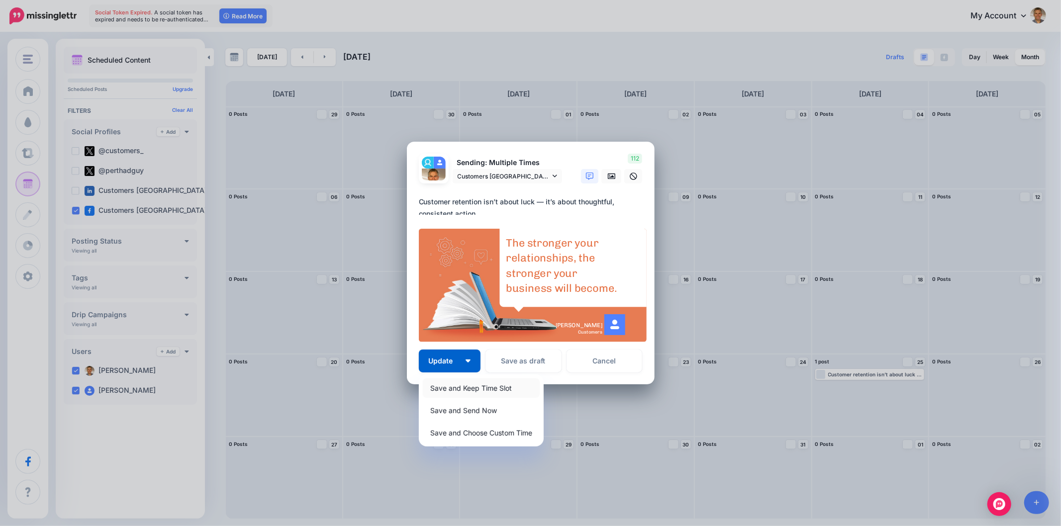
click at [466, 386] on link "Save and Keep Time Slot" at bounding box center [481, 387] width 117 height 19
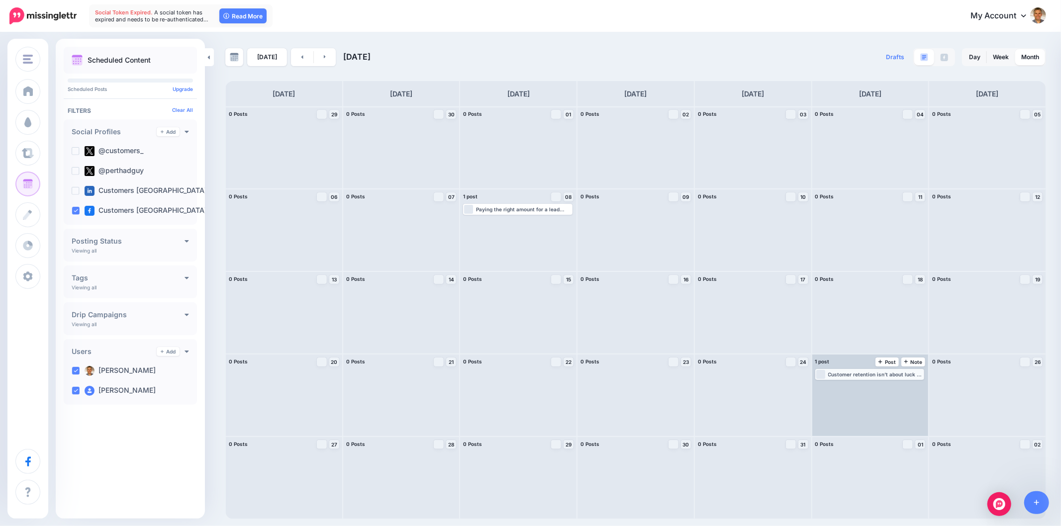
click at [868, 374] on div "Customer retention isn’t about luck — it’s about thoughtful, consistent action.…" at bounding box center [875, 374] width 95 height 6
click at [854, 386] on div "Loading Customer retention isn’t about luck — it’s about thoughtful, consistent…" at bounding box center [870, 396] width 116 height 82
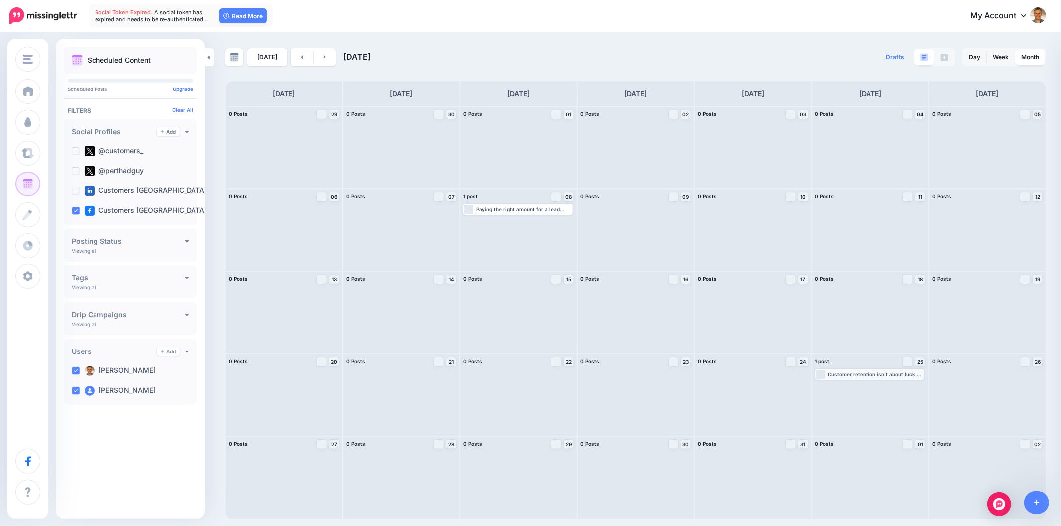
click at [864, 371] on div "Customer retention isn’t about luck — it’s about thoughtful, consistent action.…" at bounding box center [875, 374] width 95 height 6
click at [854, 386] on span "Edit" at bounding box center [858, 386] width 8 height 5
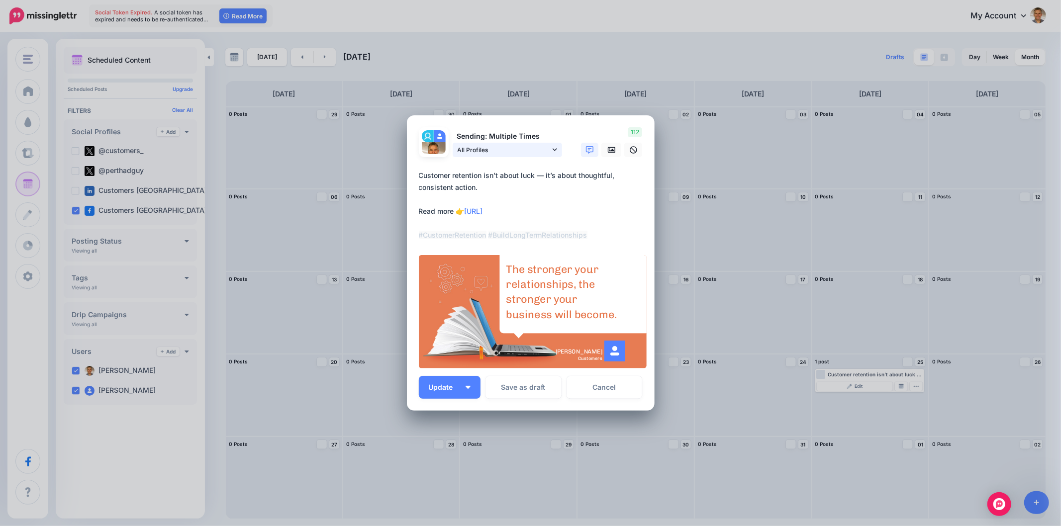
click at [560, 148] on link "All Profiles" at bounding box center [506, 150] width 109 height 14
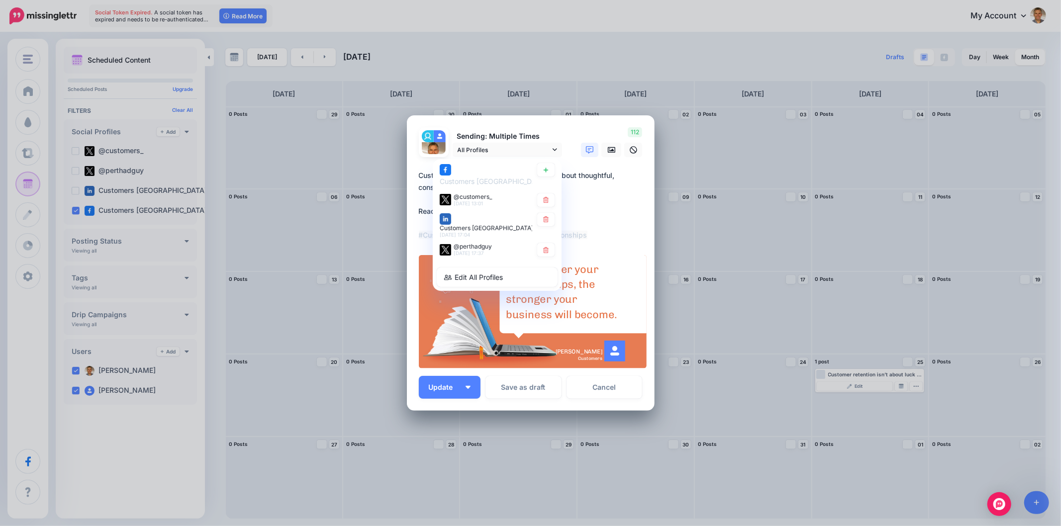
click at [598, 380] on link "Cancel" at bounding box center [604, 387] width 76 height 23
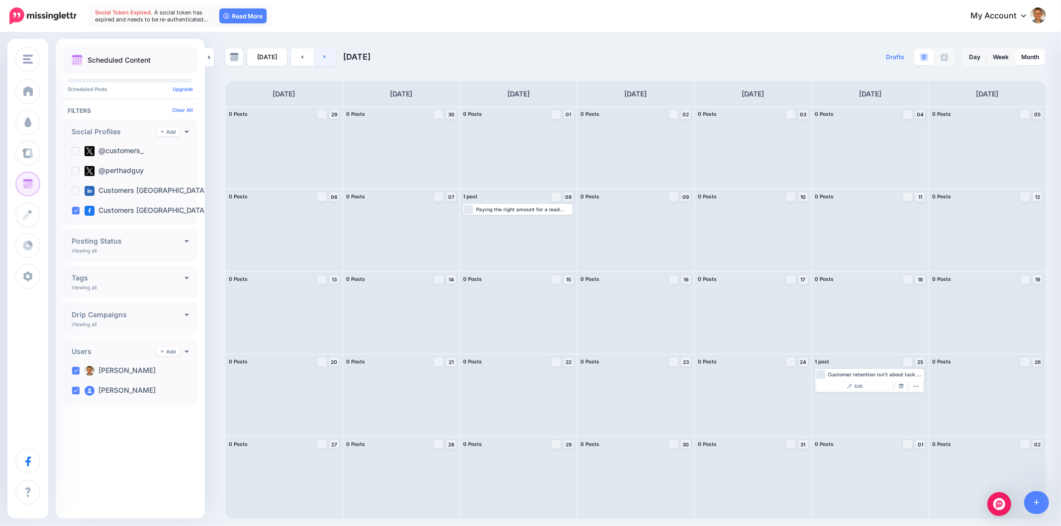
click at [326, 57] on link at bounding box center [325, 57] width 22 height 18
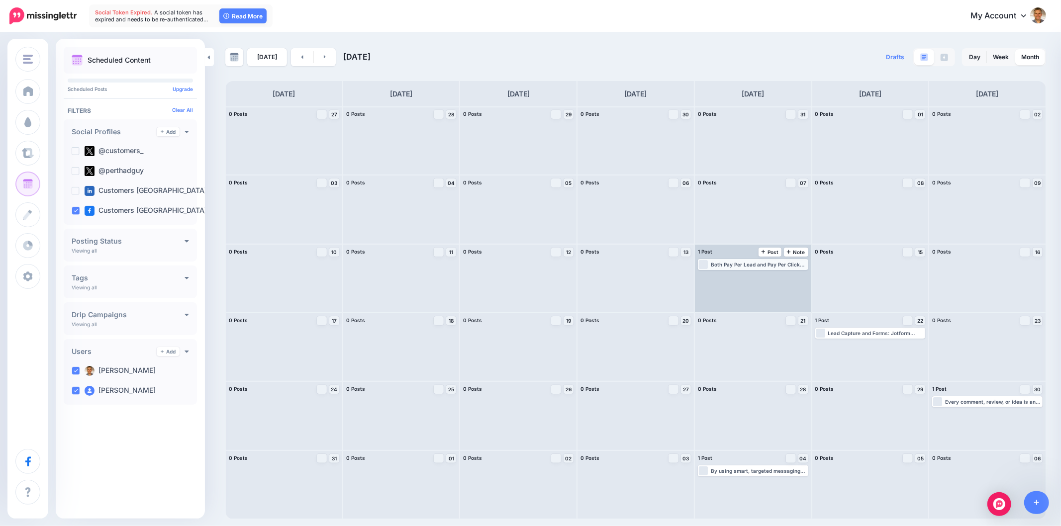
click at [764, 266] on div "Both Pay Per Lead and Pay Per Click have clear advantages, and neither is one-s…" at bounding box center [759, 265] width 96 height 6
click at [738, 279] on link "Edit" at bounding box center [738, 276] width 78 height 9
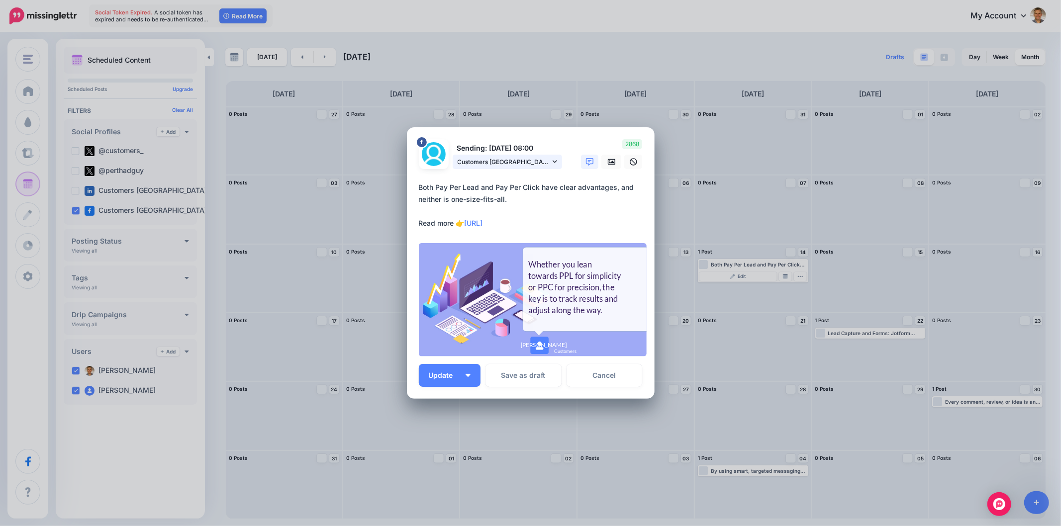
click at [556, 161] on icon at bounding box center [554, 162] width 4 height 2
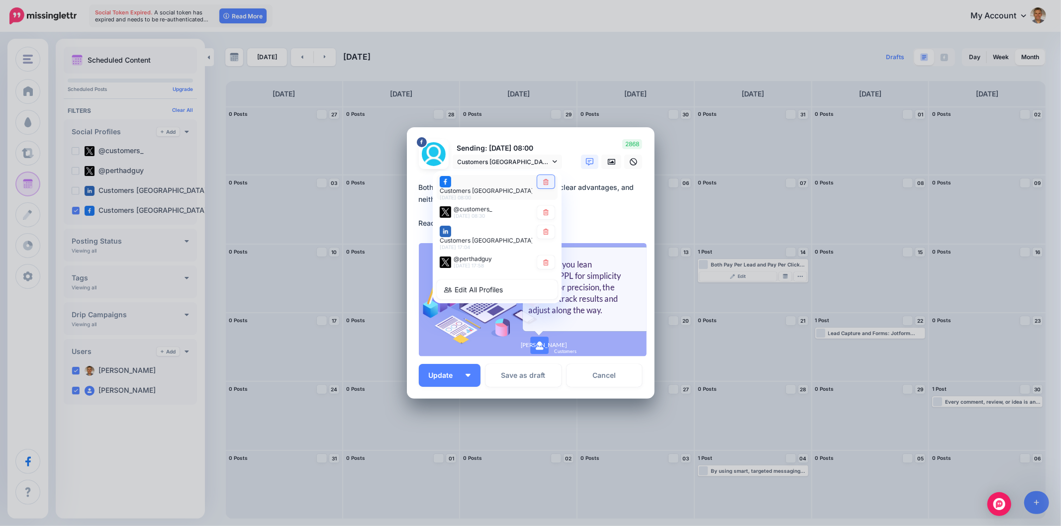
click at [545, 185] on icon at bounding box center [545, 182] width 7 height 6
type textarea "**********"
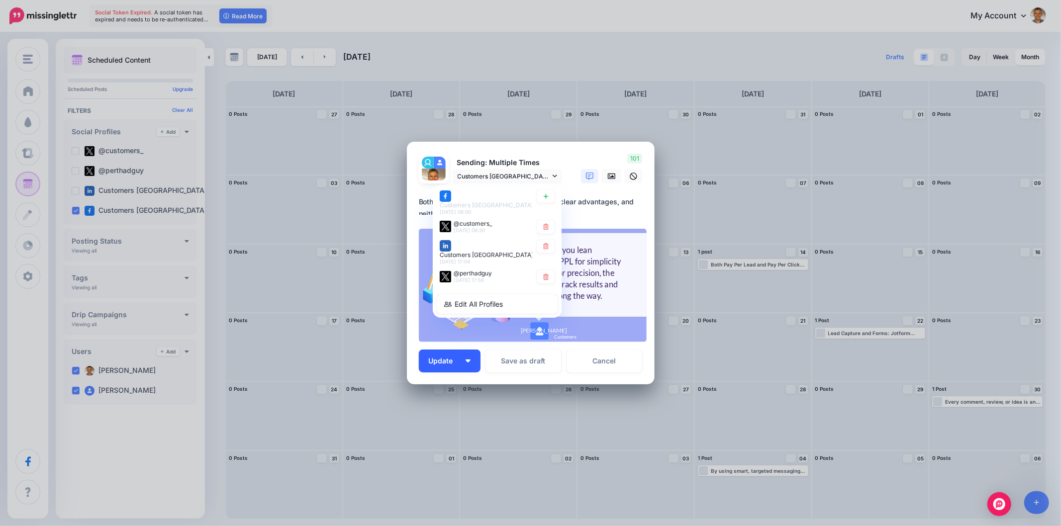
click at [470, 364] on button "Update" at bounding box center [450, 361] width 62 height 23
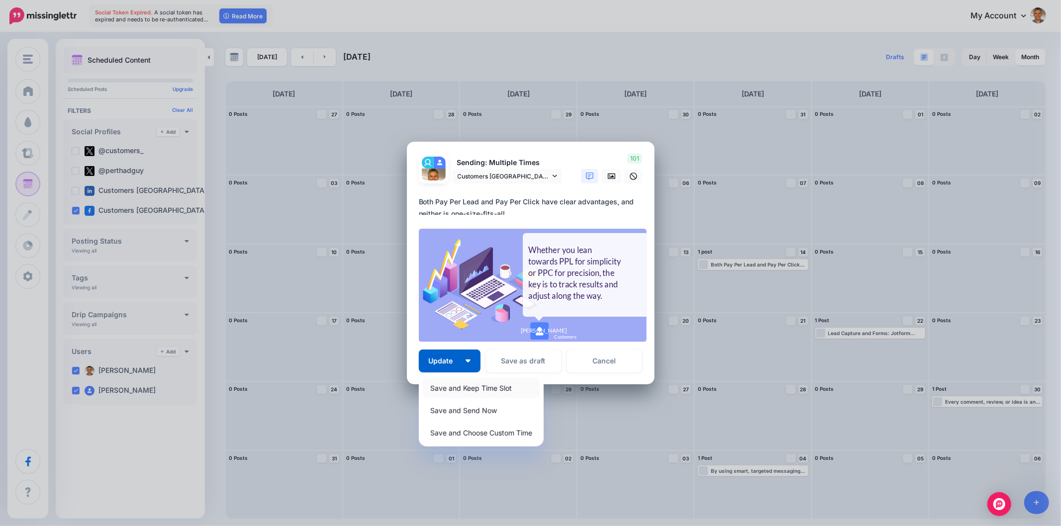
click at [460, 387] on link "Save and Keep Time Slot" at bounding box center [481, 387] width 117 height 19
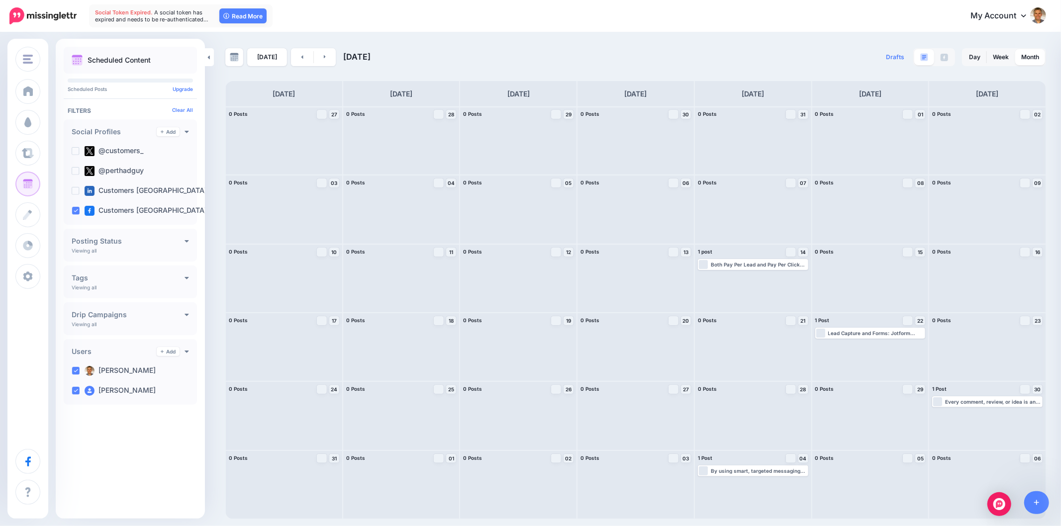
click at [778, 265] on div "Both Pay Per Lead and Pay Per Click have clear advantages, and neither is one-s…" at bounding box center [759, 265] width 96 height 6
click at [748, 277] on link "Edit" at bounding box center [738, 276] width 78 height 9
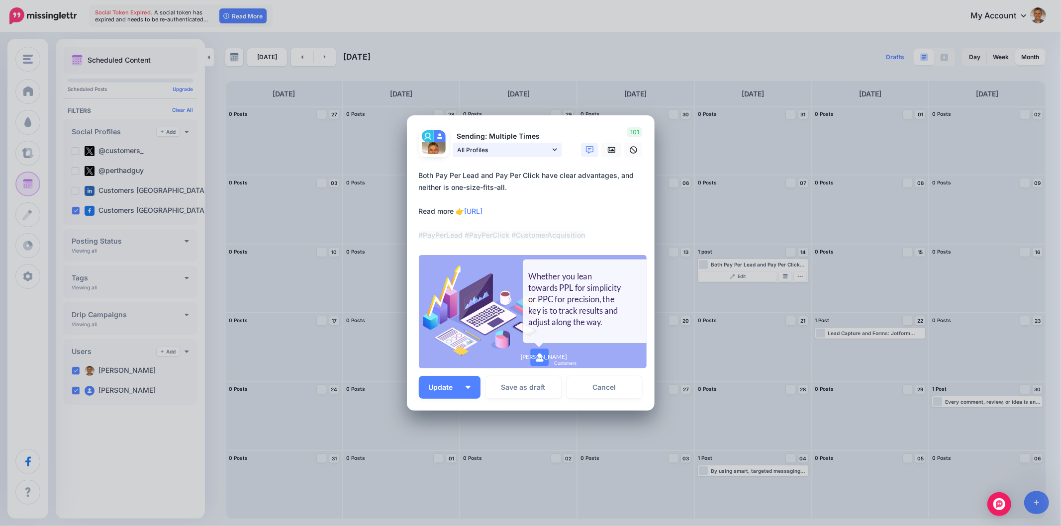
click at [555, 153] on icon at bounding box center [554, 149] width 4 height 7
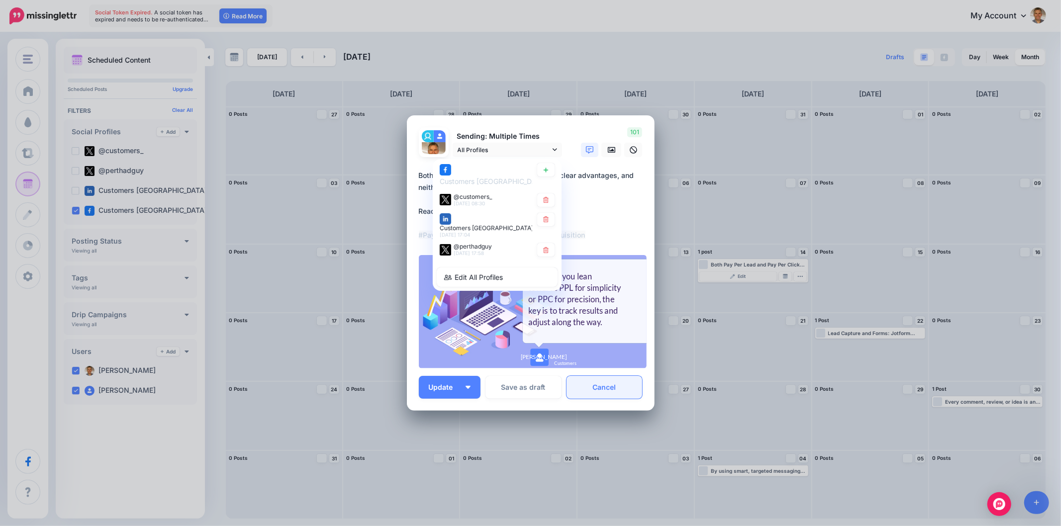
click at [607, 383] on link "Cancel" at bounding box center [604, 387] width 76 height 23
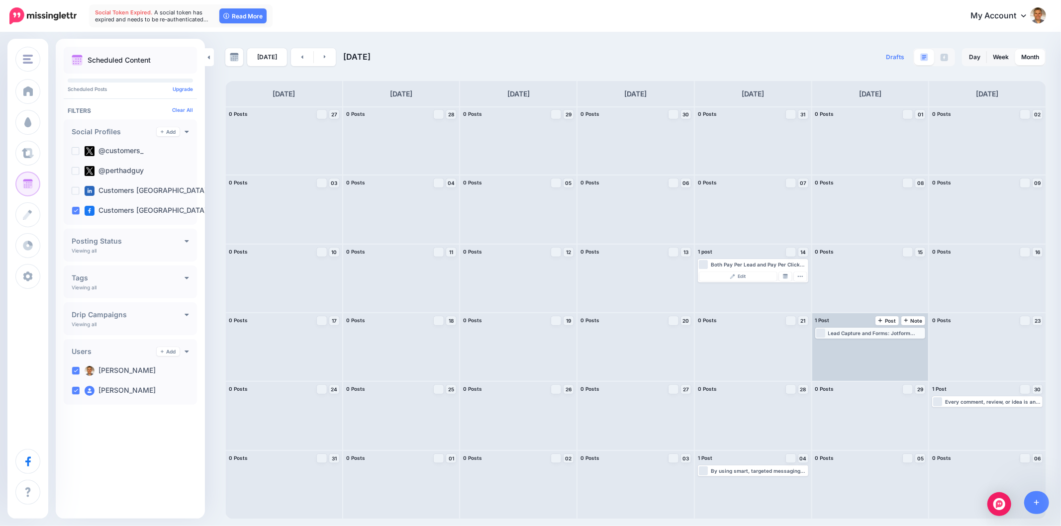
click at [874, 336] on div "Loading Lead Capture and Forms: Jotform helps you create customized forms and i…" at bounding box center [870, 333] width 108 height 9
click at [867, 347] on link "Edit" at bounding box center [855, 345] width 78 height 9
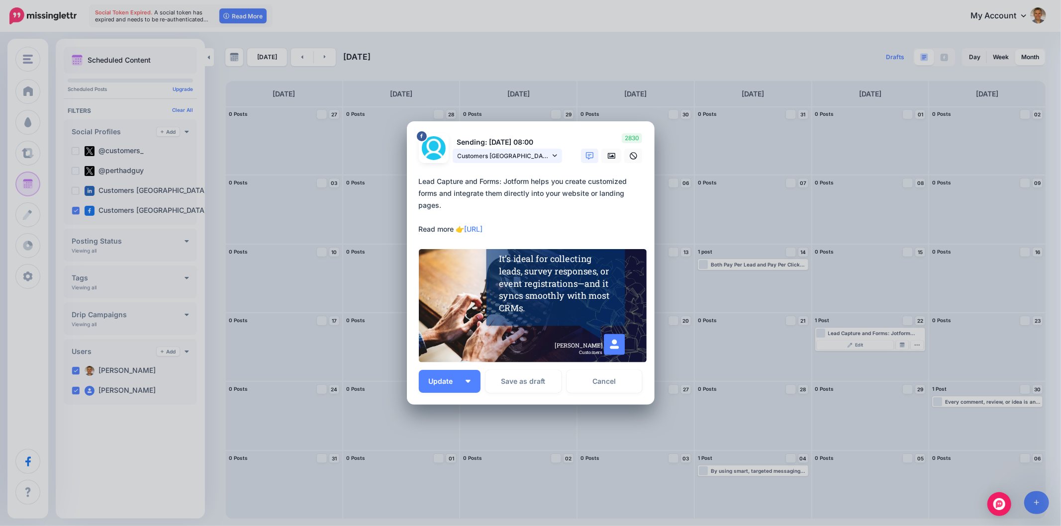
click at [552, 150] on link "Customers Australia page" at bounding box center [506, 156] width 109 height 14
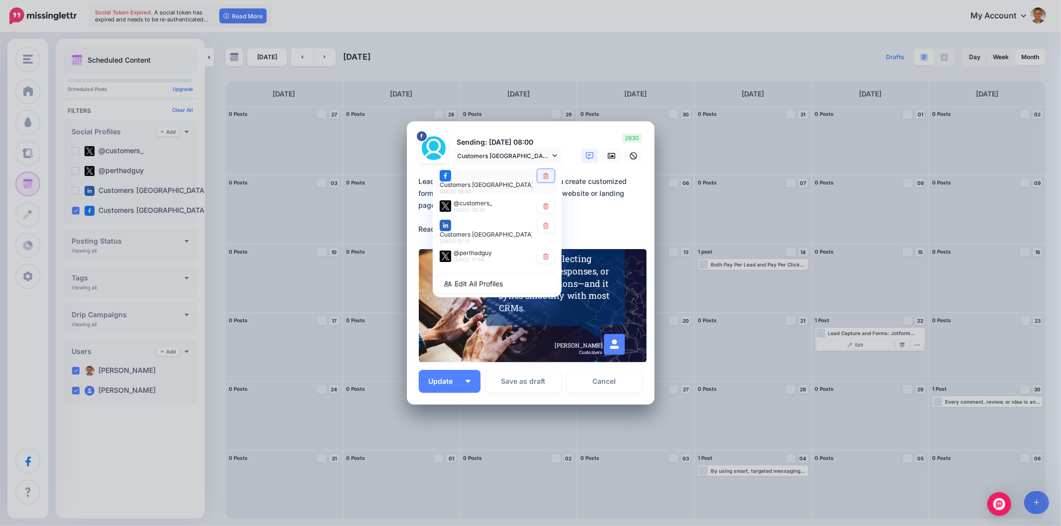
click at [545, 179] on icon at bounding box center [545, 176] width 7 height 6
type textarea "**********"
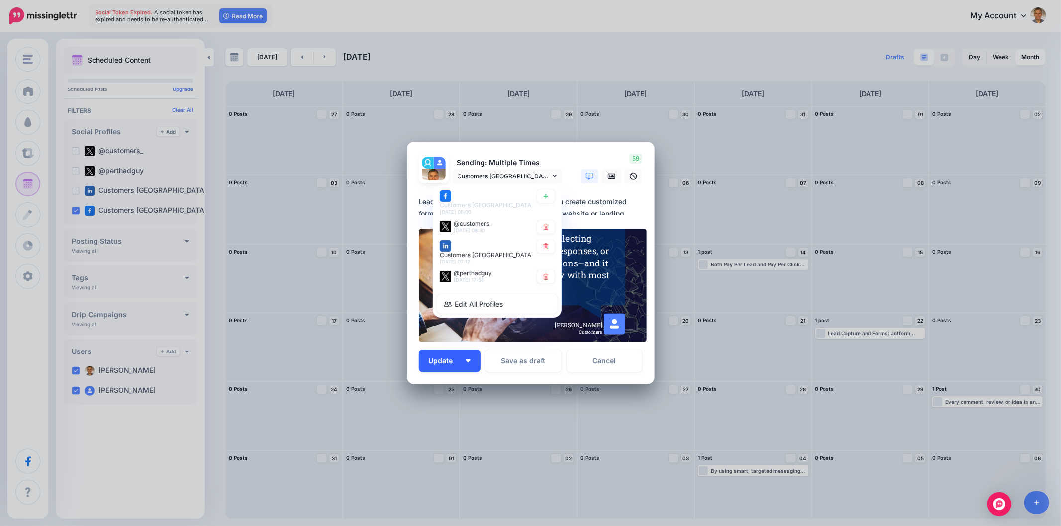
click at [473, 358] on button "Update" at bounding box center [450, 361] width 62 height 23
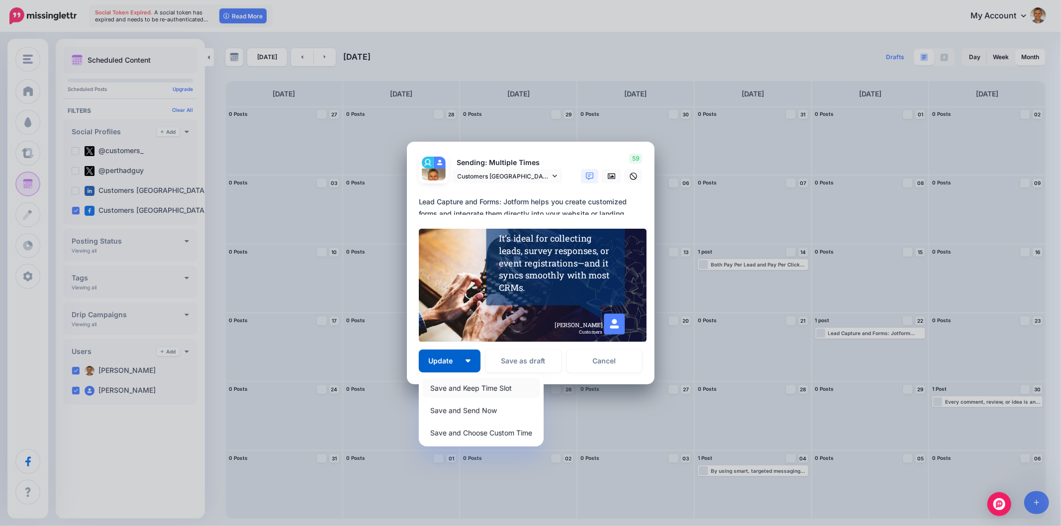
click at [455, 386] on link "Save and Keep Time Slot" at bounding box center [481, 387] width 117 height 19
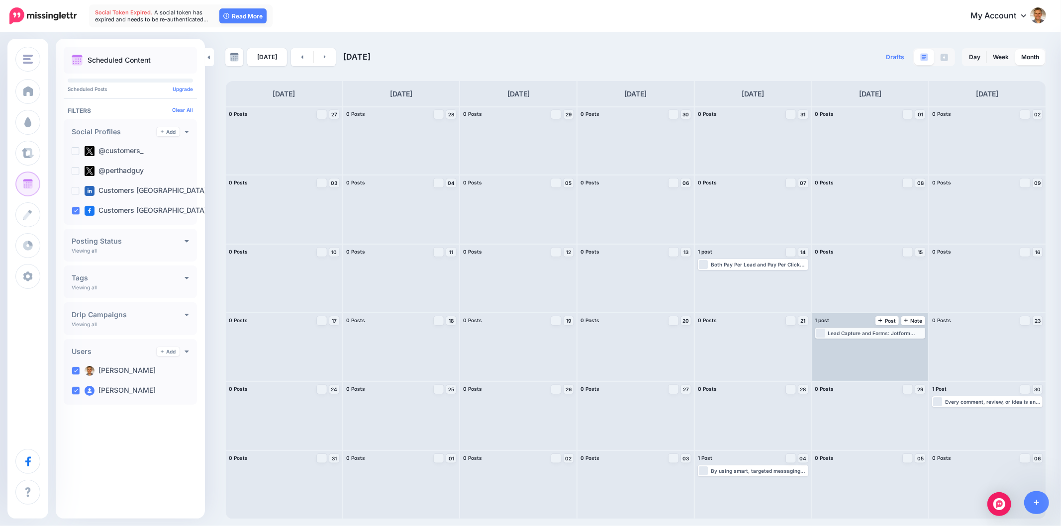
click at [861, 336] on div "Loading Lead Capture and Forms: Jotform helps you create customized forms and i…" at bounding box center [870, 333] width 108 height 9
click at [864, 349] on link "Edit" at bounding box center [855, 345] width 78 height 9
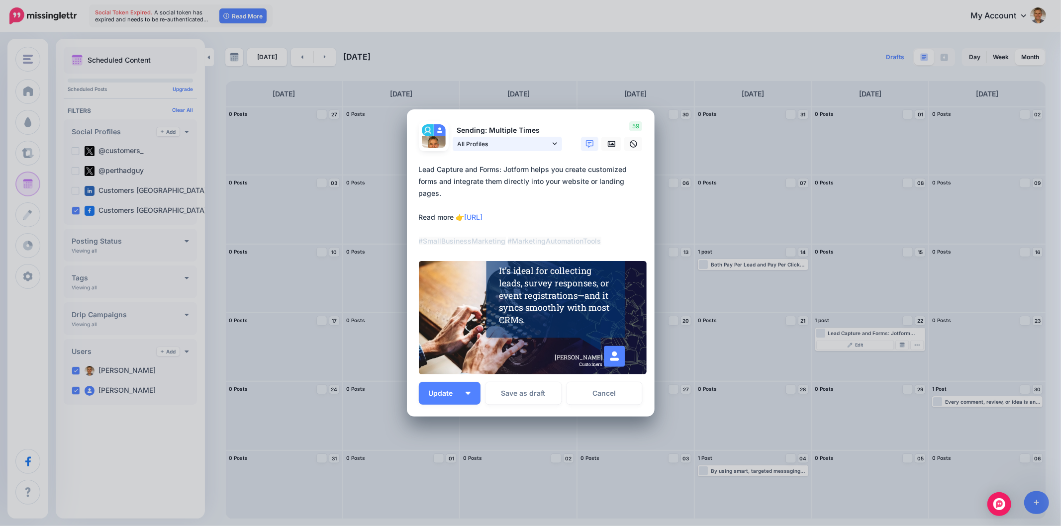
click at [555, 143] on icon at bounding box center [554, 143] width 4 height 7
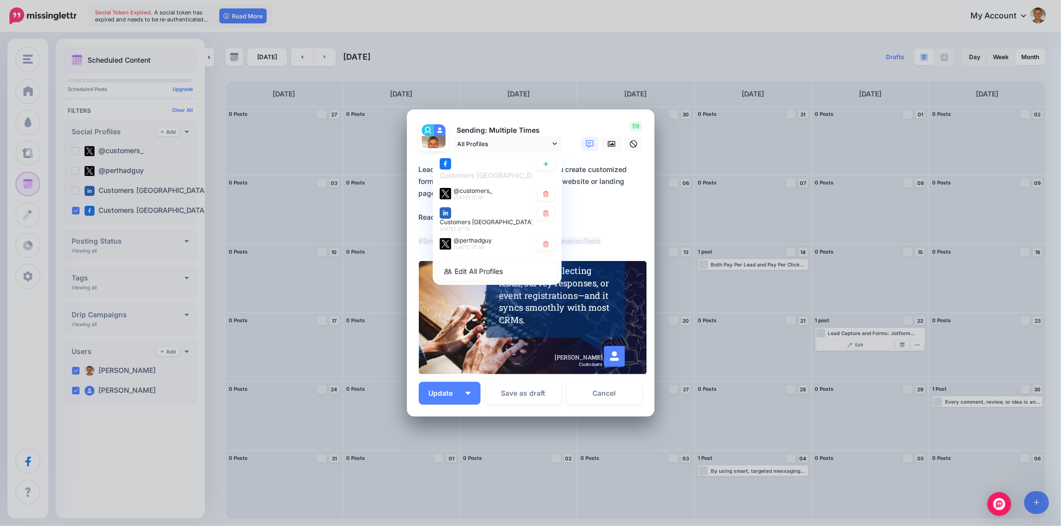
click at [563, 126] on div "Sending: Multiple Times All Profiles Customers Australia page @customers_" at bounding box center [490, 136] width 159 height 30
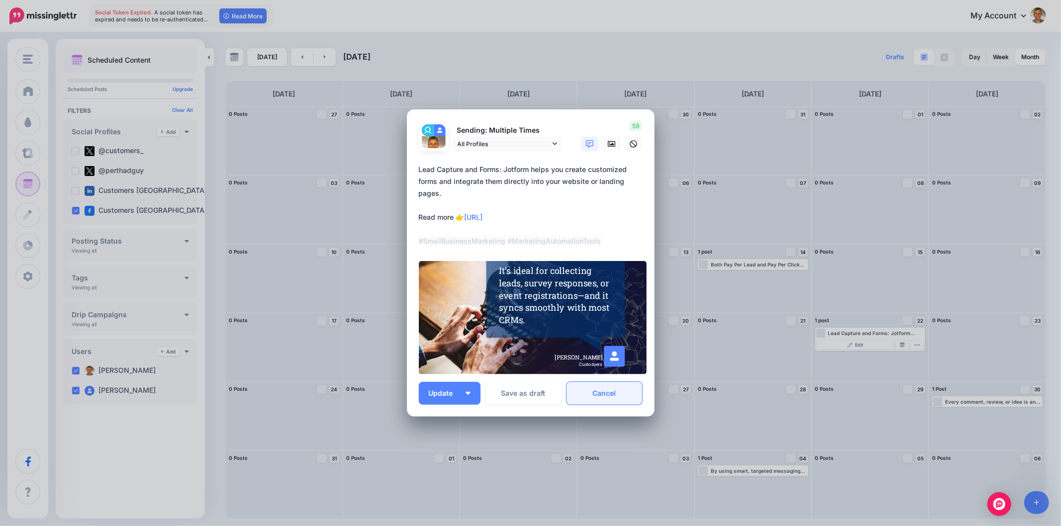
click at [605, 396] on link "Cancel" at bounding box center [604, 393] width 76 height 23
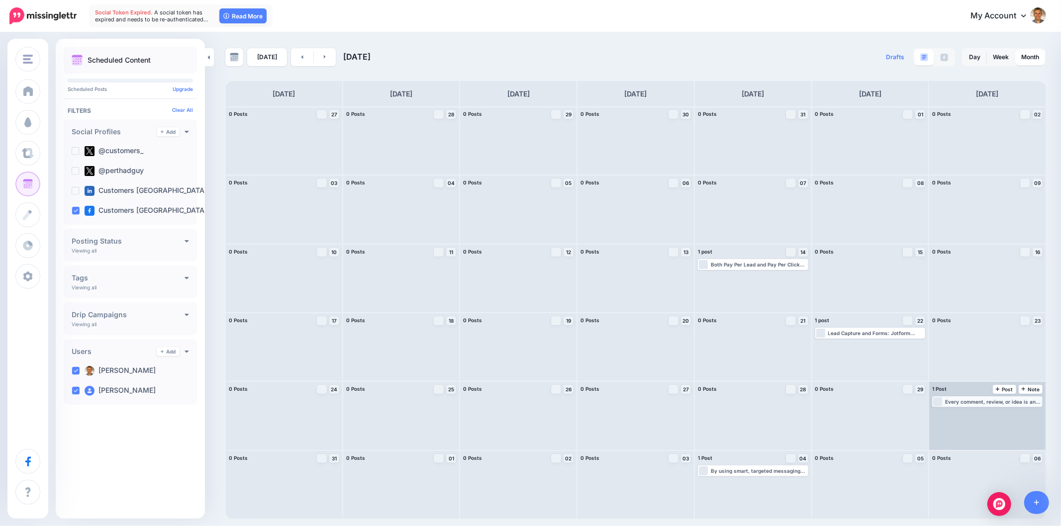
click at [958, 403] on div "Every comment, review, or idea is an opportunity to improve and evolve. Read mo…" at bounding box center [993, 402] width 96 height 6
click at [965, 411] on img at bounding box center [967, 413] width 5 height 5
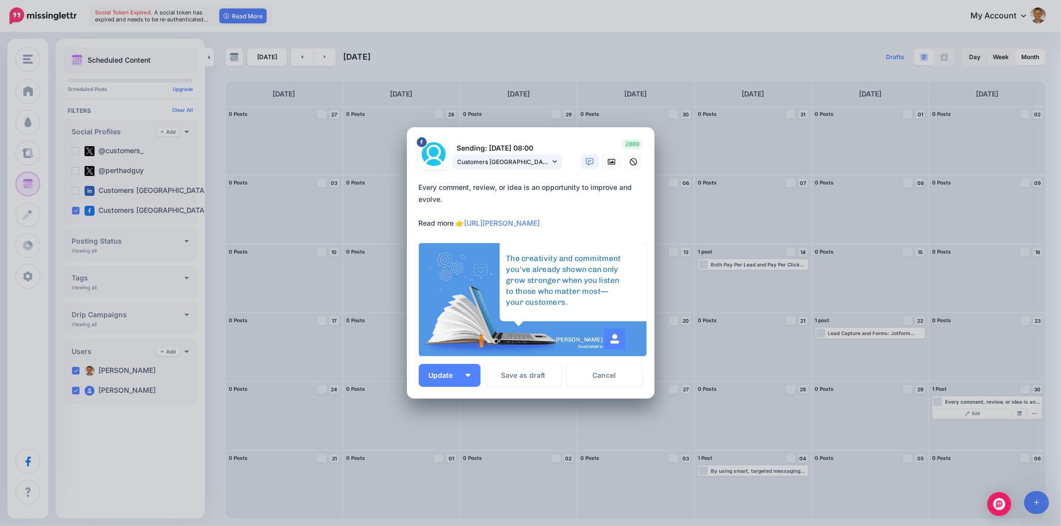
click at [553, 163] on icon at bounding box center [554, 161] width 4 height 7
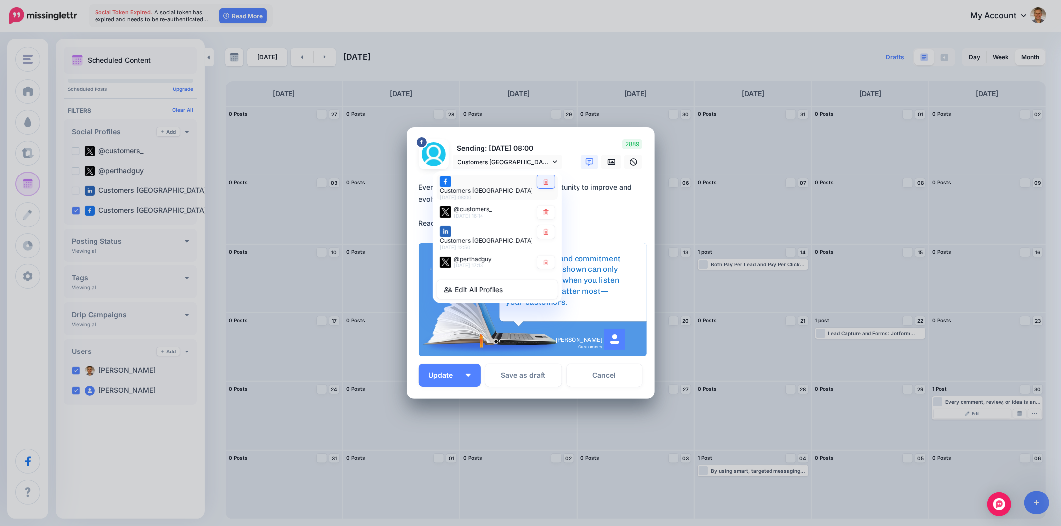
click at [545, 185] on icon at bounding box center [545, 182] width 5 height 6
type textarea "**********"
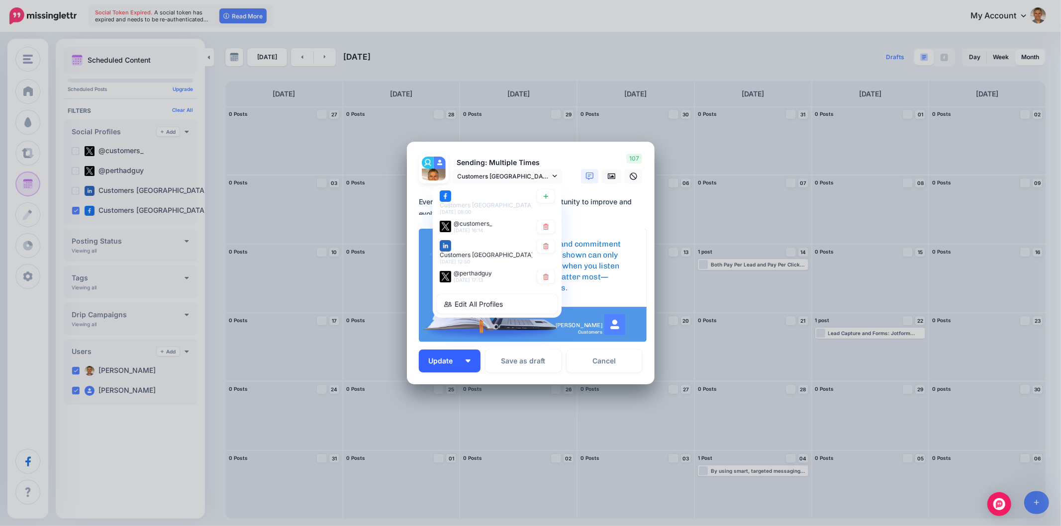
click at [469, 364] on button "Update" at bounding box center [450, 361] width 62 height 23
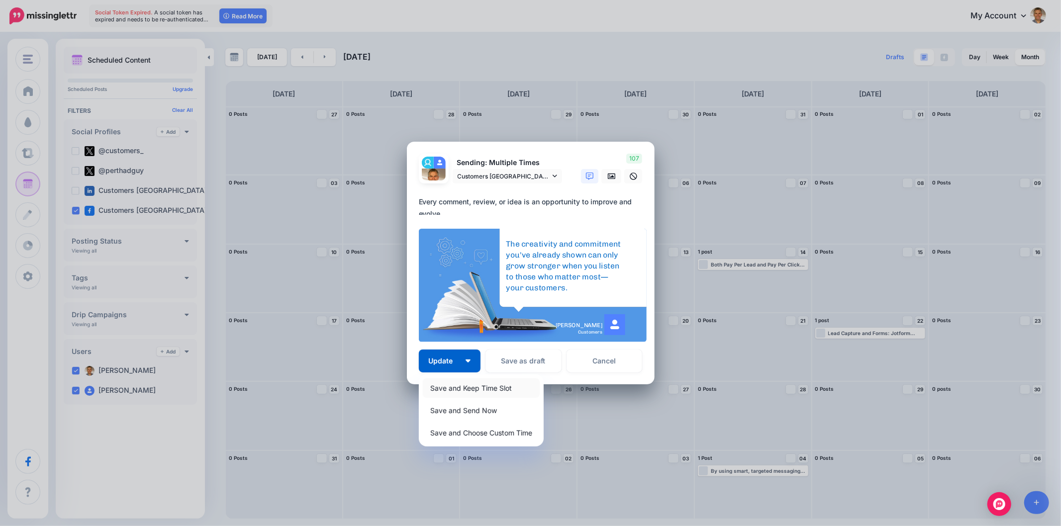
click at [461, 389] on link "Save and Keep Time Slot" at bounding box center [481, 387] width 117 height 19
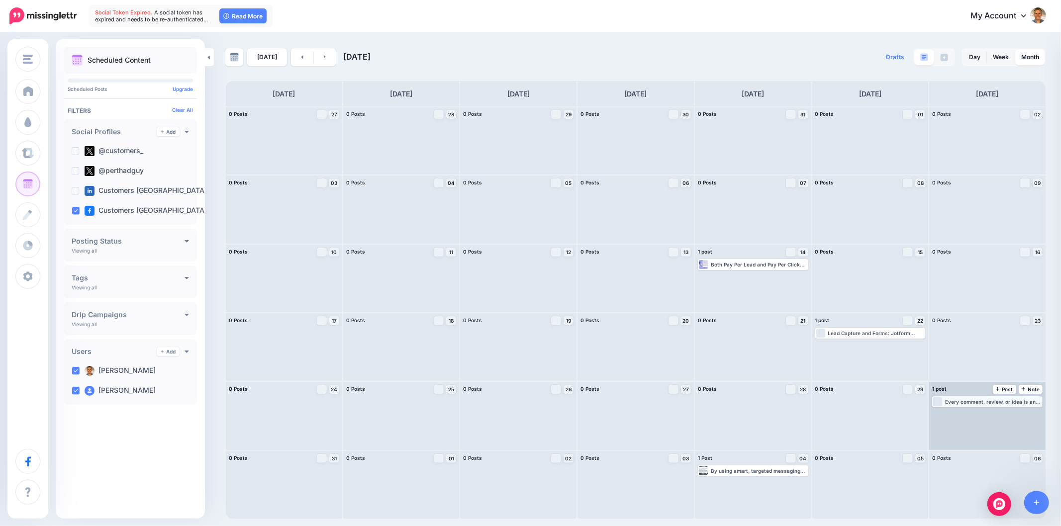
click at [979, 404] on div "Every comment, review, or idea is an opportunity to improve and evolve. Read mo…" at bounding box center [993, 402] width 96 height 6
click at [977, 416] on div "Loading Every comment, review, or idea is an opportunity to improve and evolve.…" at bounding box center [987, 416] width 116 height 68
click at [989, 403] on div "Every comment, review, or idea is an opportunity to improve and evolve. Read mo…" at bounding box center [993, 402] width 96 height 6
click at [981, 415] on link "Edit" at bounding box center [972, 413] width 78 height 9
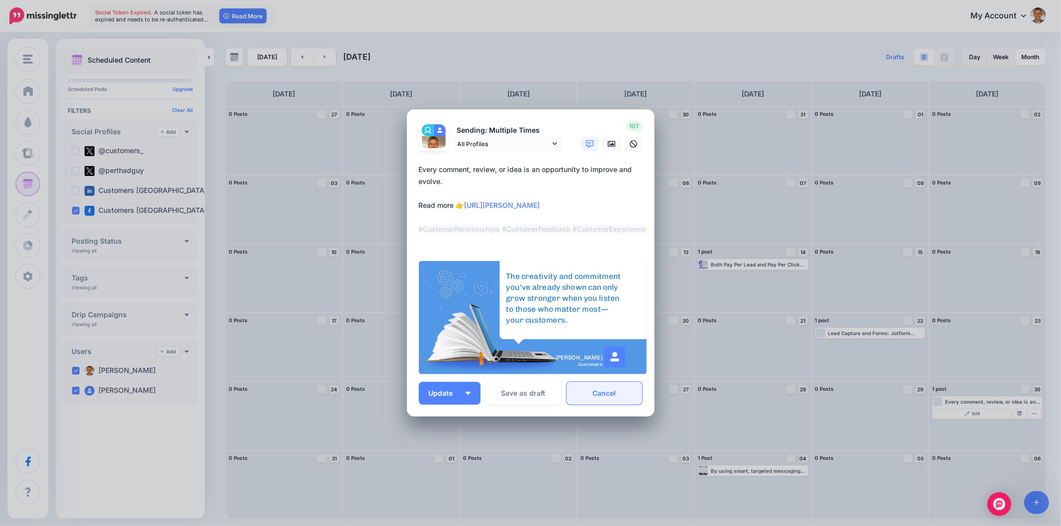
click at [618, 397] on link "Cancel" at bounding box center [604, 393] width 76 height 23
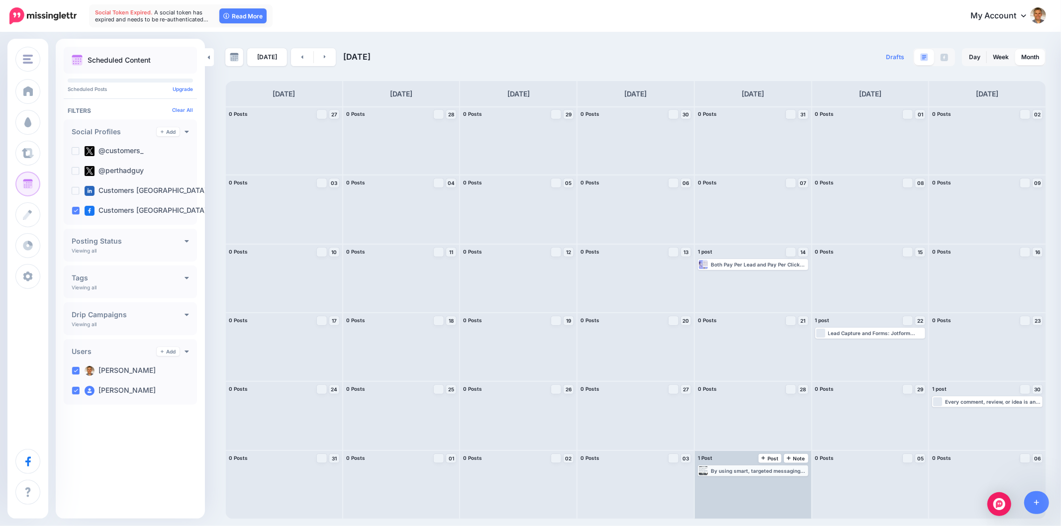
click at [749, 468] on div "By using smart, targeted messaging based on real behavior, you create a better …" at bounding box center [759, 471] width 96 height 6
click at [748, 474] on div "By using smart, targeted messaging based on real behavior, you create a better …" at bounding box center [753, 470] width 108 height 9
click at [748, 473] on div "By using smart, targeted messaging based on real behavior, you create a better …" at bounding box center [759, 471] width 96 height 6
click at [748, 481] on link "Edit" at bounding box center [738, 482] width 78 height 9
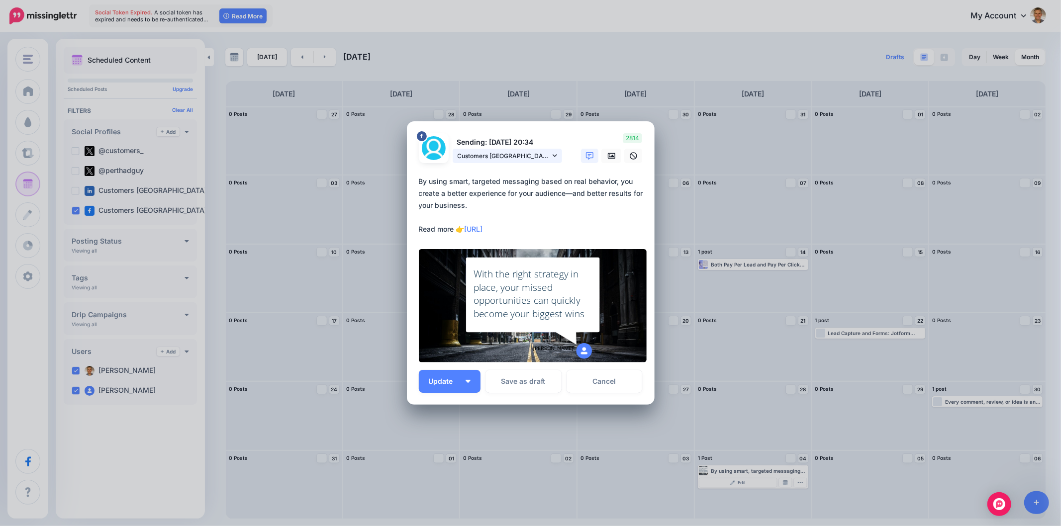
click at [550, 151] on link "Customers Australia page" at bounding box center [506, 156] width 109 height 14
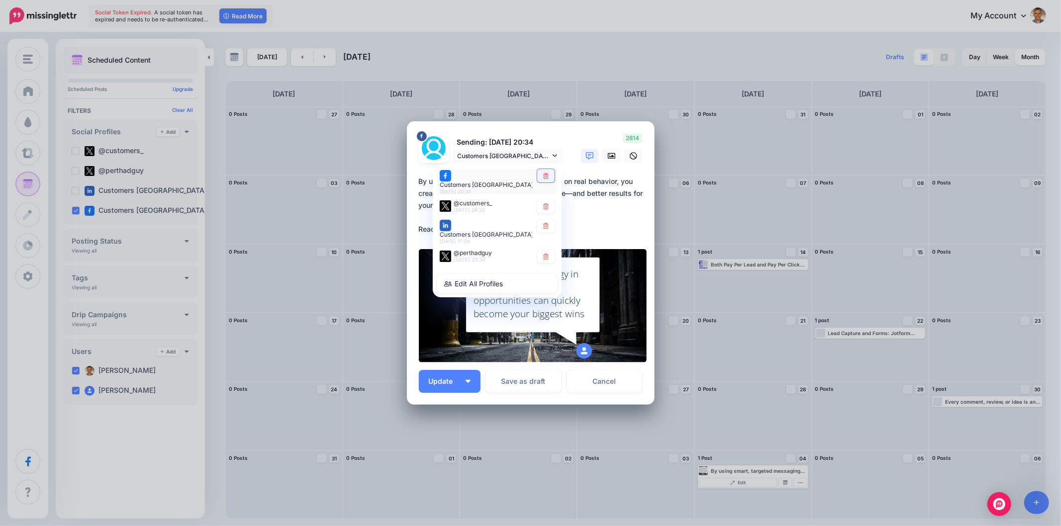
click at [541, 175] on link at bounding box center [545, 175] width 17 height 13
type textarea "**********"
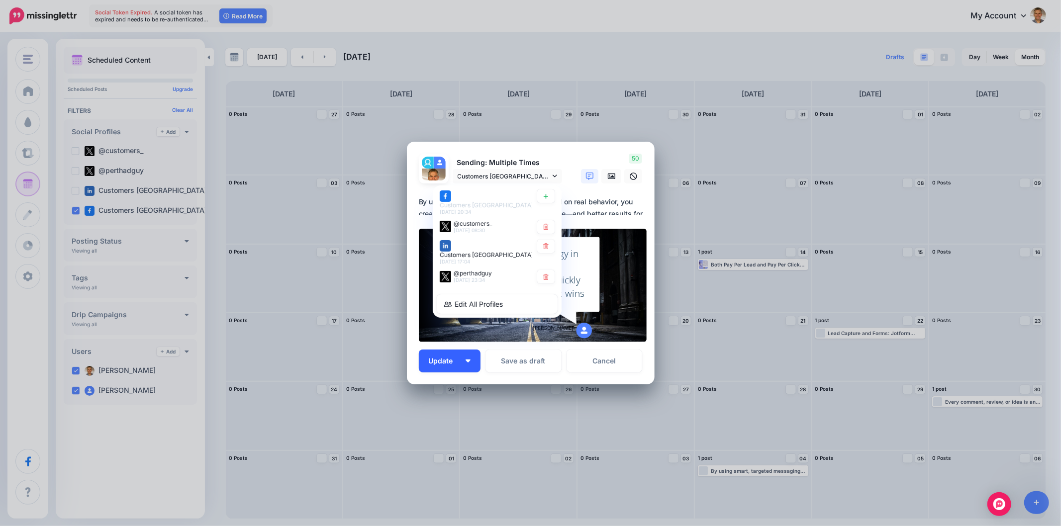
click at [467, 368] on button "Update" at bounding box center [450, 361] width 62 height 23
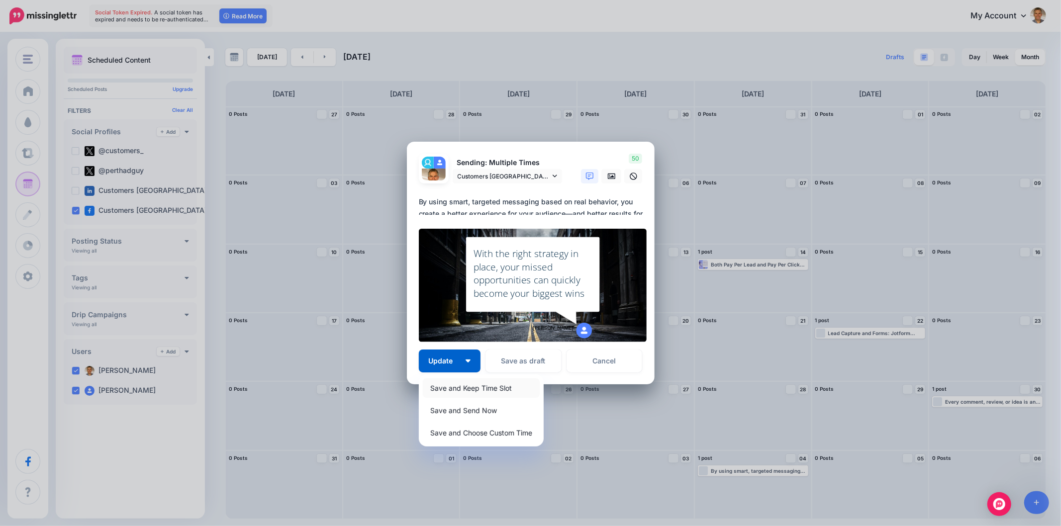
click at [470, 383] on link "Save and Keep Time Slot" at bounding box center [481, 387] width 117 height 19
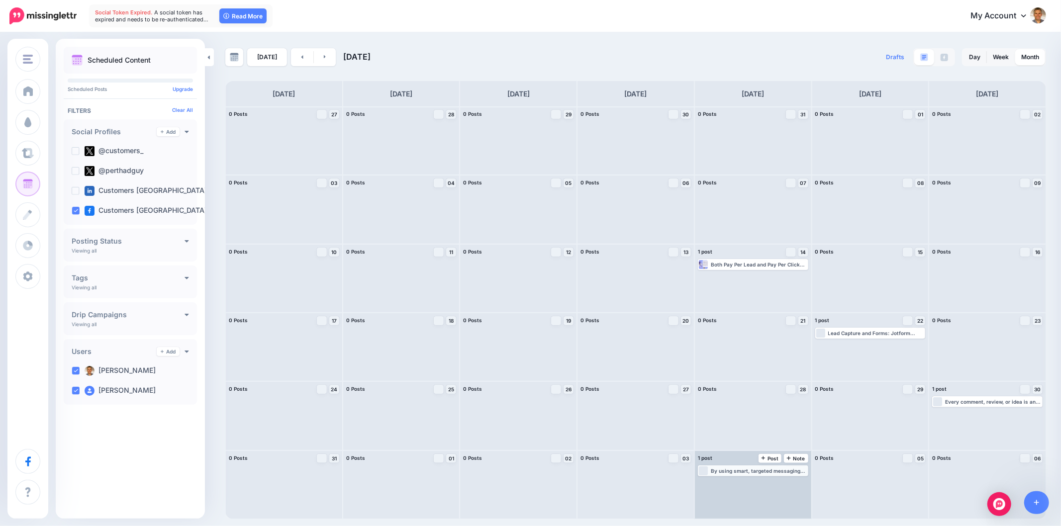
click at [749, 467] on div "Loading By using smart, targeted messaging based on real behavior, you create a…" at bounding box center [753, 470] width 108 height 9
click at [746, 468] on div "By using smart, targeted messaging based on real behavior, you create a better …" at bounding box center [759, 471] width 96 height 6
click at [743, 482] on span "Edit" at bounding box center [741, 482] width 8 height 5
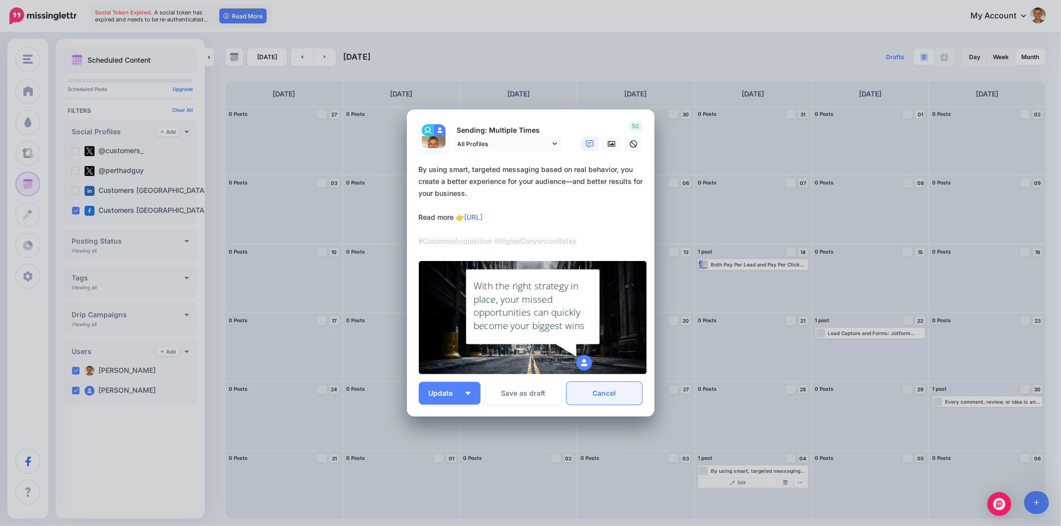
click at [617, 386] on link "Cancel" at bounding box center [604, 393] width 76 height 23
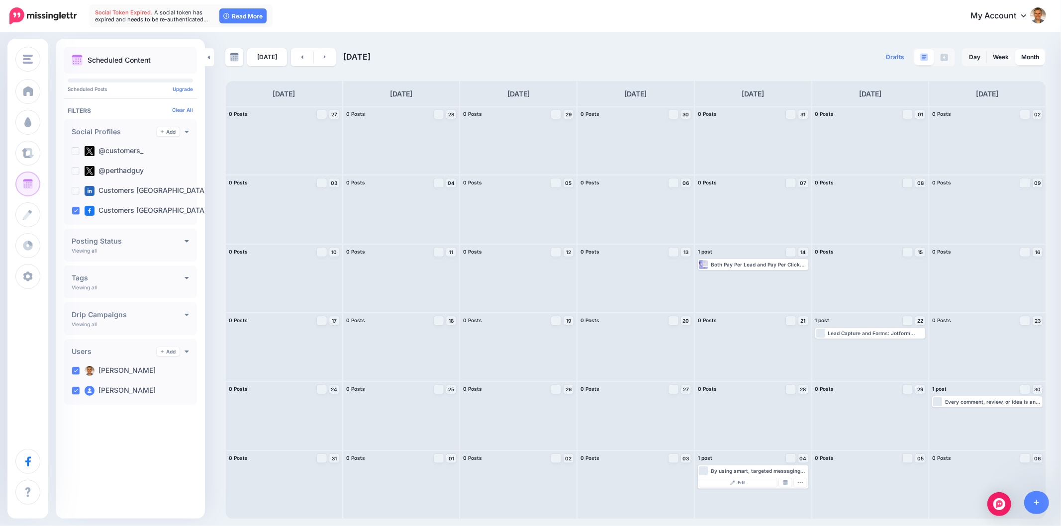
drag, startPoint x: 325, startPoint y: 61, endPoint x: 343, endPoint y: 93, distance: 36.5
click at [326, 62] on link at bounding box center [325, 57] width 22 height 18
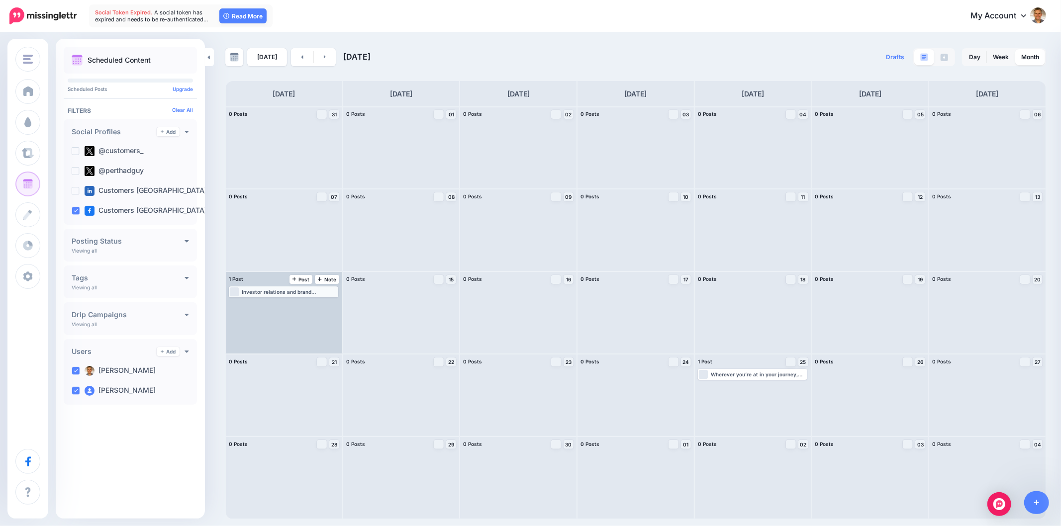
click at [277, 292] on div "Investor relations and brand marketing may serve different purposes, but both a…" at bounding box center [289, 292] width 95 height 6
click at [277, 304] on link "Edit" at bounding box center [268, 303] width 77 height 9
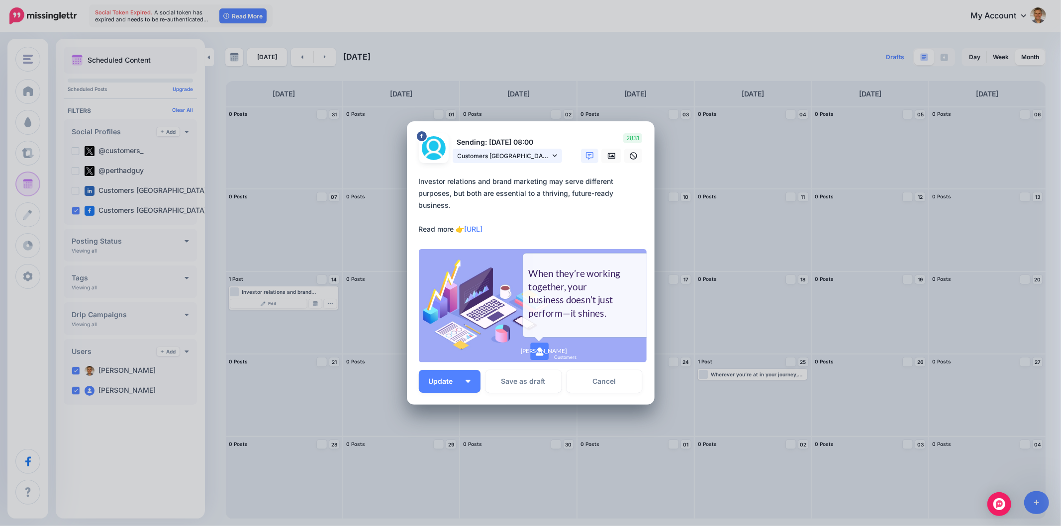
click at [553, 154] on icon at bounding box center [554, 155] width 4 height 7
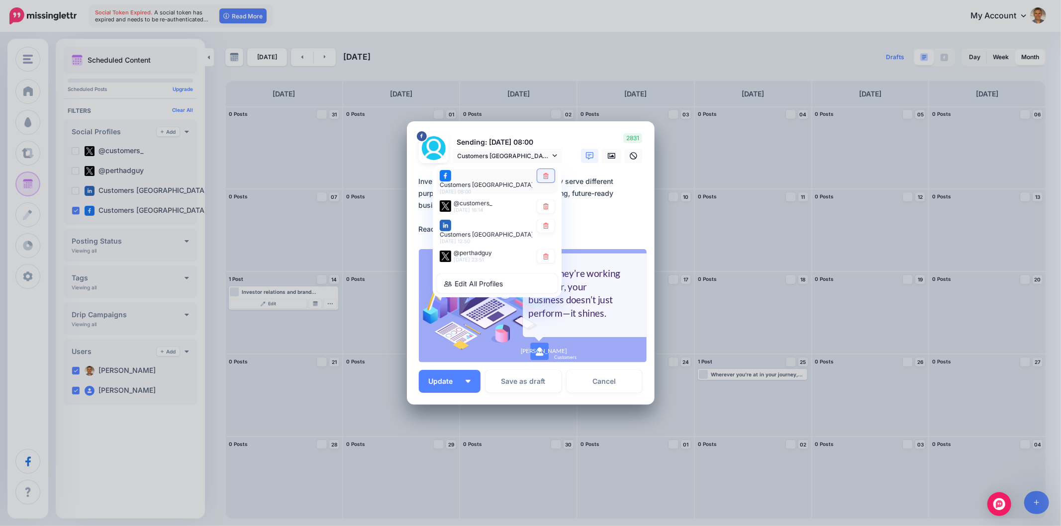
click at [550, 179] on link at bounding box center [545, 175] width 17 height 13
type textarea "**********"
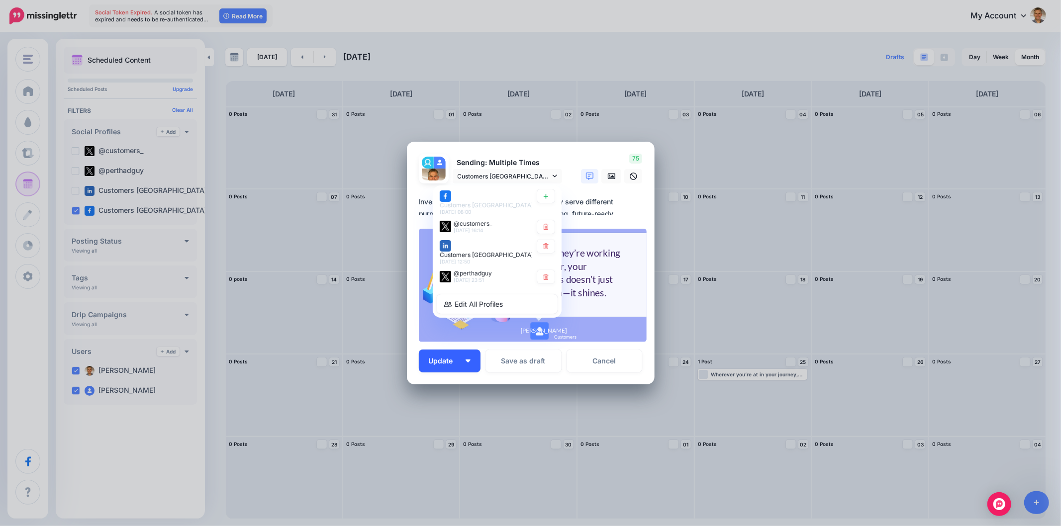
click at [469, 368] on button "Update" at bounding box center [450, 361] width 62 height 23
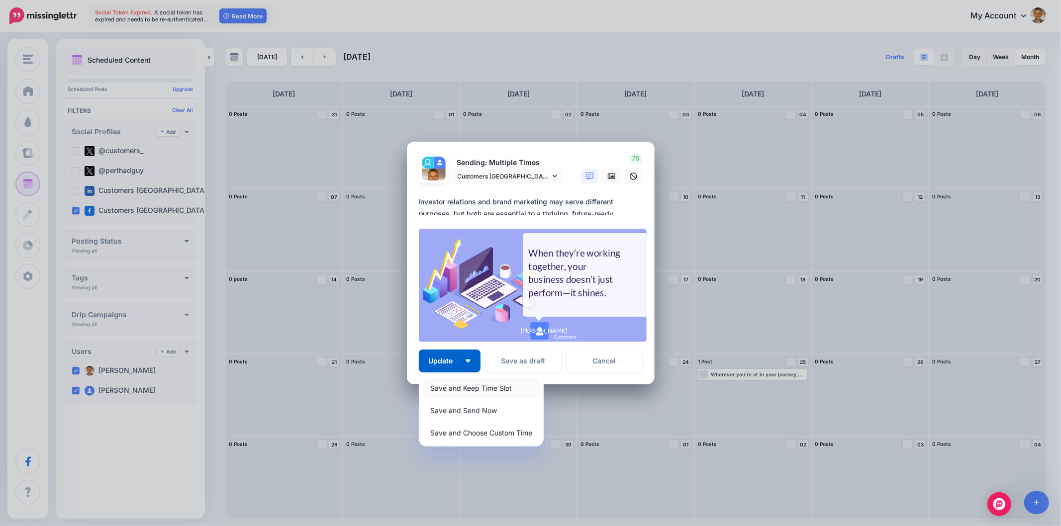
click at [466, 393] on link "Save and Keep Time Slot" at bounding box center [481, 387] width 117 height 19
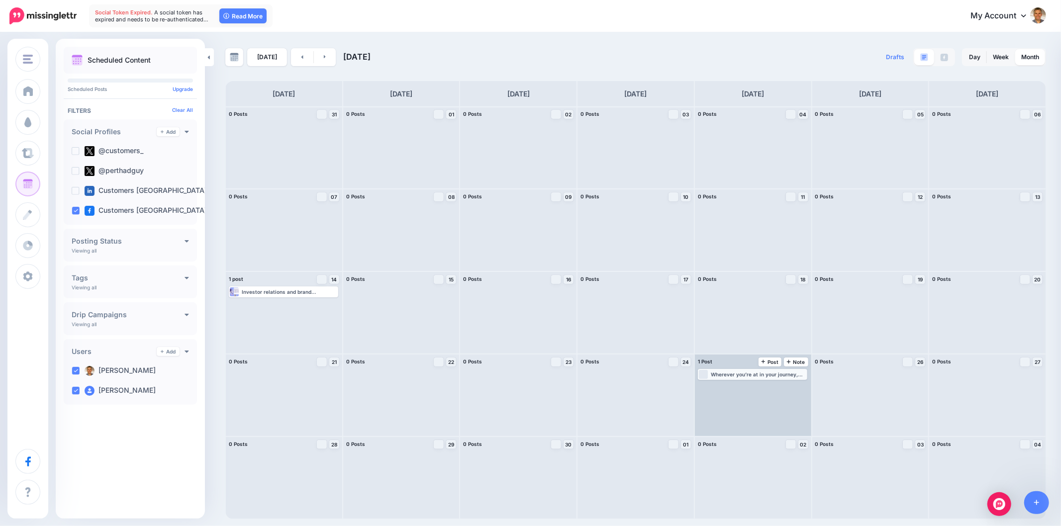
click at [763, 373] on div "Wherever you’re at in your journey, know this – taking the time to explore your…" at bounding box center [758, 374] width 95 height 6
click at [744, 384] on span "Edit" at bounding box center [741, 386] width 8 height 5
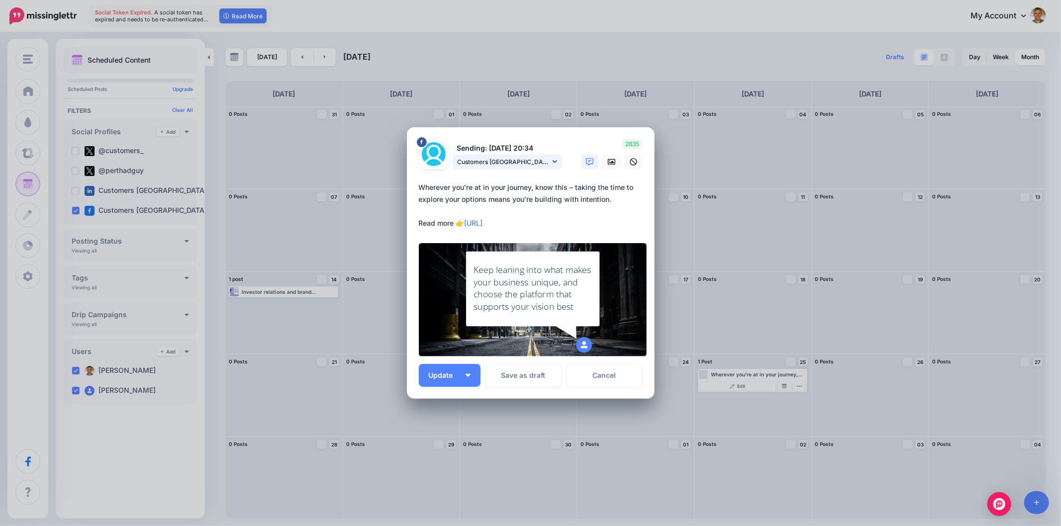
click at [556, 166] on link "Customers Australia page" at bounding box center [506, 162] width 109 height 14
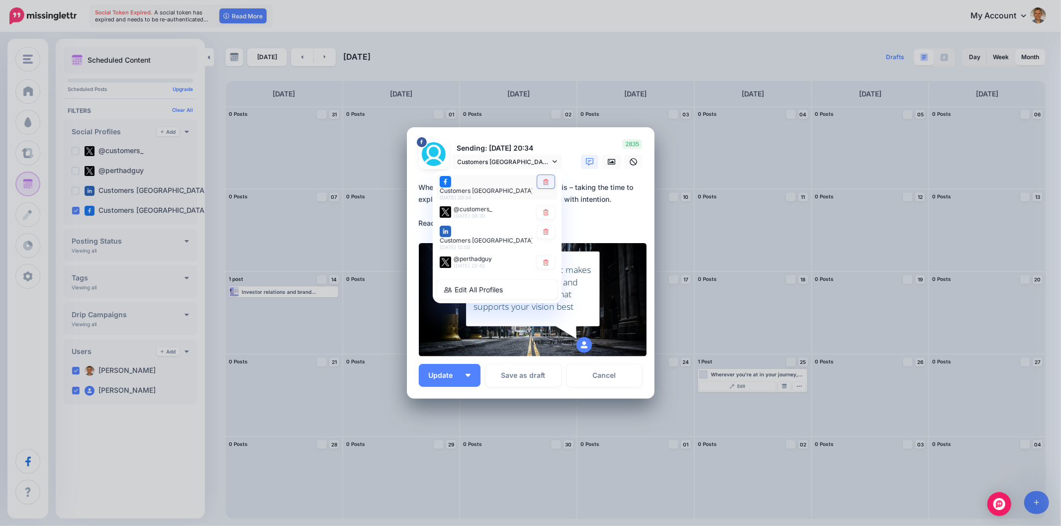
click at [548, 185] on icon at bounding box center [545, 182] width 7 height 6
type textarea "**********"
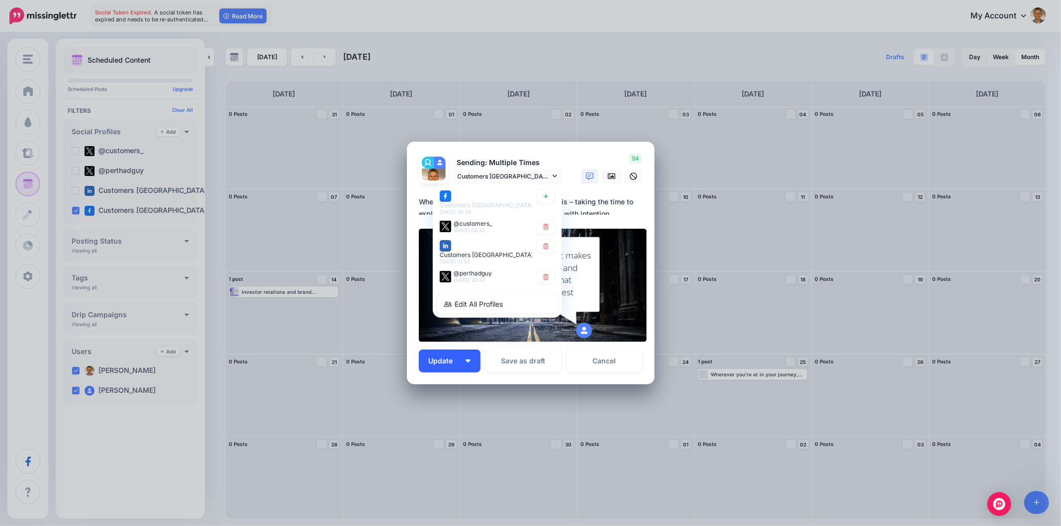
click at [468, 368] on button "Update" at bounding box center [450, 361] width 62 height 23
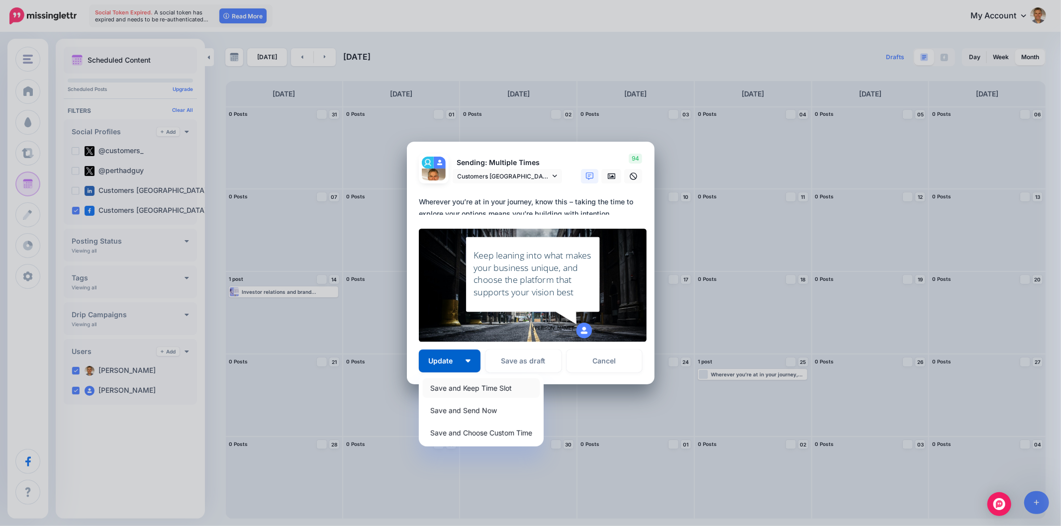
click at [454, 386] on link "Save and Keep Time Slot" at bounding box center [481, 387] width 117 height 19
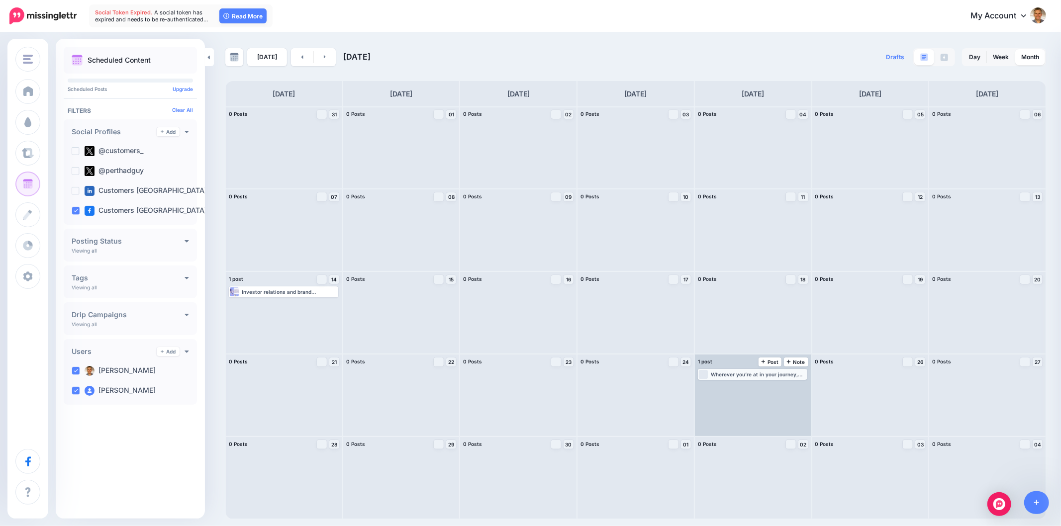
click at [747, 373] on div "Wherever you’re at in your journey, know this – taking the time to explore your…" at bounding box center [758, 374] width 95 height 6
click at [743, 372] on div "Wherever you’re at in your journey, know this – taking the time to explore your…" at bounding box center [758, 374] width 95 height 6
click at [741, 385] on span "Edit" at bounding box center [741, 386] width 8 height 5
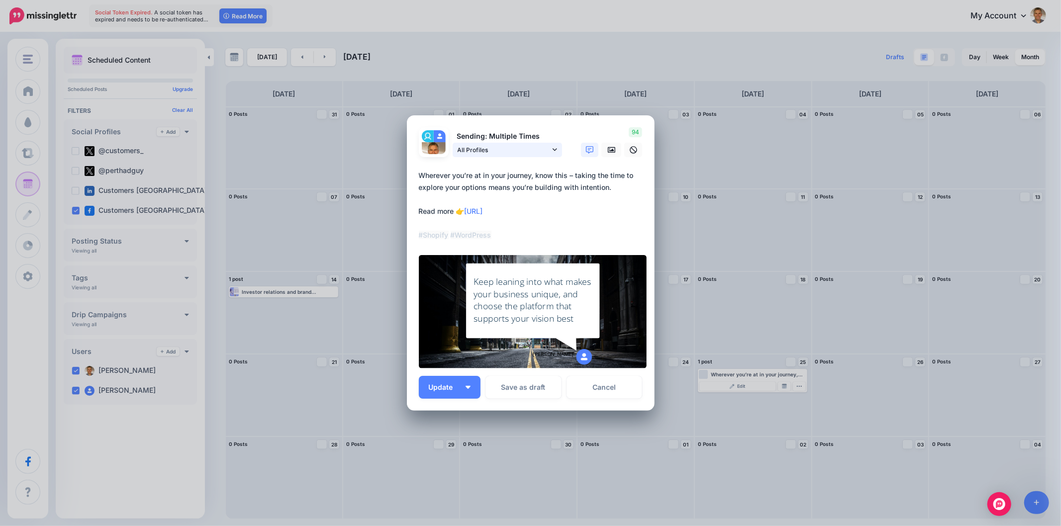
click at [557, 152] on link "All Profiles" at bounding box center [506, 150] width 109 height 14
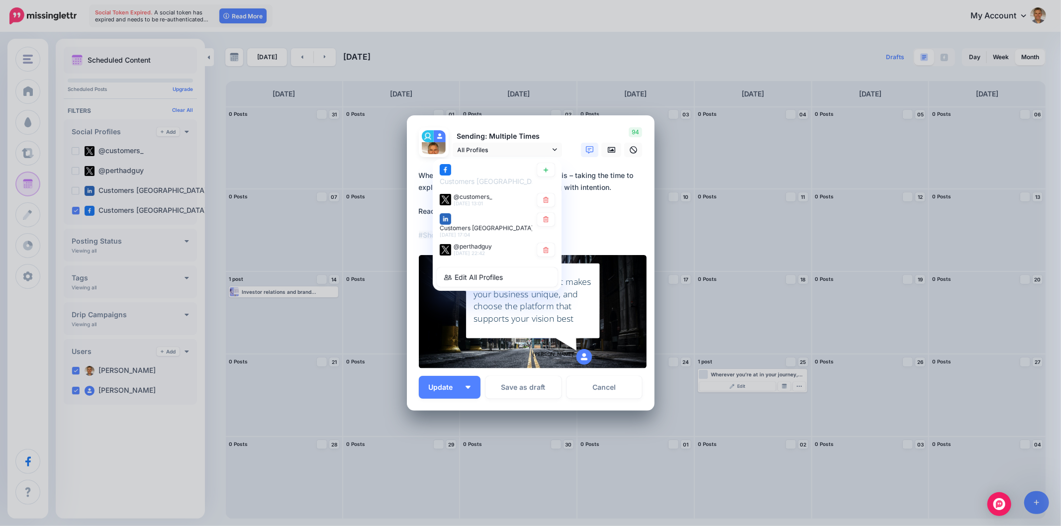
click at [564, 137] on div "Sending: Multiple Times All Profiles Customers Australia page @customers_" at bounding box center [490, 142] width 159 height 30
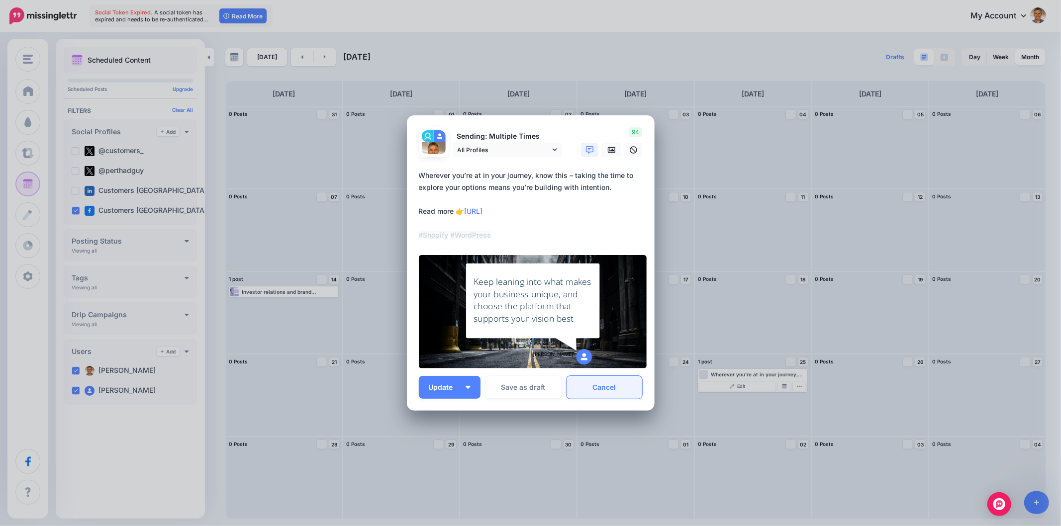
click at [618, 381] on link "Cancel" at bounding box center [604, 387] width 76 height 23
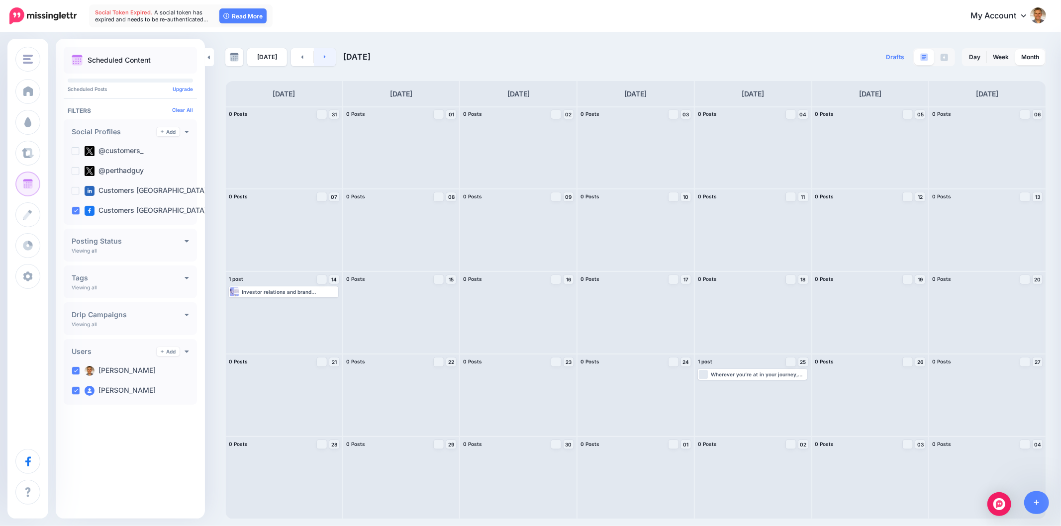
click at [326, 57] on link at bounding box center [325, 57] width 22 height 18
click at [324, 53] on link at bounding box center [325, 57] width 22 height 18
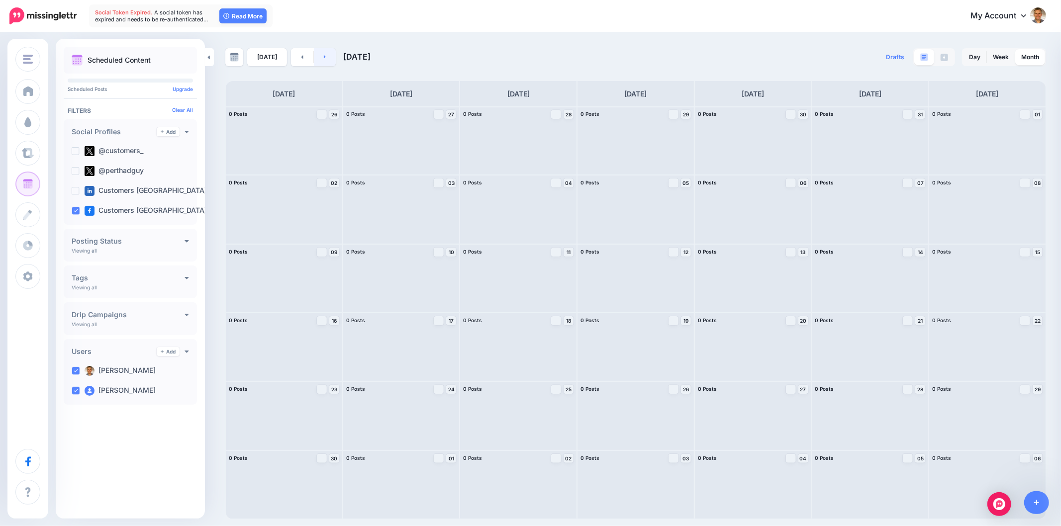
click at [324, 58] on icon at bounding box center [325, 57] width 2 height 6
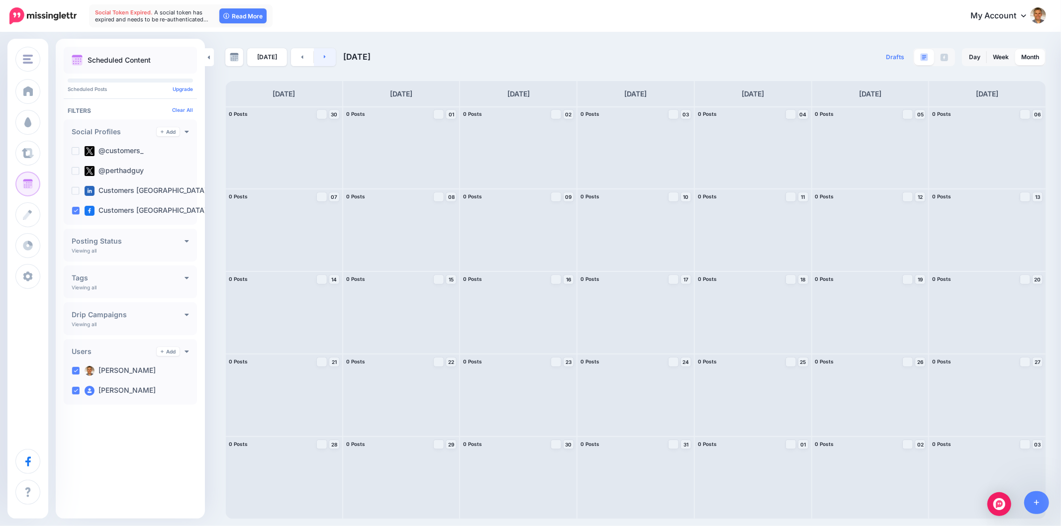
click at [324, 58] on icon at bounding box center [325, 57] width 2 height 6
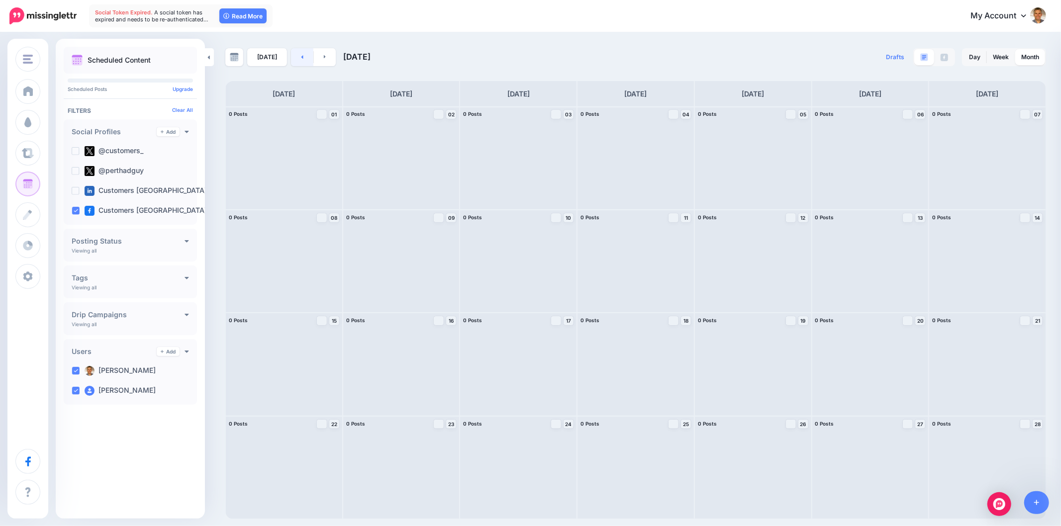
click at [301, 56] on icon at bounding box center [302, 56] width 2 height 3
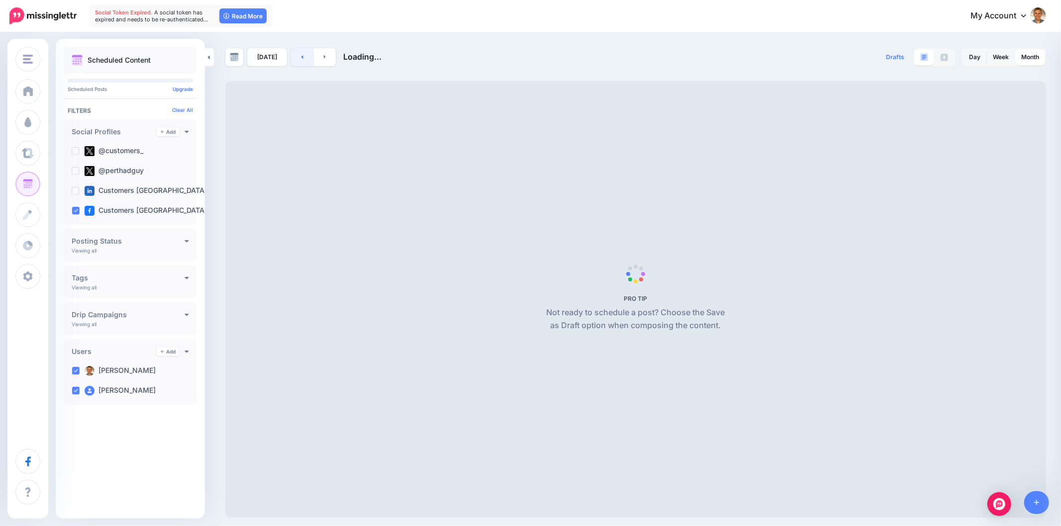
click at [301, 56] on icon at bounding box center [302, 56] width 2 height 3
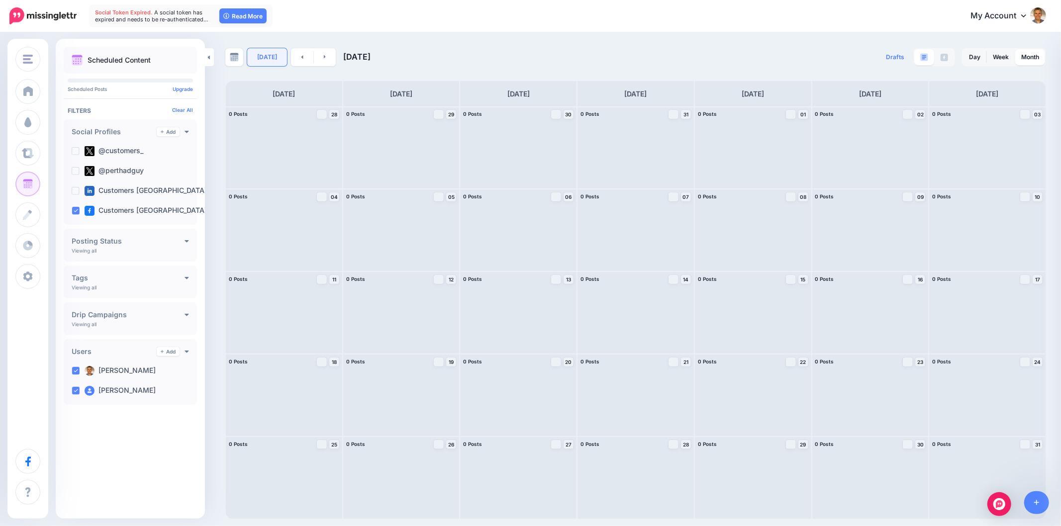
click at [265, 57] on link "Today" at bounding box center [267, 57] width 40 height 18
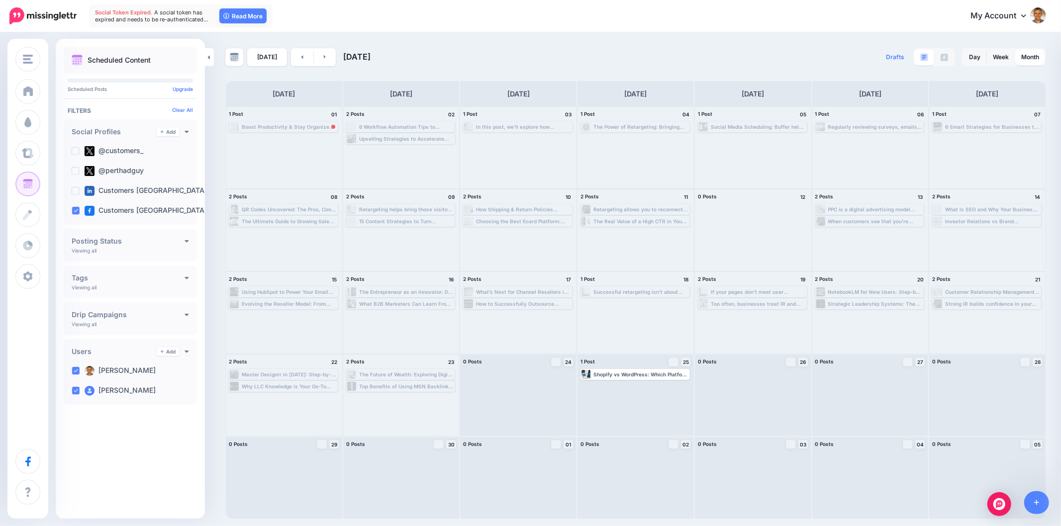
click at [684, 206] on div "Retargeting allows you to reconnect with those visitors through personalized ad…" at bounding box center [640, 209] width 95 height 6
click at [742, 243] on div at bounding box center [753, 230] width 116 height 82
click at [330, 127] on div "Error" at bounding box center [332, 127] width 6 height 4
click at [319, 127] on div "Boost Productivity & Stay Organized with Mind Mapping Techniques Learn how to g…" at bounding box center [289, 127] width 95 height 6
click at [230, 125] on div at bounding box center [234, 126] width 9 height 9
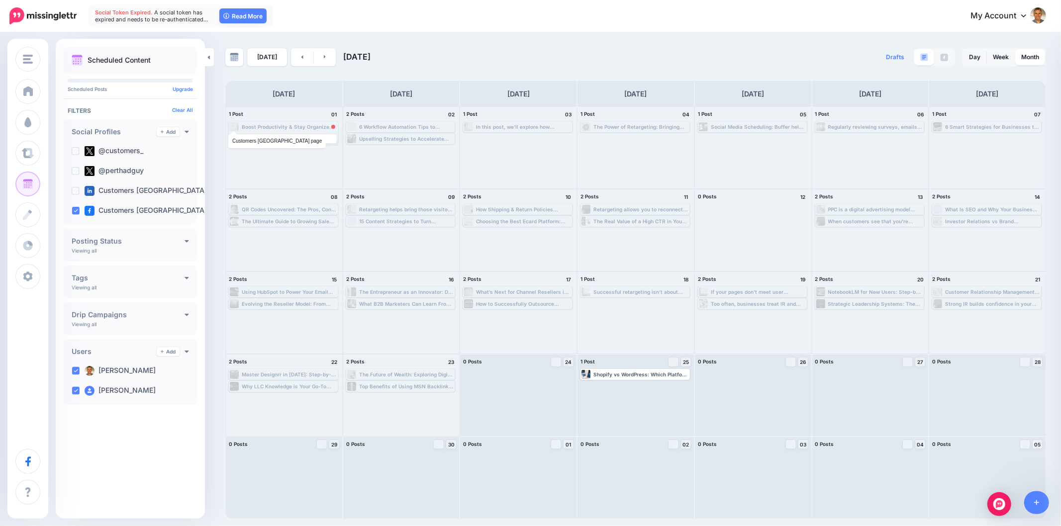
click at [236, 126] on div at bounding box center [234, 126] width 9 height 9
click at [255, 126] on div "Boost Productivity & Stay Organized with Mind Mapping Techniques Learn how to g…" at bounding box center [289, 127] width 95 height 6
click at [332, 127] on div at bounding box center [333, 127] width 4 height 4
click at [297, 137] on span "Reschedule" at bounding box center [286, 138] width 25 height 5
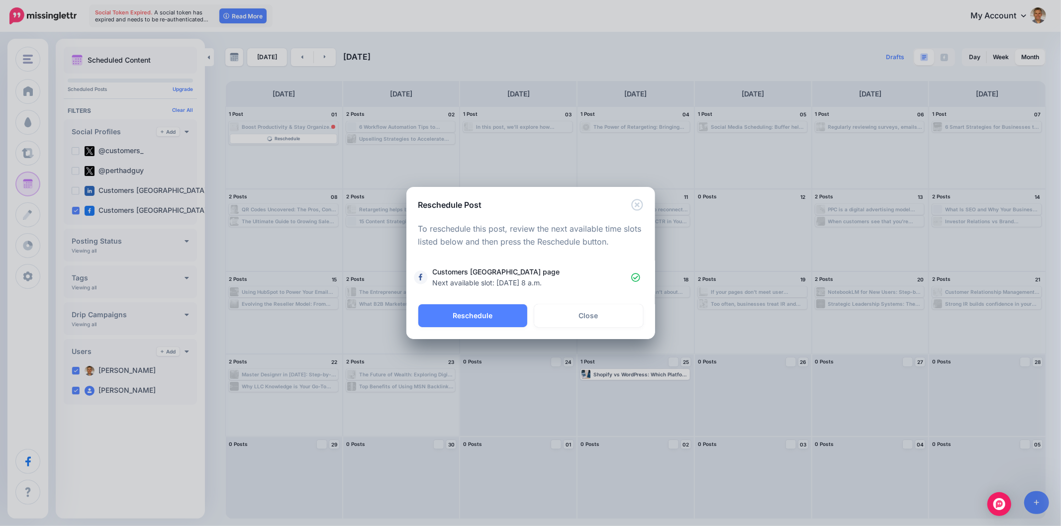
click at [529, 240] on p "To reschedule this post, review the next available time slots listed below and …" at bounding box center [530, 236] width 225 height 26
click at [538, 281] on span "Next available slot: Sept. 24, 2025, 8 a.m." at bounding box center [487, 282] width 109 height 8
click at [535, 278] on span "Next available slot: Sept. 24, 2025, 8 a.m." at bounding box center [487, 282] width 109 height 8
click at [536, 277] on span "Customers Australia page Next available slot: Sept. 24, 2025, 8 a.m." at bounding box center [532, 278] width 198 height 22
click at [536, 276] on span "Customers Australia page Next available slot: Sept. 24, 2025, 8 a.m." at bounding box center [532, 278] width 198 height 22
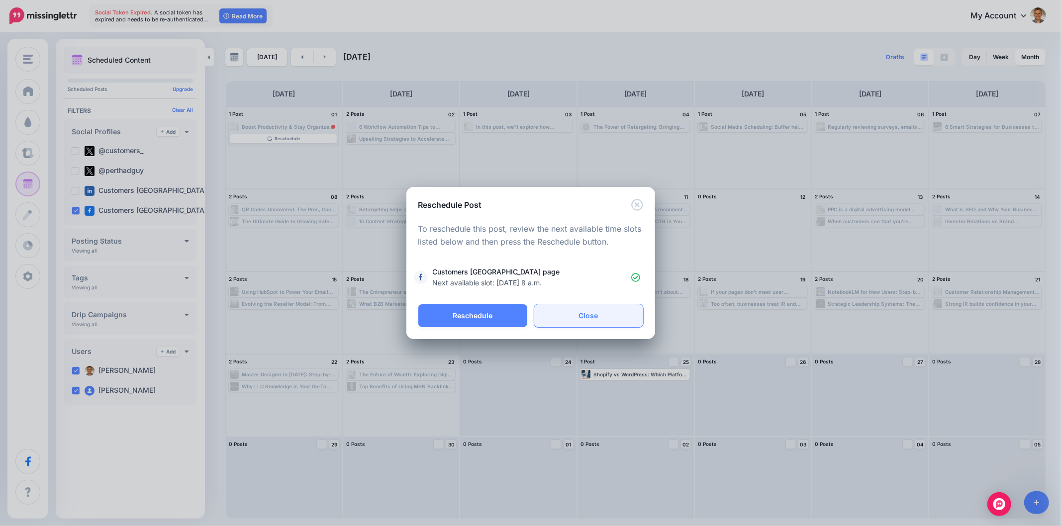
click at [594, 315] on link "Close" at bounding box center [588, 315] width 109 height 23
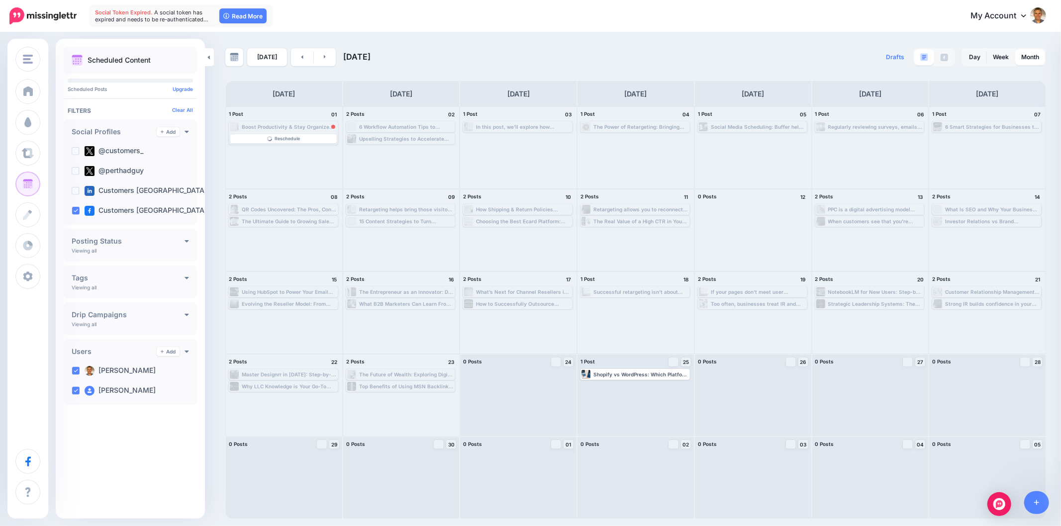
drag, startPoint x: 327, startPoint y: 126, endPoint x: 317, endPoint y: 90, distance: 36.8
click at [317, 90] on div "Monday" at bounding box center [283, 93] width 117 height 25
click at [278, 163] on div "Boost Productivity & Stay Organized with Mind Mapping Techniques Learn how to g…" at bounding box center [284, 148] width 116 height 82
click at [307, 165] on div "Boost Productivity & Stay Organized with Mind Mapping Techniques Learn how to g…" at bounding box center [284, 148] width 116 height 82
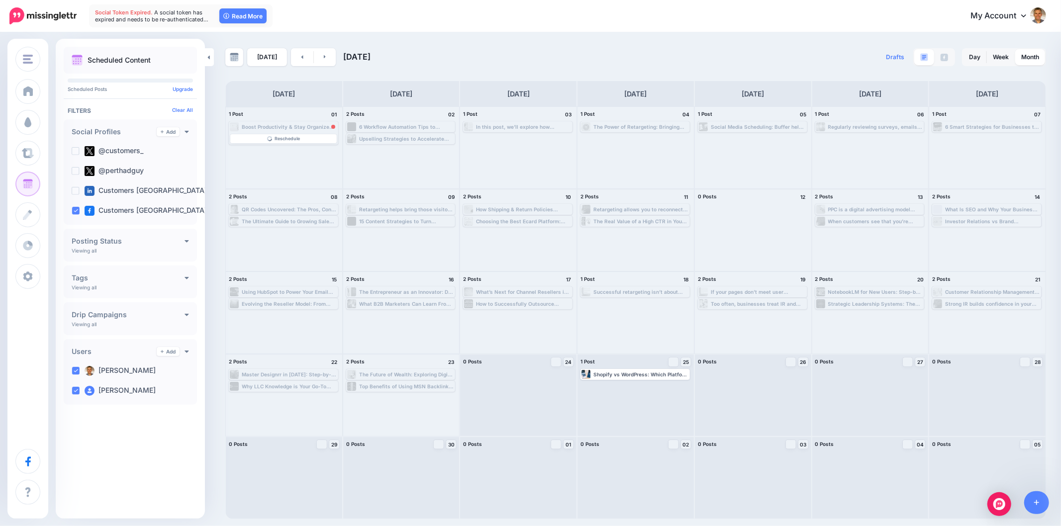
click at [331, 125] on div "Error" at bounding box center [332, 127] width 6 height 4
click at [368, 124] on div "6 Workflow Automation Tips to Improve Team Communication & Collaboration Here a…" at bounding box center [406, 127] width 95 height 6
click at [397, 150] on div "Upselling Strategies to Accelerate Small Business Growth Learn how to do it rig…" at bounding box center [406, 151] width 95 height 6
click at [505, 161] on div "In this post, we’ll explore how customer feedback can unlock growth, increase s…" at bounding box center [518, 148] width 116 height 82
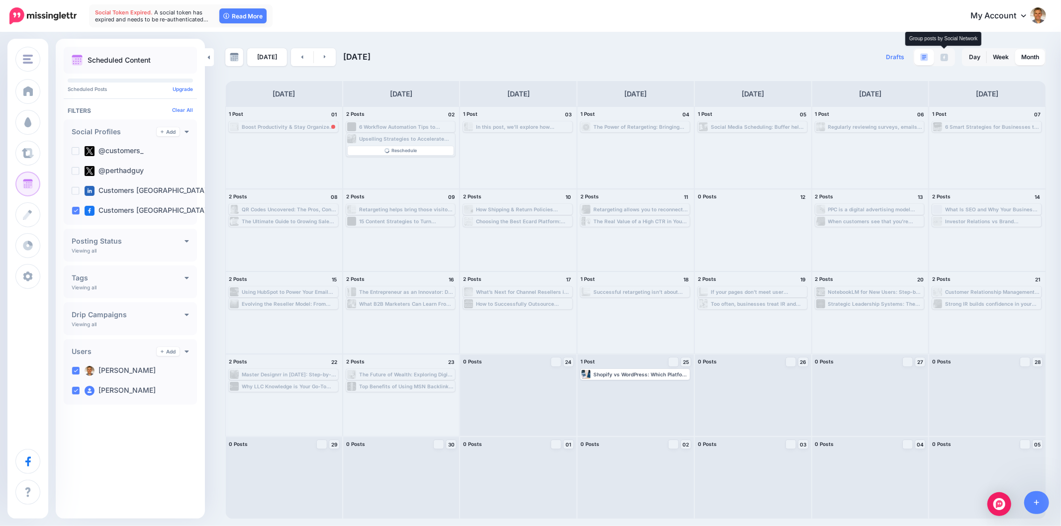
click at [944, 58] on img at bounding box center [943, 57] width 7 height 7
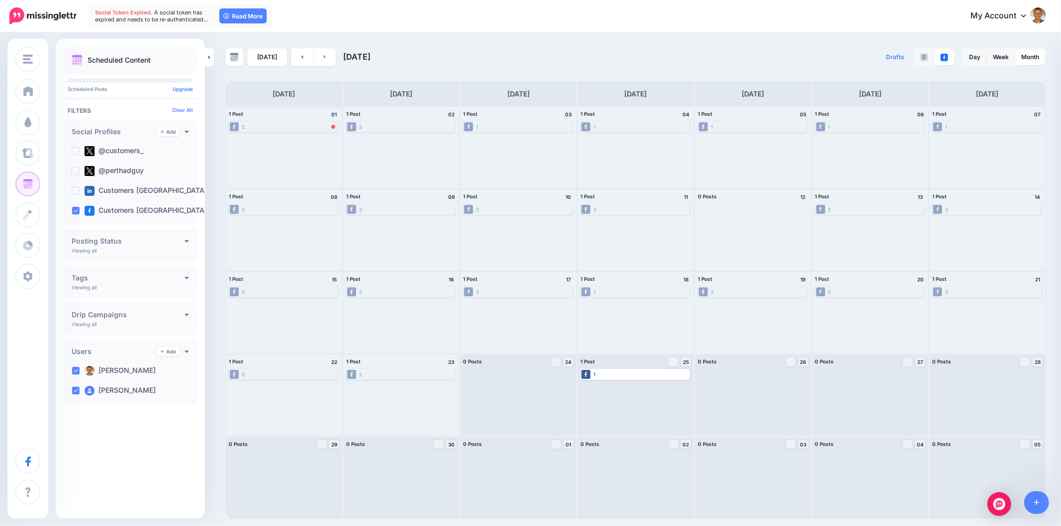
click at [330, 125] on div "Error" at bounding box center [332, 127] width 6 height 4
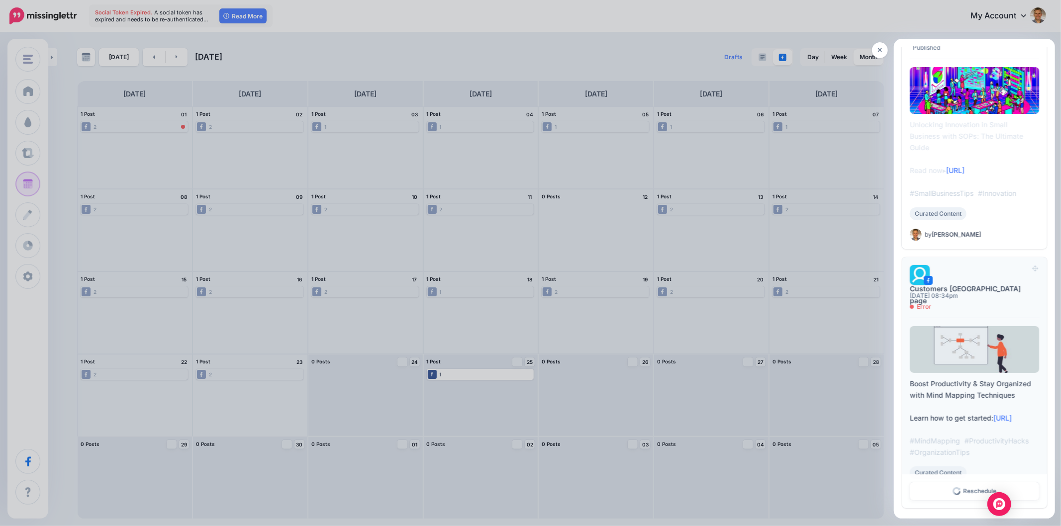
scroll to position [99, 0]
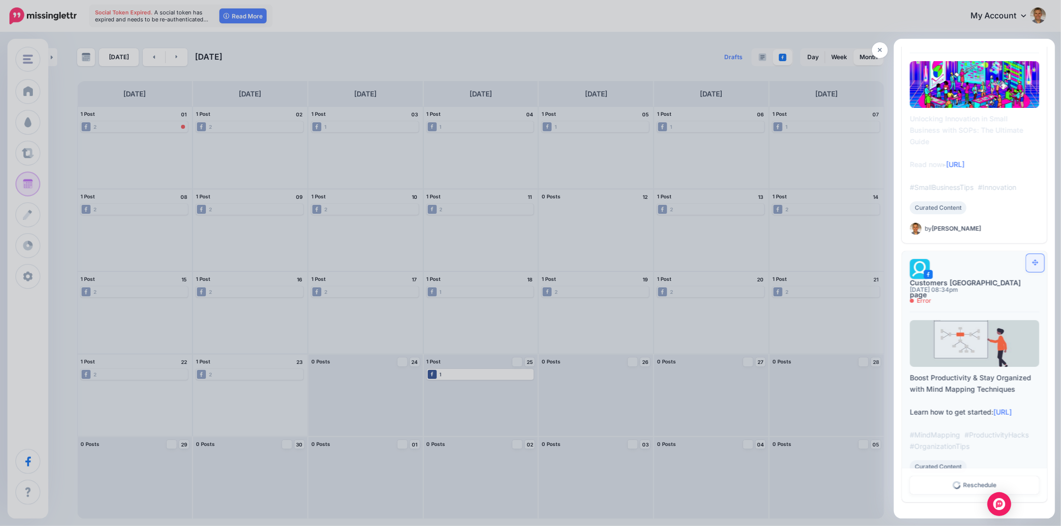
click at [1032, 256] on link at bounding box center [1035, 263] width 18 height 18
click at [923, 298] on span "Error" at bounding box center [923, 301] width 14 height 6
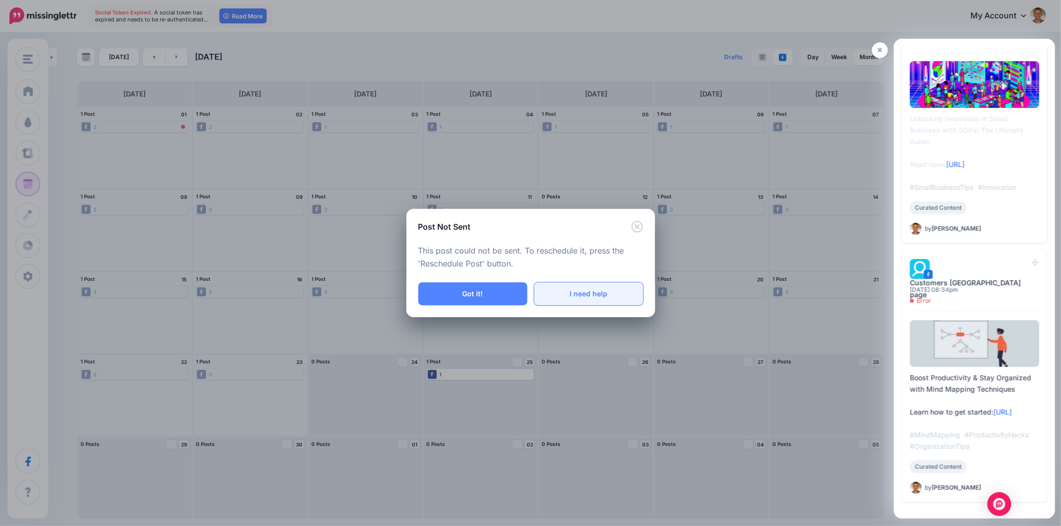
click at [584, 298] on link "I need help" at bounding box center [588, 293] width 109 height 23
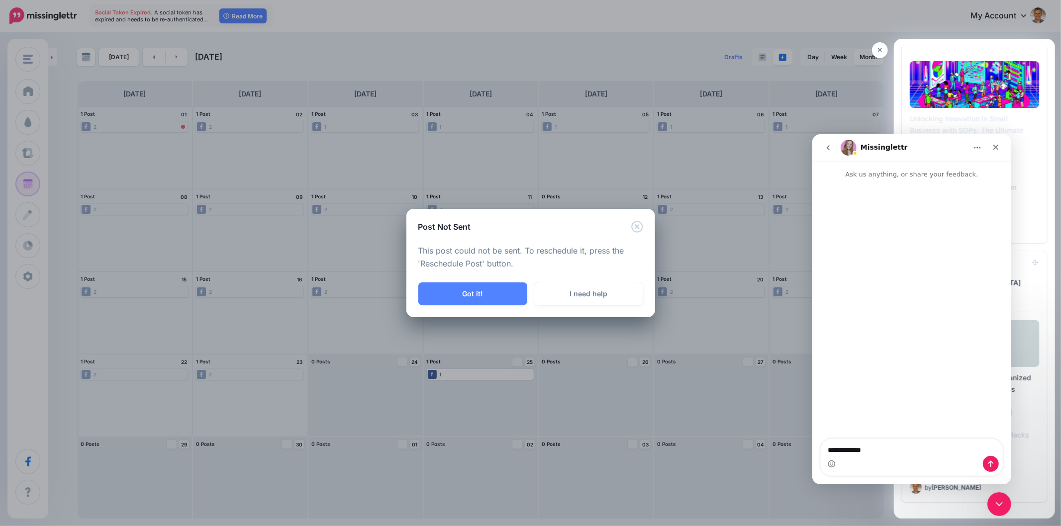
scroll to position [0, 0]
type textarea "**********"
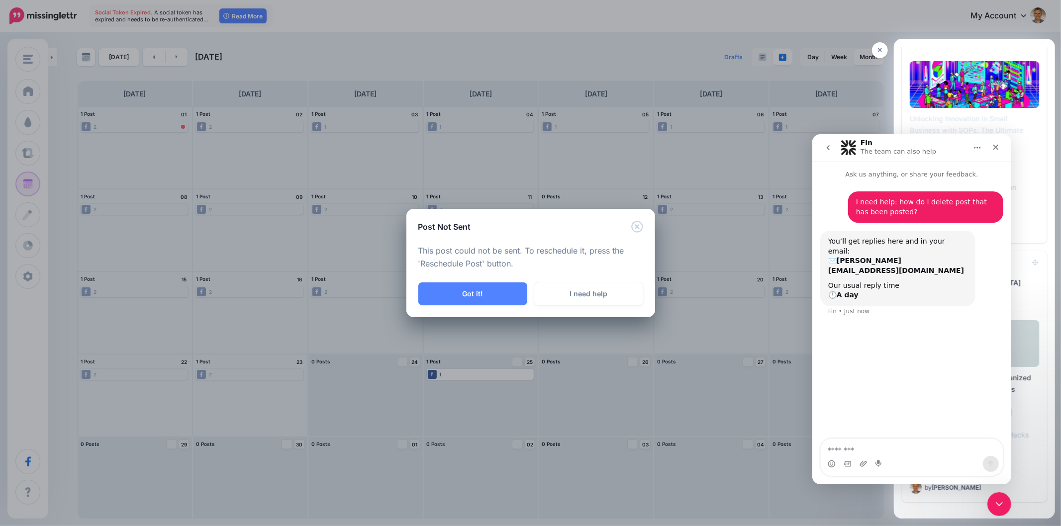
click at [852, 308] on div "Fin • Just now" at bounding box center [847, 311] width 41 height 6
click at [992, 146] on icon "Close" at bounding box center [995, 147] width 8 height 8
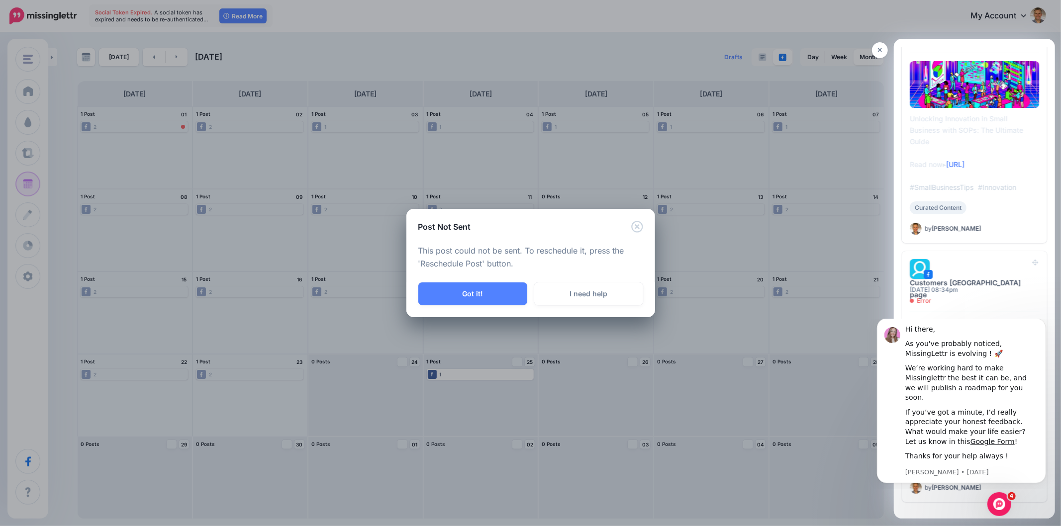
click at [1027, 271] on div "Post Not Sent This post could not be sent. To reschedule it, press the 'Resched…" at bounding box center [530, 263] width 1061 height 526
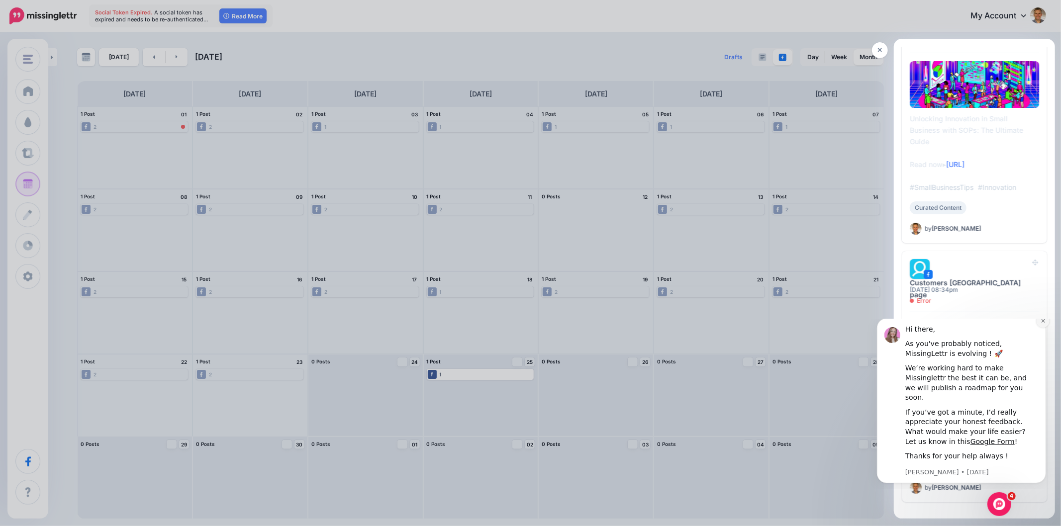
click at [1043, 322] on icon "Dismiss notification" at bounding box center [1041, 320] width 3 height 3
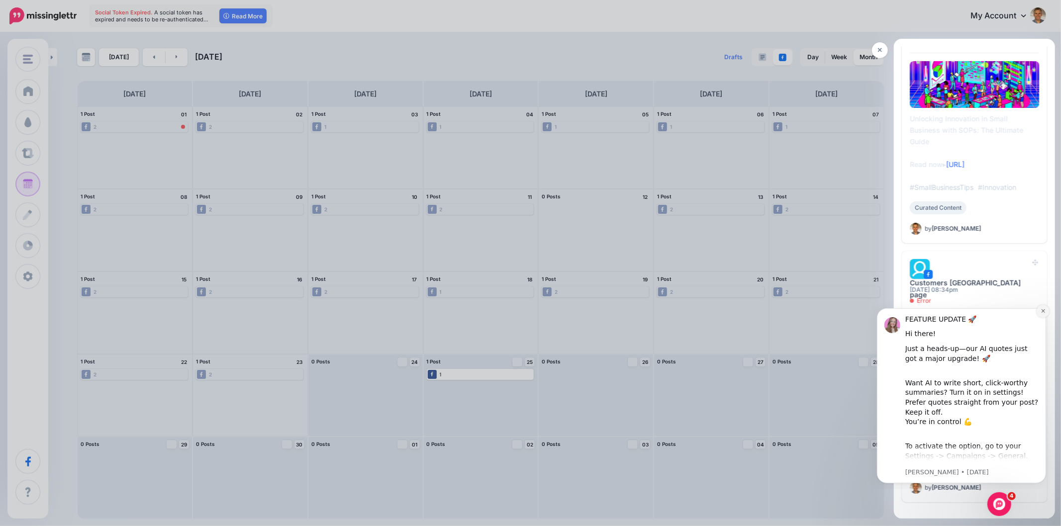
click at [1044, 313] on icon "Dismiss notification" at bounding box center [1042, 310] width 5 height 5
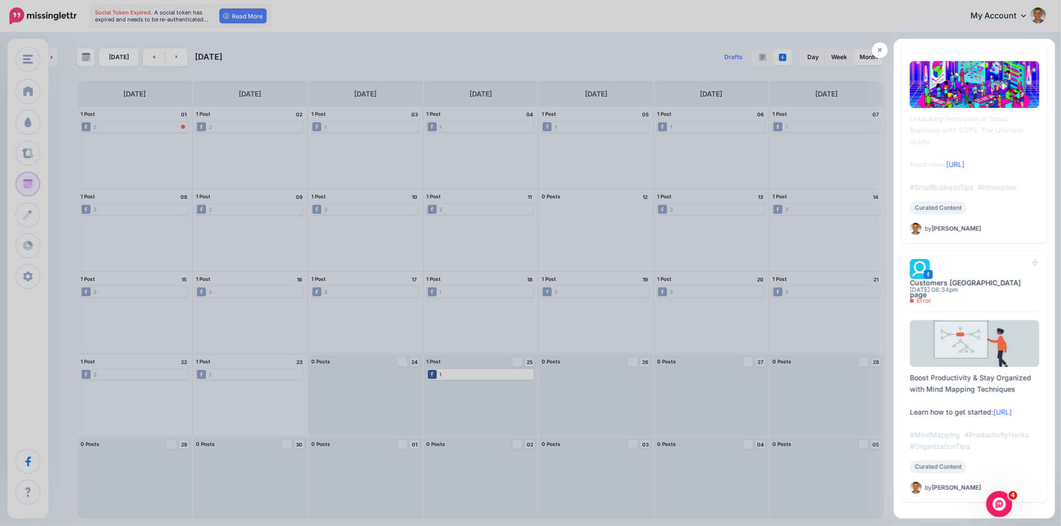
click at [999, 503] on icon "Open Intercom Messenger" at bounding box center [997, 503] width 16 height 16
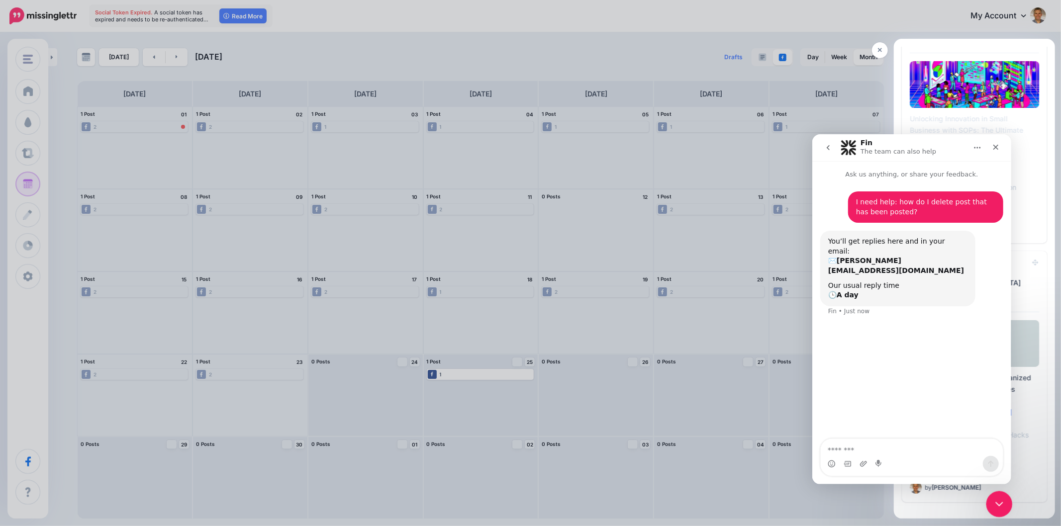
click at [999, 502] on icon "Close Intercom Messenger" at bounding box center [997, 503] width 12 height 12
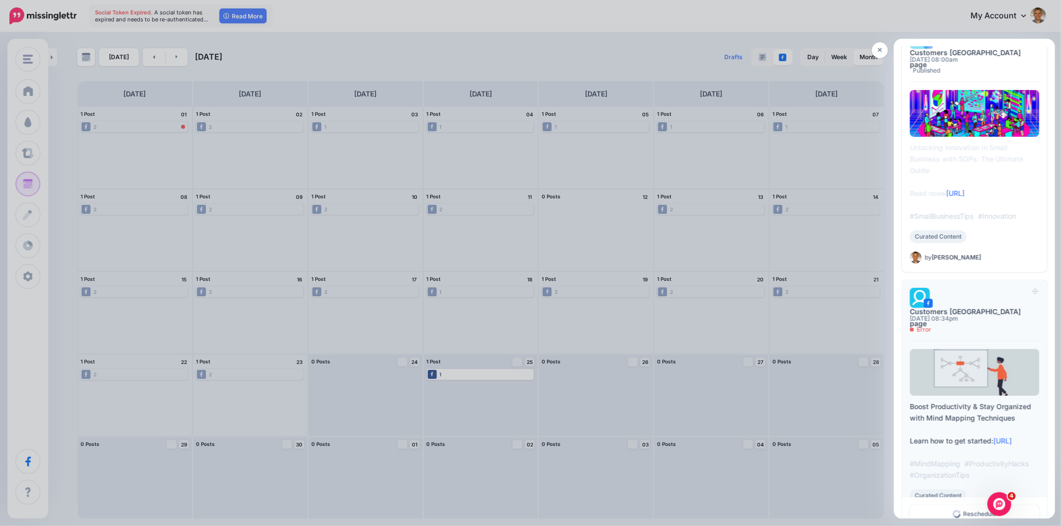
scroll to position [99, 0]
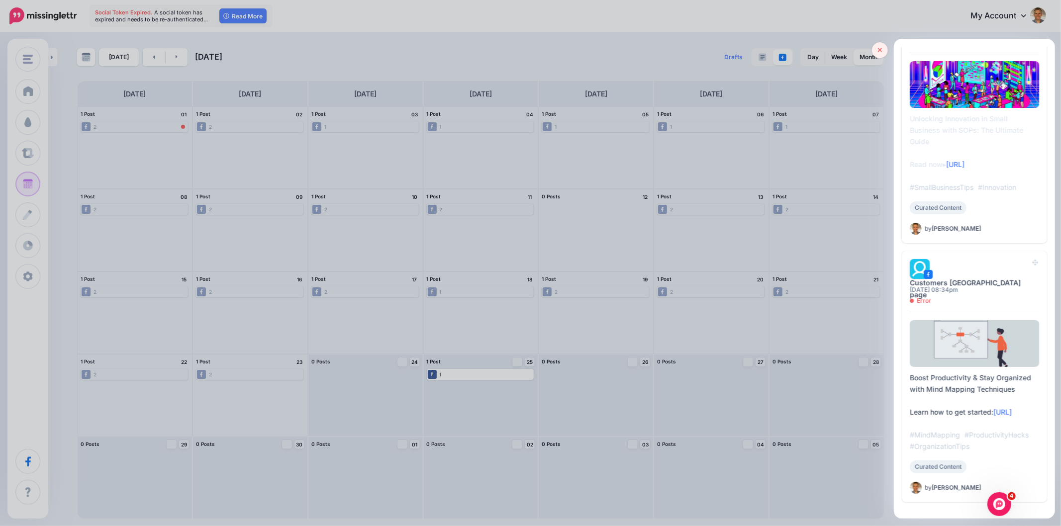
click at [878, 51] on icon at bounding box center [880, 50] width 4 height 7
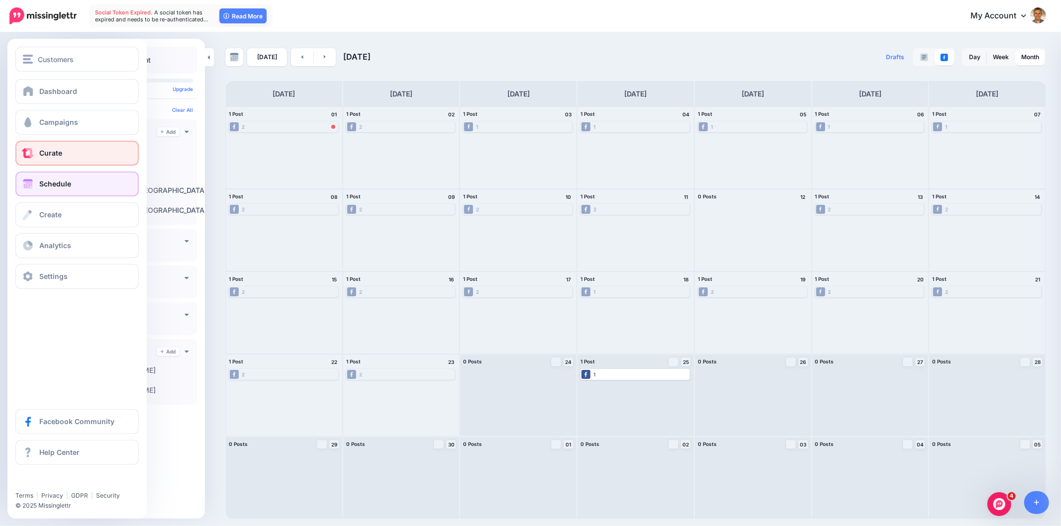
click at [31, 150] on span at bounding box center [27, 153] width 13 height 10
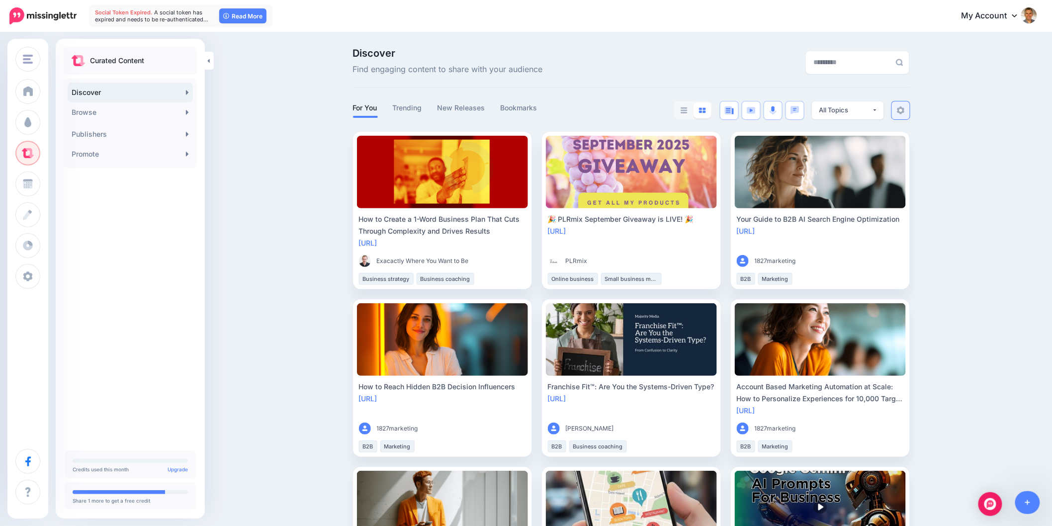
click at [904, 115] on link at bounding box center [901, 110] width 18 height 18
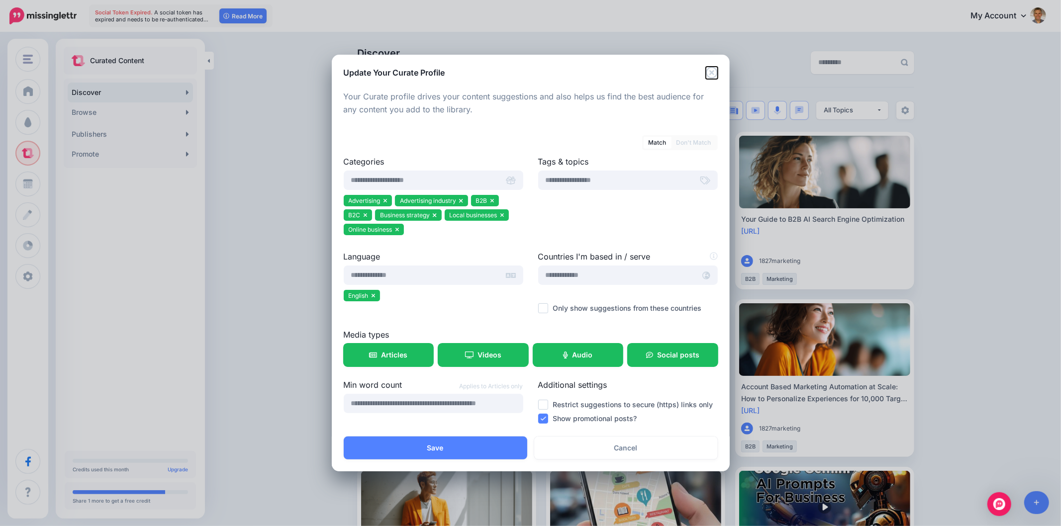
click at [716, 70] on icon "Close" at bounding box center [711, 72] width 11 height 11
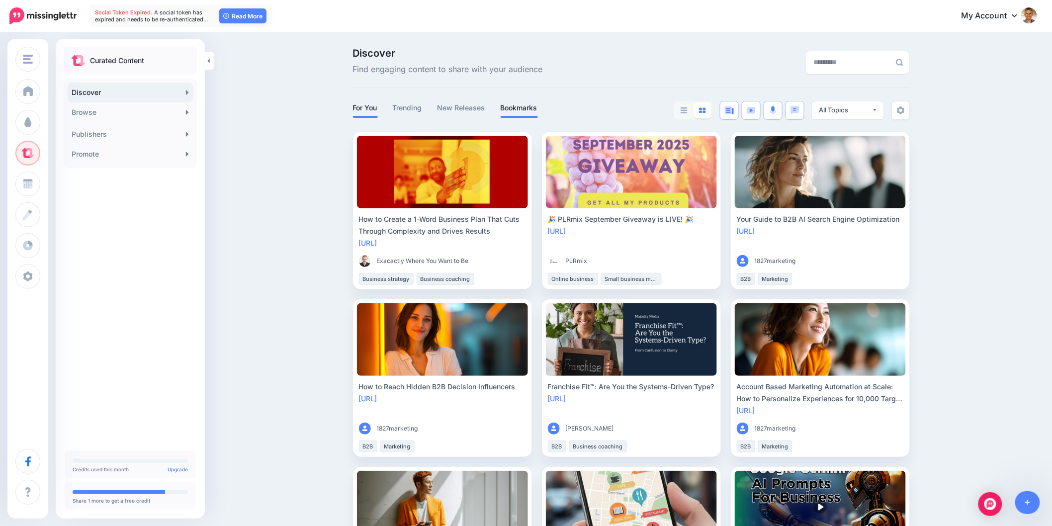
click at [510, 108] on link "Bookmarks" at bounding box center [519, 108] width 37 height 12
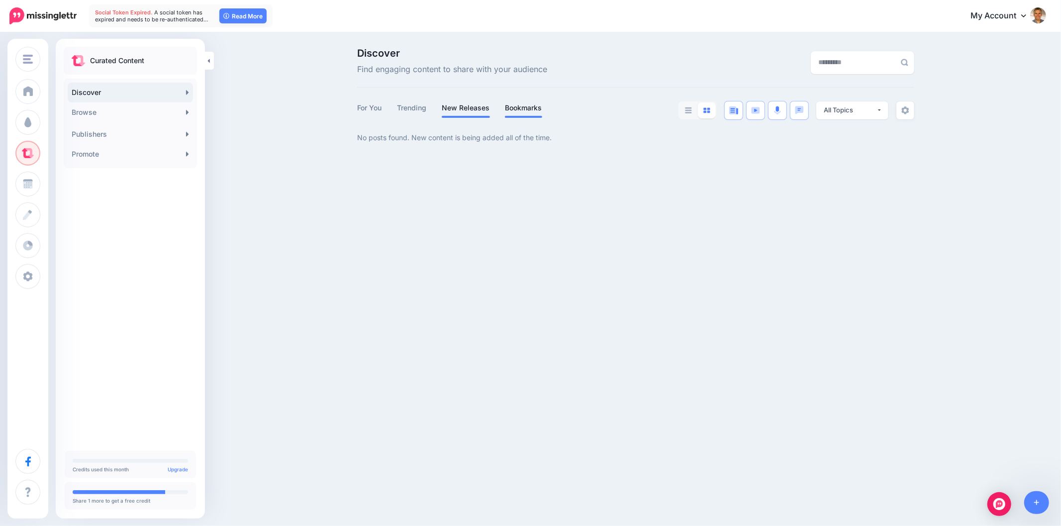
click at [479, 106] on link "New Releases" at bounding box center [466, 108] width 48 height 12
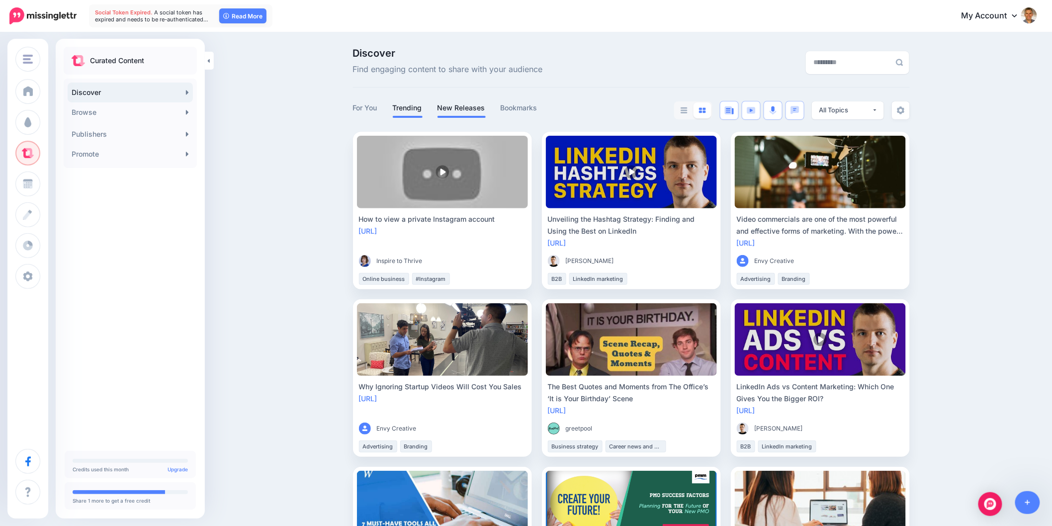
click at [422, 105] on link "Trending" at bounding box center [408, 108] width 30 height 12
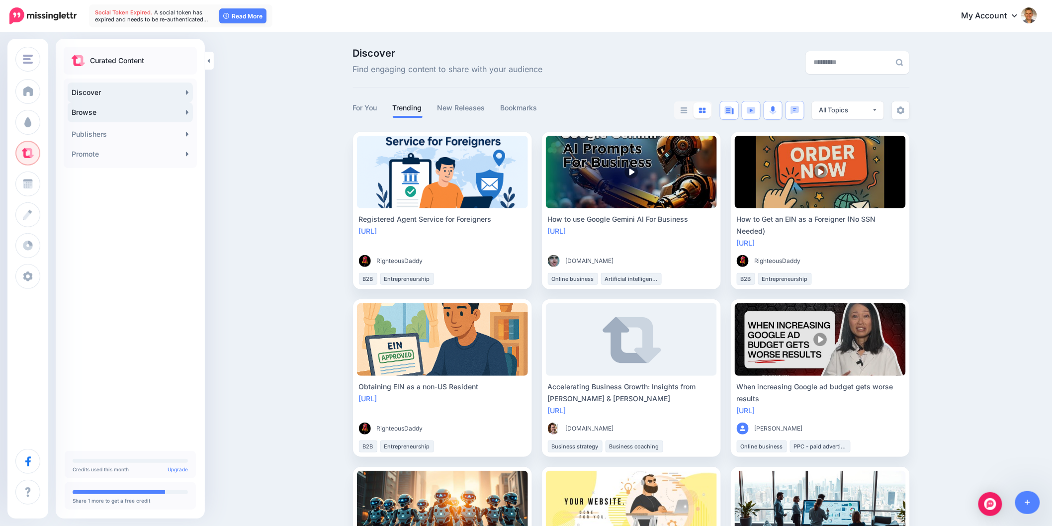
click at [123, 109] on link "Browse" at bounding box center [130, 112] width 125 height 20
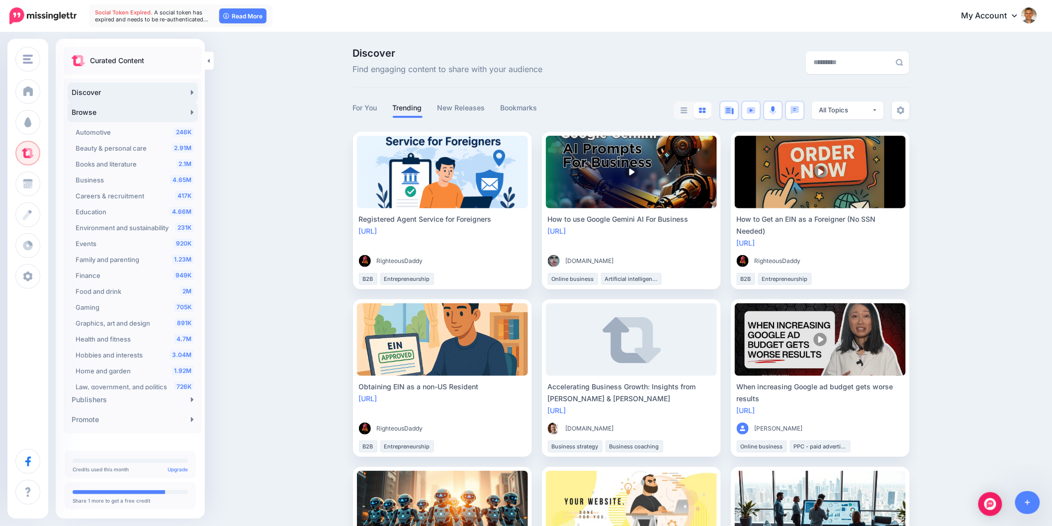
click at [120, 113] on link "Browse" at bounding box center [133, 112] width 130 height 20
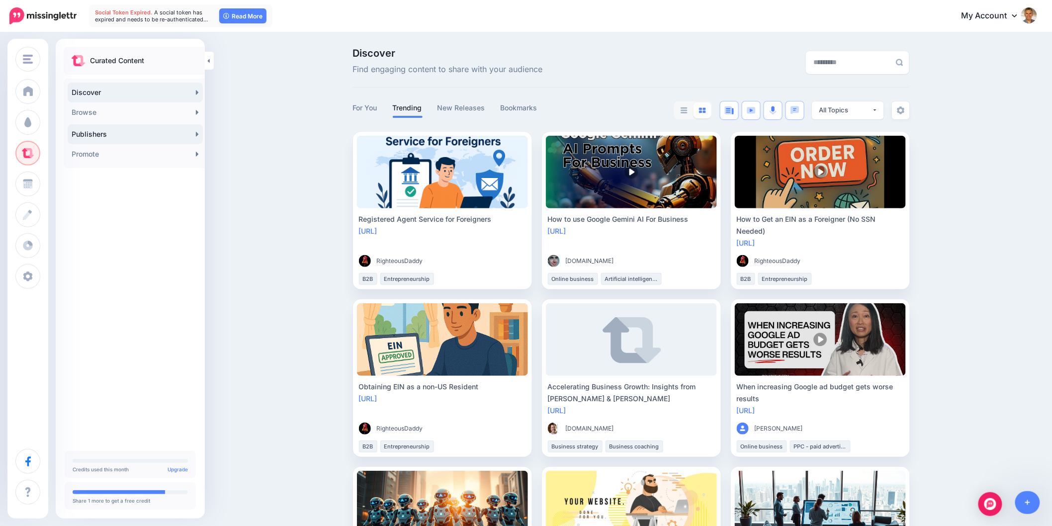
click at [111, 136] on link "Publishers" at bounding box center [135, 134] width 135 height 20
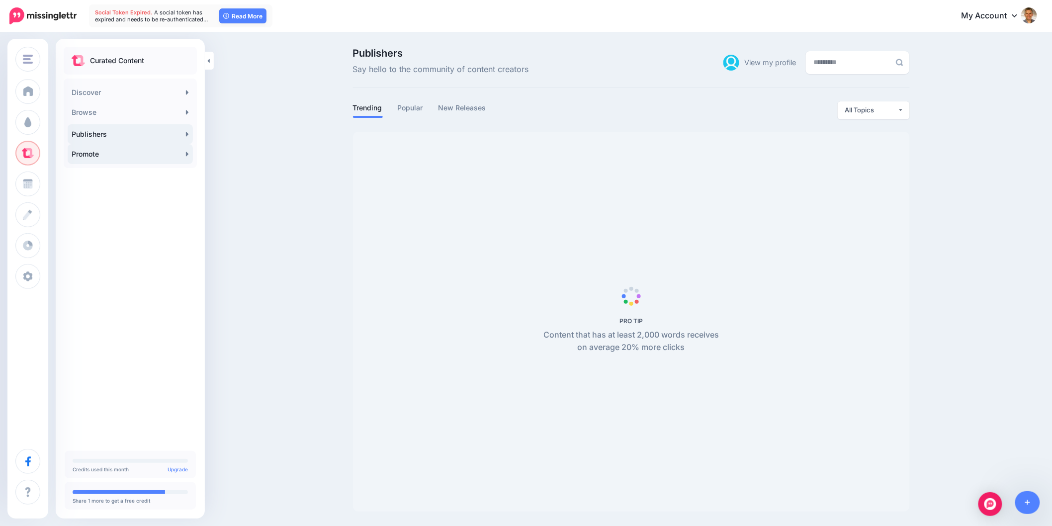
click at [117, 155] on link "Promote" at bounding box center [130, 154] width 125 height 20
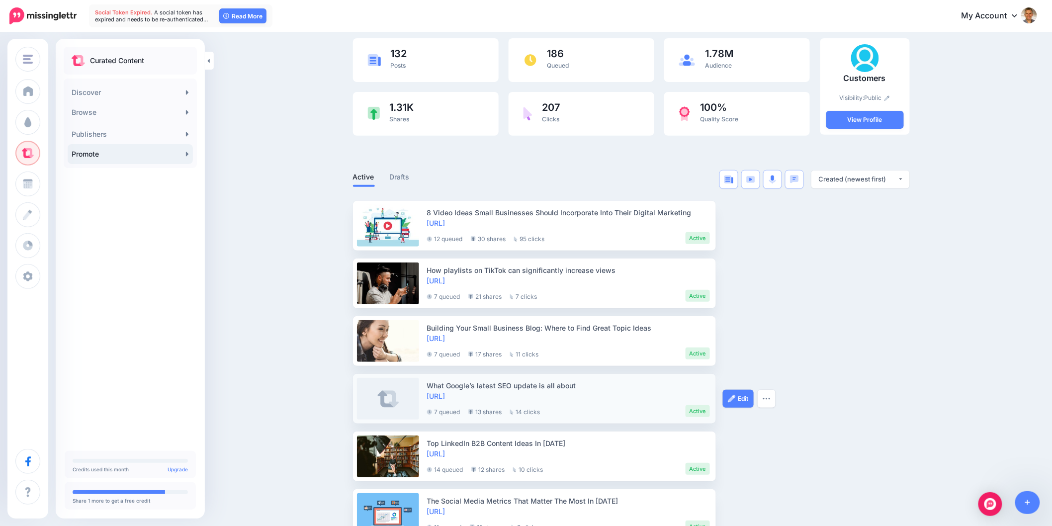
scroll to position [16, 0]
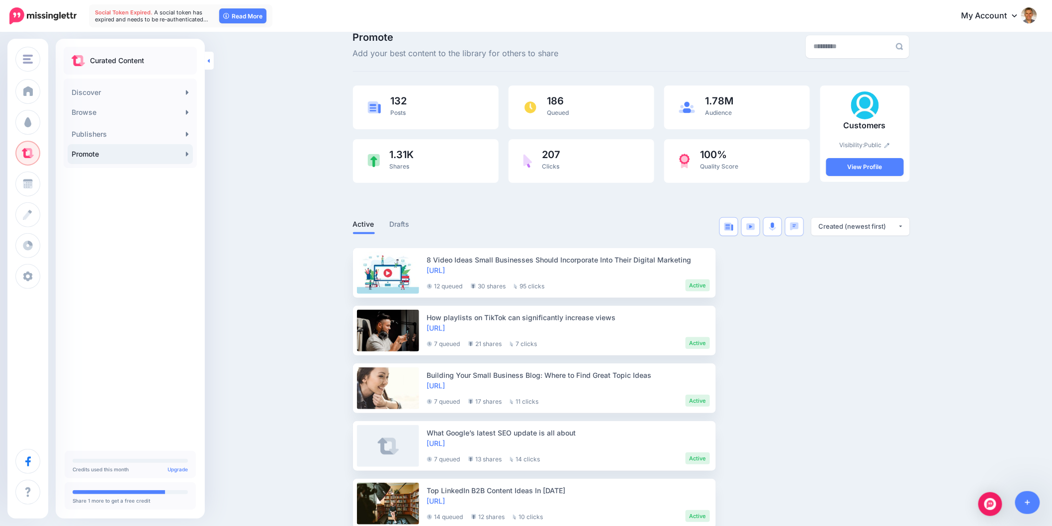
click at [210, 60] on link at bounding box center [209, 61] width 9 height 18
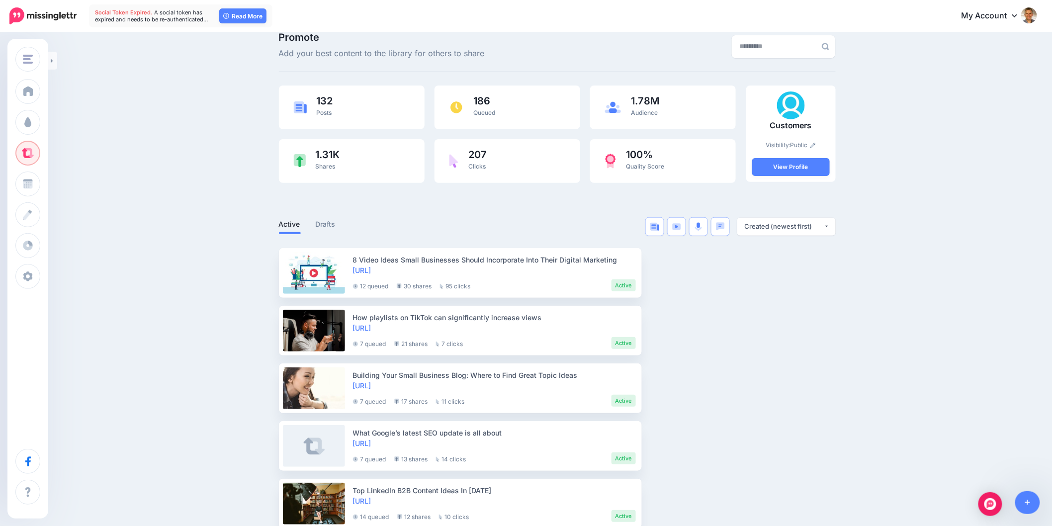
click at [1018, 16] on link "My Account" at bounding box center [995, 16] width 86 height 24
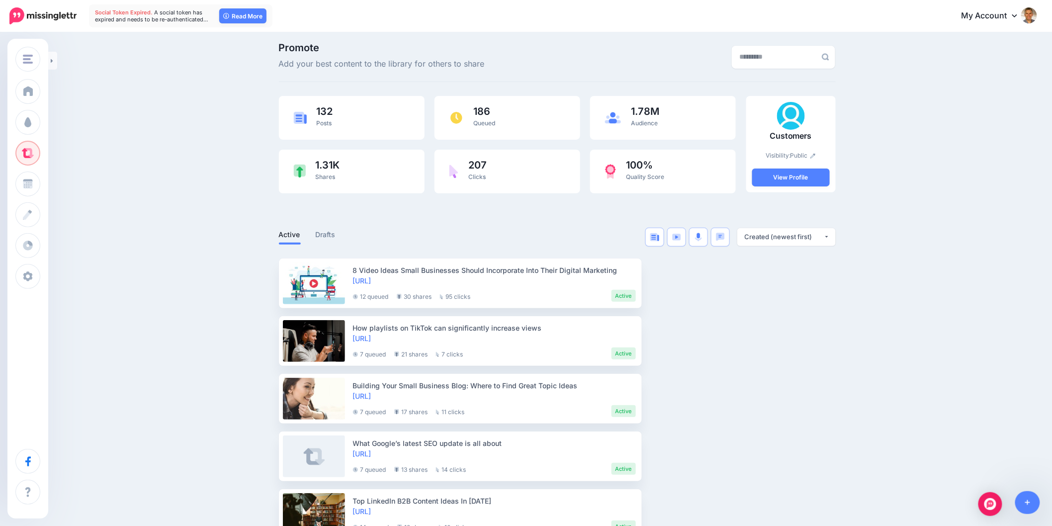
scroll to position [0, 0]
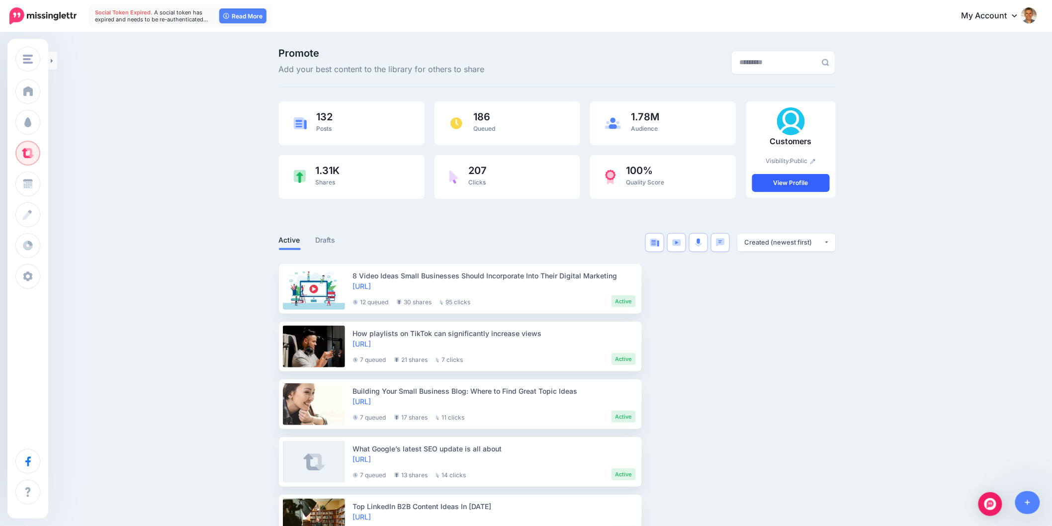
click at [806, 184] on link "View Profile" at bounding box center [791, 183] width 78 height 18
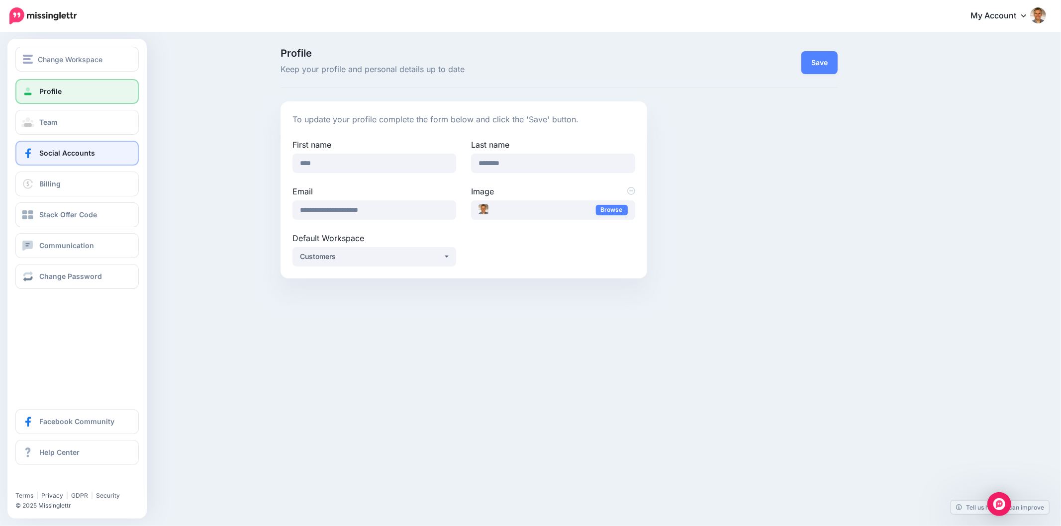
click at [30, 151] on span at bounding box center [27, 153] width 13 height 10
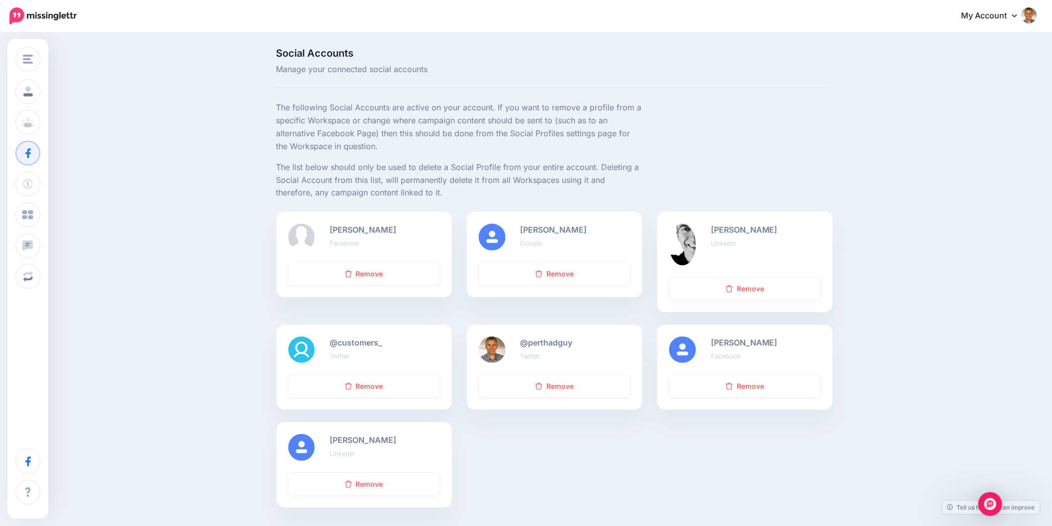
click at [687, 349] on img at bounding box center [682, 350] width 27 height 27
click at [771, 341] on b "Rudy Labordus" at bounding box center [744, 343] width 67 height 10
click at [352, 229] on b "Jedidiah Tabuga" at bounding box center [363, 230] width 67 height 10
click at [315, 230] on img at bounding box center [301, 237] width 27 height 27
click at [693, 346] on img at bounding box center [682, 350] width 27 height 27
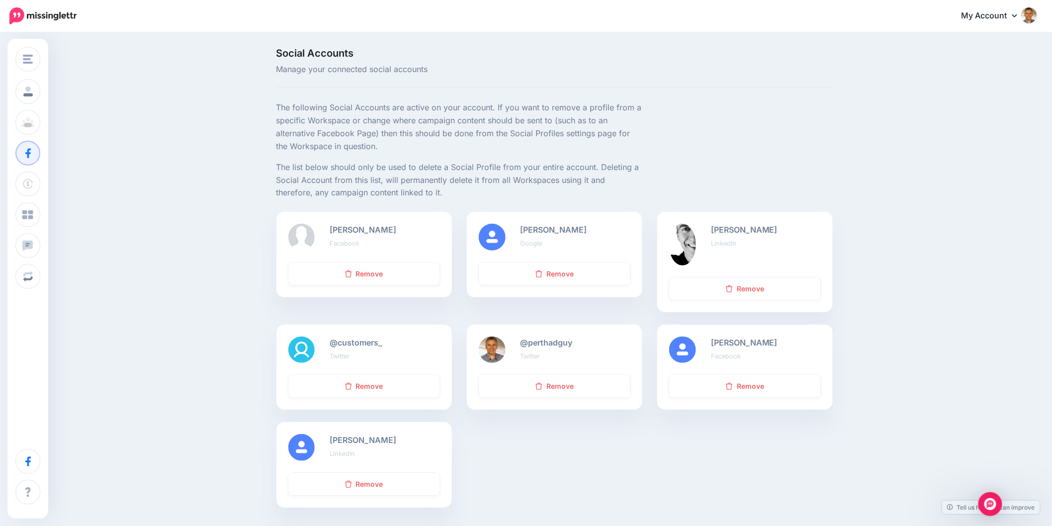
click at [754, 341] on b "Rudy Labordus" at bounding box center [744, 343] width 67 height 10
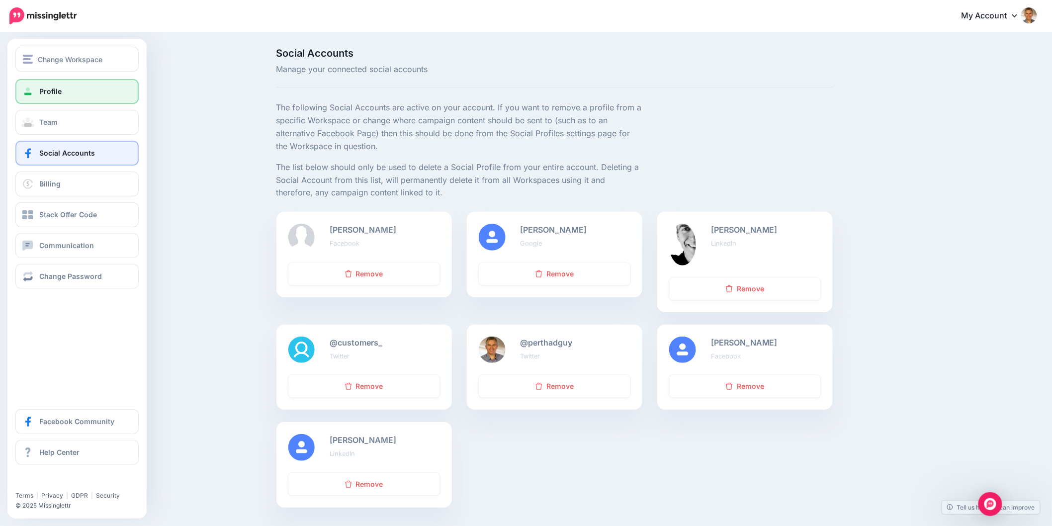
click at [28, 91] on span at bounding box center [27, 92] width 13 height 10
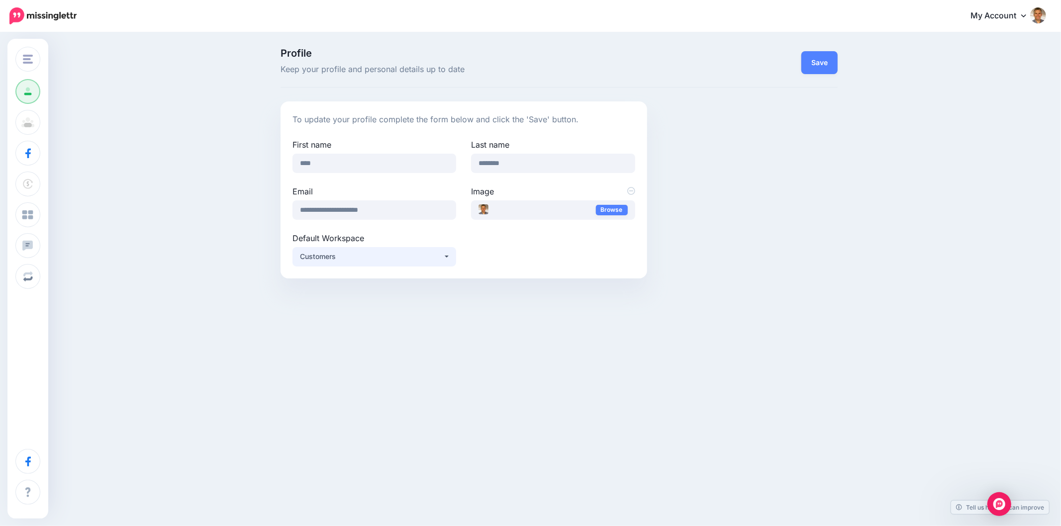
click at [450, 259] on button "Customers" at bounding box center [374, 256] width 164 height 19
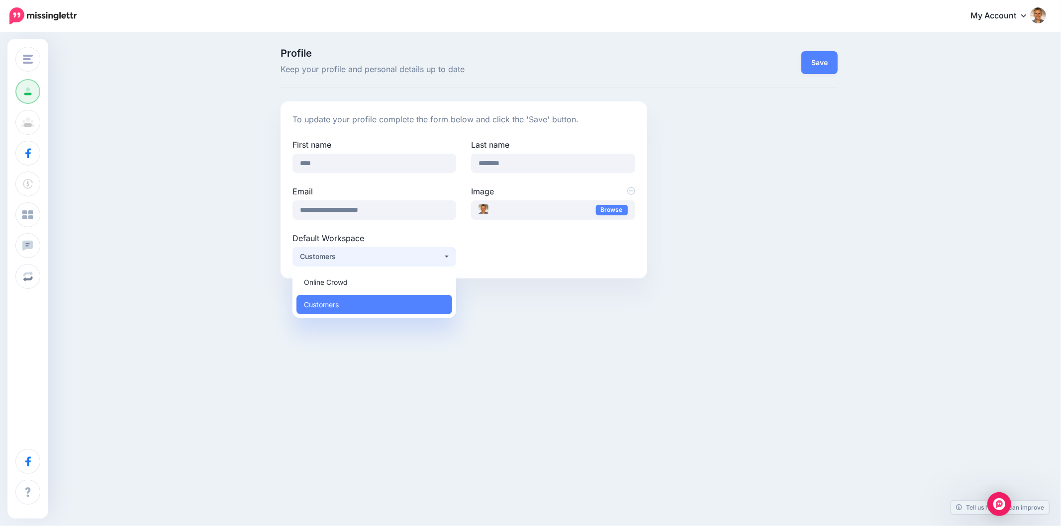
click at [568, 271] on div "**********" at bounding box center [463, 189] width 366 height 177
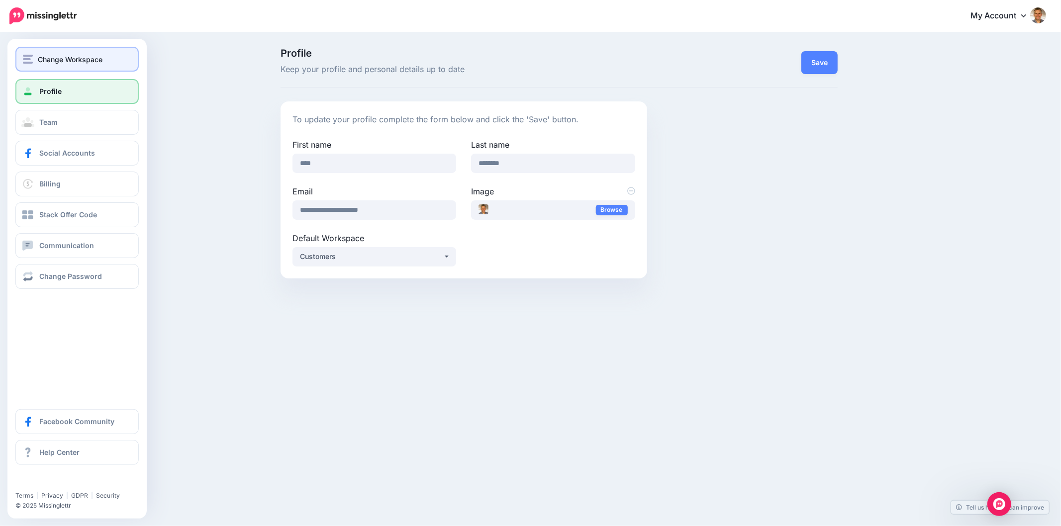
click at [26, 61] on img "button" at bounding box center [28, 59] width 10 height 9
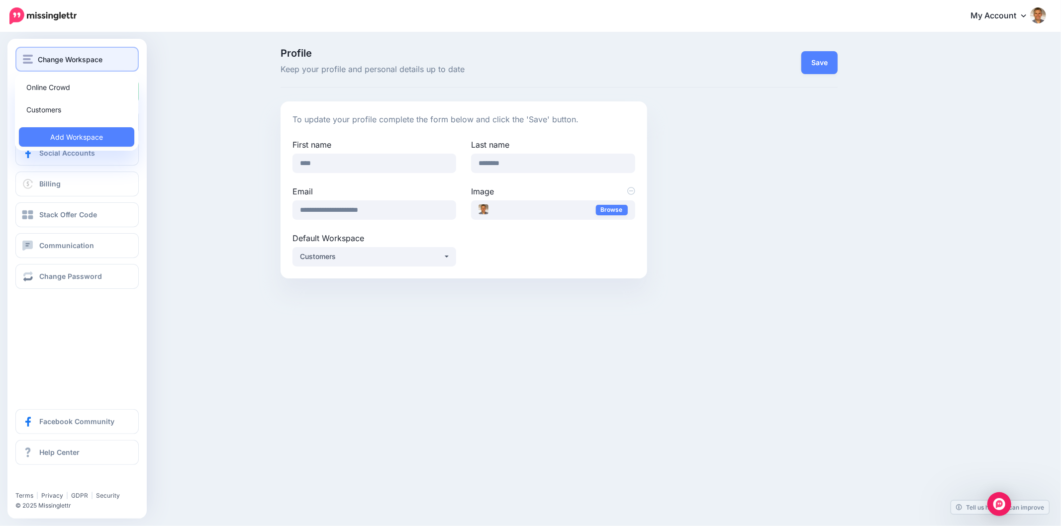
click at [26, 61] on img "button" at bounding box center [28, 59] width 10 height 9
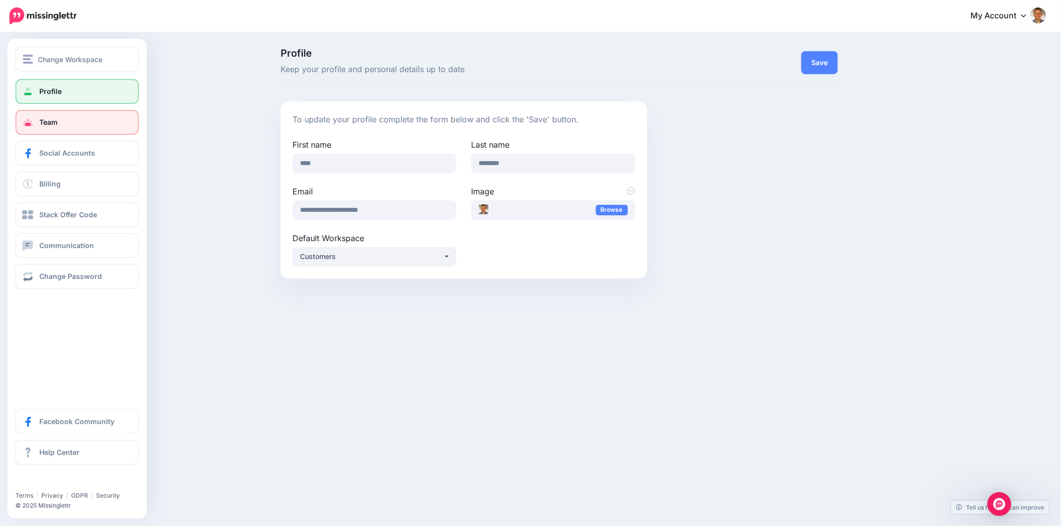
click at [81, 121] on link "Team" at bounding box center [76, 122] width 123 height 25
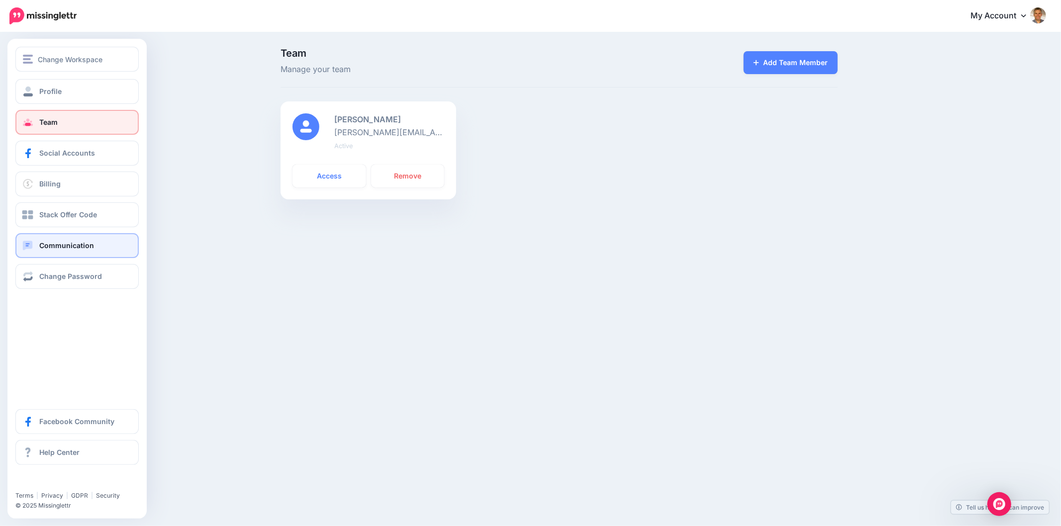
click at [79, 241] on span "Communication" at bounding box center [66, 245] width 55 height 8
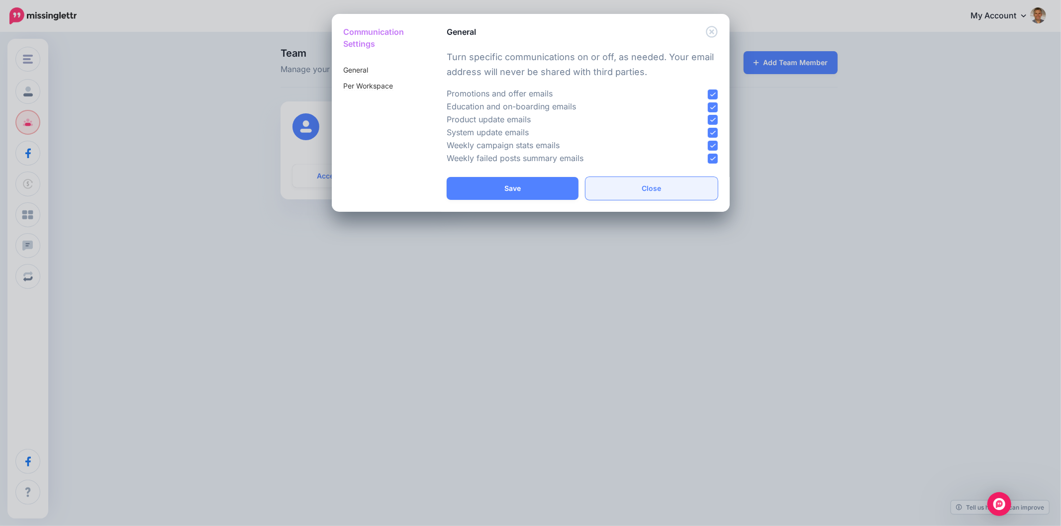
click at [652, 190] on button "Close" at bounding box center [651, 188] width 132 height 23
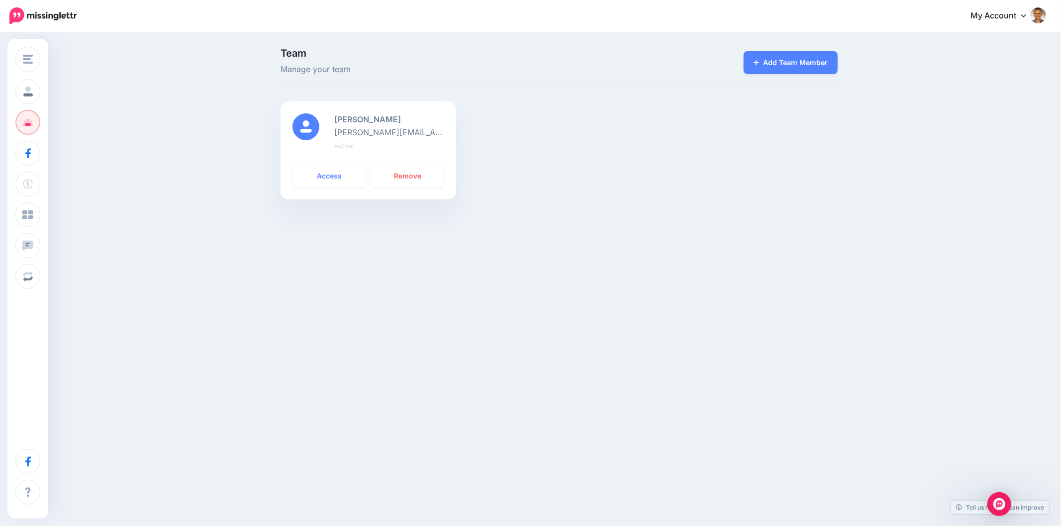
click at [252, 321] on div "Change Workspace Online Crowd Customers Add Workspace Profile Team Social Accou…" at bounding box center [530, 263] width 1061 height 526
click at [1029, 16] on link "My Account" at bounding box center [1003, 16] width 86 height 24
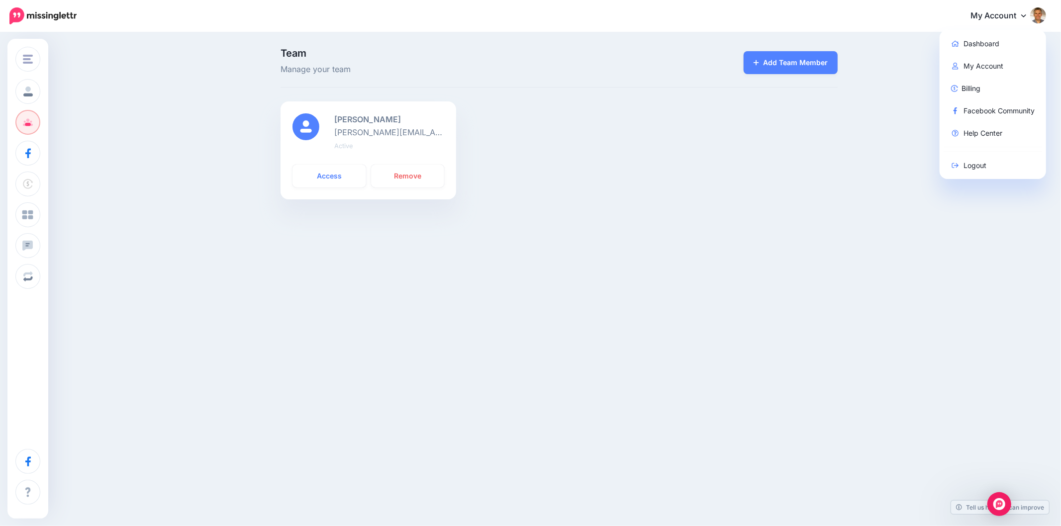
click at [710, 243] on div "Change Workspace Online Crowd Customers Add Workspace Profile Team Social Accou…" at bounding box center [530, 172] width 1061 height 278
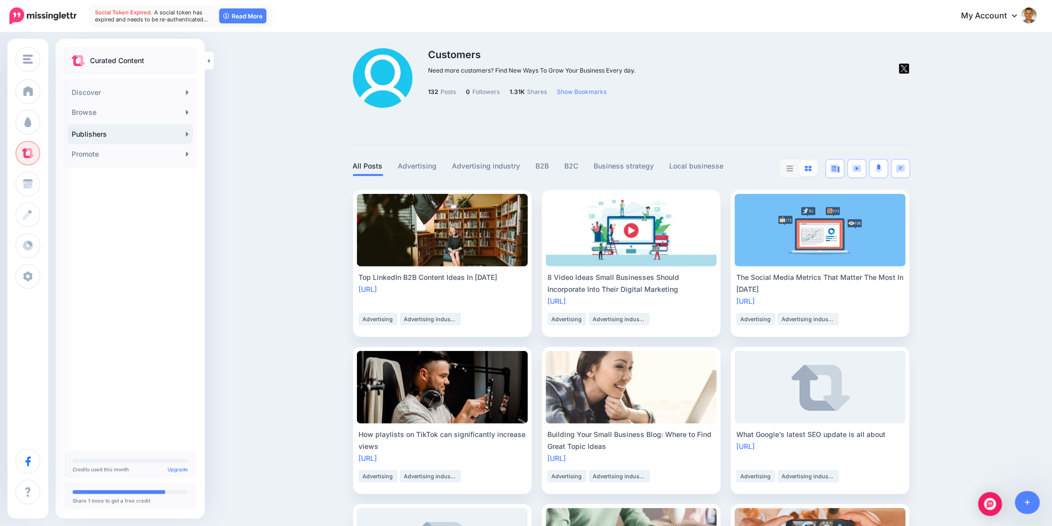
click at [907, 68] on img at bounding box center [904, 69] width 10 height 10
click at [699, 174] on li "Local businesses" at bounding box center [699, 168] width 59 height 16
click at [425, 168] on link "Advertising" at bounding box center [417, 166] width 39 height 12
click at [520, 322] on img "button" at bounding box center [517, 322] width 8 height 3
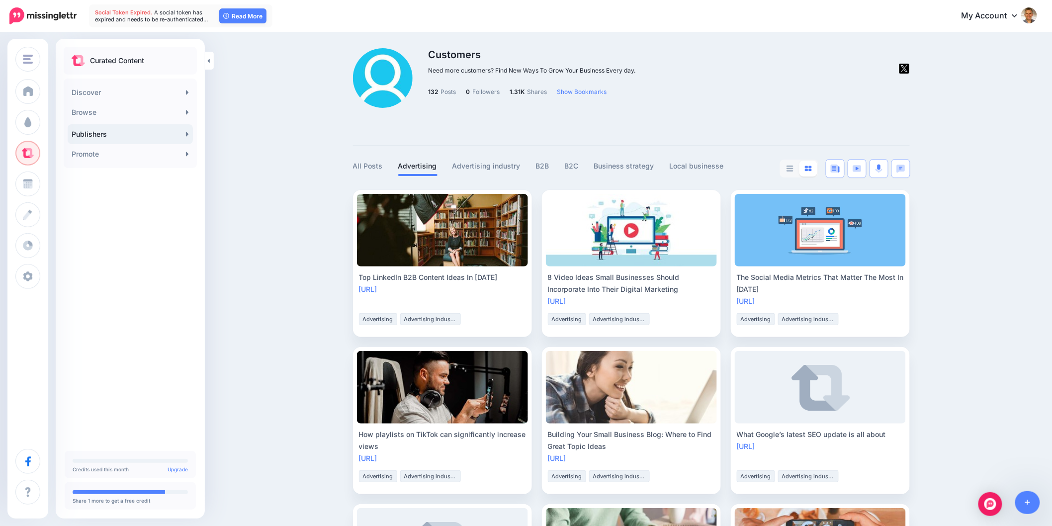
click at [708, 325] on button "button" at bounding box center [706, 322] width 18 height 18
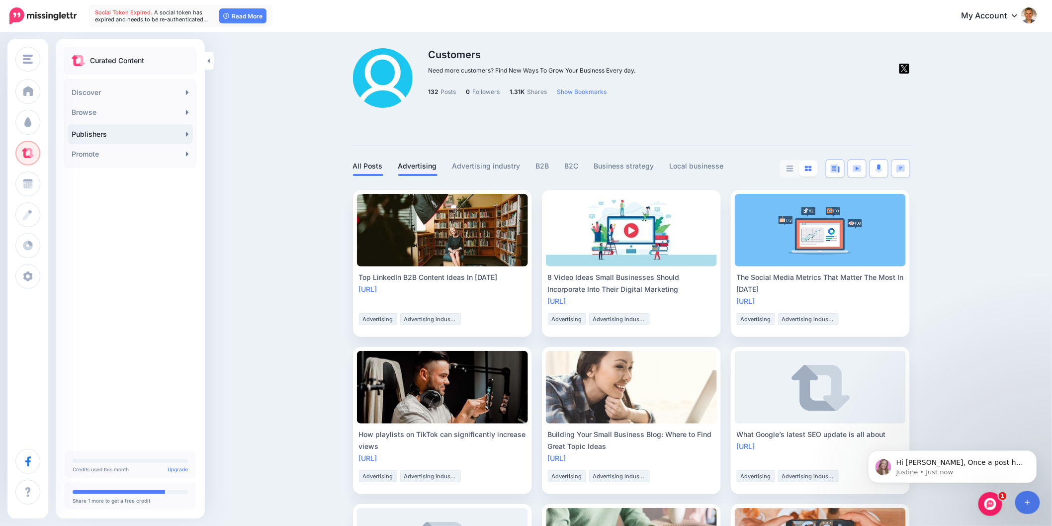
click at [359, 167] on link "All Posts" at bounding box center [368, 166] width 30 height 12
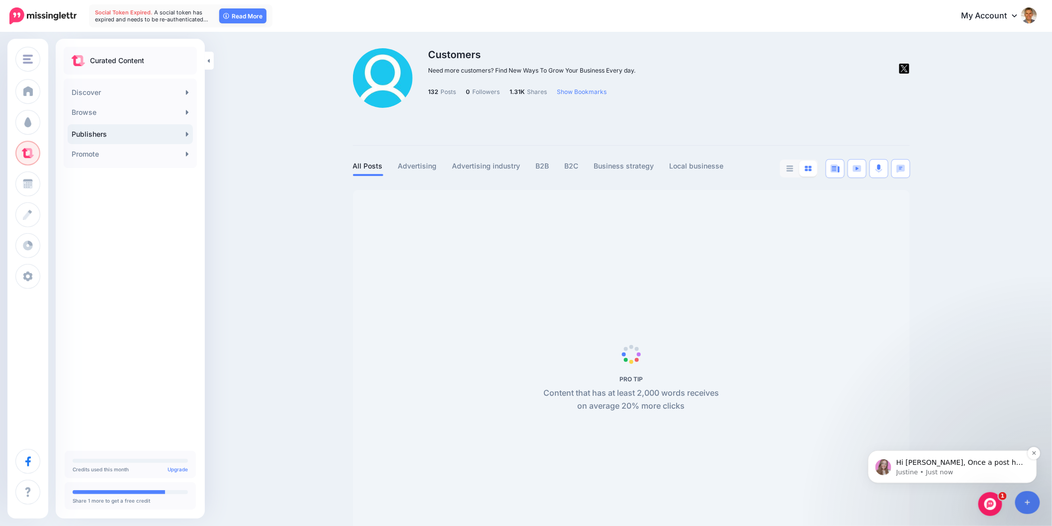
click at [966, 466] on p "Hi [PERSON_NAME], Once a post has been sent, you can't change it through Missin…" at bounding box center [960, 462] width 128 height 10
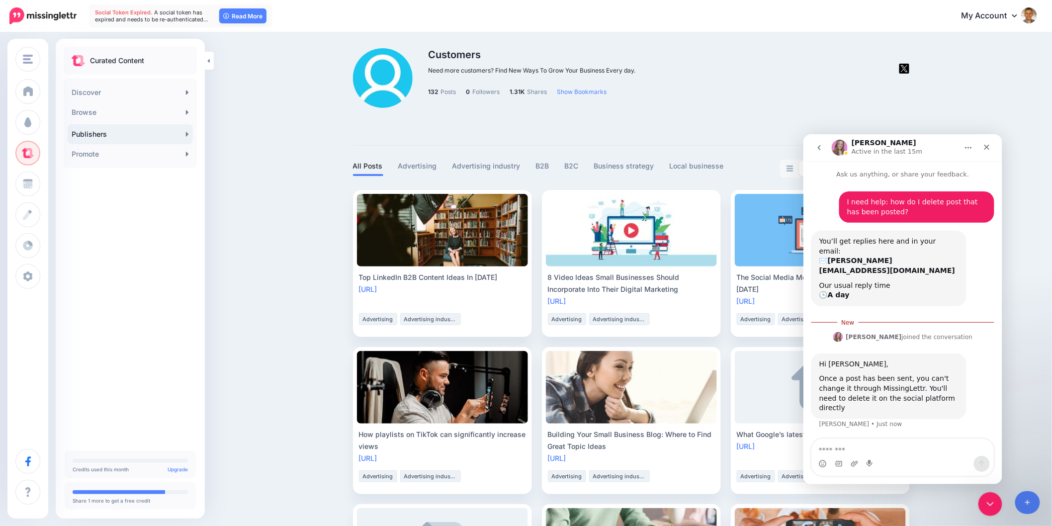
scroll to position [1, 0]
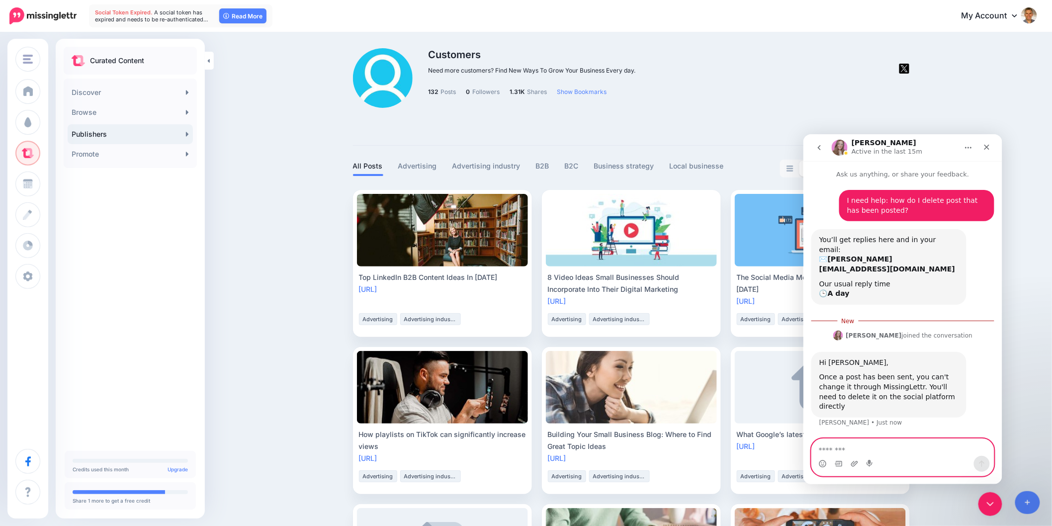
click at [908, 440] on textarea "Message…" at bounding box center [902, 447] width 182 height 17
type textarea "*"
click at [930, 429] on textarea "**********" at bounding box center [902, 437] width 182 height 37
click at [874, 452] on textarea "**********" at bounding box center [902, 437] width 182 height 37
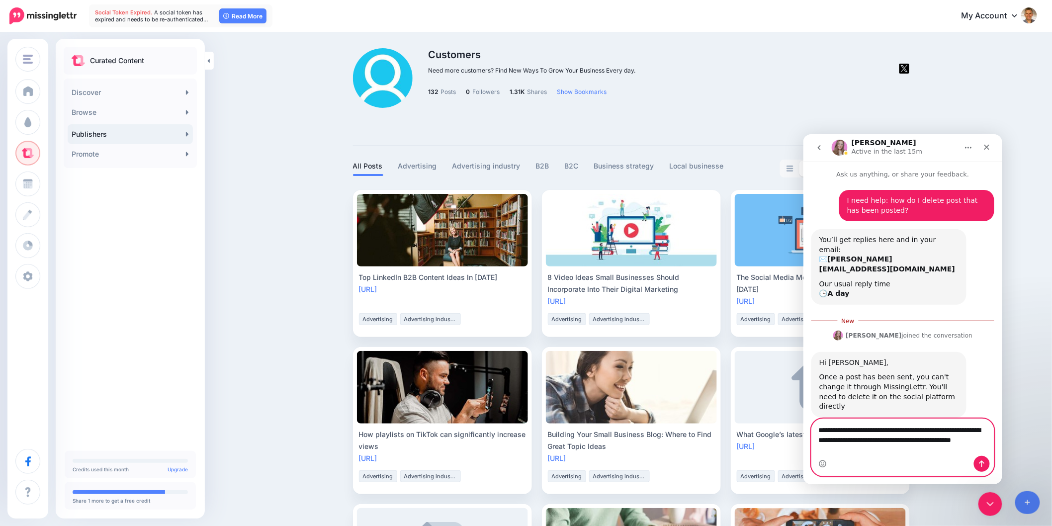
click at [851, 440] on textarea "**********" at bounding box center [902, 437] width 182 height 37
click at [890, 450] on textarea "**********" at bounding box center [902, 437] width 182 height 37
drag, startPoint x: 890, startPoint y: 450, endPoint x: 814, endPoint y: 425, distance: 80.0
click at [811, 427] on textarea "**********" at bounding box center [902, 437] width 182 height 37
type textarea "**********"
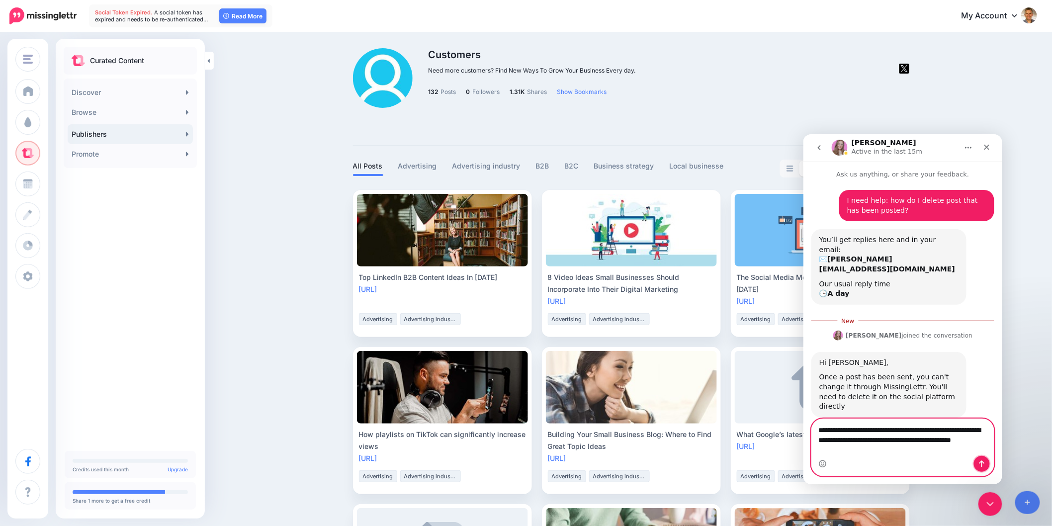
click at [983, 465] on icon "Send a message…" at bounding box center [982, 463] width 8 height 8
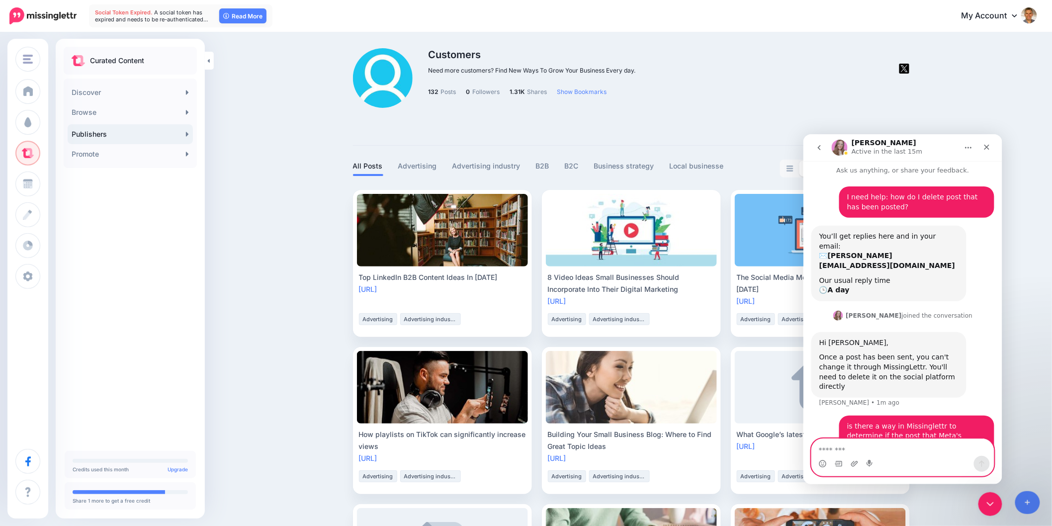
scroll to position [3, 0]
drag, startPoint x: 824, startPoint y: 70, endPoint x: 1044, endPoint y: 100, distance: 221.9
click at [824, 70] on div at bounding box center [821, 91] width 190 height 86
click at [989, 497] on icon "Close Intercom Messenger" at bounding box center [989, 503] width 12 height 12
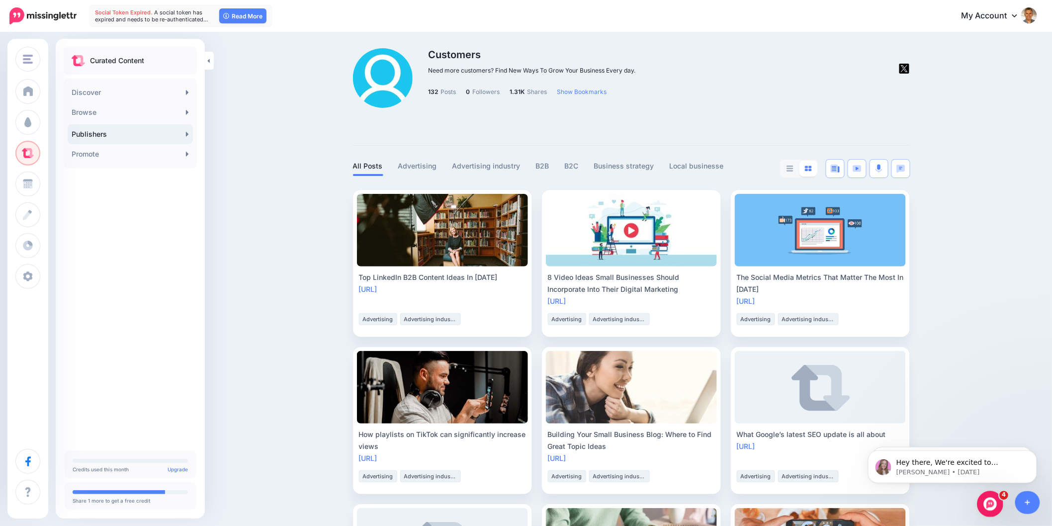
scroll to position [0, 0]
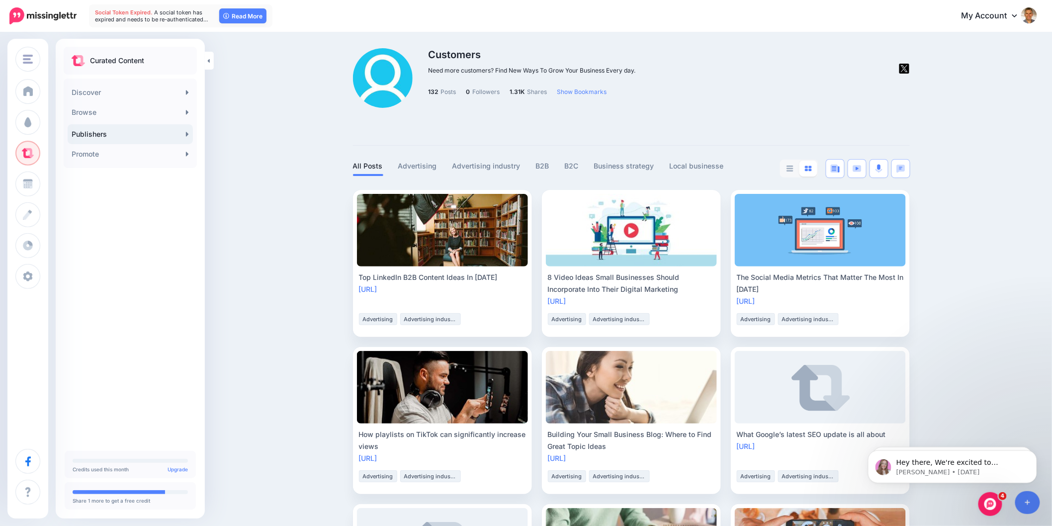
click at [787, 102] on div at bounding box center [821, 91] width 190 height 86
click at [1010, 468] on p "[PERSON_NAME] • [DATE]" at bounding box center [960, 471] width 128 height 9
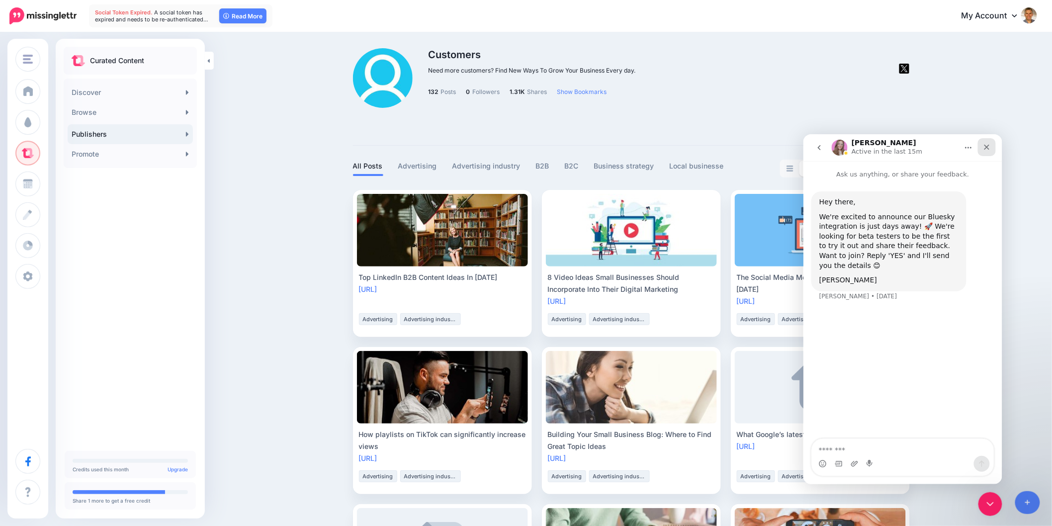
drag, startPoint x: 985, startPoint y: 146, endPoint x: 1768, endPoint y: 538, distance: 875.5
click at [985, 146] on icon "Close" at bounding box center [987, 147] width 8 height 8
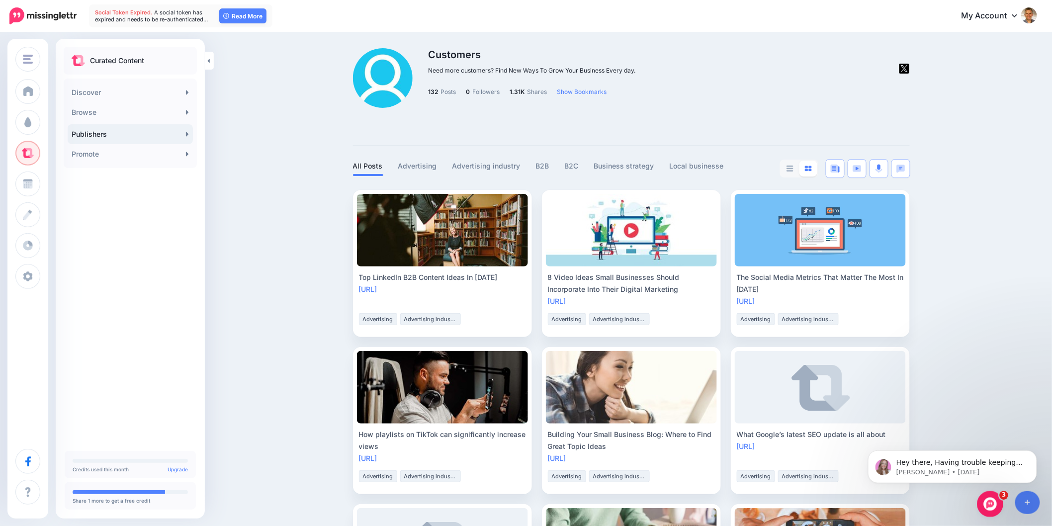
click at [990, 496] on div "Open Intercom Messenger" at bounding box center [988, 502] width 33 height 33
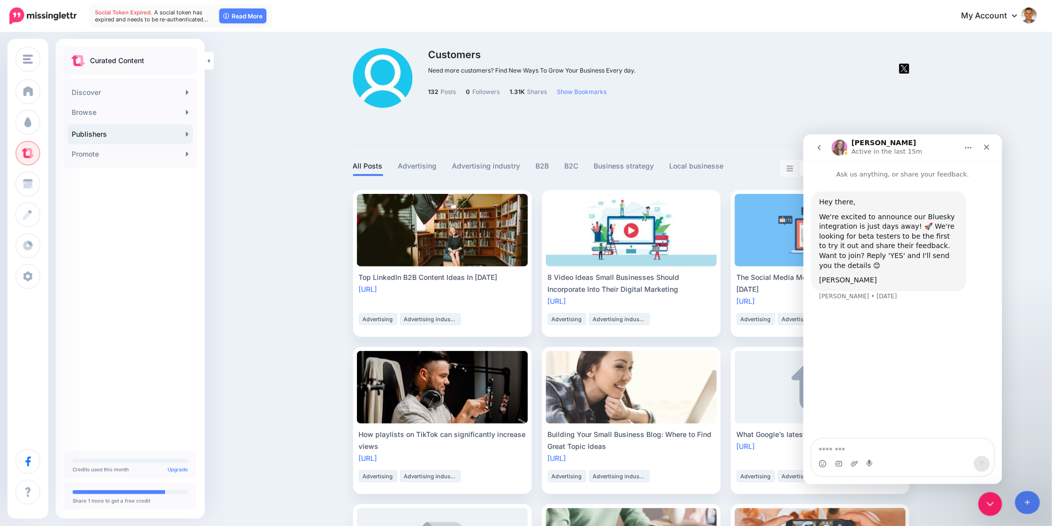
click at [820, 147] on icon "go back" at bounding box center [819, 147] width 8 height 8
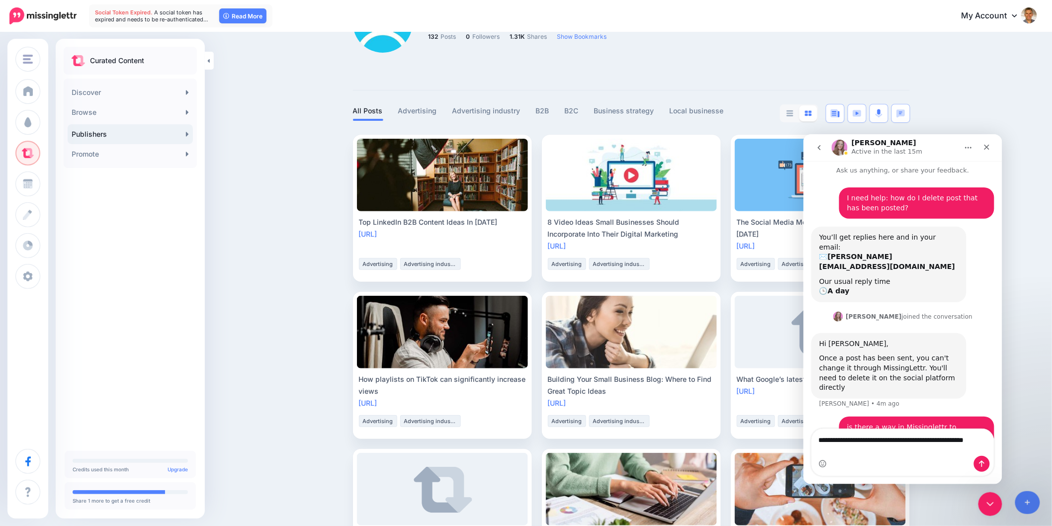
scroll to position [14, 0]
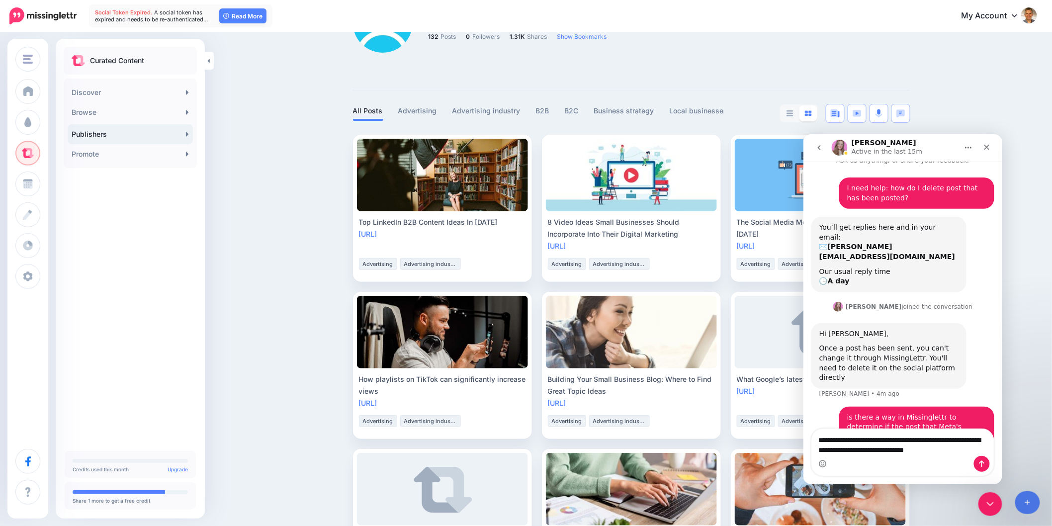
type textarea "**********"
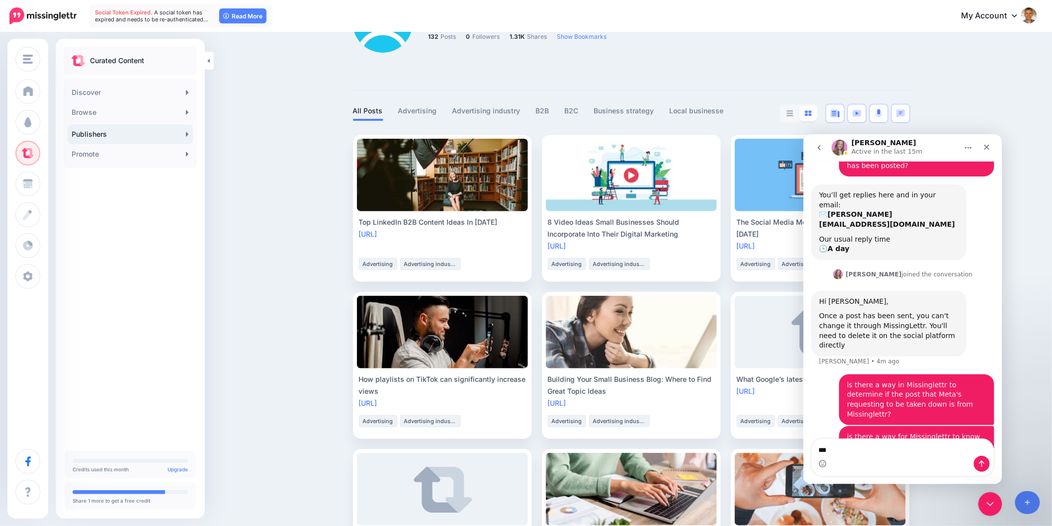
scroll to position [85, 0]
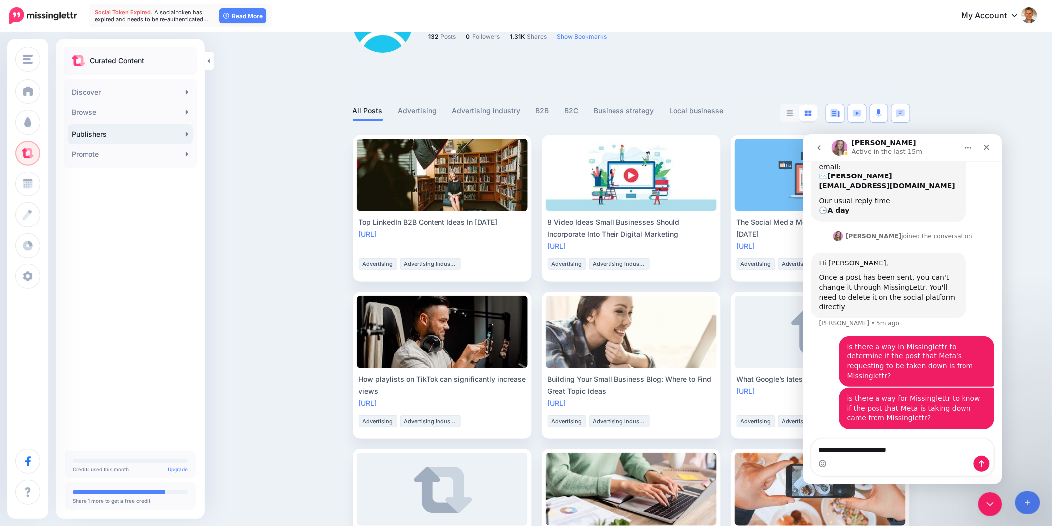
type textarea "**********"
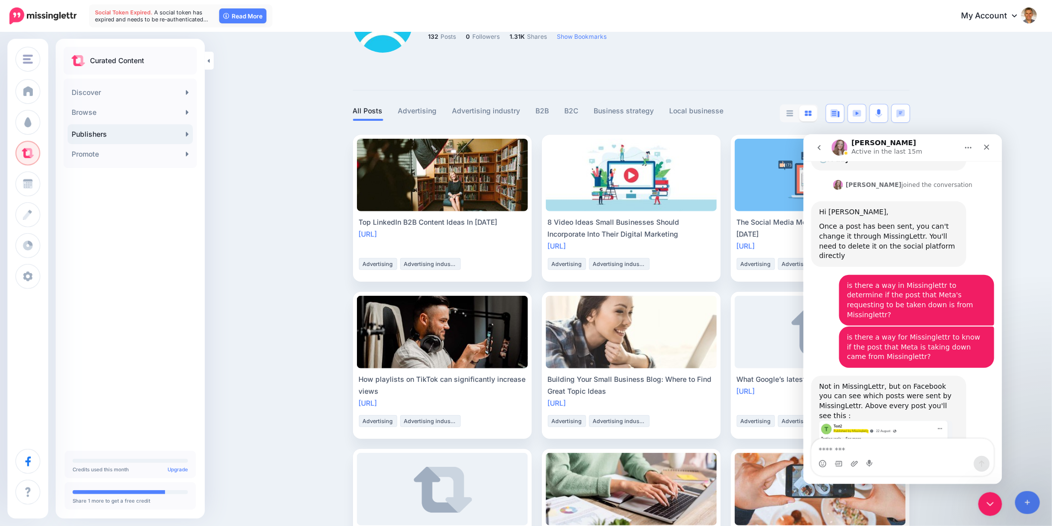
scroll to position [135, 0]
click at [902, 421] on img "Justine says…" at bounding box center [885, 436] width 133 height 30
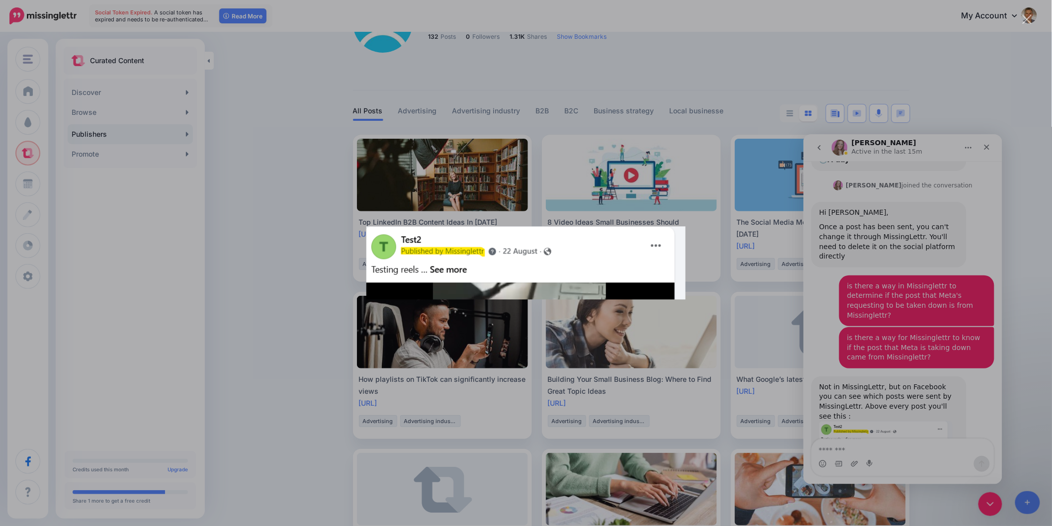
click at [664, 251] on img "Close" at bounding box center [525, 263] width 319 height 73
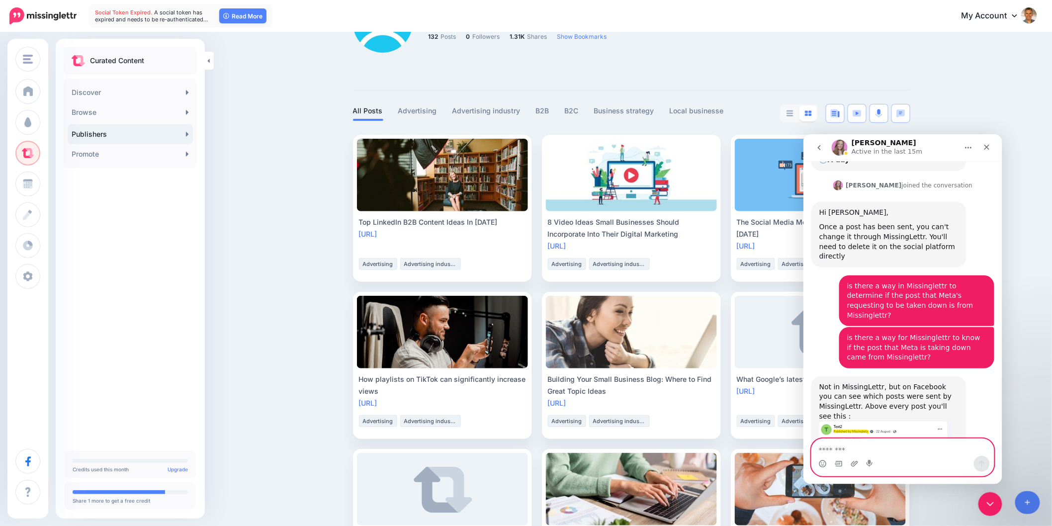
click at [908, 450] on textarea "Message…" at bounding box center [902, 447] width 182 height 17
type textarea "*"
click at [895, 440] on textarea "Message…" at bounding box center [902, 447] width 182 height 17
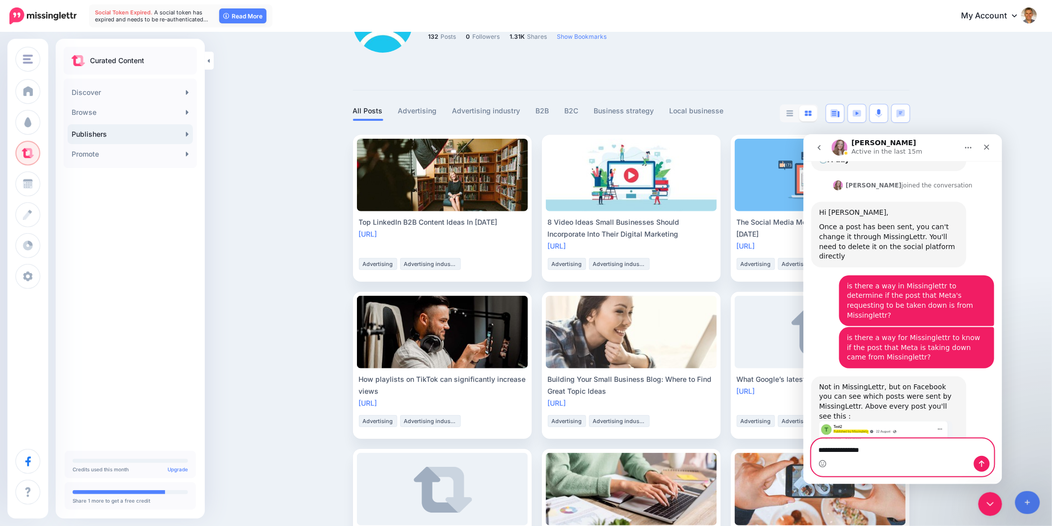
type textarea "**********"
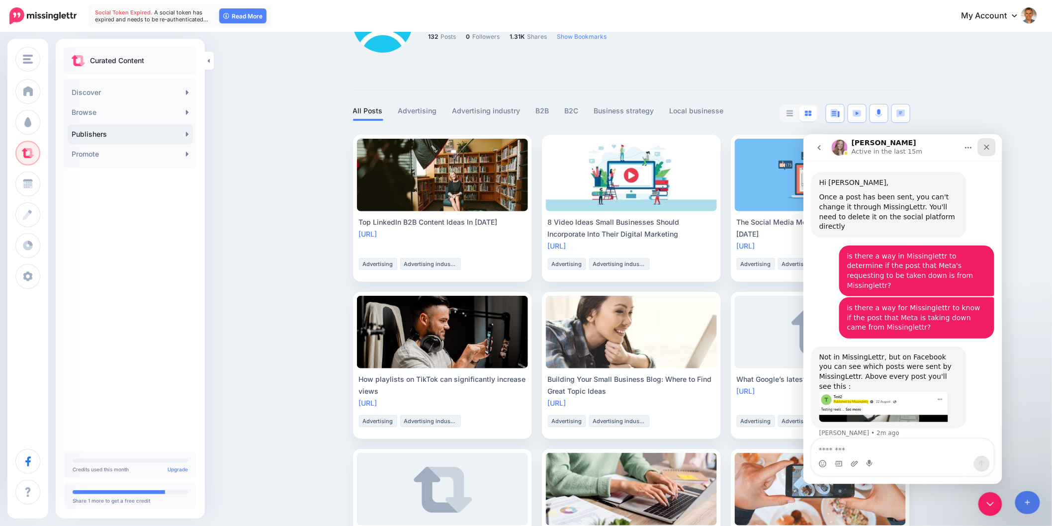
click at [989, 147] on div "Close" at bounding box center [987, 147] width 18 height 18
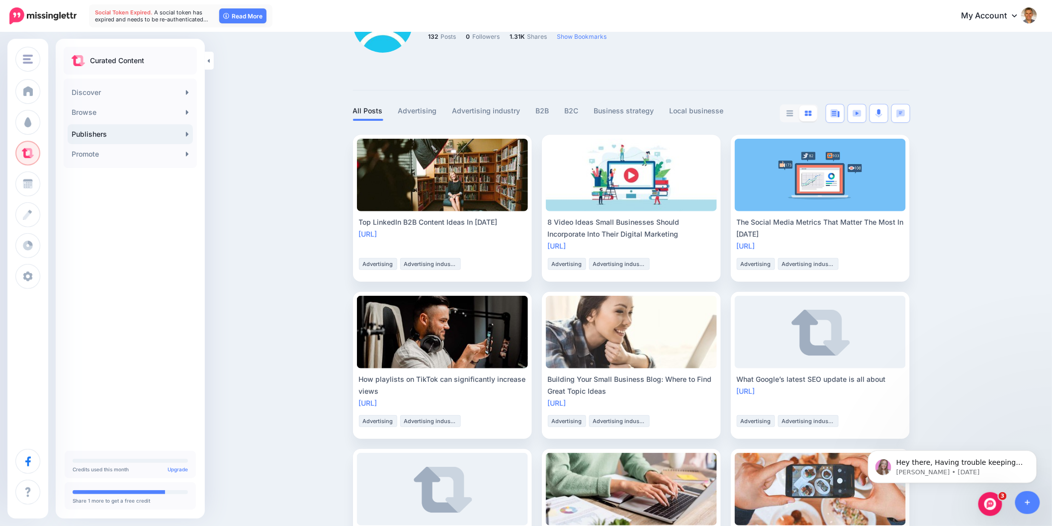
scroll to position [0, 0]
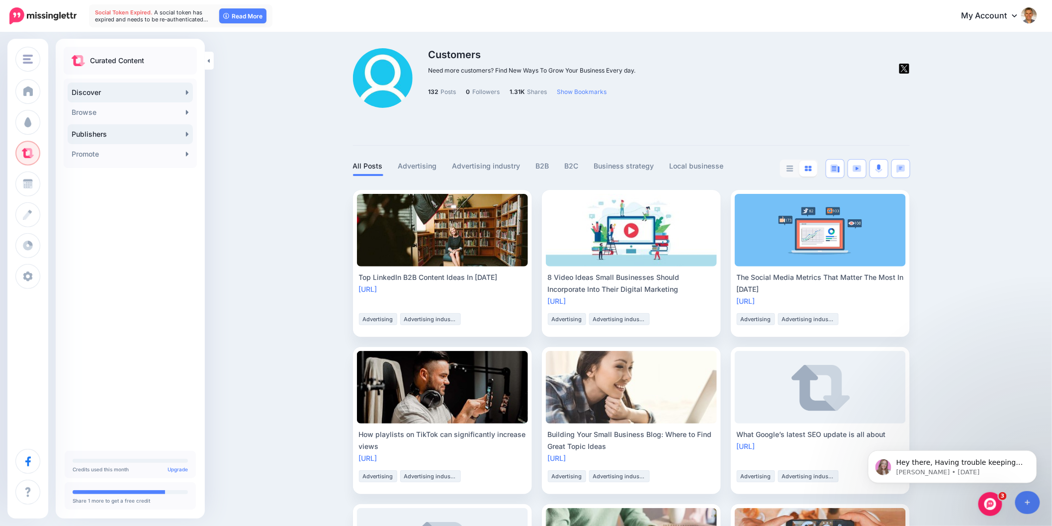
click at [110, 88] on link "Discover" at bounding box center [130, 93] width 125 height 20
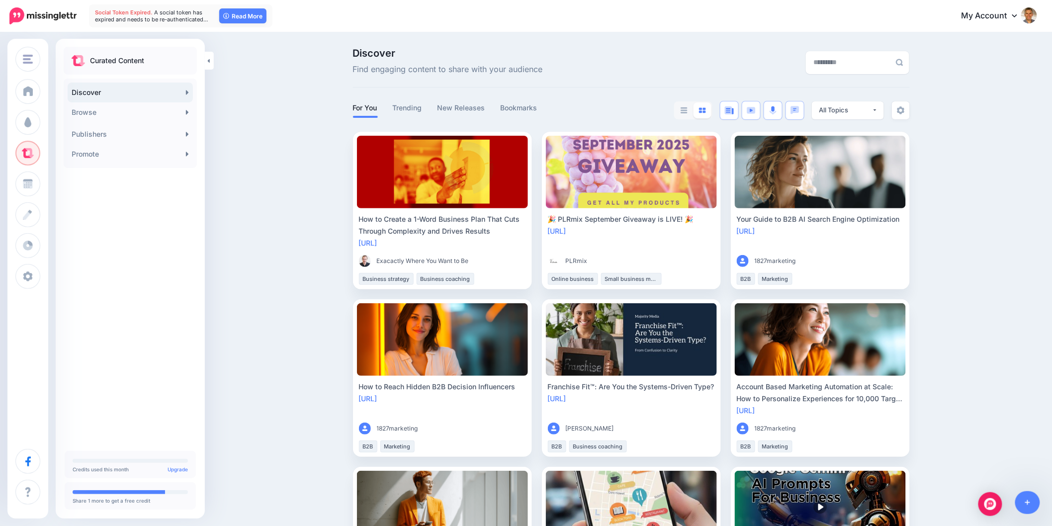
click at [1017, 12] on icon at bounding box center [1014, 15] width 5 height 8
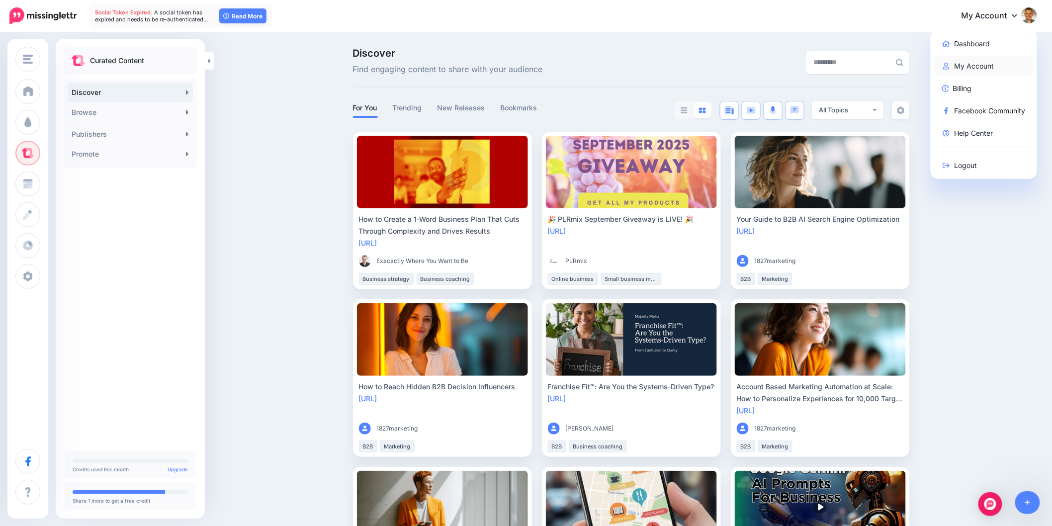
click at [992, 59] on link "My Account" at bounding box center [984, 65] width 99 height 19
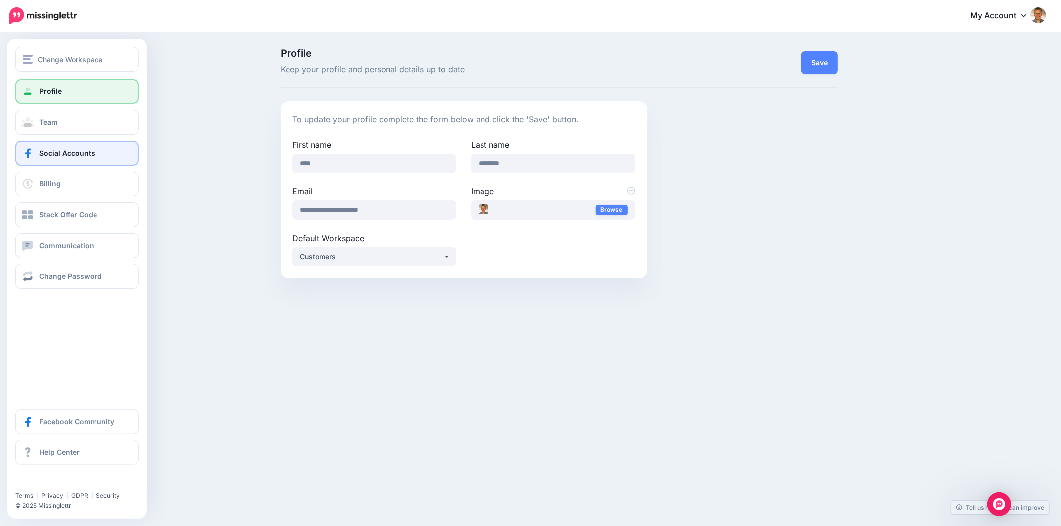
click at [36, 156] on link "Social Accounts" at bounding box center [76, 153] width 123 height 25
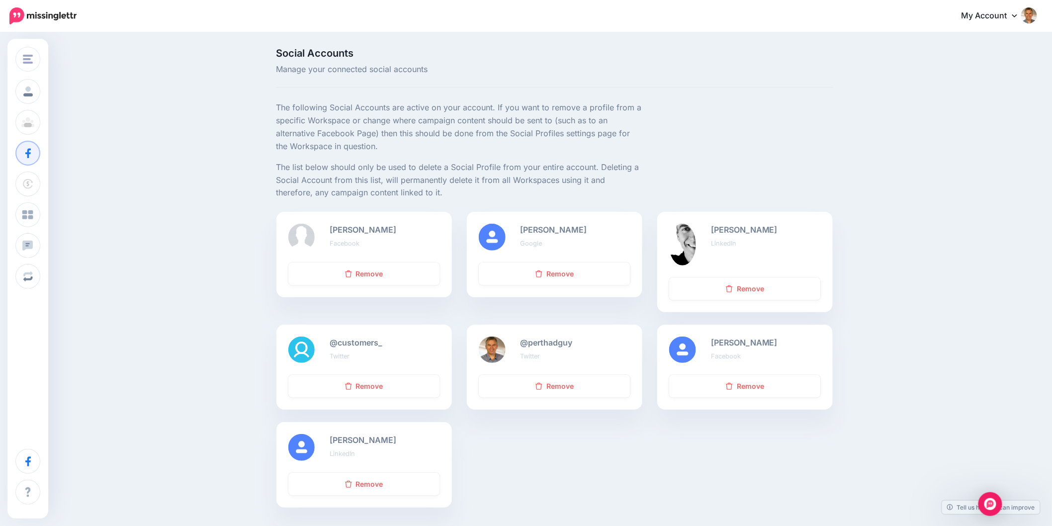
click at [738, 344] on b "[PERSON_NAME]" at bounding box center [744, 343] width 67 height 10
drag, startPoint x: 1007, startPoint y: 13, endPoint x: 986, endPoint y: 33, distance: 29.2
click at [1008, 13] on link "My Account" at bounding box center [995, 16] width 86 height 24
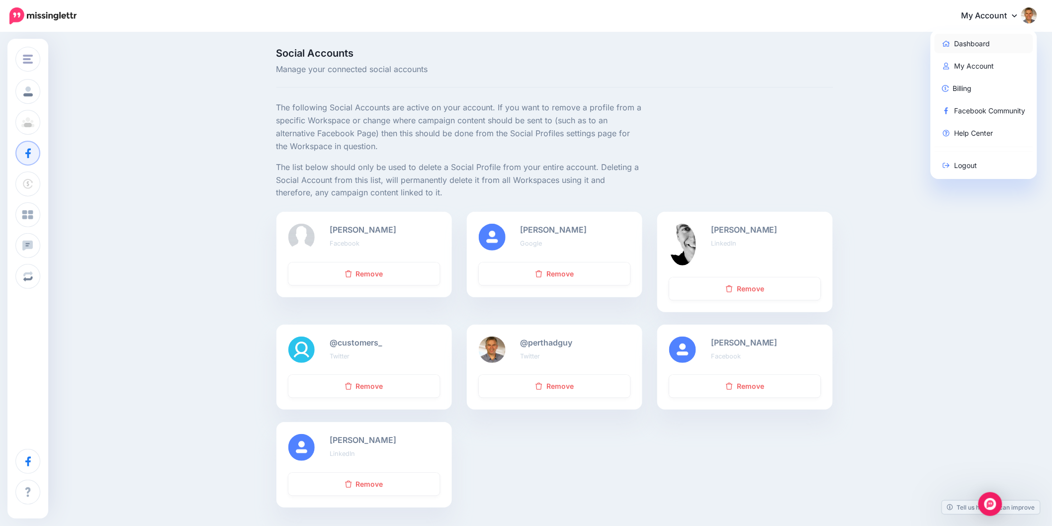
click at [974, 41] on link "Dashboard" at bounding box center [984, 43] width 99 height 19
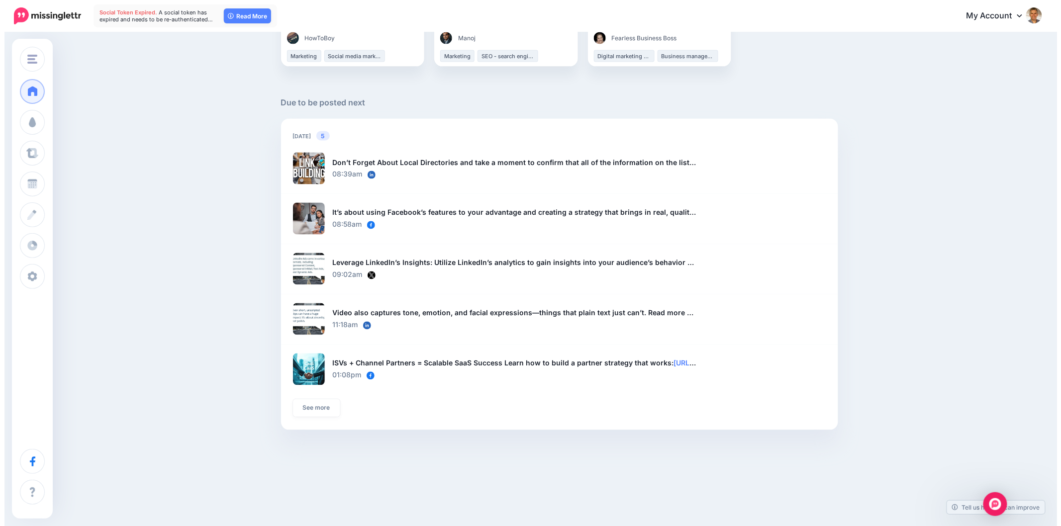
scroll to position [624, 0]
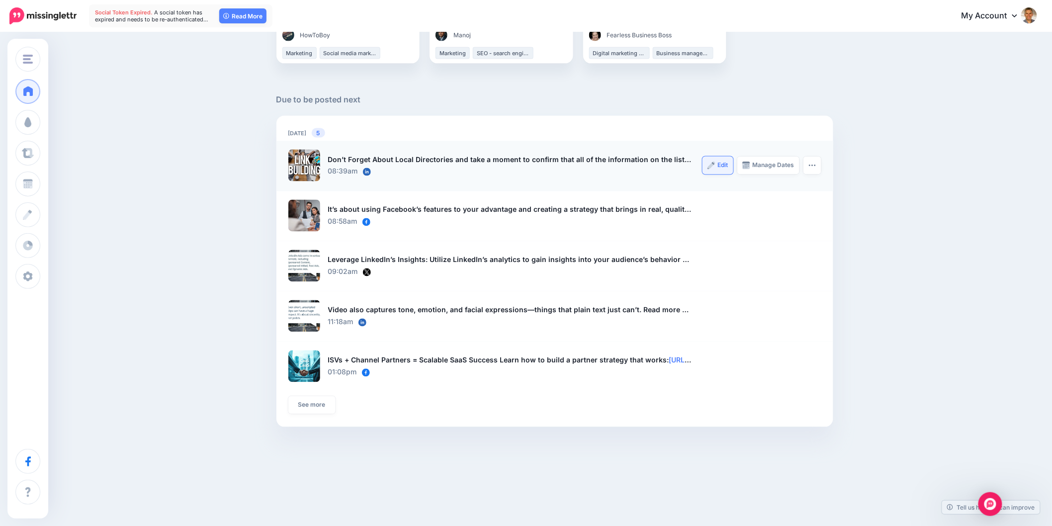
click at [721, 167] on link "Edit" at bounding box center [718, 166] width 31 height 18
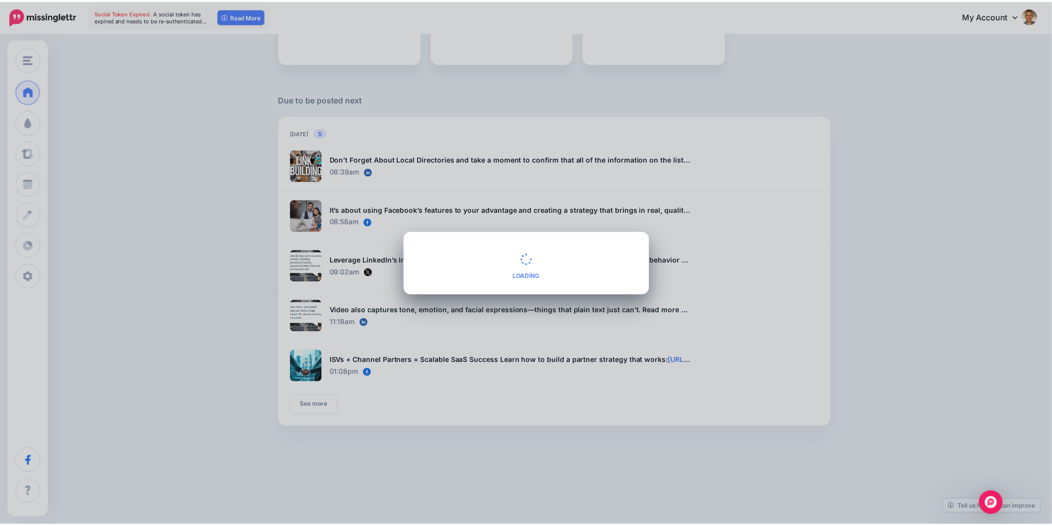
scroll to position [546, 0]
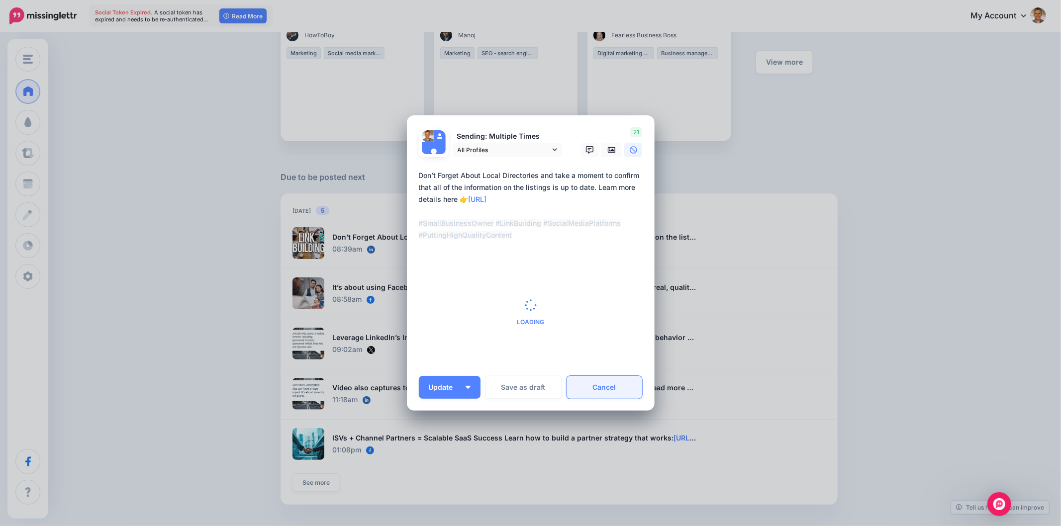
click at [607, 383] on link "Cancel" at bounding box center [604, 387] width 76 height 23
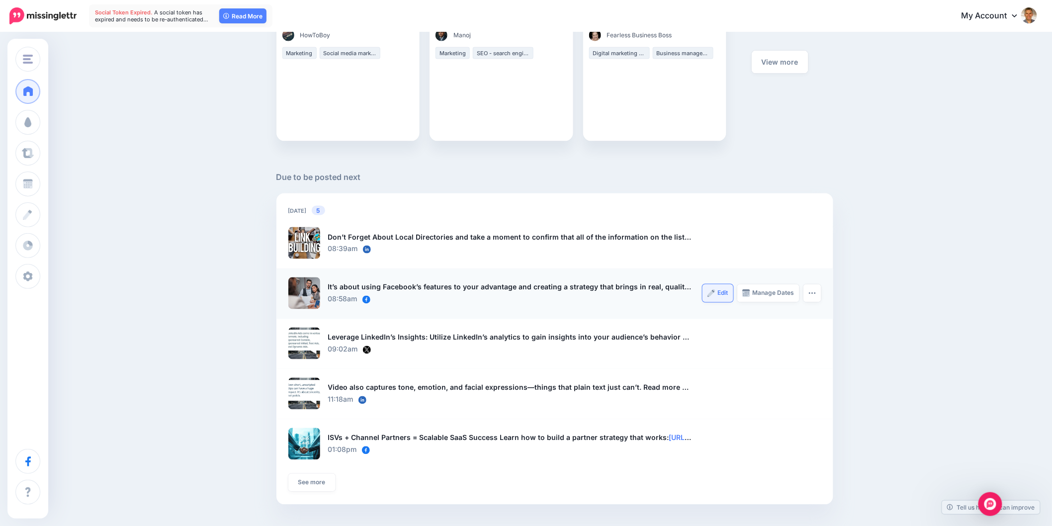
click at [726, 291] on span "Edit" at bounding box center [723, 293] width 10 height 6
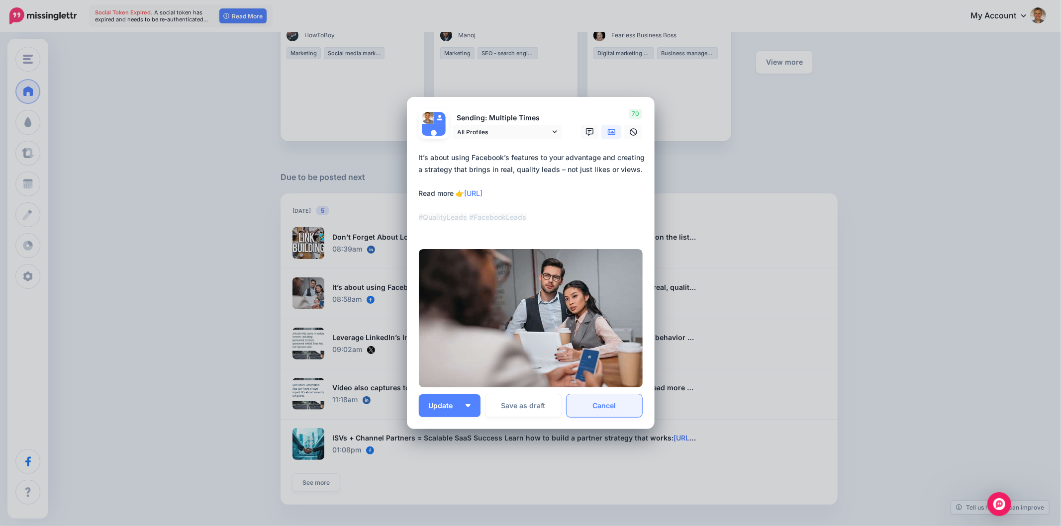
click at [603, 404] on link "Cancel" at bounding box center [604, 405] width 76 height 23
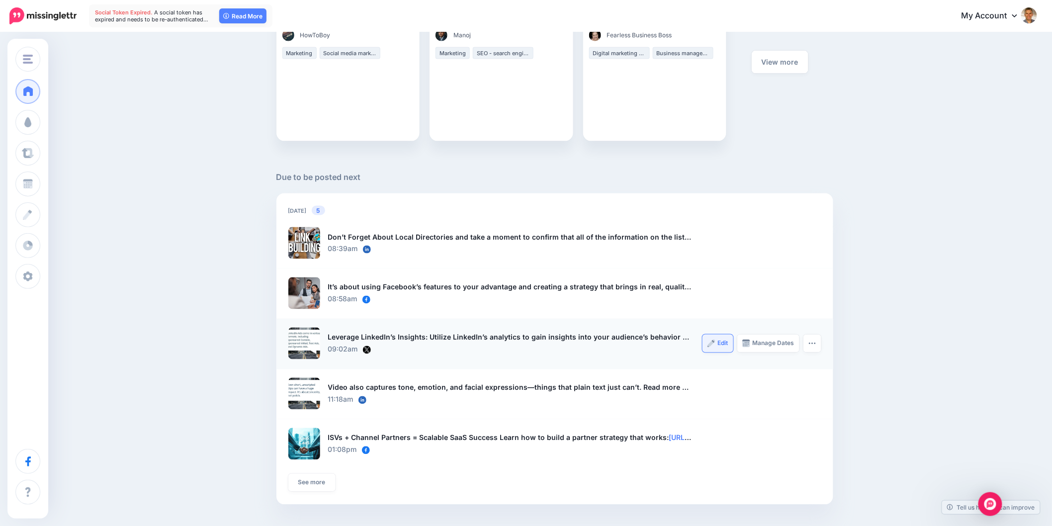
click at [721, 341] on span "Edit" at bounding box center [723, 344] width 10 height 6
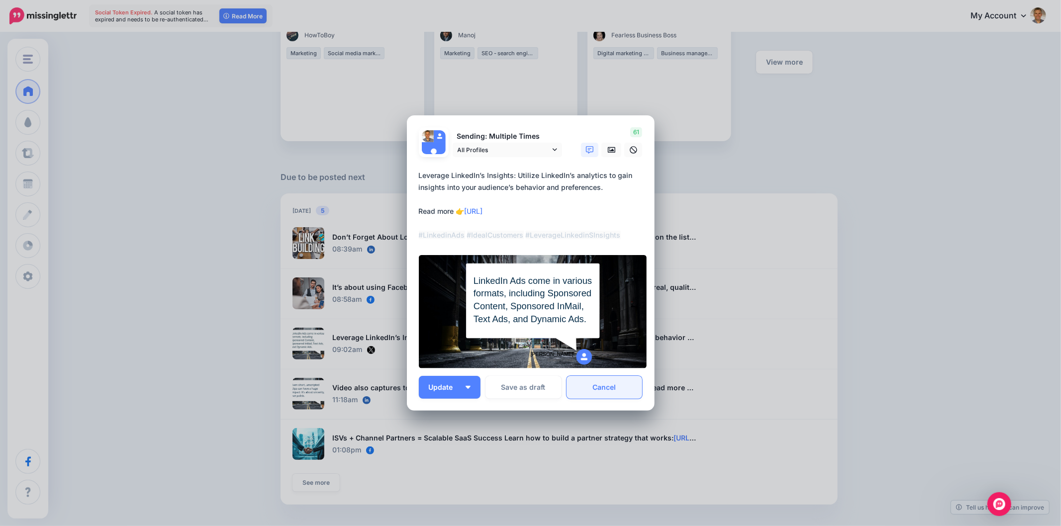
drag, startPoint x: 619, startPoint y: 384, endPoint x: 629, endPoint y: 378, distance: 12.5
click at [619, 384] on link "Cancel" at bounding box center [604, 387] width 76 height 23
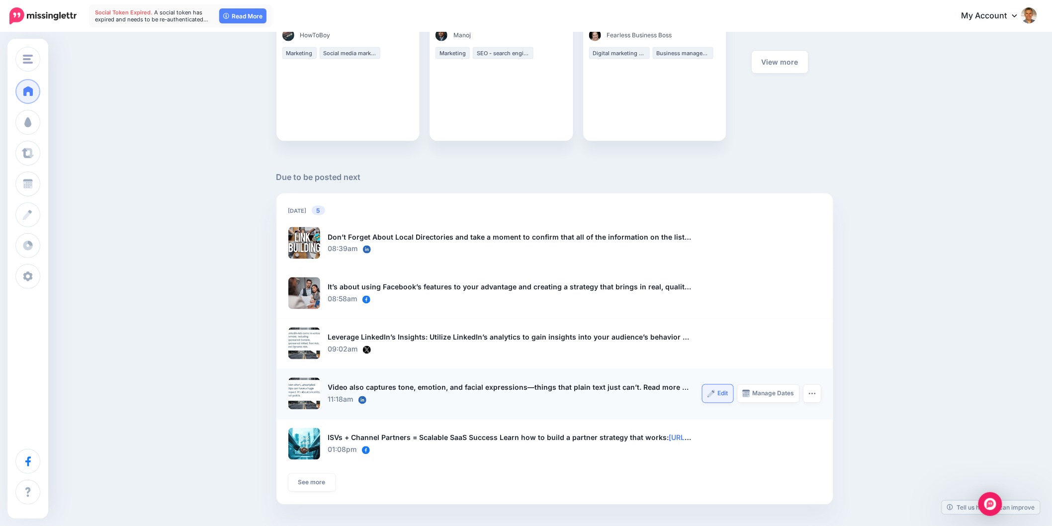
click at [728, 391] on span "Edit" at bounding box center [723, 394] width 10 height 6
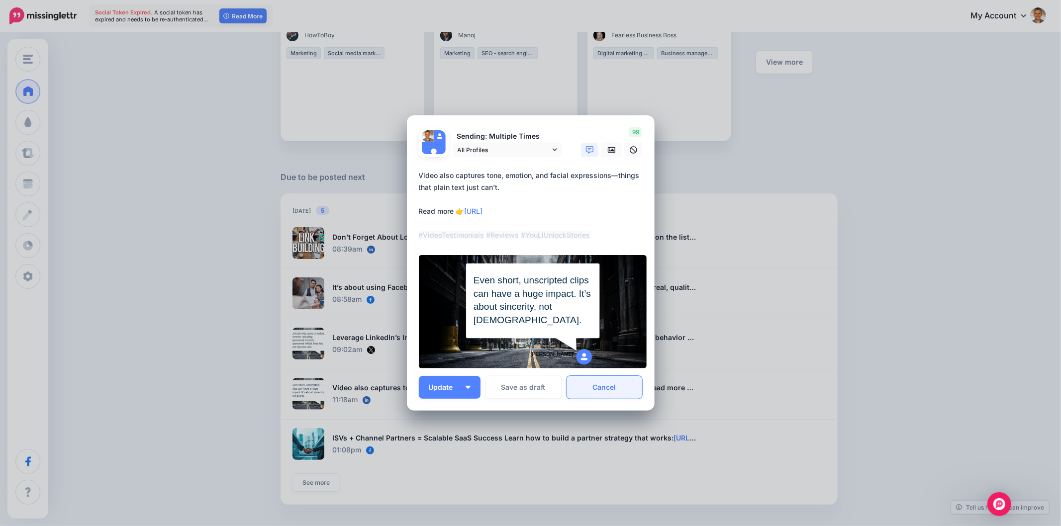
click at [607, 382] on link "Cancel" at bounding box center [604, 387] width 76 height 23
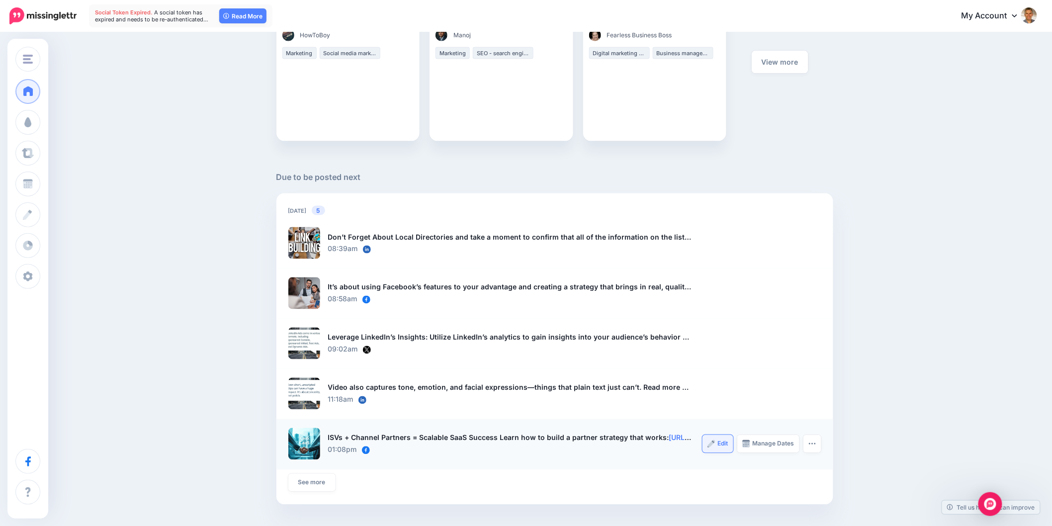
click at [728, 443] on span "Edit" at bounding box center [723, 444] width 10 height 6
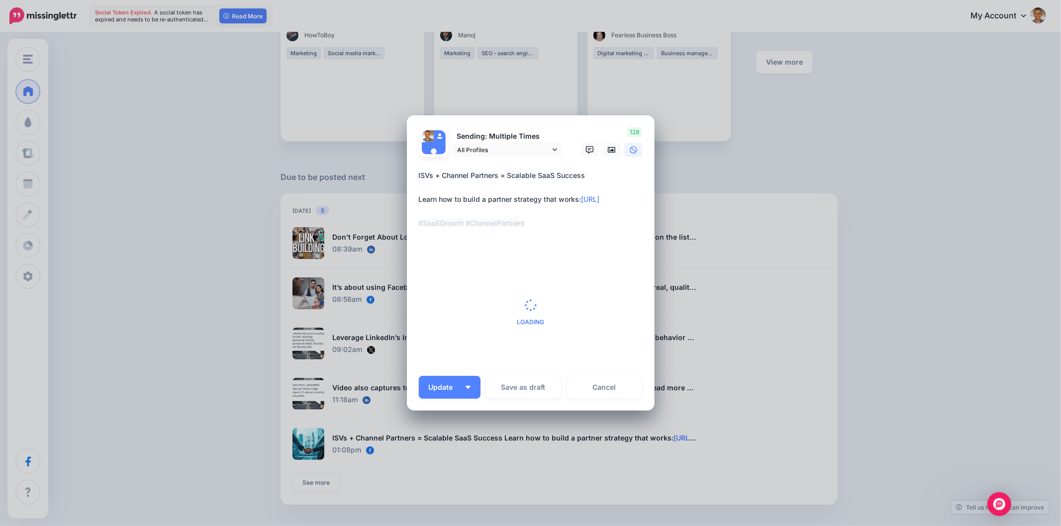
click at [874, 239] on div "Edit Post Loading Sending: Multiple Times All Profiles" at bounding box center [530, 263] width 1061 height 526
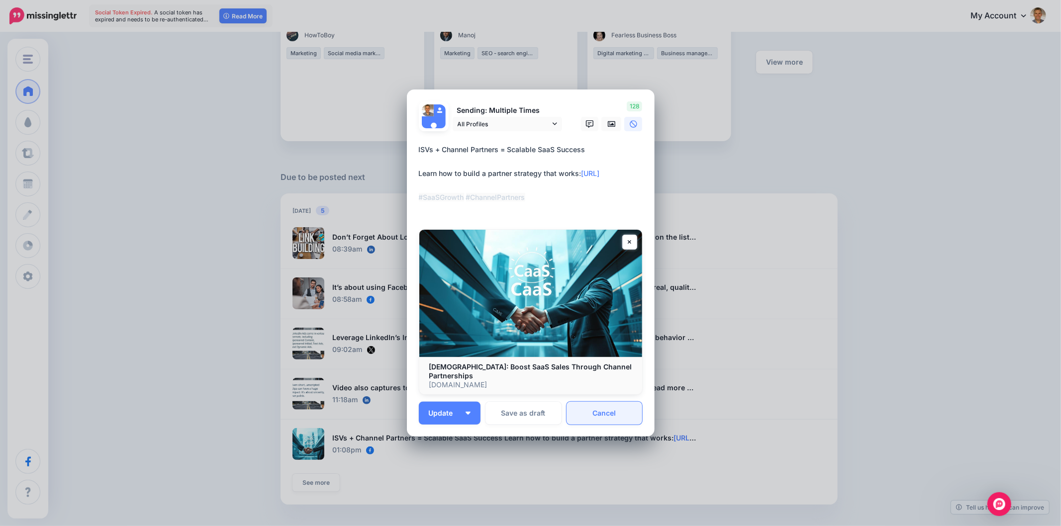
click at [608, 406] on link "Cancel" at bounding box center [604, 413] width 76 height 23
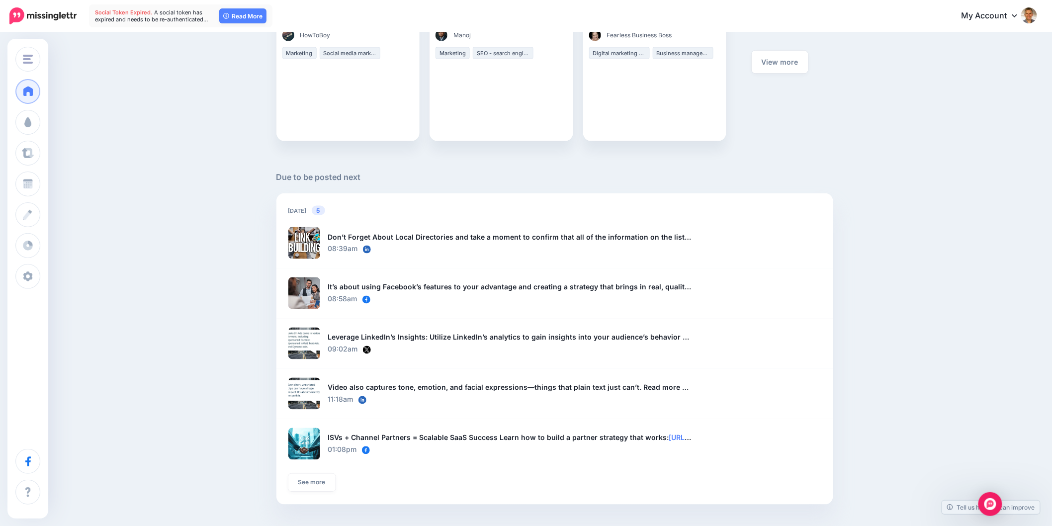
click at [975, 235] on div "Good afternoon! Here's an overview of your activity and recommendations for thi…" at bounding box center [526, 7] width 1052 height 1040
click at [920, 215] on div "Good afternoon! Here's an overview of your activity and recommendations for thi…" at bounding box center [526, 7] width 1052 height 1040
